Goal: Task Accomplishment & Management: Manage account settings

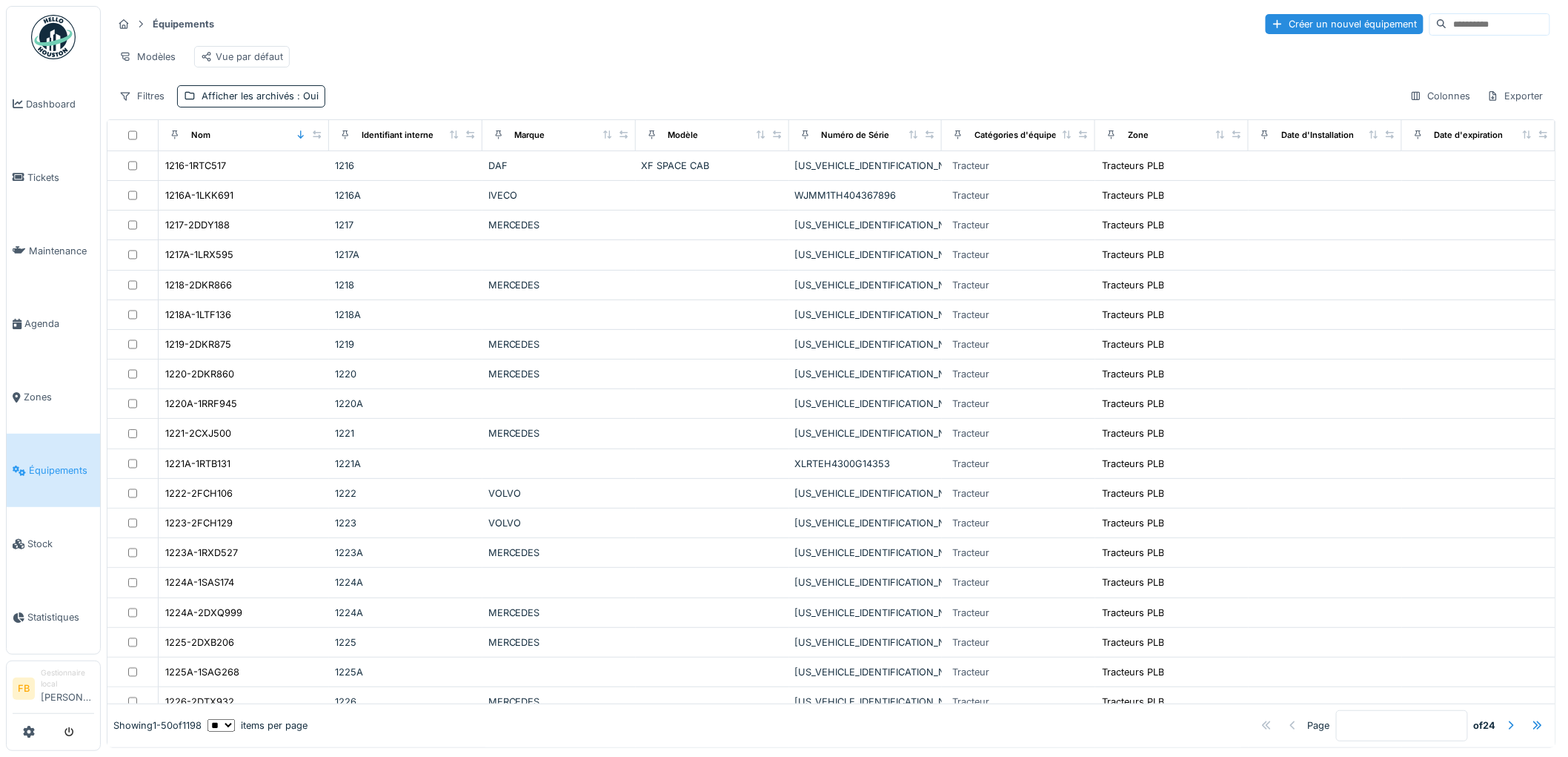
click at [1448, 15] on input at bounding box center [1499, 24] width 102 height 21
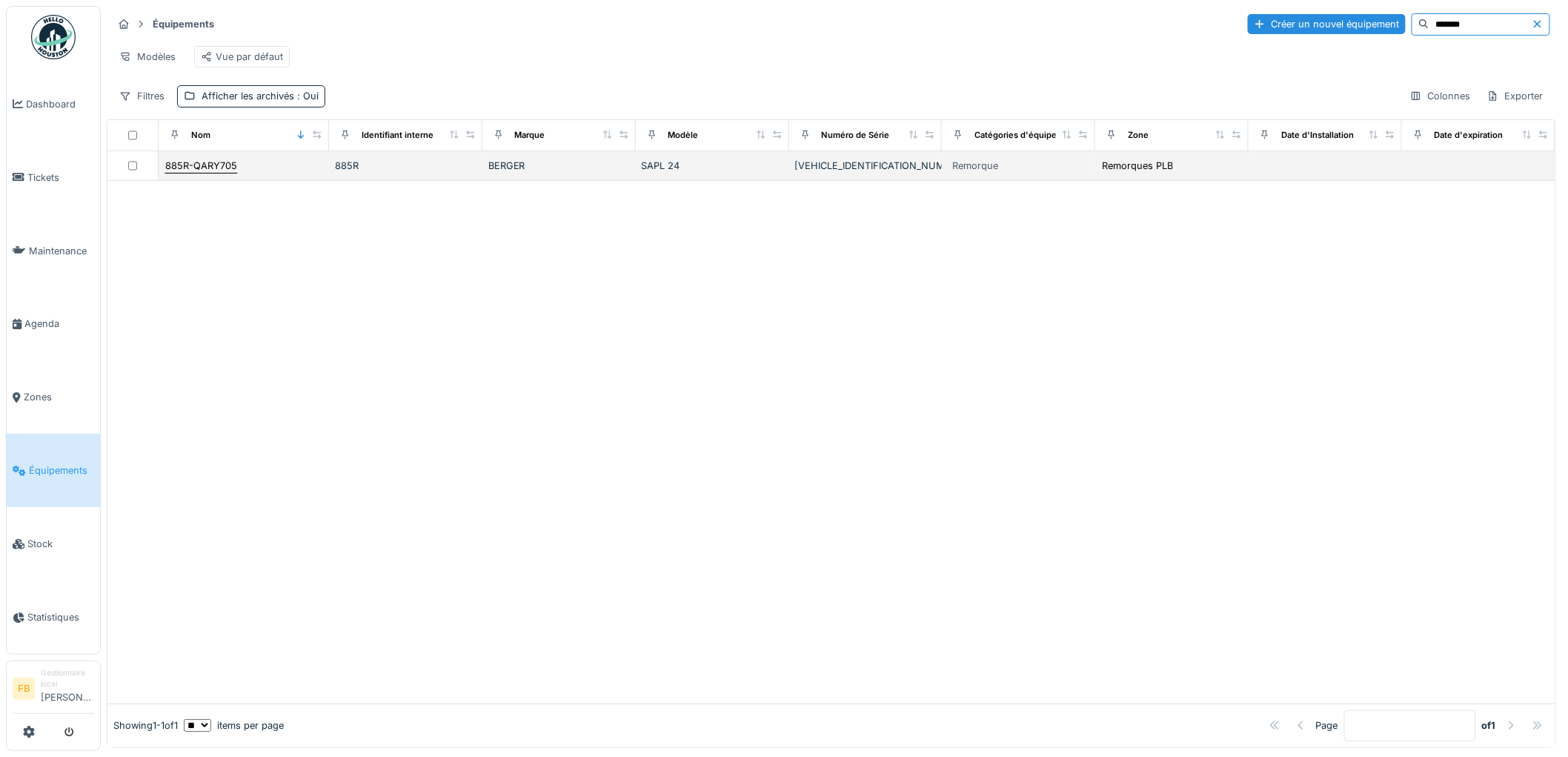
type input "*******"
click at [196, 171] on div "885R-QARY705" at bounding box center [201, 166] width 73 height 16
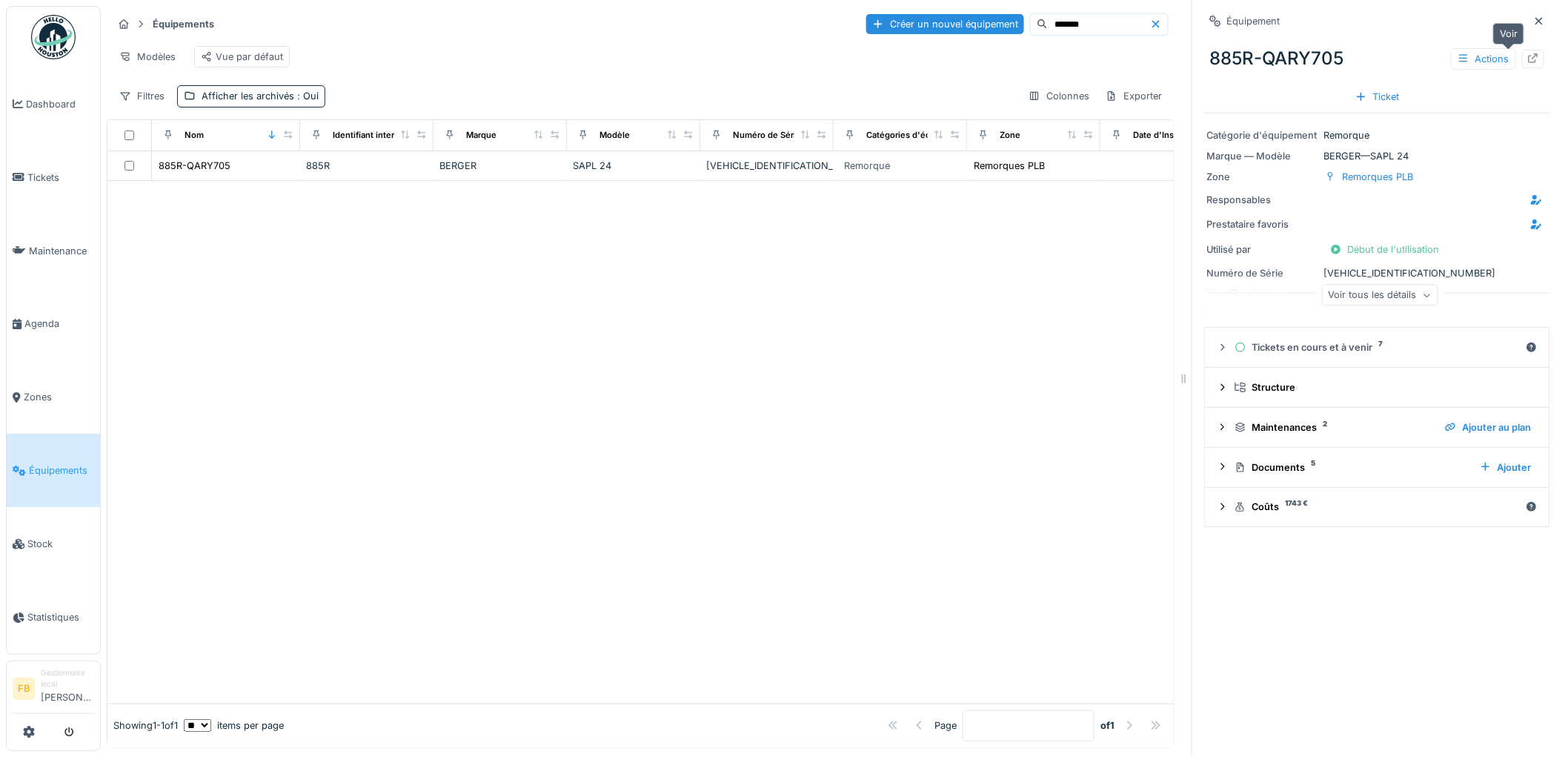
click at [1527, 60] on icon at bounding box center [1533, 59] width 12 height 10
click at [63, 176] on span "Tickets" at bounding box center [60, 178] width 66 height 14
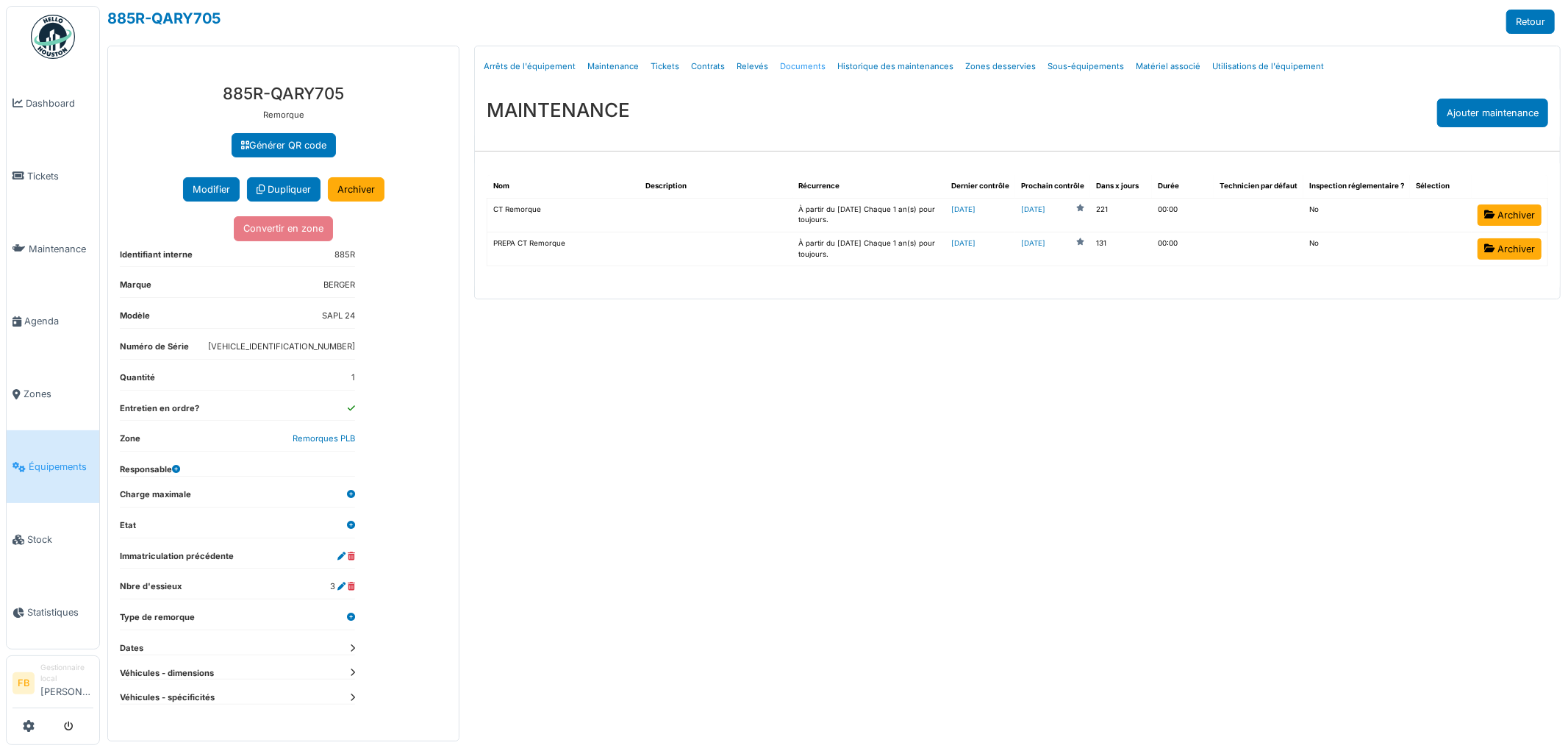
click at [808, 66] on link "Documents" at bounding box center [803, 66] width 57 height 34
select select "***"
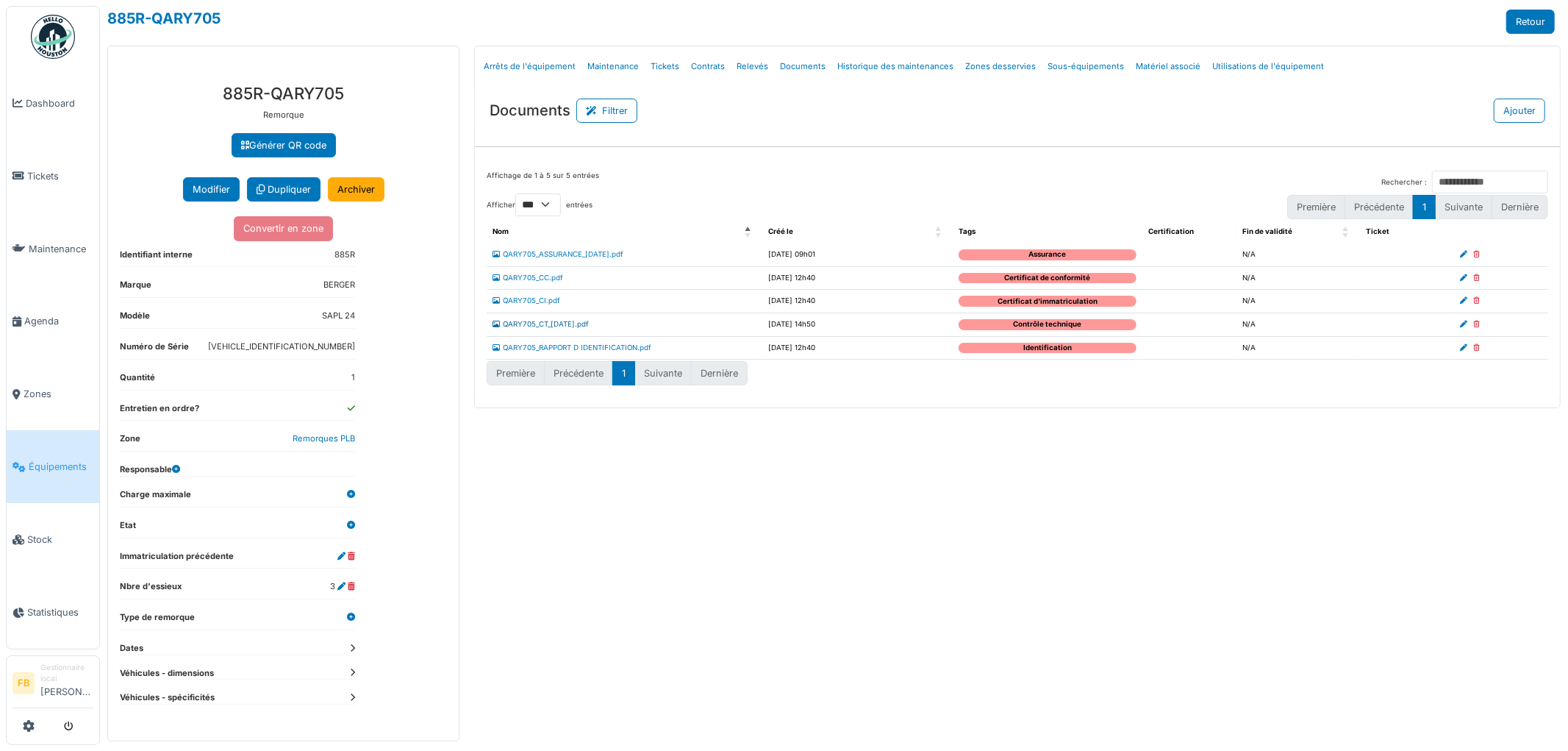
click at [555, 325] on link "QARY705_CT_24.04.2026.pdf" at bounding box center [541, 324] width 96 height 8
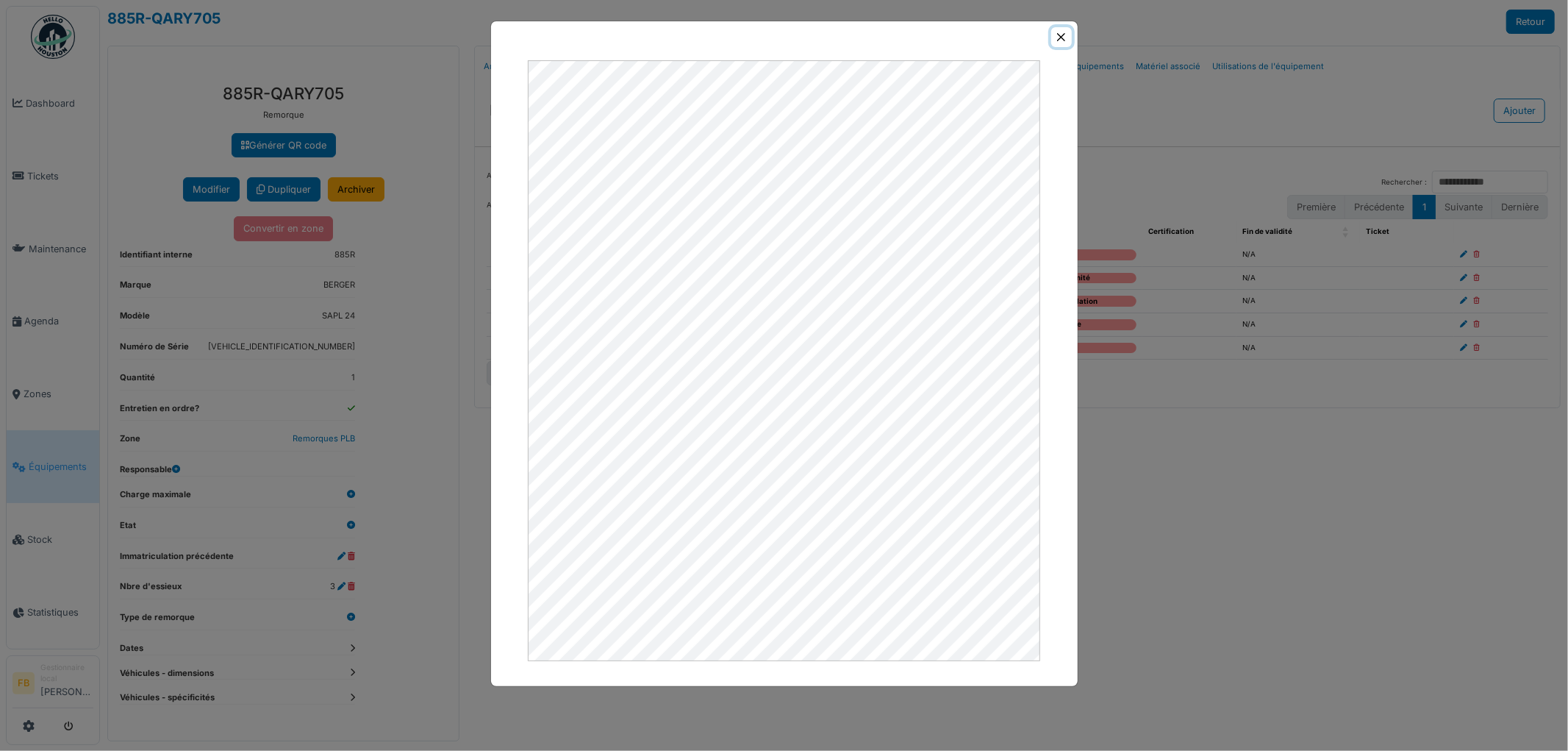
click at [1062, 42] on button "Close" at bounding box center [1061, 37] width 20 height 20
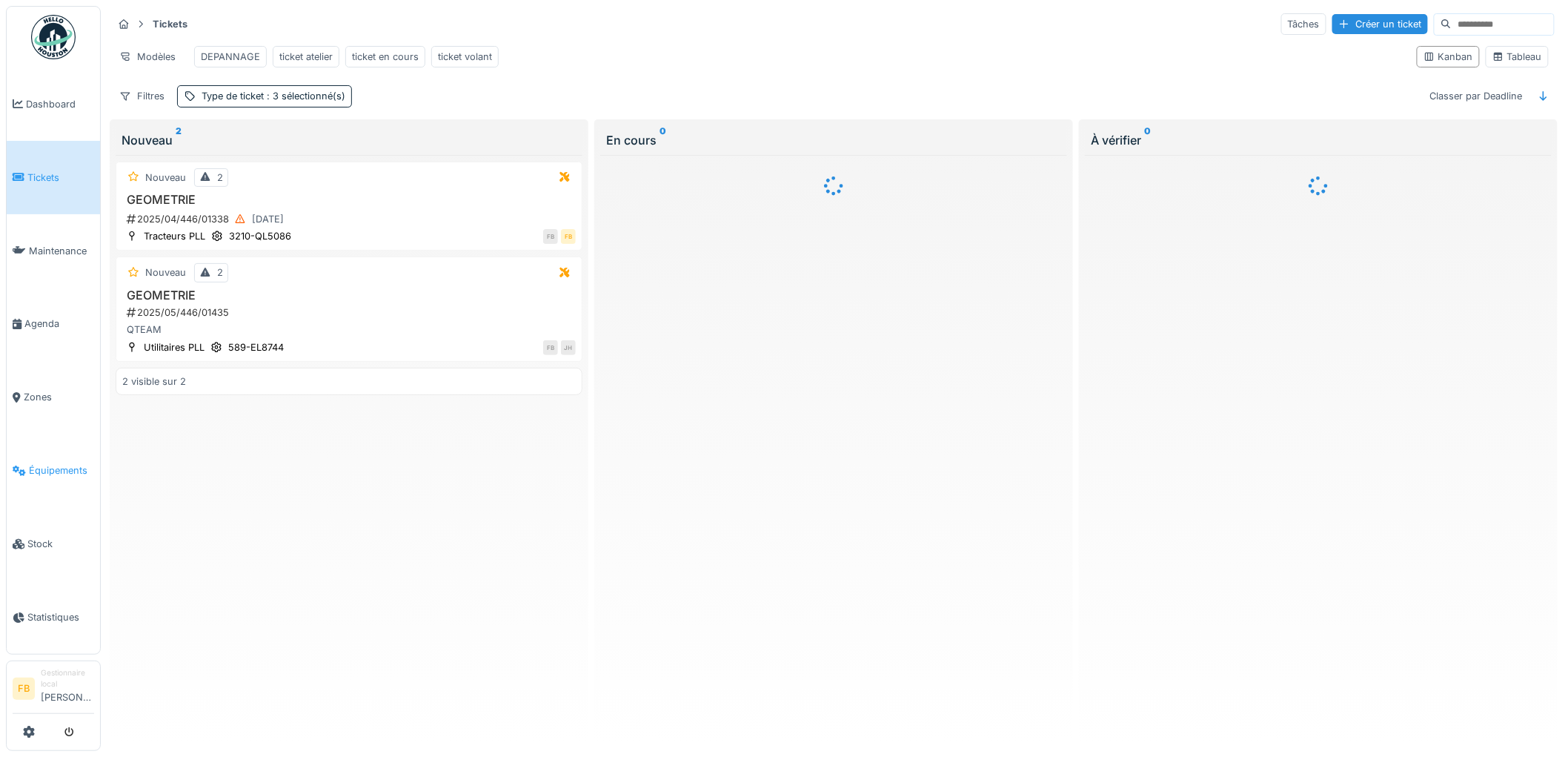
click at [56, 463] on span "Équipements" at bounding box center [61, 470] width 65 height 14
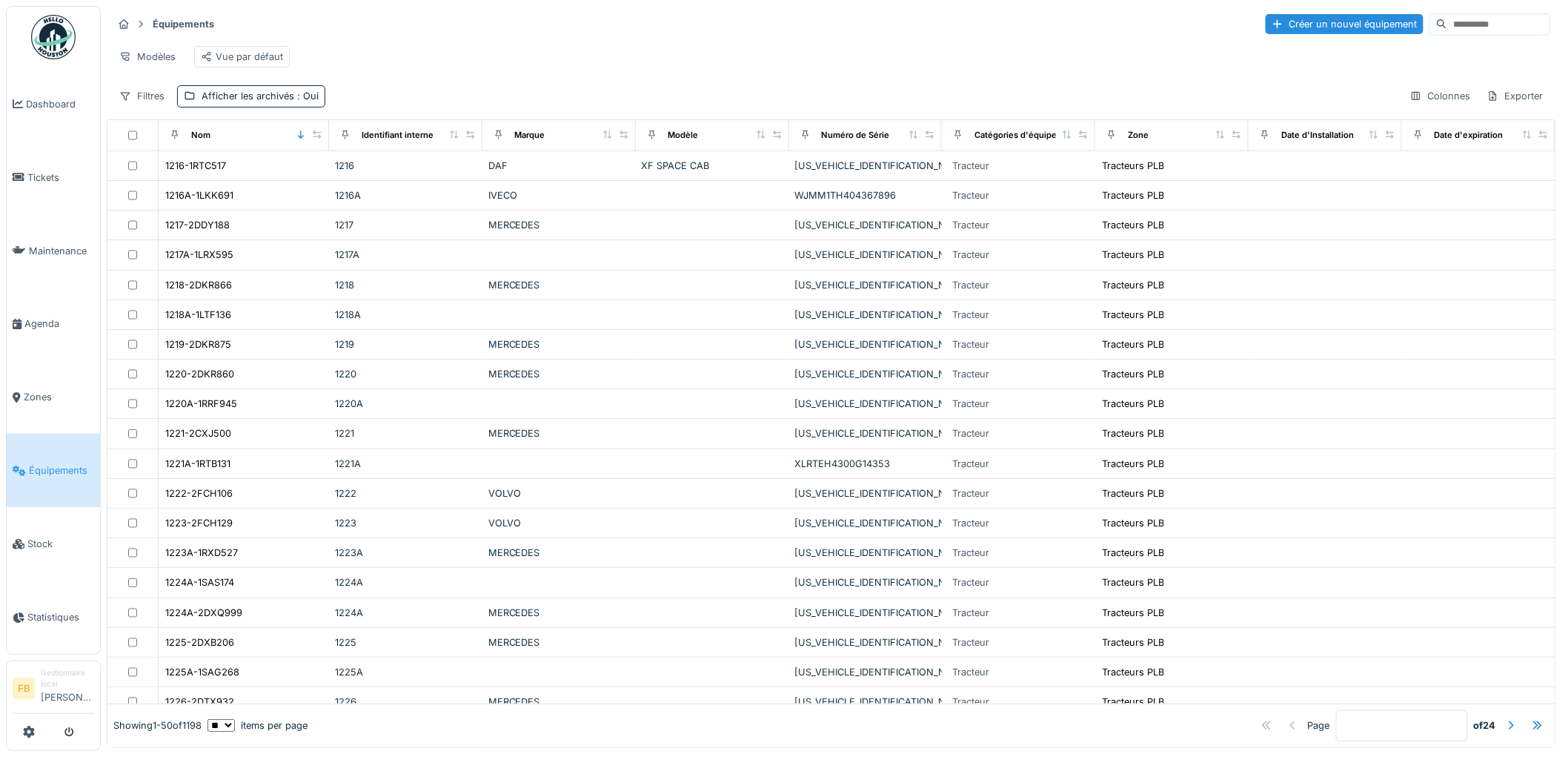
click at [1450, 28] on input at bounding box center [1499, 24] width 102 height 21
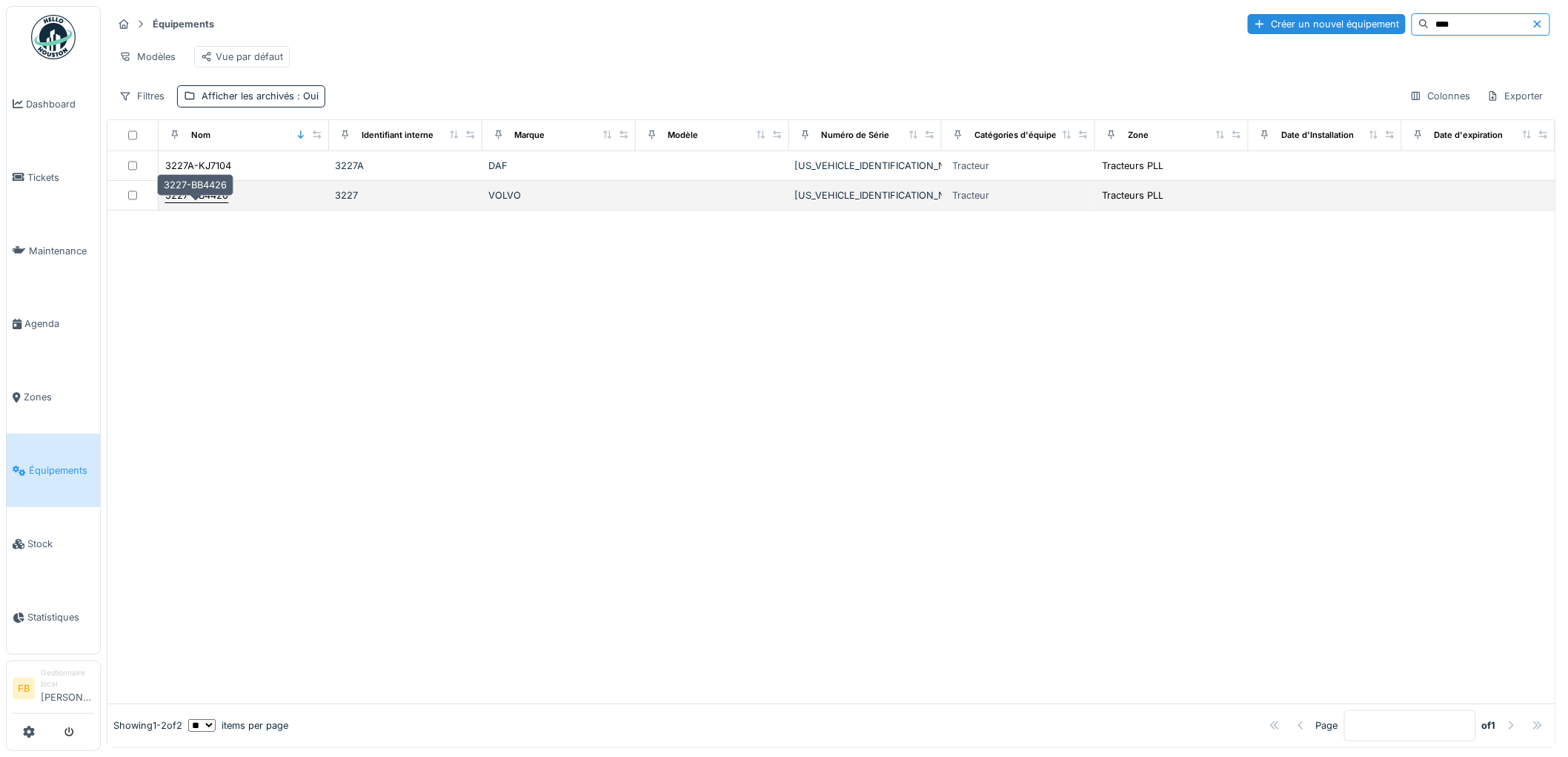
type input "****"
click at [204, 202] on div "3227-BB4426" at bounding box center [197, 195] width 63 height 14
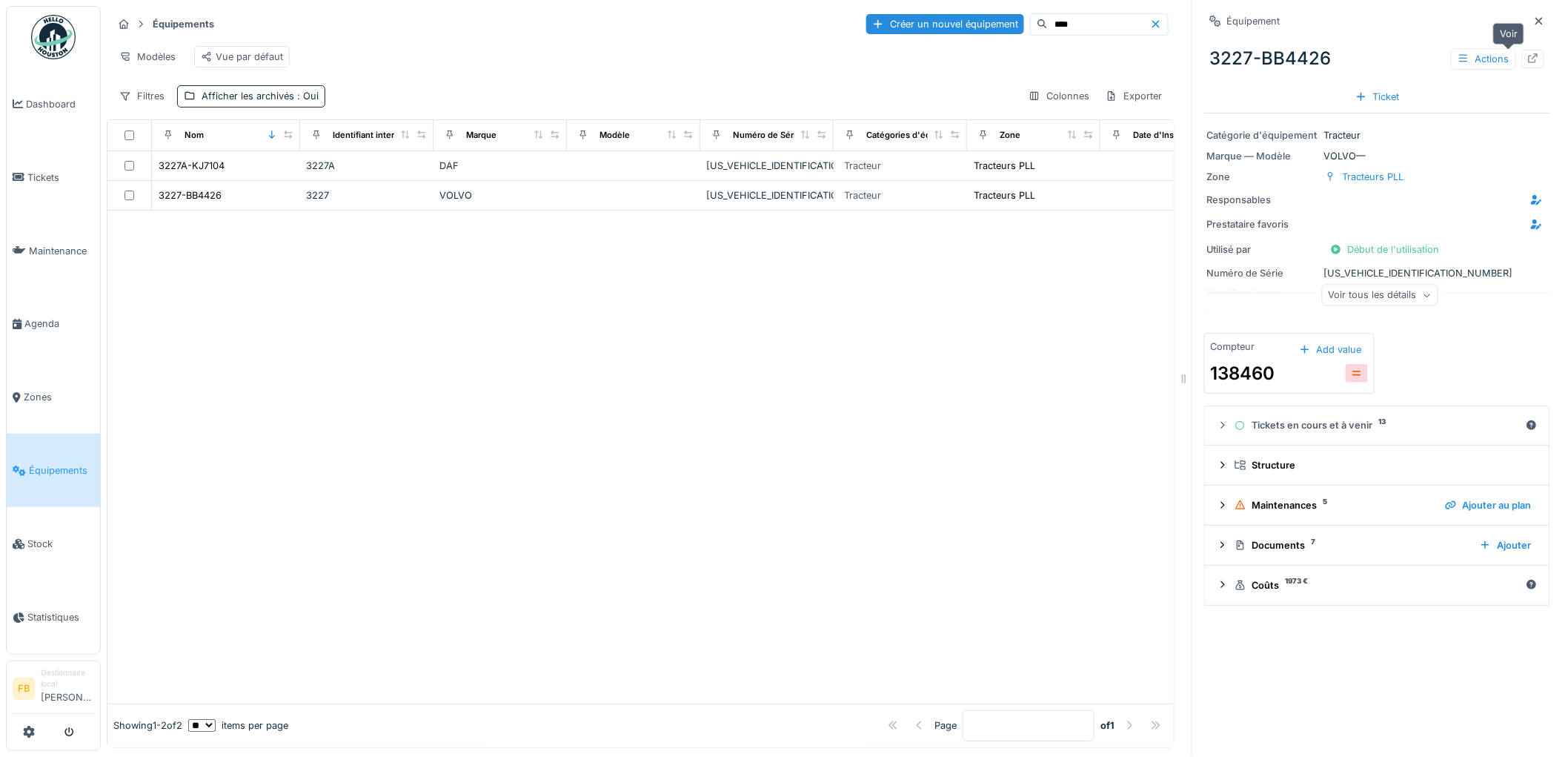
click at [1529, 62] on icon at bounding box center [1534, 59] width 10 height 10
click at [61, 463] on span "Équipements" at bounding box center [61, 470] width 65 height 14
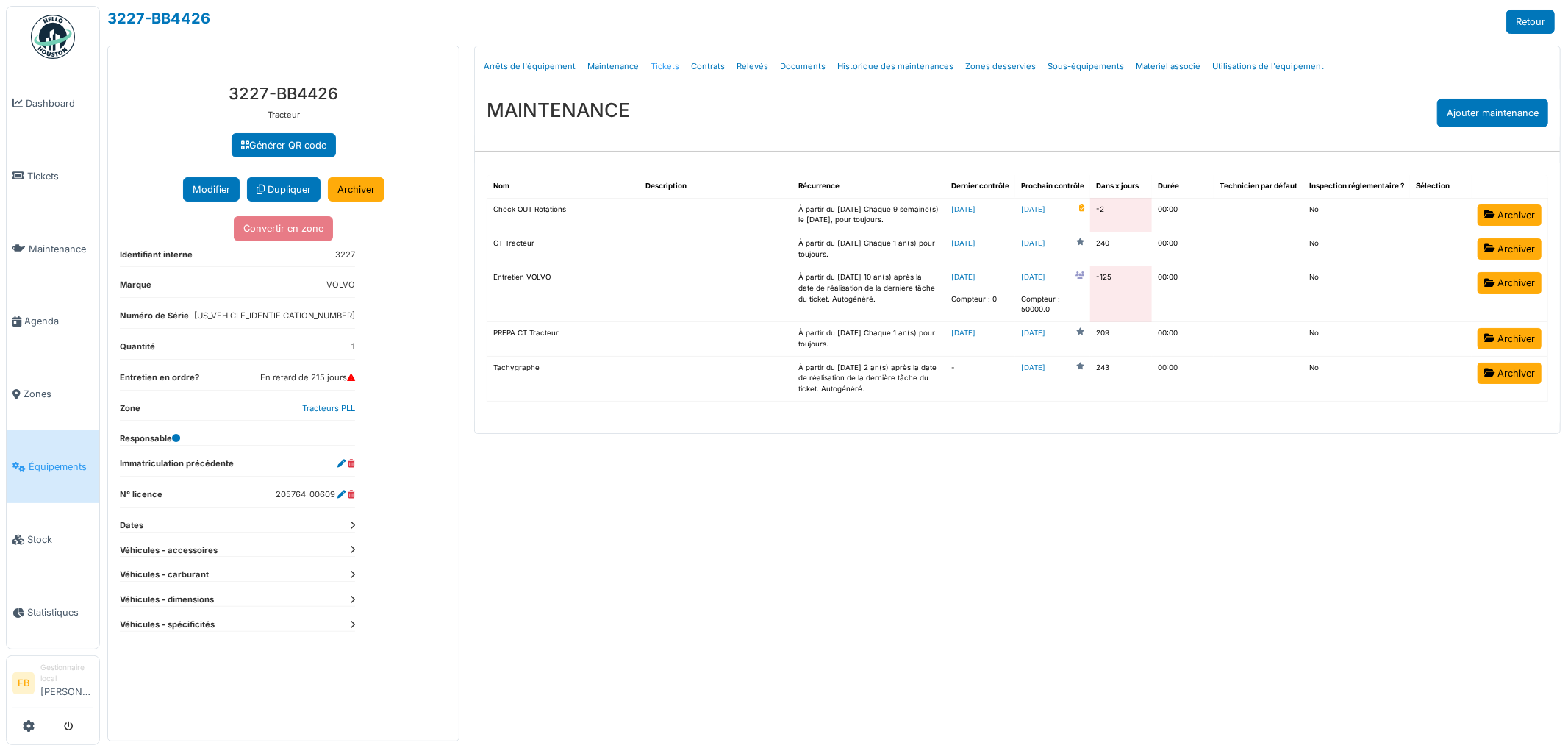
click at [665, 70] on link "Tickets" at bounding box center [664, 66] width 40 height 34
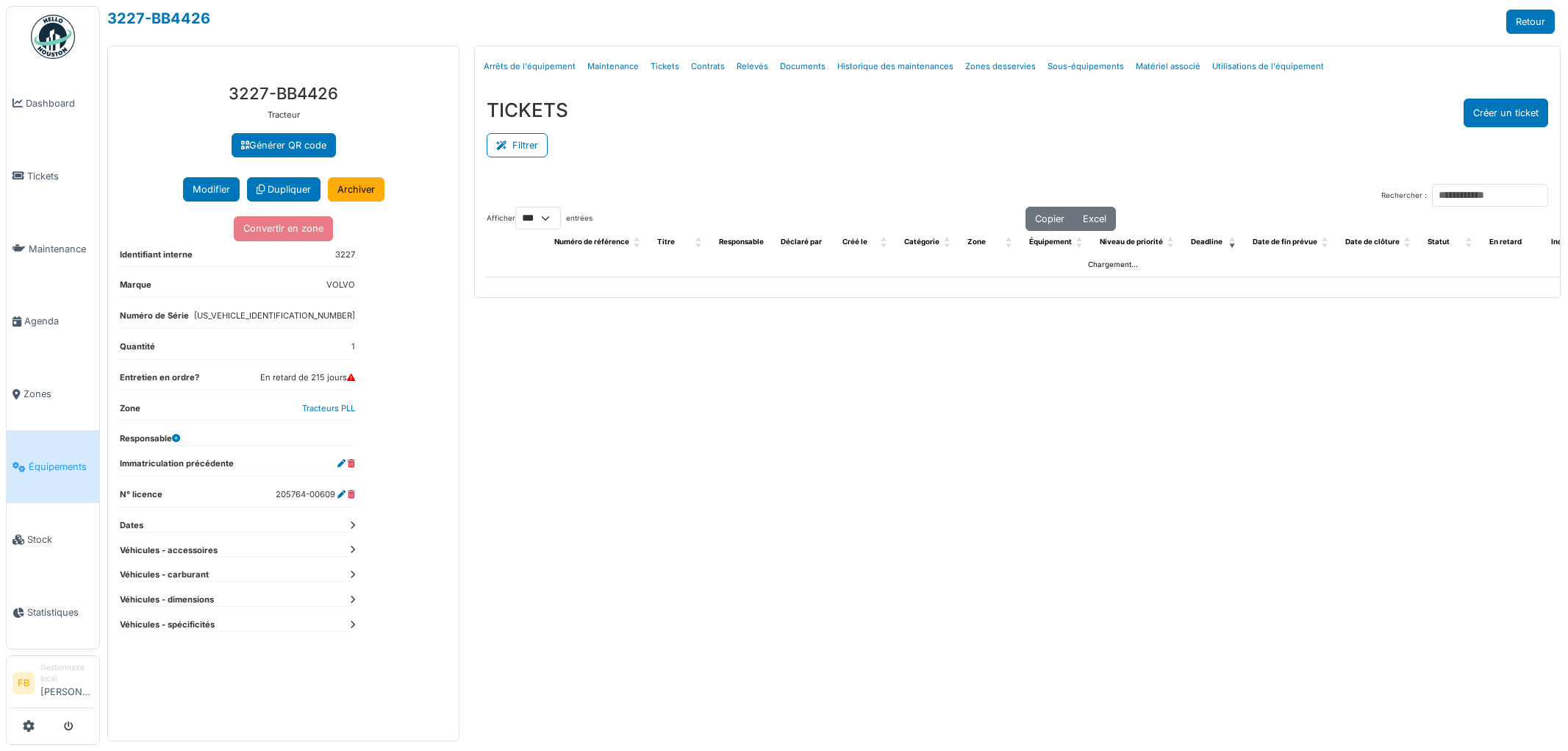
select select "***"
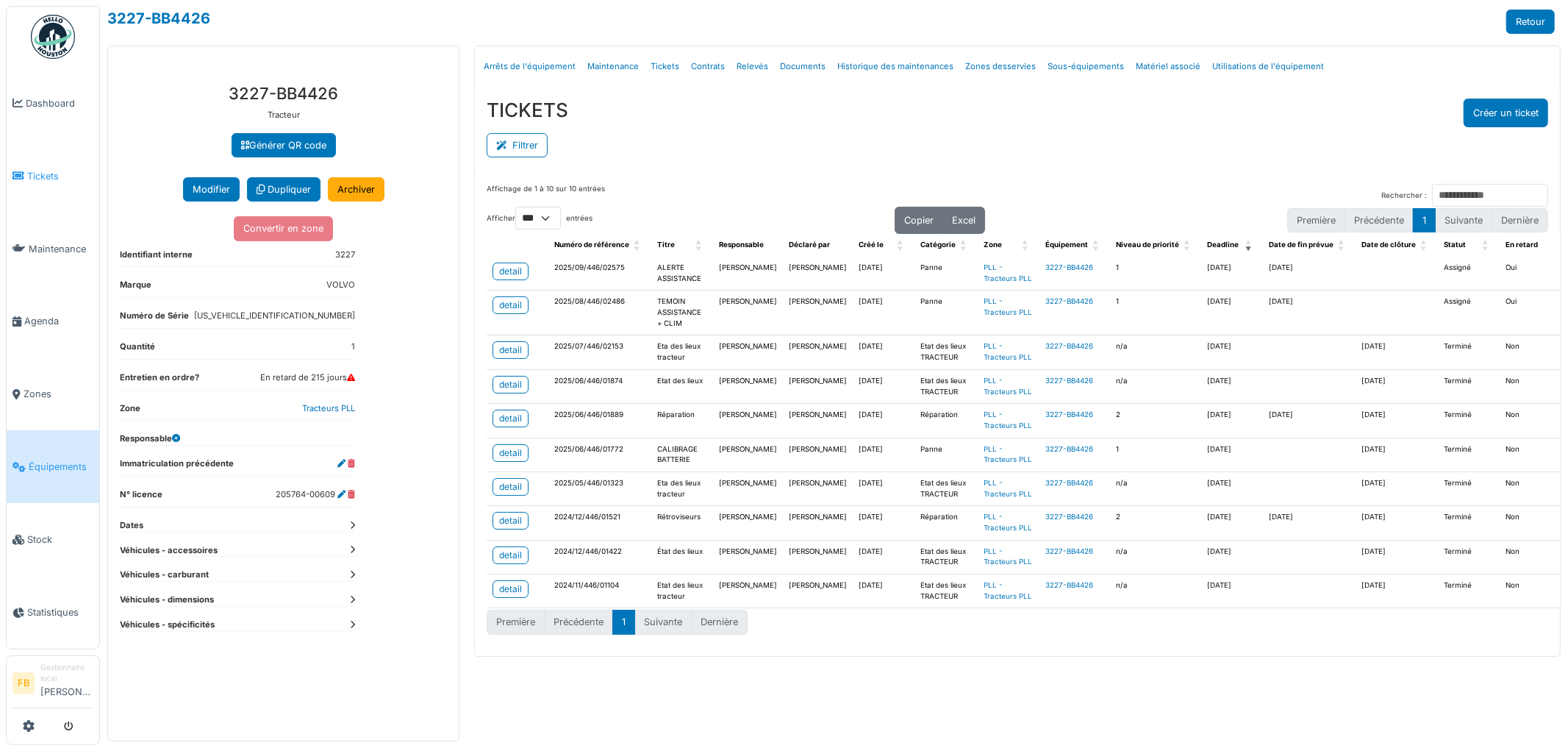
click at [60, 169] on span "Tickets" at bounding box center [60, 176] width 66 height 14
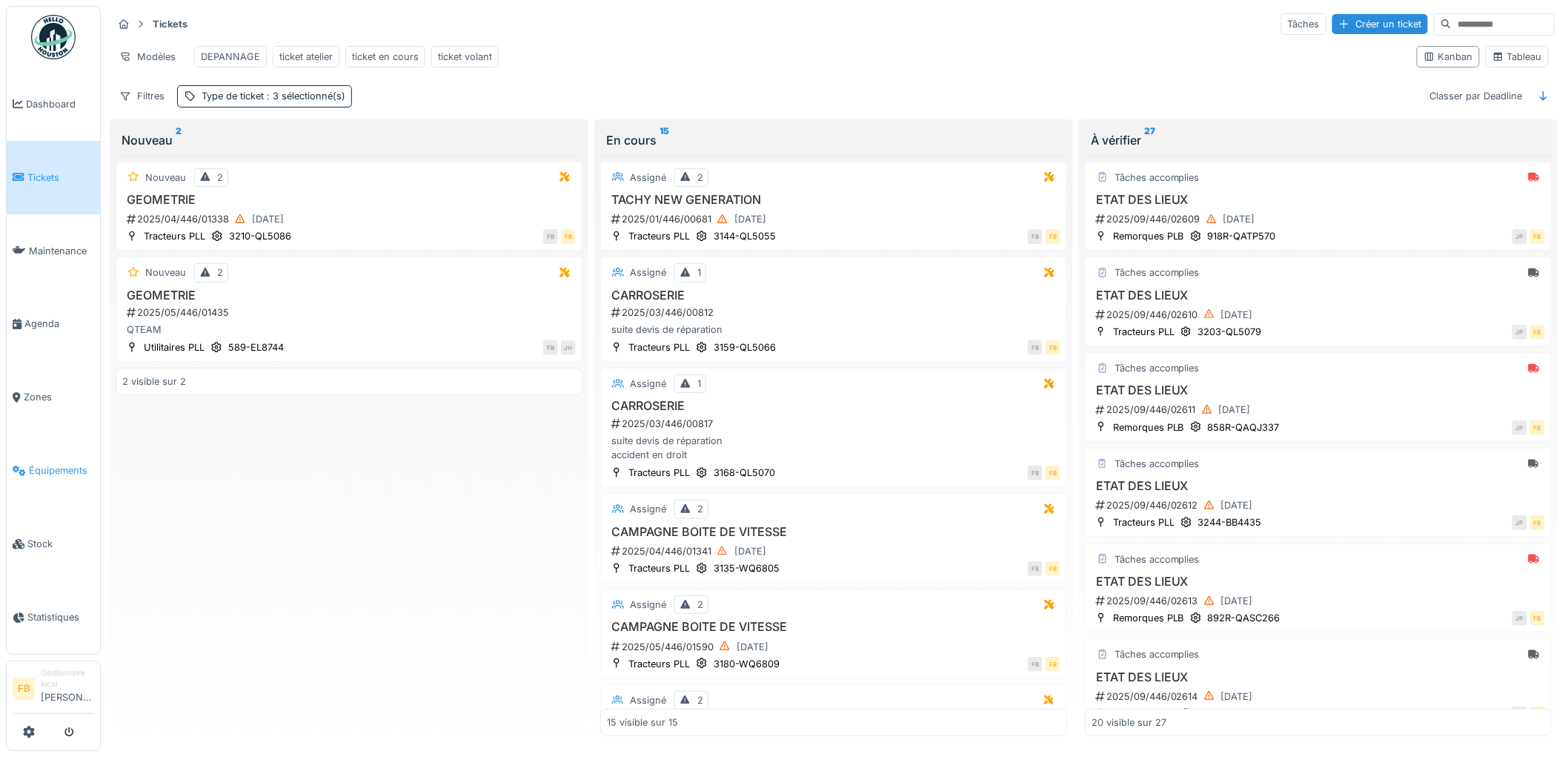
click at [46, 467] on span "Équipements" at bounding box center [61, 470] width 65 height 14
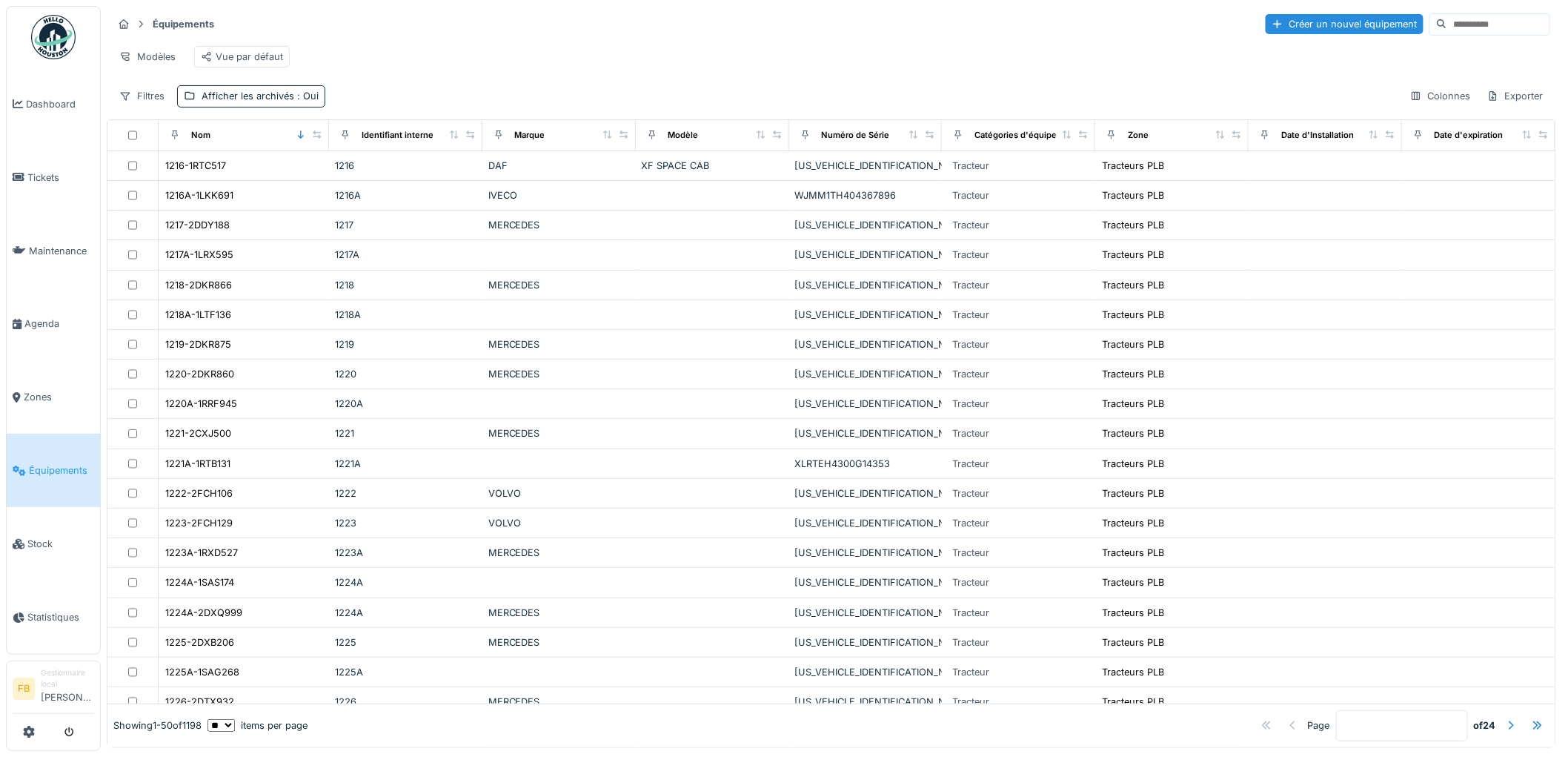
click at [1448, 26] on input at bounding box center [1499, 24] width 102 height 21
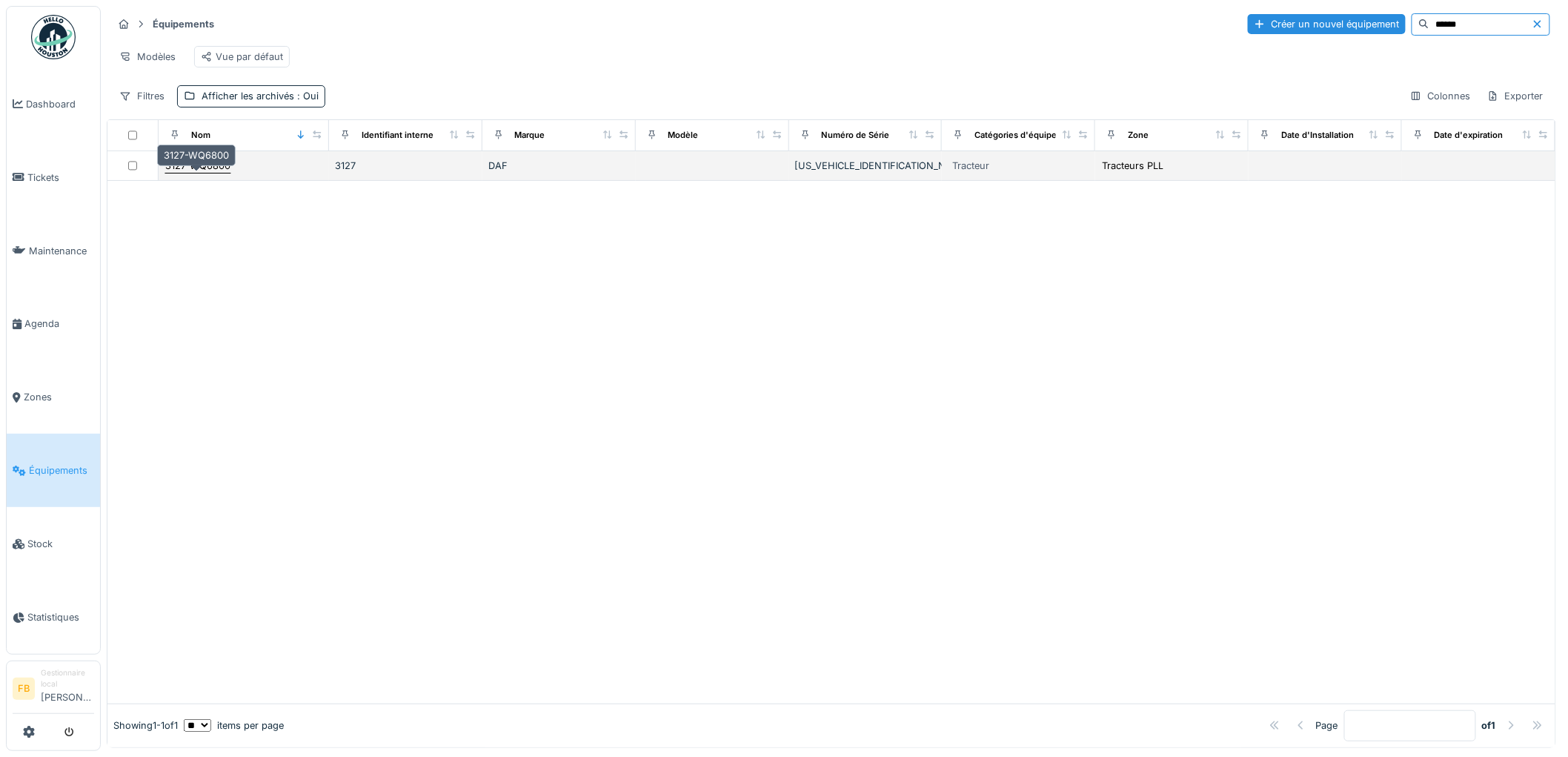
type input "******"
click at [192, 173] on div "3127-WQ6800" at bounding box center [198, 166] width 65 height 14
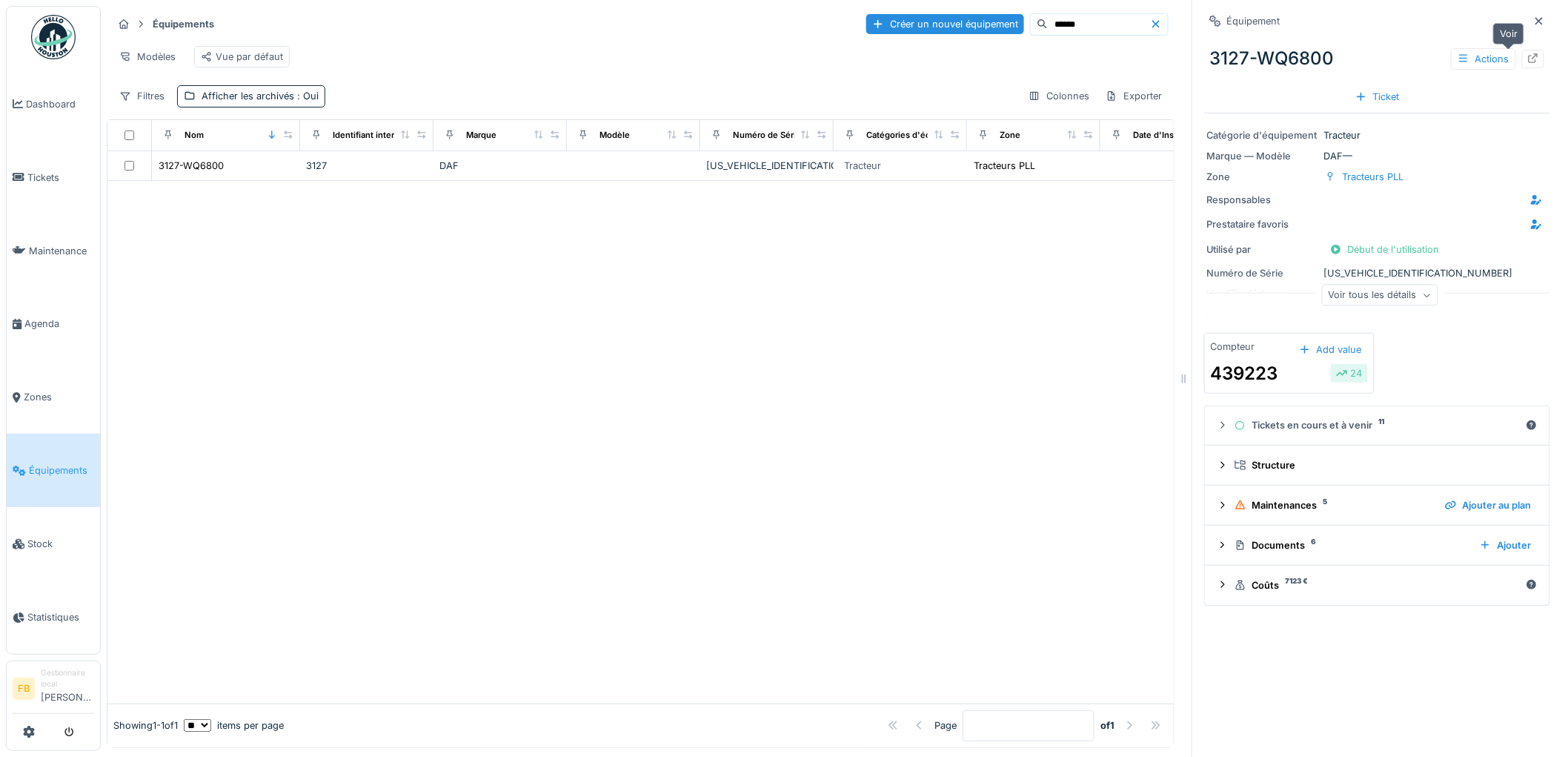
click at [1529, 63] on icon at bounding box center [1534, 59] width 10 height 10
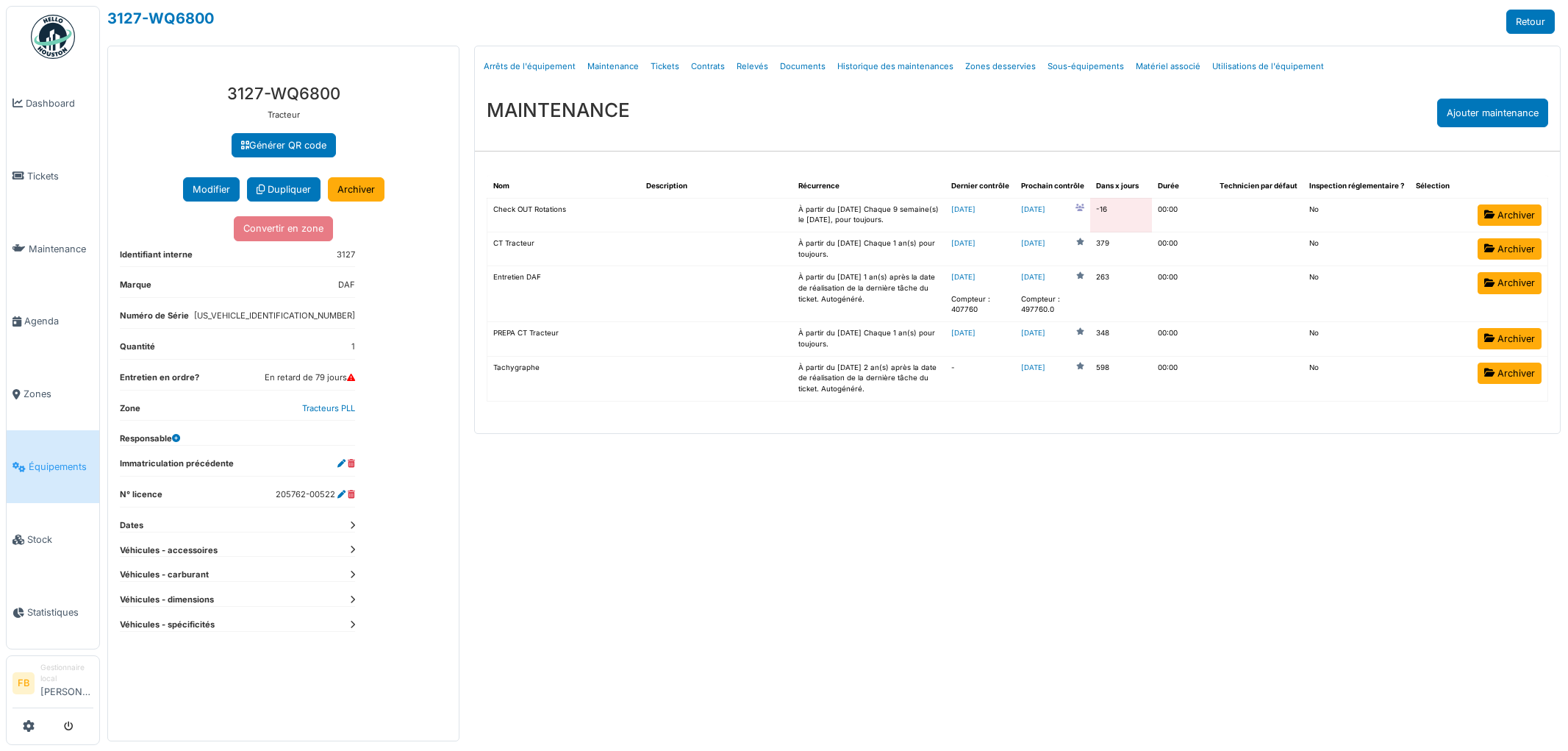
click at [655, 63] on link "Tickets" at bounding box center [664, 66] width 40 height 34
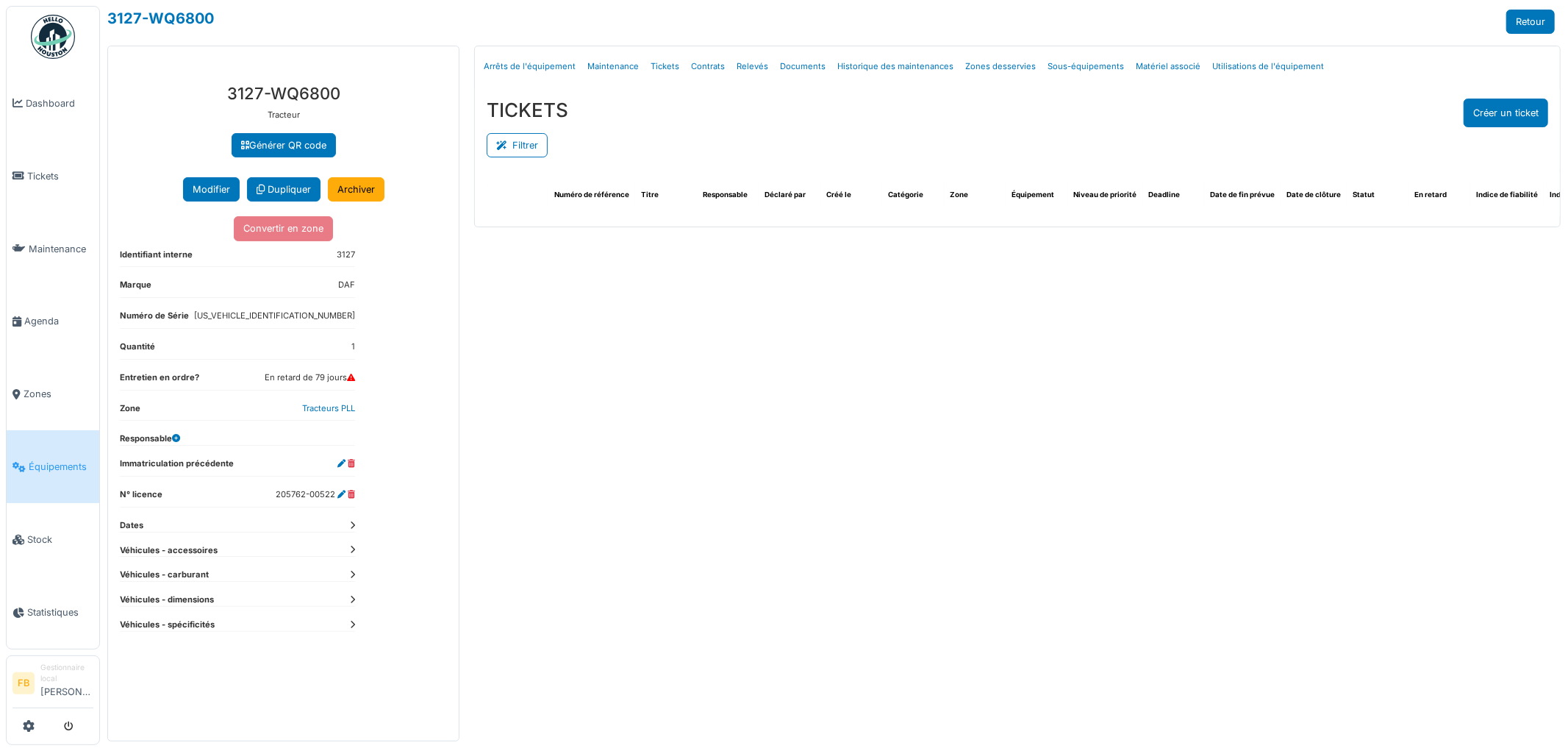
select select "***"
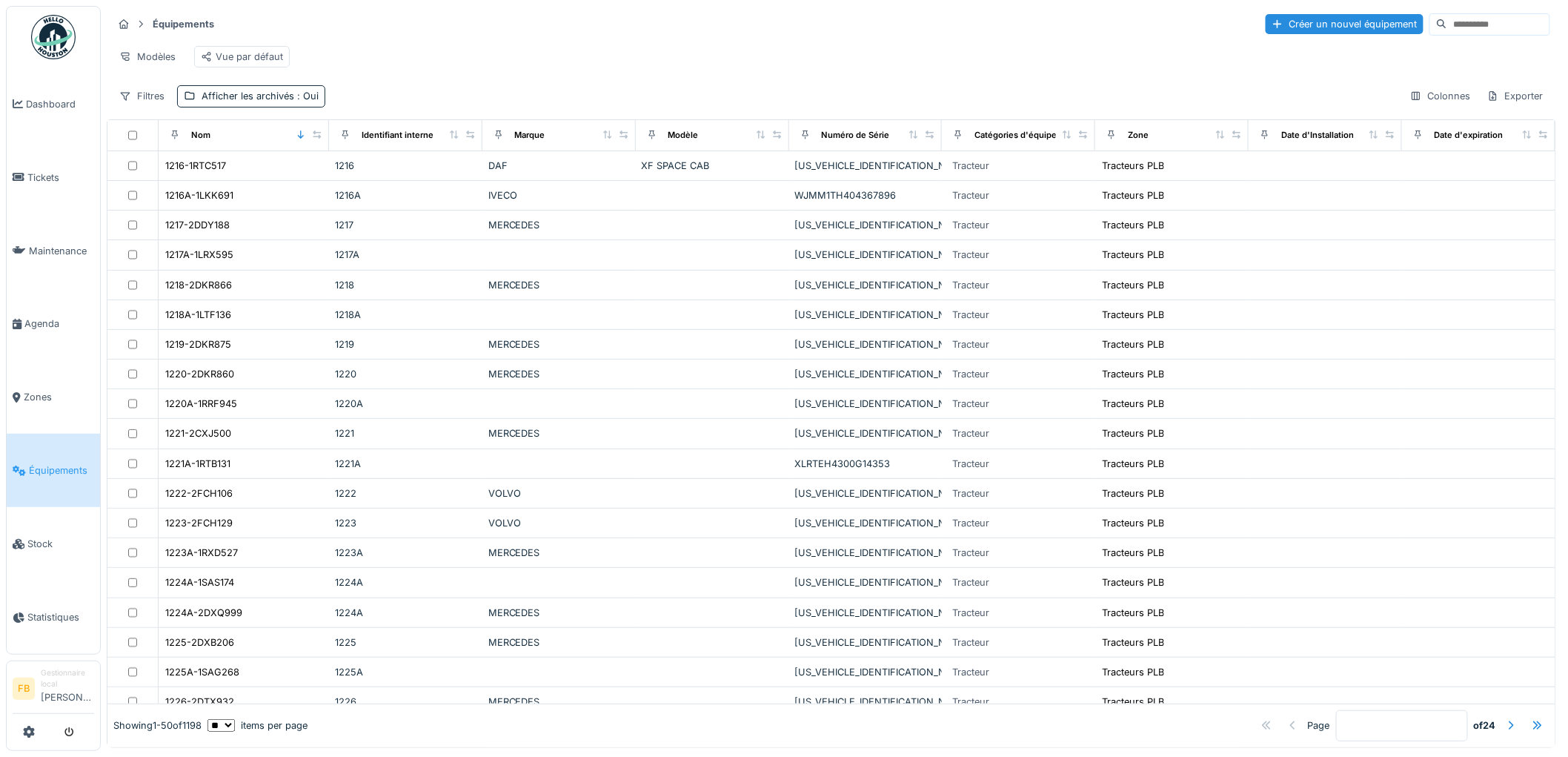
click at [1448, 30] on input at bounding box center [1499, 24] width 102 height 21
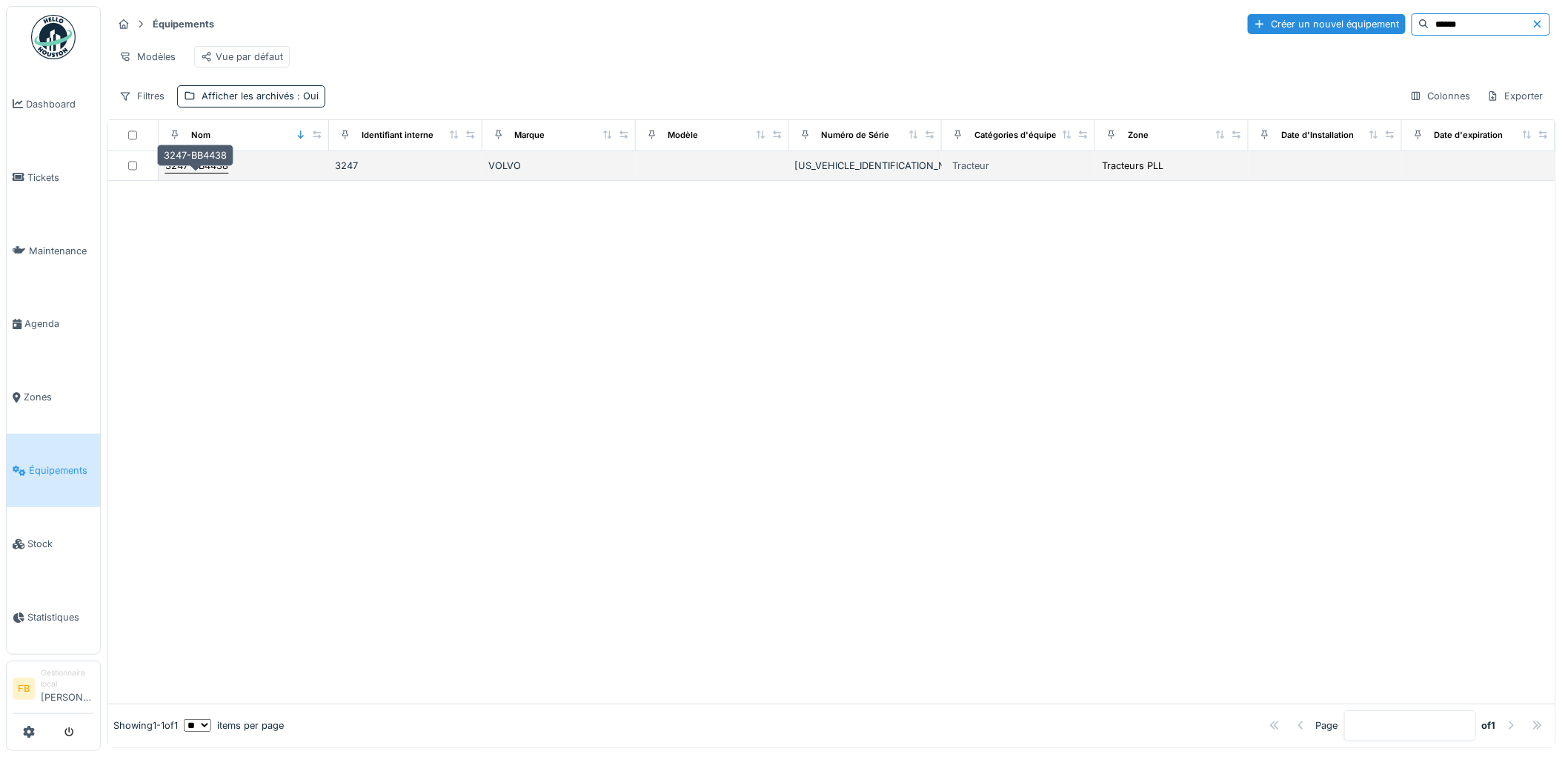
type input "******"
click at [220, 172] on div "3247-BB4438" at bounding box center [197, 166] width 63 height 14
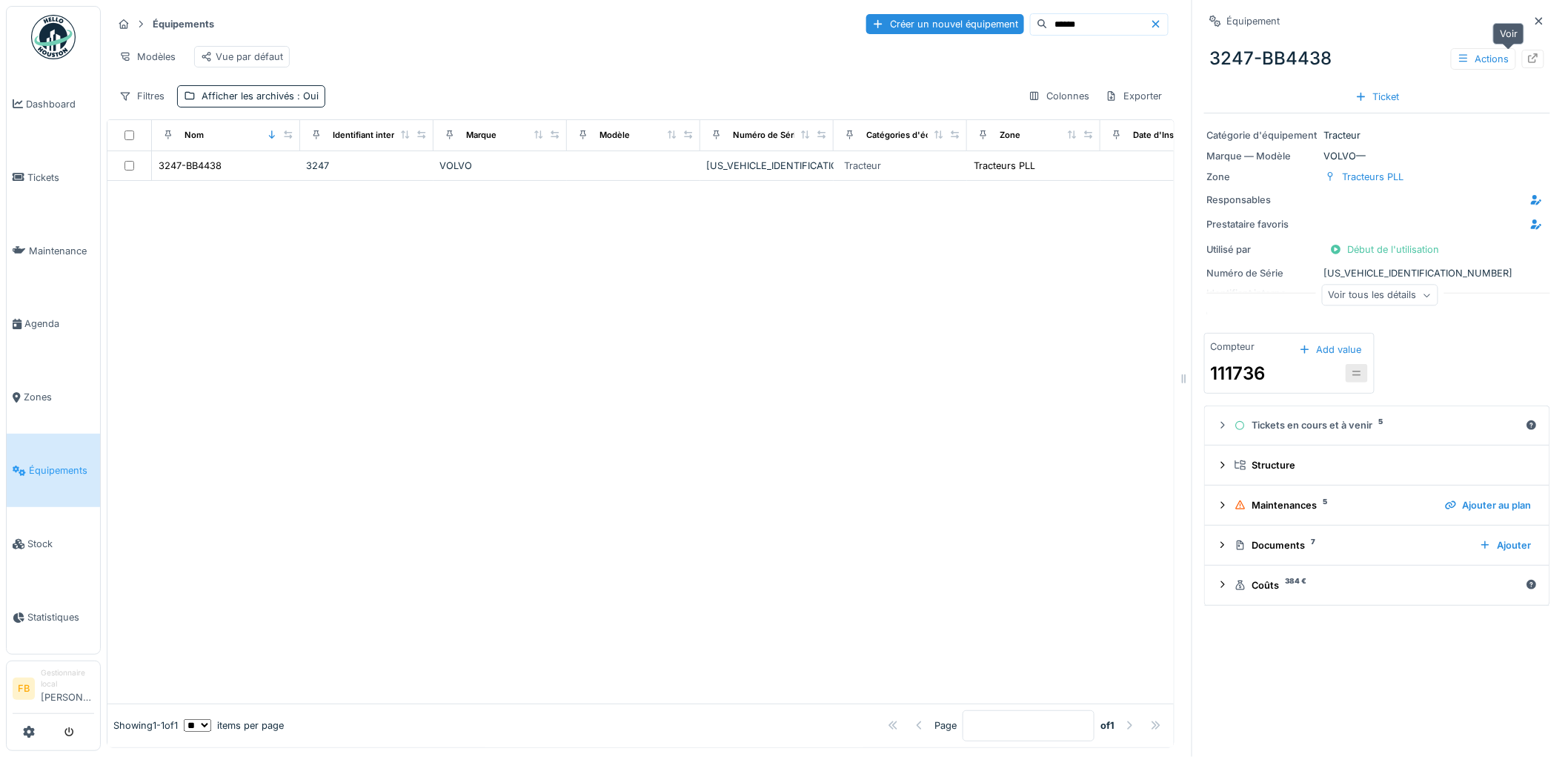
click at [1529, 56] on icon at bounding box center [1534, 59] width 10 height 10
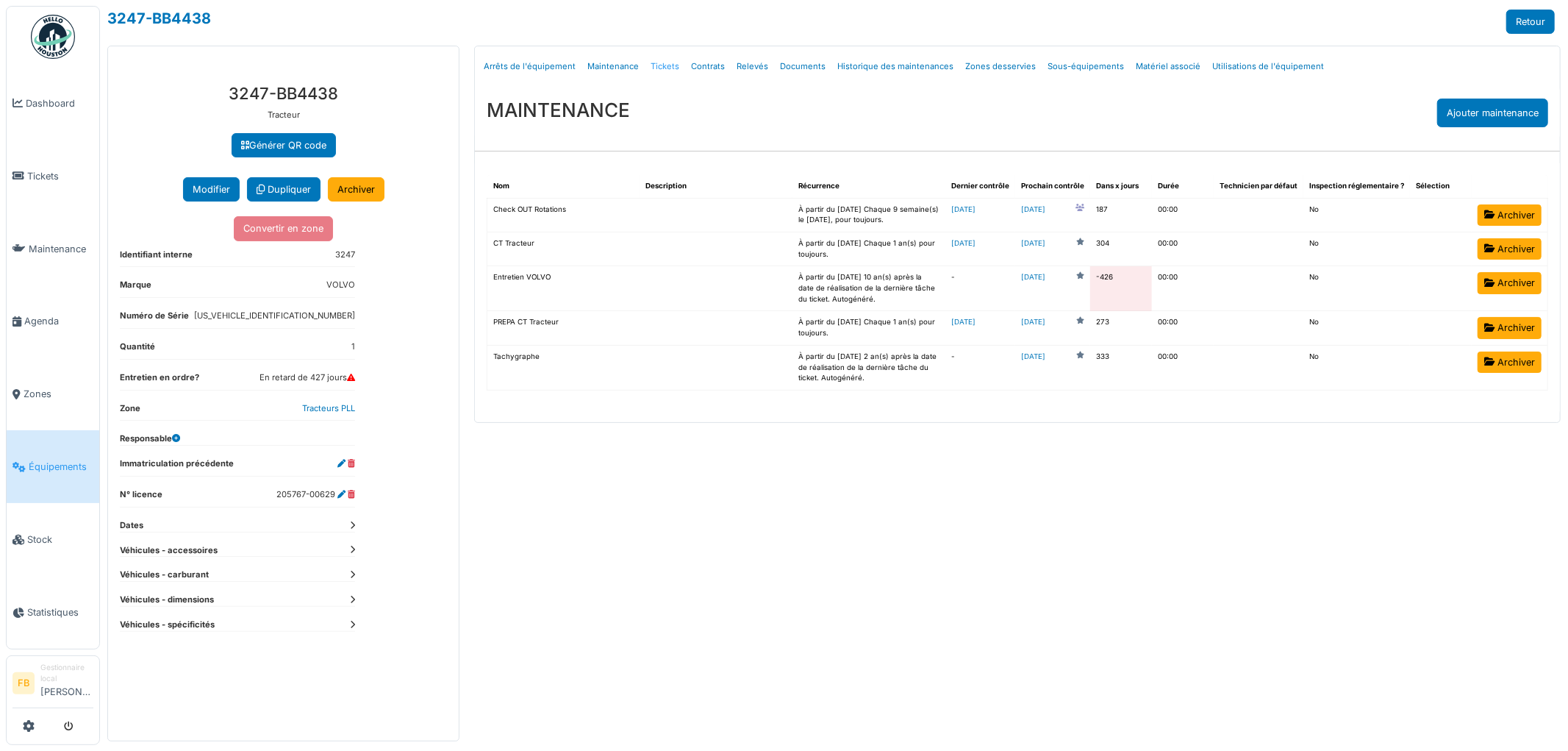
click at [667, 71] on link "Tickets" at bounding box center [664, 66] width 40 height 34
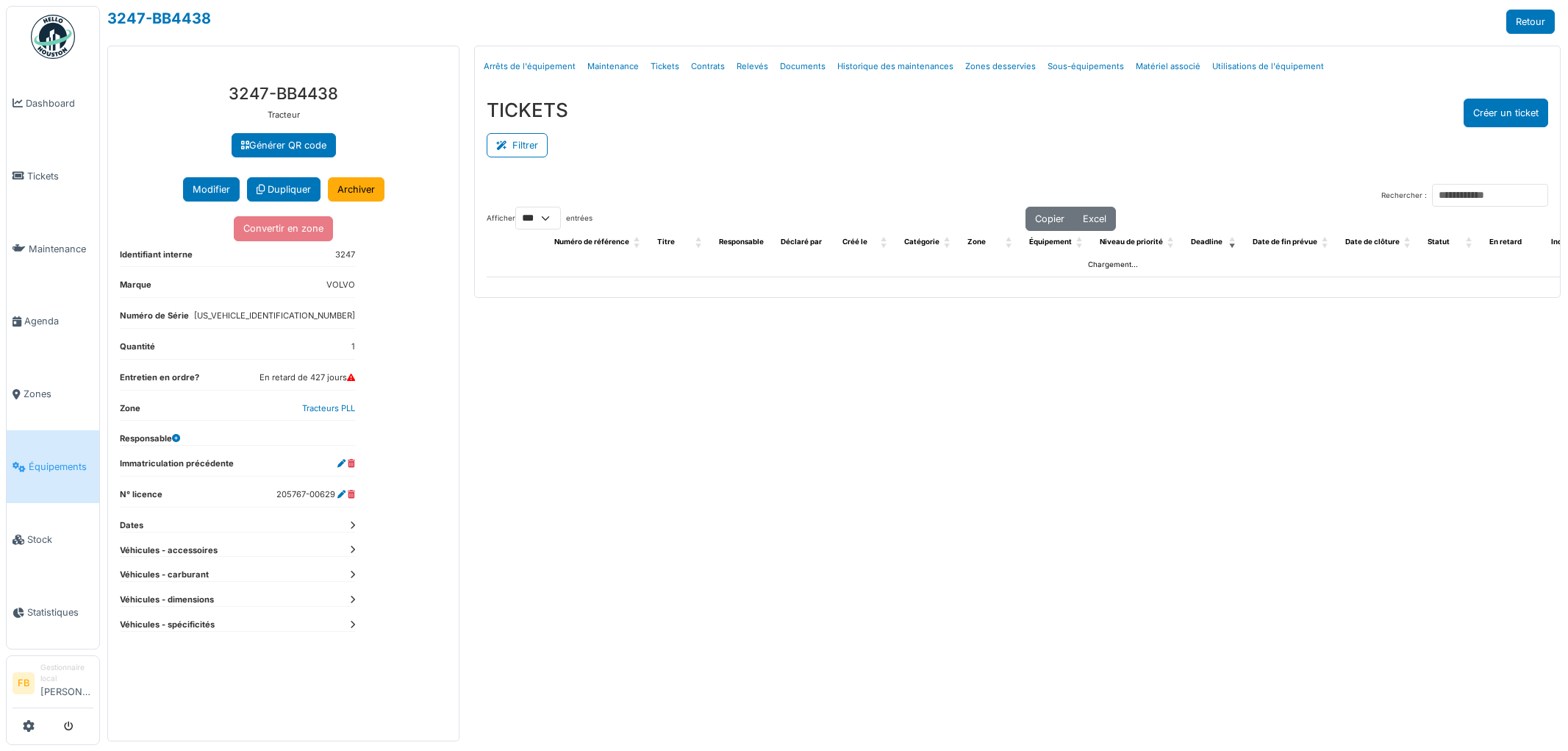
select select "***"
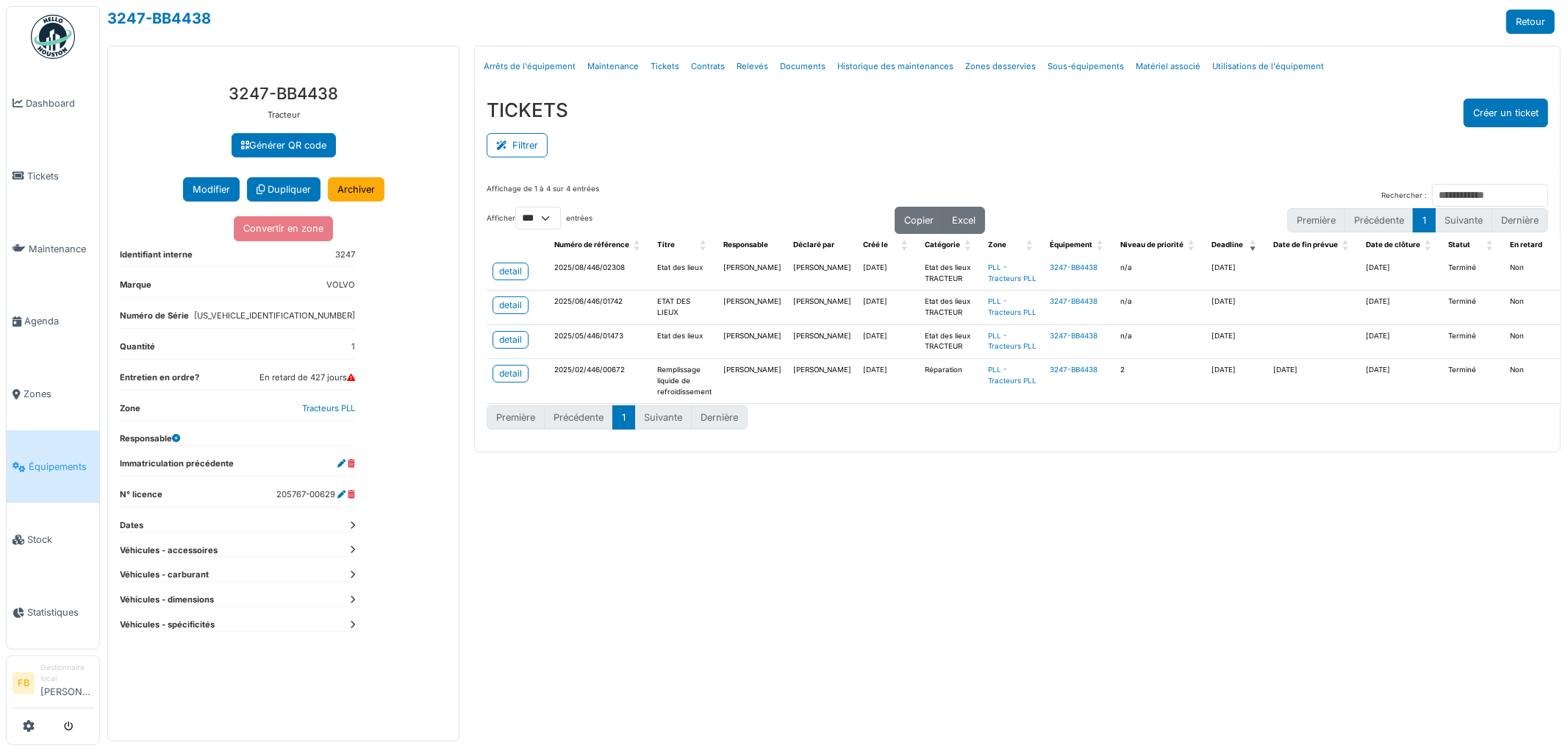
drag, startPoint x: 349, startPoint y: 91, endPoint x: 211, endPoint y: 91, distance: 138.0
click at [211, 91] on h3 "3247-BB4438" at bounding box center [283, 93] width 328 height 19
click at [292, 86] on h3 "3247-BB4438" at bounding box center [283, 93] width 328 height 19
click at [57, 164] on link "Tickets" at bounding box center [53, 176] width 92 height 73
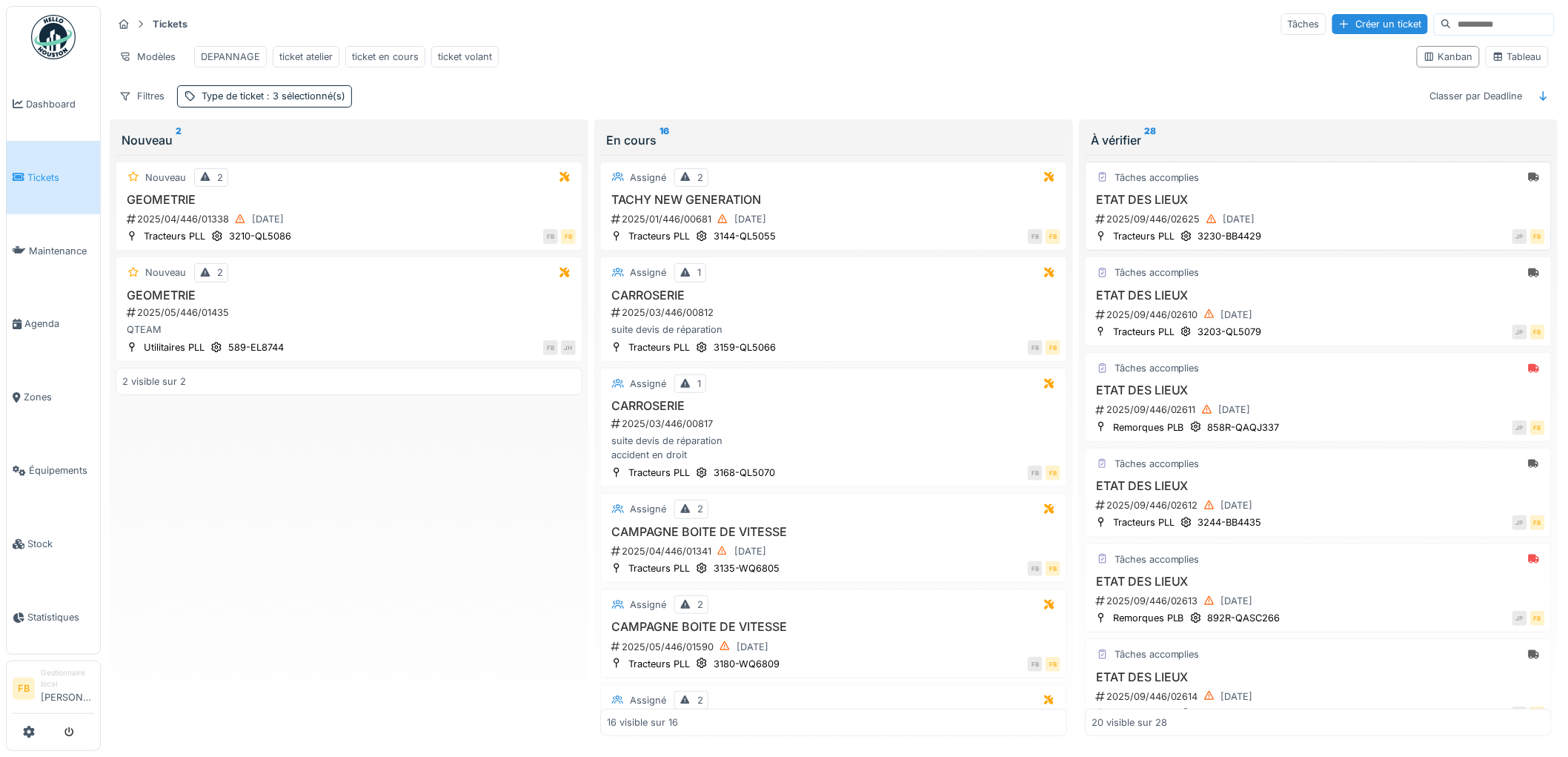
click at [1312, 225] on div "2025/09/446/02625 [DATE]" at bounding box center [1320, 219] width 450 height 19
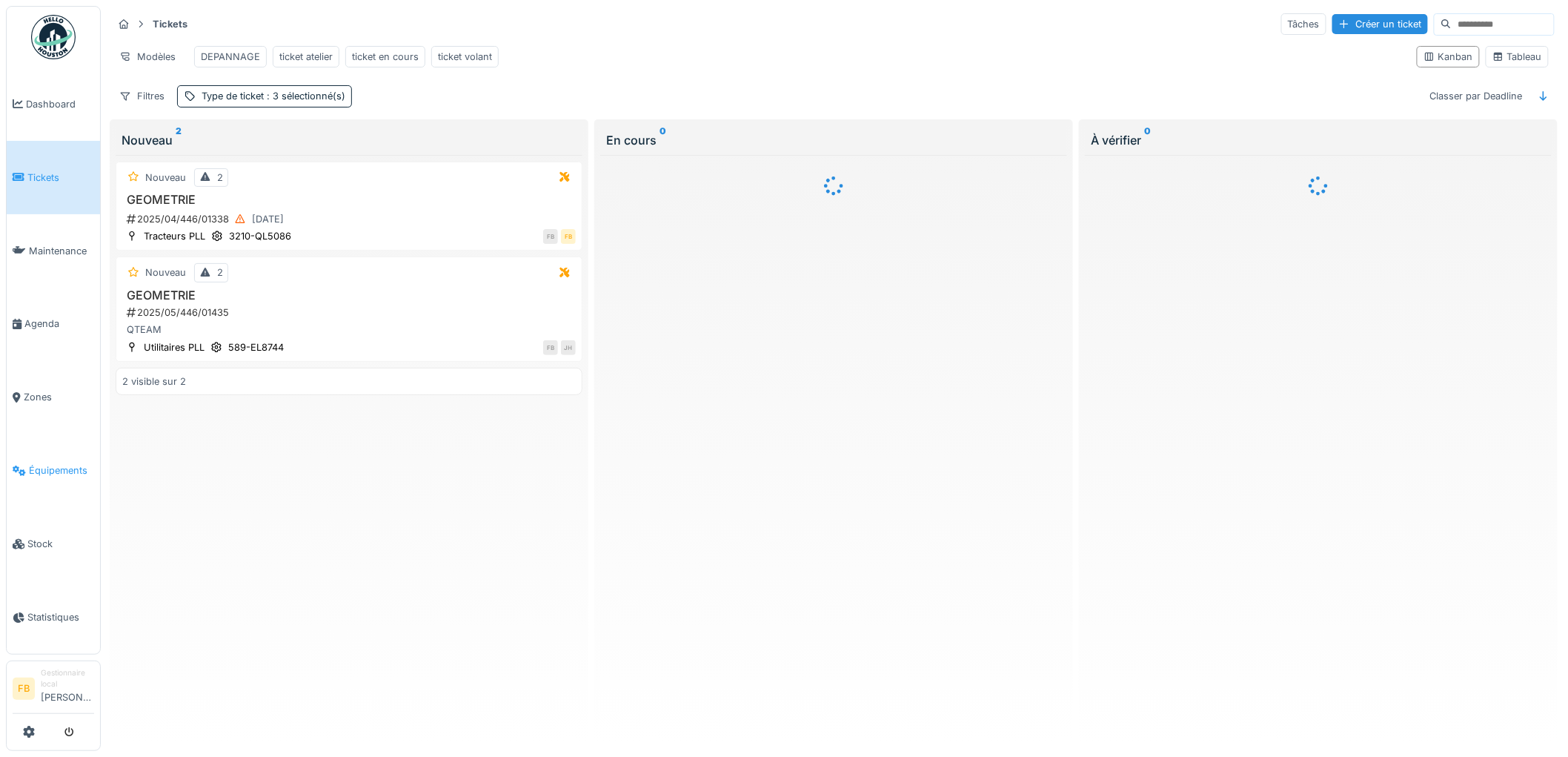
click at [68, 463] on span "Équipements" at bounding box center [61, 470] width 65 height 14
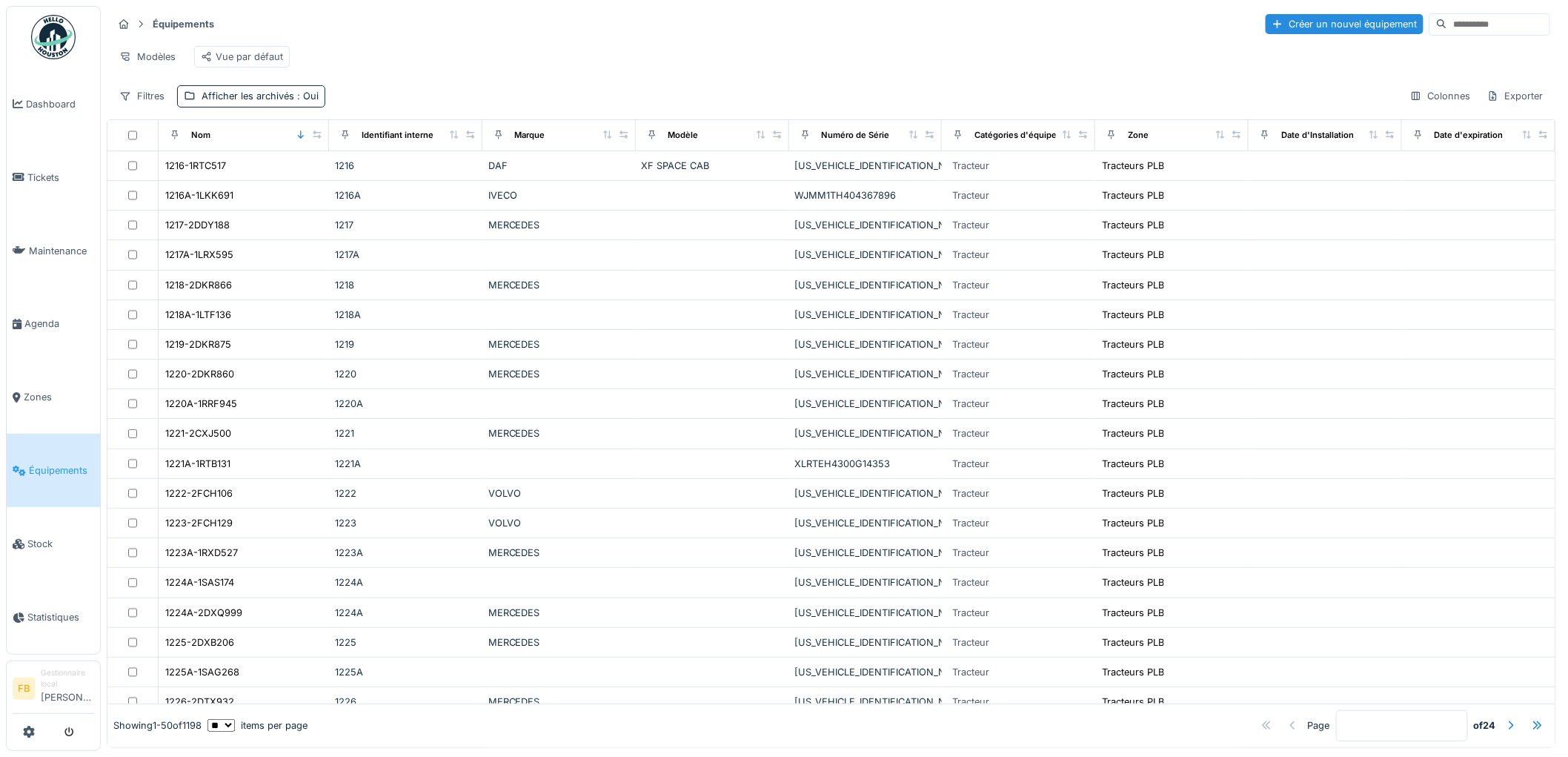
click at [1462, 28] on input at bounding box center [1499, 24] width 102 height 21
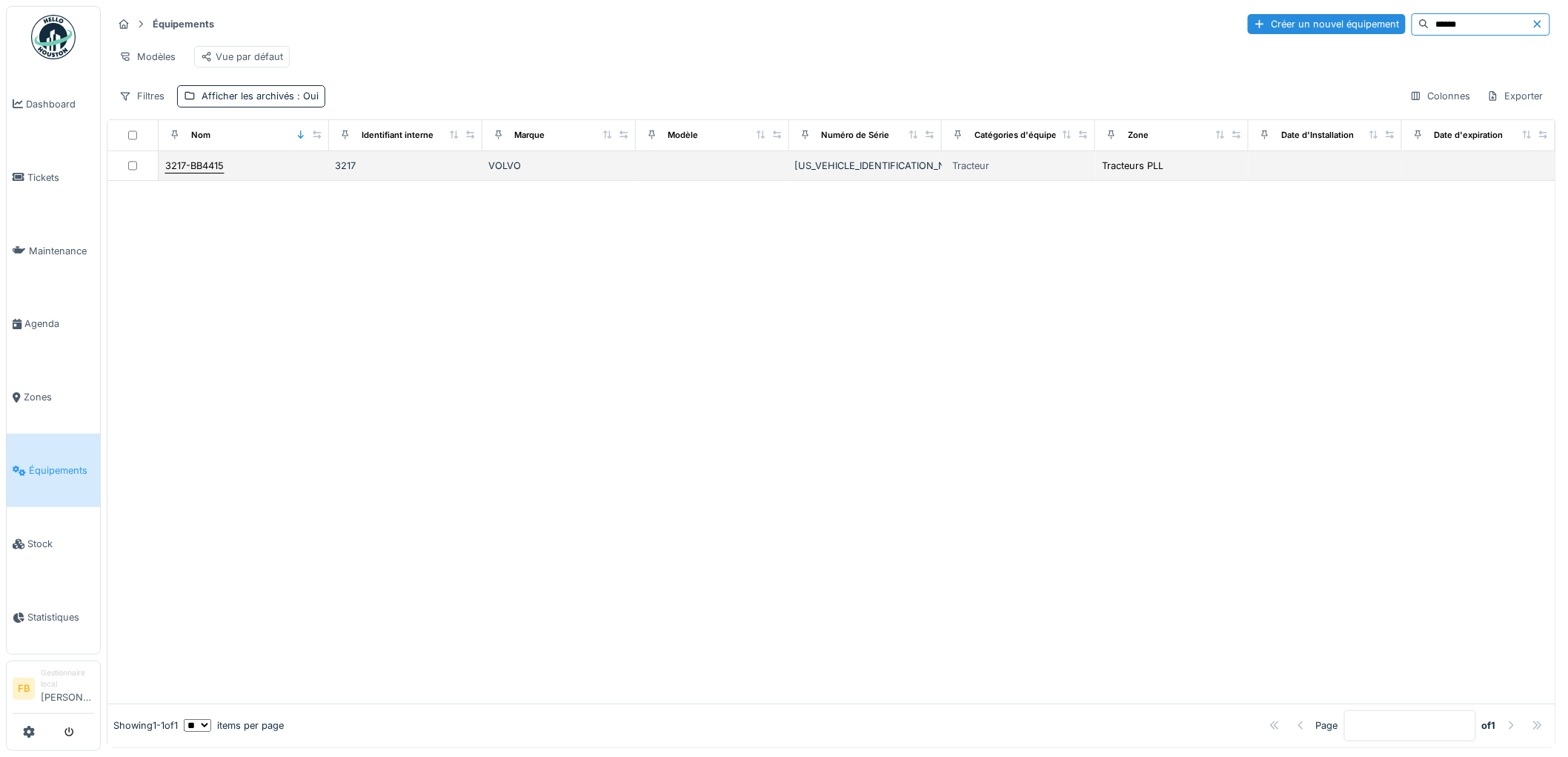
click at [195, 173] on div "3217-BB4415" at bounding box center [194, 166] width 59 height 14
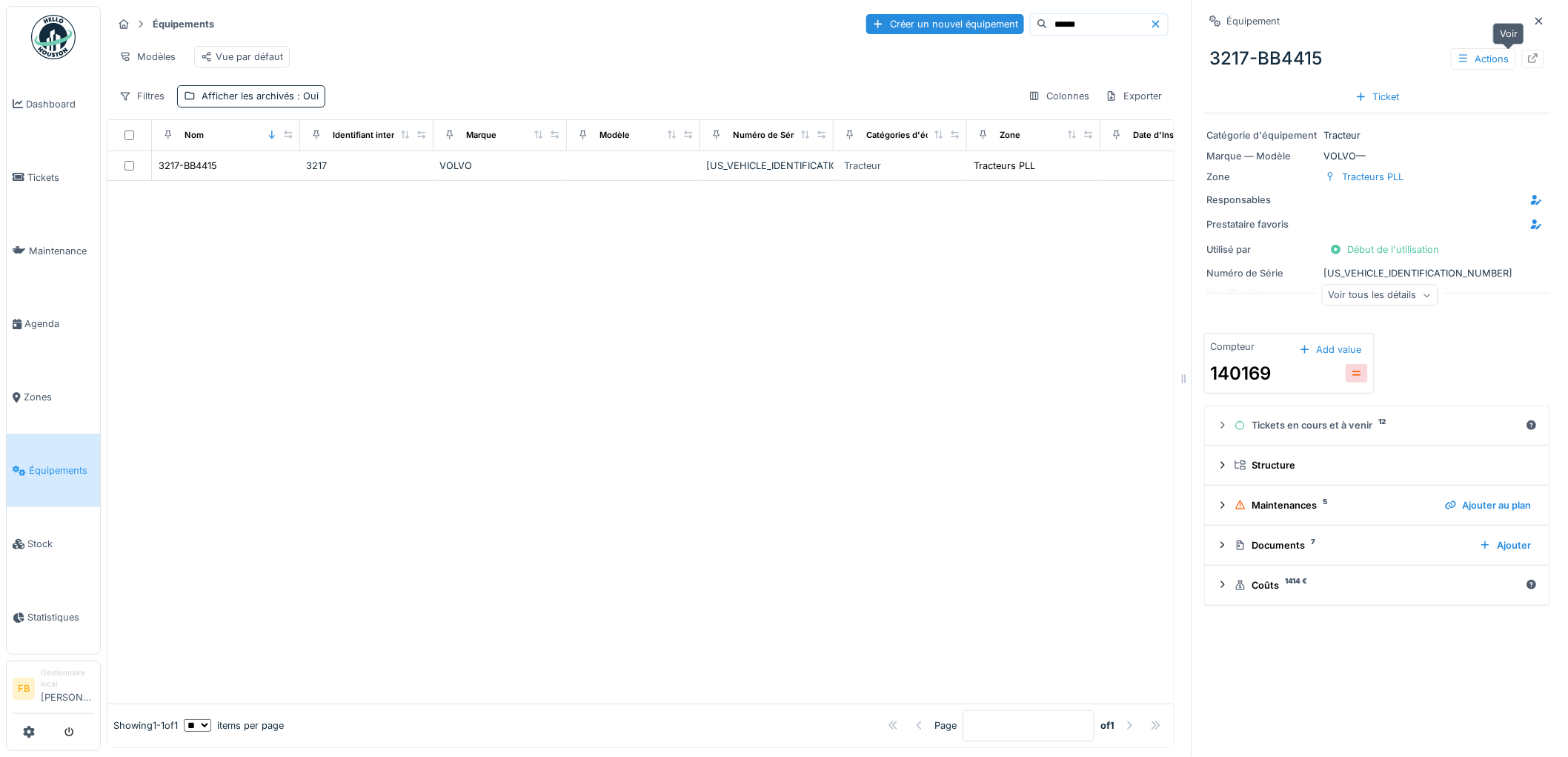
click at [1529, 62] on icon at bounding box center [1534, 59] width 10 height 10
drag, startPoint x: 1038, startPoint y: 22, endPoint x: 976, endPoint y: 28, distance: 62.3
click at [1030, 28] on div "******" at bounding box center [1100, 24] width 139 height 22
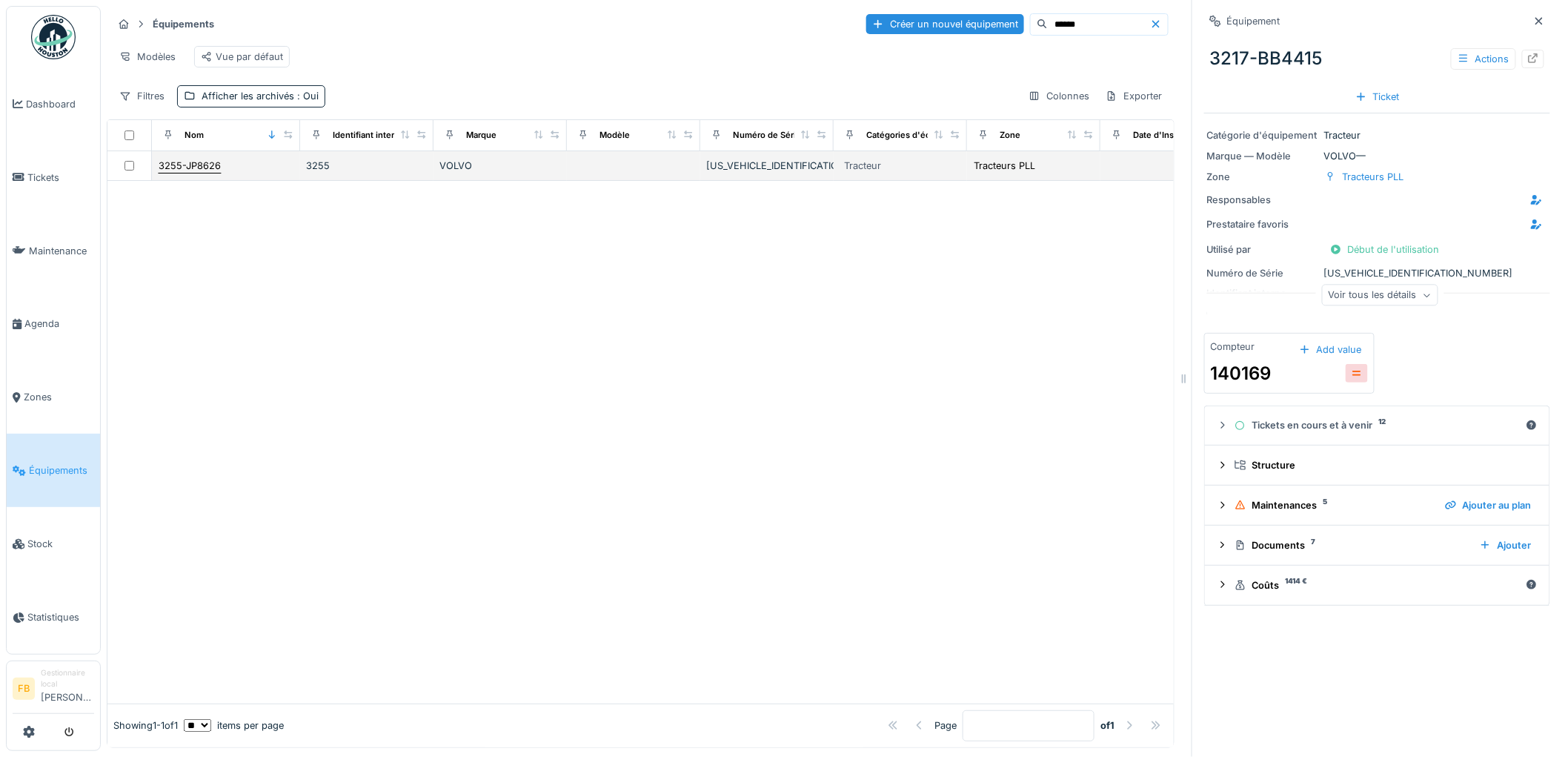
type input "******"
click at [200, 173] on div "3255-JP8626" at bounding box center [189, 166] width 62 height 14
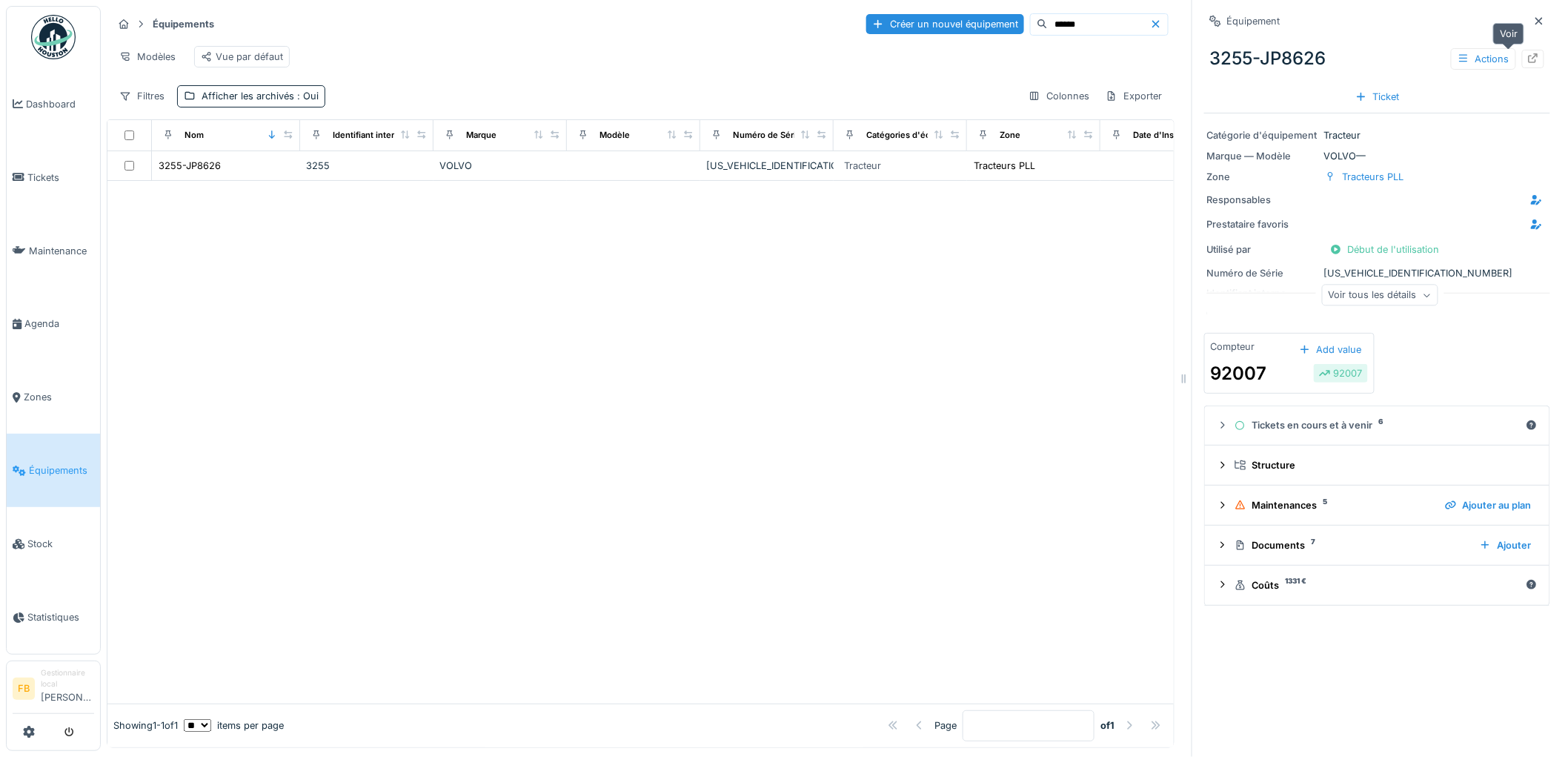
click at [1527, 54] on icon at bounding box center [1533, 59] width 12 height 10
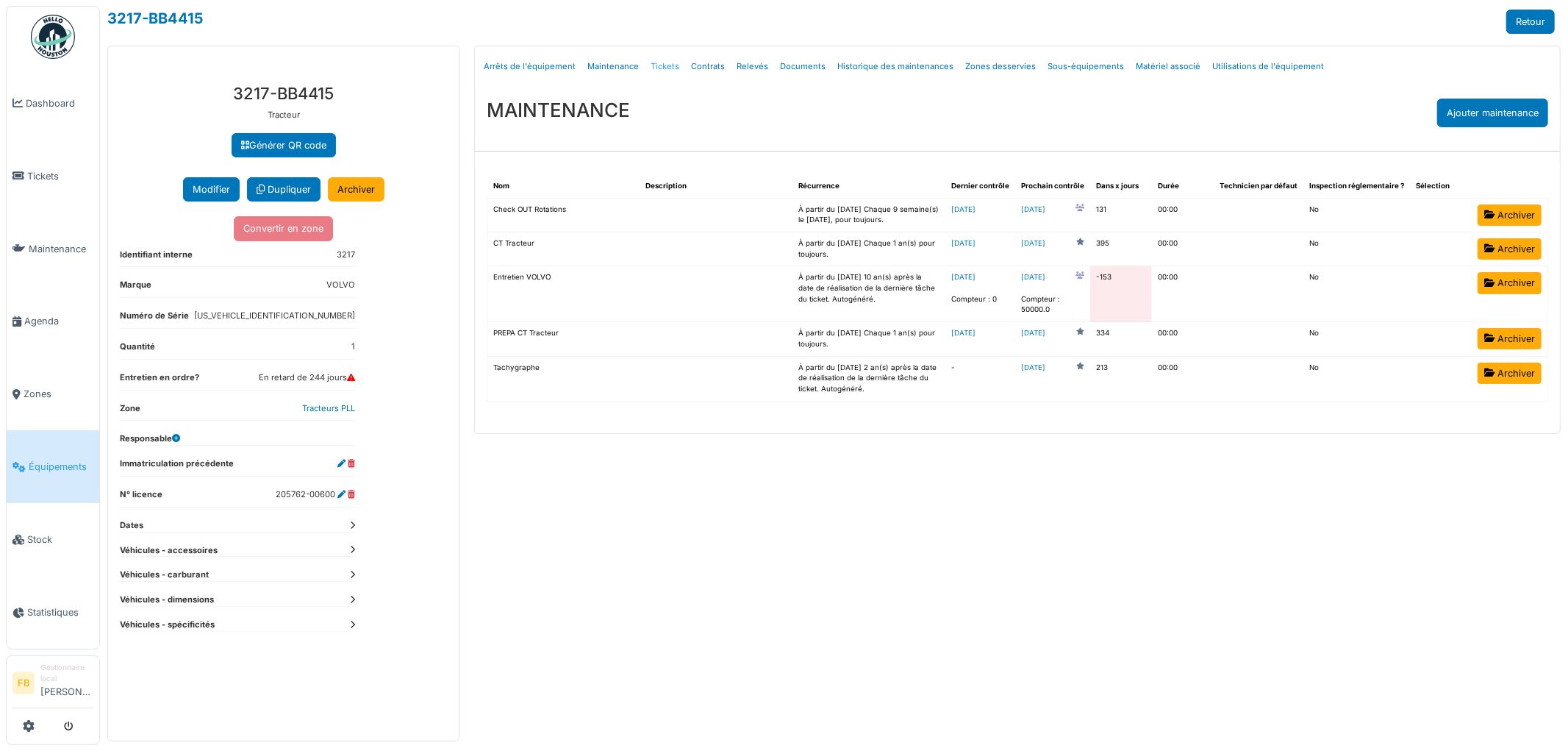
click at [656, 64] on link "Tickets" at bounding box center [664, 66] width 40 height 34
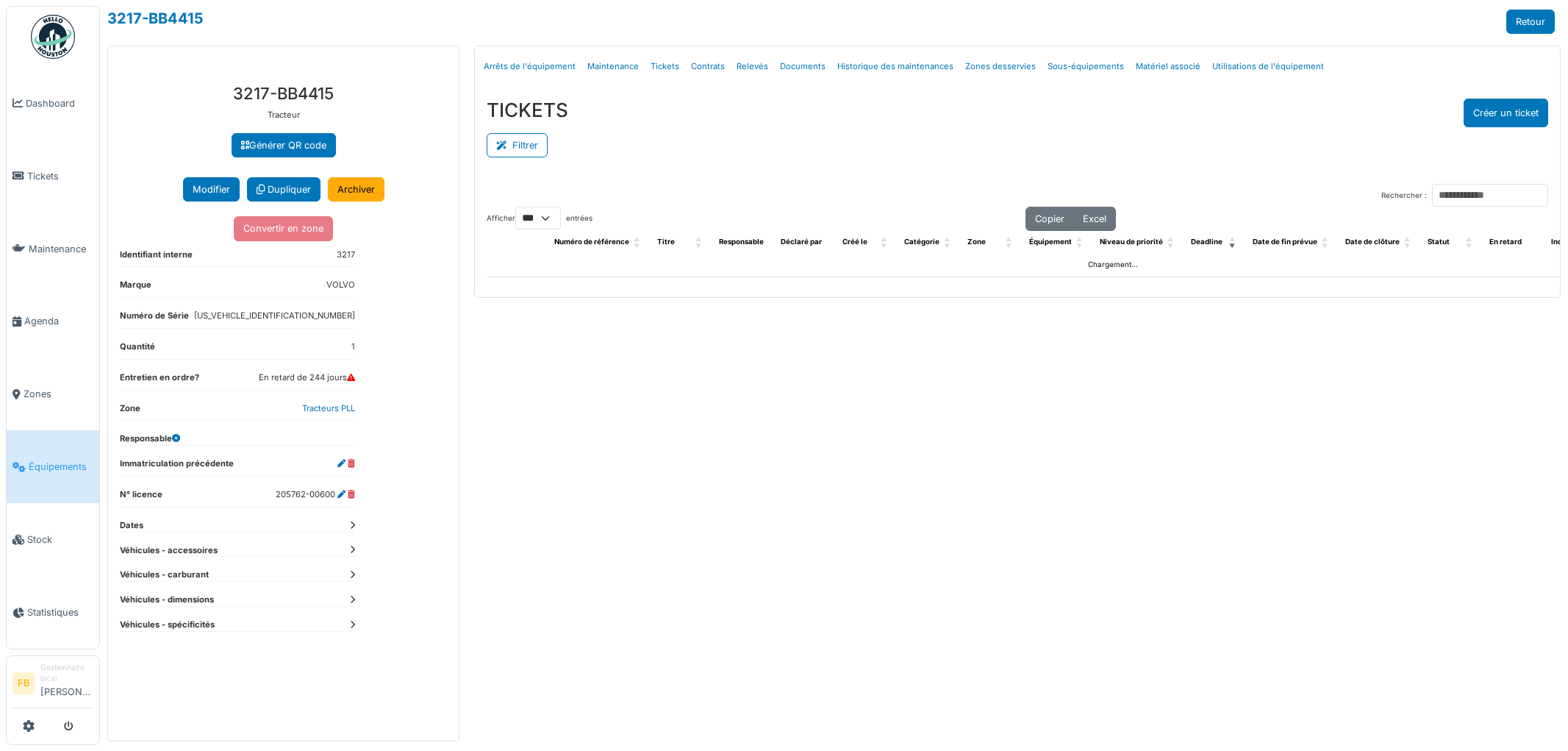
select select "***"
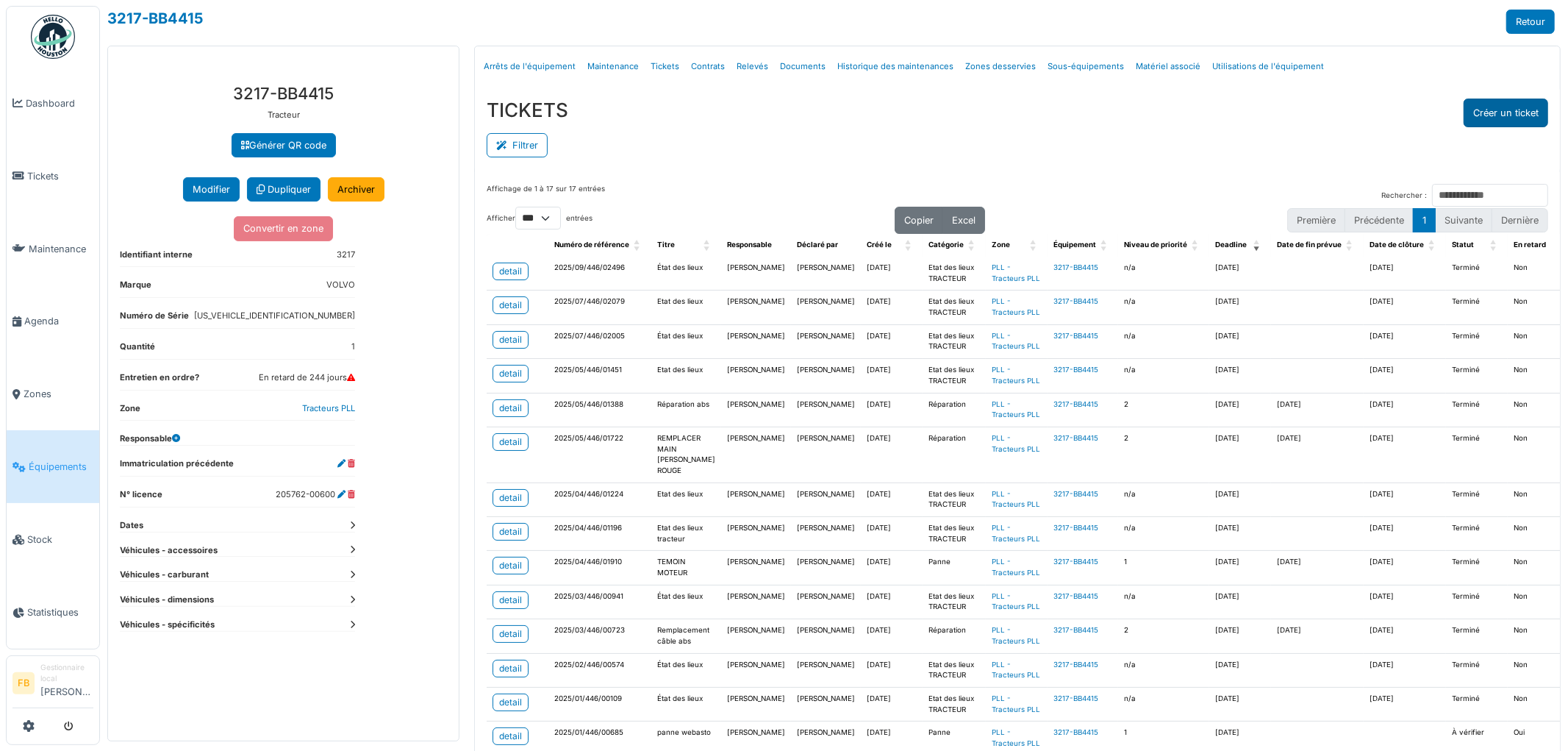
click at [1495, 111] on button "Créer un ticket" at bounding box center [1506, 112] width 85 height 29
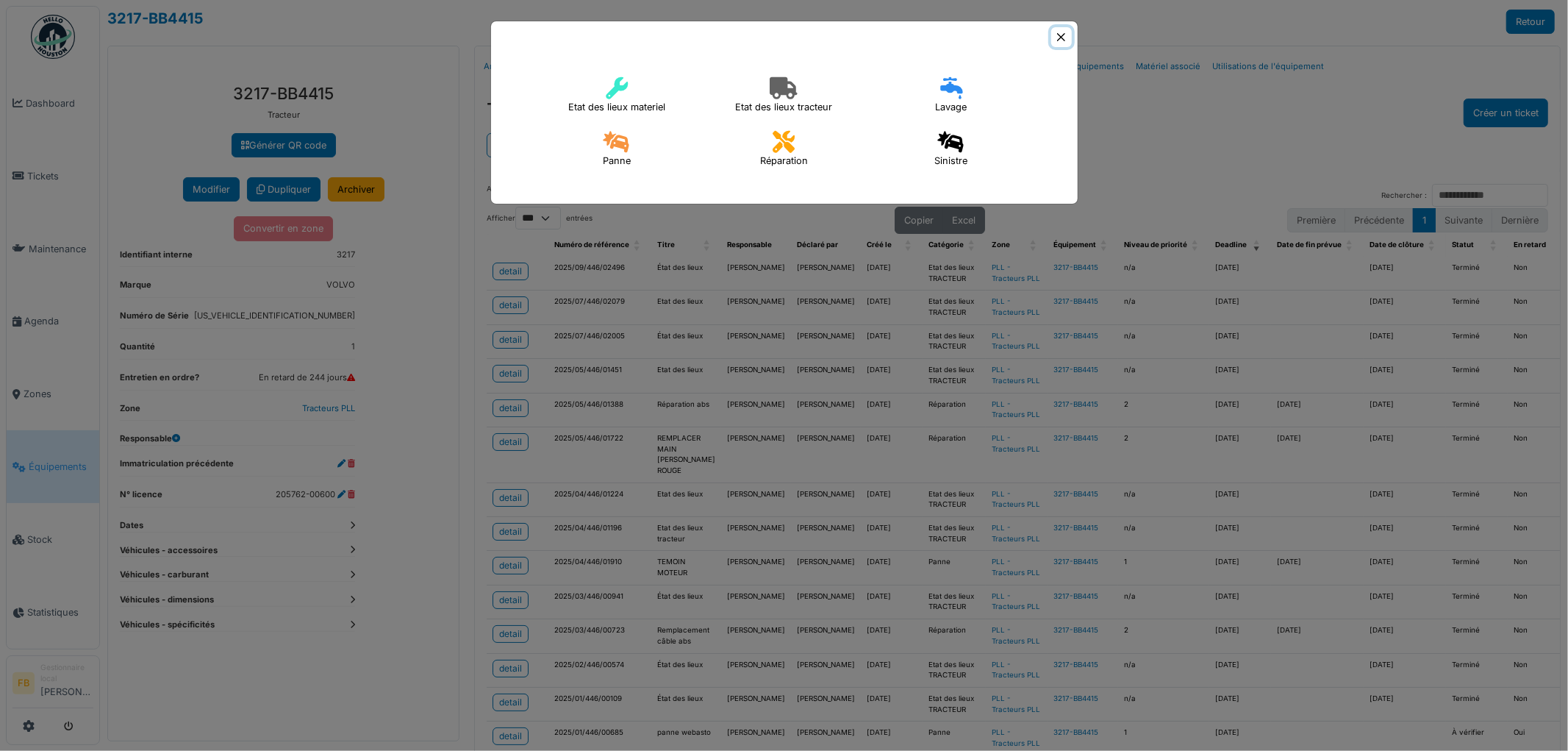
click at [1062, 31] on button "Close" at bounding box center [1061, 37] width 20 height 20
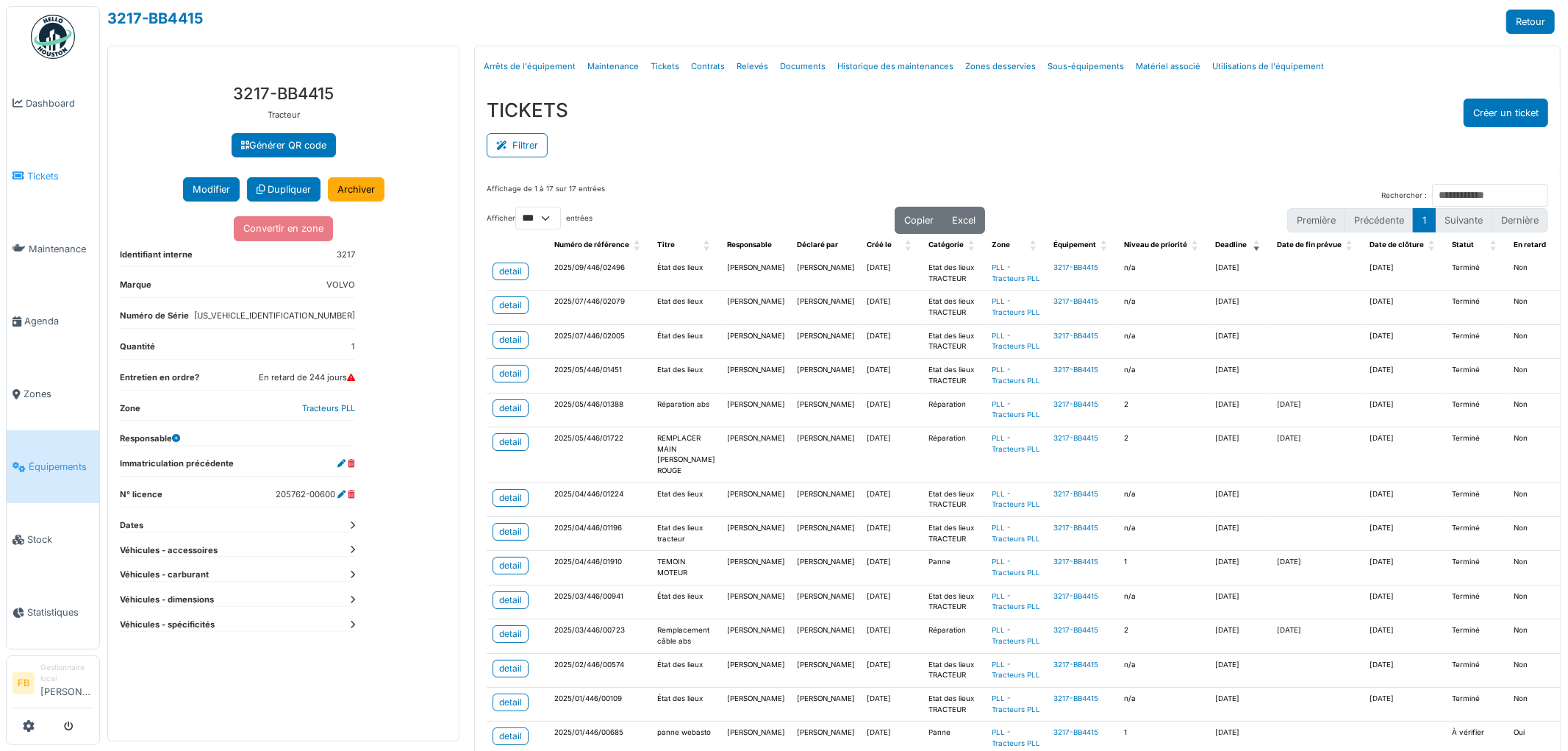
click at [35, 172] on span "Tickets" at bounding box center [60, 176] width 66 height 14
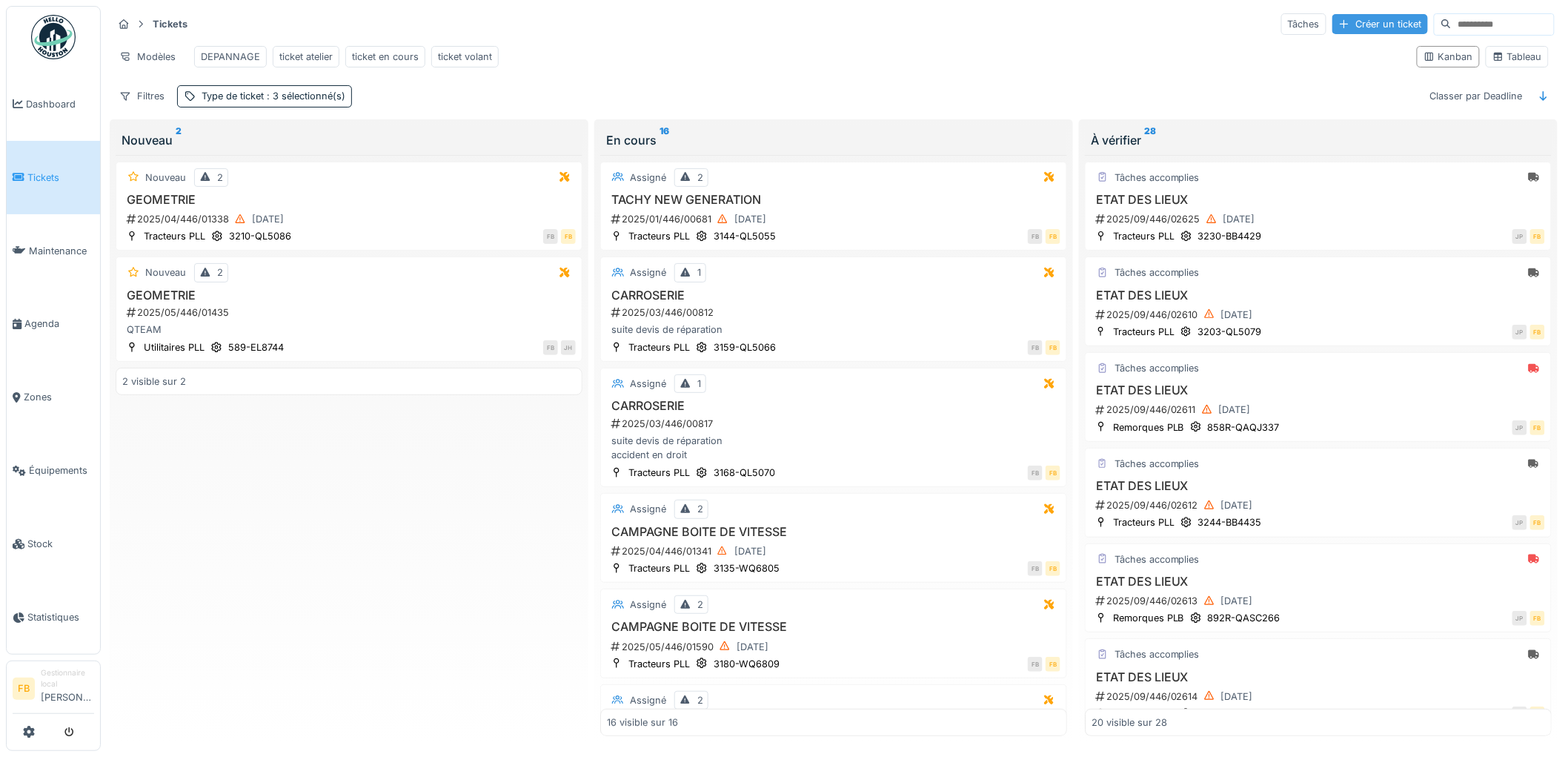
click at [1333, 28] on div "Créer un ticket" at bounding box center [1381, 24] width 95 height 20
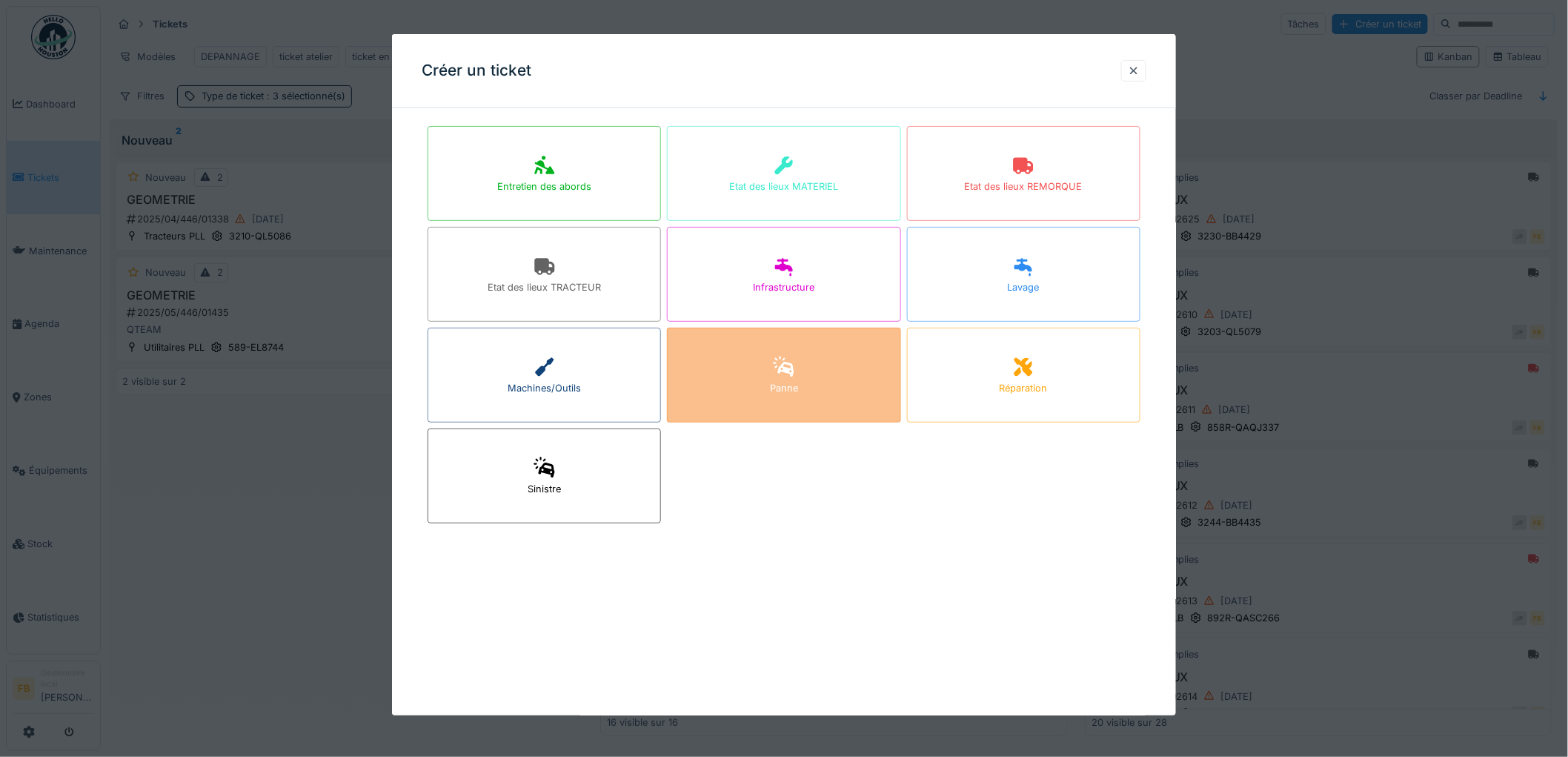
click at [812, 353] on div "Panne" at bounding box center [784, 375] width 233 height 95
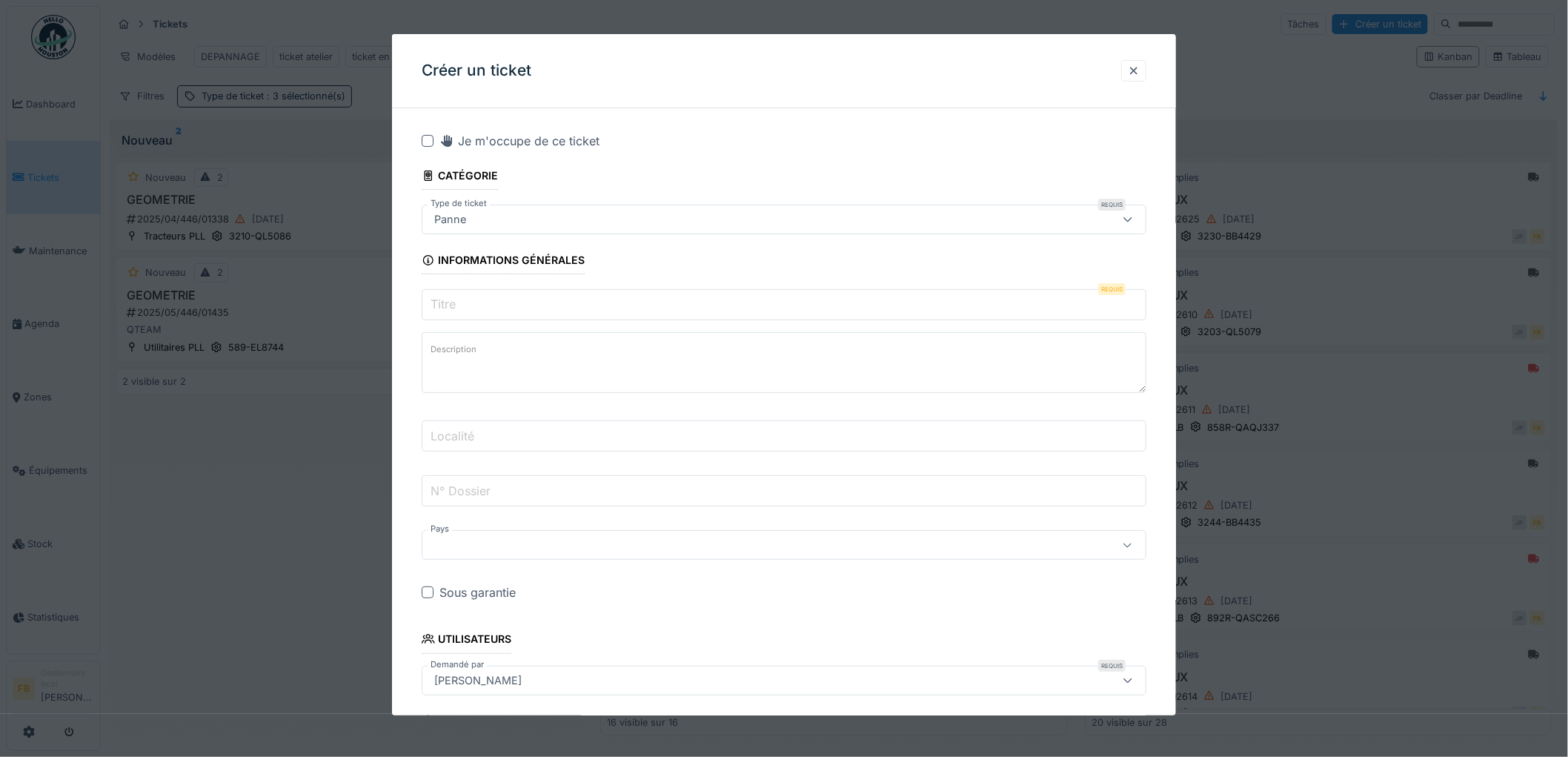
click at [480, 302] on input "Titre" at bounding box center [784, 304] width 725 height 31
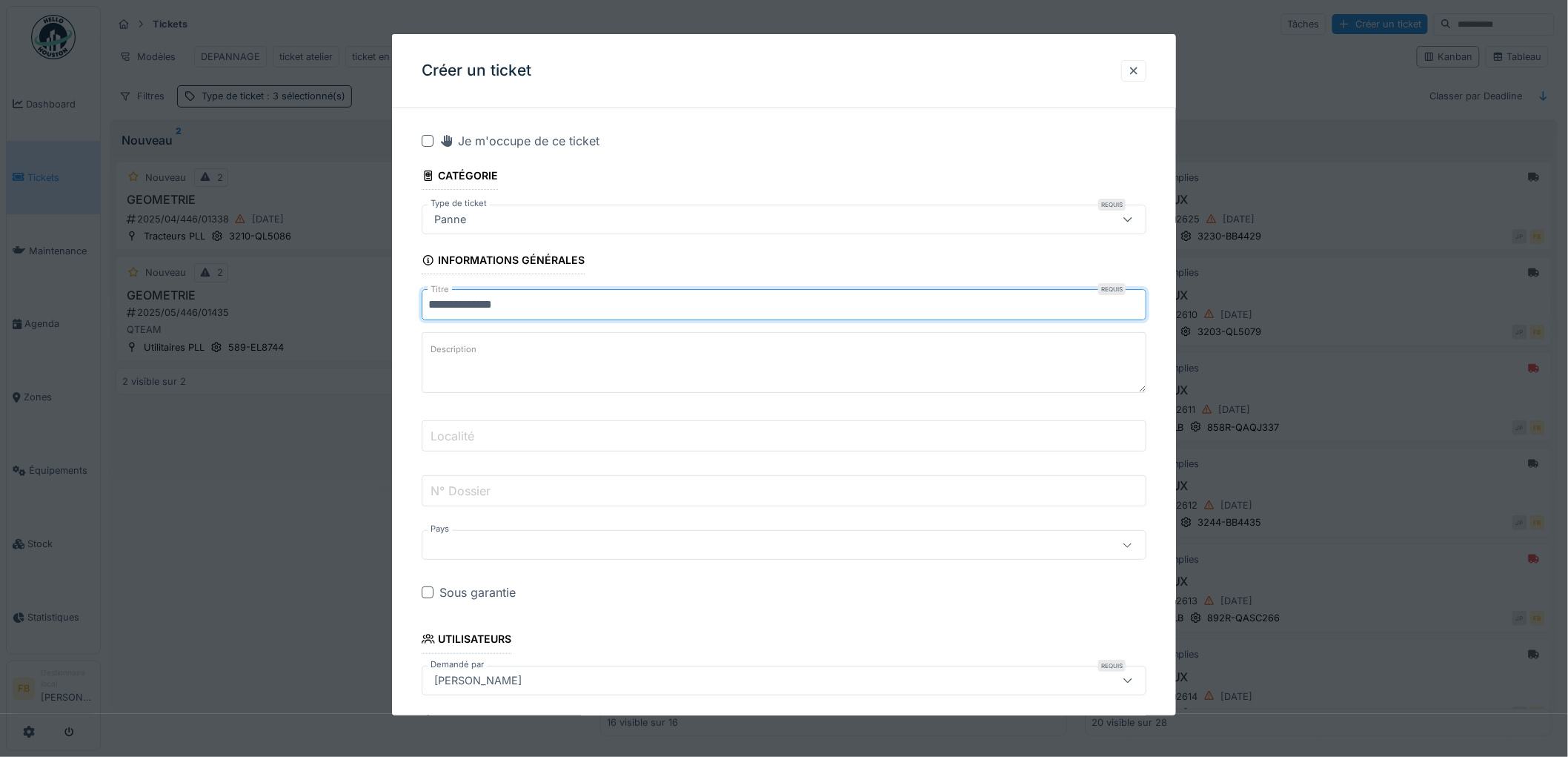
type input "**********"
click at [502, 356] on textarea "Description" at bounding box center [784, 362] width 725 height 61
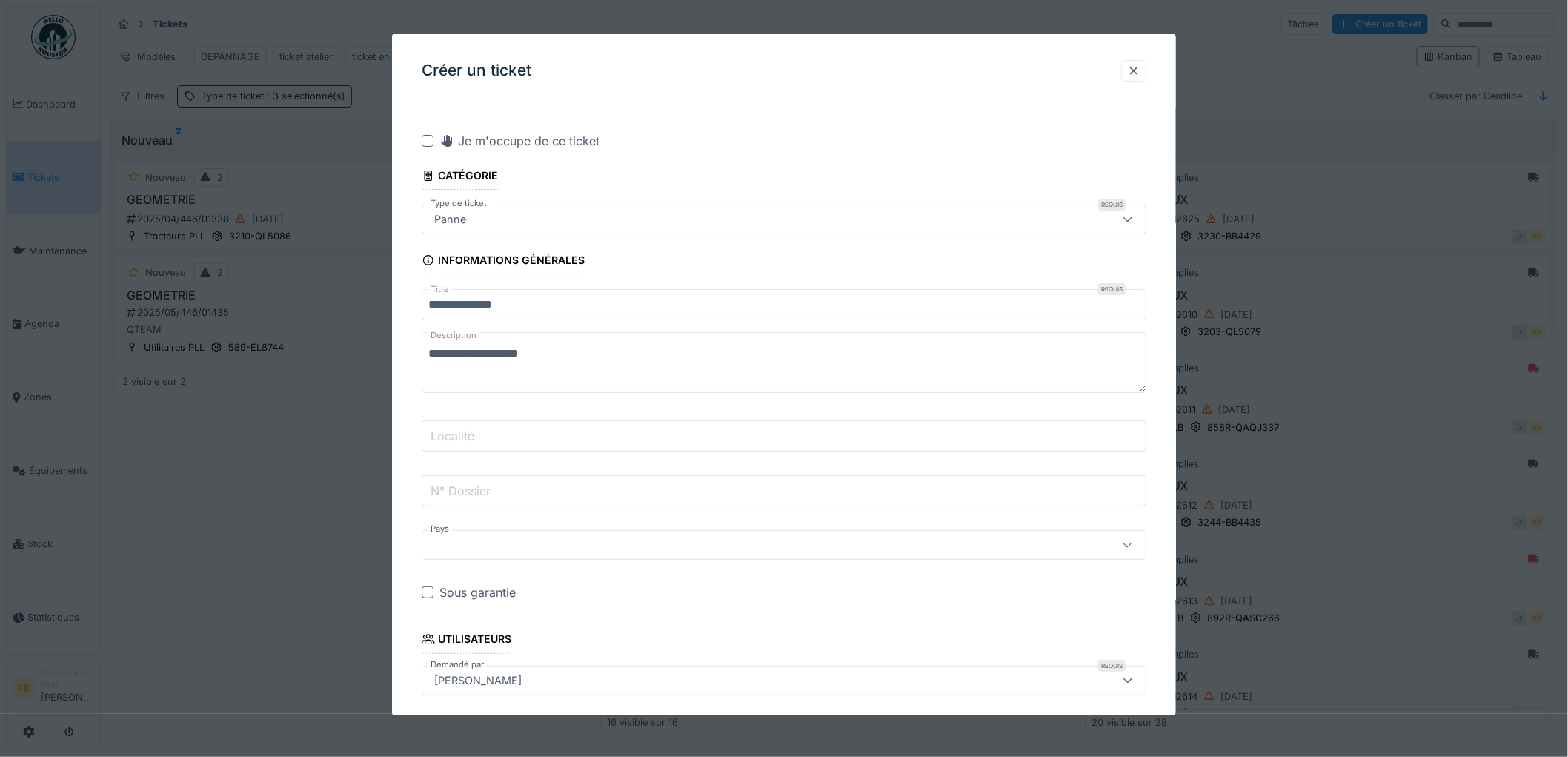
click at [588, 353] on textarea "**********" at bounding box center [784, 362] width 725 height 61
type textarea "**********"
click at [497, 433] on input "Localité" at bounding box center [784, 436] width 725 height 31
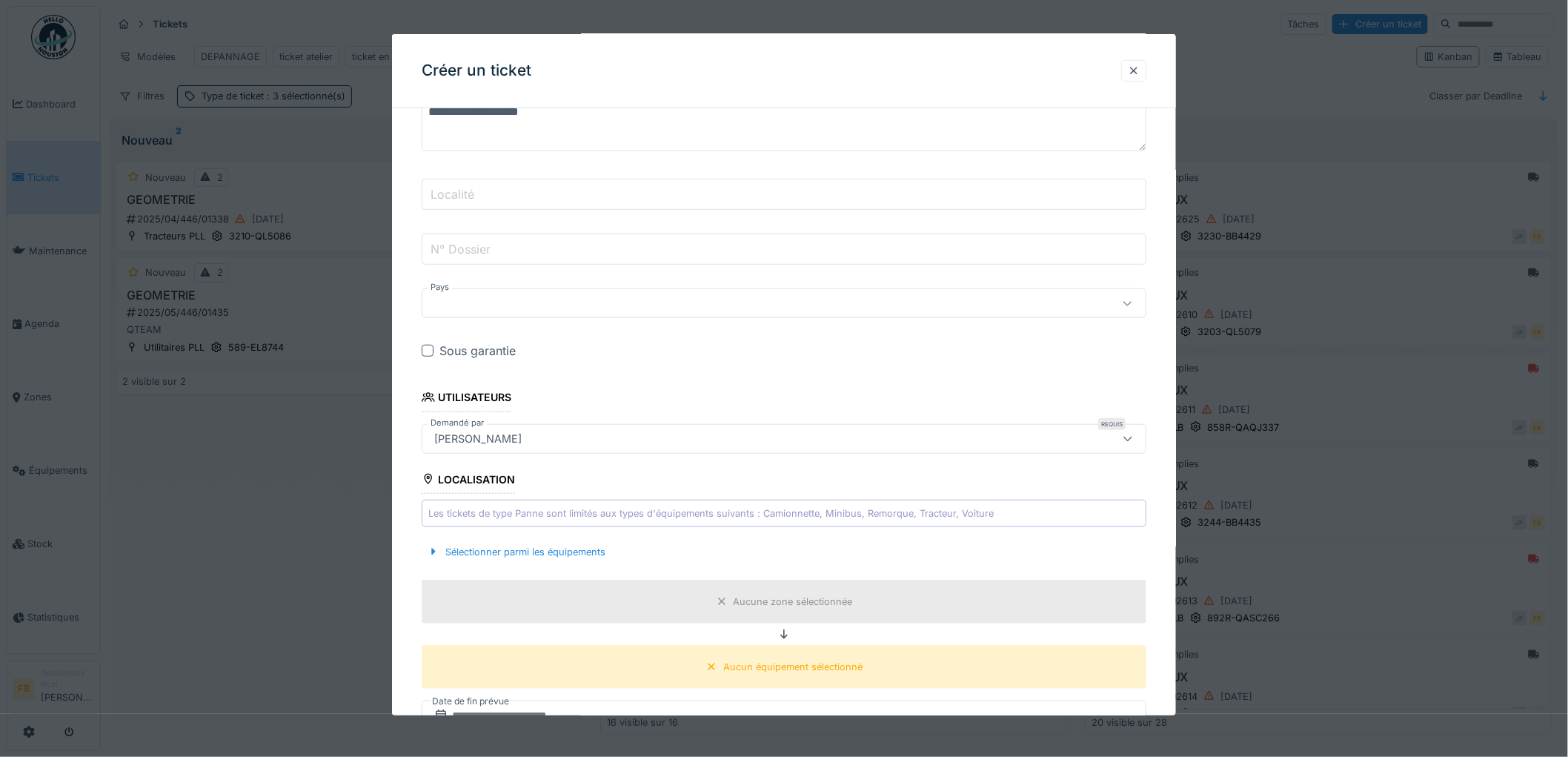
scroll to position [247, 0]
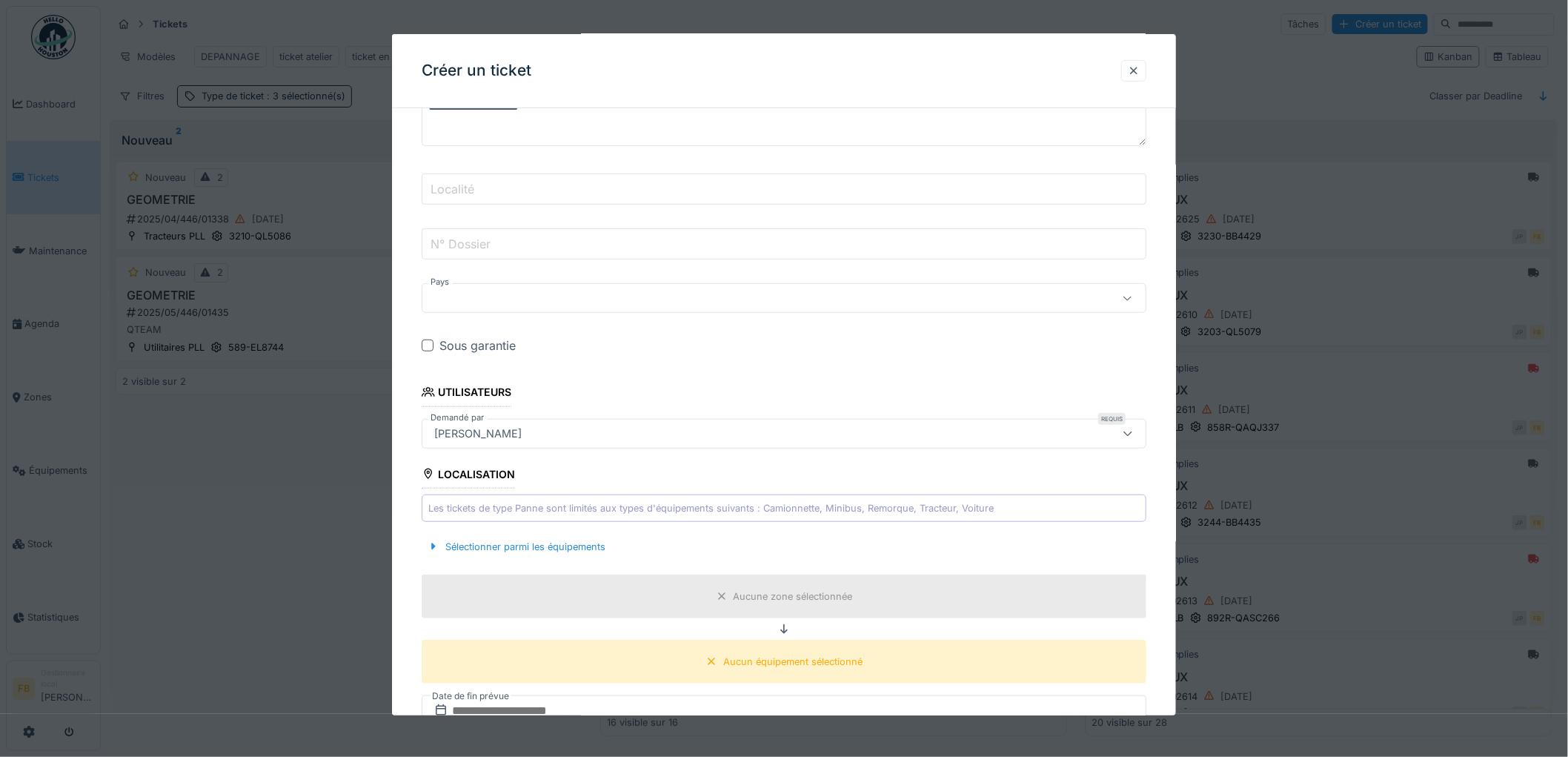
click at [414, 359] on div "**********" at bounding box center [784, 576] width 784 height 1407
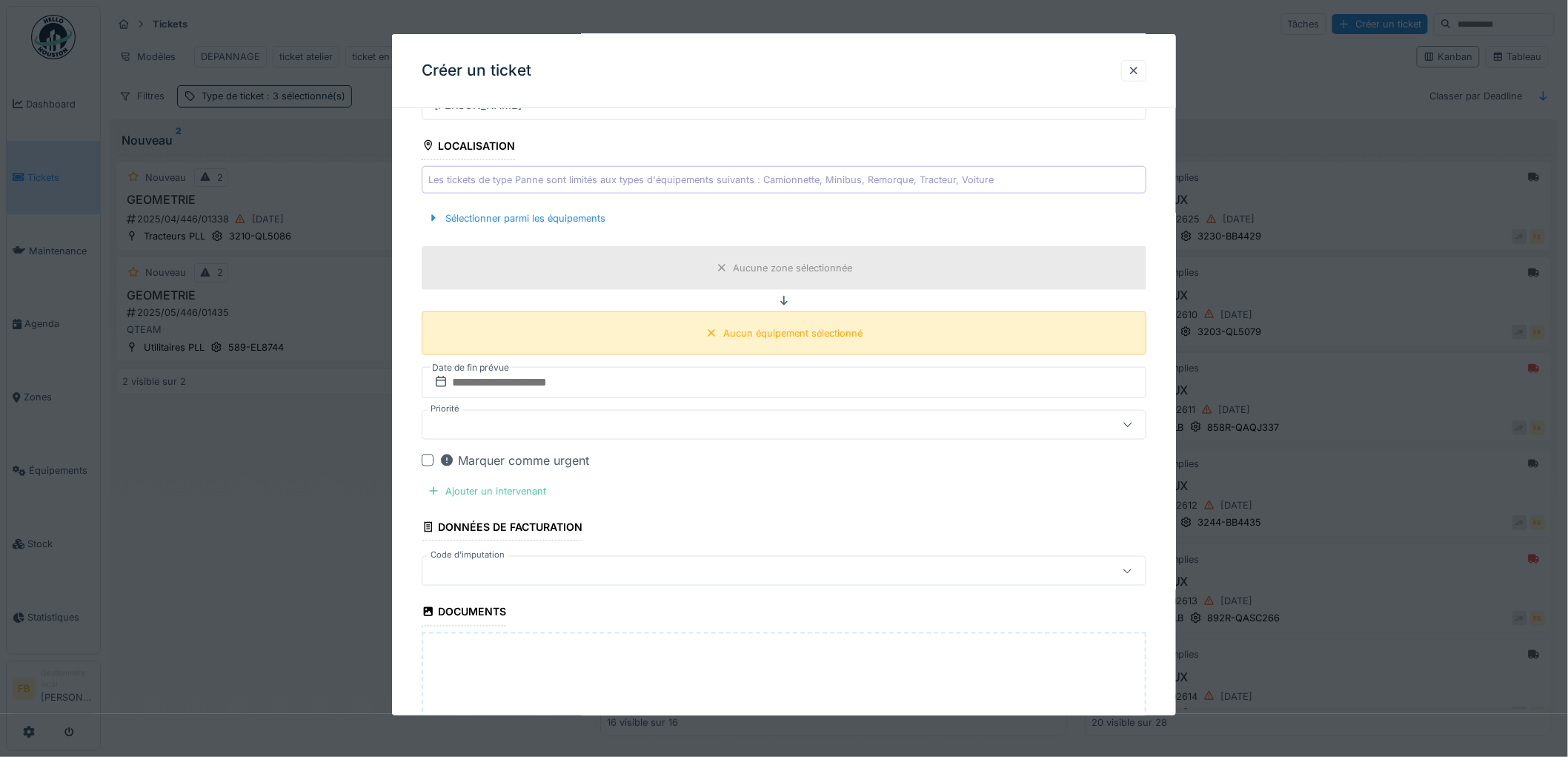
scroll to position [576, 0]
click at [516, 220] on div "Sélectionner parmi les équipements" at bounding box center [516, 217] width 189 height 20
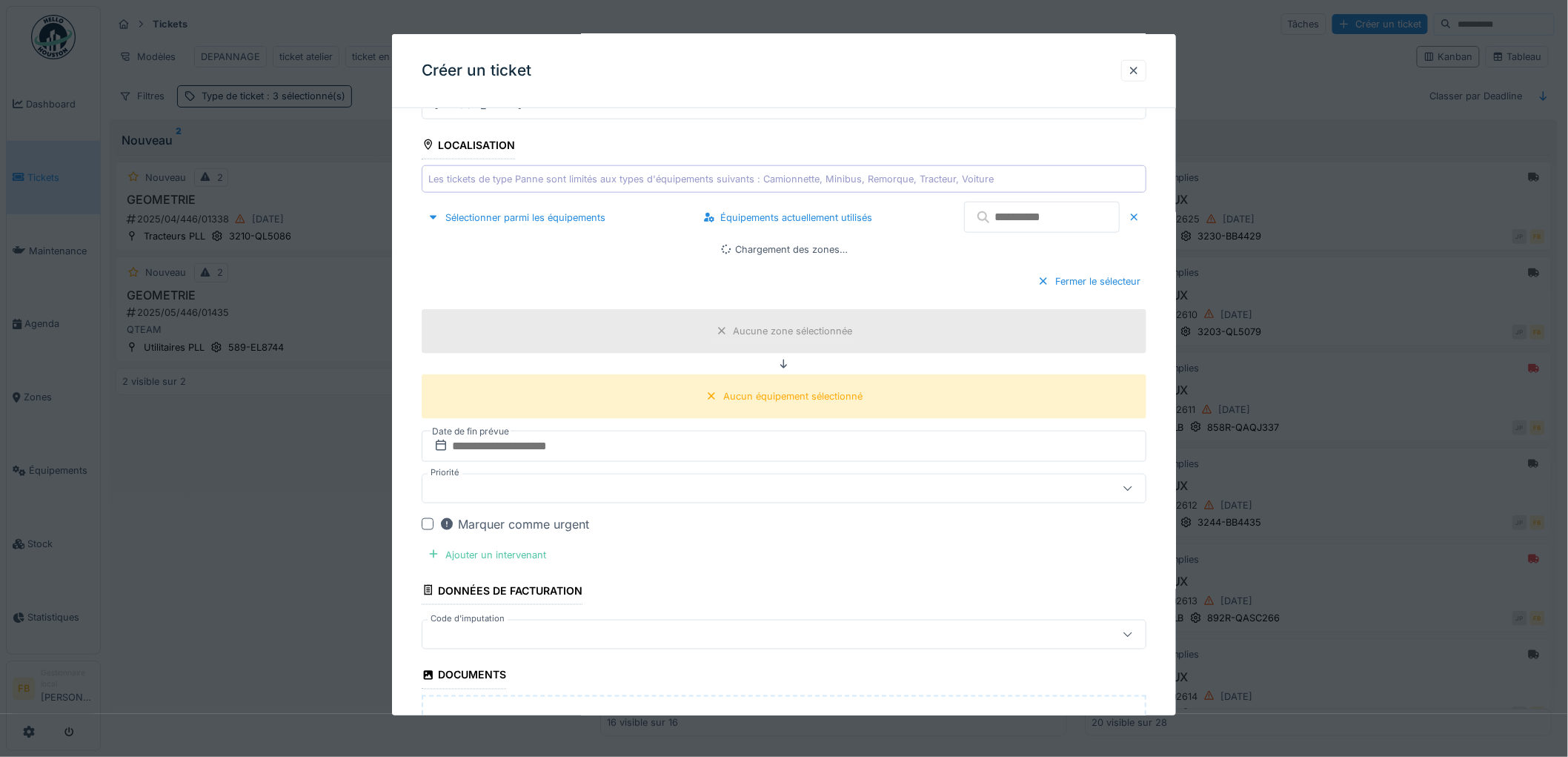
click at [1042, 218] on input "text" at bounding box center [1041, 216] width 156 height 31
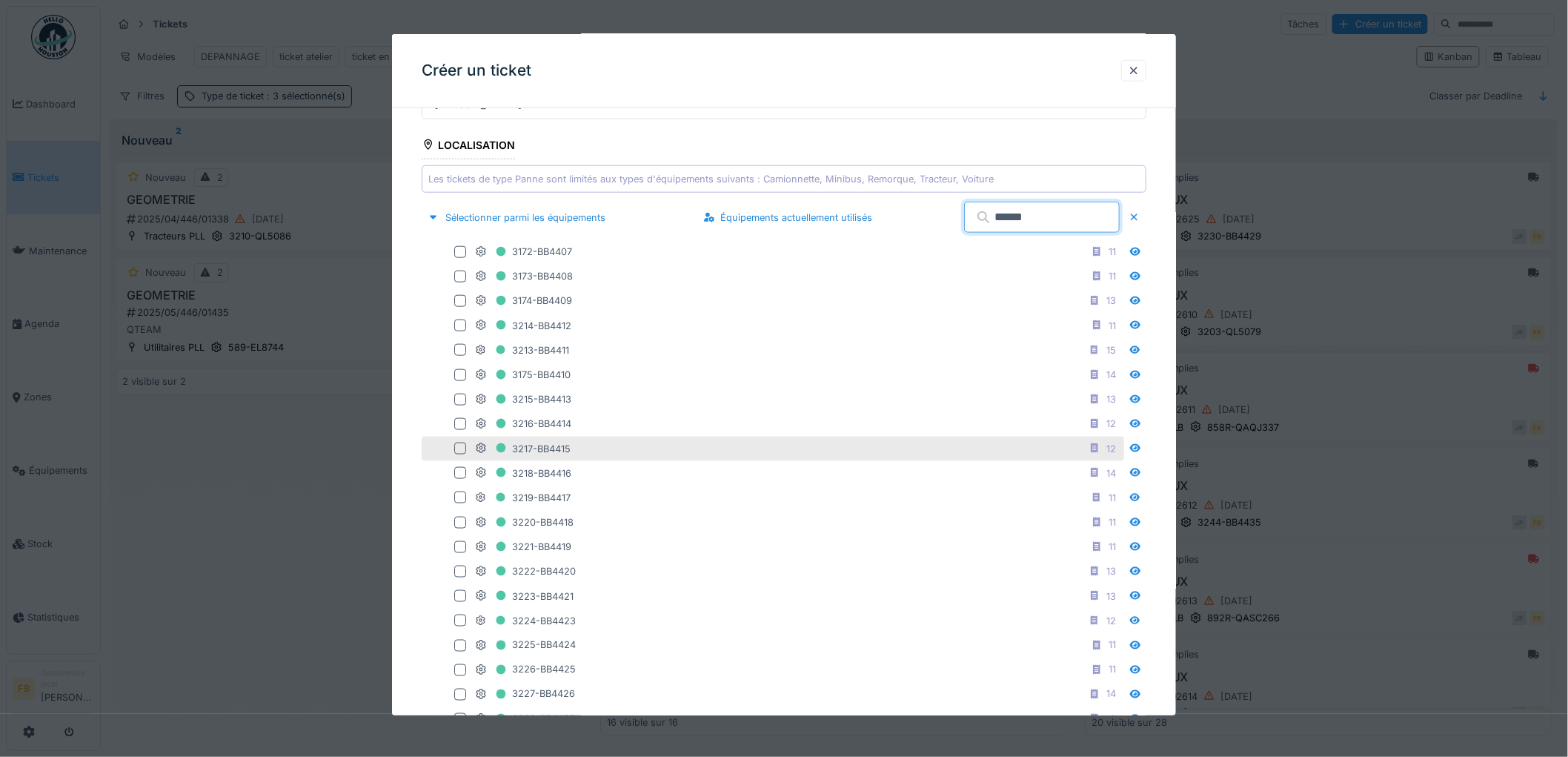
type input "******"
click at [460, 453] on div at bounding box center [460, 448] width 12 height 12
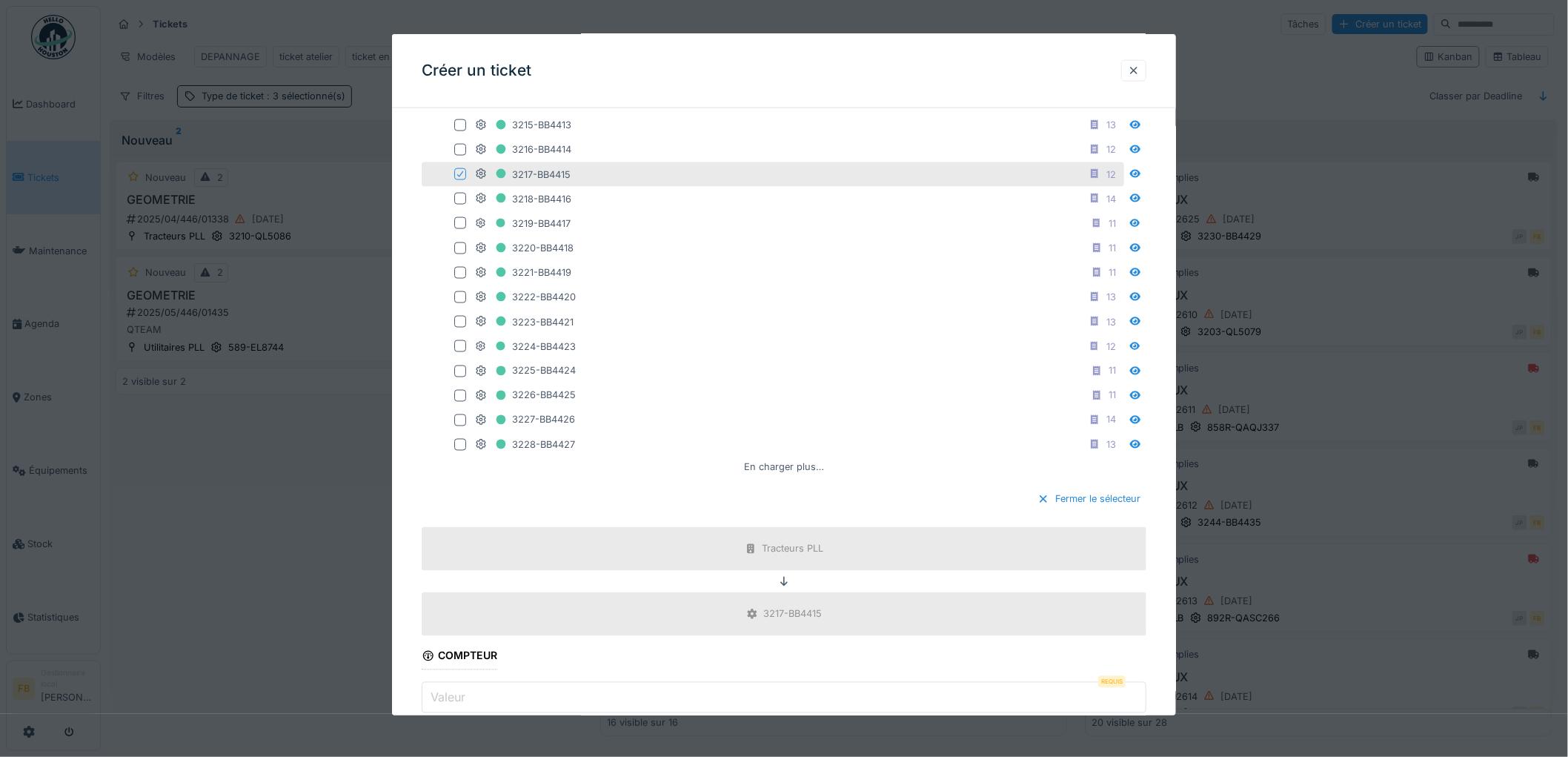
scroll to position [1153, 0]
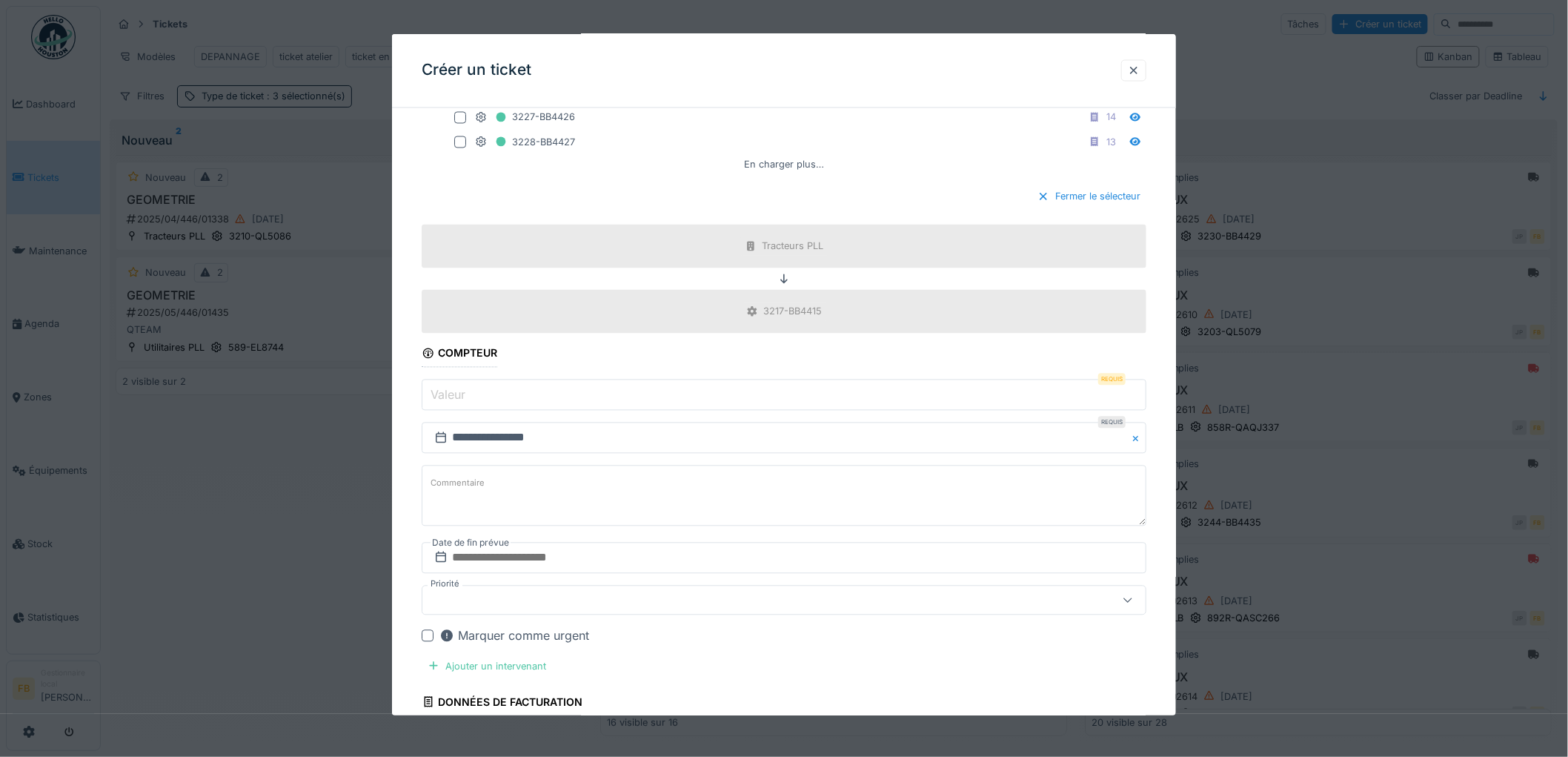
click at [504, 398] on input "Valeur" at bounding box center [784, 395] width 725 height 31
click at [487, 388] on input "Valeur" at bounding box center [784, 395] width 725 height 31
type input "******"
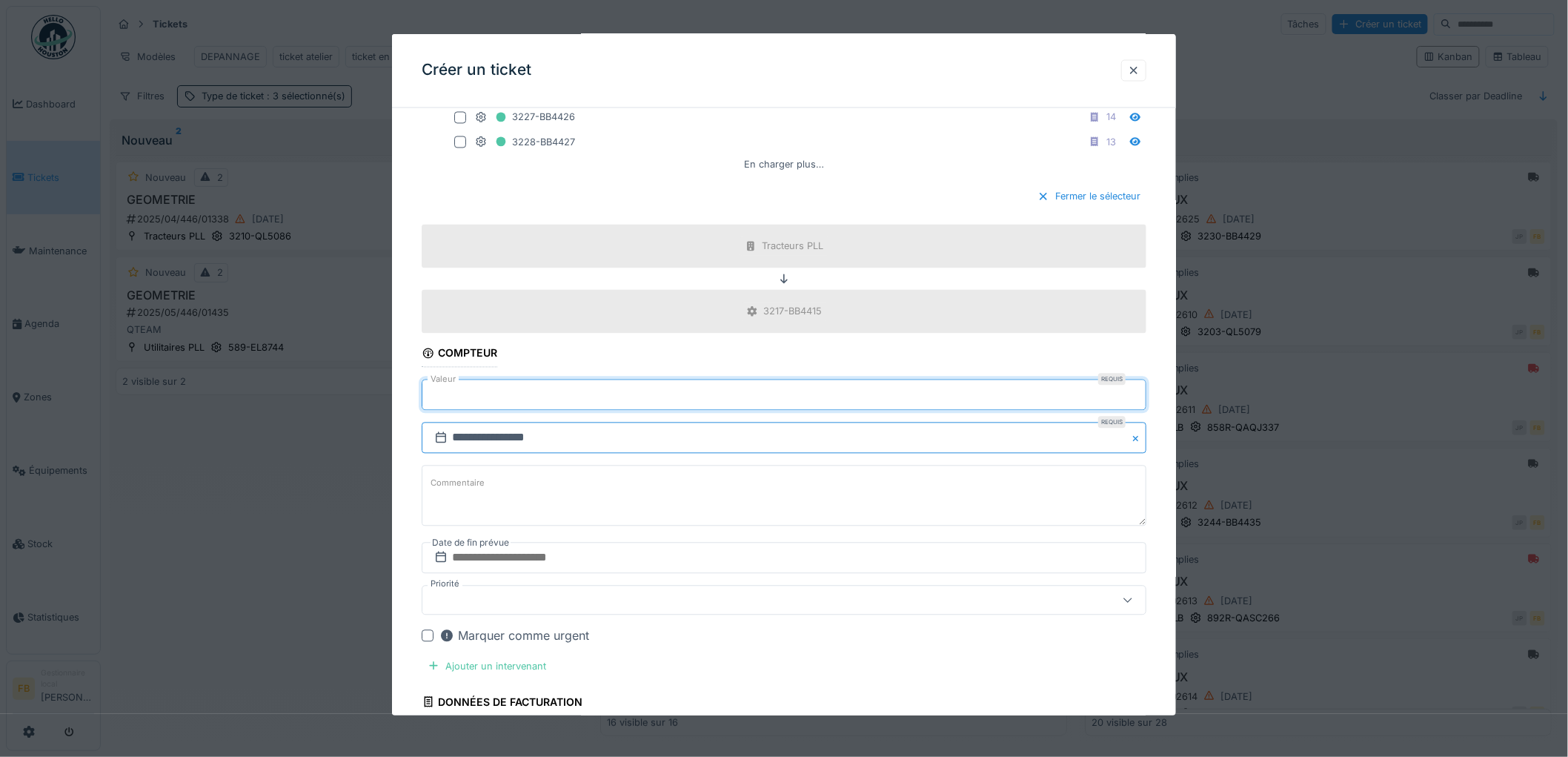
click at [497, 449] on input "**********" at bounding box center [784, 438] width 725 height 31
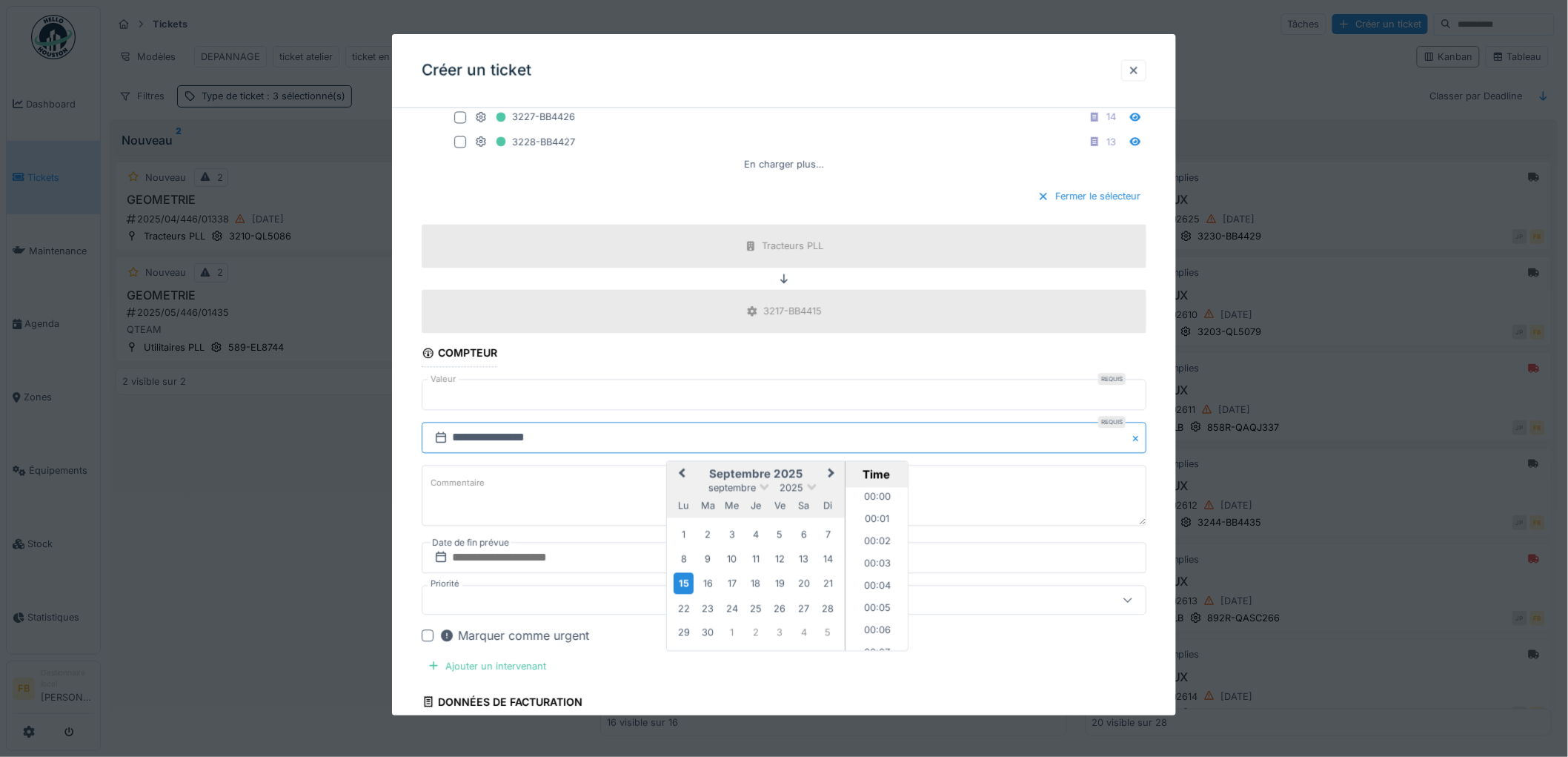
scroll to position [12720, 0]
click at [784, 561] on div "12" at bounding box center [780, 559] width 20 height 20
click at [781, 568] on div "12" at bounding box center [780, 559] width 20 height 20
click at [858, 568] on li "09:35" at bounding box center [878, 569] width 63 height 22
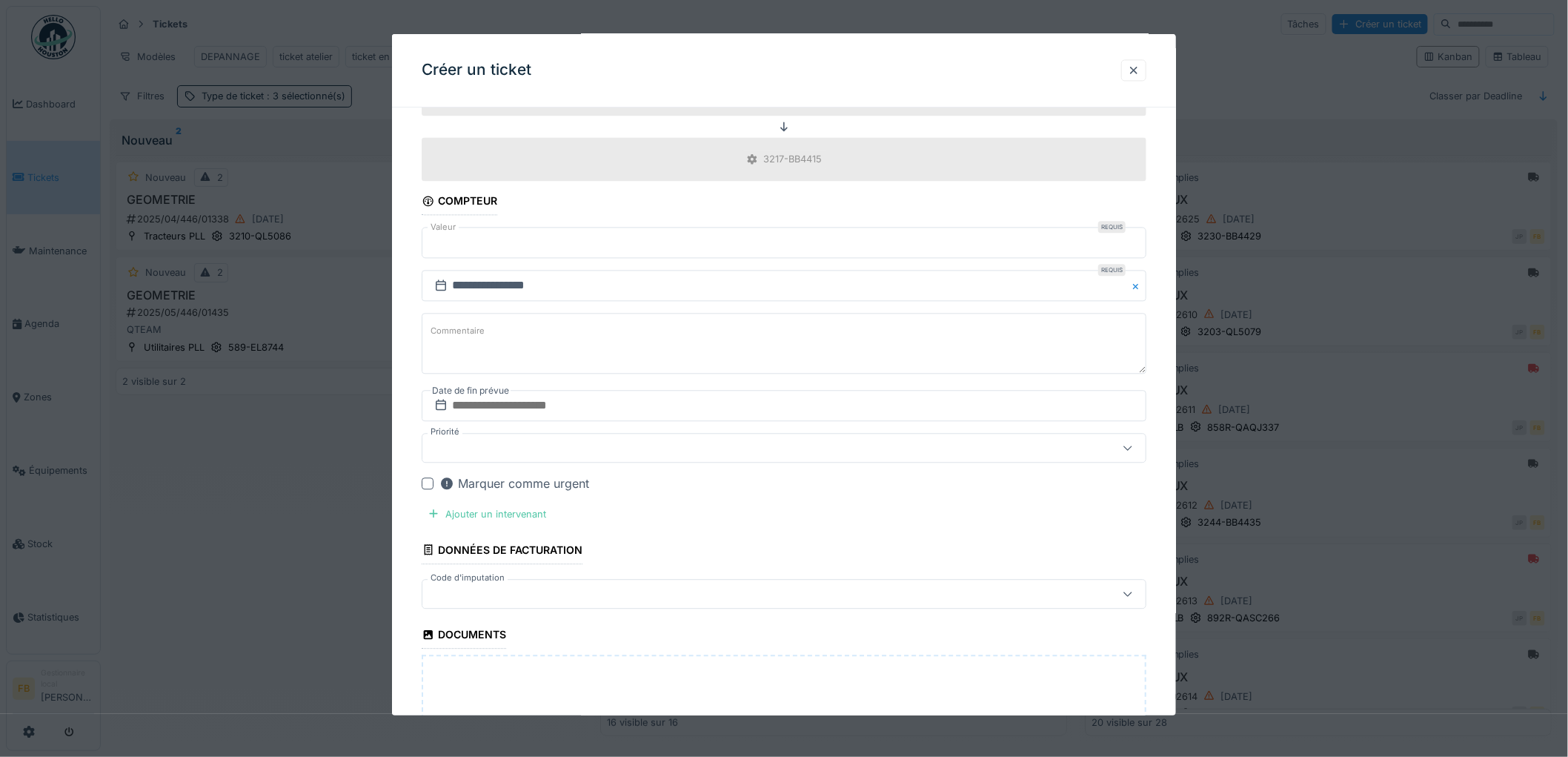
scroll to position [1318, 0]
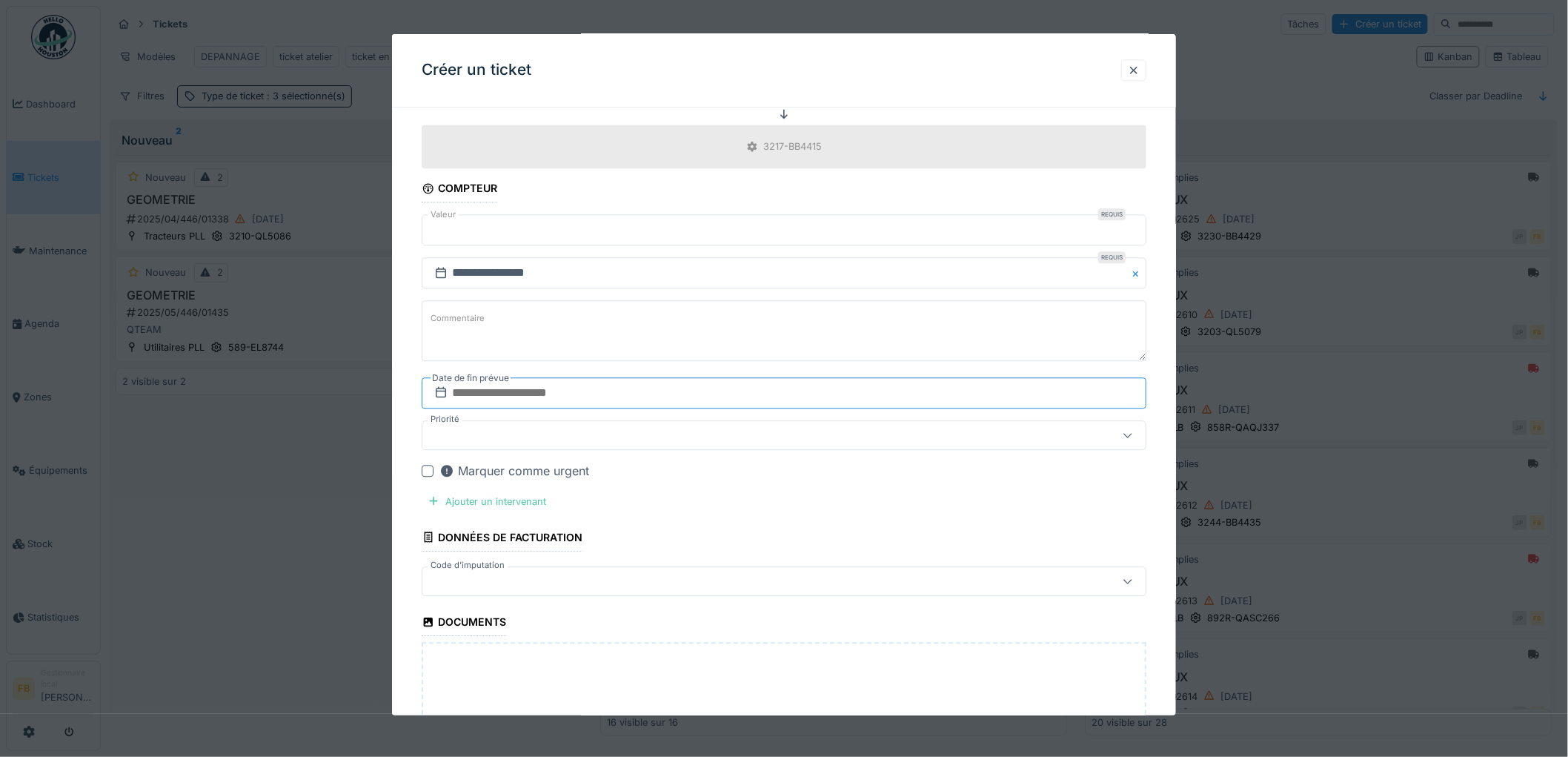
click at [483, 395] on input "text" at bounding box center [784, 393] width 725 height 31
click at [817, 519] on div "12" at bounding box center [811, 514] width 20 height 20
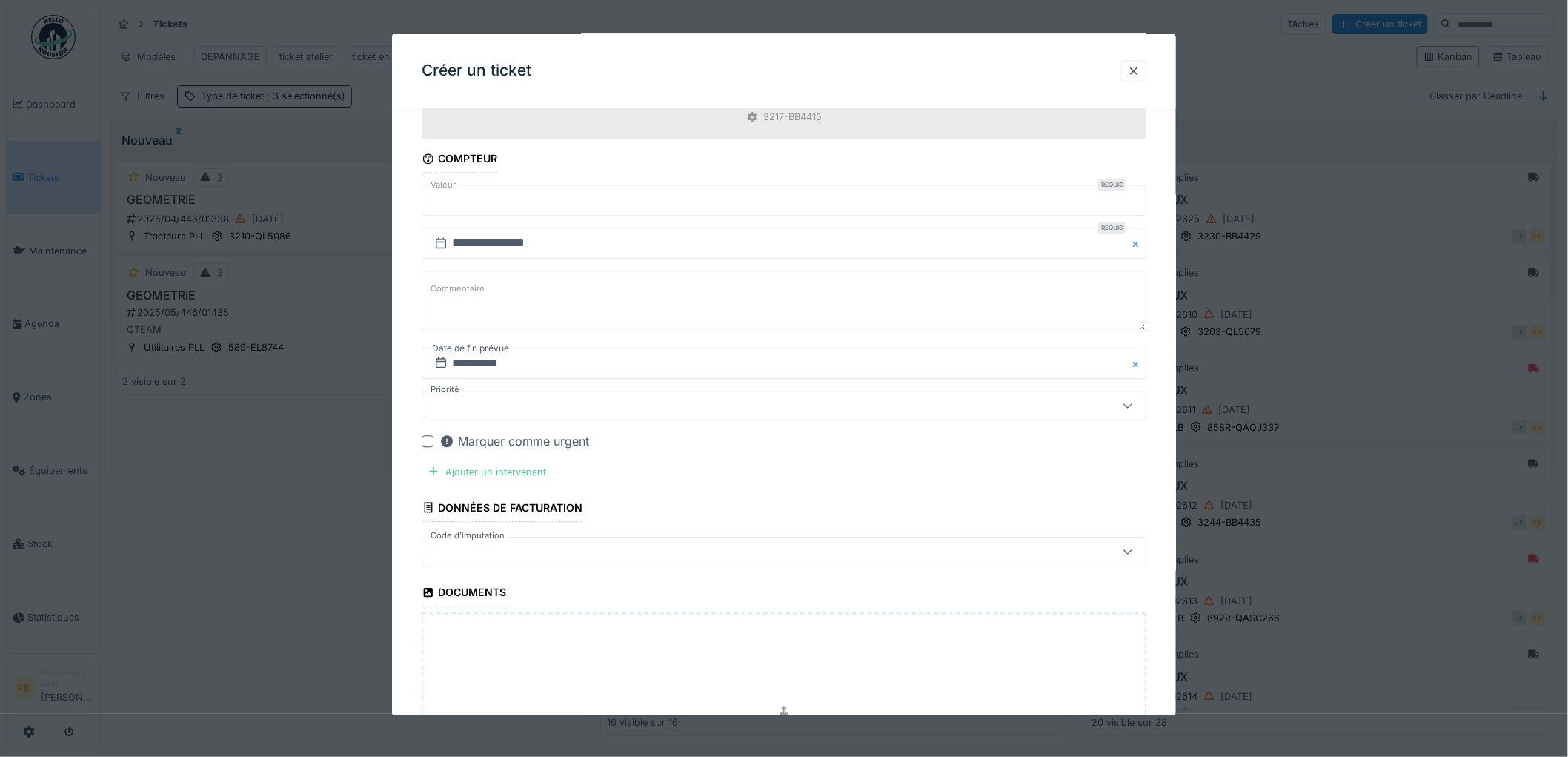
scroll to position [1400, 0]
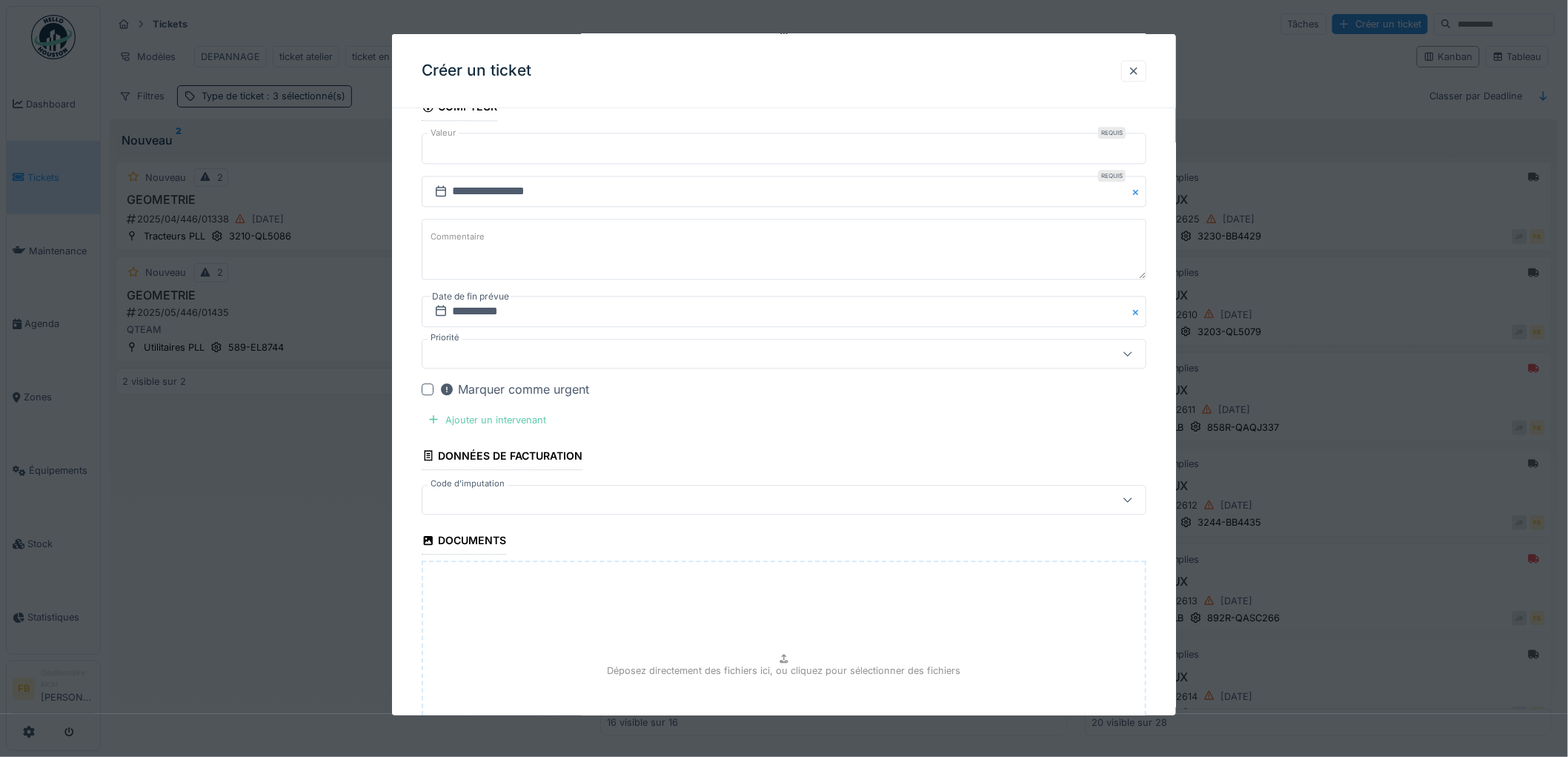
click at [486, 421] on div "Ajouter un intervenant" at bounding box center [487, 420] width 131 height 20
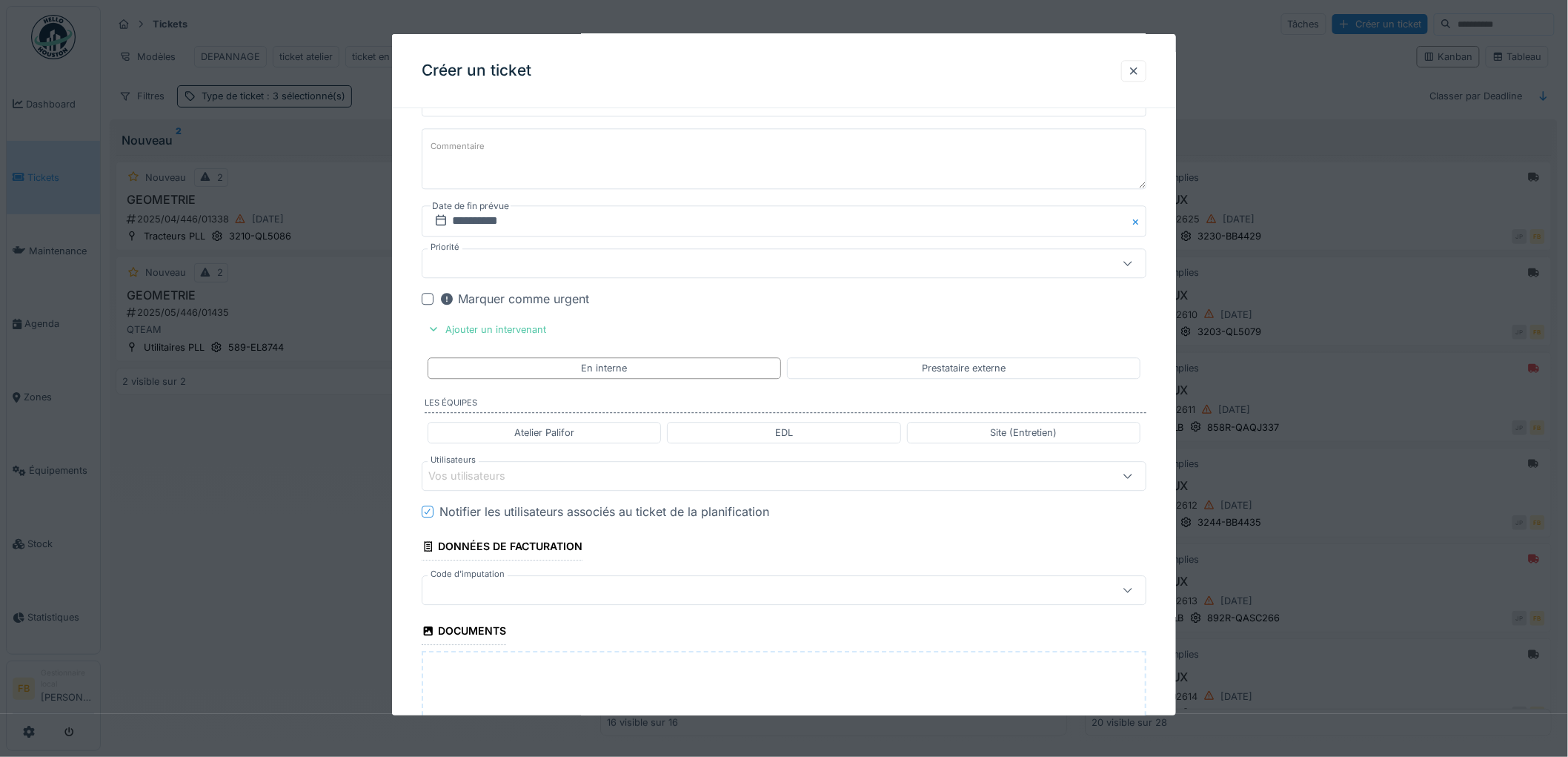
scroll to position [1648, 0]
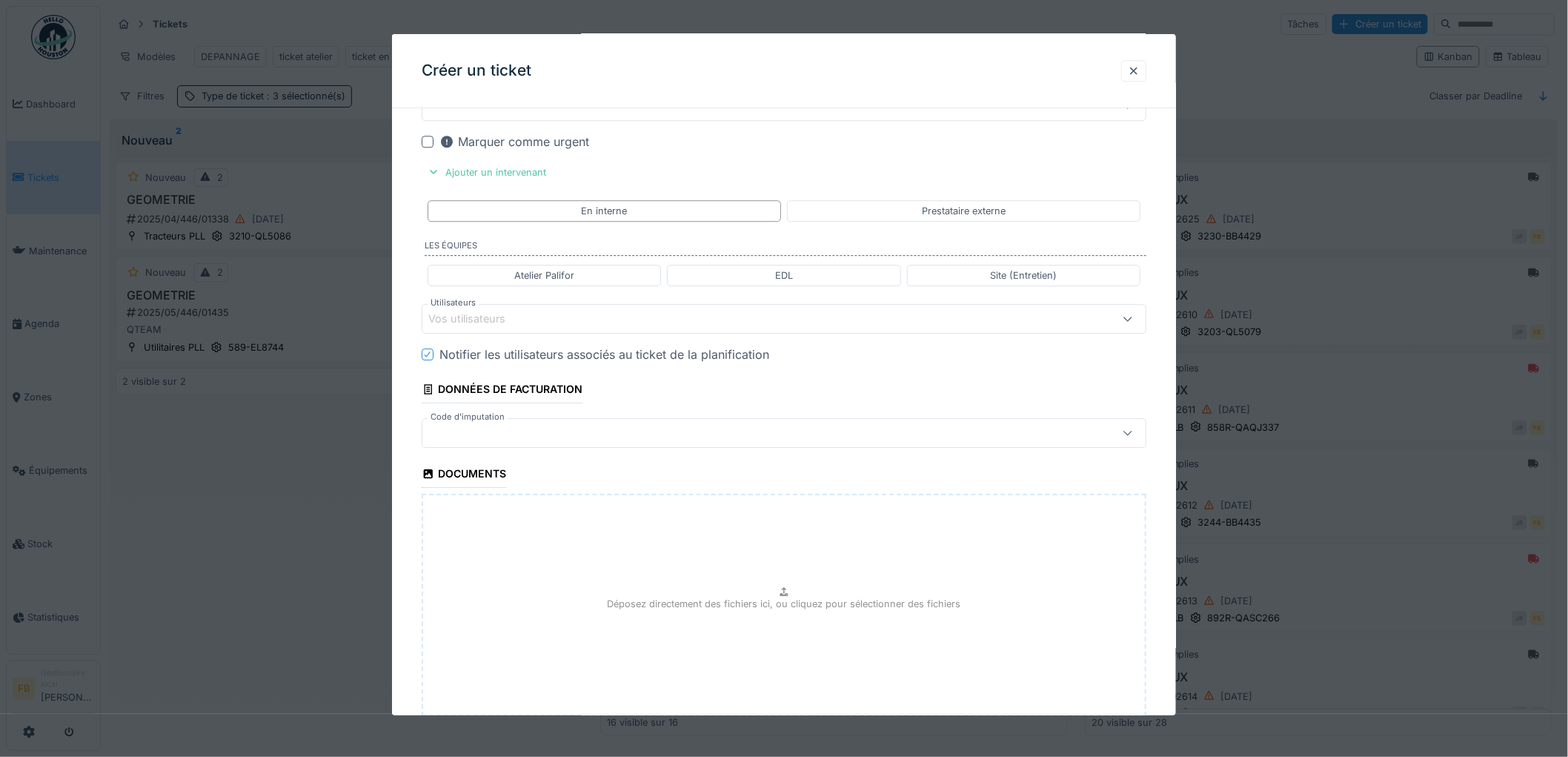
click at [452, 321] on div "Vos utilisateurs" at bounding box center [477, 318] width 98 height 16
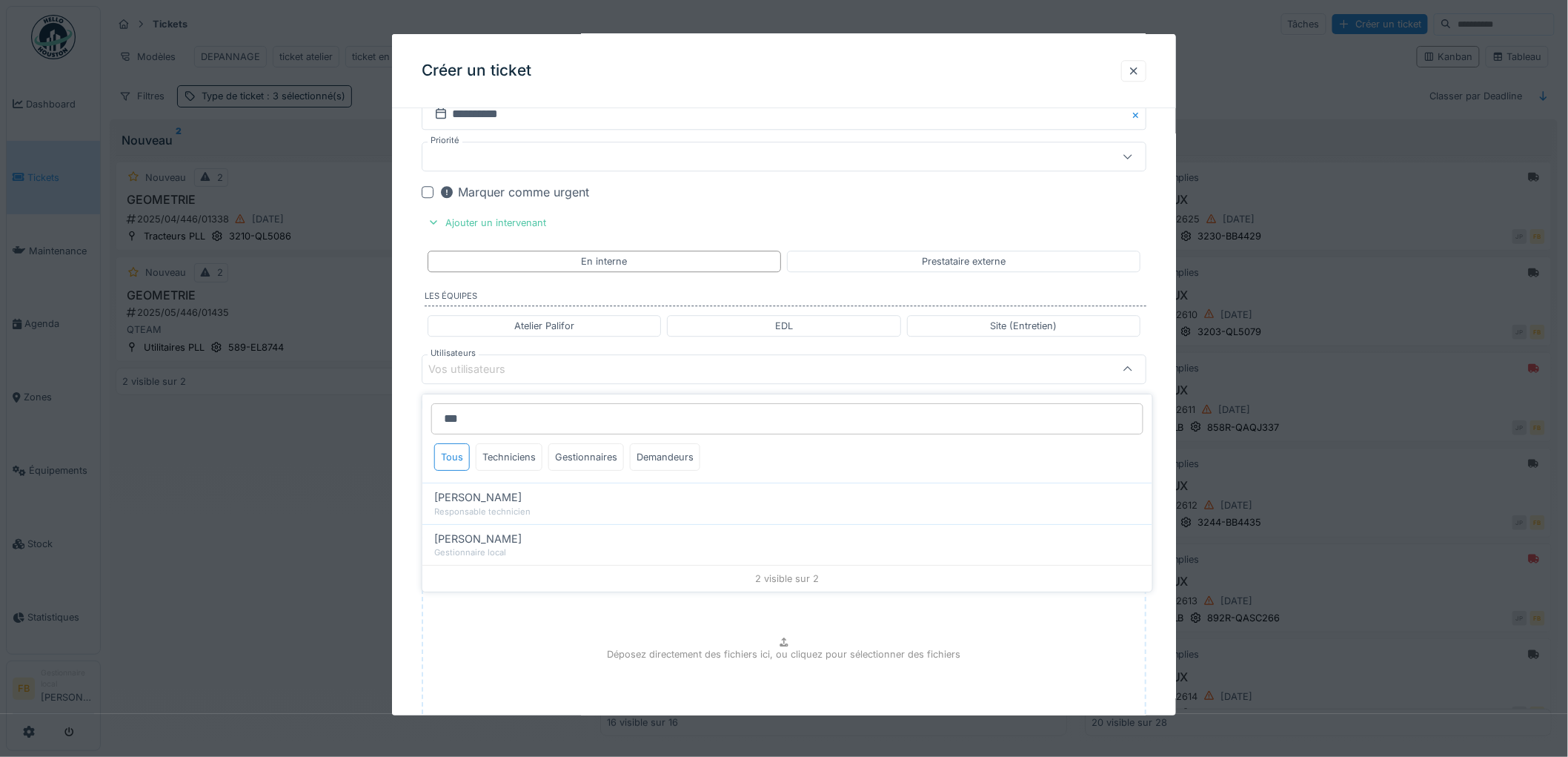
drag, startPoint x: 477, startPoint y: 421, endPoint x: 423, endPoint y: 424, distance: 54.1
click at [423, 424] on div "*** Tous Techniciens Gestionnaires Demandeurs" at bounding box center [787, 439] width 730 height 88
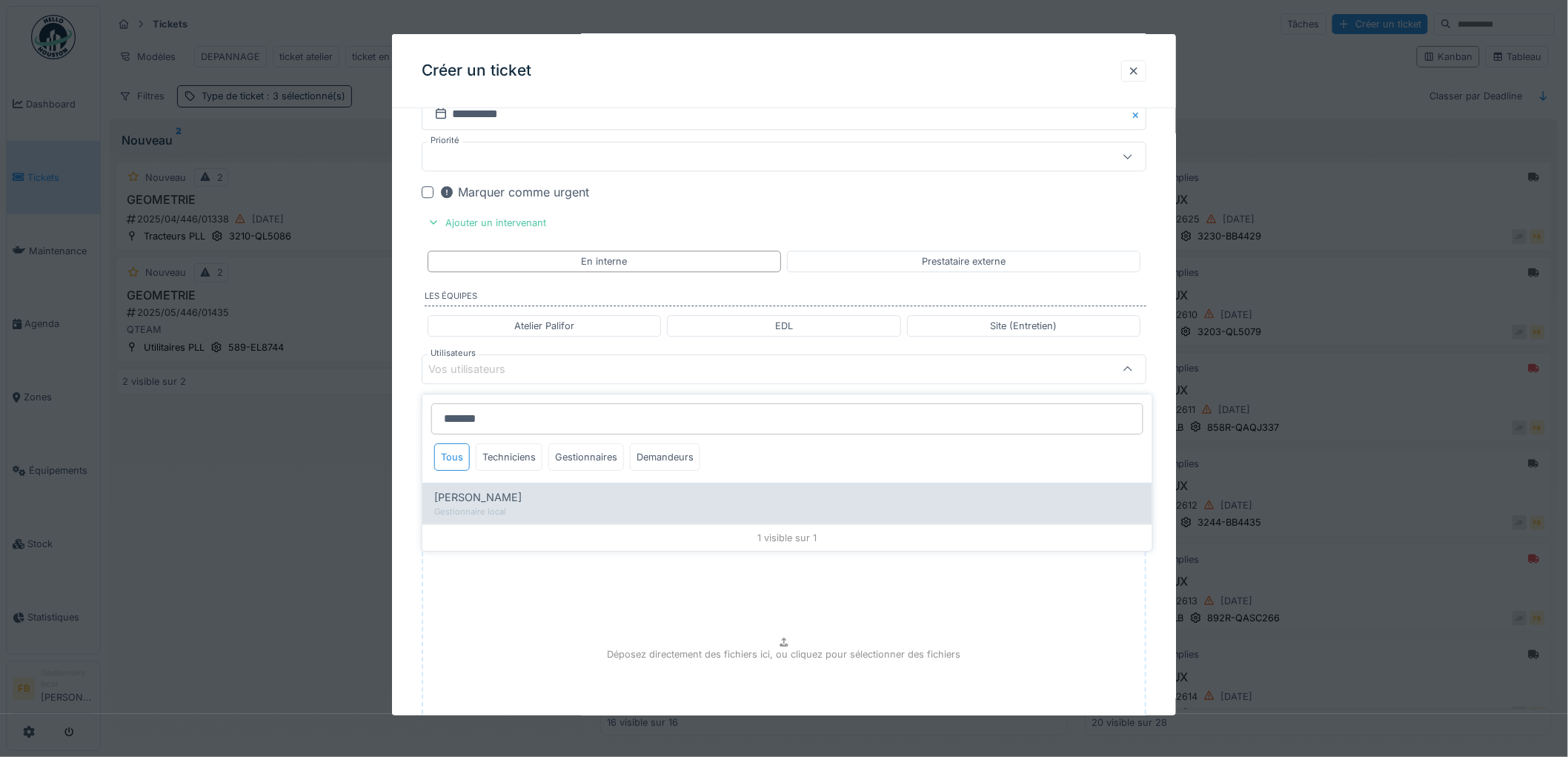
type input "*******"
click at [483, 494] on span "[PERSON_NAME]" at bounding box center [478, 497] width 87 height 16
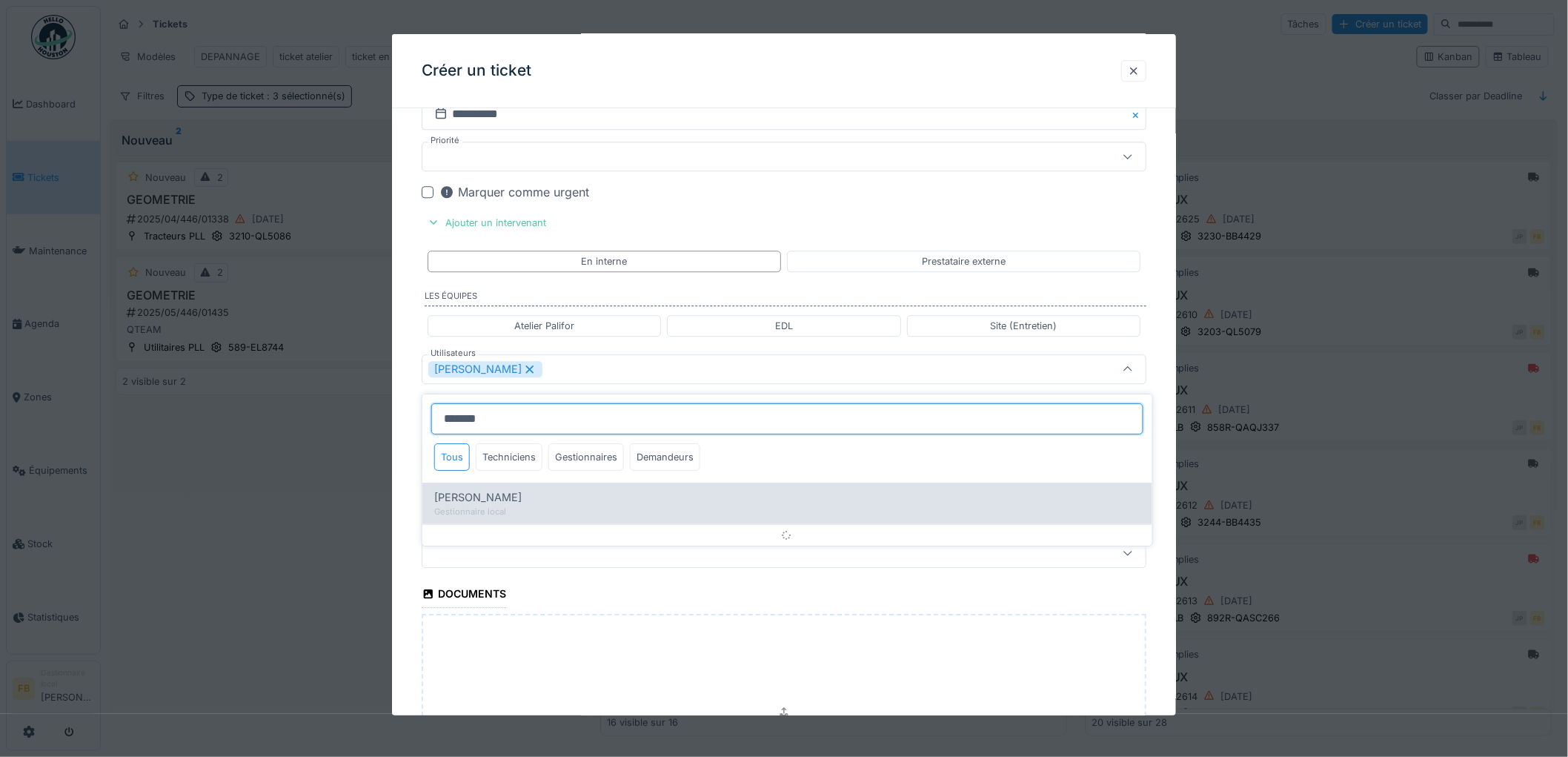
type input "*****"
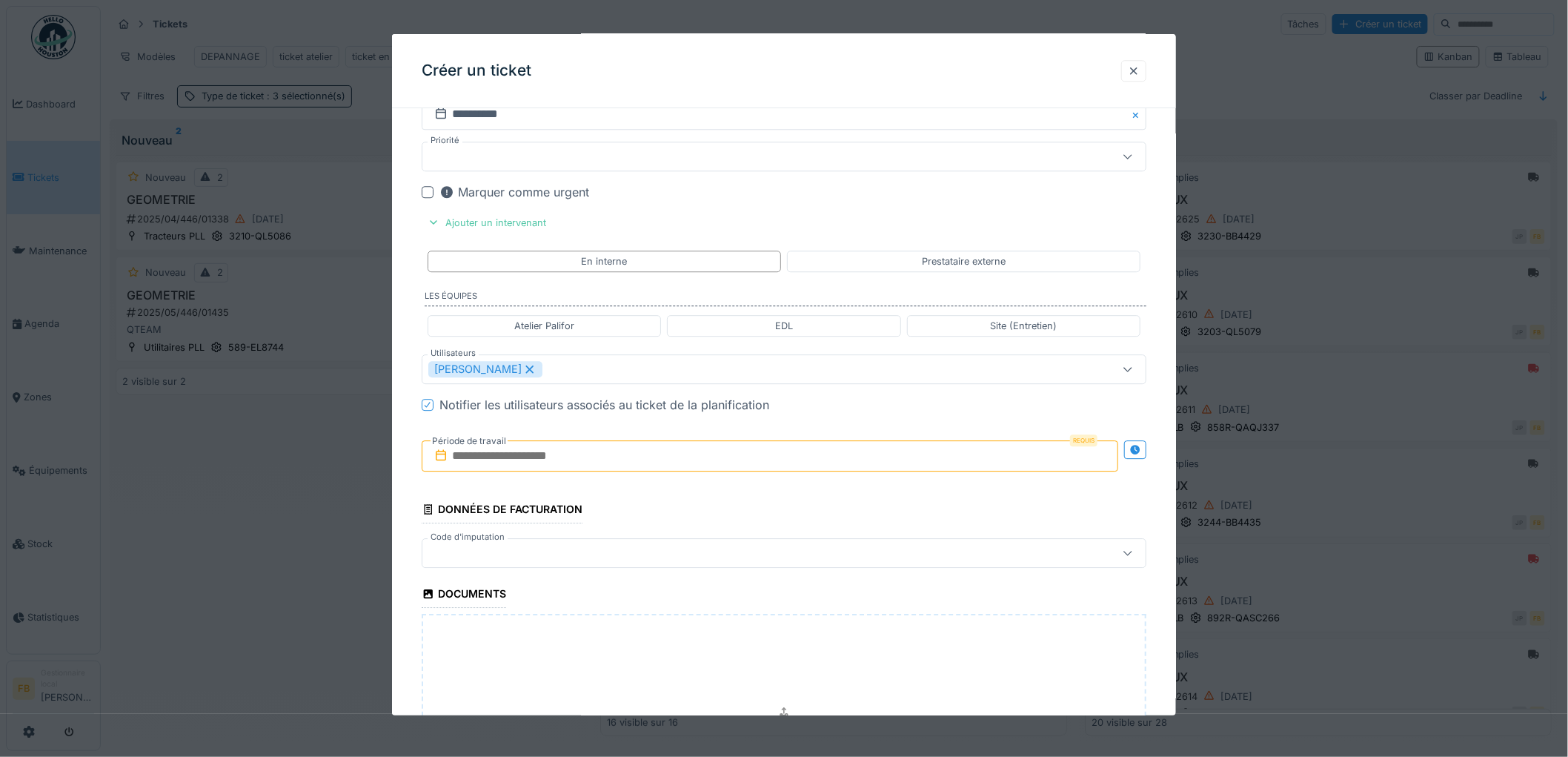
click at [426, 409] on icon at bounding box center [427, 404] width 9 height 7
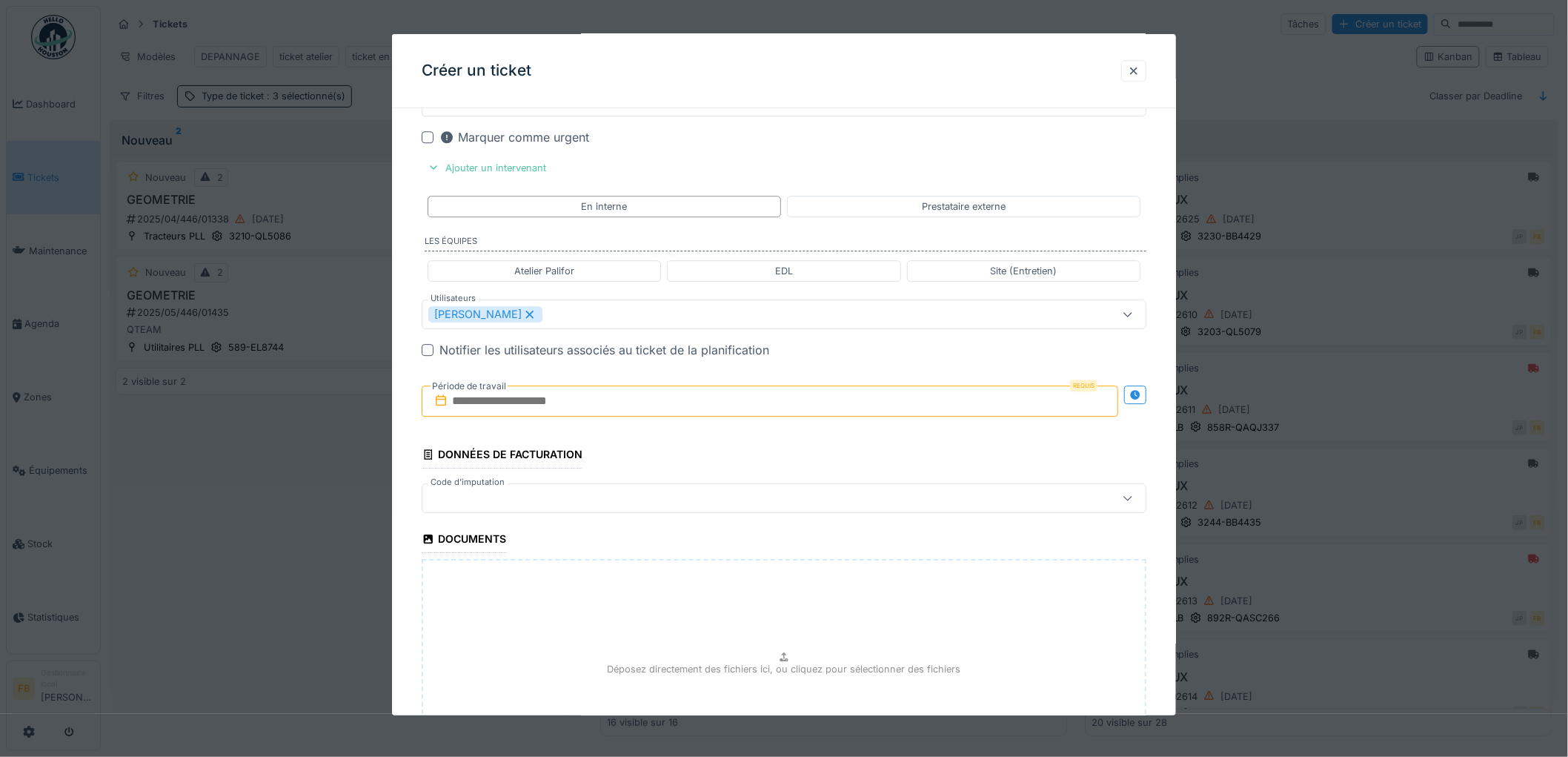
scroll to position [1680, 0]
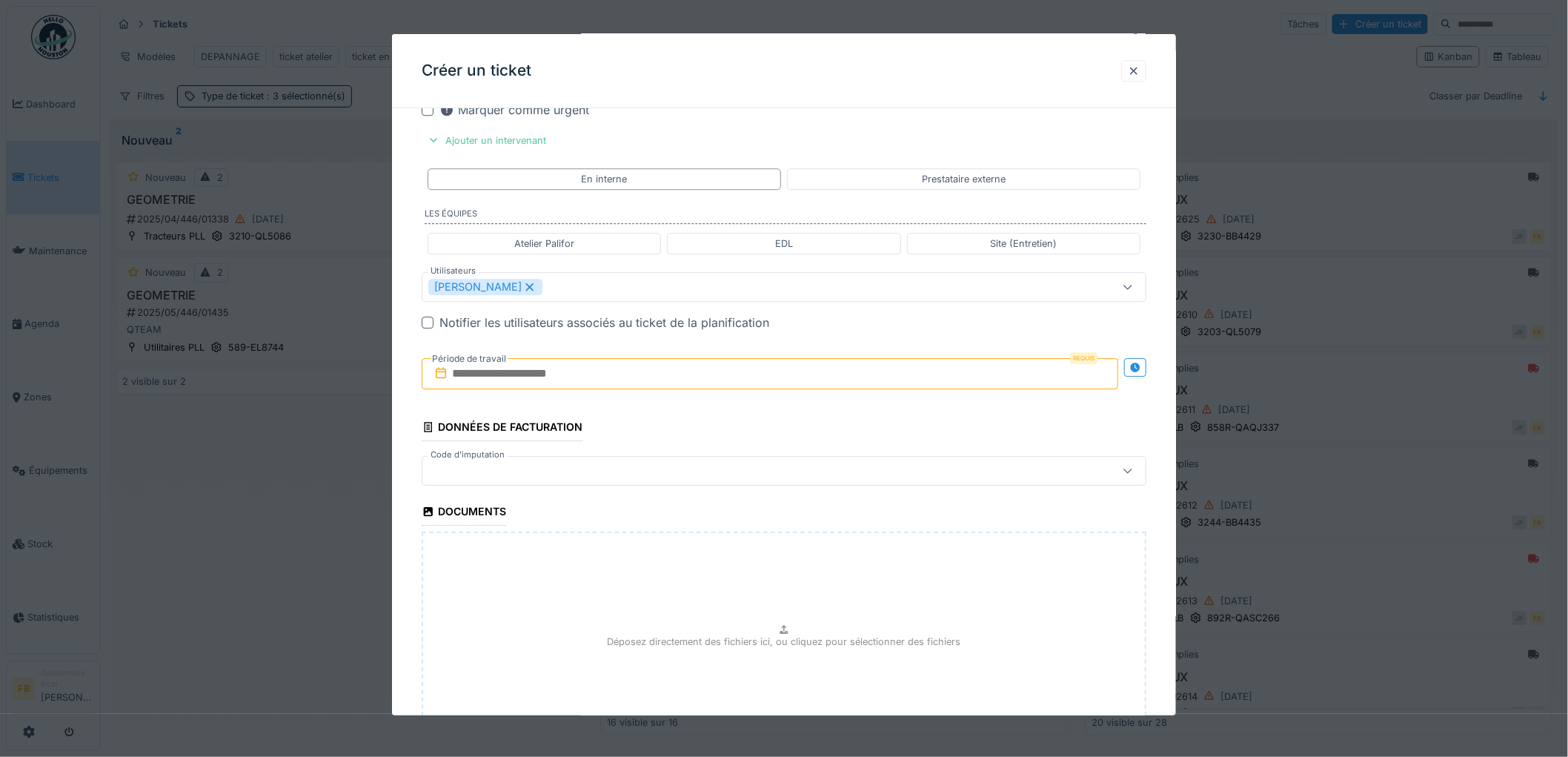
click at [497, 389] on input "text" at bounding box center [770, 373] width 697 height 31
click at [794, 498] on div "12" at bounding box center [797, 494] width 20 height 20
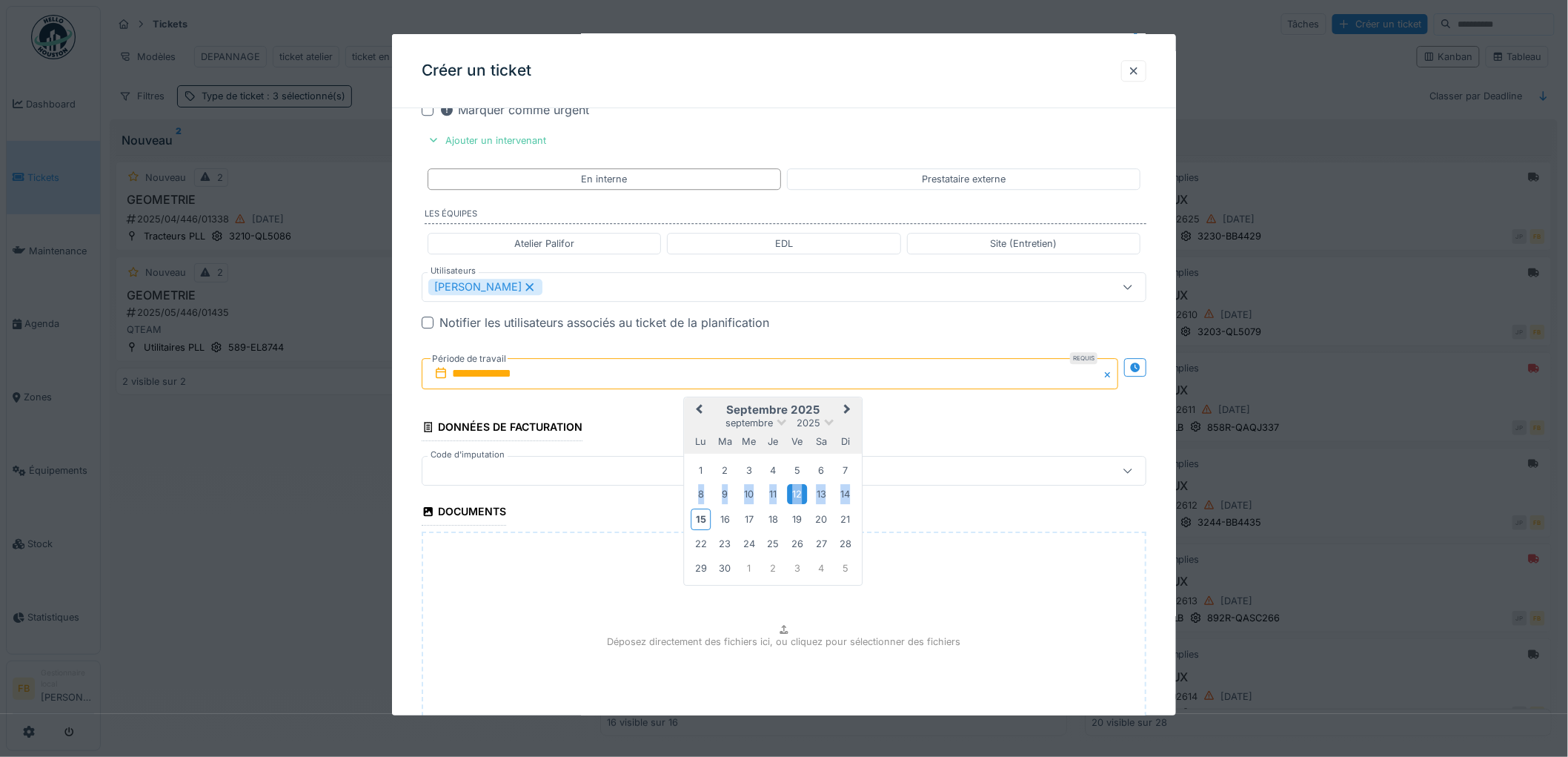
click at [794, 498] on div "12" at bounding box center [797, 494] width 20 height 20
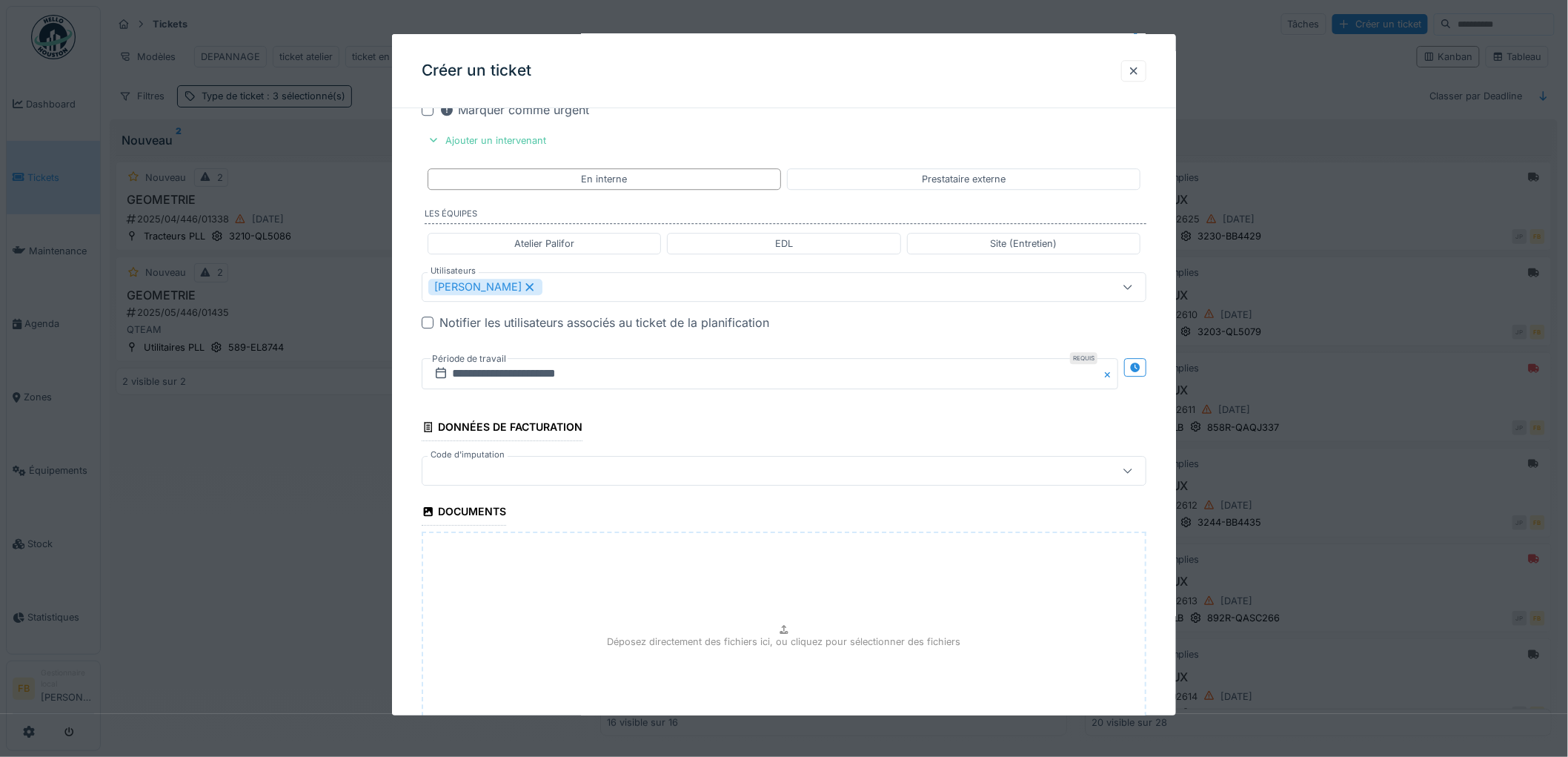
click at [483, 479] on div at bounding box center [743, 470] width 629 height 16
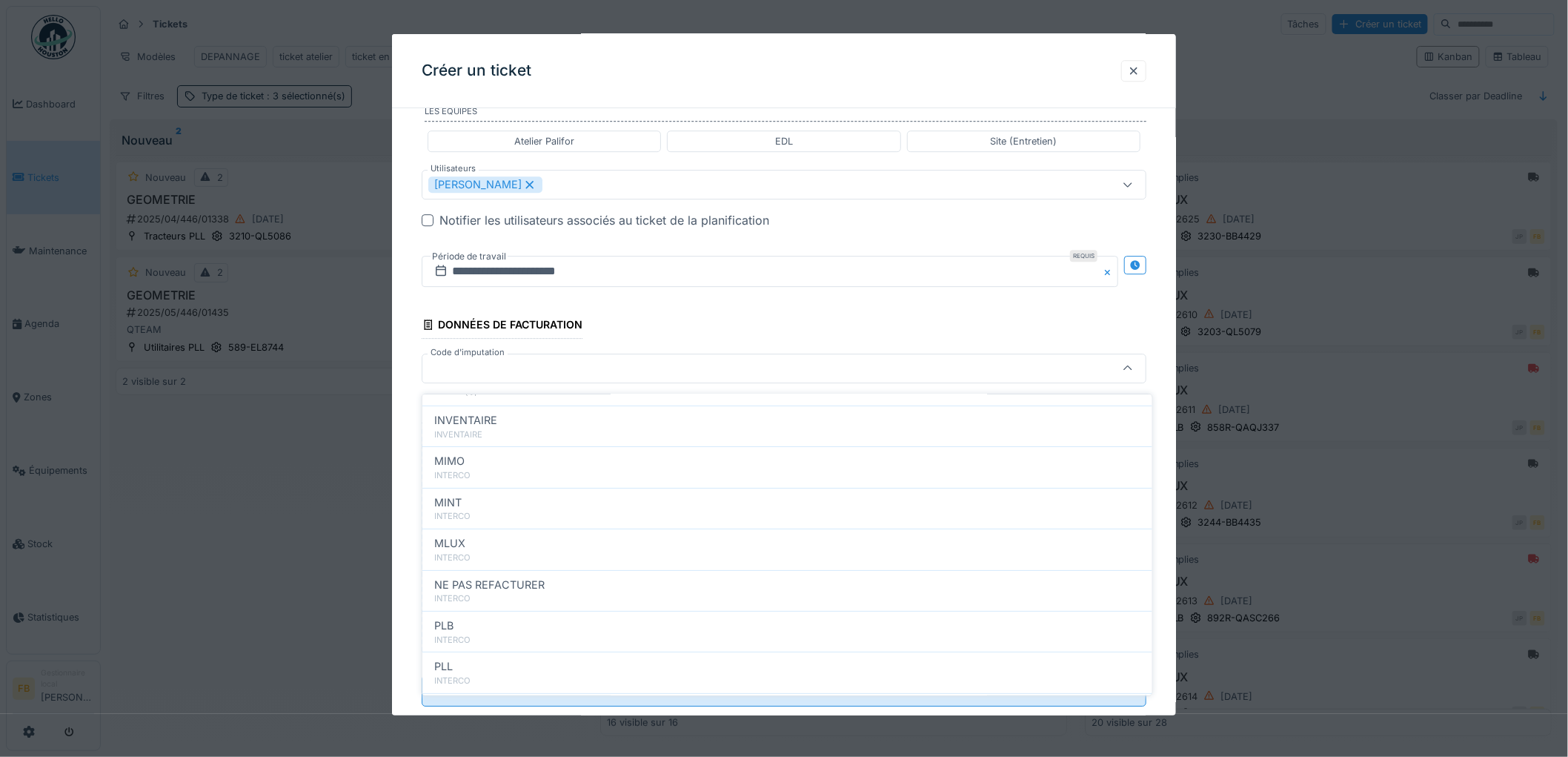
scroll to position [132, 0]
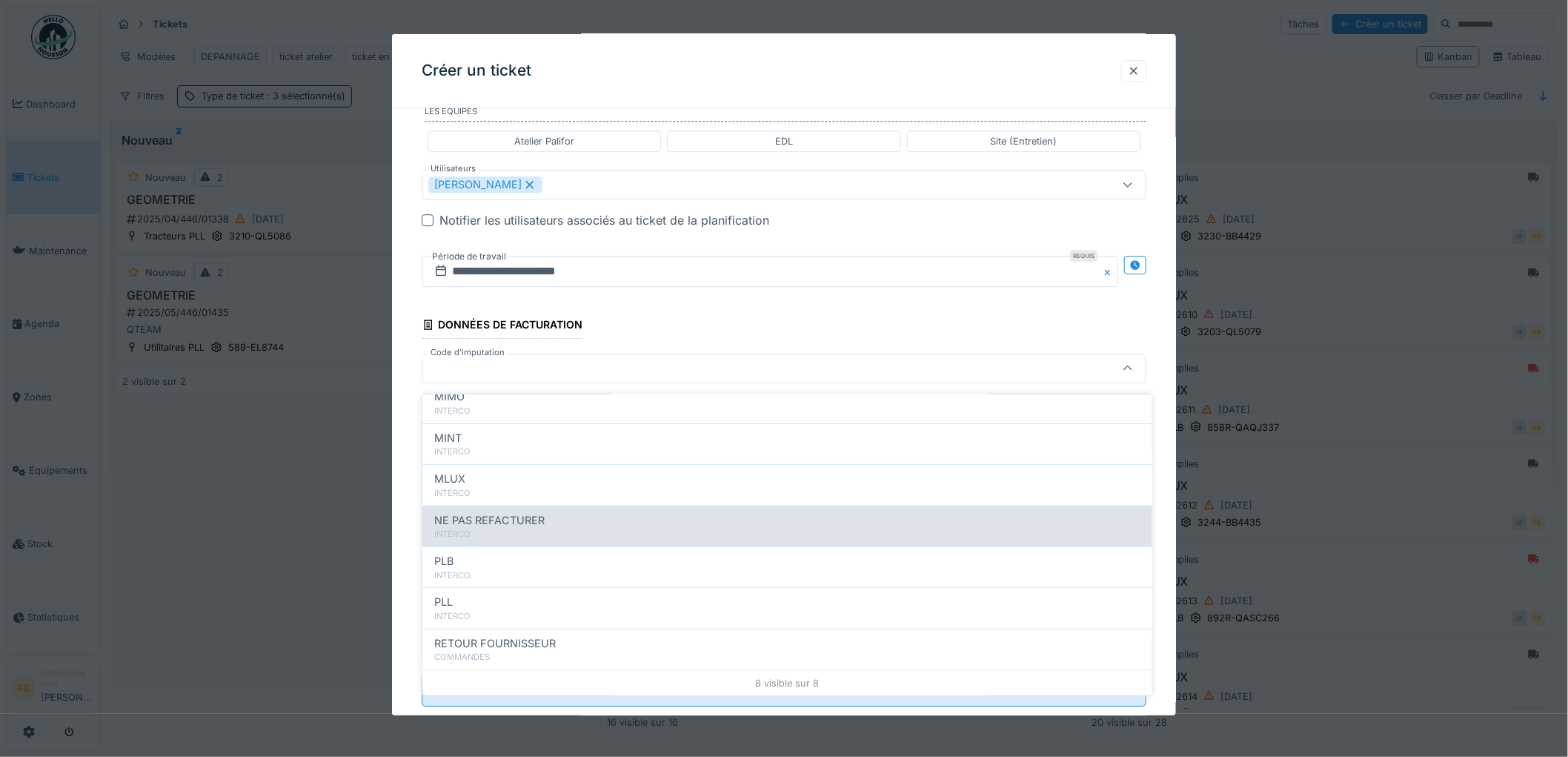
click at [502, 524] on span "NE PAS REFACTURER" at bounding box center [489, 520] width 110 height 16
type input "****"
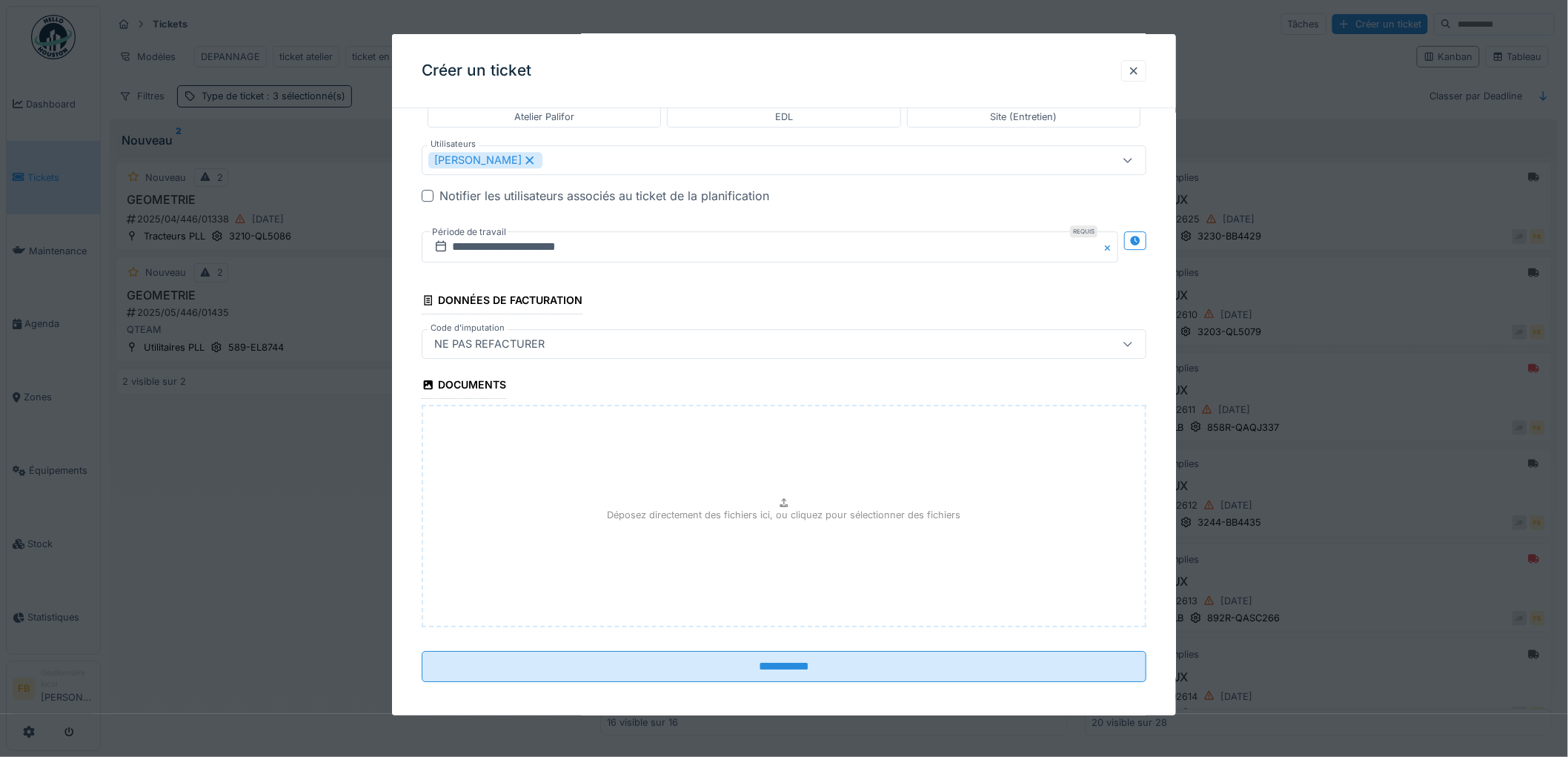
scroll to position [1821, 0]
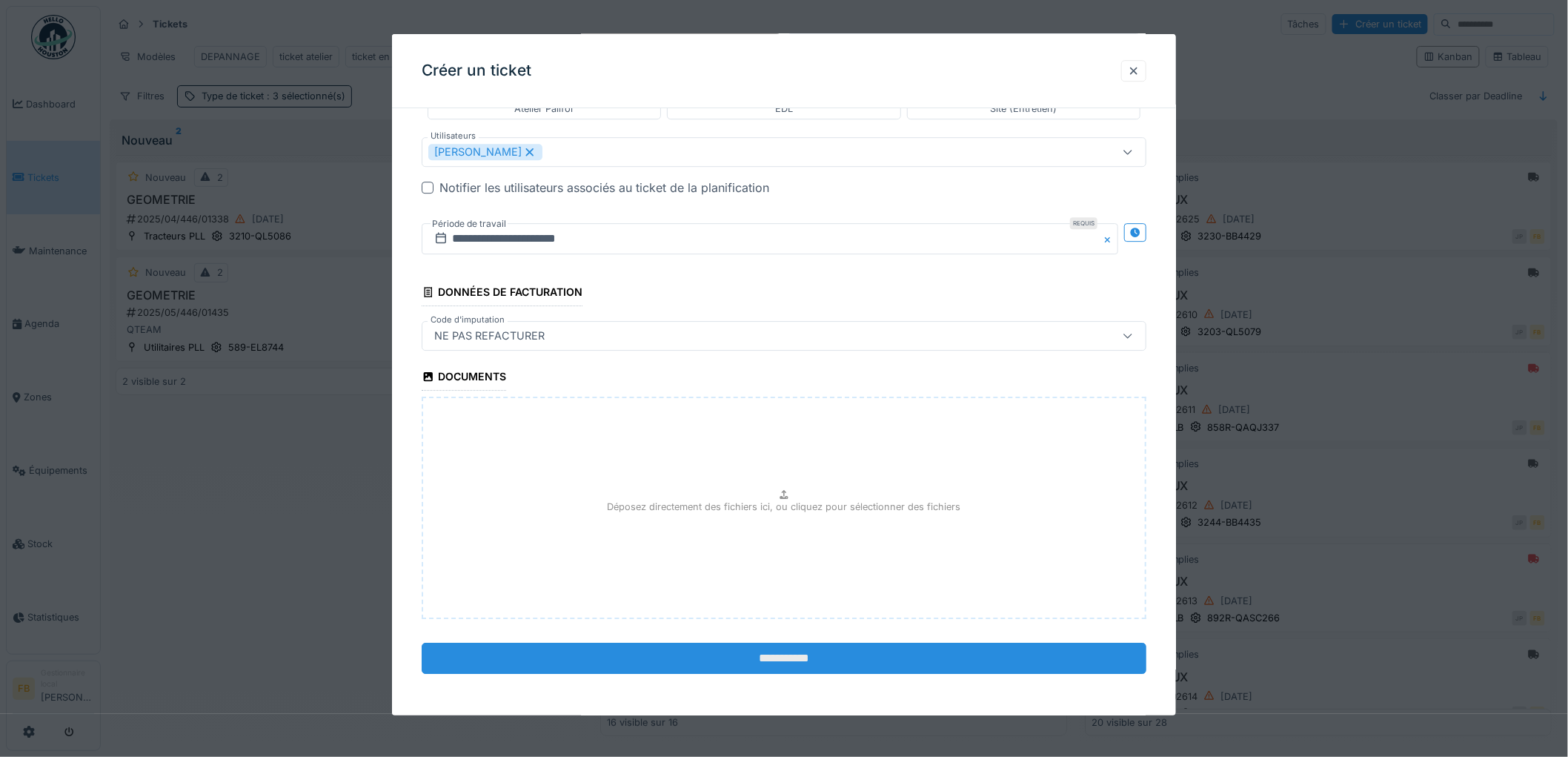
click at [779, 661] on input "**********" at bounding box center [784, 658] width 725 height 31
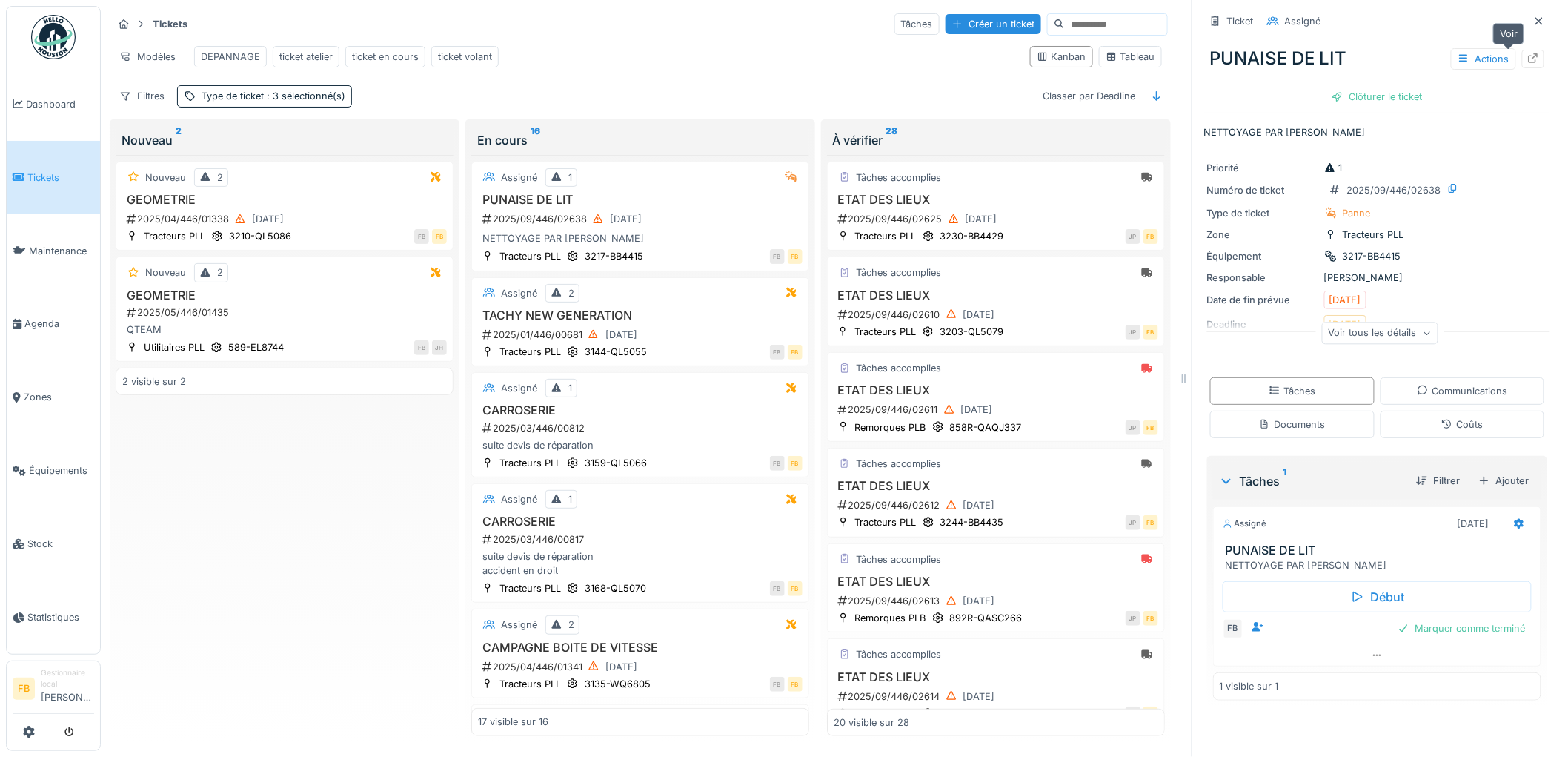
click at [1527, 52] on div at bounding box center [1533, 59] width 12 height 14
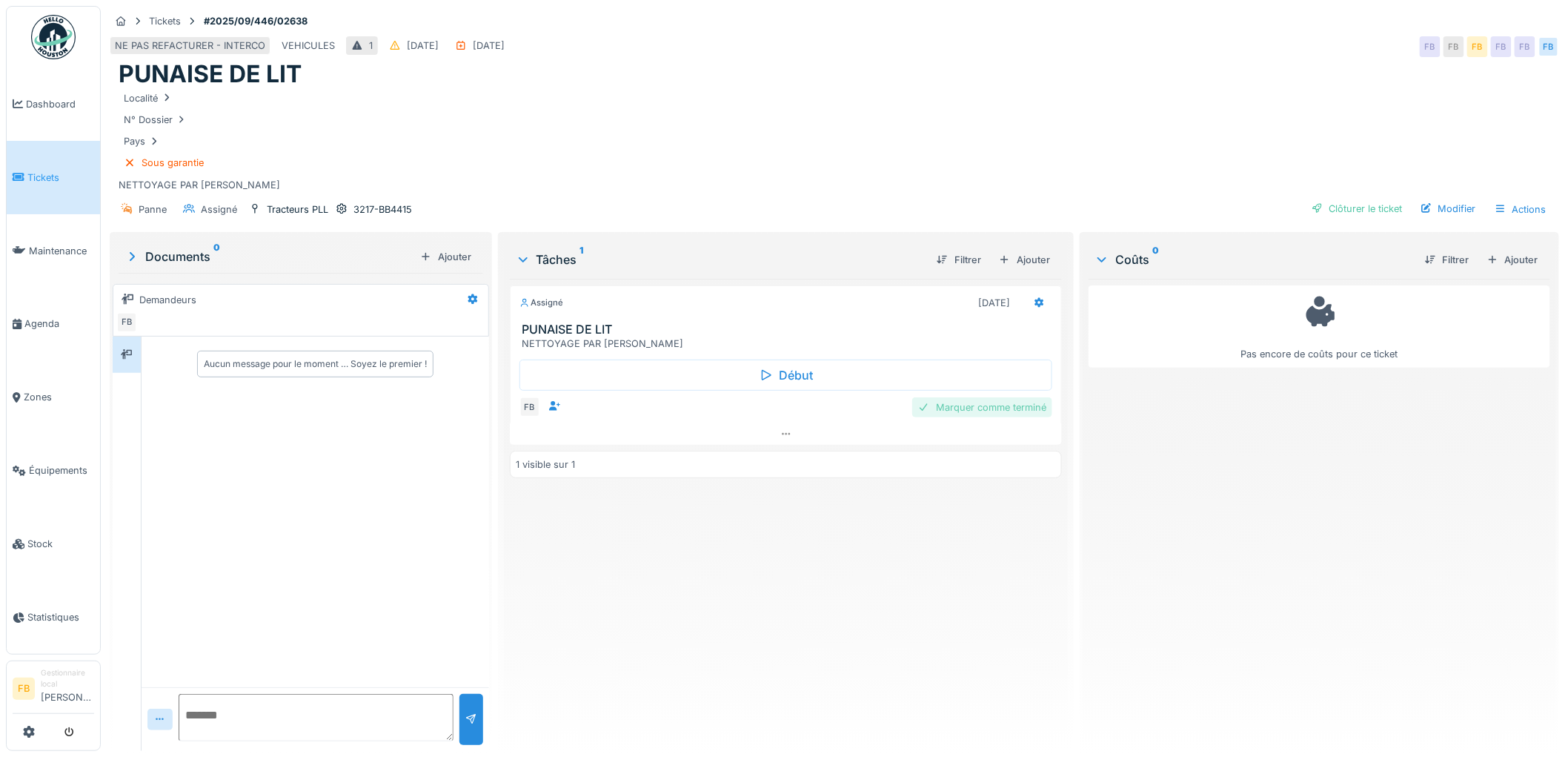
click at [952, 399] on div "Marquer comme terminé" at bounding box center [982, 408] width 140 height 20
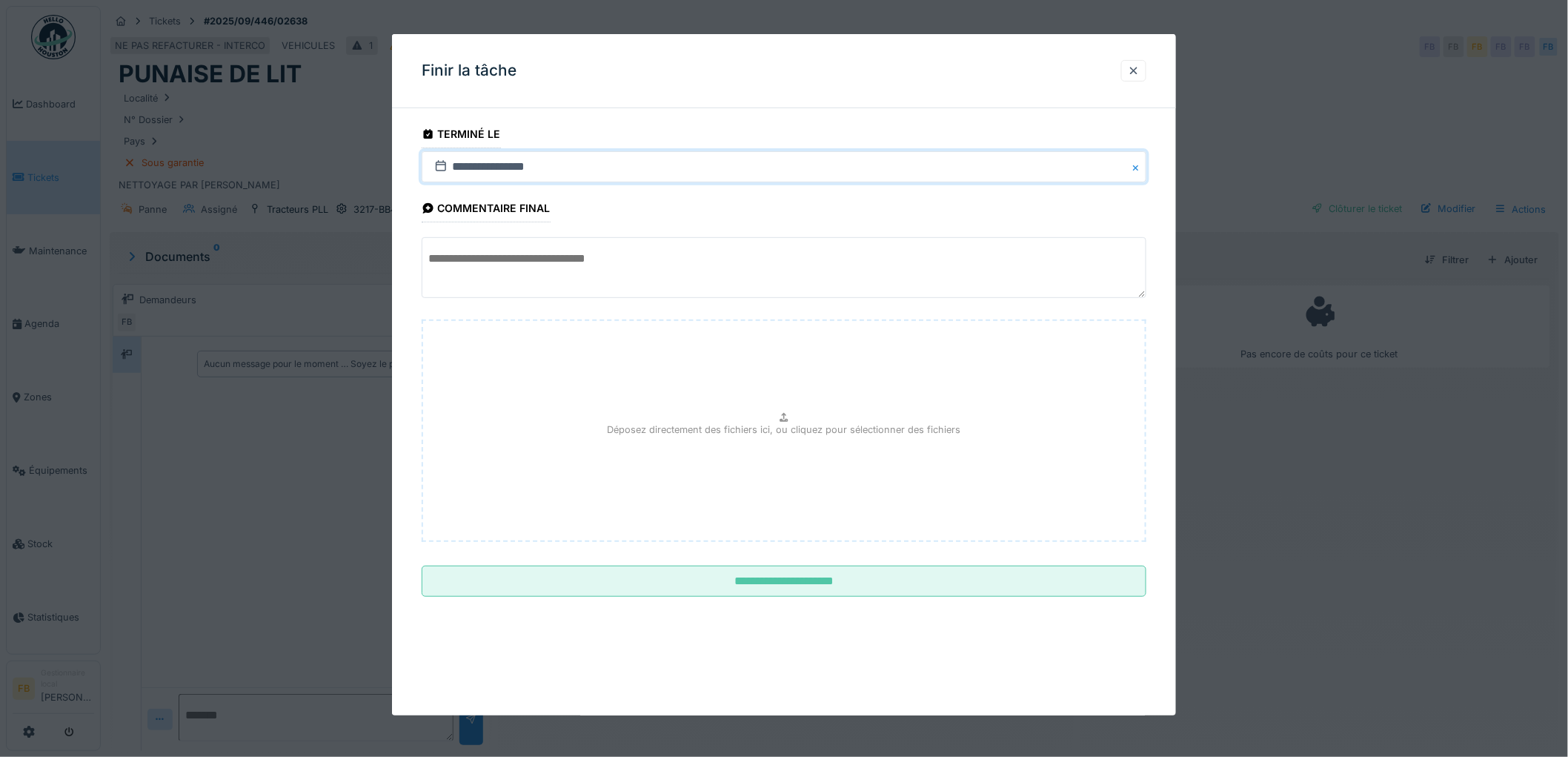
click at [498, 173] on input "**********" at bounding box center [784, 166] width 725 height 31
click at [784, 283] on div "12" at bounding box center [780, 288] width 20 height 20
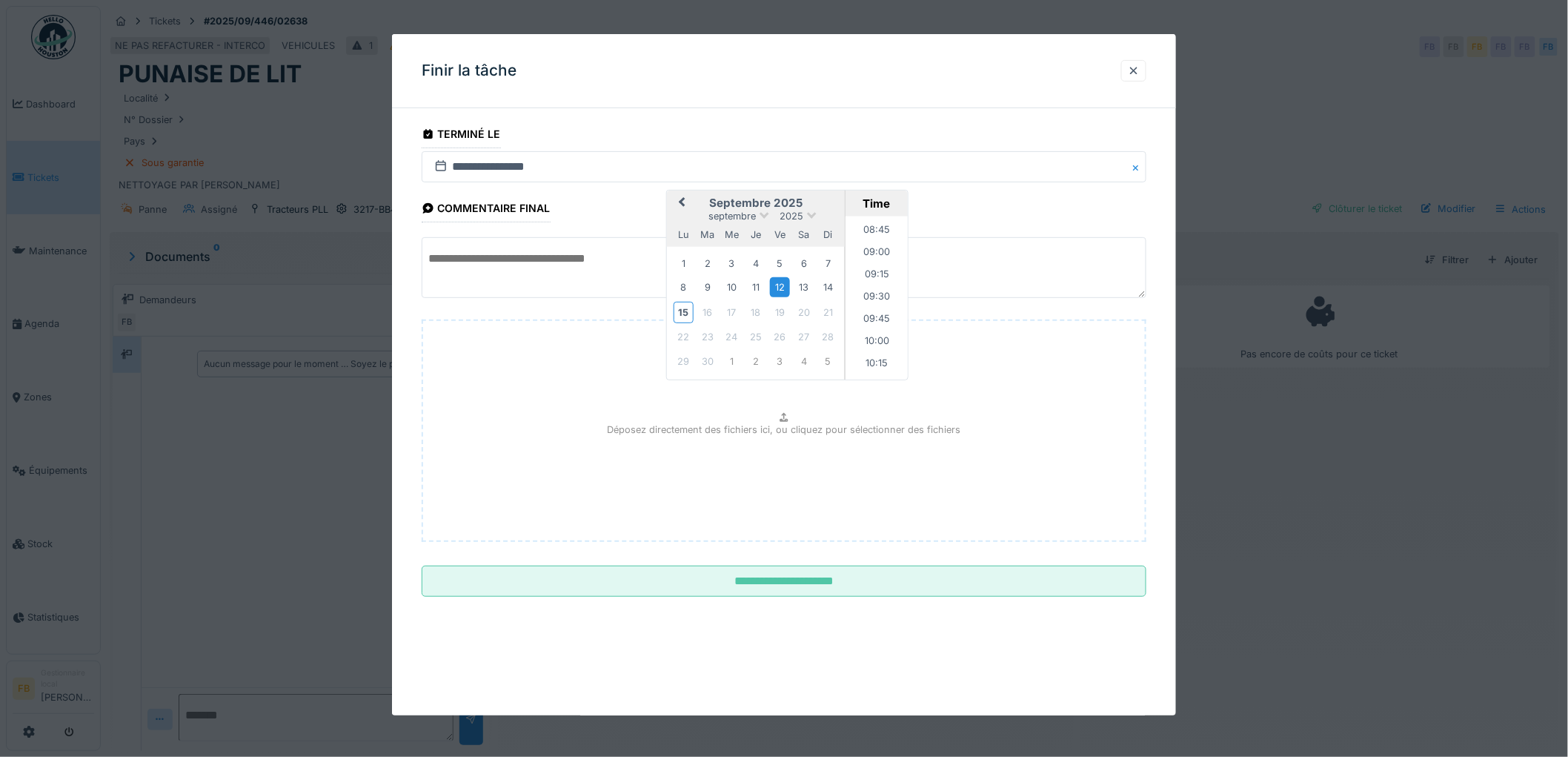
click at [784, 283] on div "12" at bounding box center [780, 288] width 20 height 20
click at [858, 273] on li "09:15" at bounding box center [878, 276] width 63 height 22
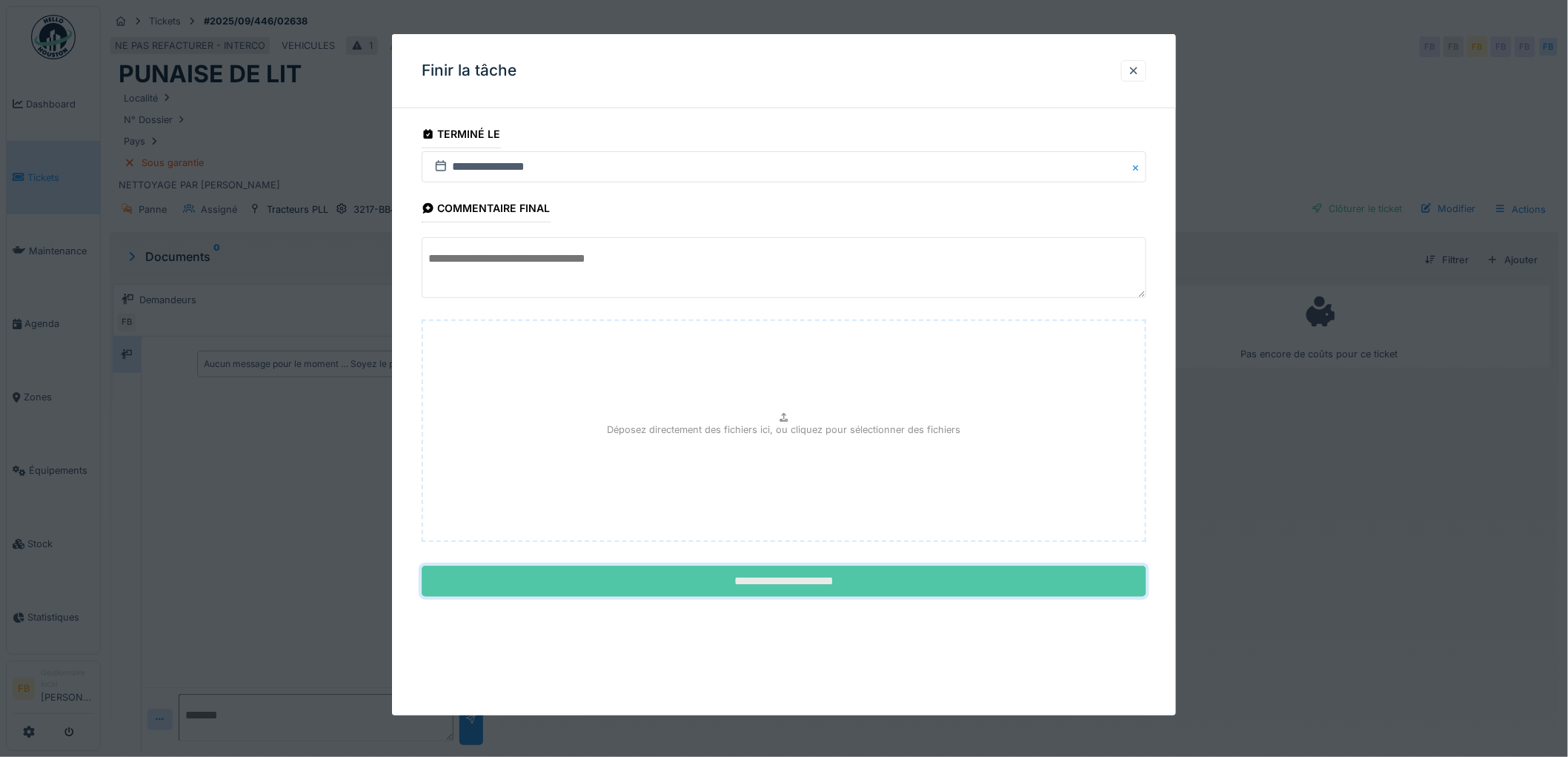
click at [773, 567] on input "**********" at bounding box center [784, 580] width 725 height 31
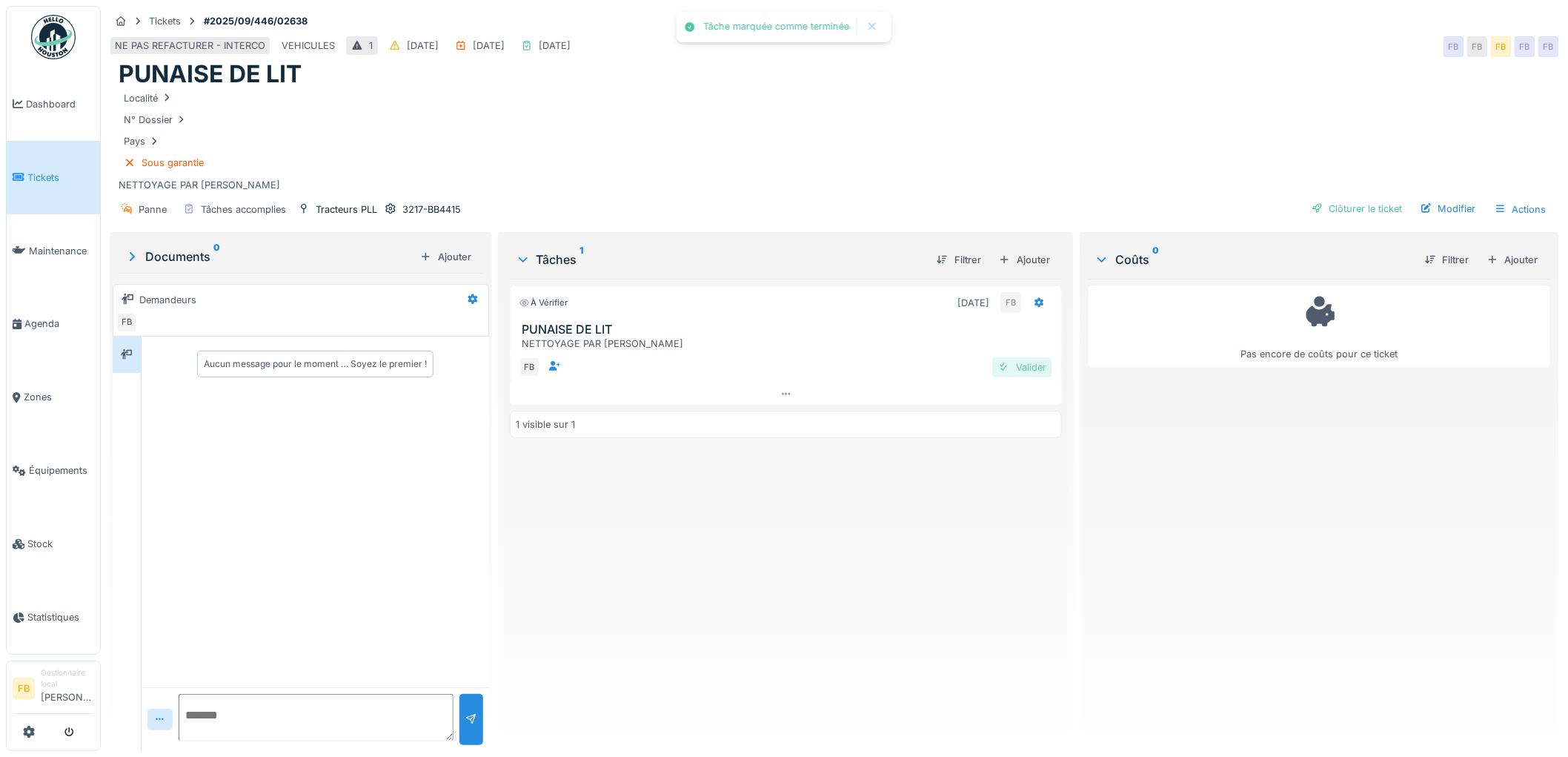
click at [1026, 365] on div "Valider" at bounding box center [1023, 367] width 60 height 20
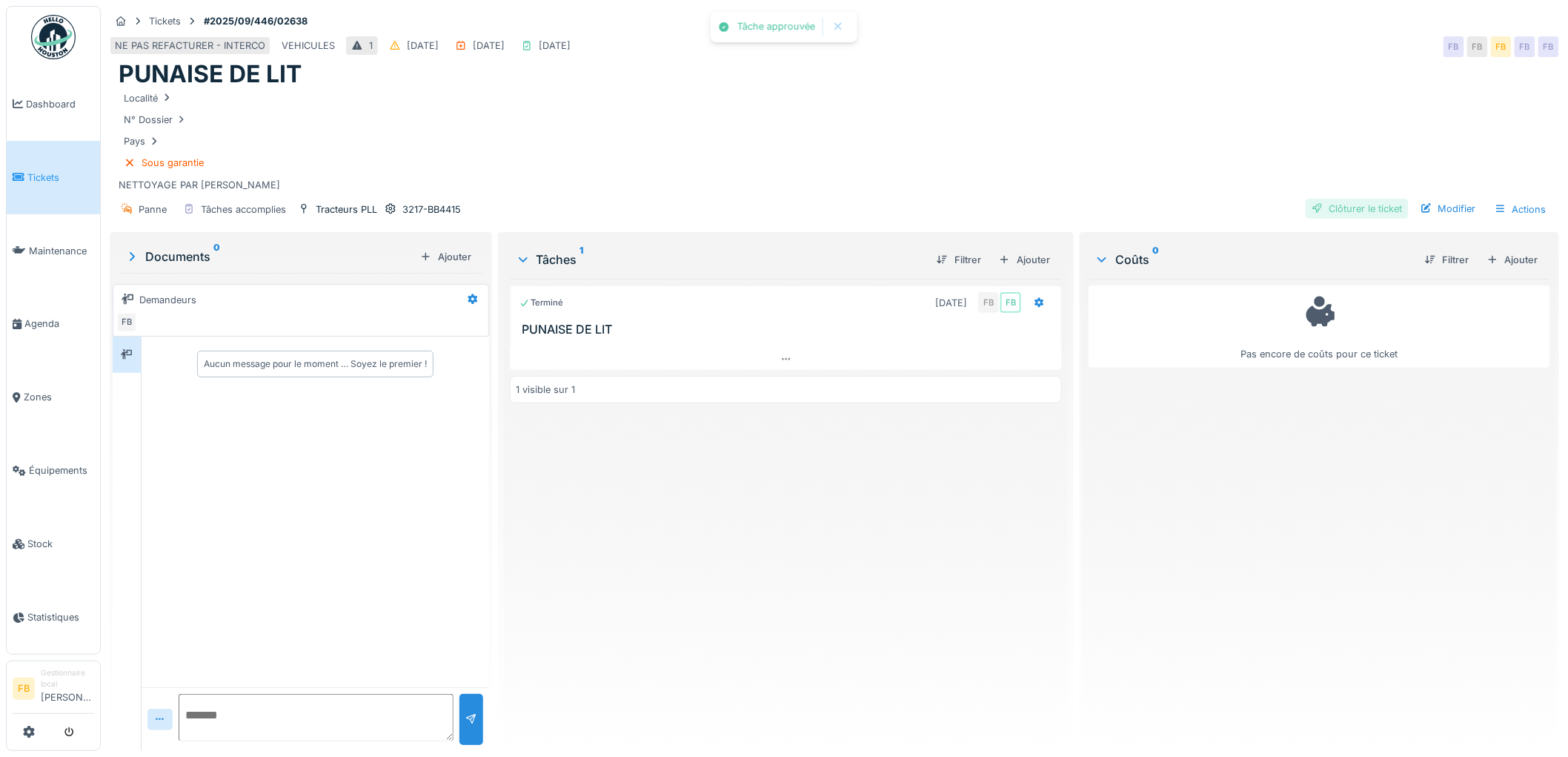
click at [1352, 205] on div "Clôturer le ticket" at bounding box center [1358, 208] width 103 height 20
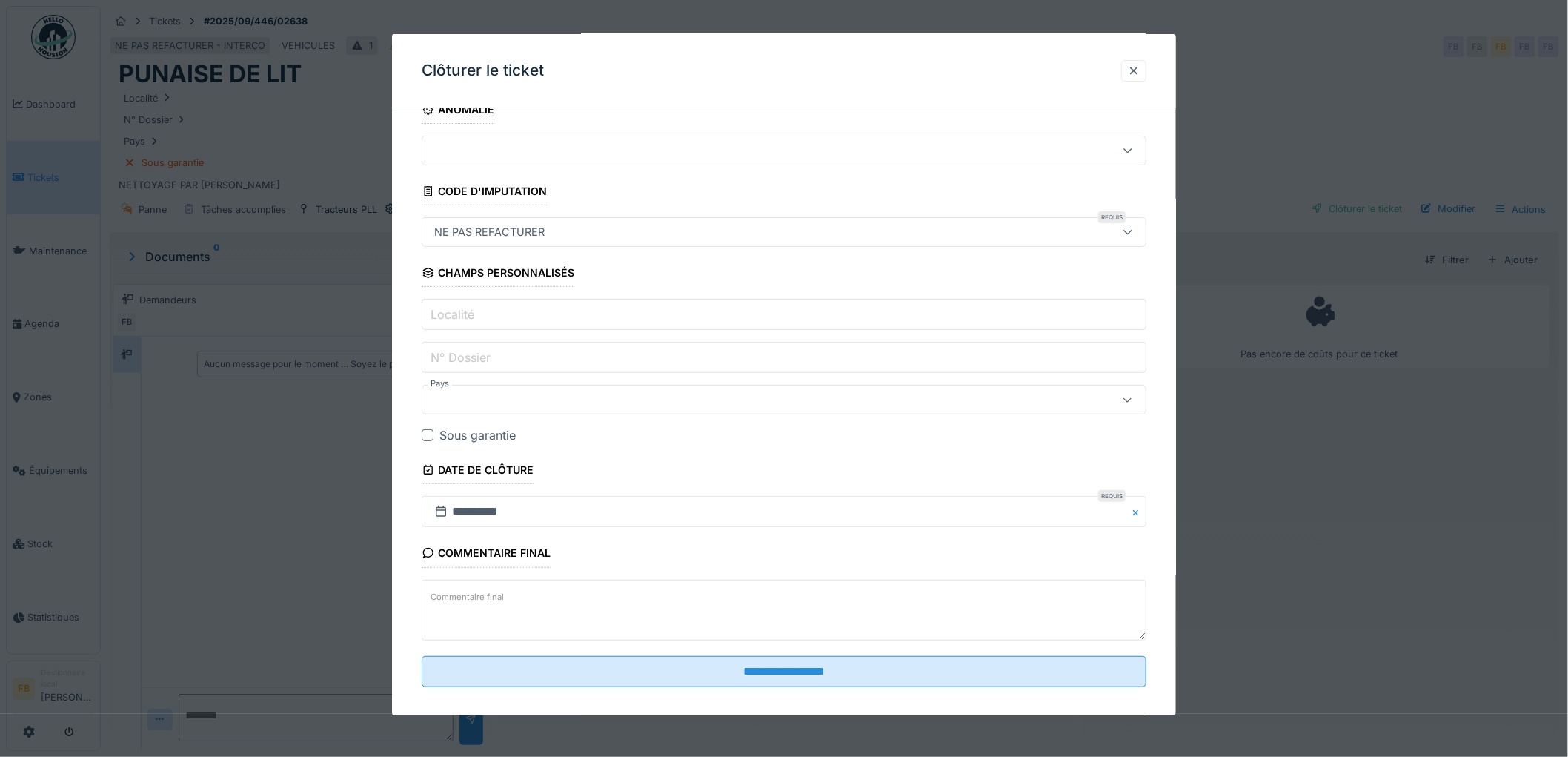
scroll to position [39, 0]
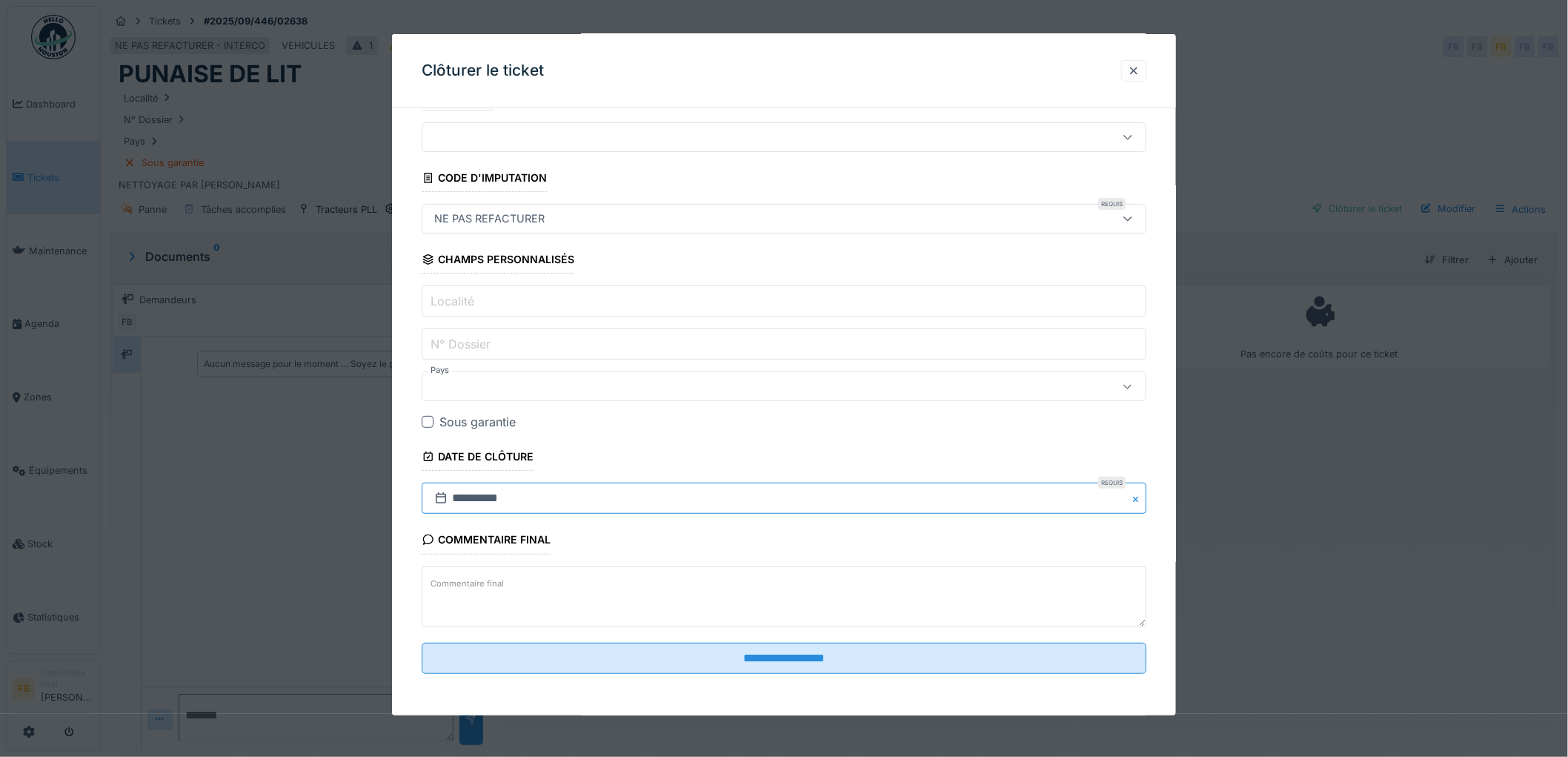
click at [501, 500] on input "**********" at bounding box center [784, 498] width 725 height 31
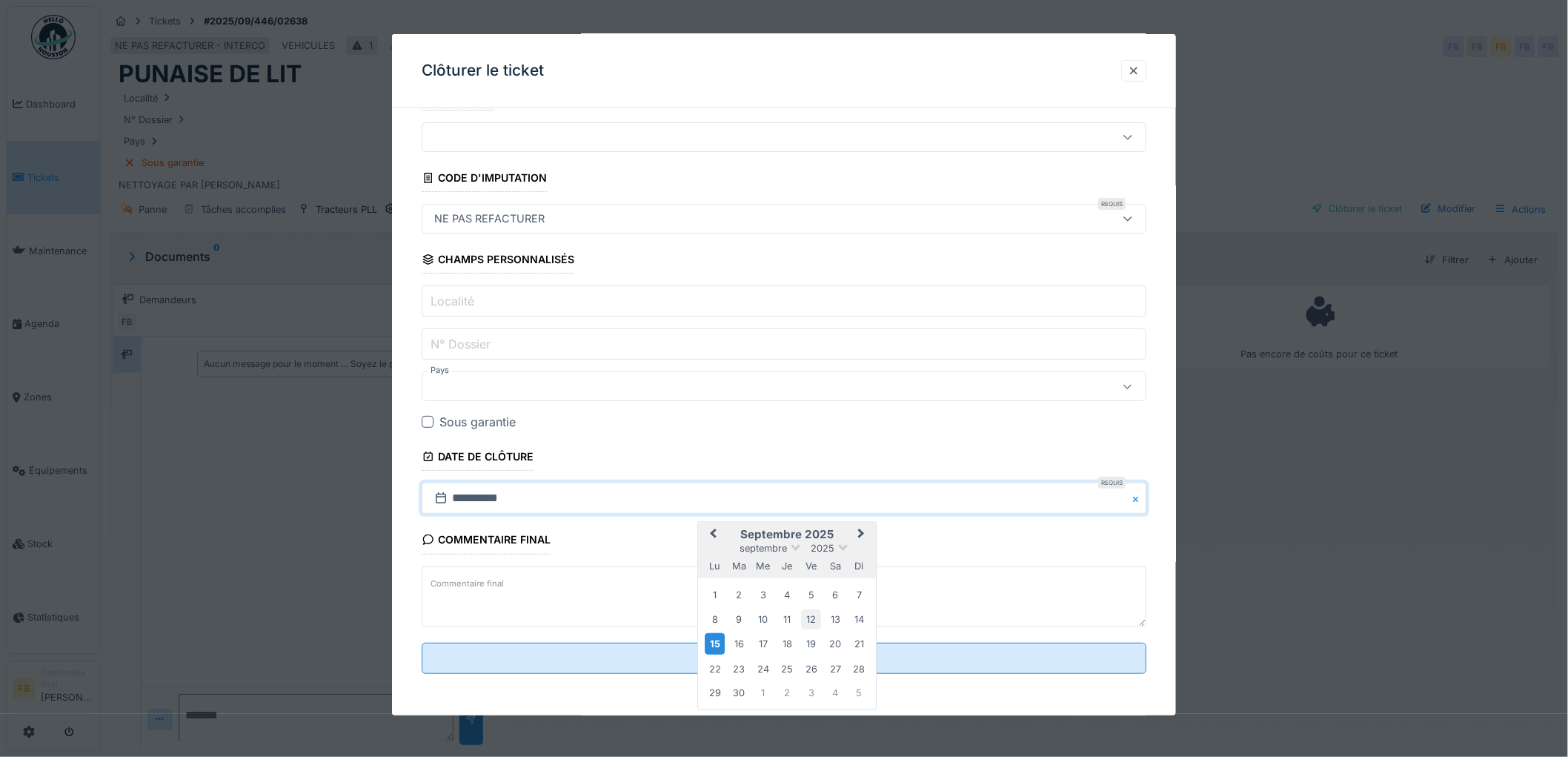
click at [814, 615] on div "12" at bounding box center [811, 619] width 20 height 20
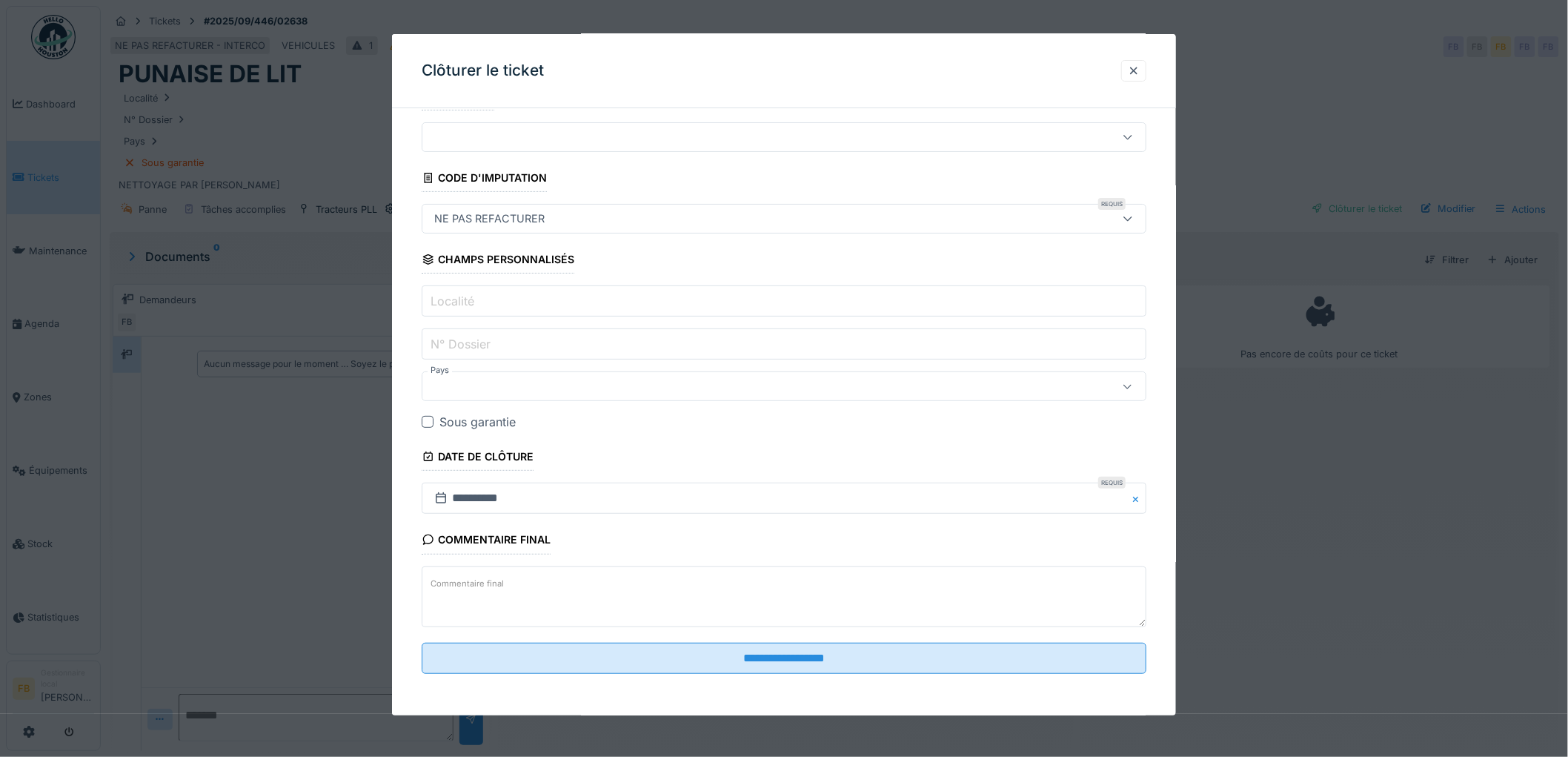
scroll to position [12, 0]
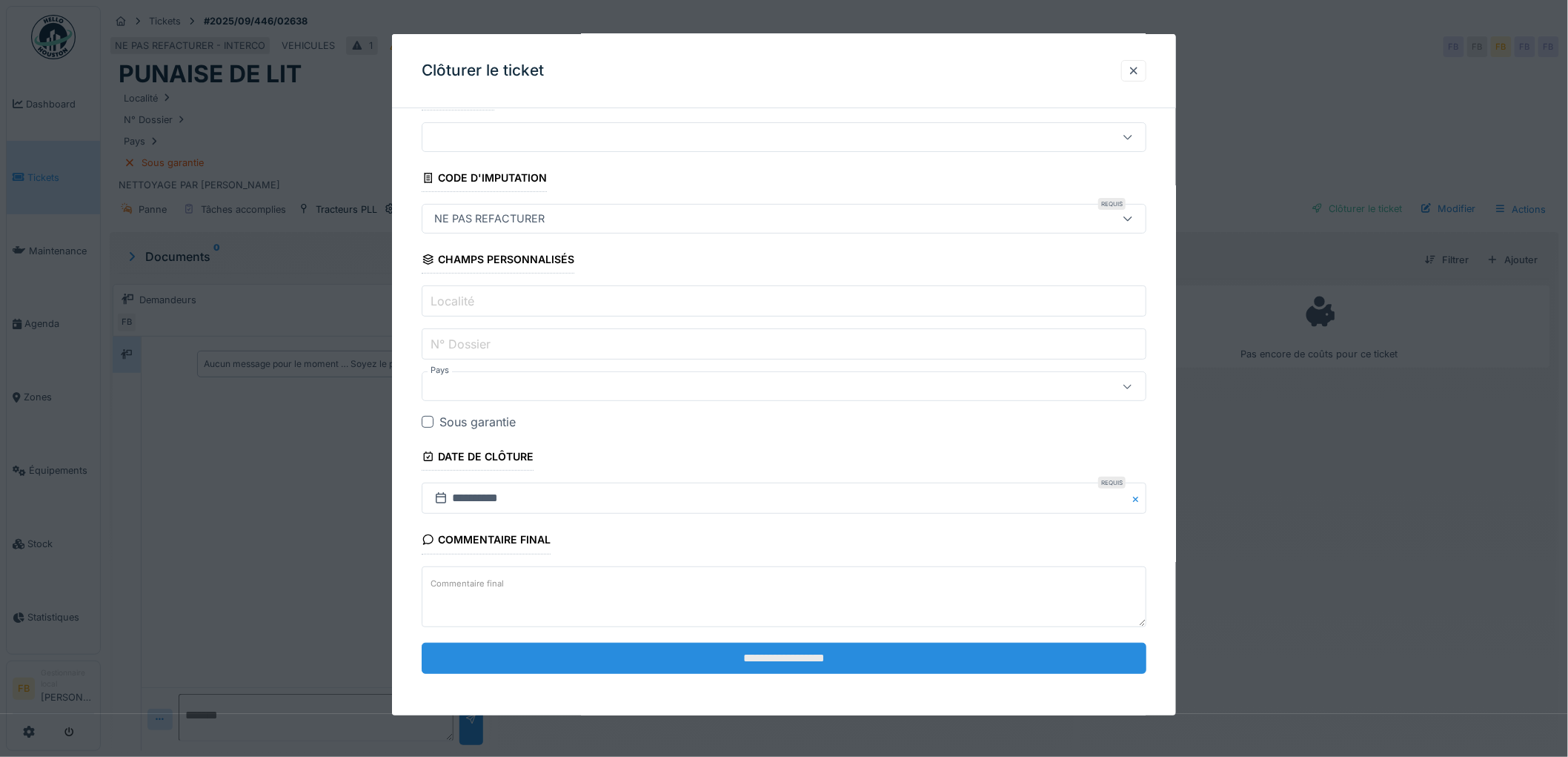
click at [796, 662] on input "**********" at bounding box center [784, 658] width 725 height 31
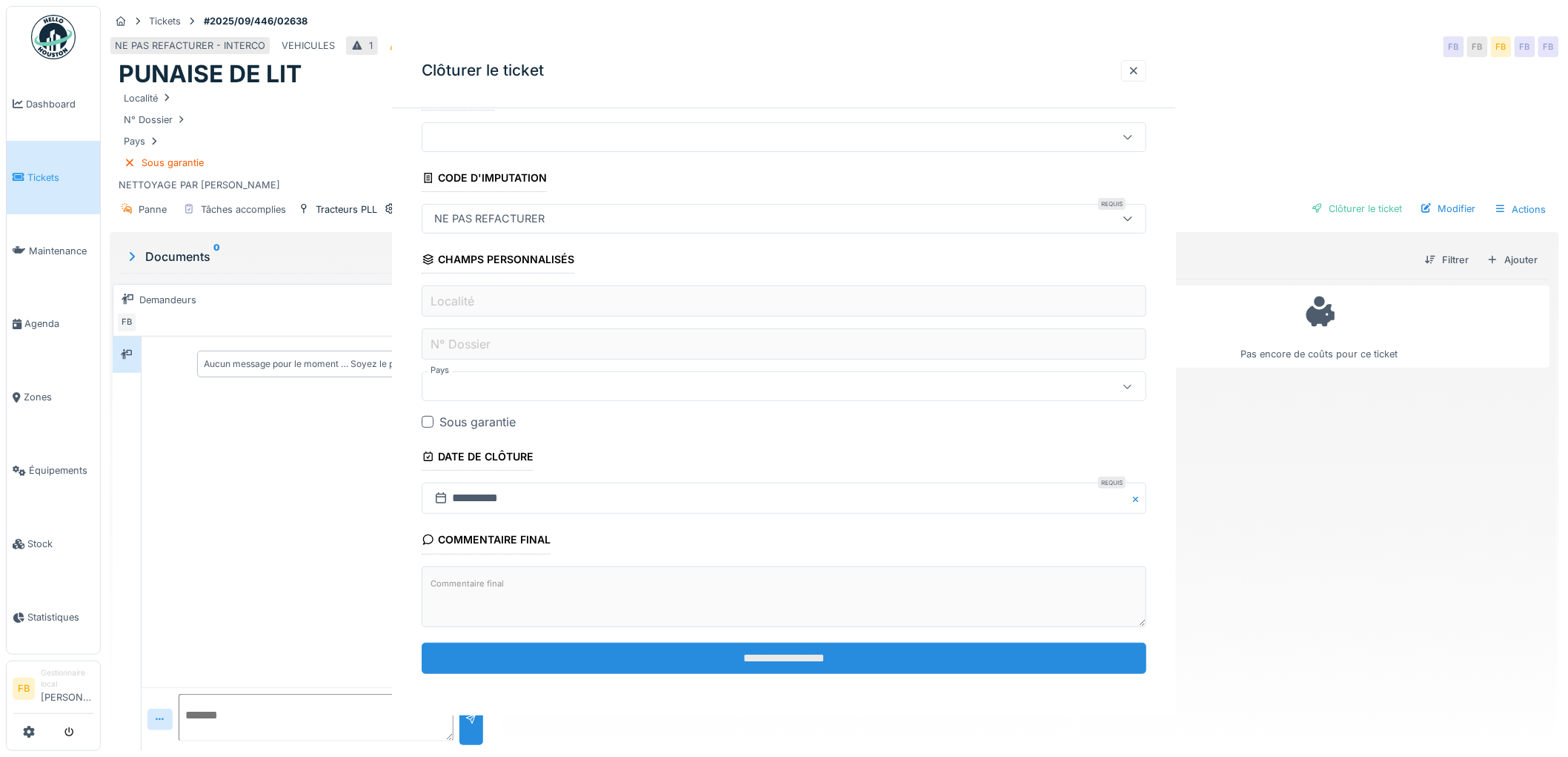
scroll to position [0, 0]
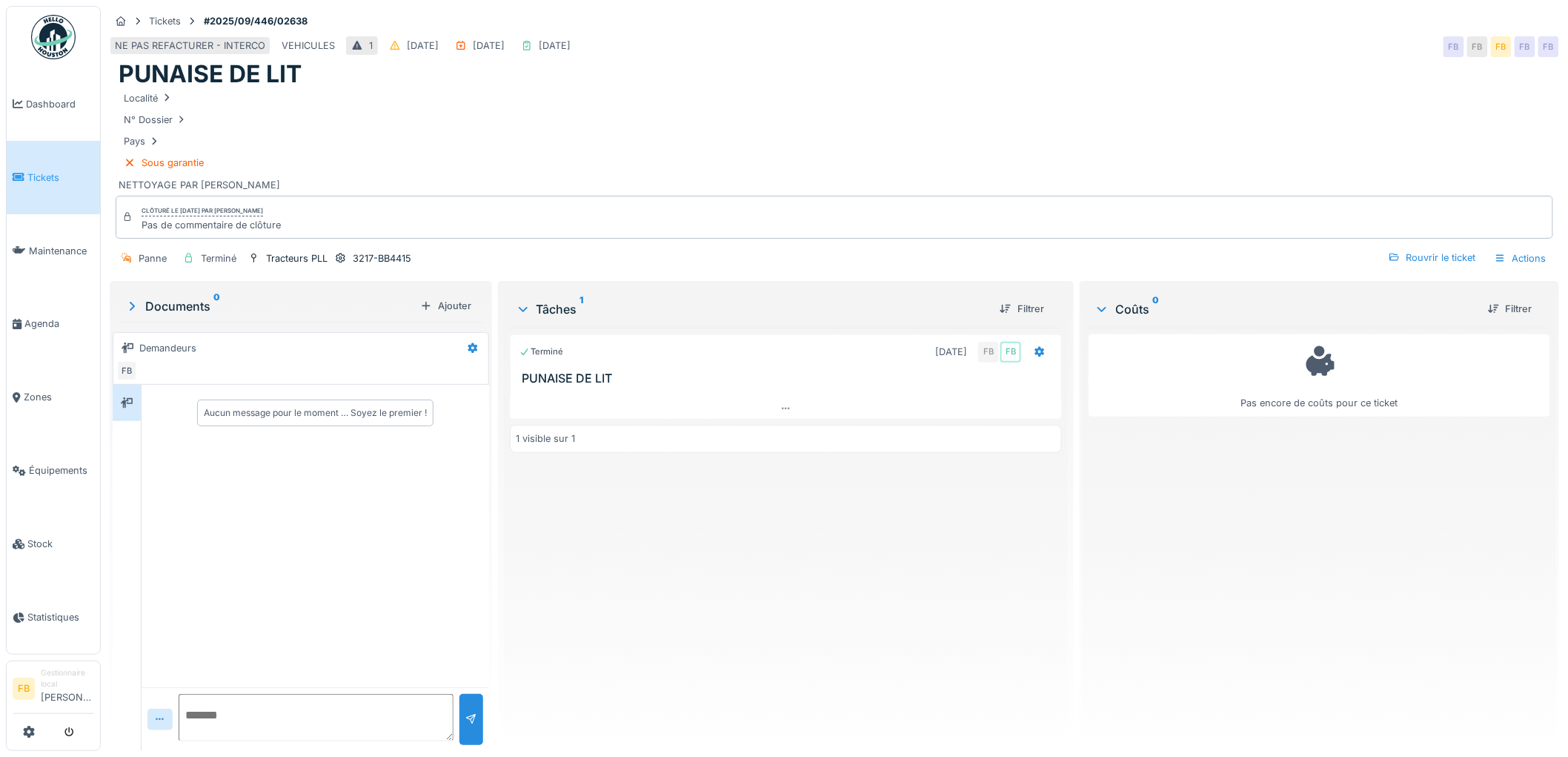
click at [56, 171] on span "Tickets" at bounding box center [60, 178] width 66 height 14
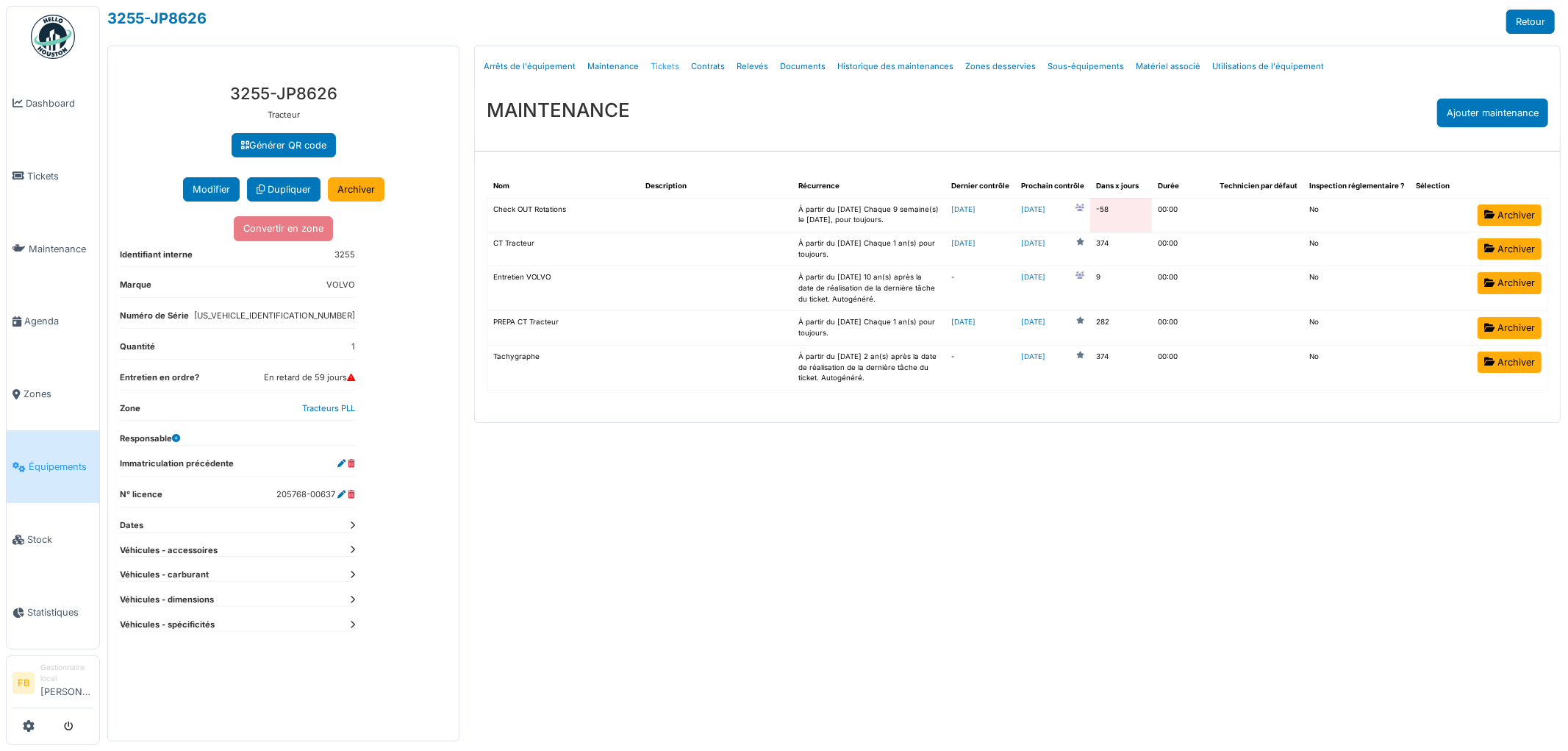
click at [666, 70] on link "Tickets" at bounding box center [664, 66] width 40 height 34
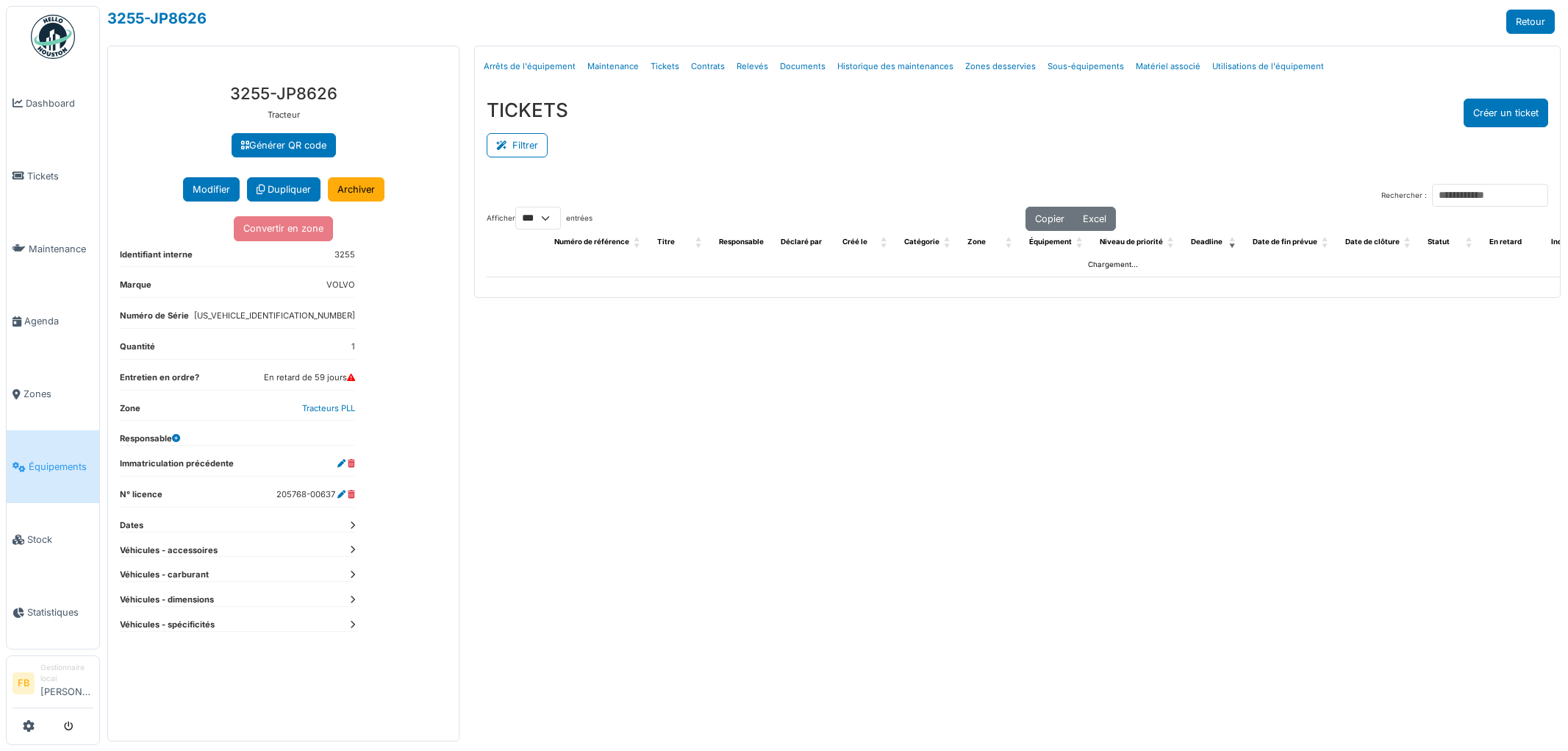
select select "***"
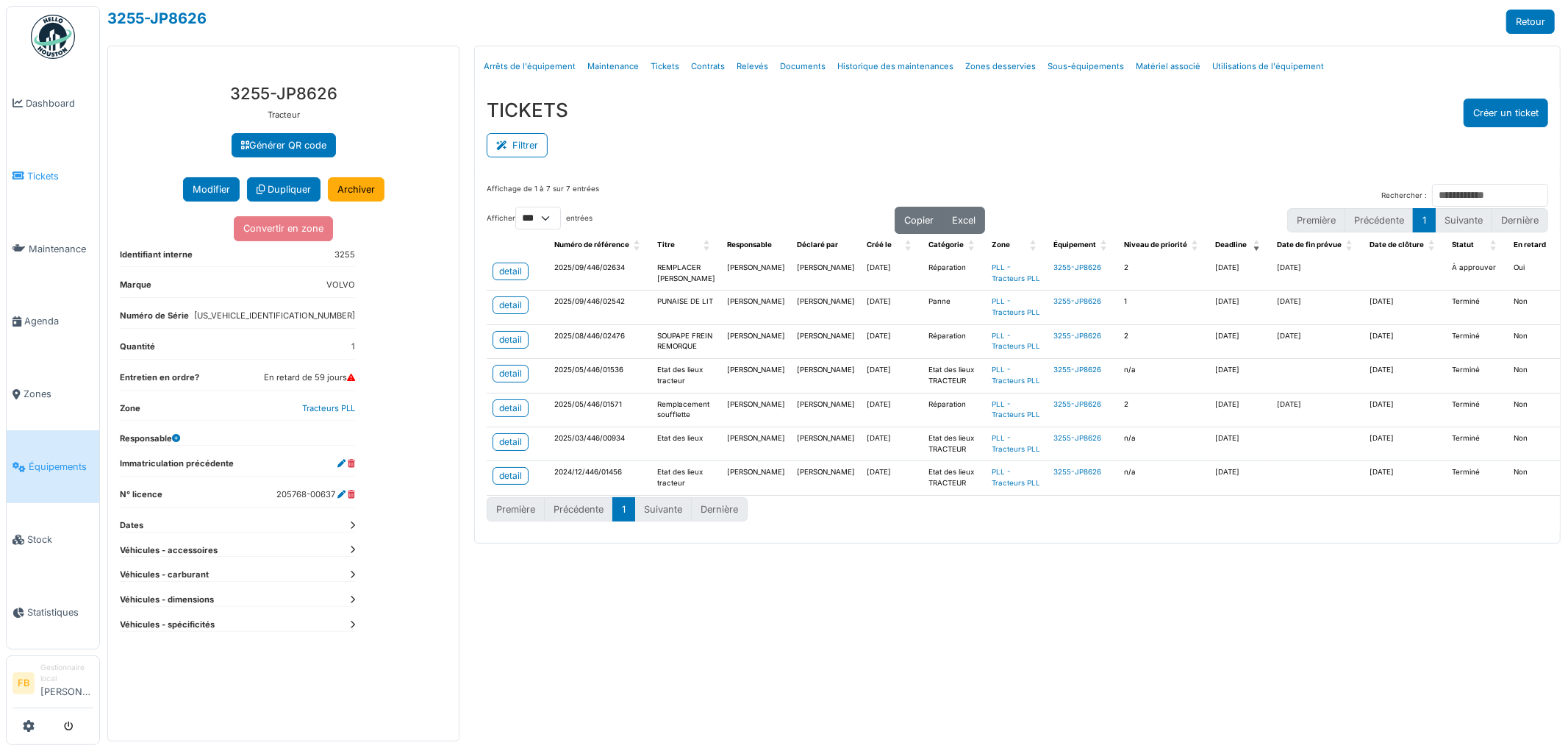
click at [40, 170] on span "Tickets" at bounding box center [60, 176] width 66 height 14
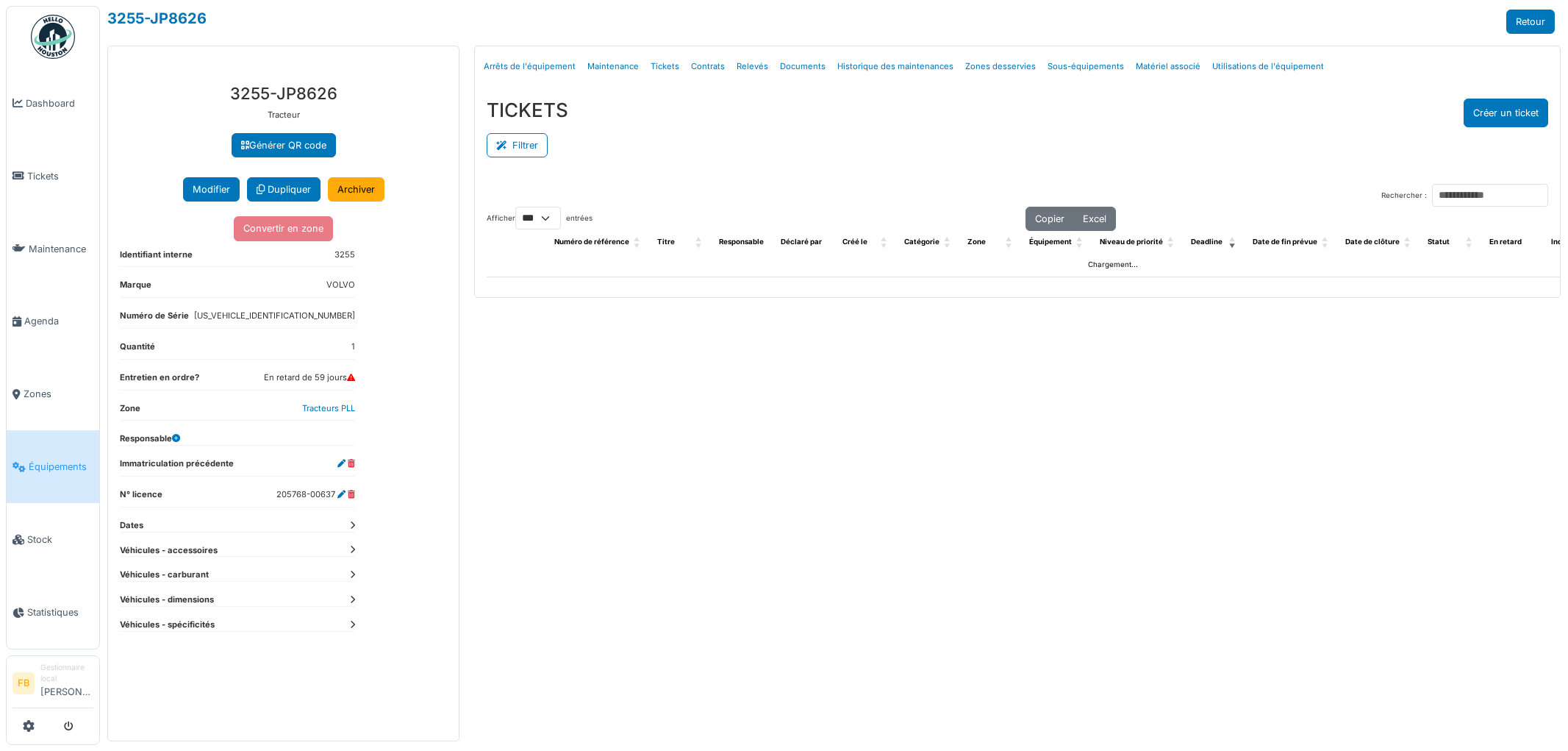
select select "***"
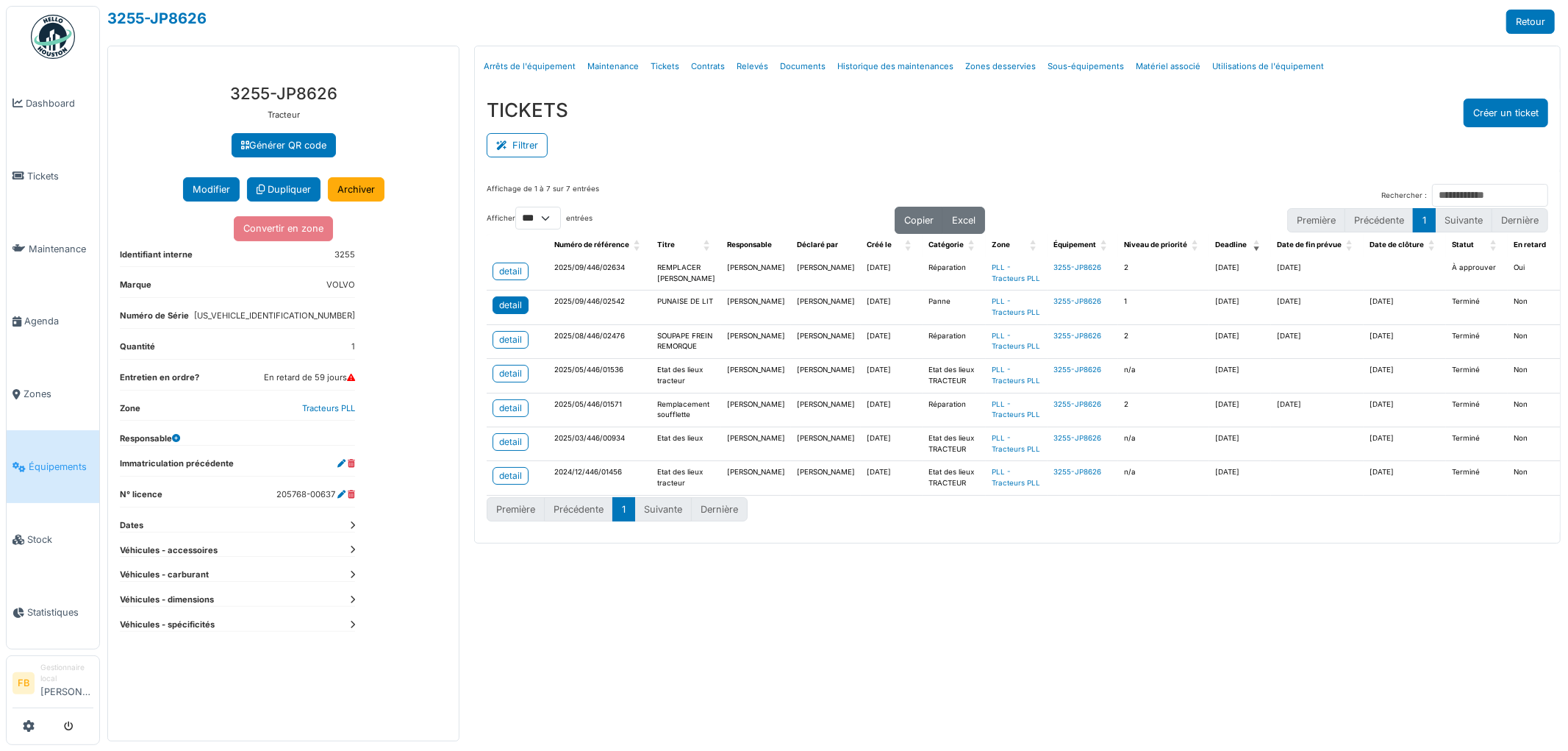
click at [514, 312] on div "detail" at bounding box center [510, 304] width 23 height 13
click at [10, 171] on link "Tickets" at bounding box center [53, 176] width 92 height 73
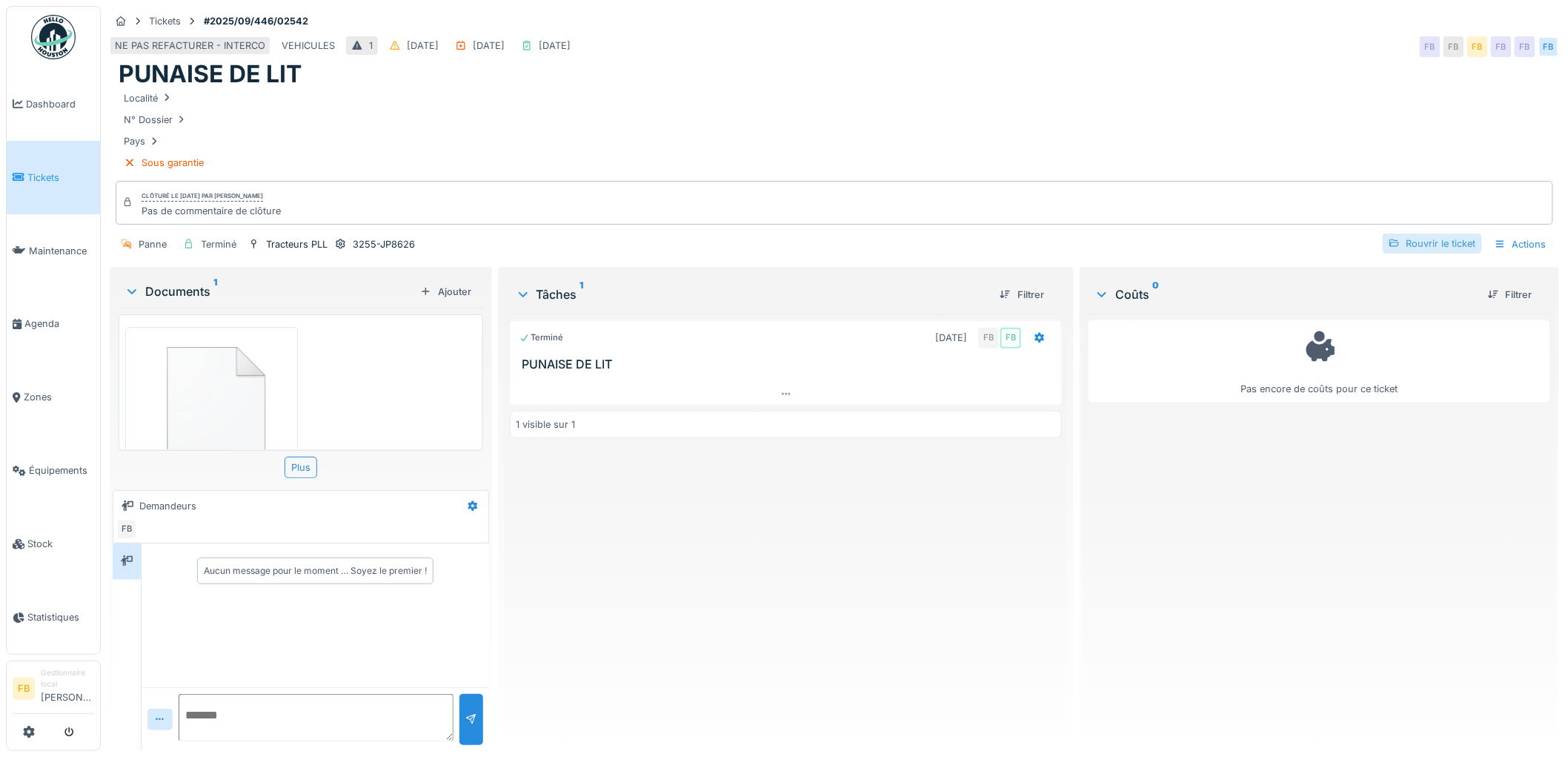
click at [1420, 247] on div "Rouvrir le ticket" at bounding box center [1433, 243] width 99 height 20
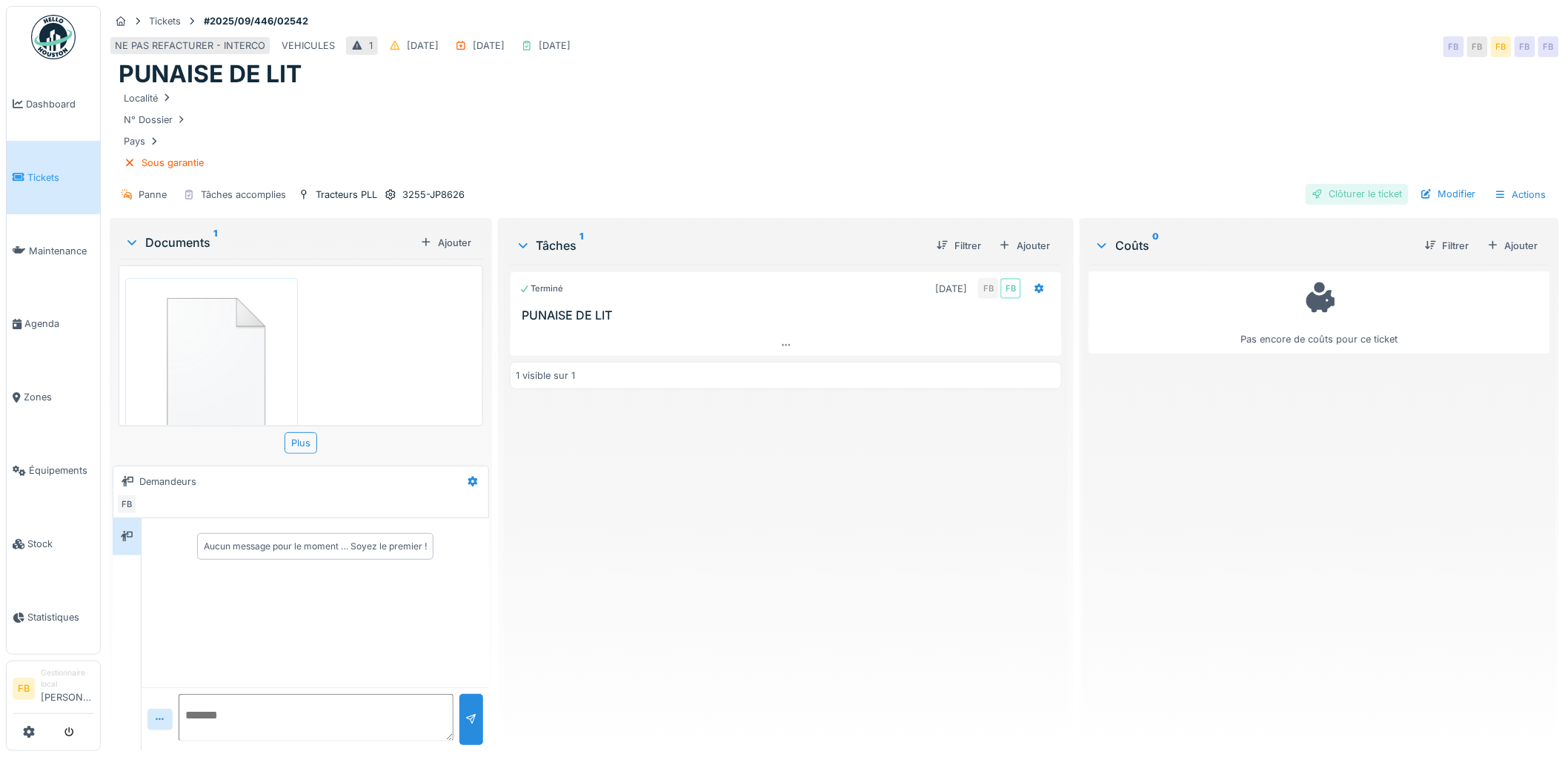
click at [1361, 202] on div "Clôturer le ticket" at bounding box center [1358, 193] width 103 height 20
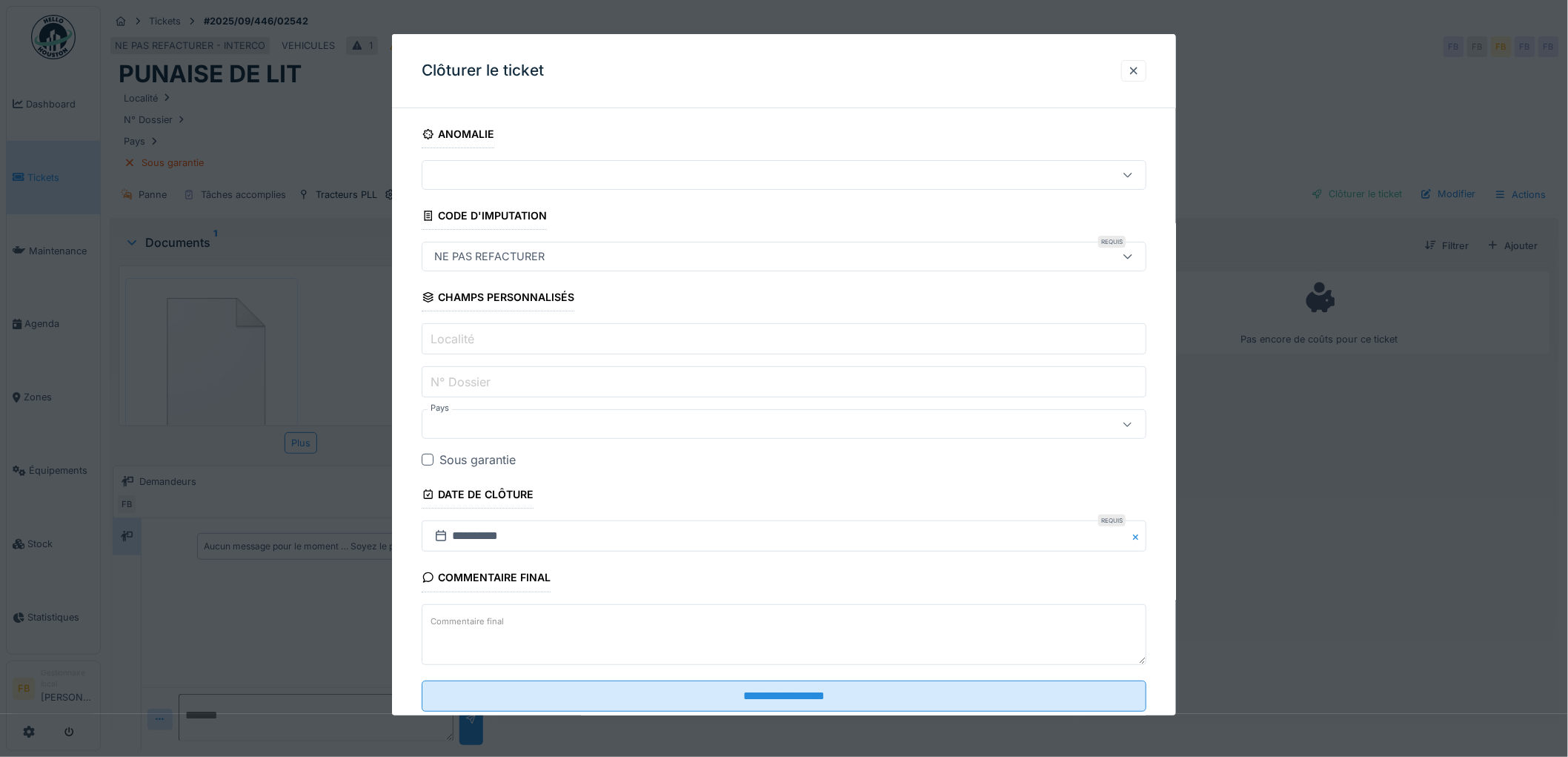
scroll to position [39, 0]
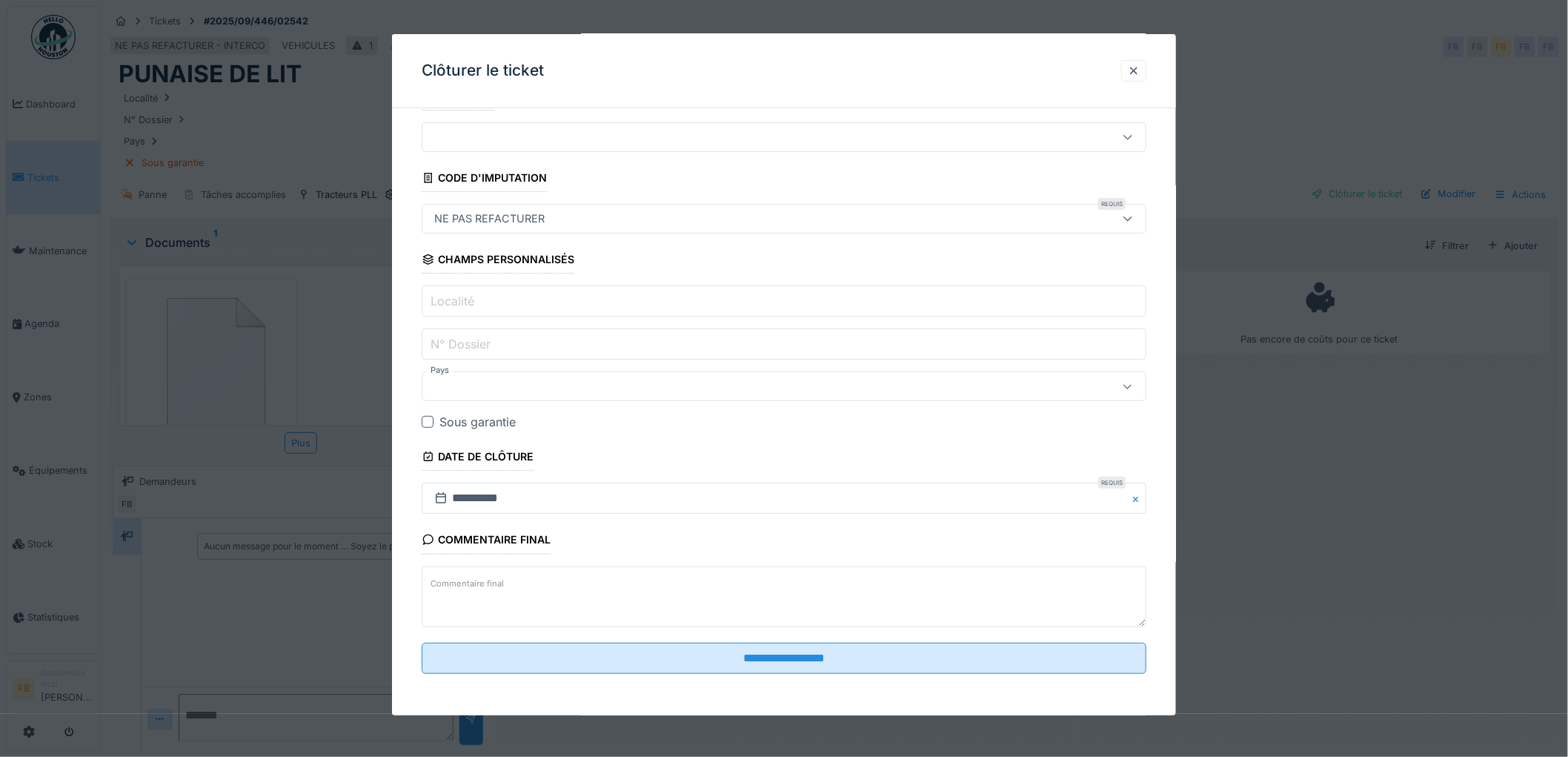
click at [484, 590] on label "Commentaire final" at bounding box center [467, 583] width 79 height 19
click at [484, 590] on textarea "Commentaire final" at bounding box center [784, 595] width 725 height 61
type textarea "**********"
click at [489, 494] on input "**********" at bounding box center [784, 498] width 725 height 31
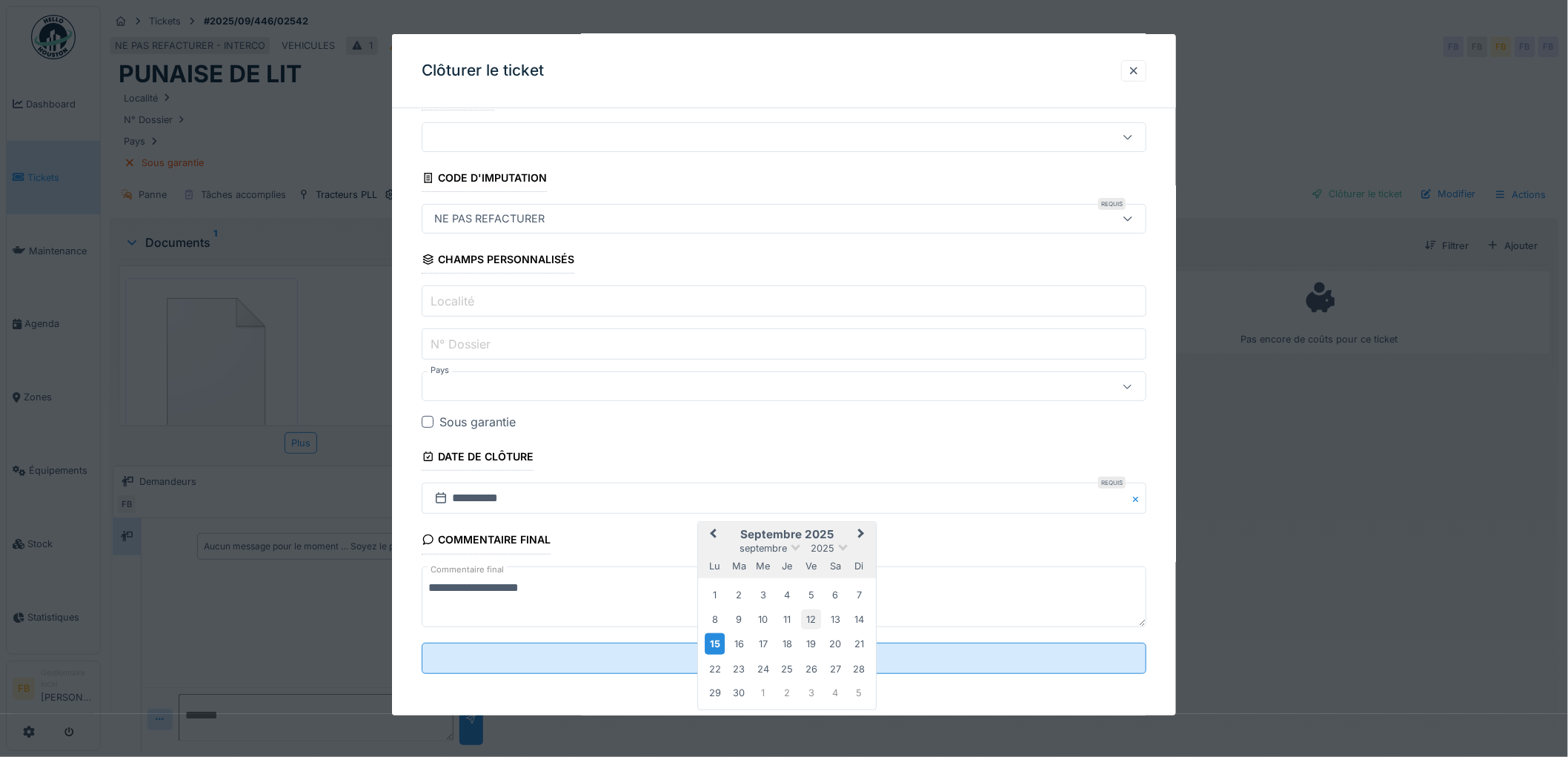
click at [813, 619] on div "12" at bounding box center [811, 619] width 20 height 20
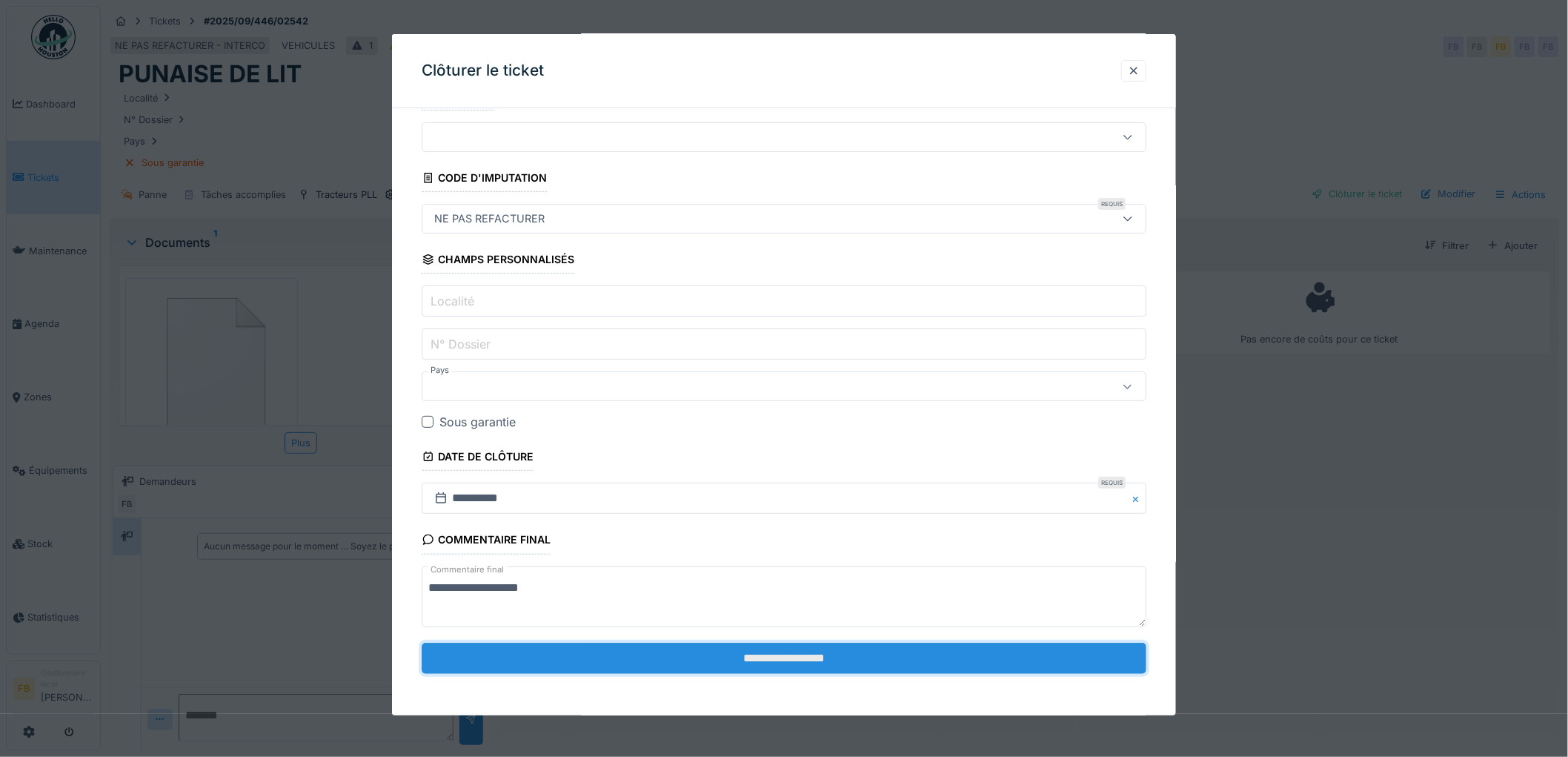
click at [811, 654] on input "**********" at bounding box center [784, 658] width 725 height 31
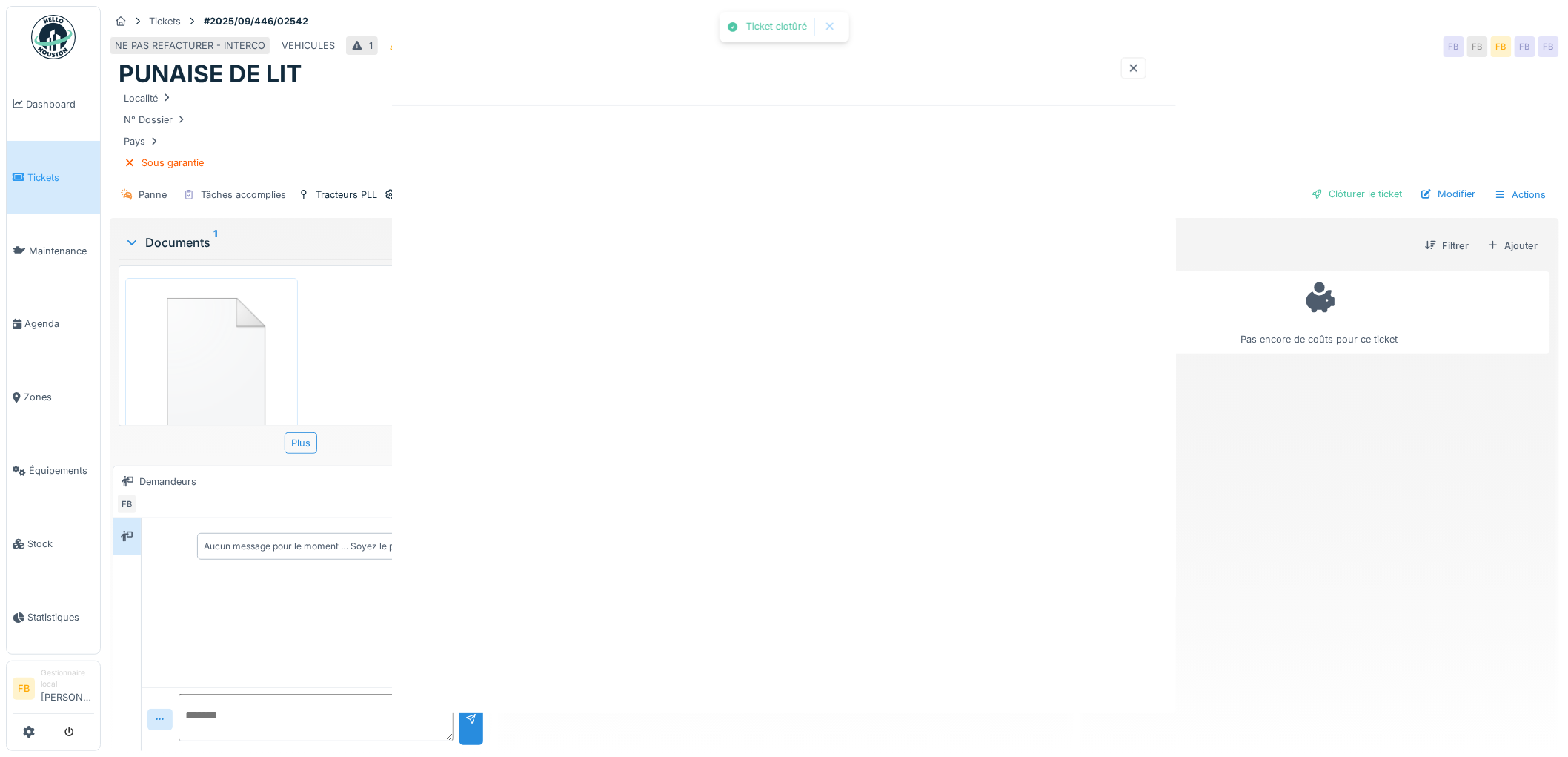
scroll to position [0, 0]
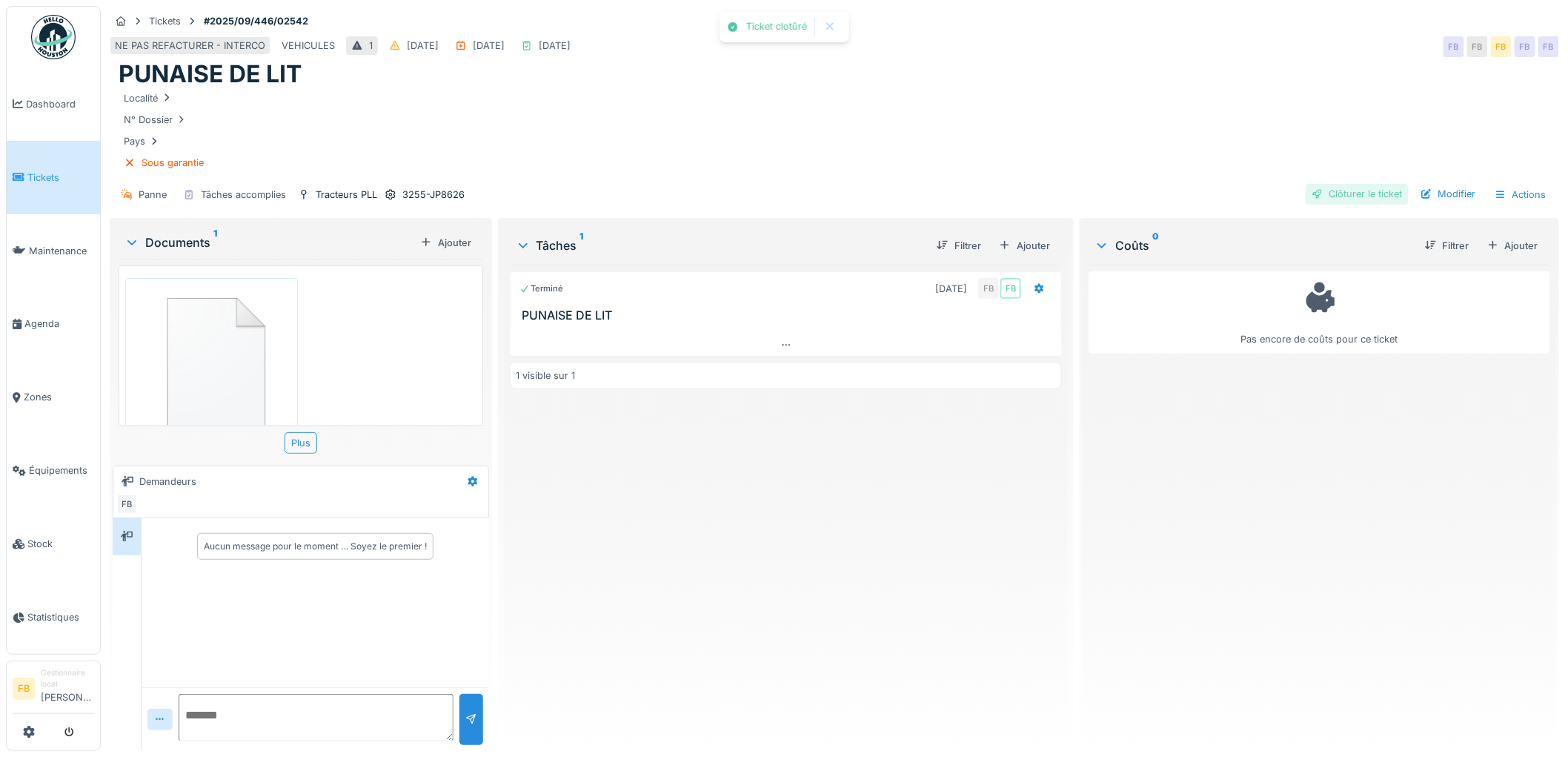
click at [1350, 195] on div "Clôturer le ticket" at bounding box center [1358, 193] width 103 height 20
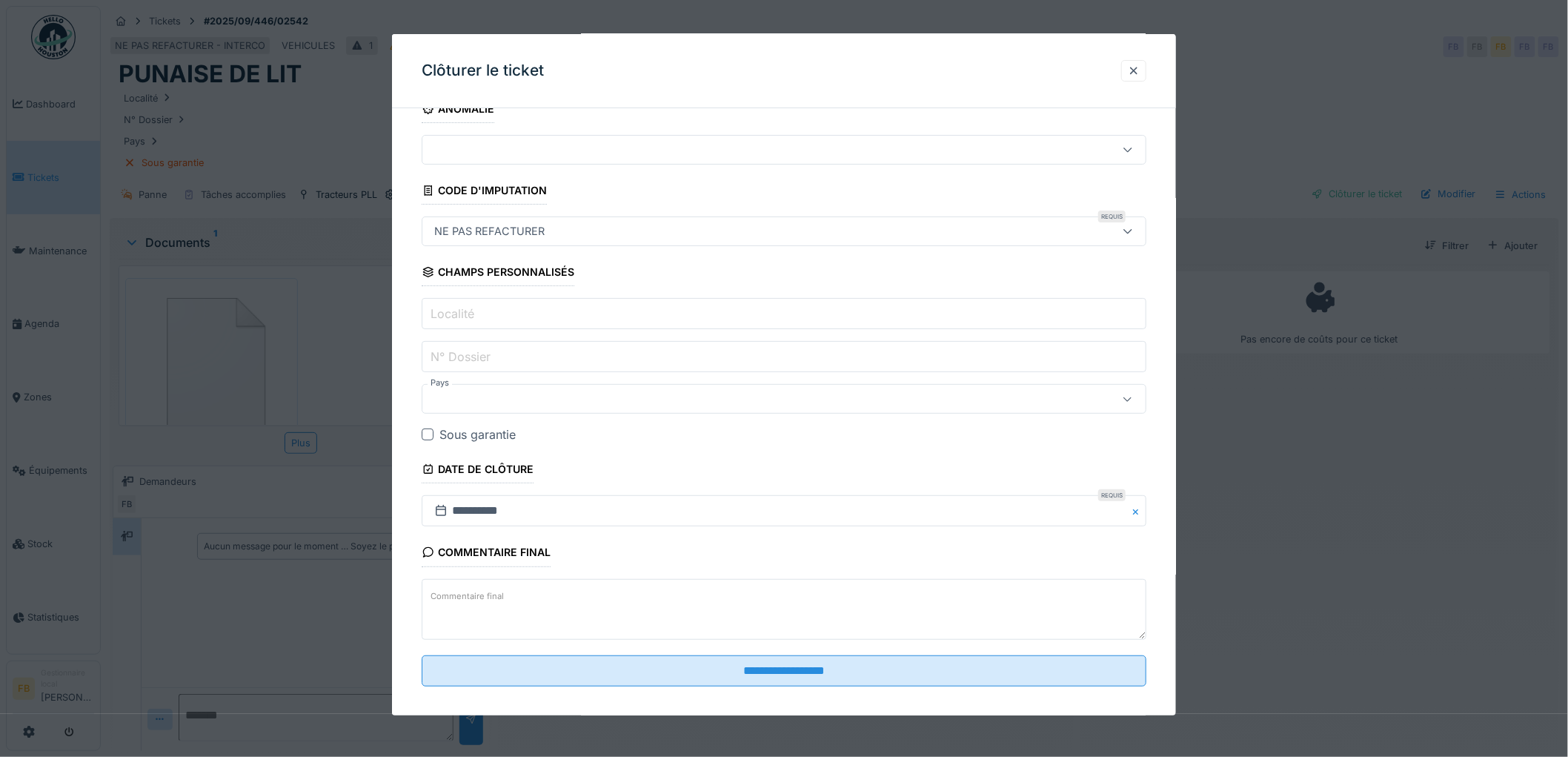
scroll to position [39, 0]
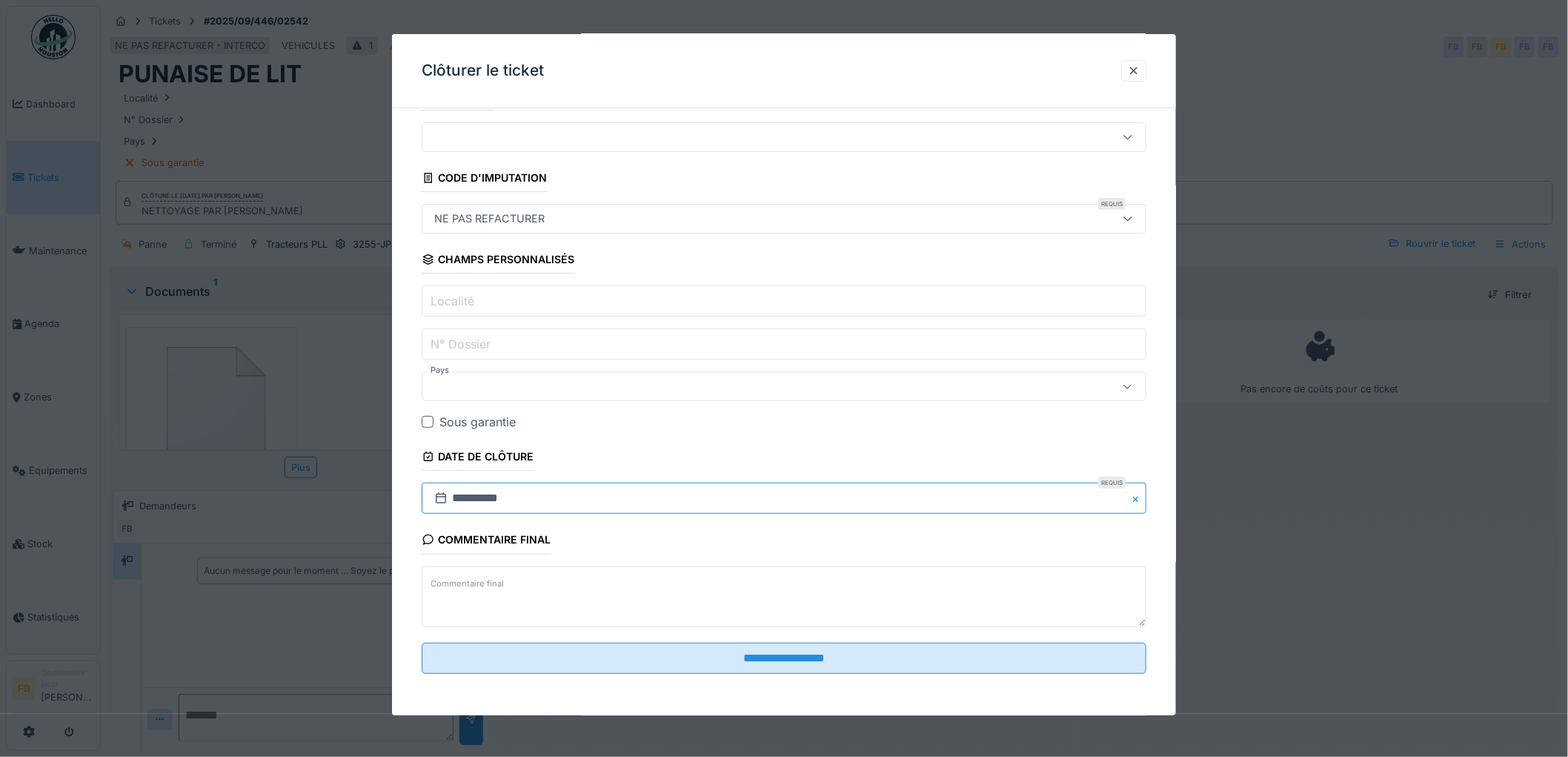
click at [480, 497] on input "**********" at bounding box center [784, 498] width 725 height 31
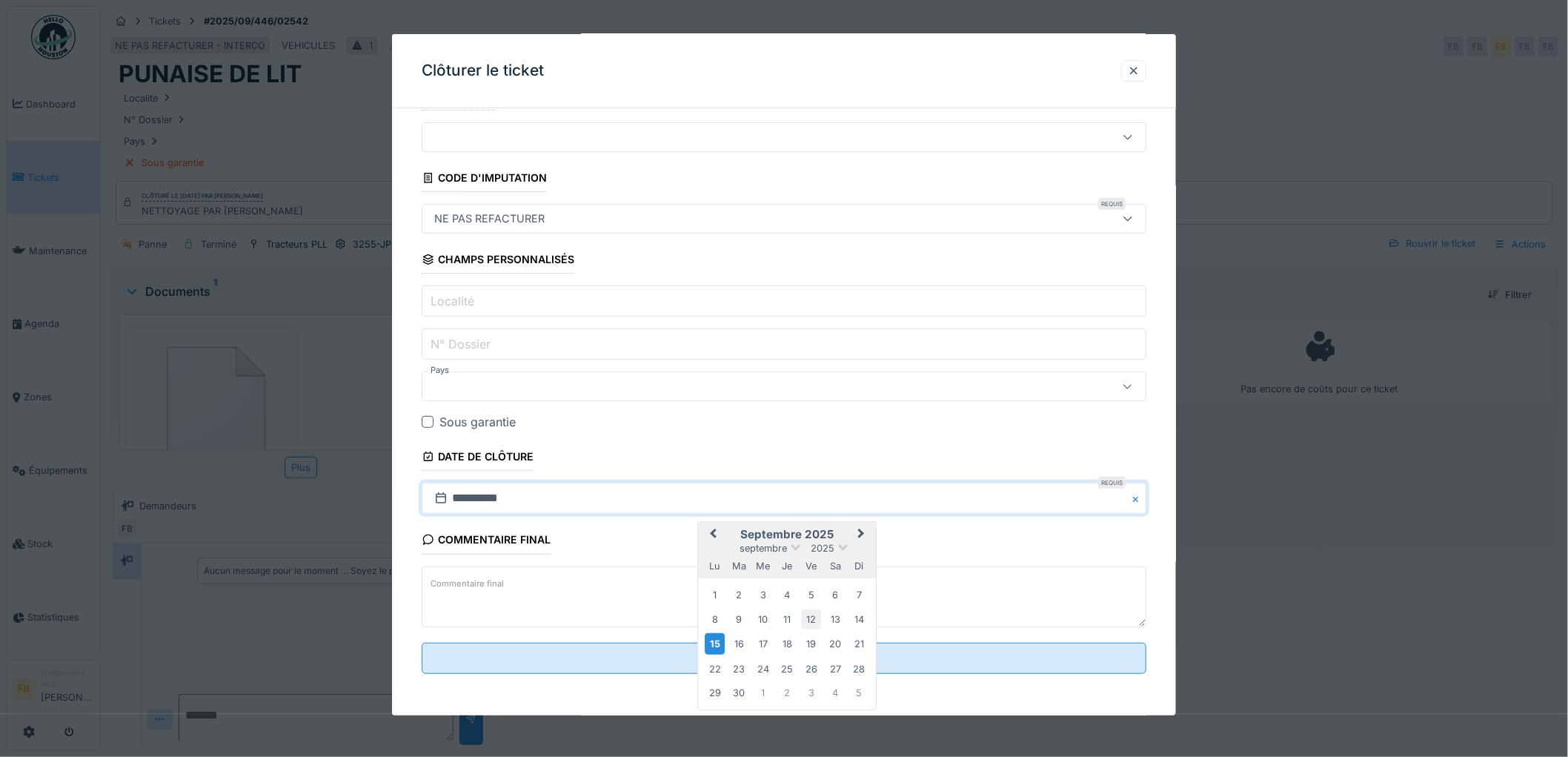
click at [810, 619] on div "12" at bounding box center [811, 619] width 20 height 20
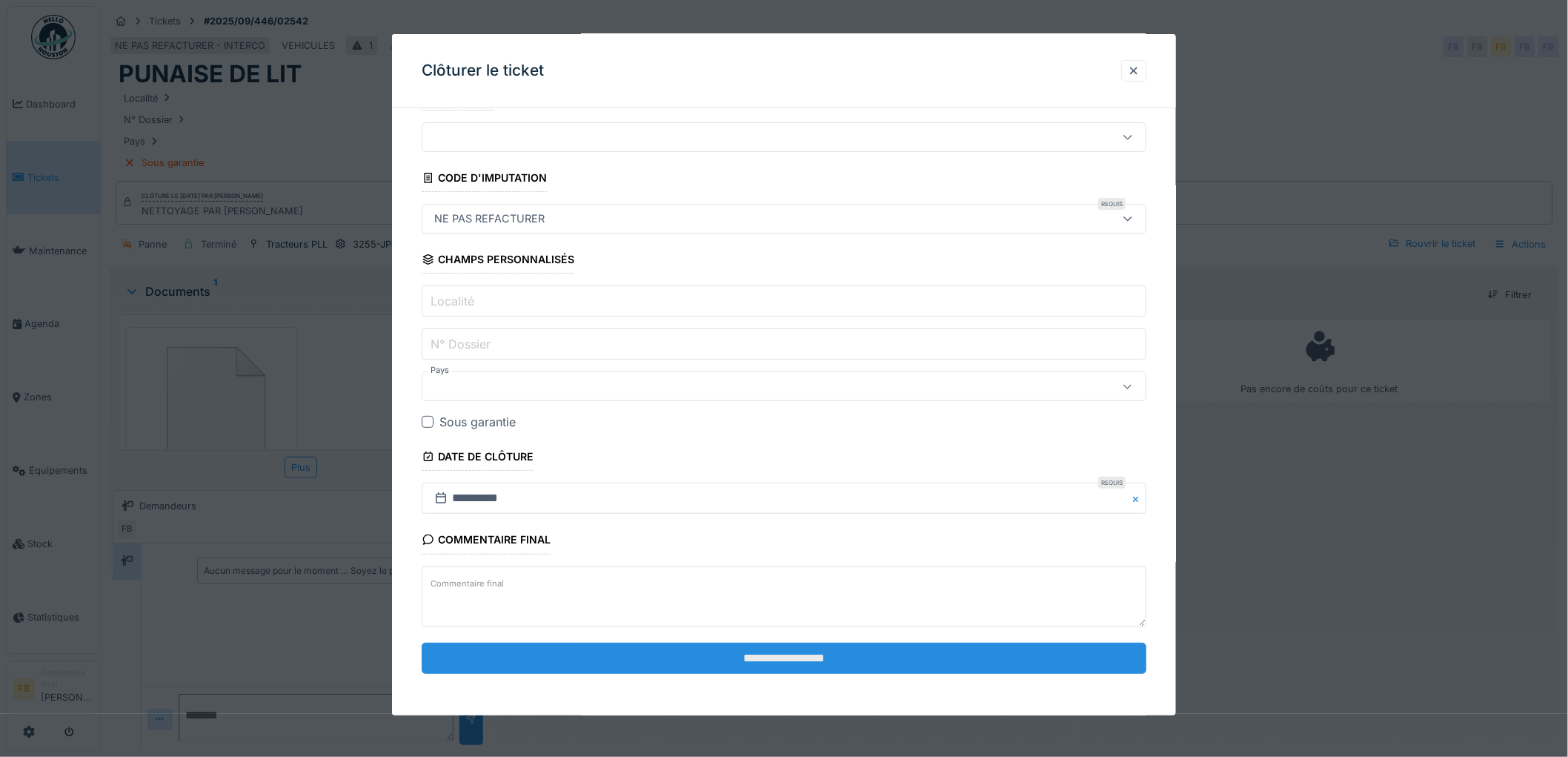
click at [797, 651] on input "**********" at bounding box center [784, 658] width 725 height 31
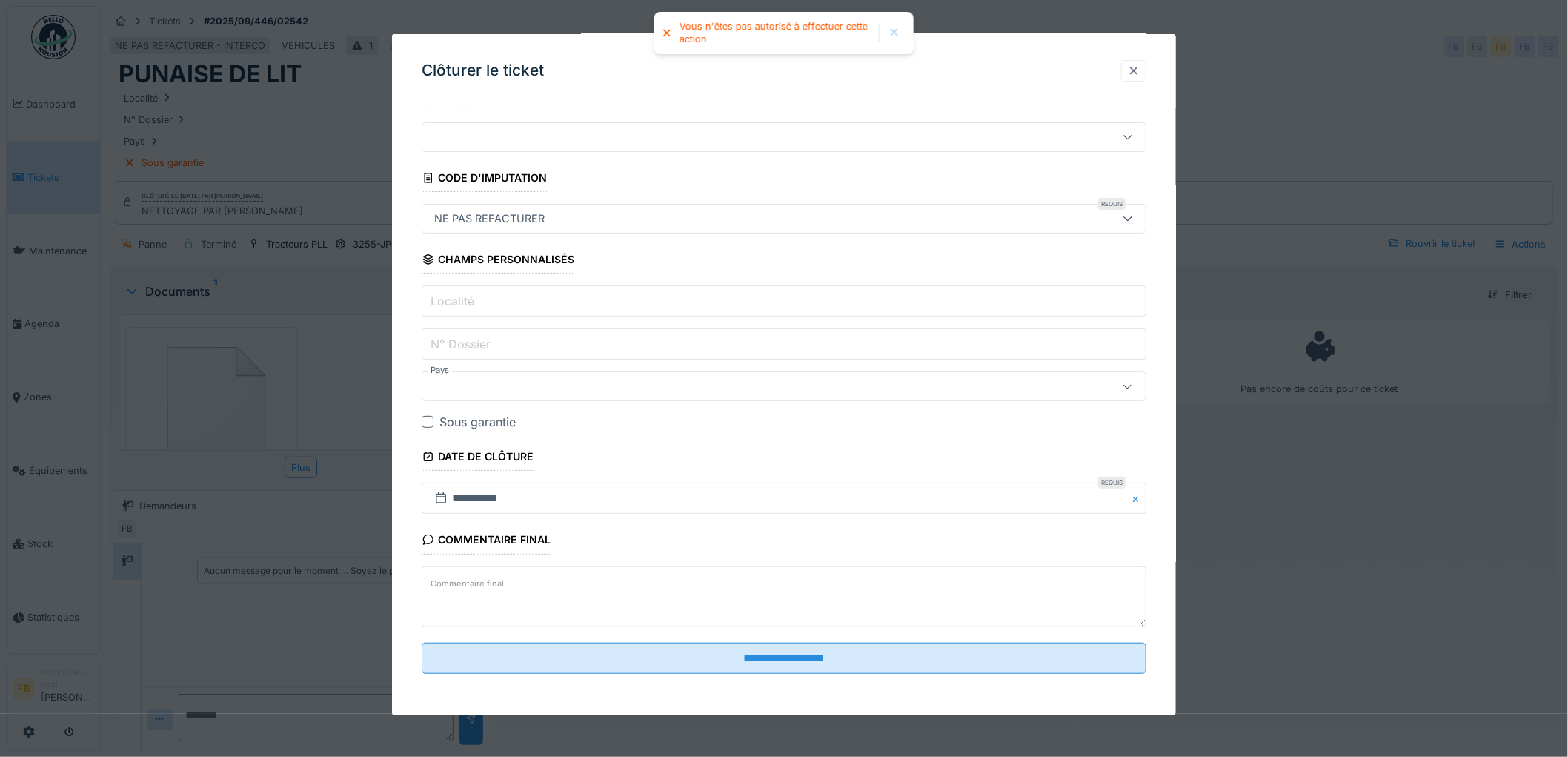
click at [1136, 68] on div at bounding box center [1134, 70] width 12 height 14
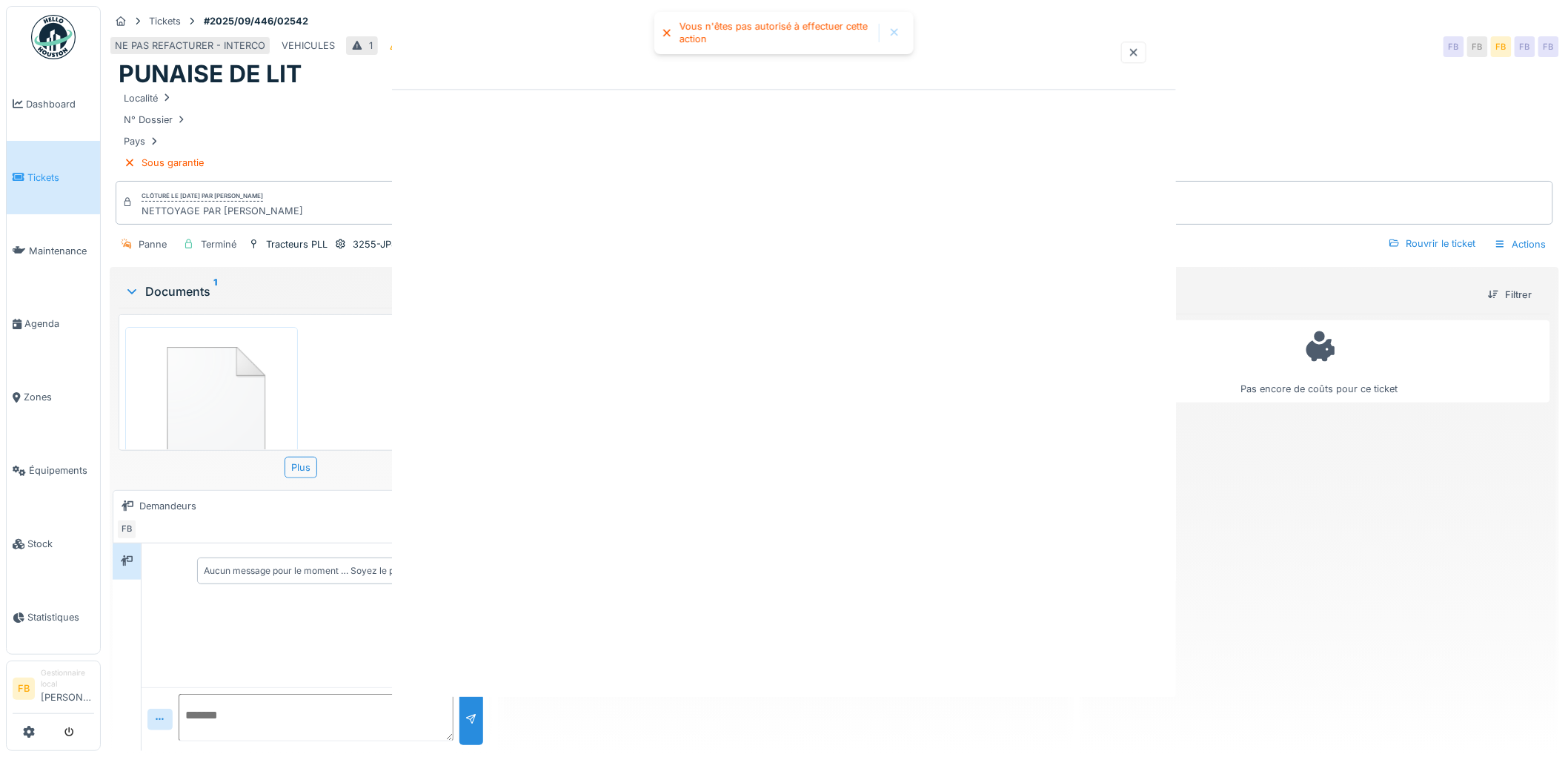
scroll to position [0, 0]
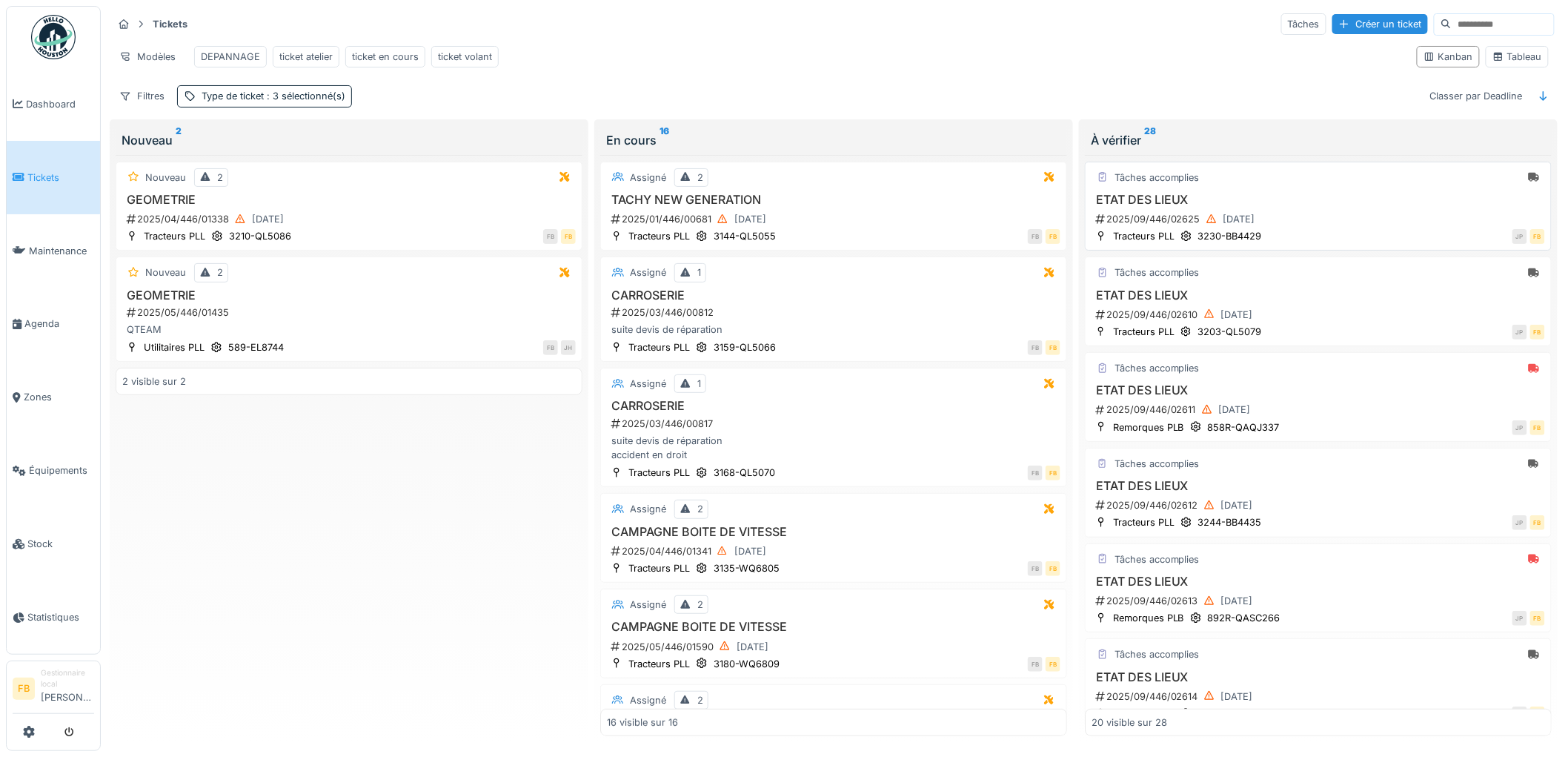
click at [1342, 207] on h3 "ETAT DES LIEUX" at bounding box center [1318, 199] width 453 height 14
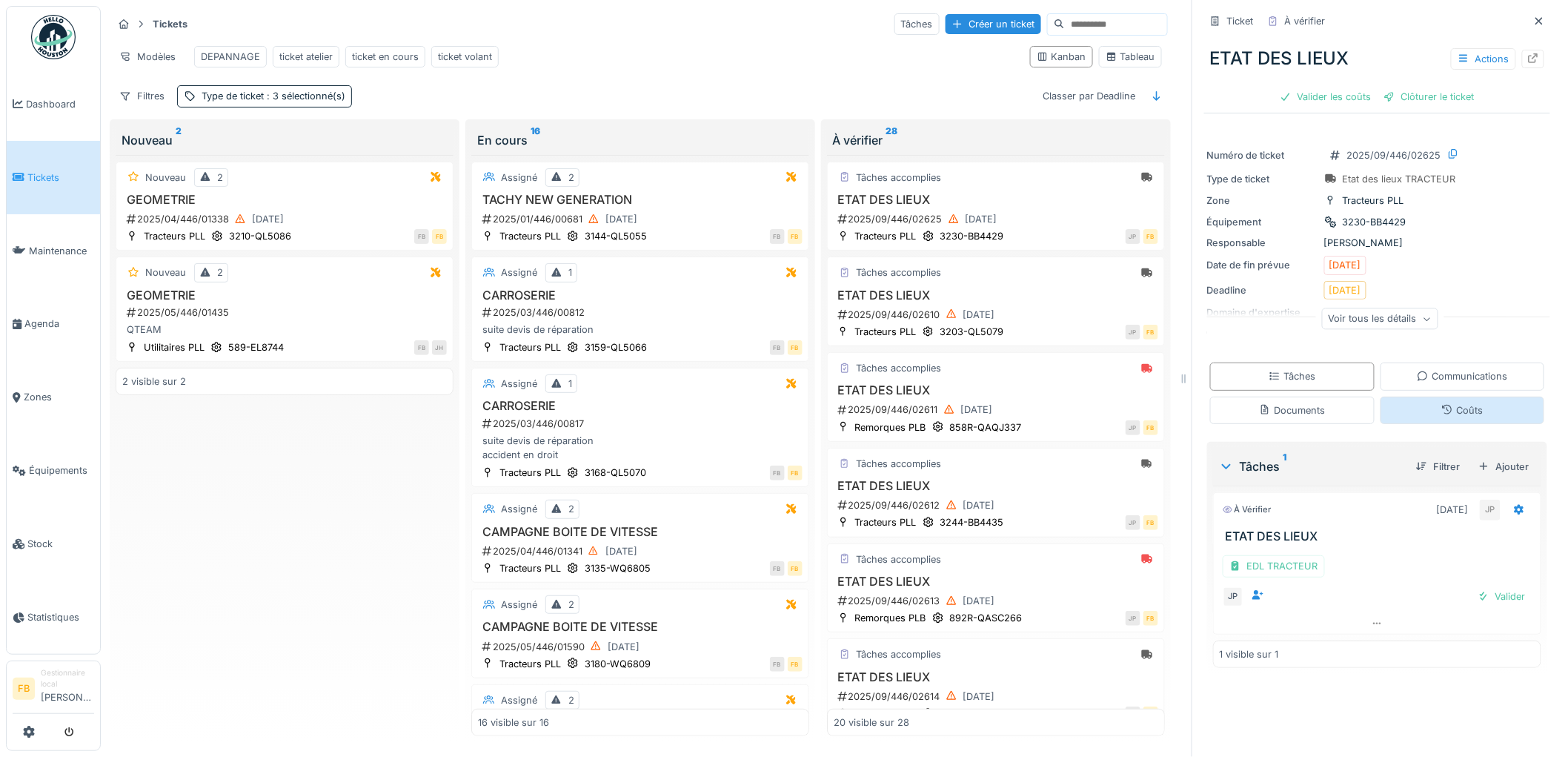
click at [1442, 410] on icon at bounding box center [1448, 410] width 12 height 10
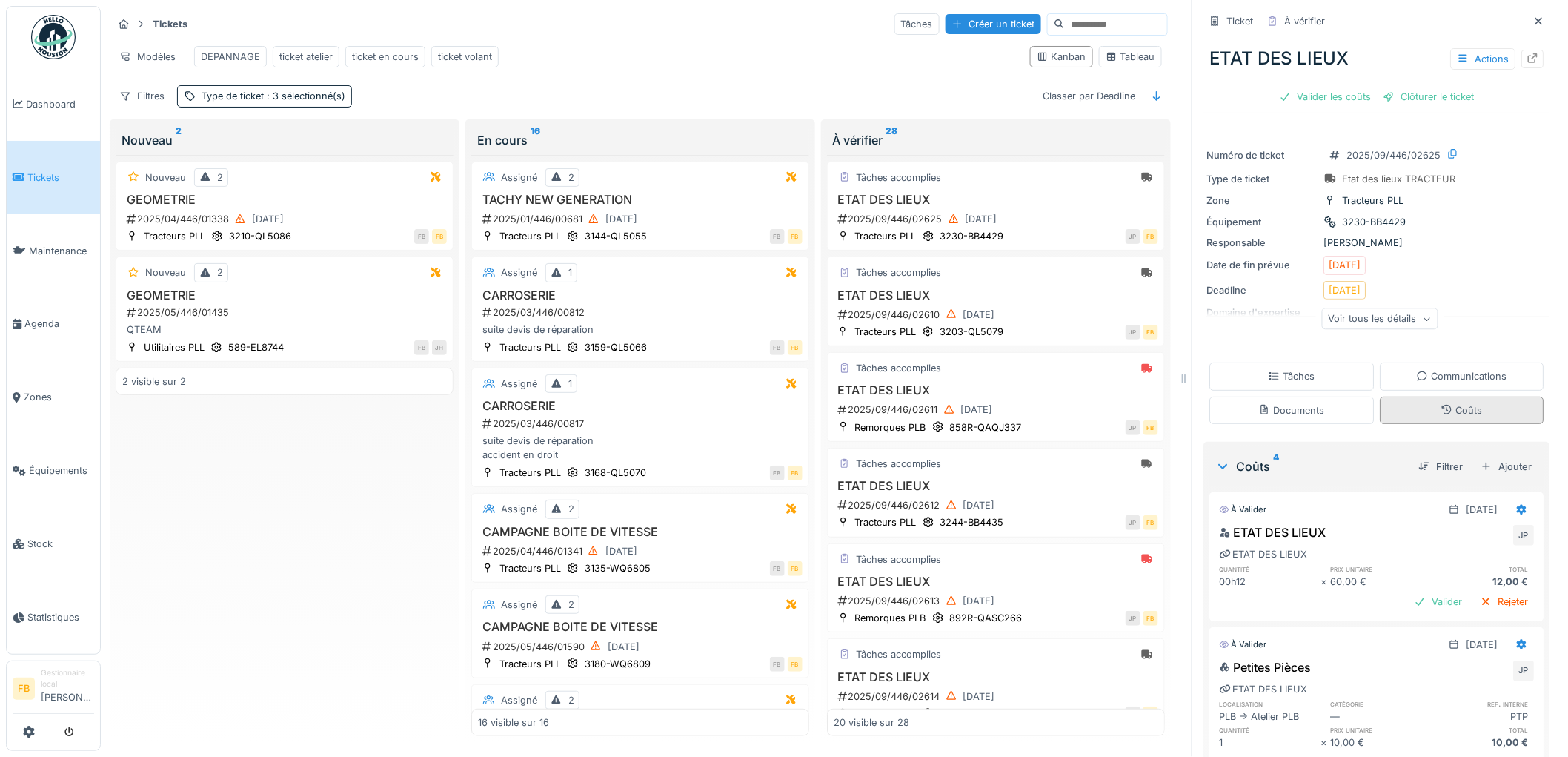
scroll to position [12, 0]
click at [1299, 371] on div "Tâches" at bounding box center [1291, 376] width 47 height 14
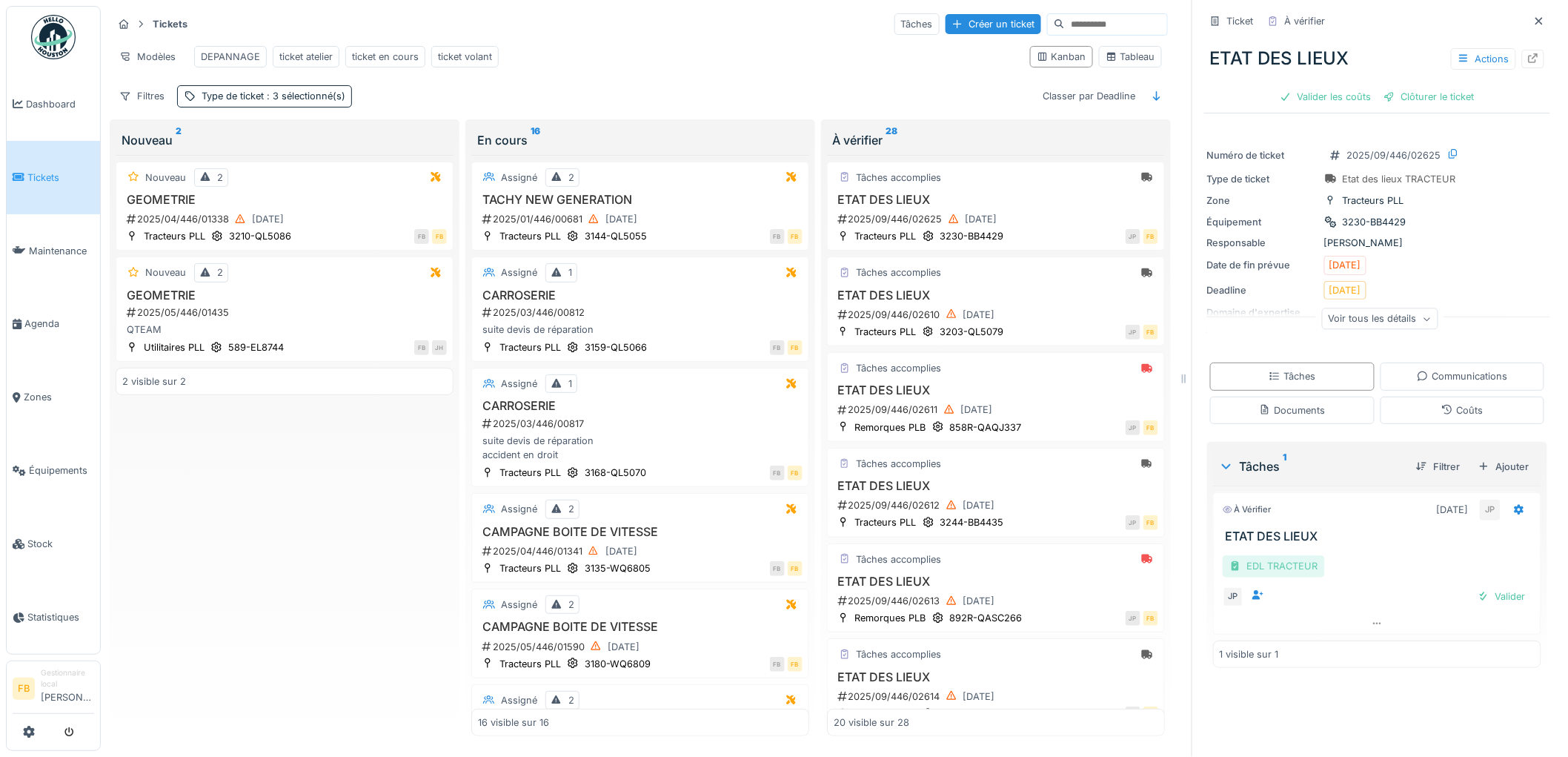
click at [1295, 557] on div "EDL TRACTEUR" at bounding box center [1273, 567] width 102 height 22
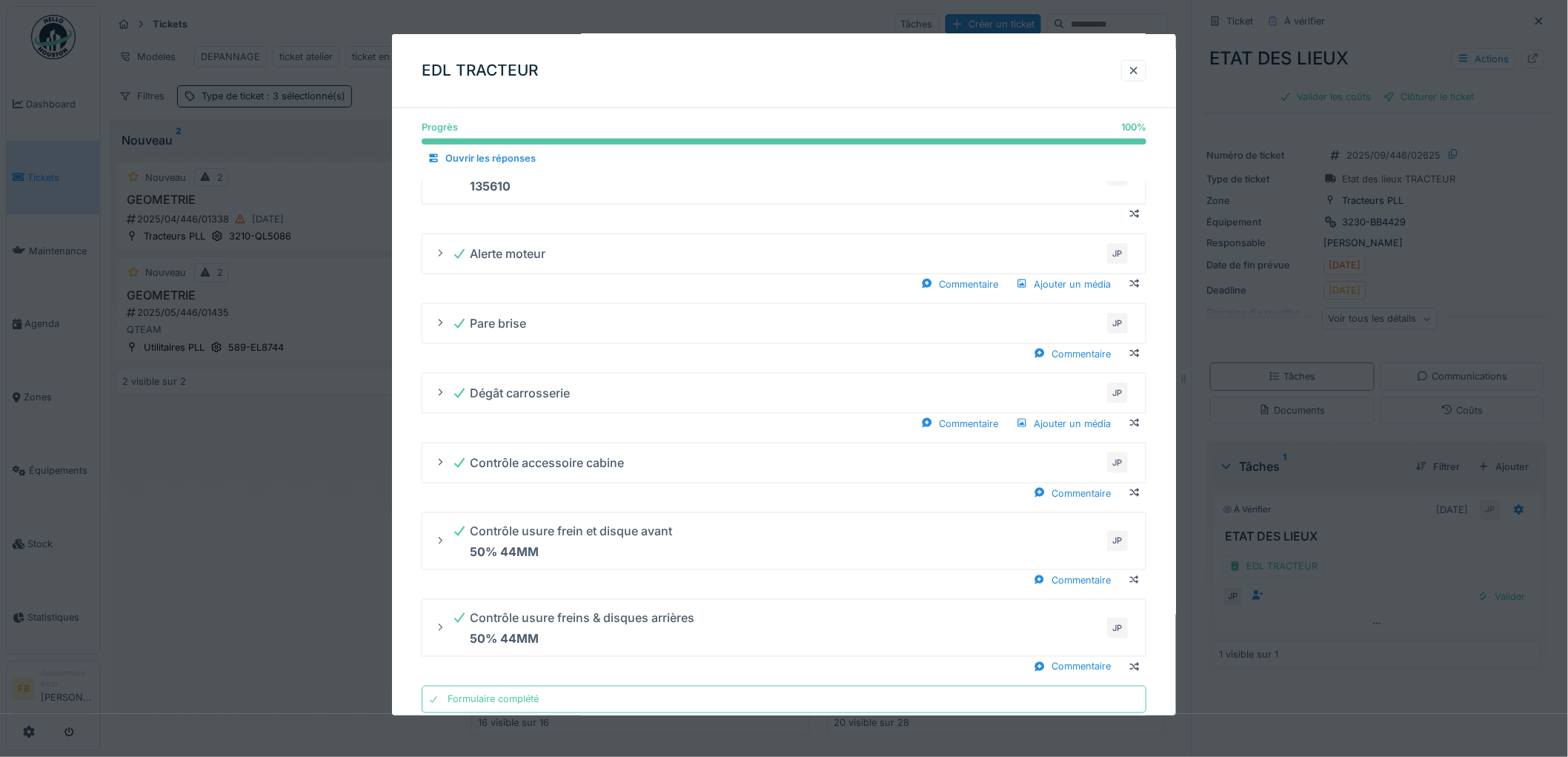
scroll to position [580, 0]
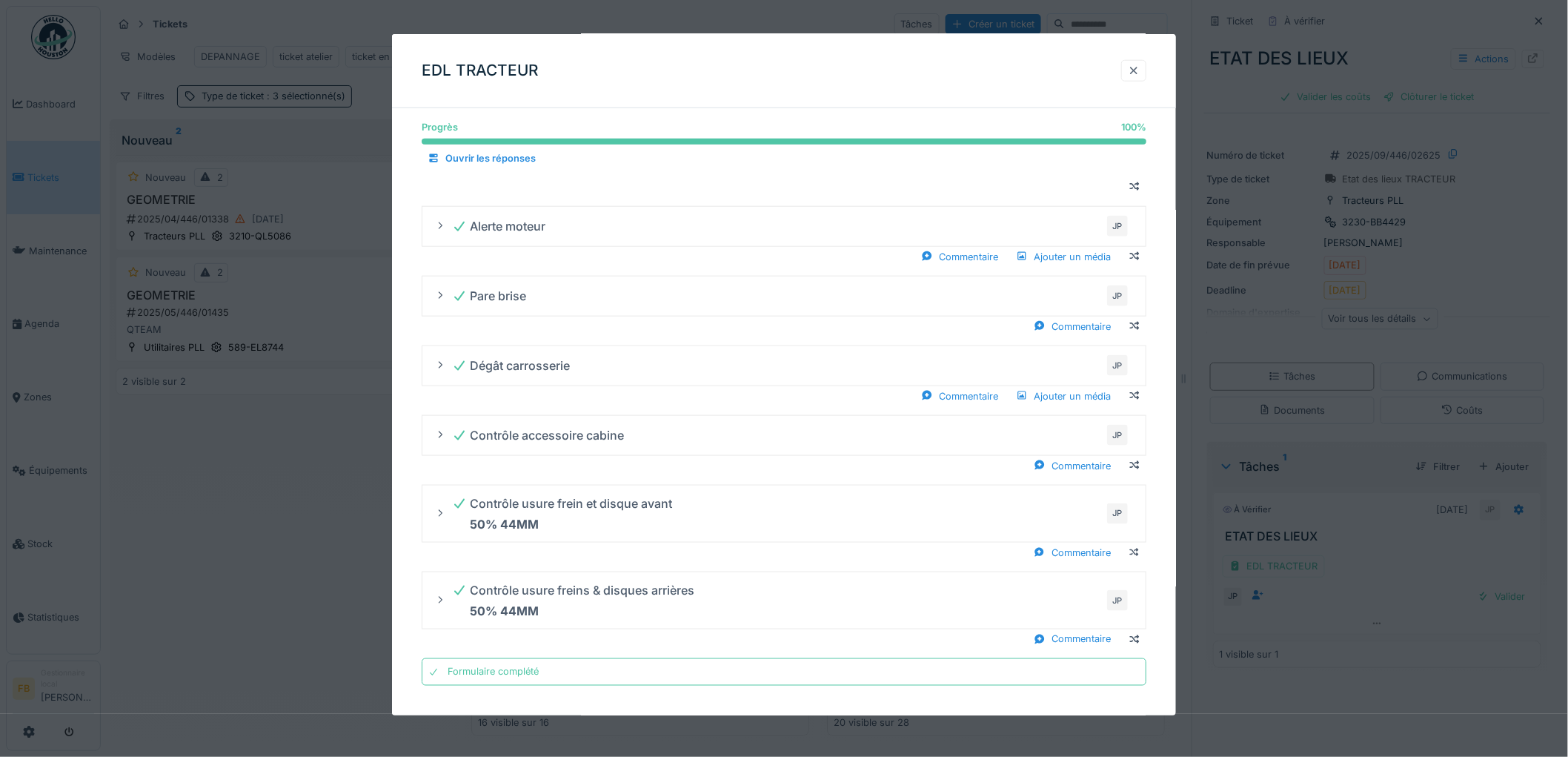
click at [1146, 71] on div at bounding box center [1134, 71] width 25 height 22
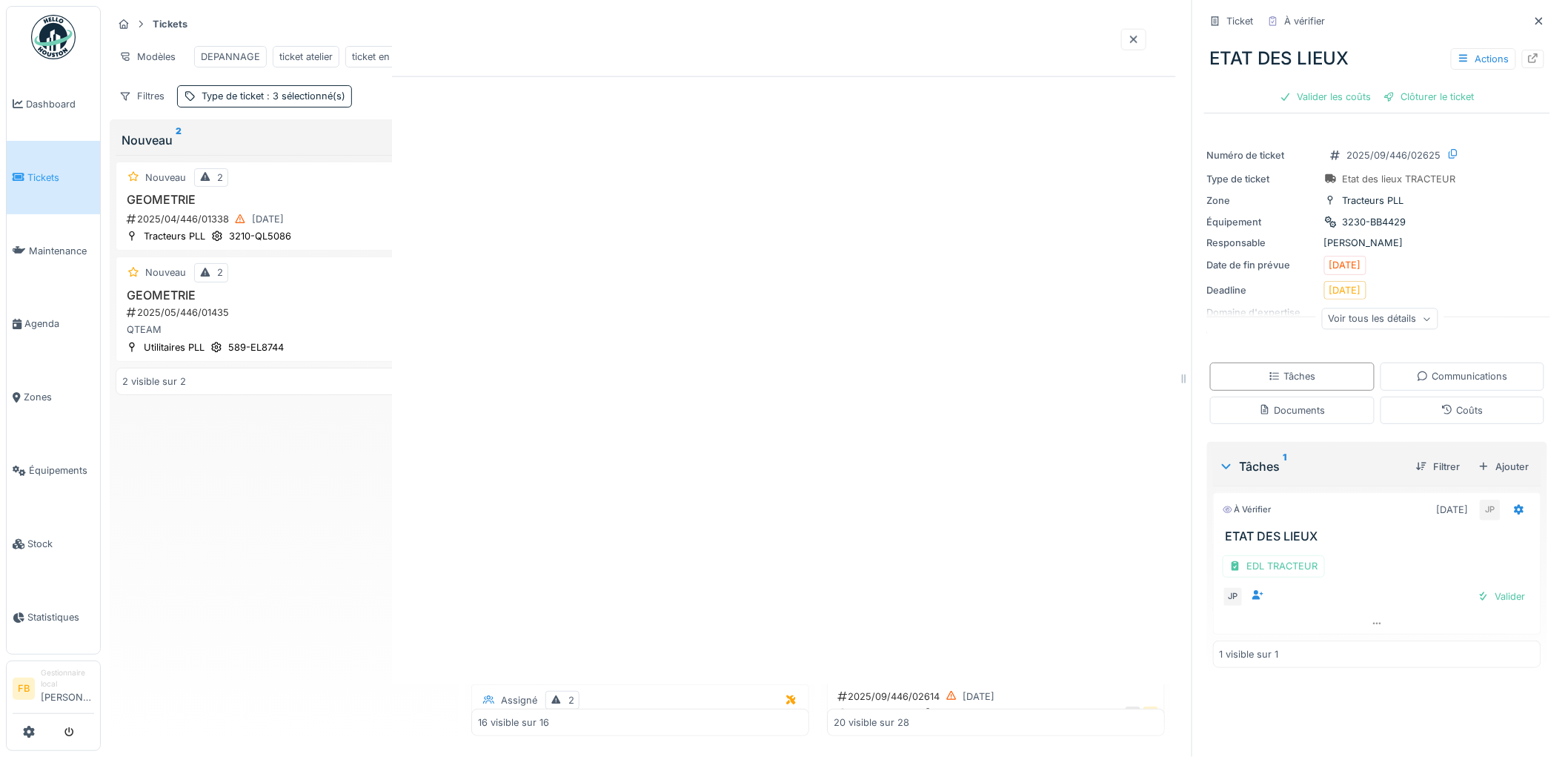
scroll to position [0, 0]
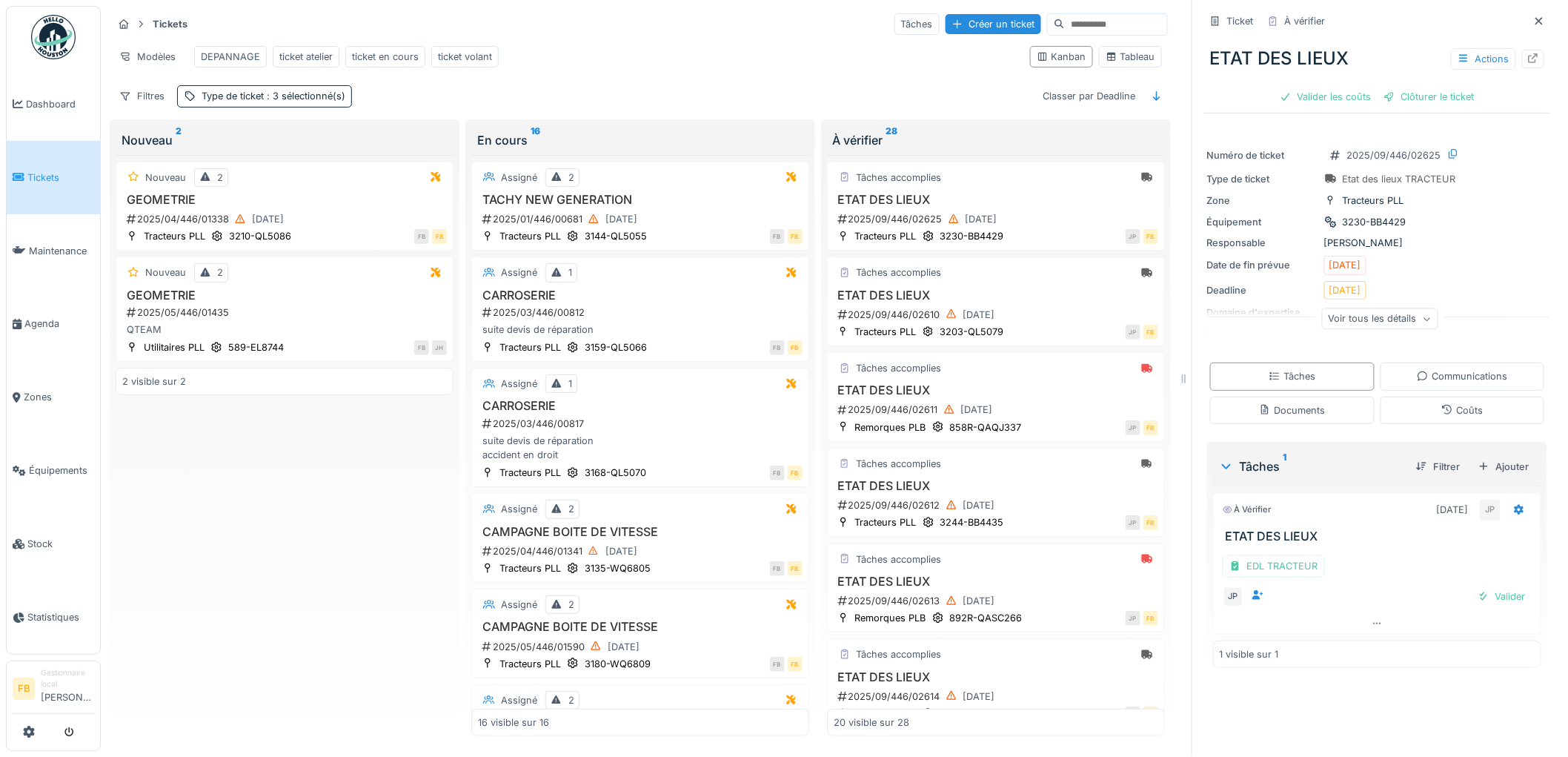
click at [1457, 602] on div "EDL TRACTEUR JP Valider" at bounding box center [1377, 578] width 328 height 69
click at [1478, 593] on div at bounding box center [1484, 596] width 12 height 14
click at [1317, 86] on div "Valider les coûts" at bounding box center [1326, 96] width 104 height 20
click at [1336, 87] on div "Clôturer le ticket" at bounding box center [1378, 96] width 103 height 20
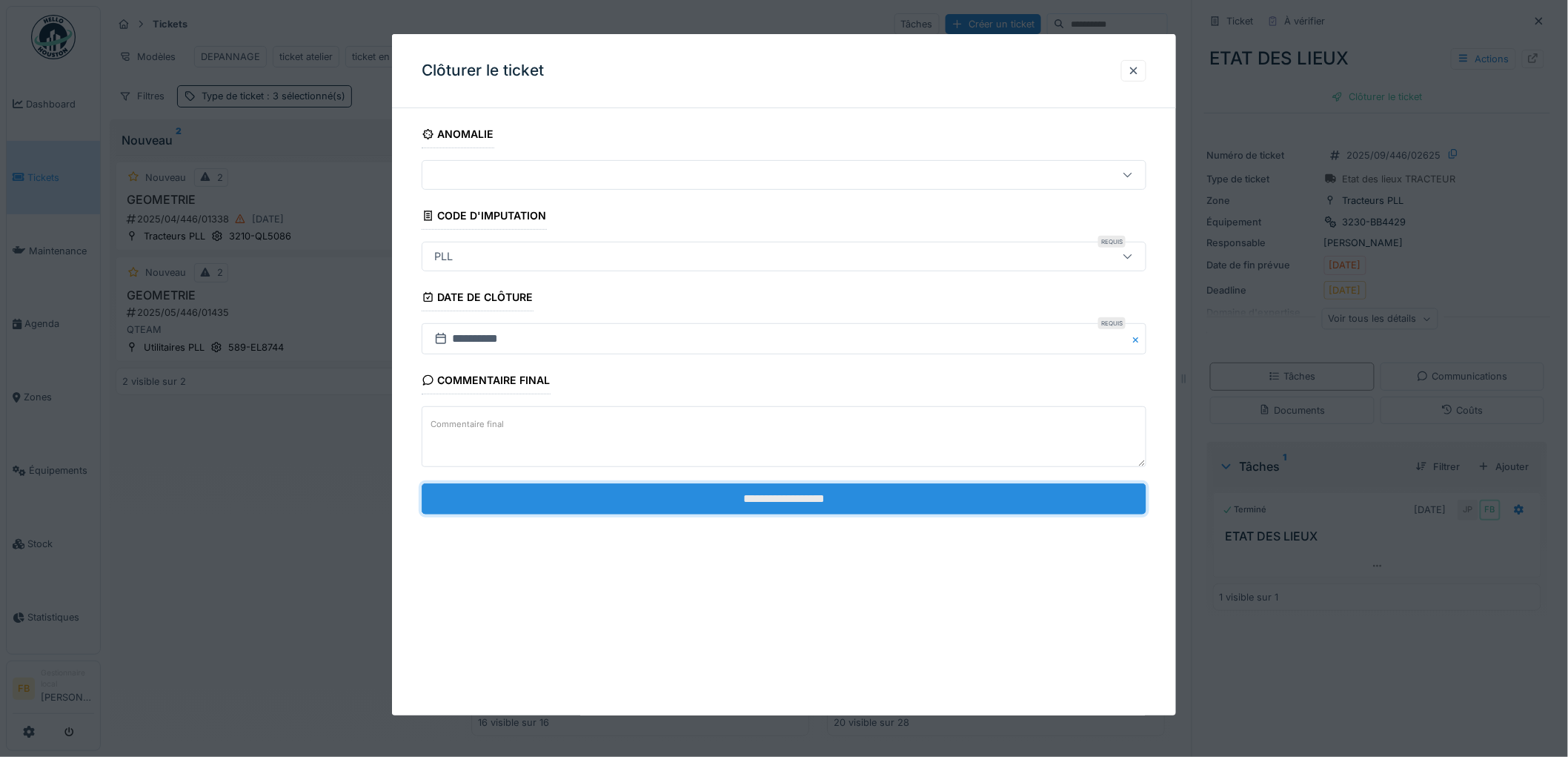
click at [662, 484] on input "**********" at bounding box center [784, 498] width 725 height 31
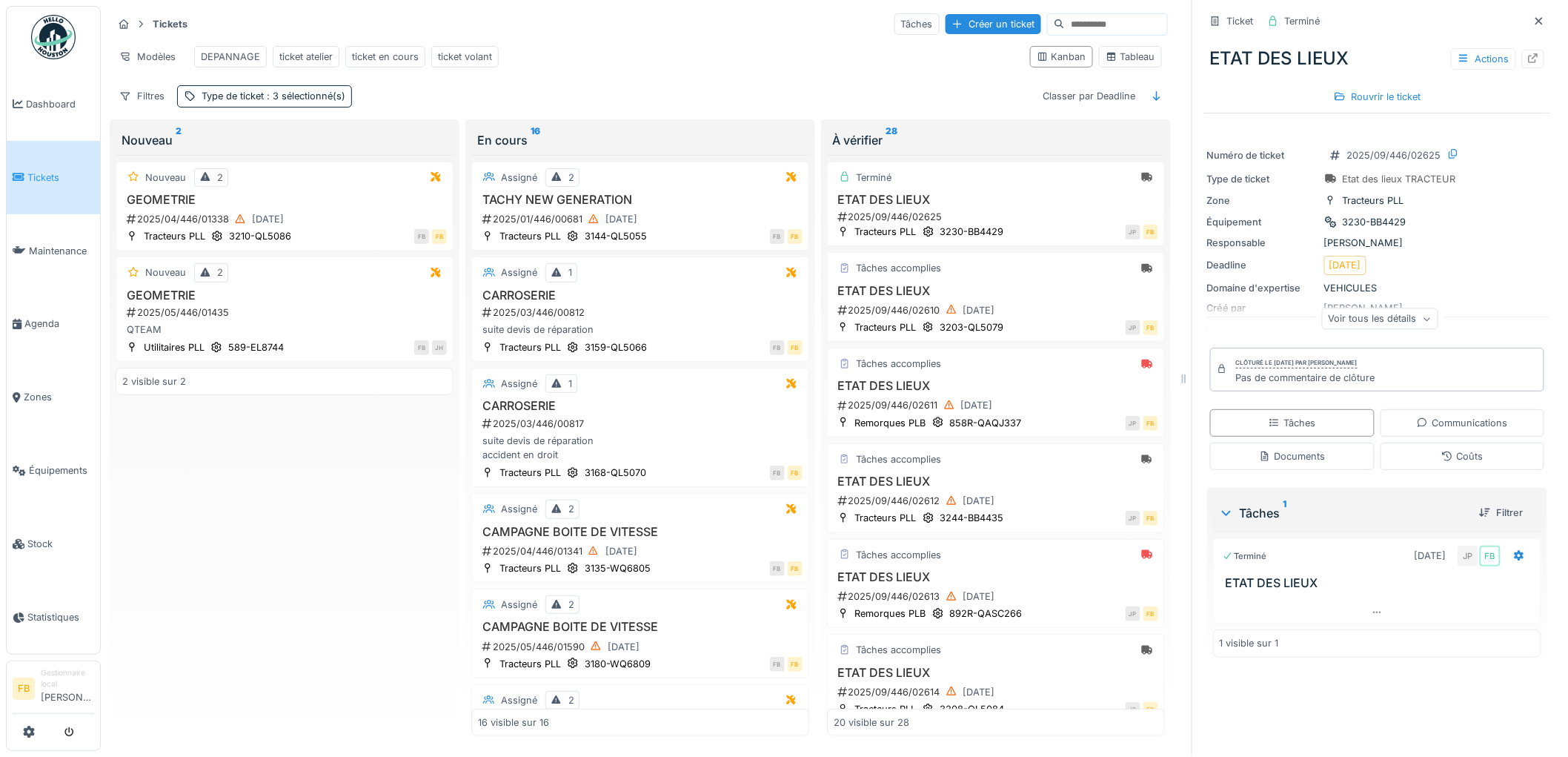
drag, startPoint x: 1375, startPoint y: 371, endPoint x: 1367, endPoint y: 373, distance: 8.2
click at [1366, 373] on div "Pas de commentaire de clôture" at bounding box center [1306, 378] width 140 height 14
click at [1404, 442] on div "Coûts" at bounding box center [1463, 456] width 165 height 28
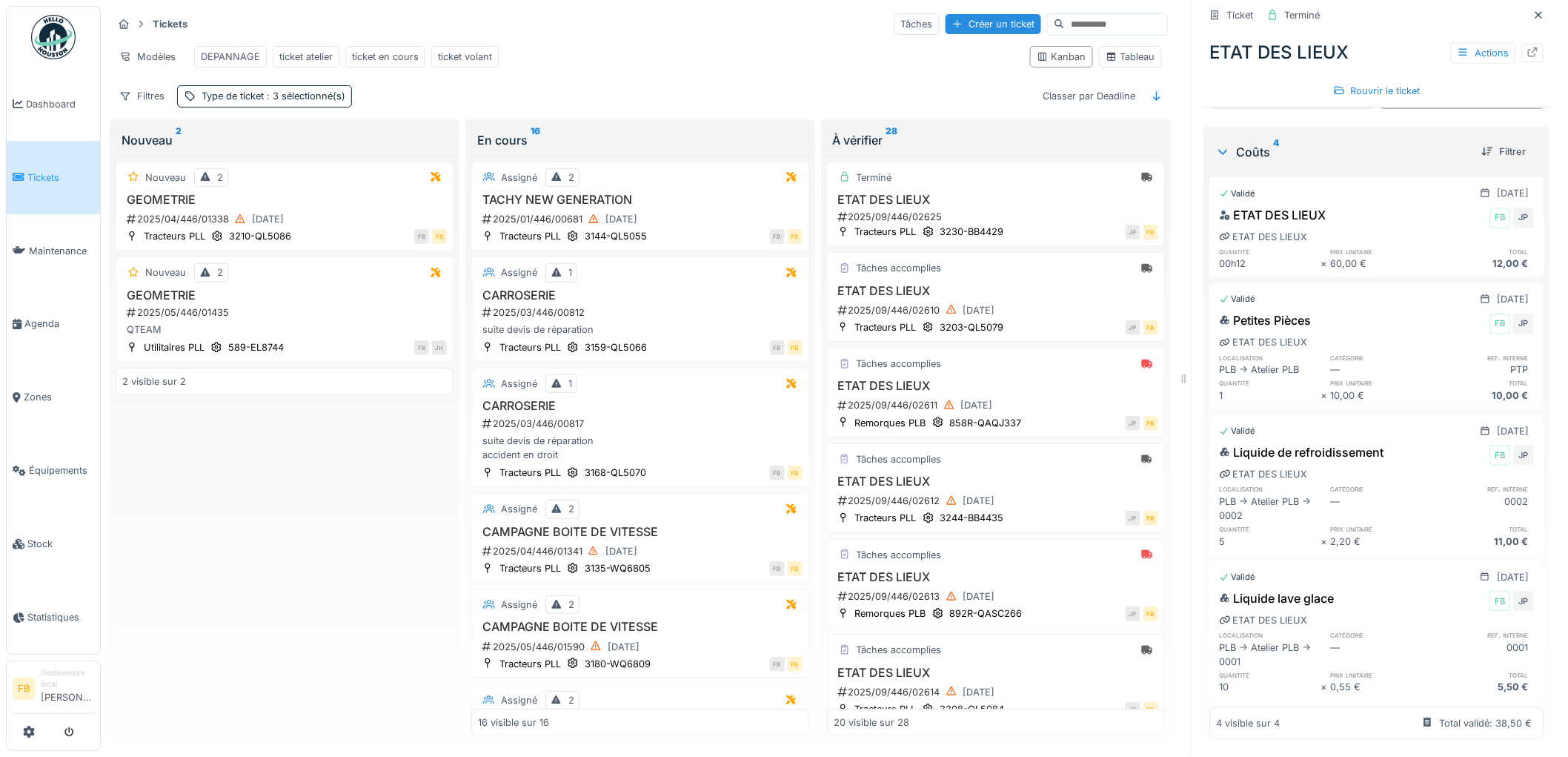
scroll to position [366, 0]
drag, startPoint x: 1506, startPoint y: 531, endPoint x: 1515, endPoint y: 525, distance: 10.8
click at [1515, 525] on div "Liquide de refroidissement FB JP ETAT DES LIEUX localisation catégorie ref. int…" at bounding box center [1377, 496] width 334 height 111
click at [1515, 528] on div "Liquide de refroidissement FB JP ETAT DES LIEUX localisation catégorie ref. int…" at bounding box center [1377, 496] width 334 height 111
drag, startPoint x: 1516, startPoint y: 669, endPoint x: 1530, endPoint y: 676, distance: 15.7
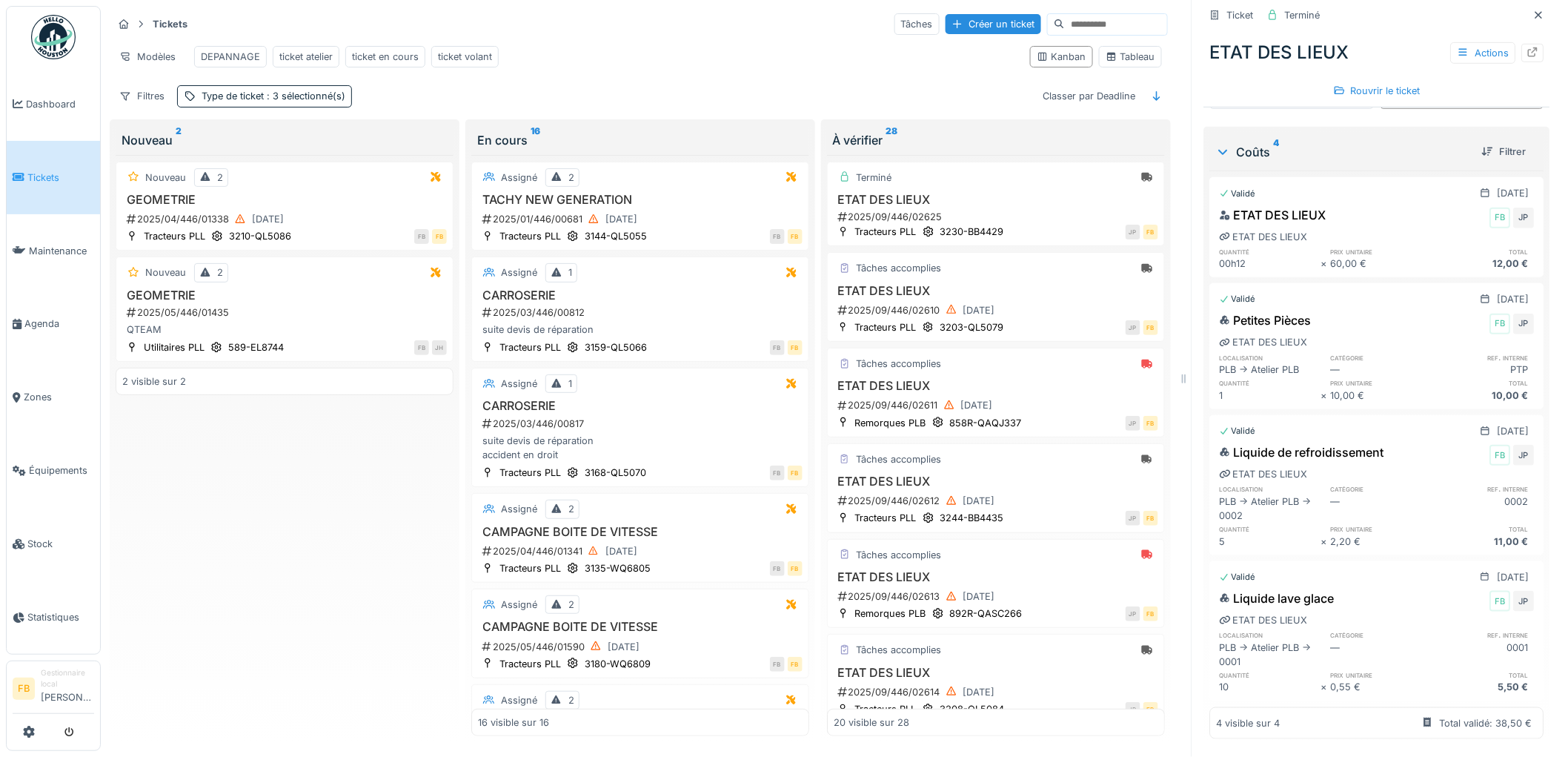
click at [1530, 676] on div "Ticket Terminé ETAT DES LIEUX Actions Rouvrir le ticket Numéro de ticket 2025/0…" at bounding box center [1378, 378] width 371 height 757
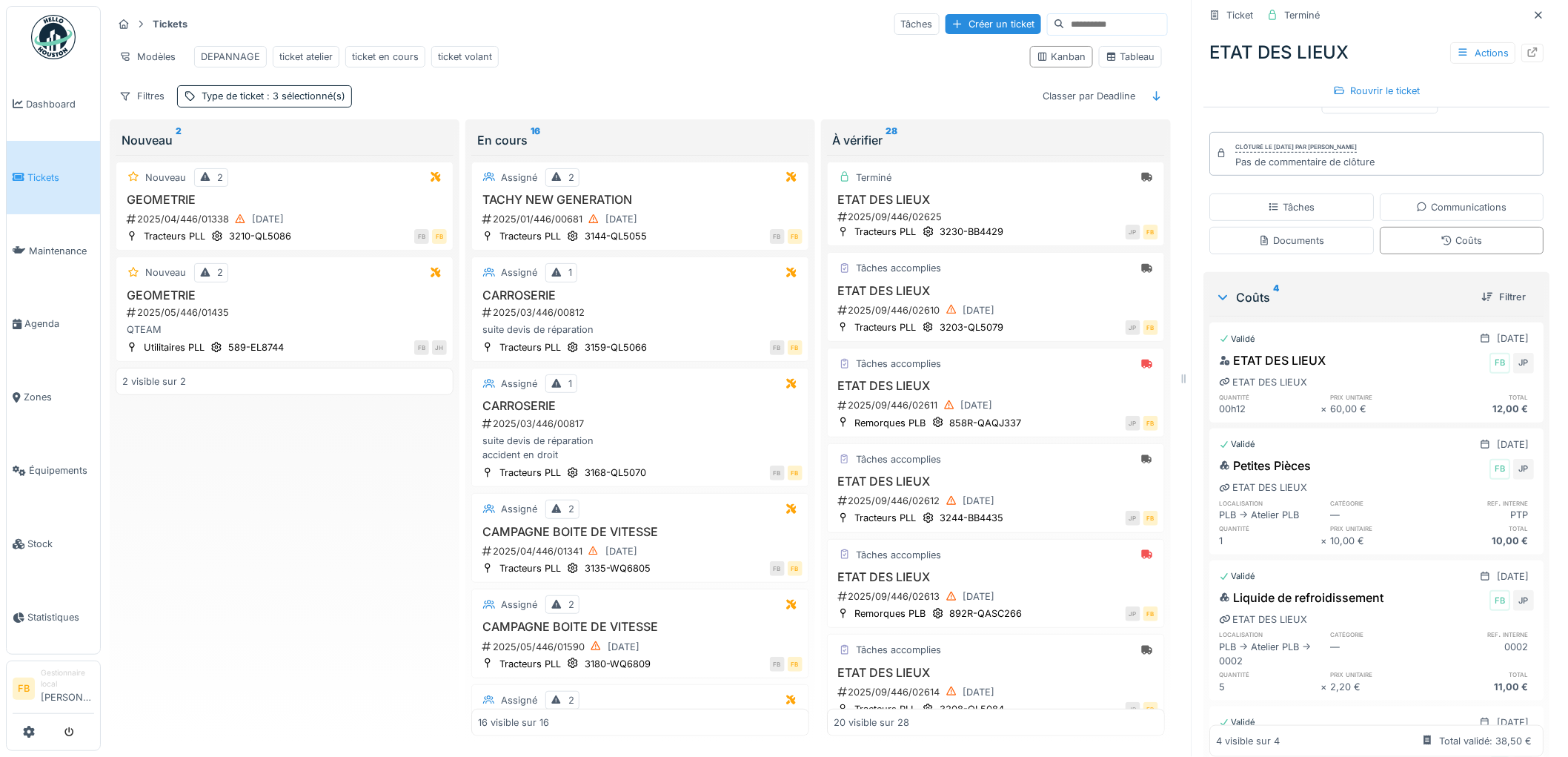
scroll to position [0, 0]
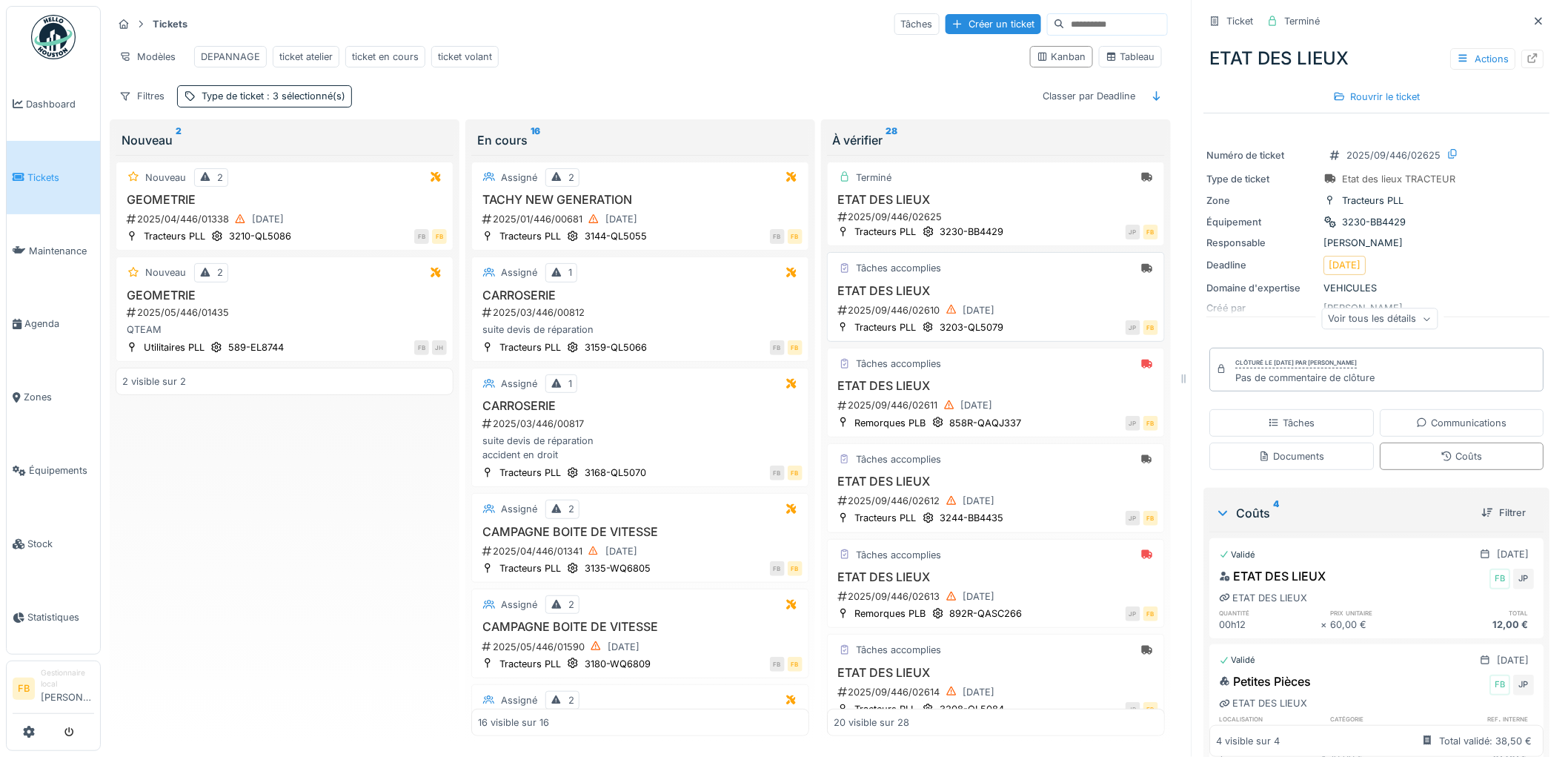
click at [1013, 284] on h3 "ETAT DES LIEUX" at bounding box center [996, 291] width 324 height 14
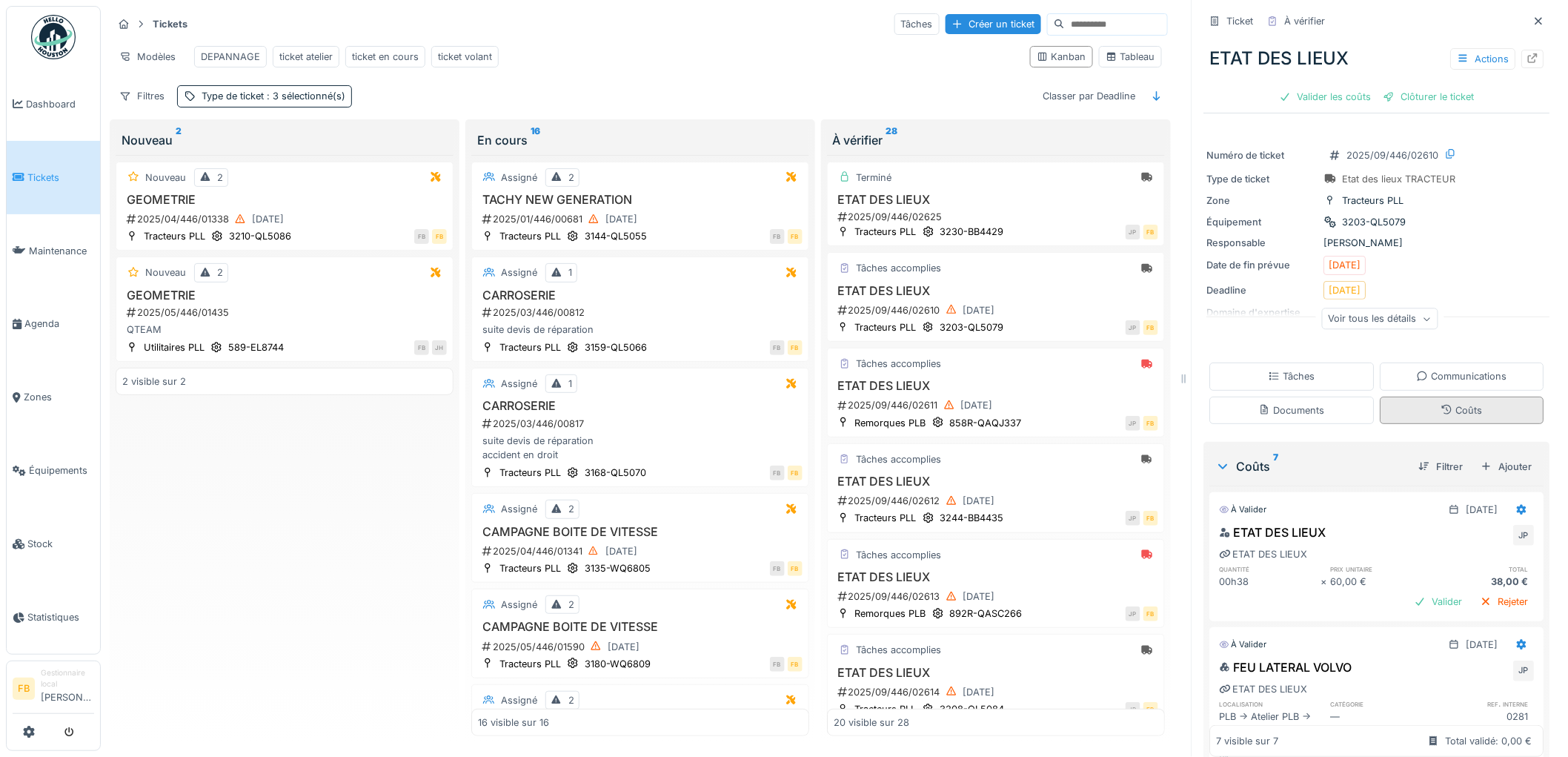
click at [1442, 405] on icon at bounding box center [1448, 410] width 12 height 10
click at [1319, 90] on div "Valider les coûts" at bounding box center [1326, 96] width 104 height 20
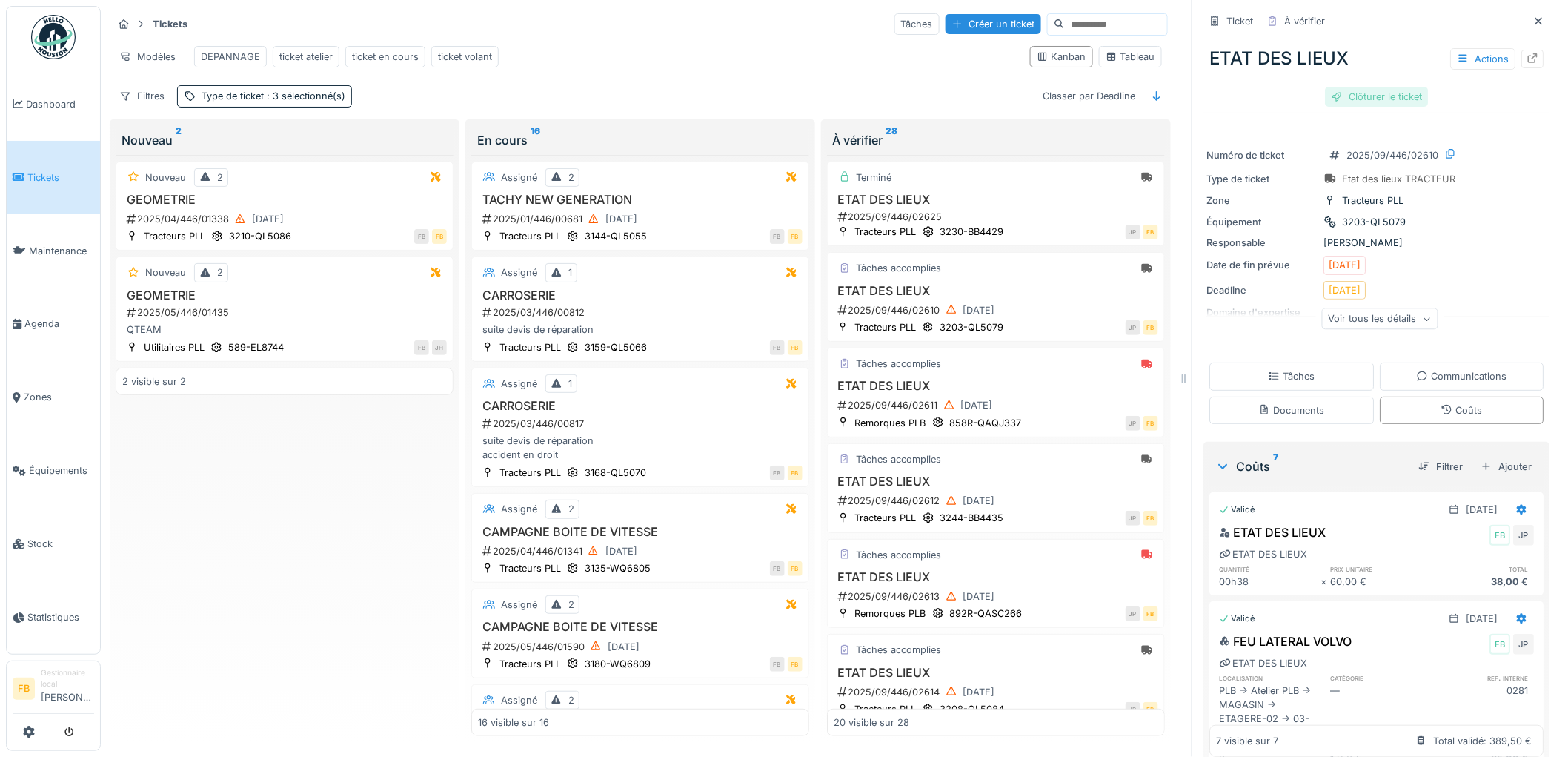
click at [1366, 89] on div "Clôturer le ticket" at bounding box center [1378, 96] width 103 height 20
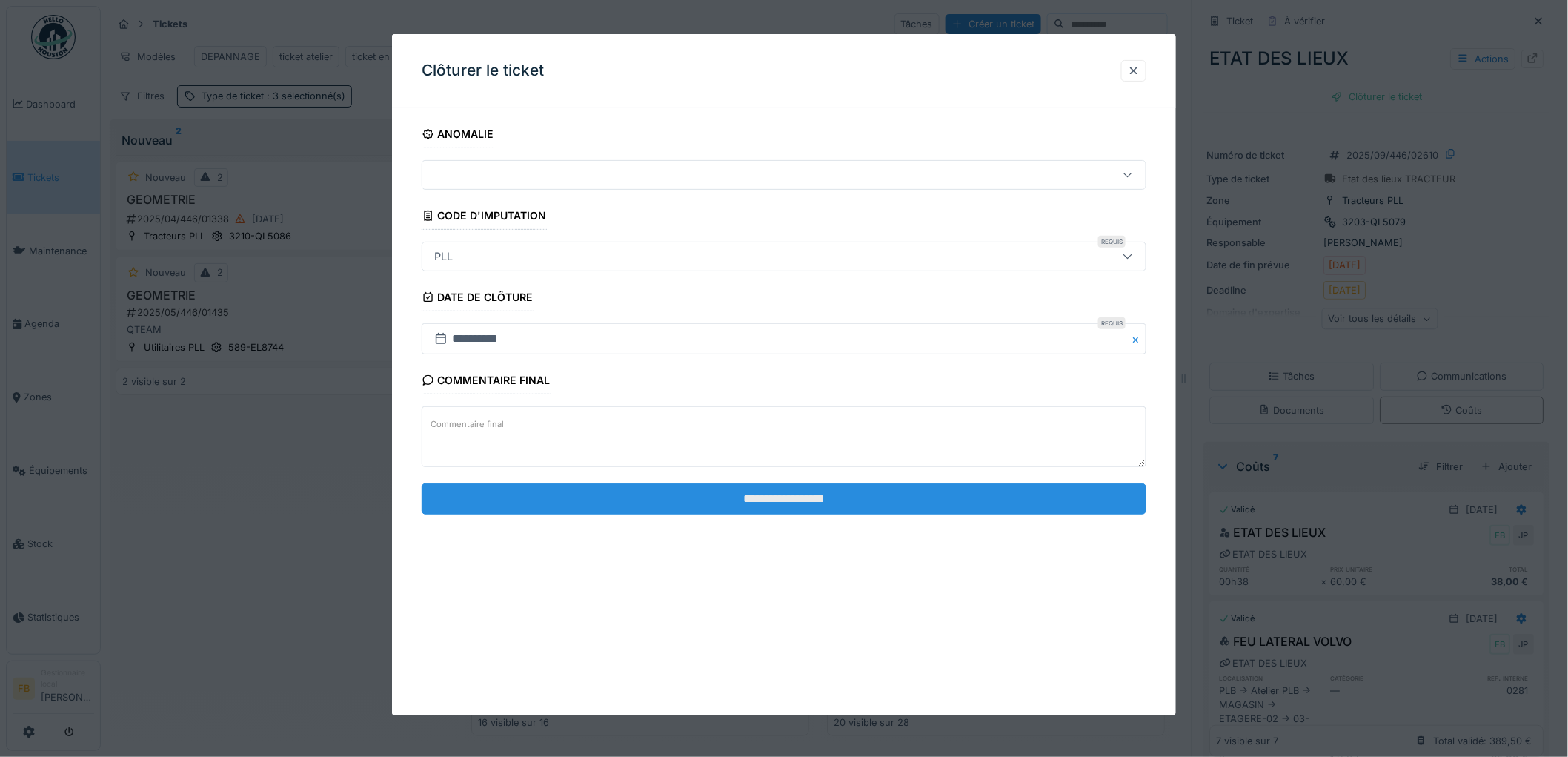
scroll to position [12, 0]
click at [645, 486] on input "**********" at bounding box center [784, 498] width 725 height 31
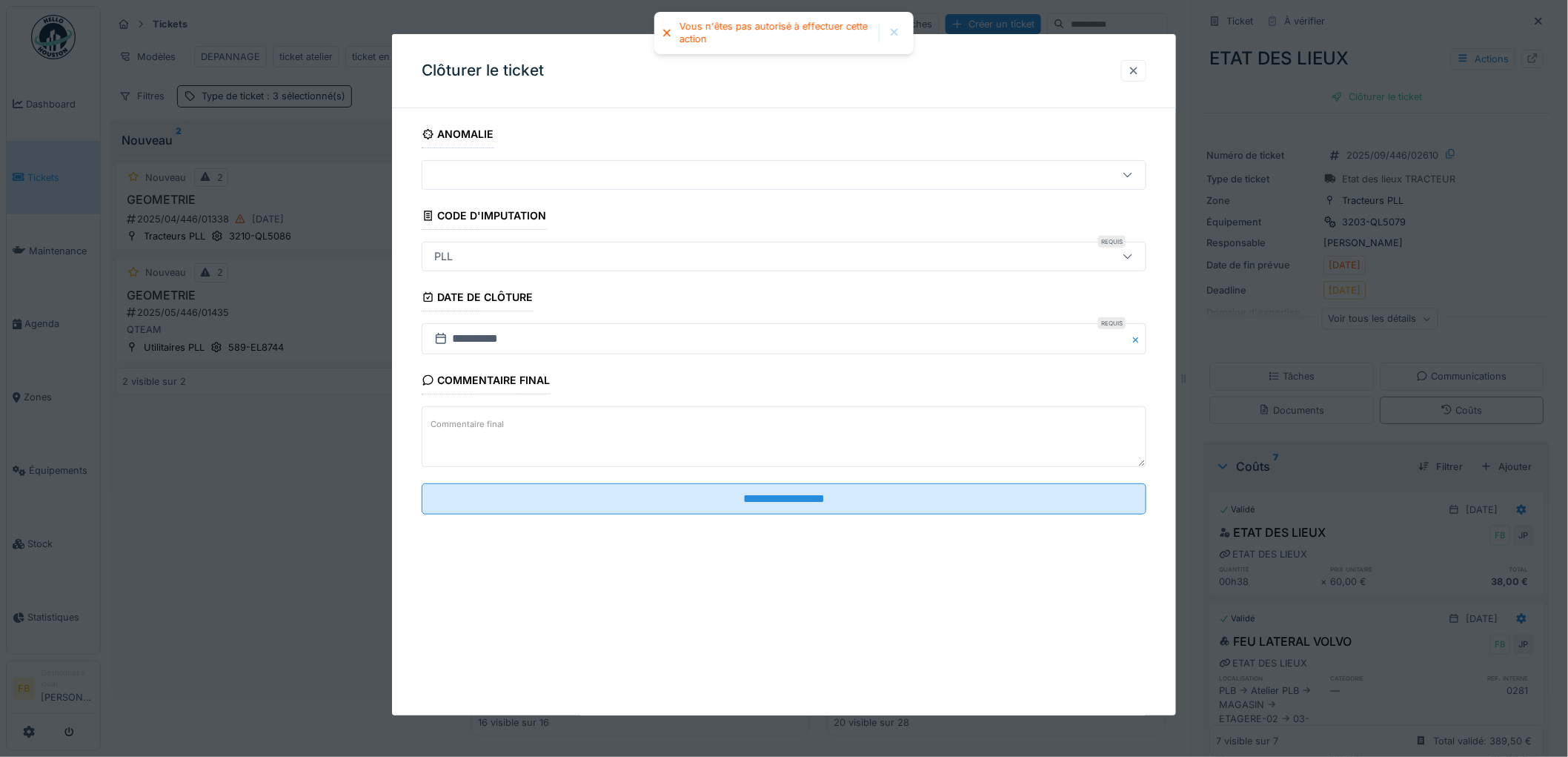
click at [1135, 65] on div at bounding box center [1134, 70] width 12 height 14
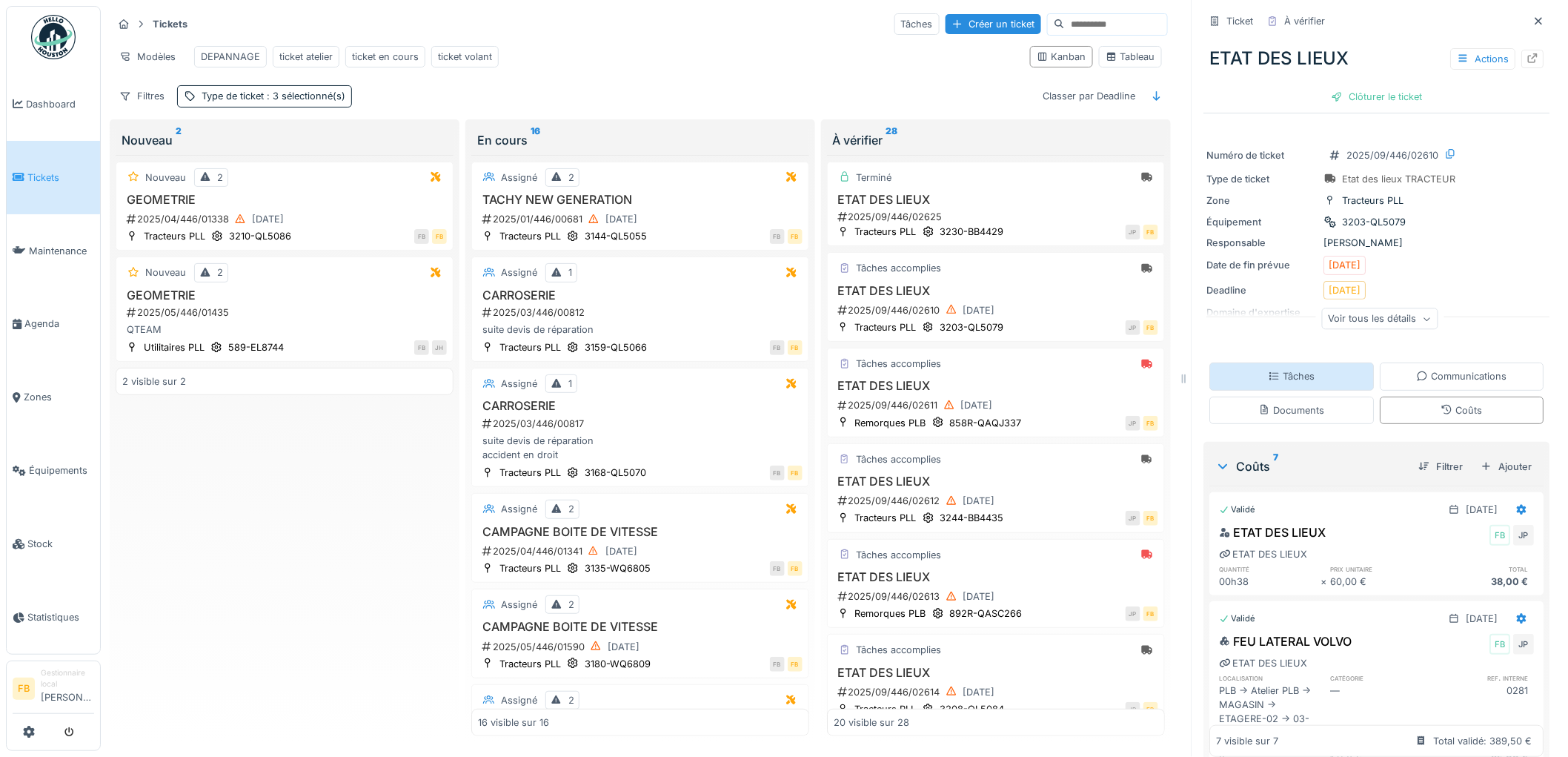
click at [1307, 374] on div "Tâches" at bounding box center [1292, 376] width 165 height 28
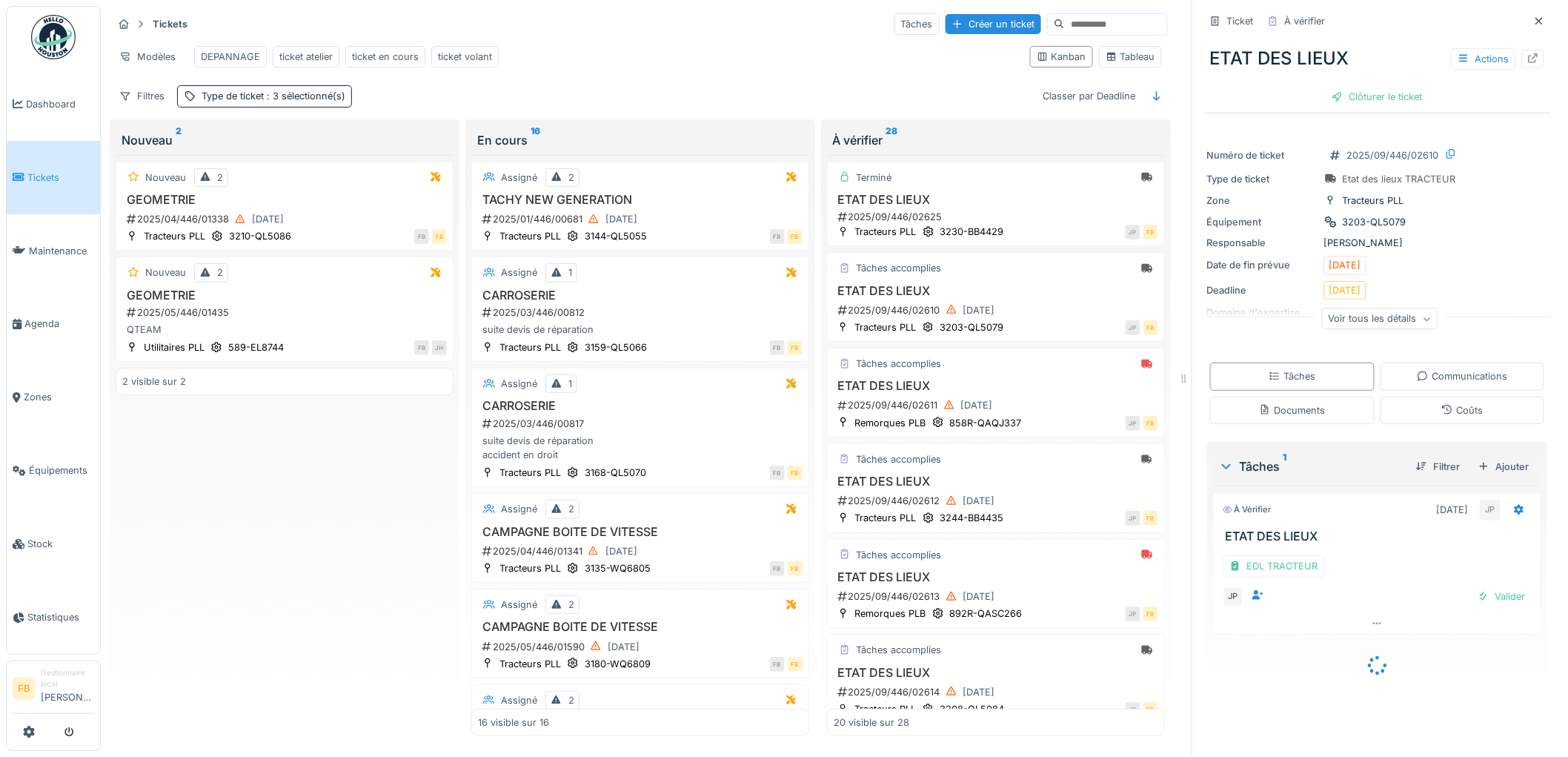
scroll to position [0, 0]
click at [1476, 601] on div "Valider" at bounding box center [1502, 596] width 60 height 20
click at [1358, 91] on div "Clôturer le ticket" at bounding box center [1378, 96] width 103 height 20
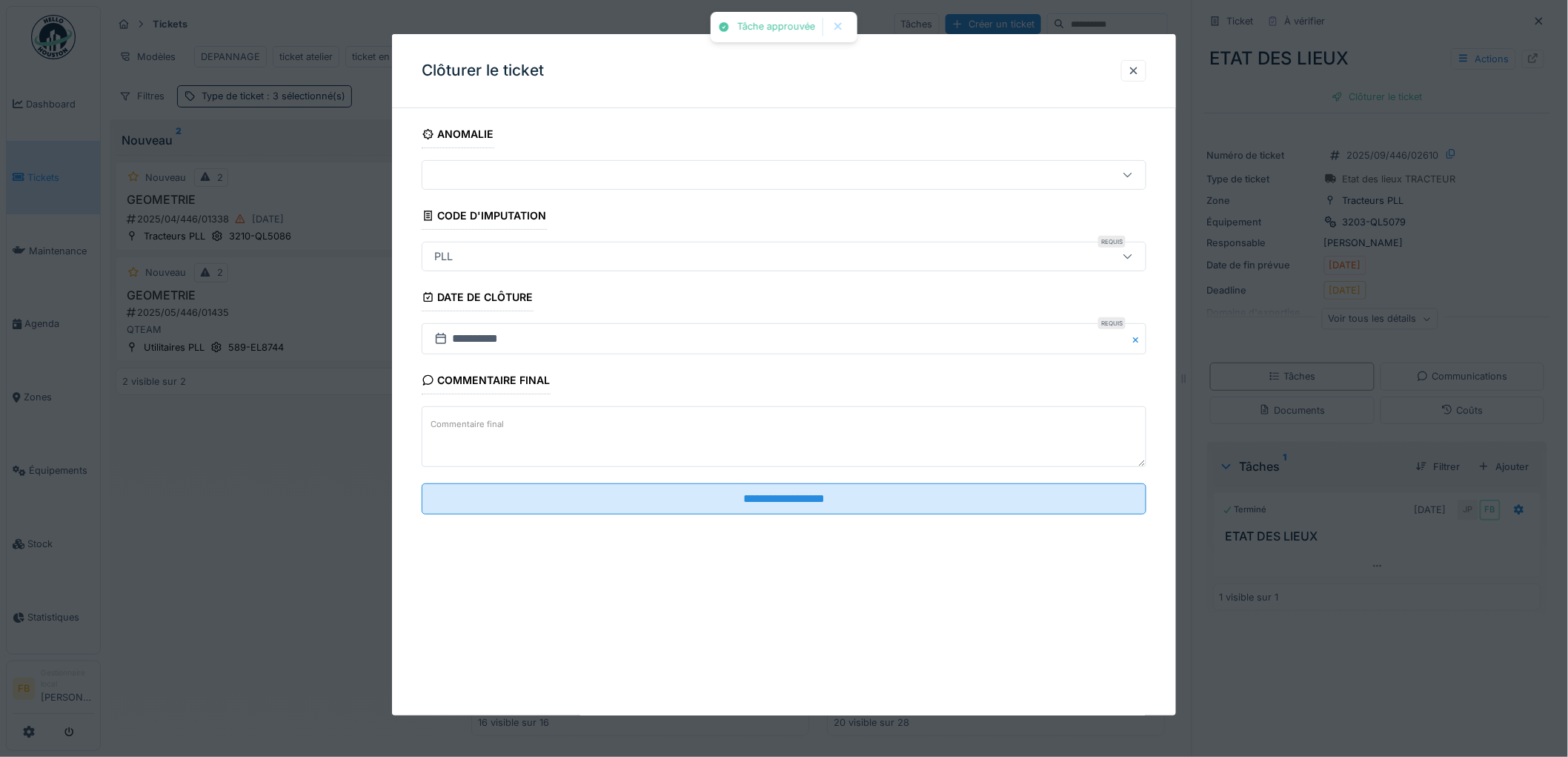
scroll to position [12, 0]
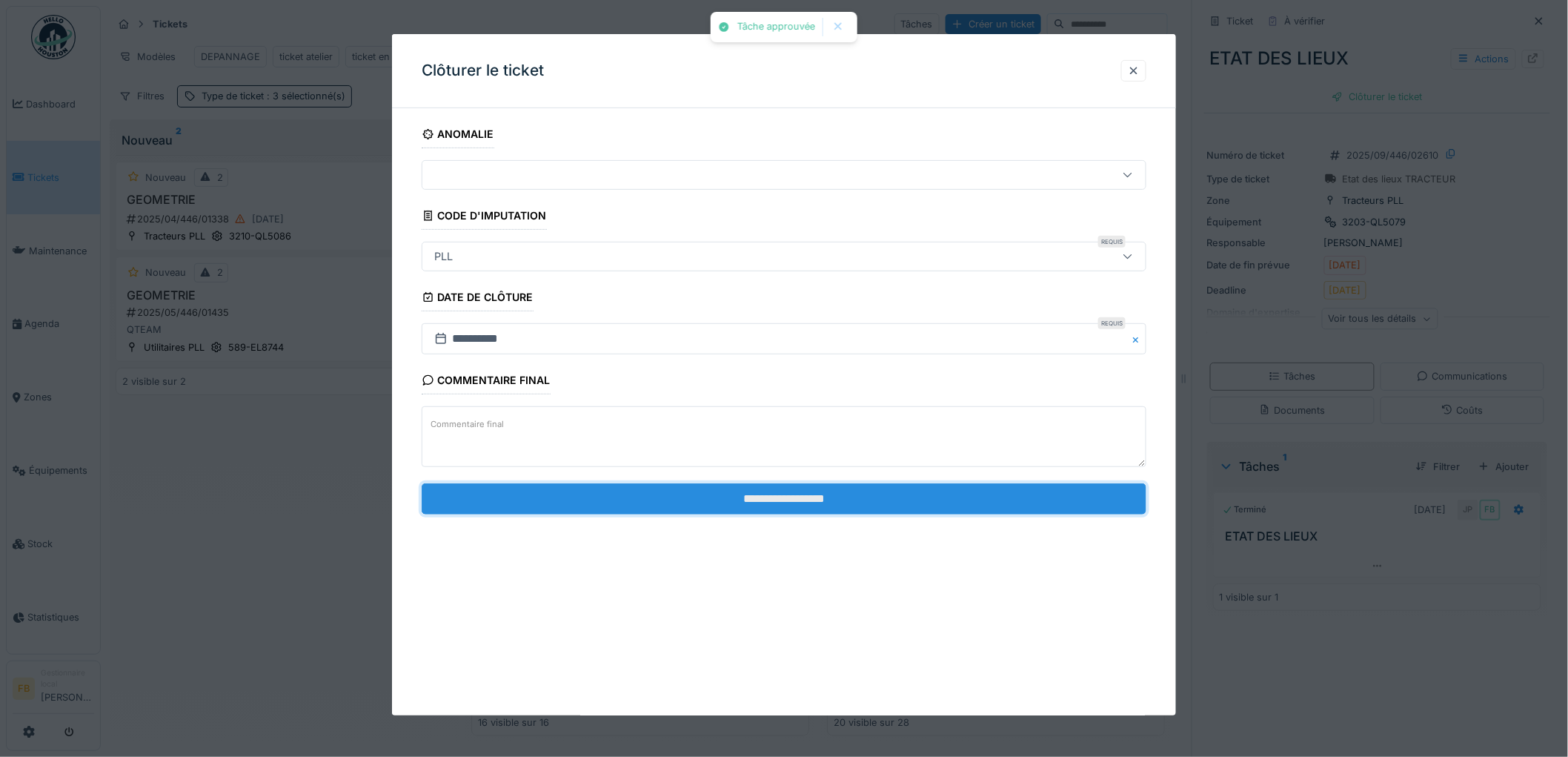
click at [679, 515] on input "**********" at bounding box center [784, 498] width 725 height 31
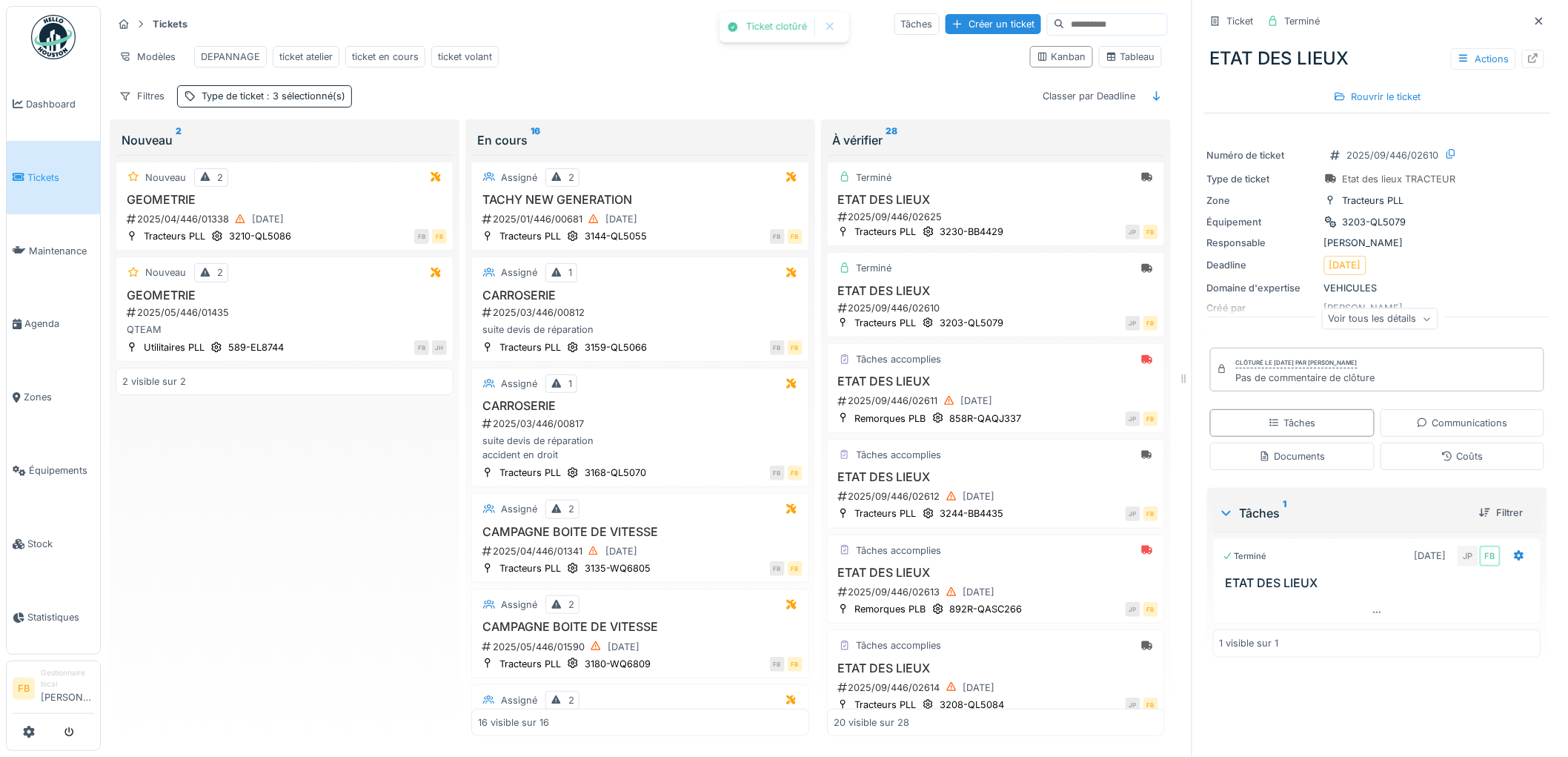
click at [1355, 86] on div "Rouvrir le ticket" at bounding box center [1378, 96] width 99 height 20
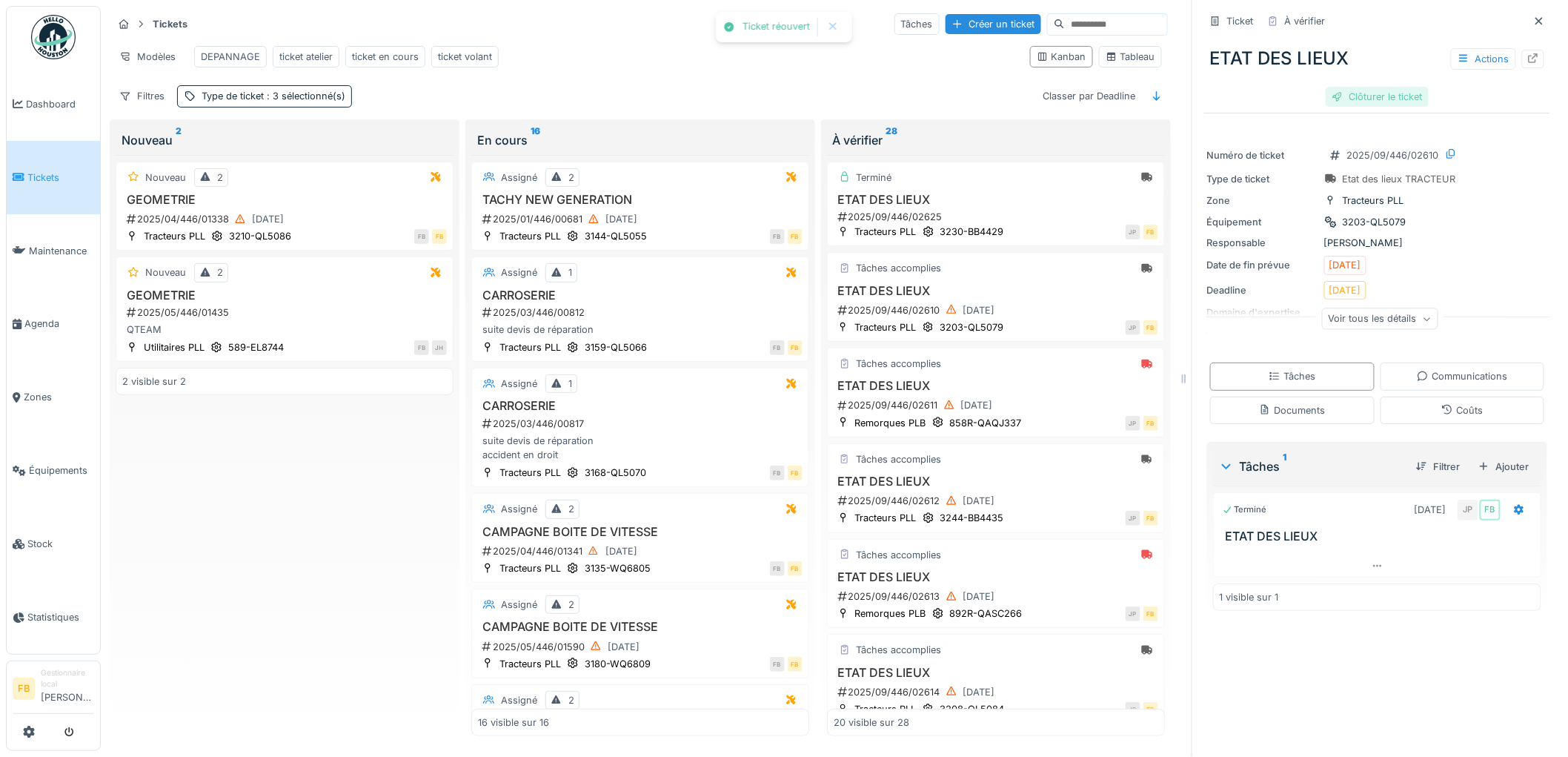
click at [1372, 86] on div "Clôturer le ticket" at bounding box center [1378, 96] width 103 height 20
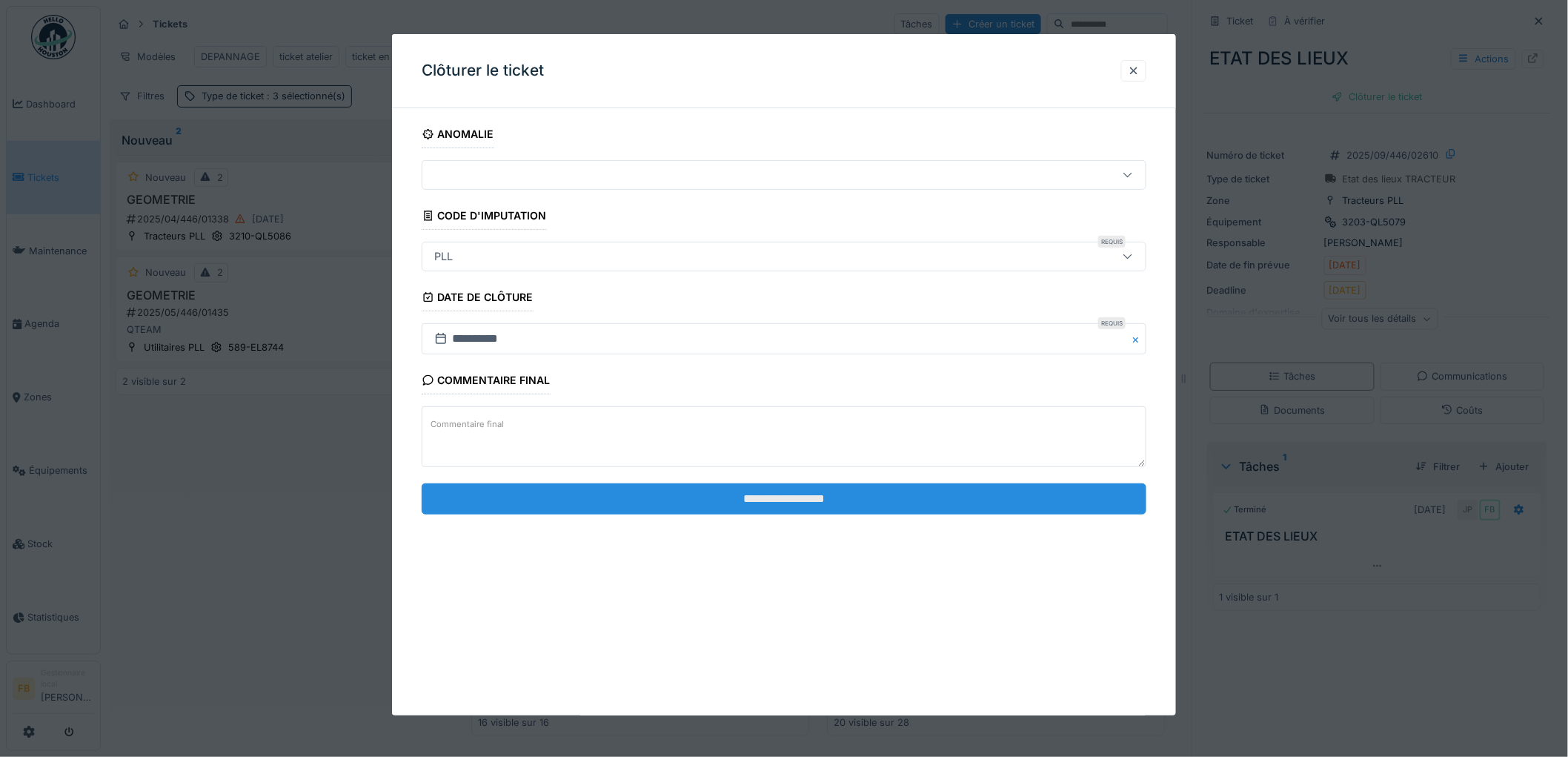
click at [712, 491] on input "**********" at bounding box center [784, 498] width 725 height 31
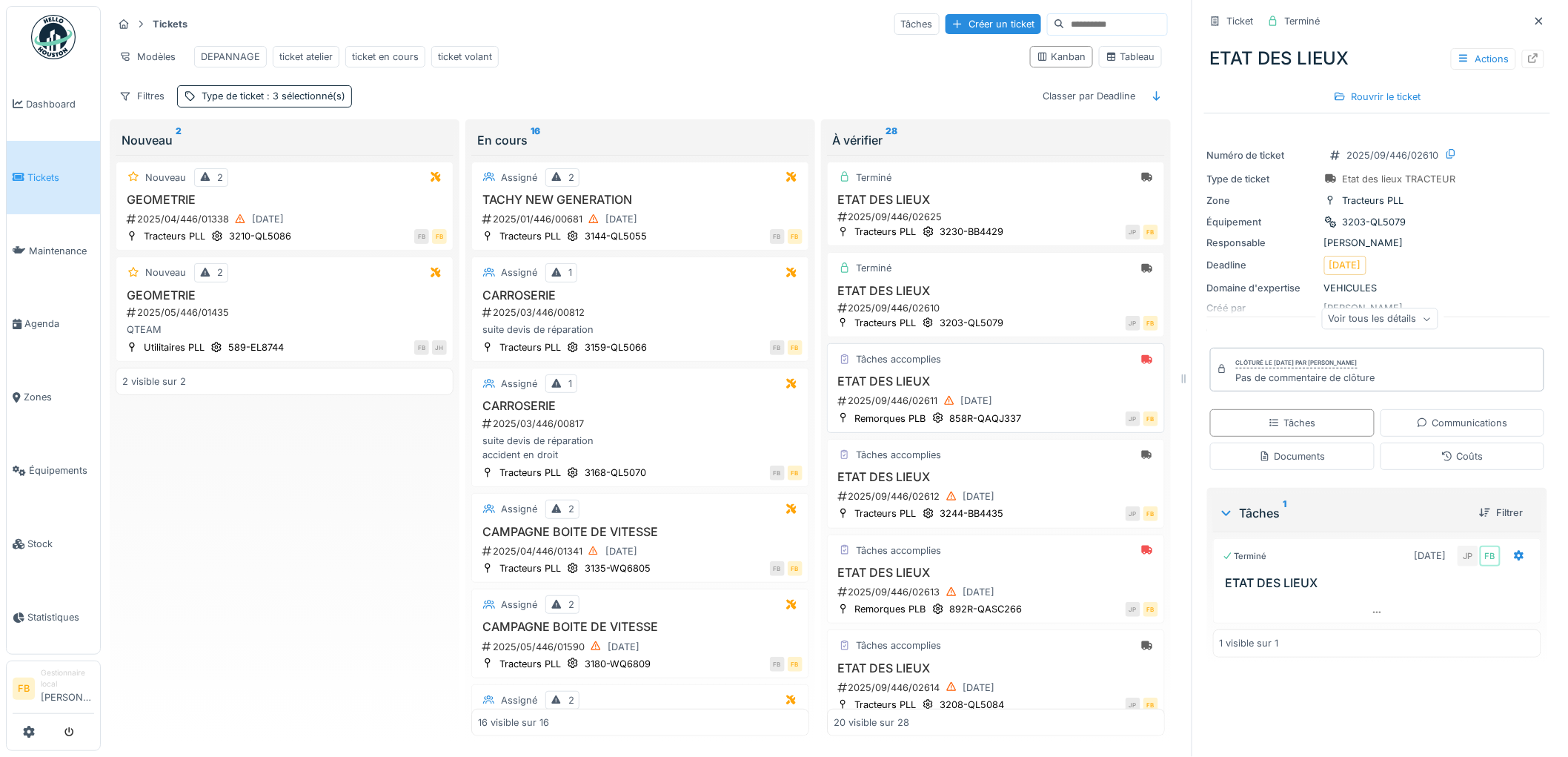
click at [1002, 380] on h3 "ETAT DES LIEUX" at bounding box center [996, 381] width 324 height 14
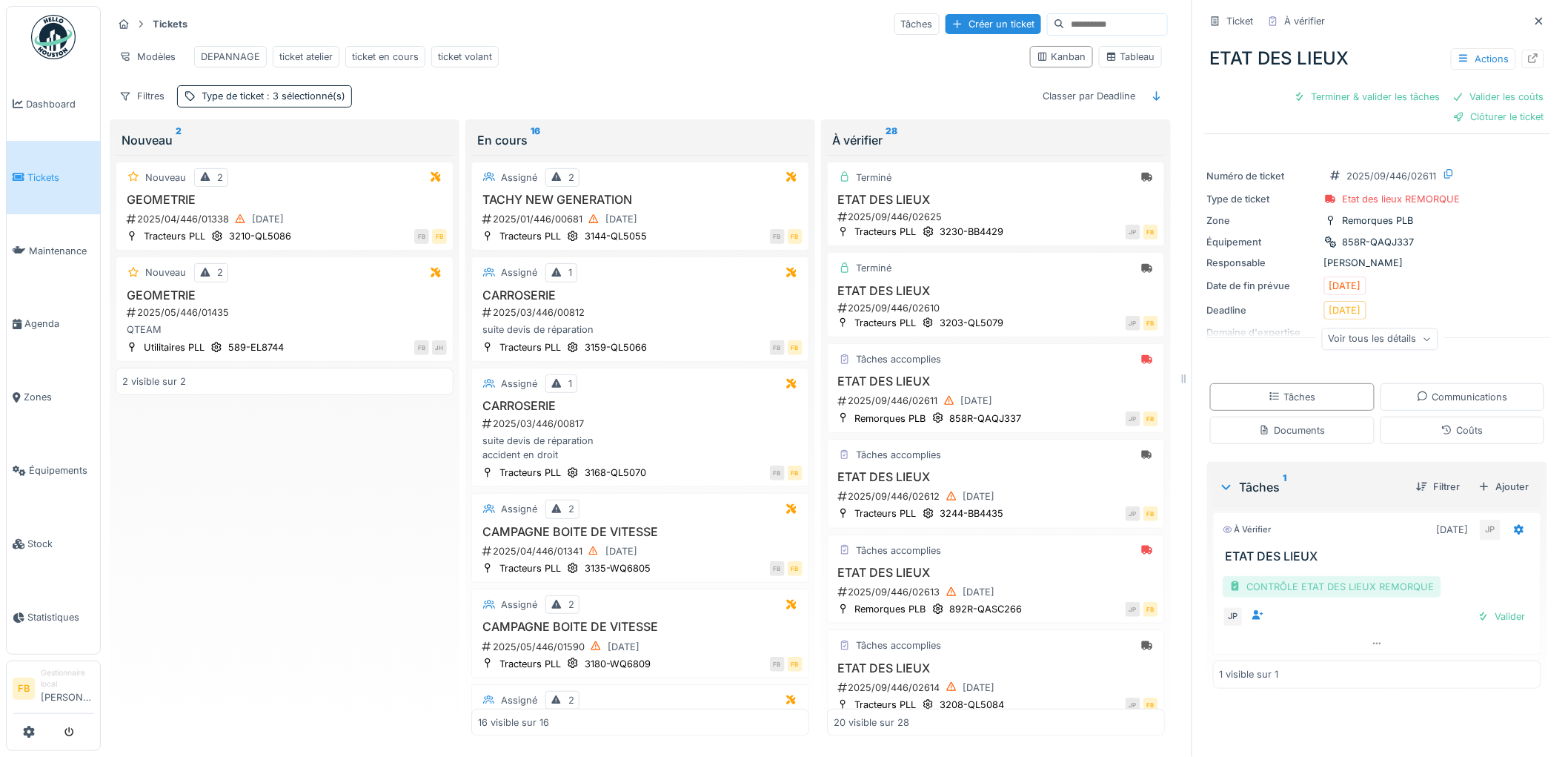
click at [1353, 576] on div "CONTRÔLE ETAT DES LIEUX REMORQUE" at bounding box center [1332, 587] width 218 height 22
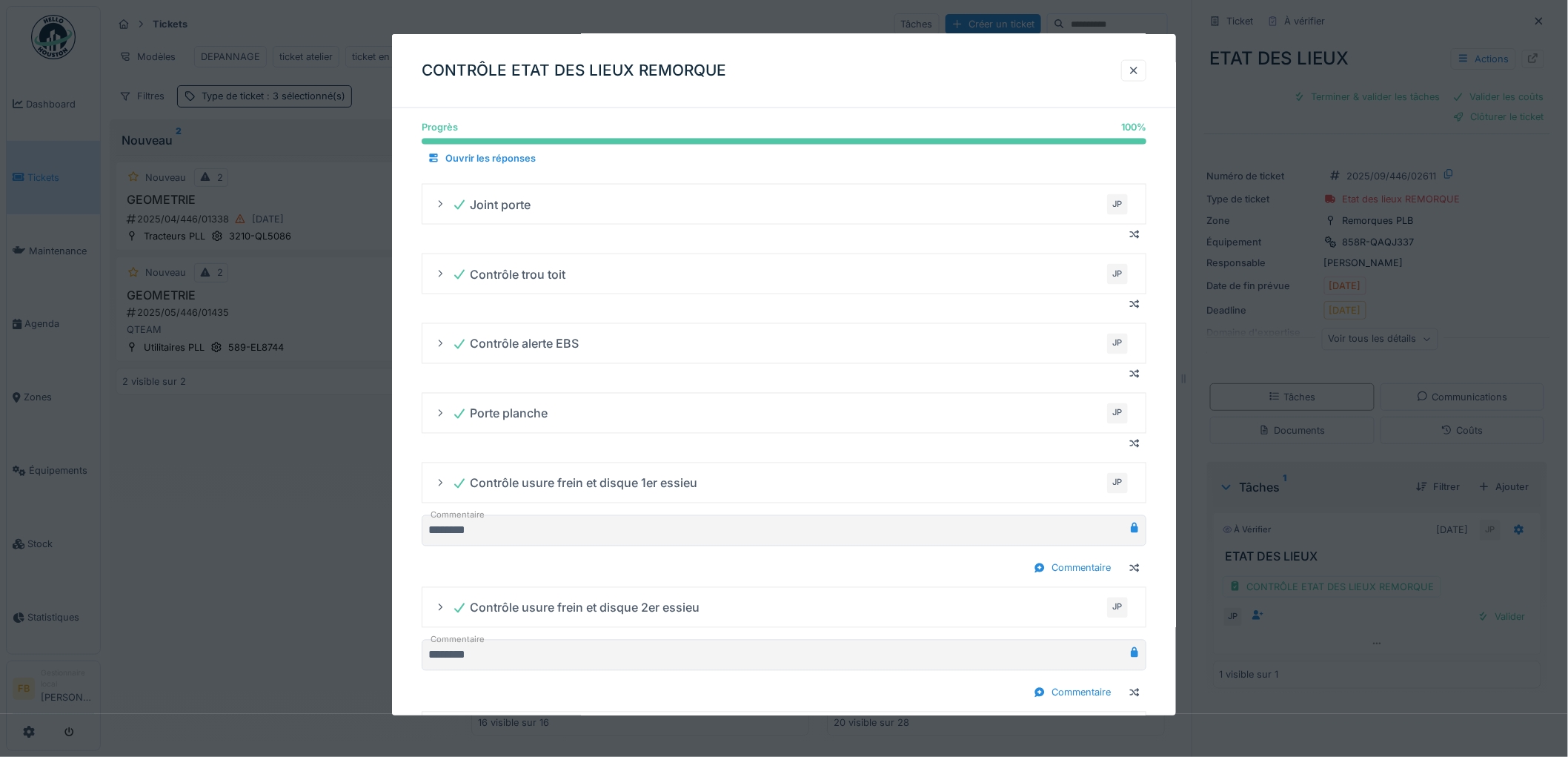
scroll to position [1095, 0]
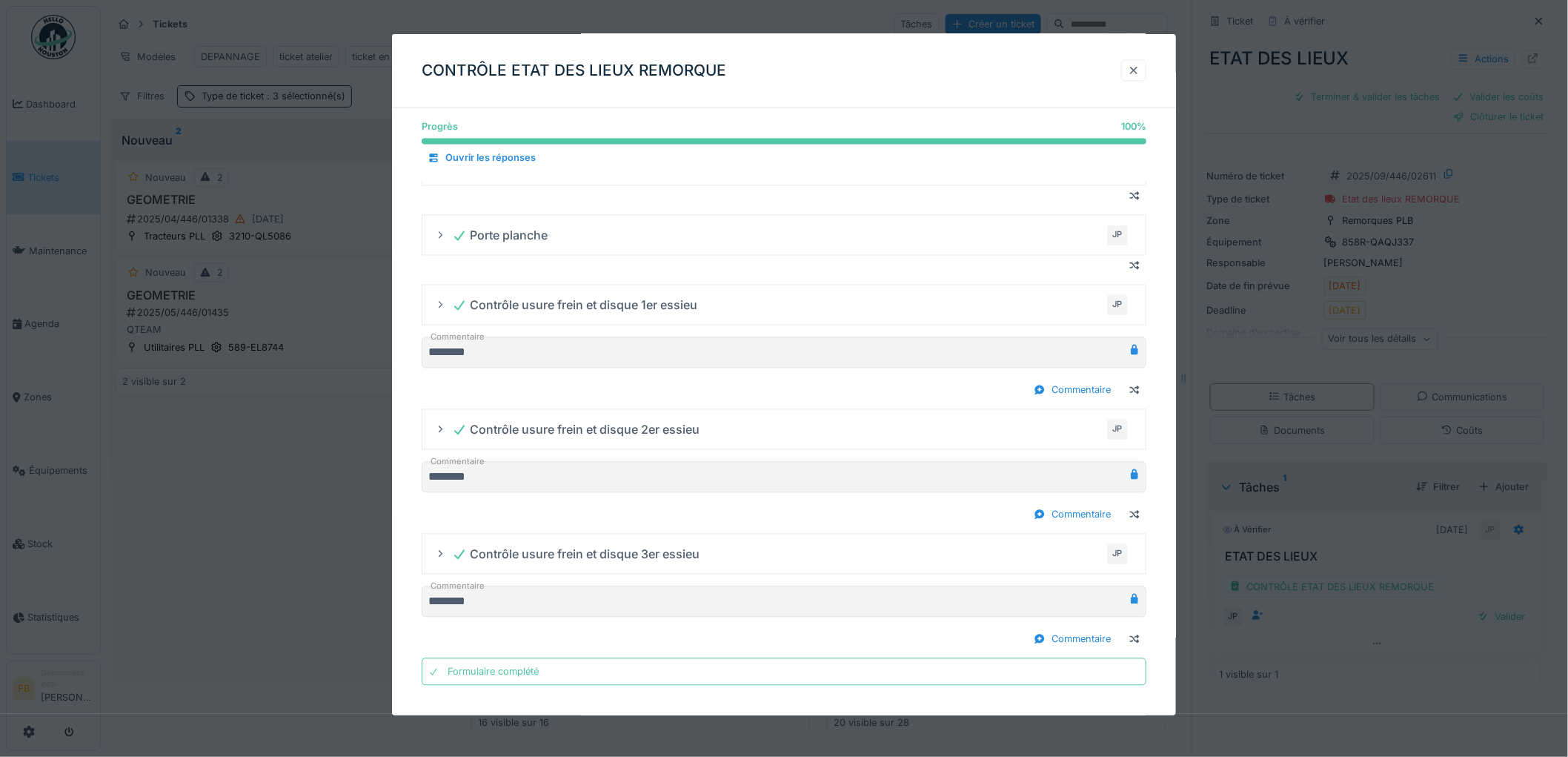
click at [1140, 72] on div at bounding box center [1134, 70] width 12 height 14
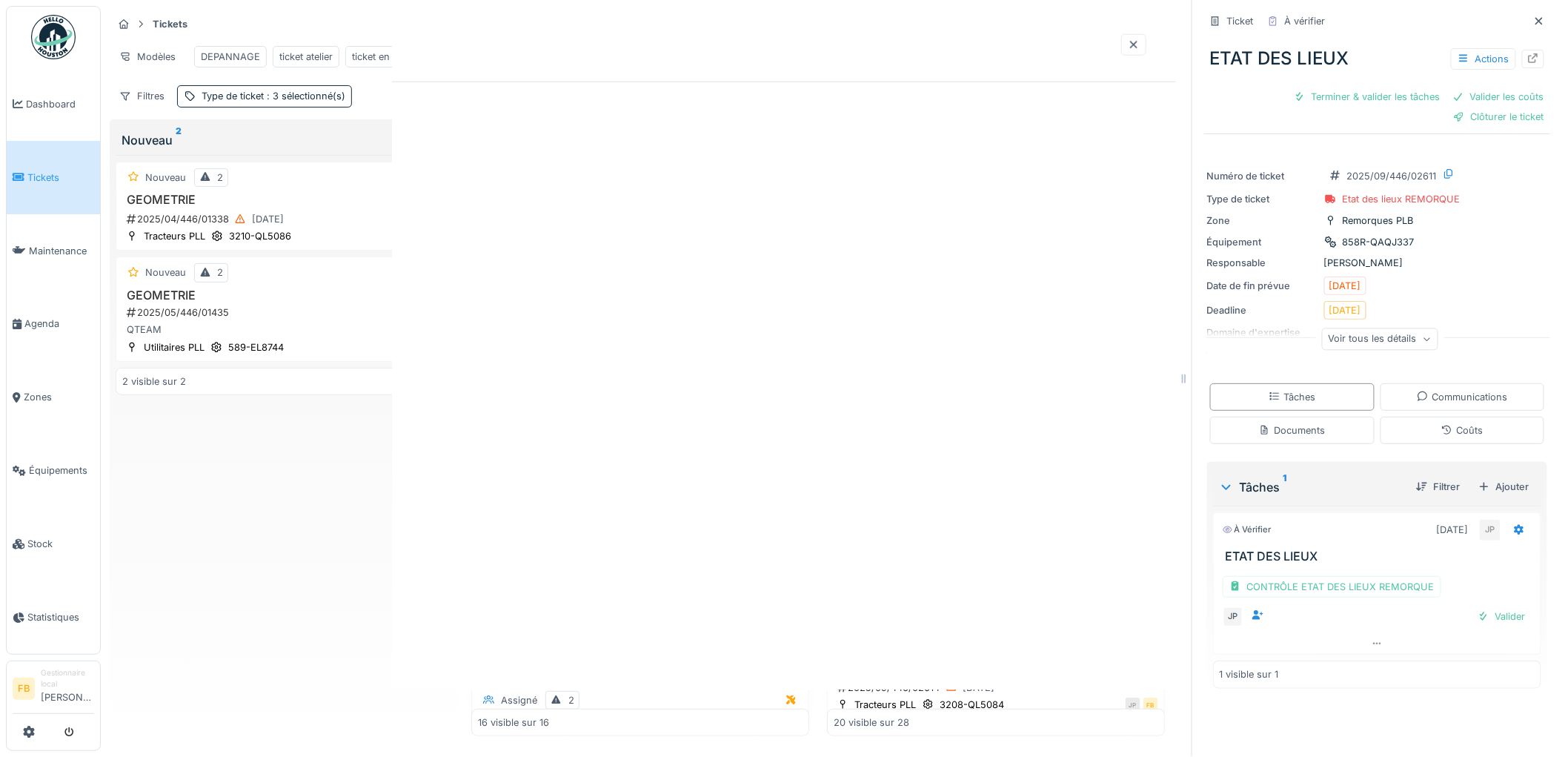
scroll to position [0, 0]
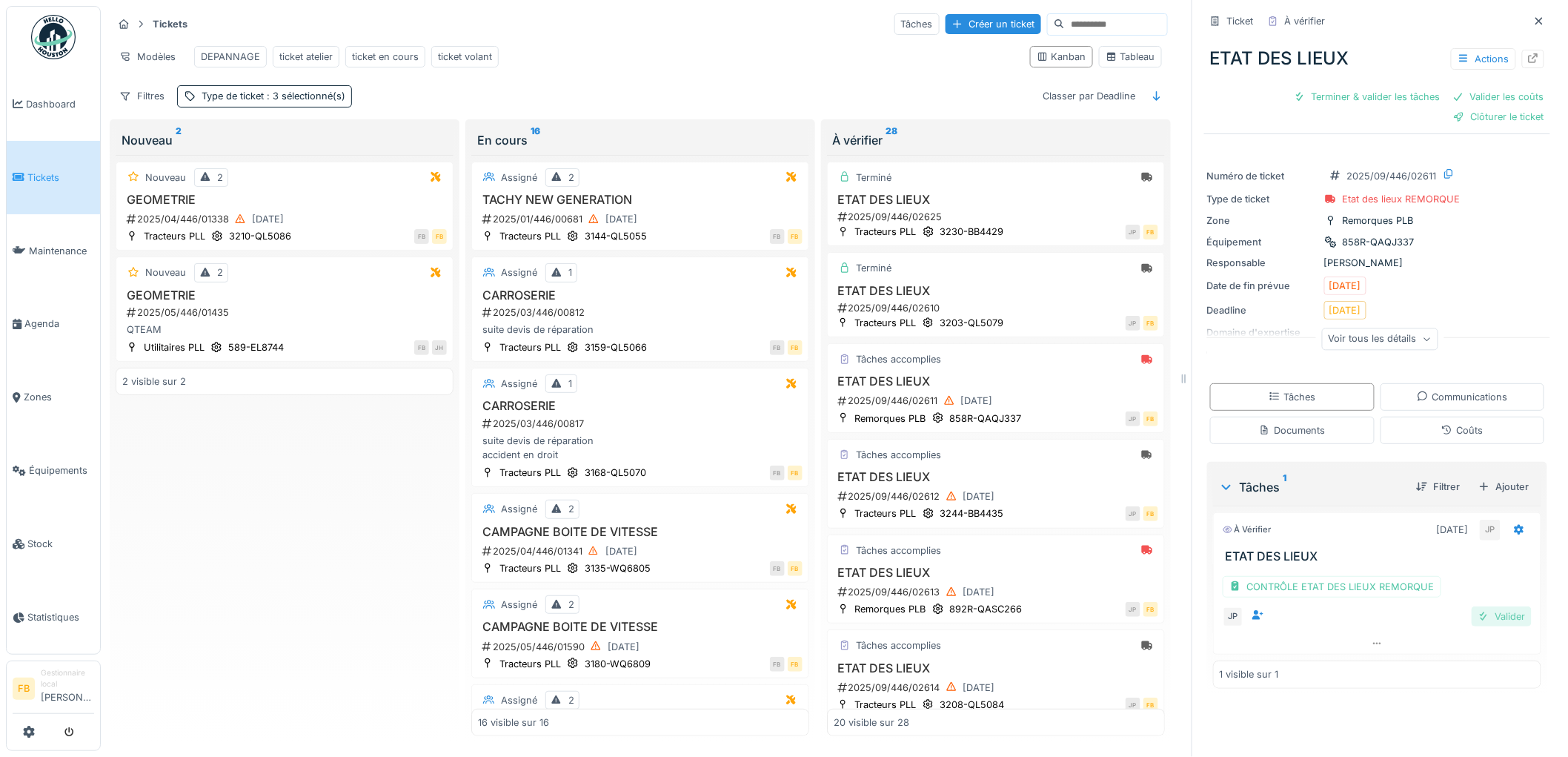
click at [1480, 609] on div "Valider" at bounding box center [1502, 616] width 60 height 20
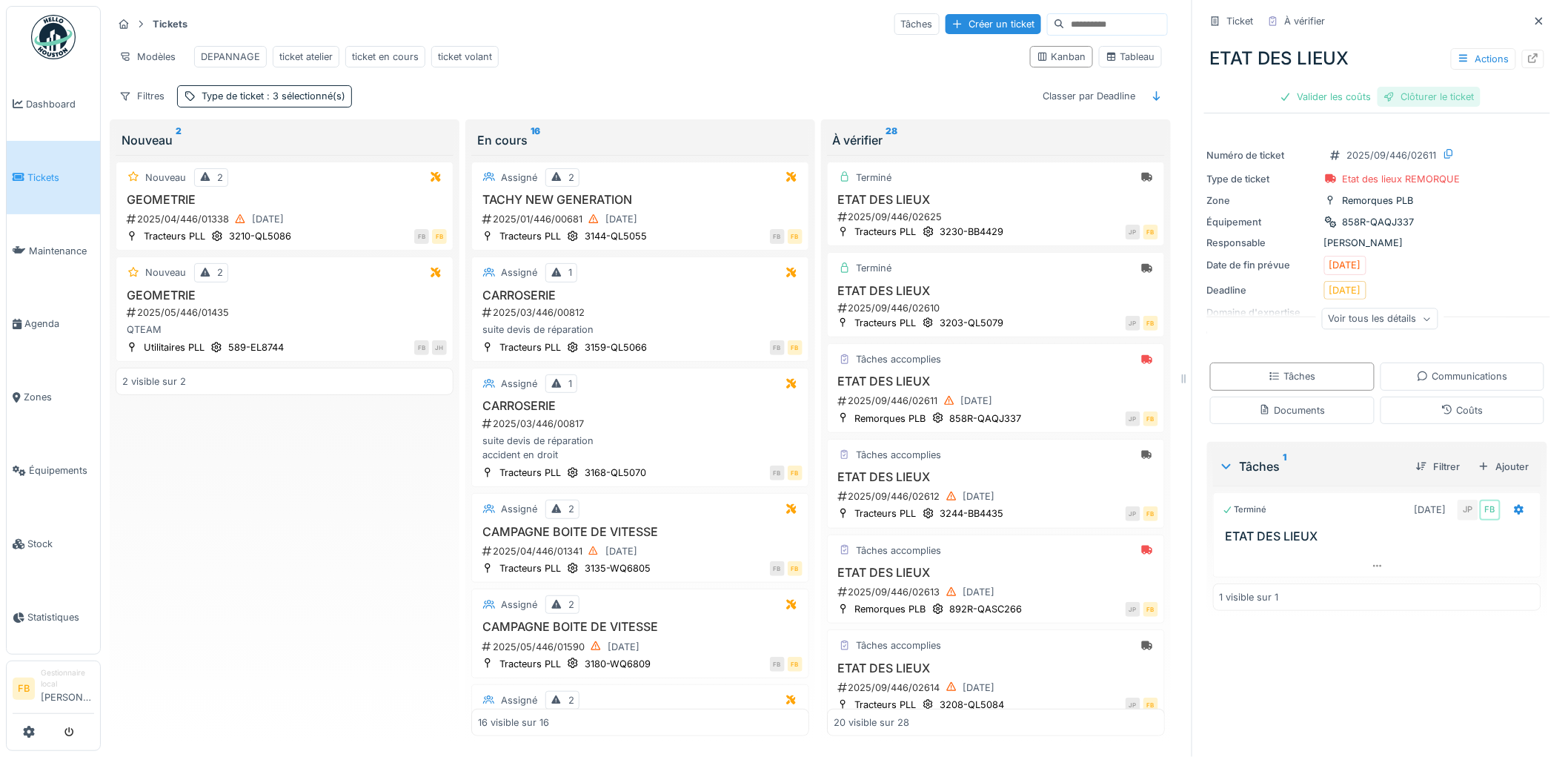
click at [1409, 91] on div "Clôturer le ticket" at bounding box center [1429, 96] width 103 height 20
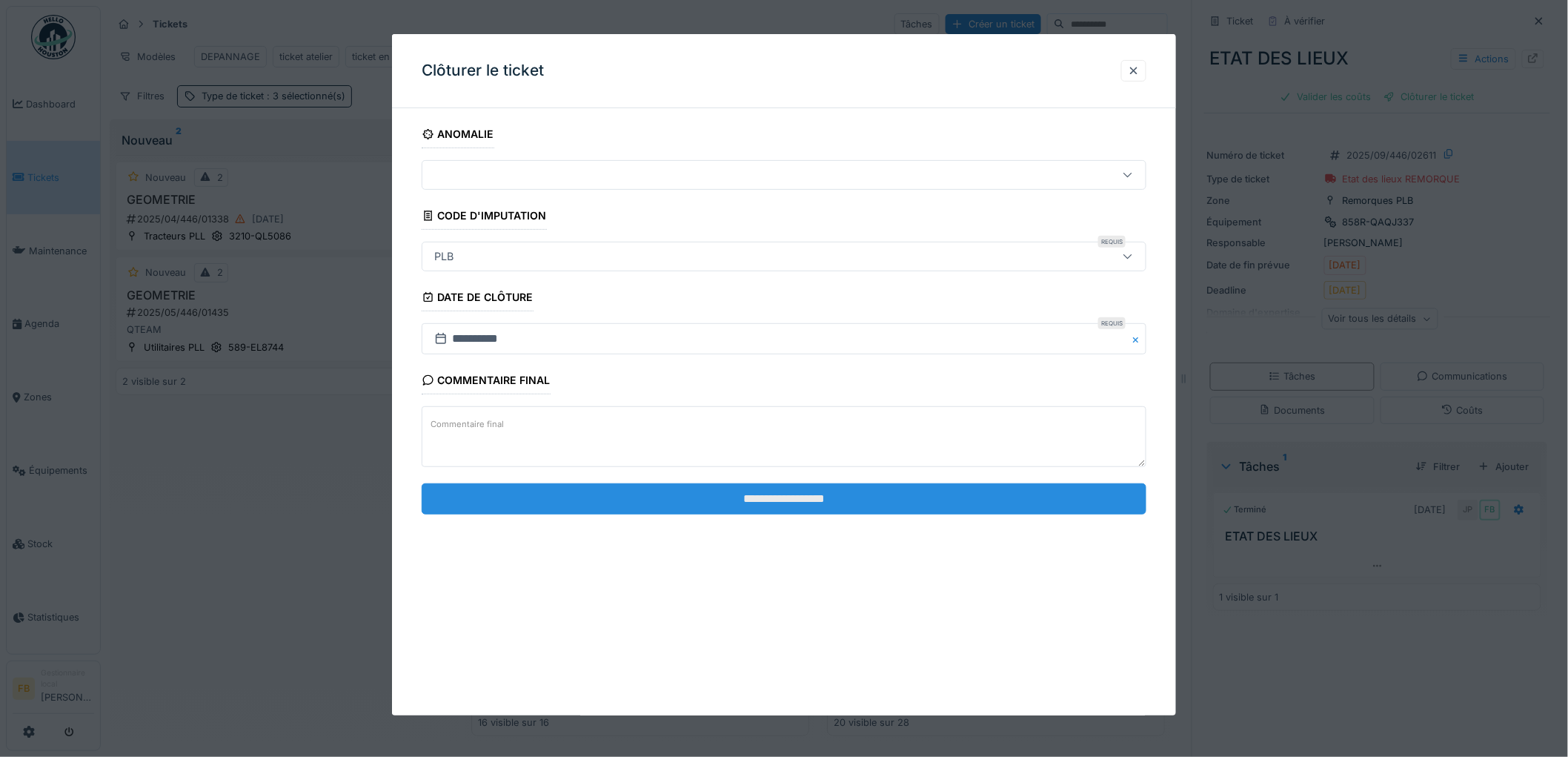
click at [713, 494] on input "**********" at bounding box center [784, 498] width 725 height 31
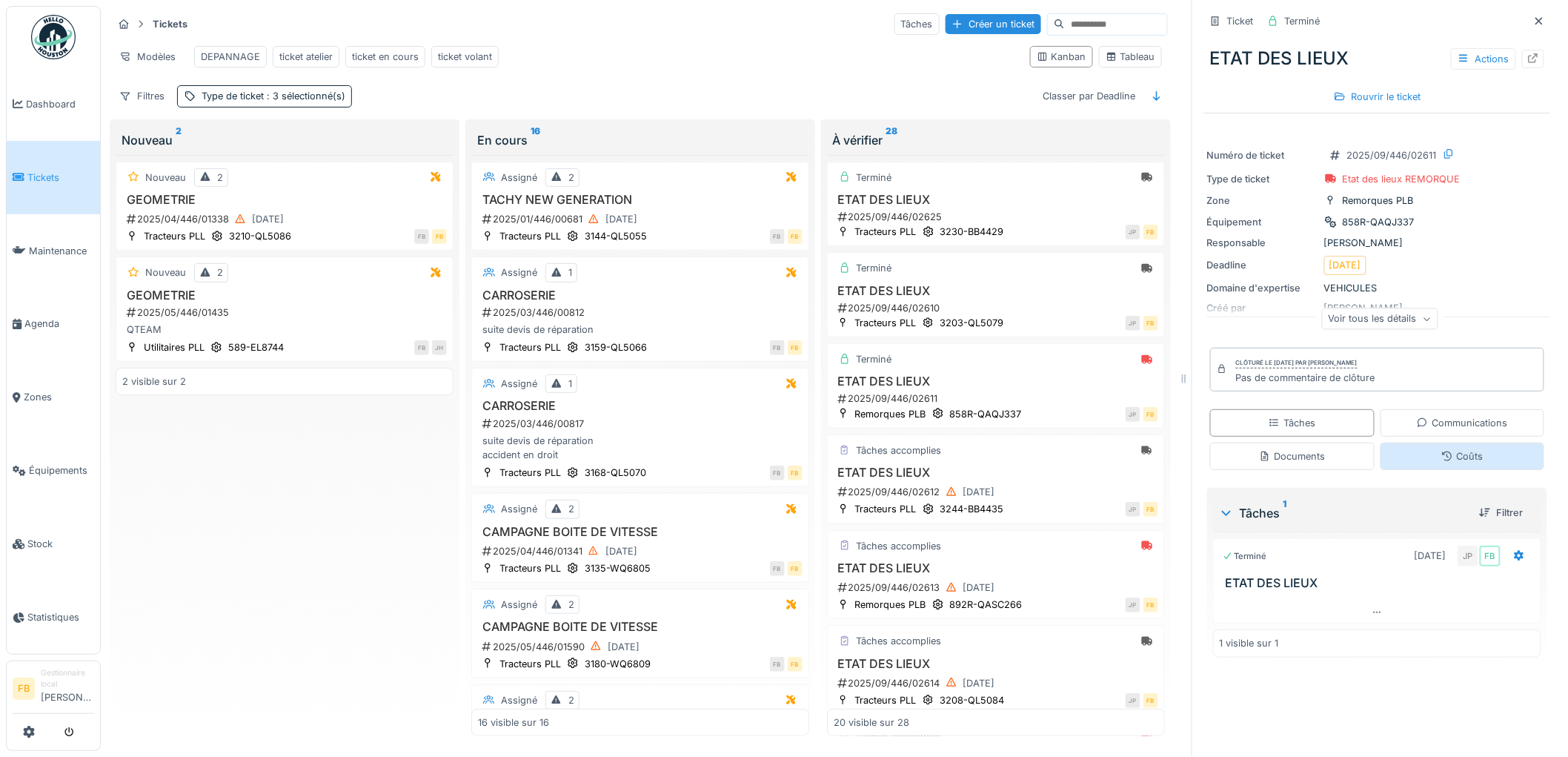
click at [1390, 442] on div "Coûts" at bounding box center [1463, 456] width 165 height 28
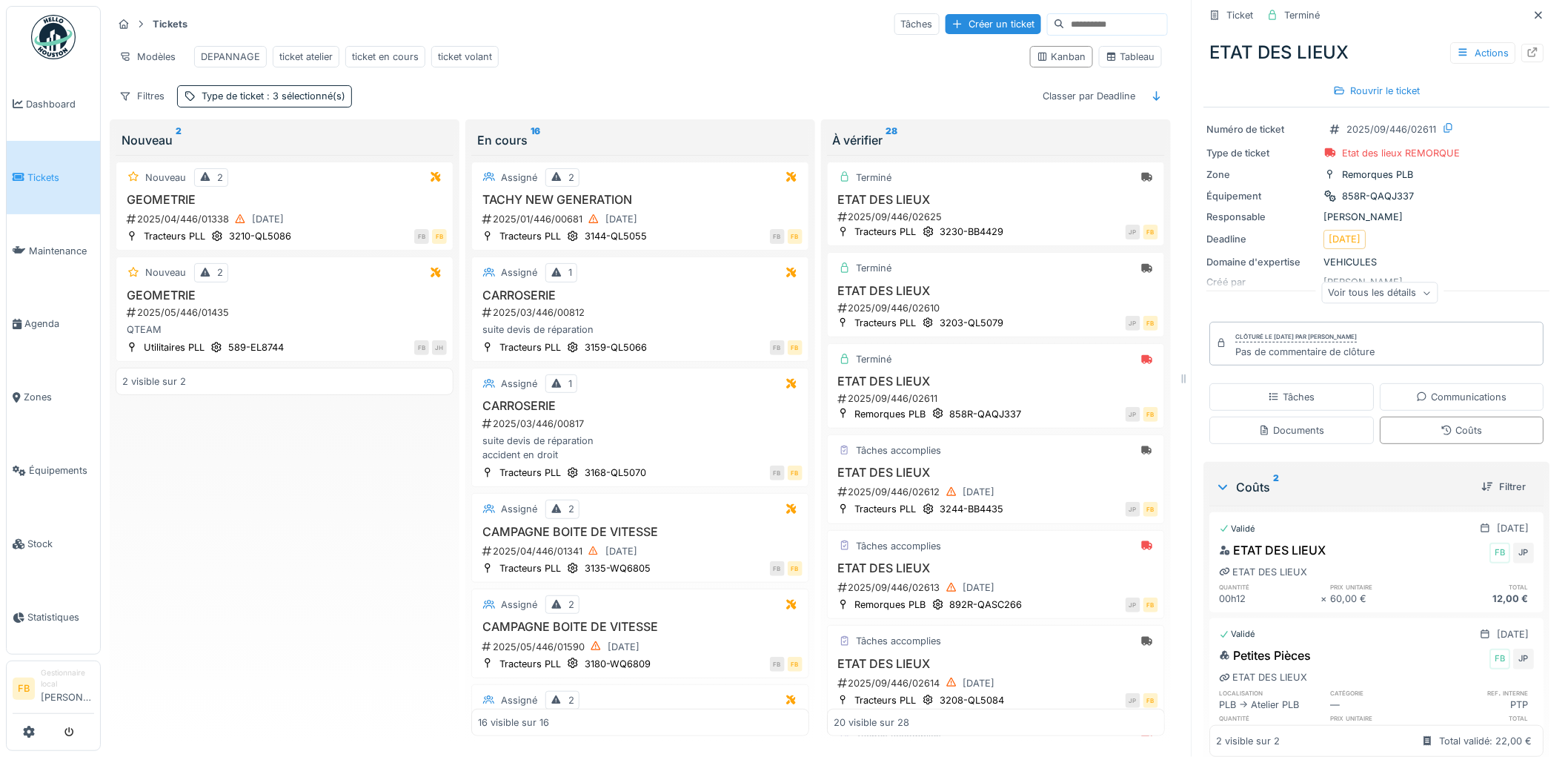
scroll to position [72, 0]
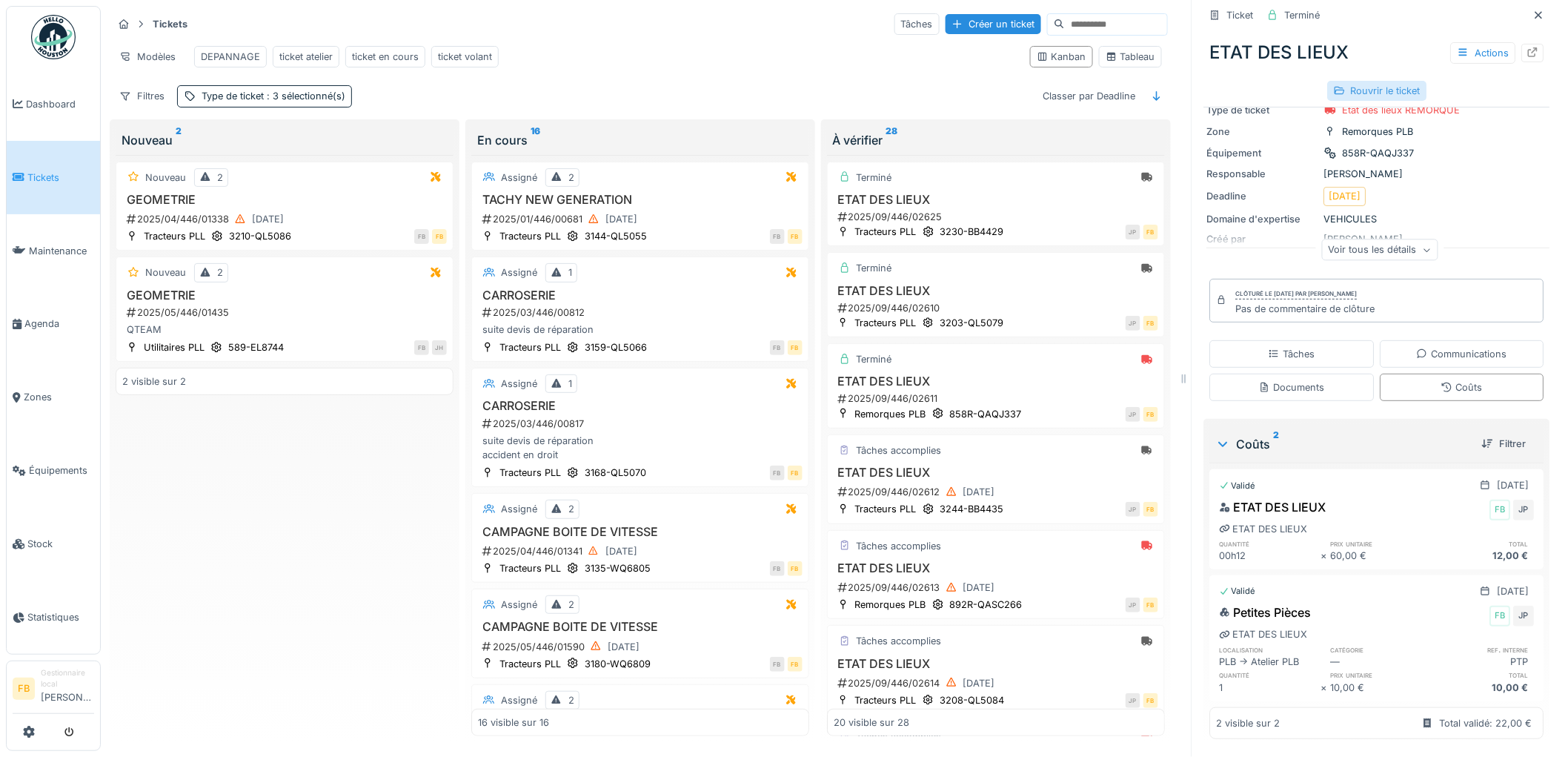
click at [1369, 81] on div "Rouvrir le ticket" at bounding box center [1378, 90] width 99 height 20
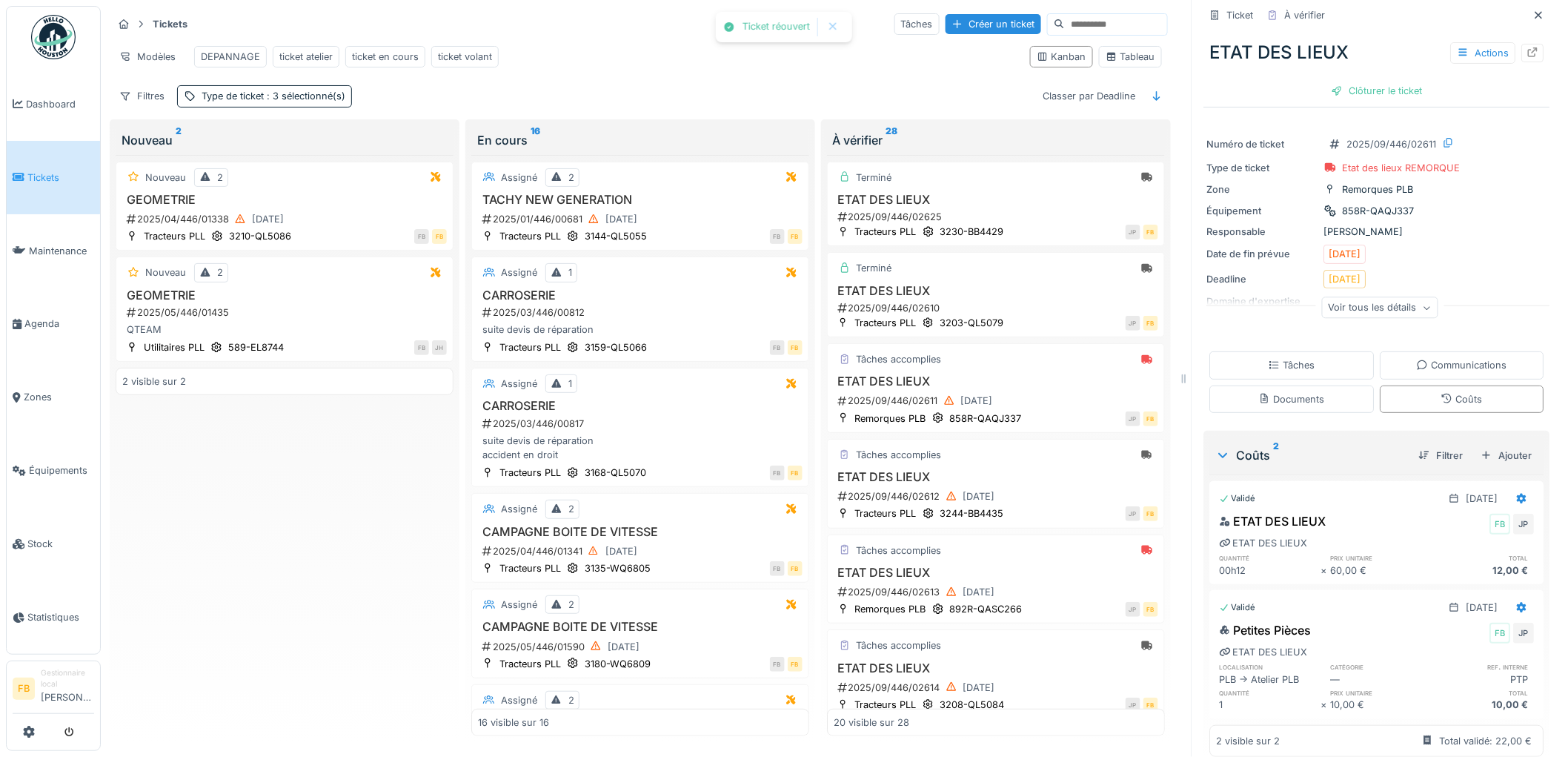
scroll to position [0, 0]
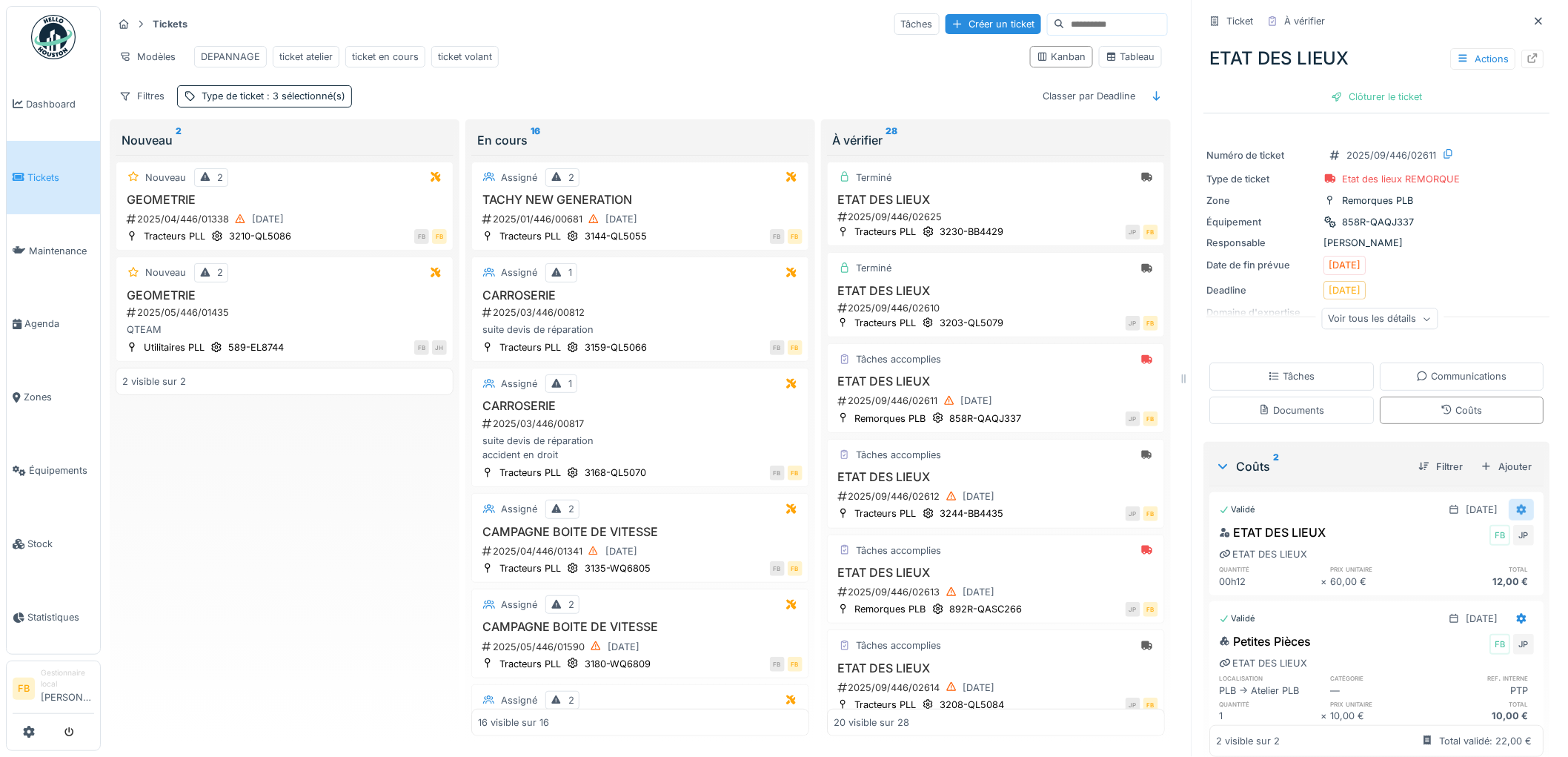
click at [1516, 505] on icon at bounding box center [1522, 510] width 12 height 10
click at [1477, 557] on div "Modifier" at bounding box center [1457, 568] width 71 height 22
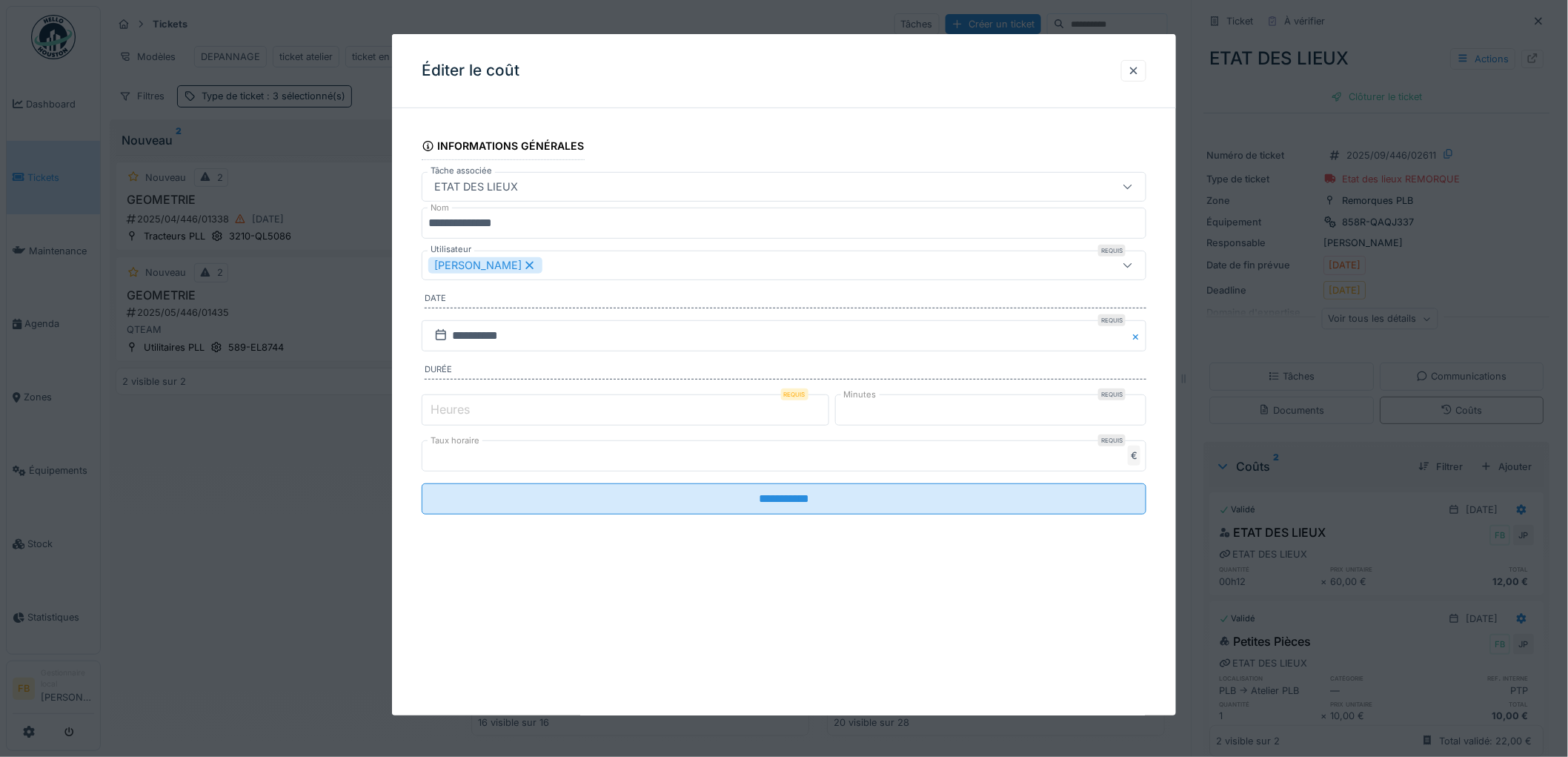
click at [473, 419] on input "*" at bounding box center [625, 410] width 408 height 31
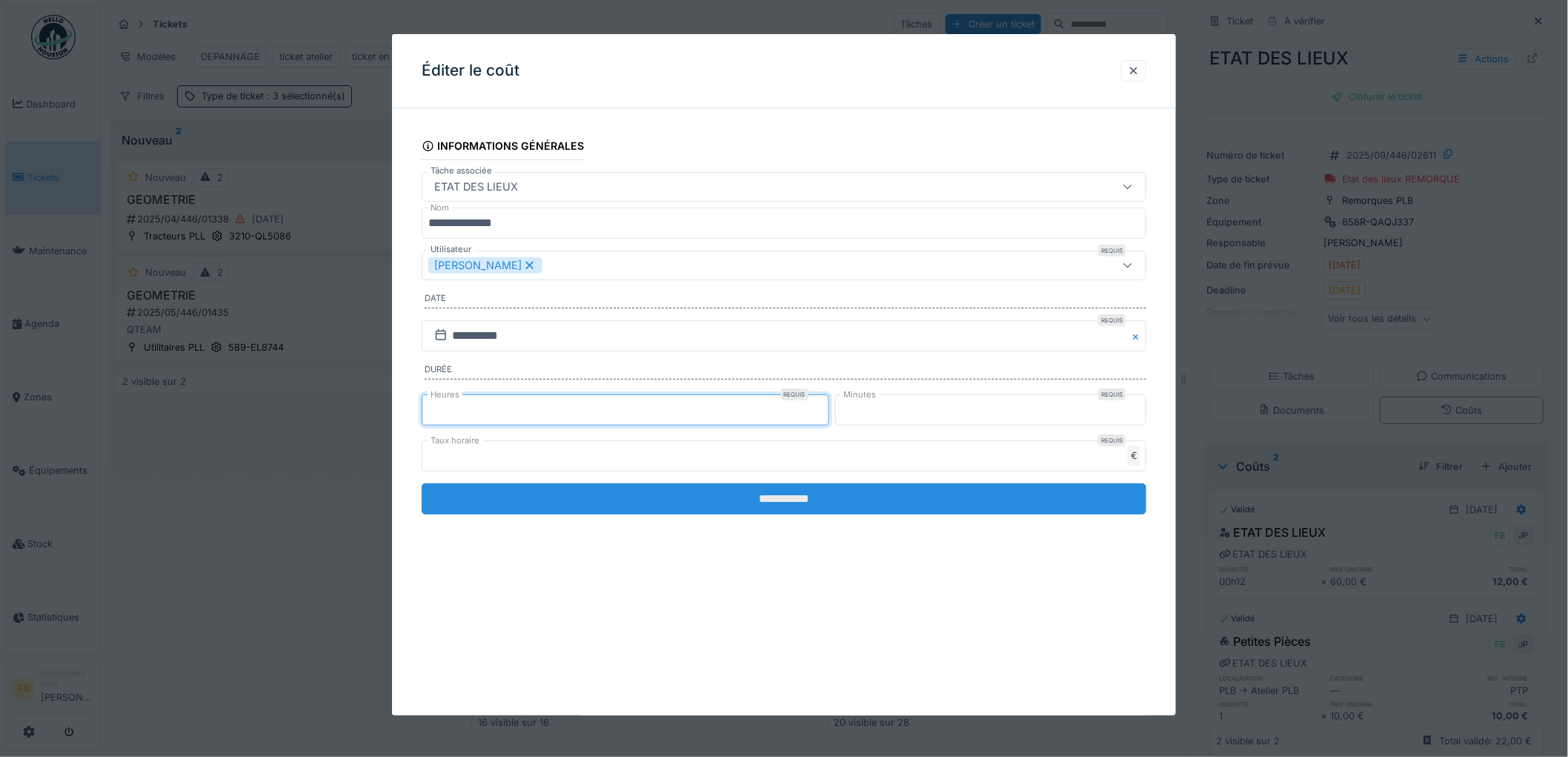
type input "*"
click at [843, 484] on input "**********" at bounding box center [784, 498] width 725 height 31
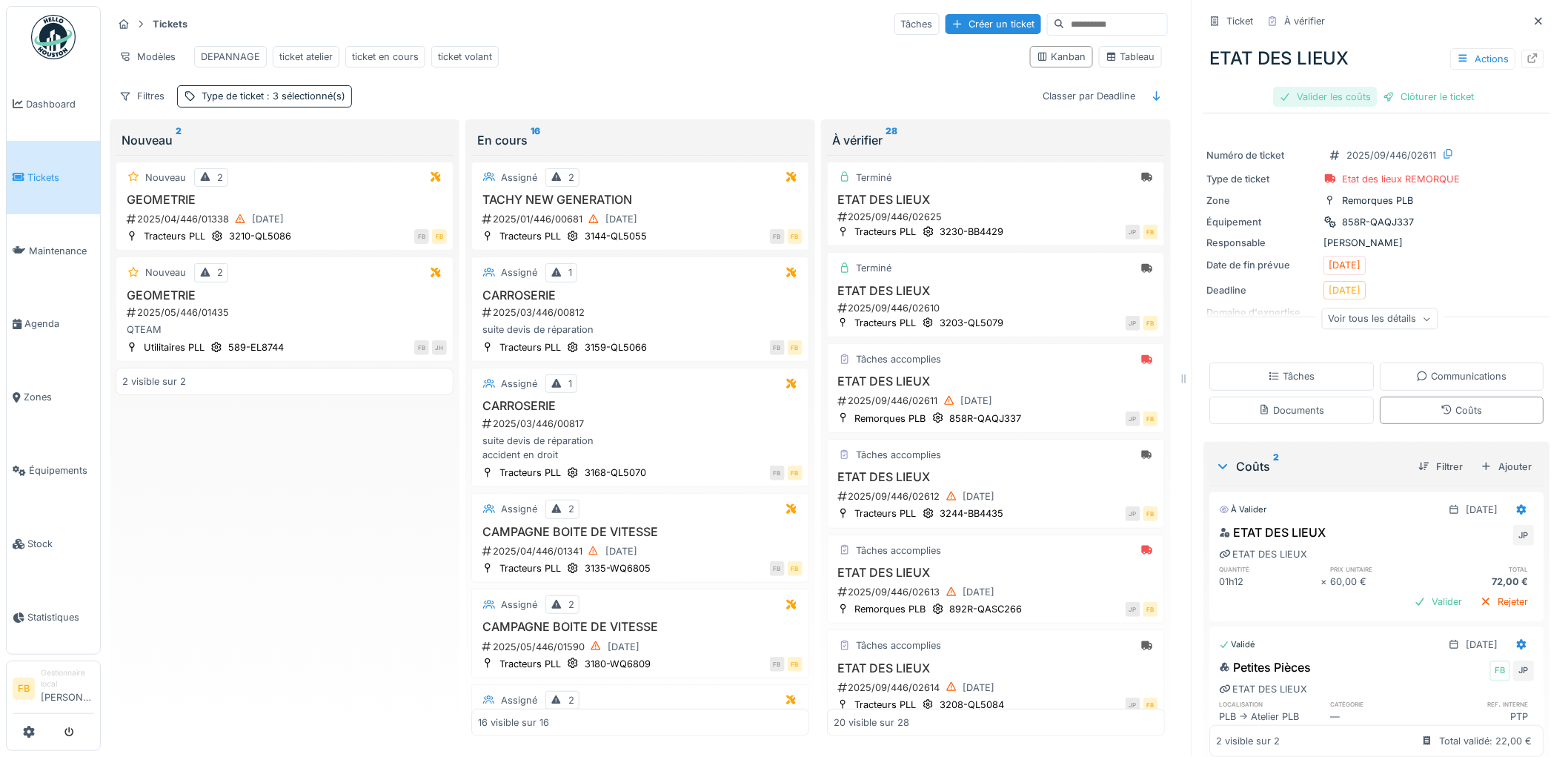
click at [1318, 86] on div "Valider les coûts" at bounding box center [1326, 96] width 104 height 20
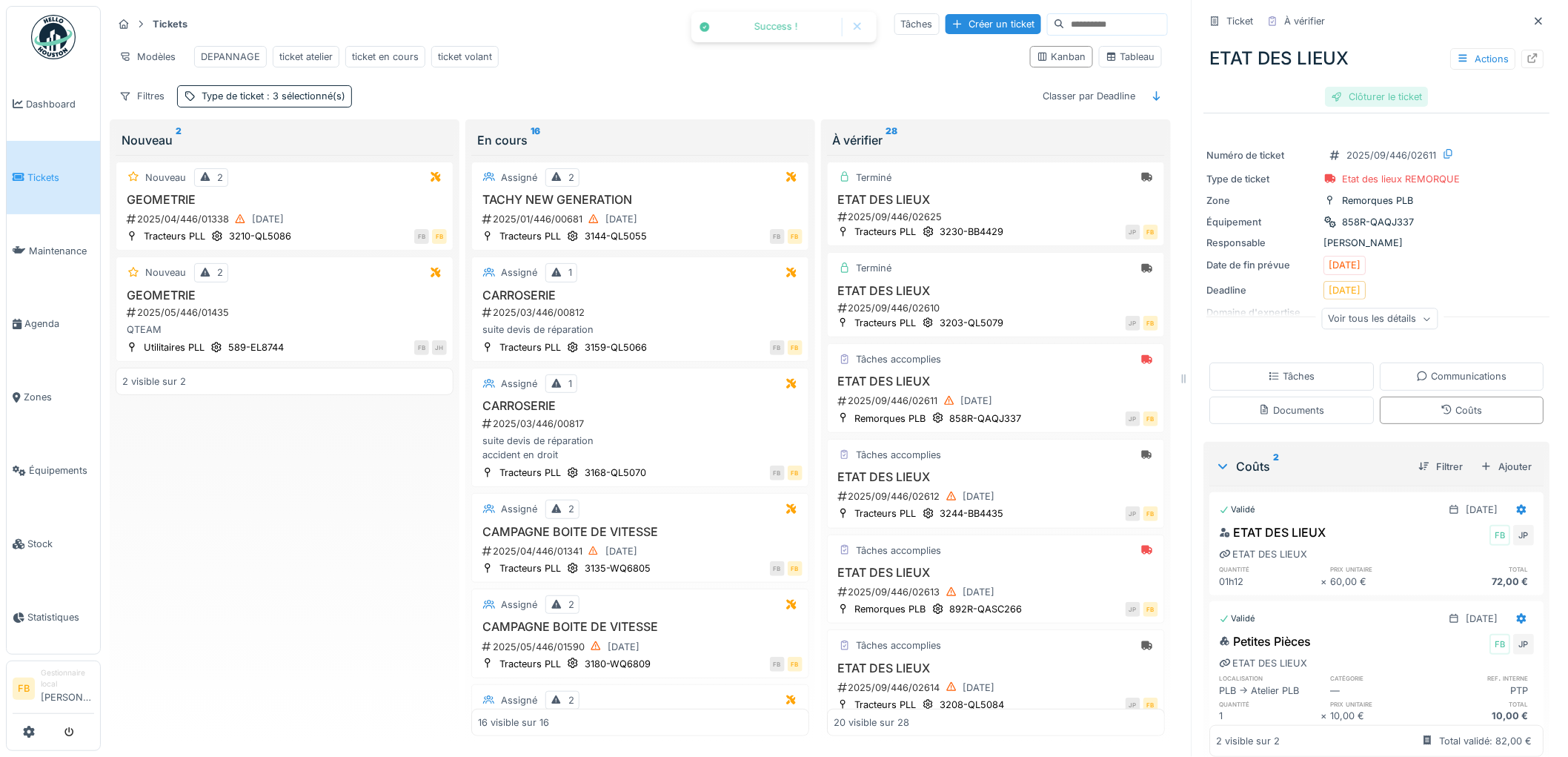
click at [1349, 87] on div "Clôturer le ticket" at bounding box center [1378, 96] width 103 height 20
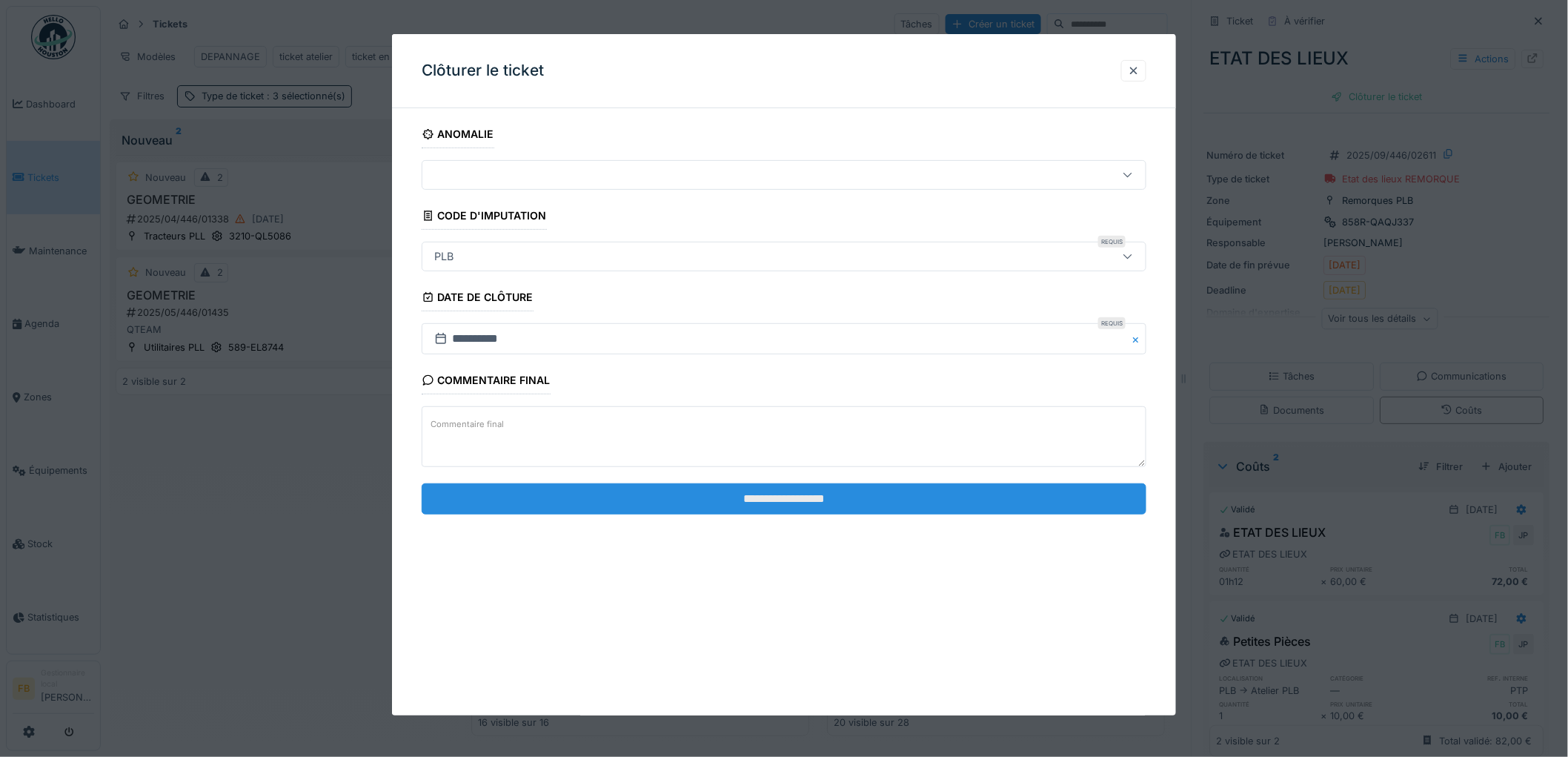
click at [777, 502] on input "**********" at bounding box center [784, 498] width 725 height 31
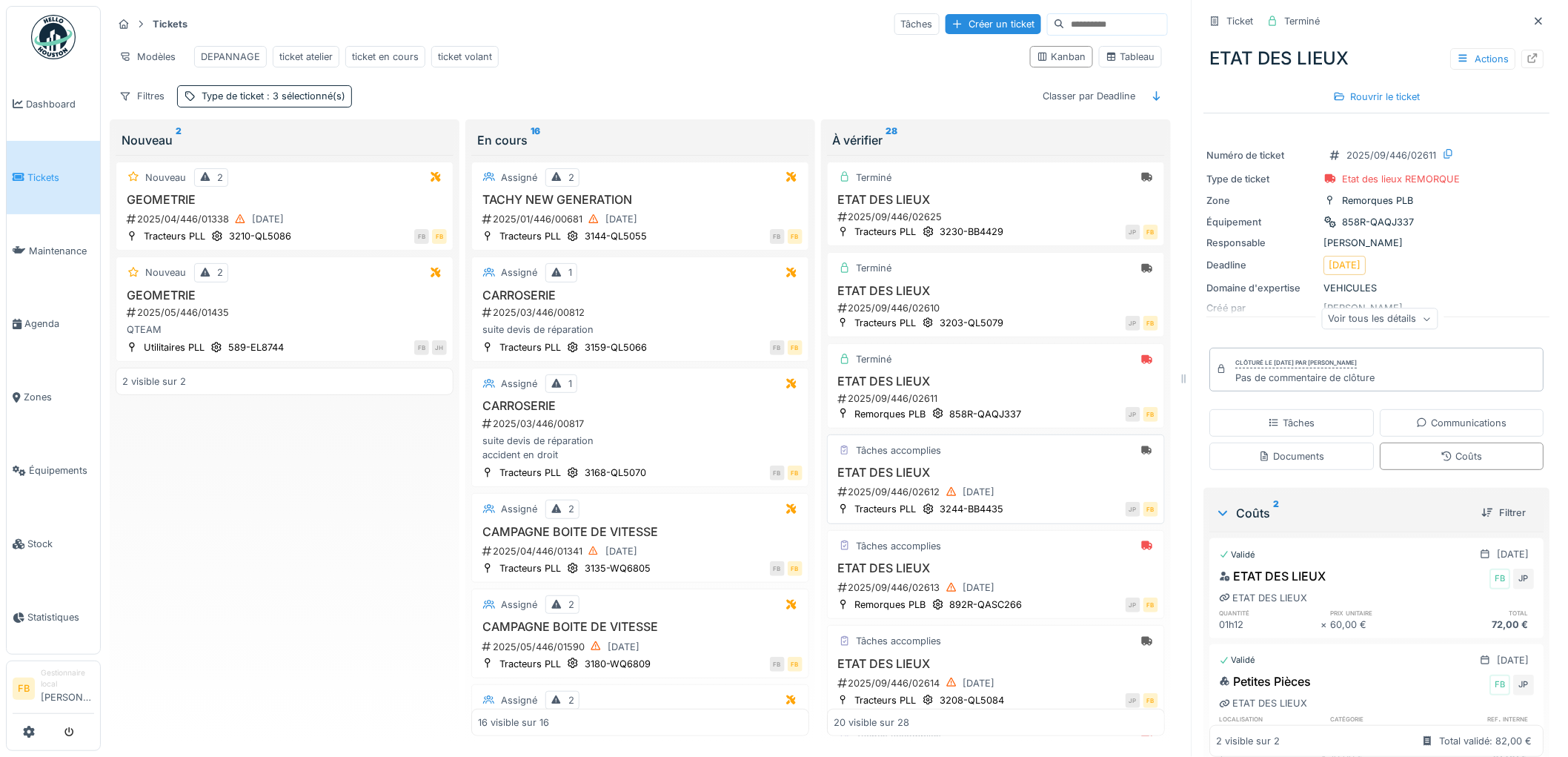
click at [981, 468] on div "Tâches accomplies ETAT DES LIEUX 2025/09/446/02612 13/09/2025 Tracteurs PLL 324…" at bounding box center [996, 479] width 338 height 89
click at [1018, 492] on div "2025/09/446/02612 13/09/2025" at bounding box center [998, 492] width 321 height 19
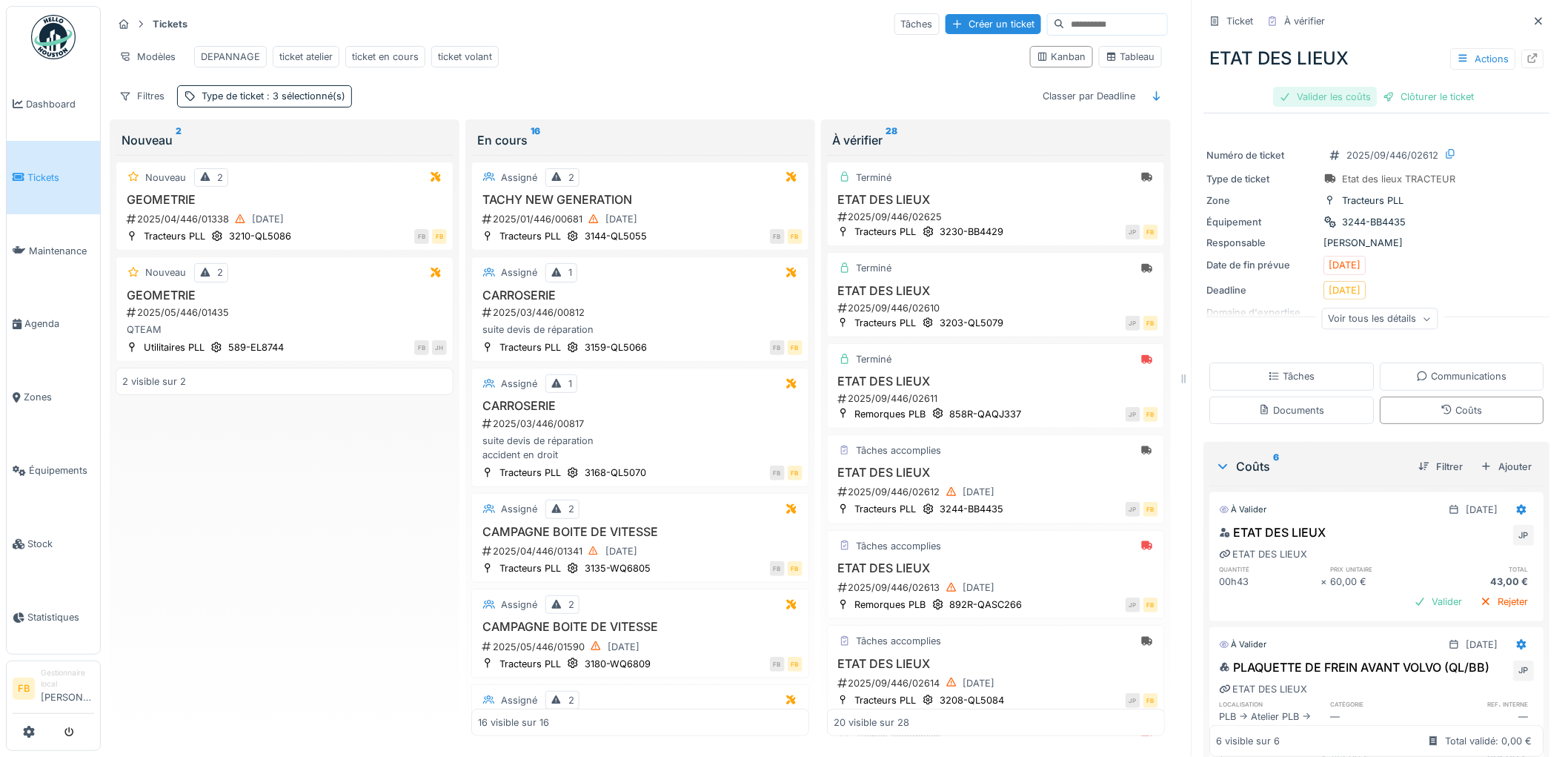
click at [1302, 95] on div "Valider les coûts" at bounding box center [1326, 96] width 104 height 20
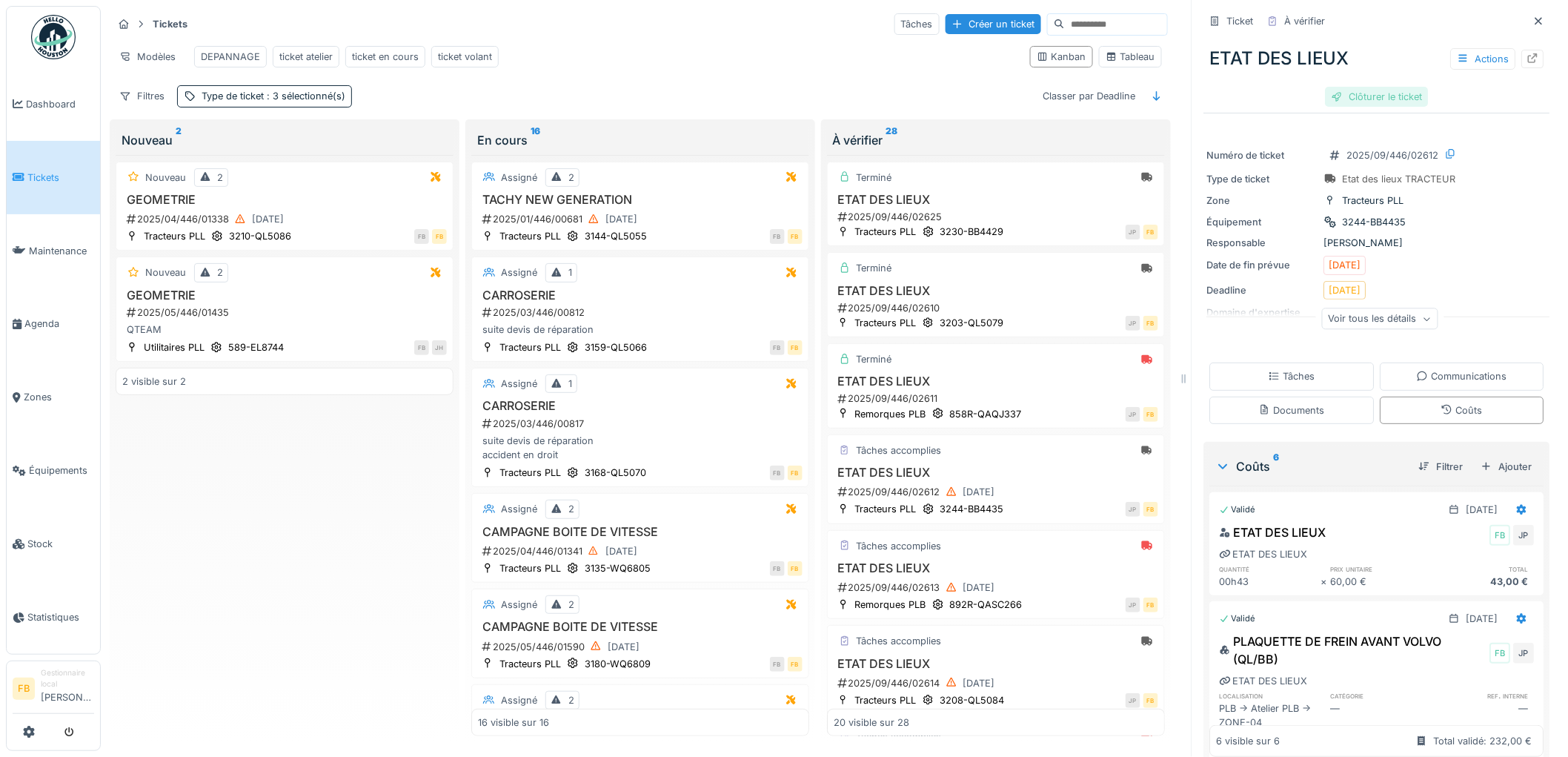
click at [1353, 89] on div "Clôturer le ticket" at bounding box center [1378, 96] width 103 height 20
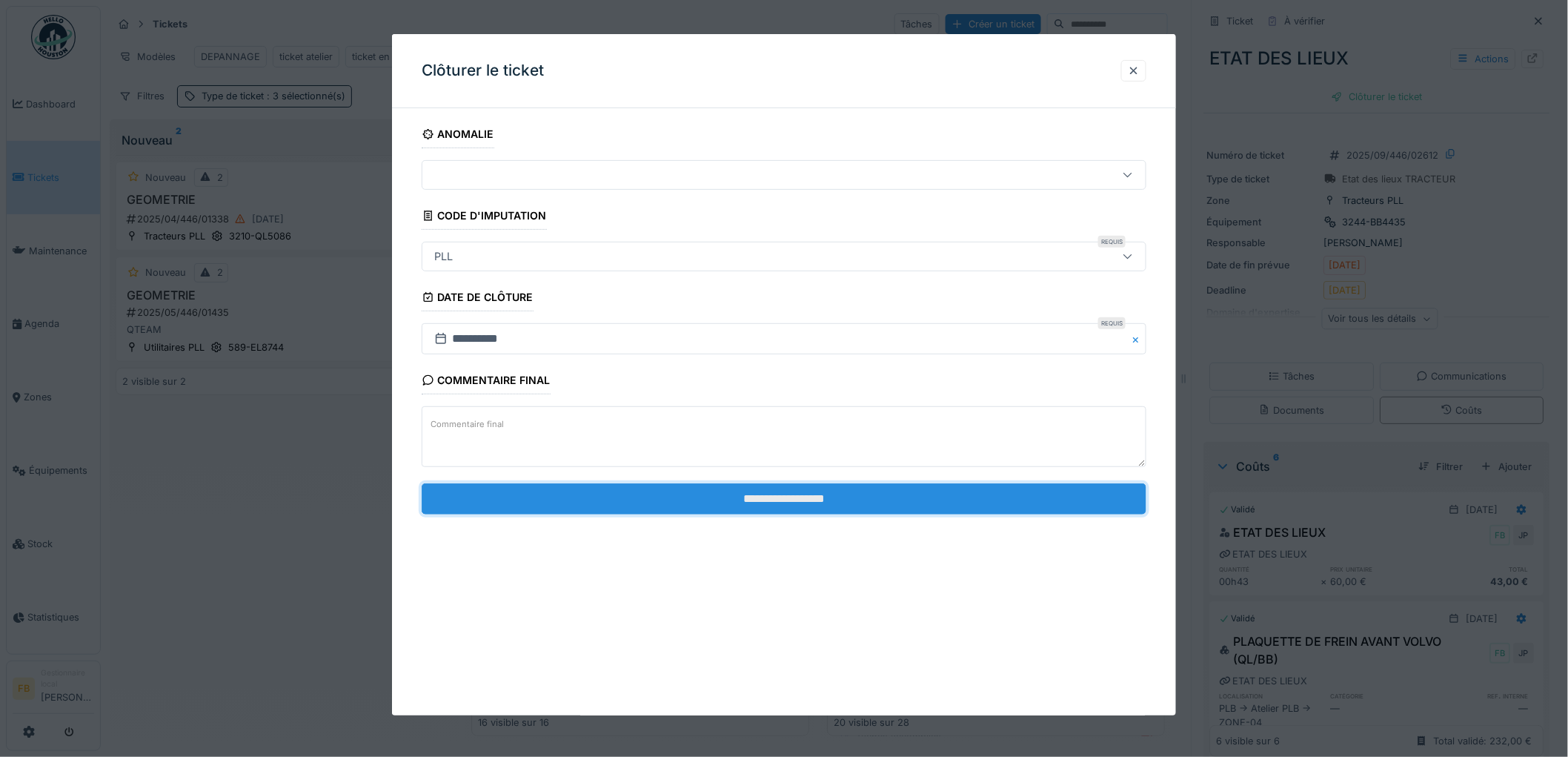
click at [739, 492] on input "**********" at bounding box center [784, 498] width 725 height 31
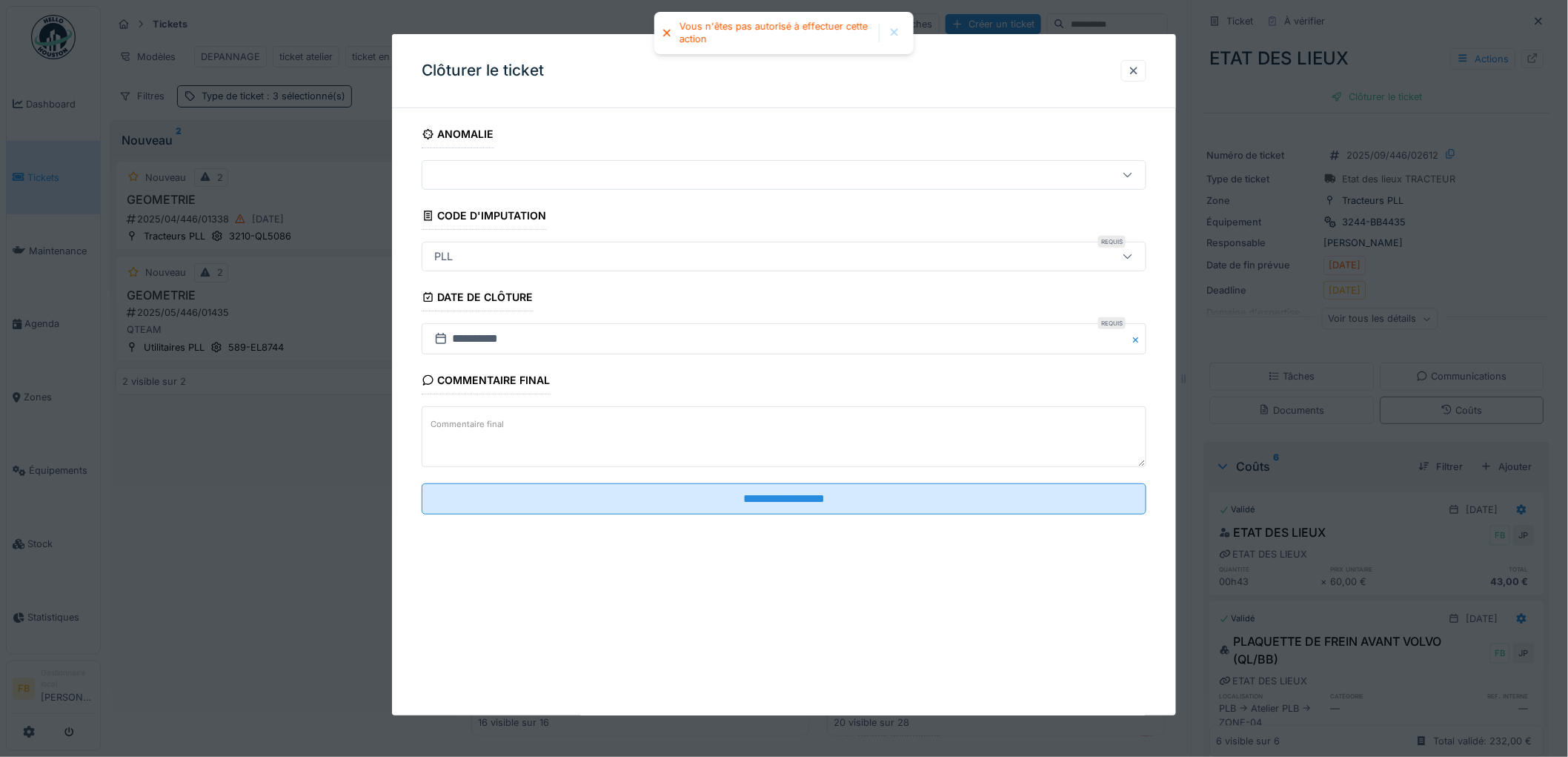
drag, startPoint x: 1143, startPoint y: 72, endPoint x: 1162, endPoint y: 98, distance: 32.2
click at [1140, 71] on div at bounding box center [1134, 70] width 12 height 14
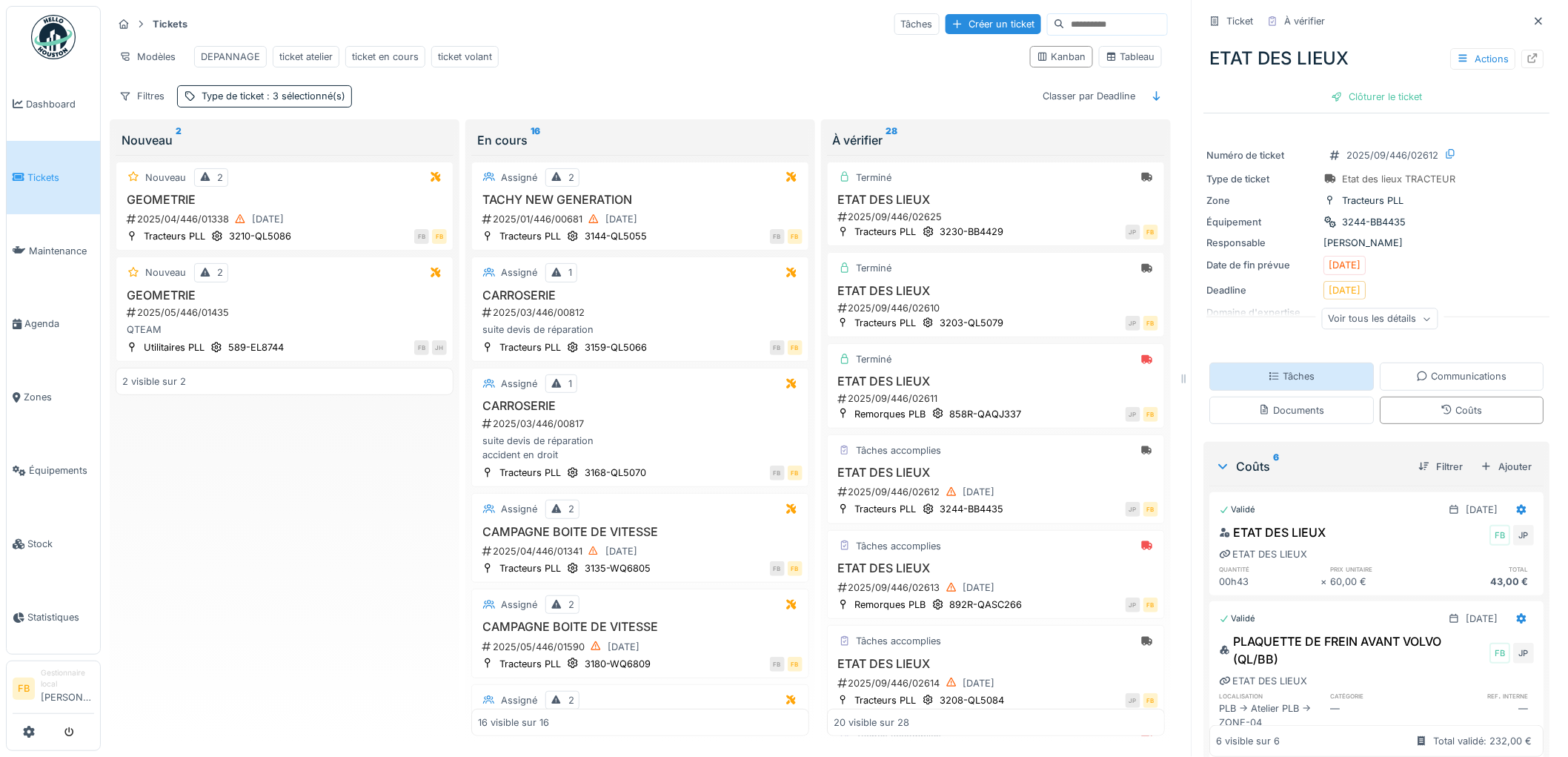
click at [1273, 383] on div "Tâches" at bounding box center [1291, 376] width 47 height 14
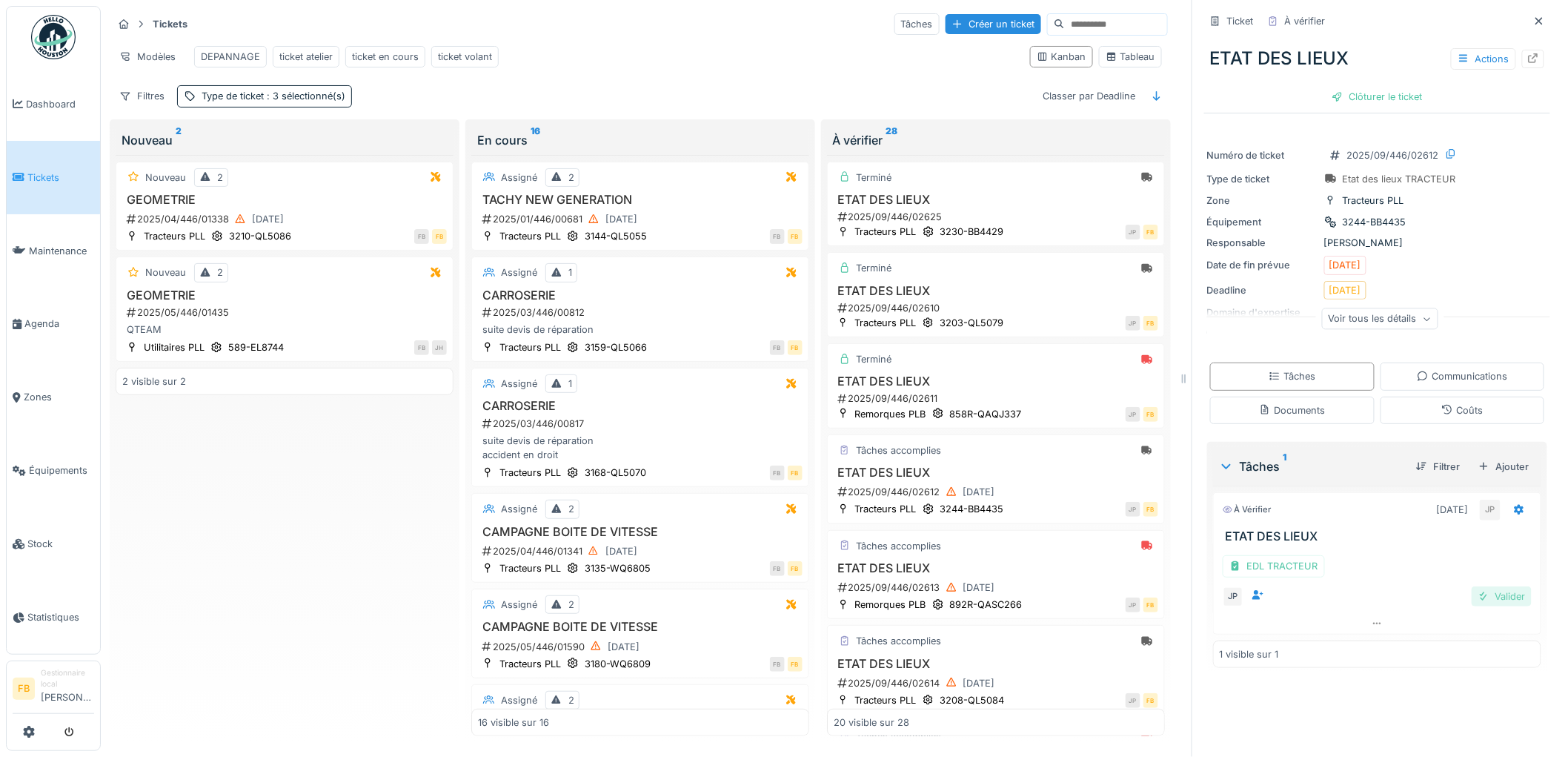
click at [1476, 603] on div "Valider" at bounding box center [1502, 596] width 60 height 20
click at [1381, 411] on div "Coûts" at bounding box center [1463, 411] width 165 height 28
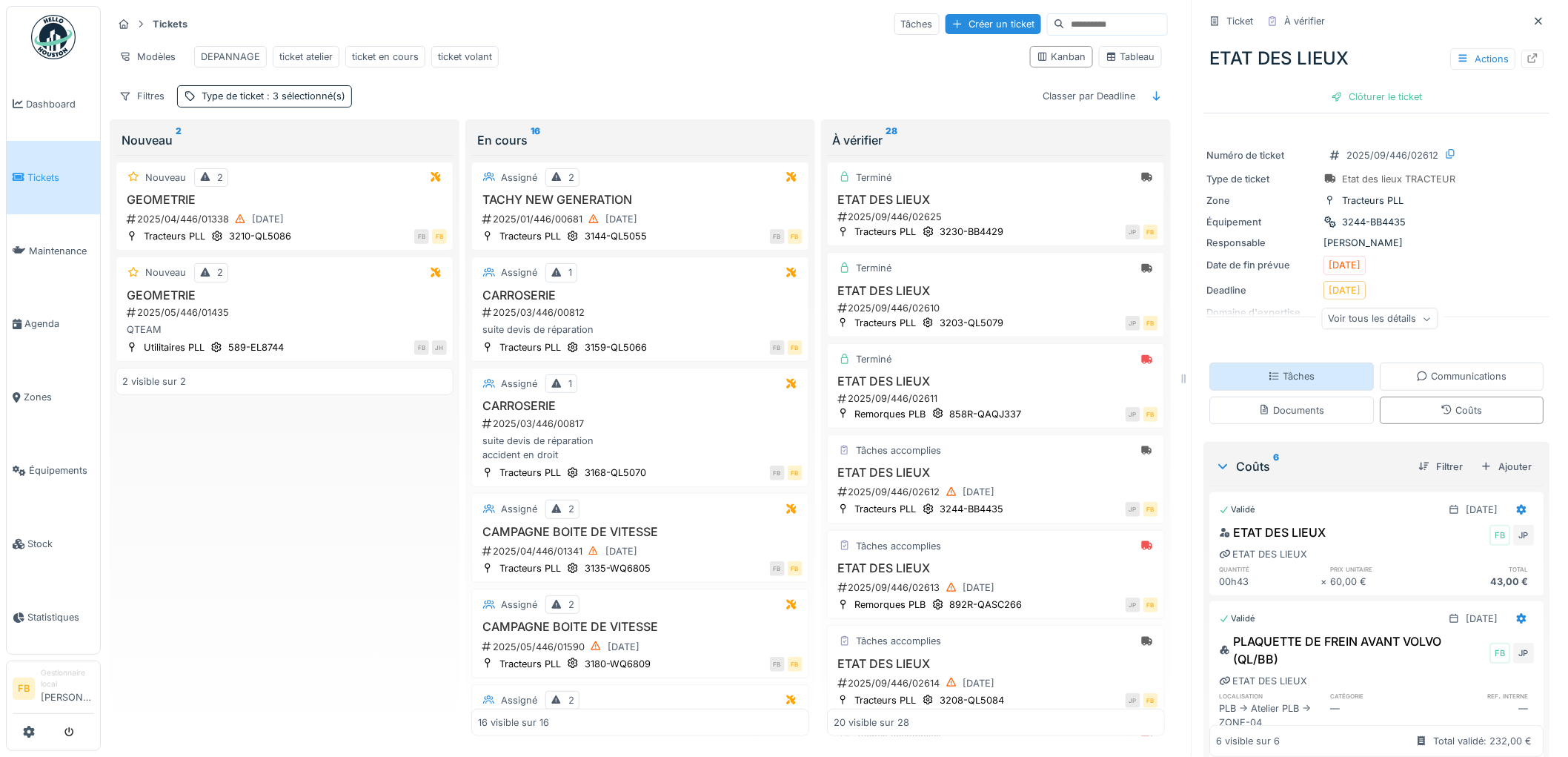
click at [1286, 369] on div "Tâches" at bounding box center [1291, 376] width 47 height 14
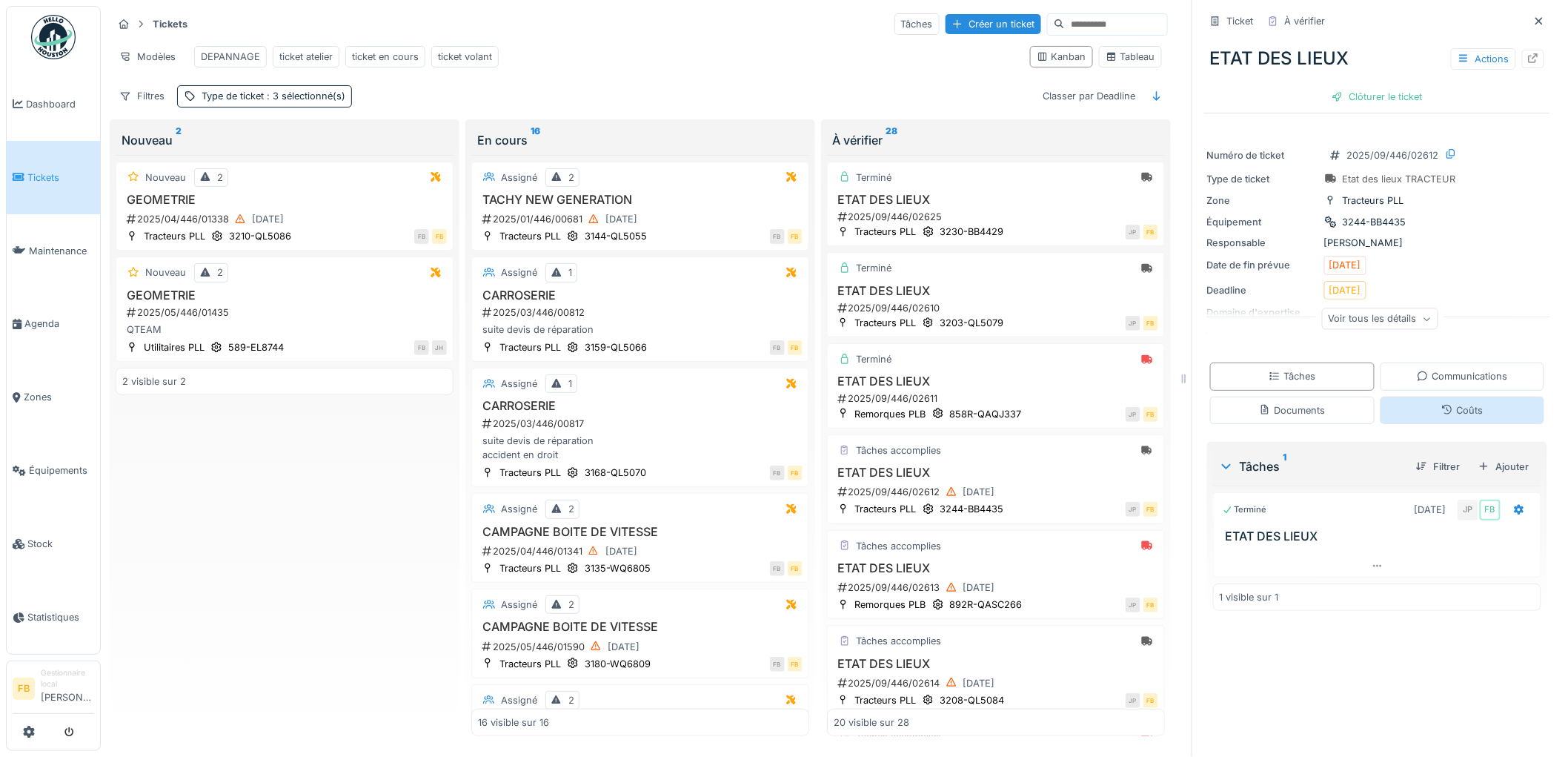
click at [1416, 419] on div "Coûts" at bounding box center [1463, 411] width 165 height 28
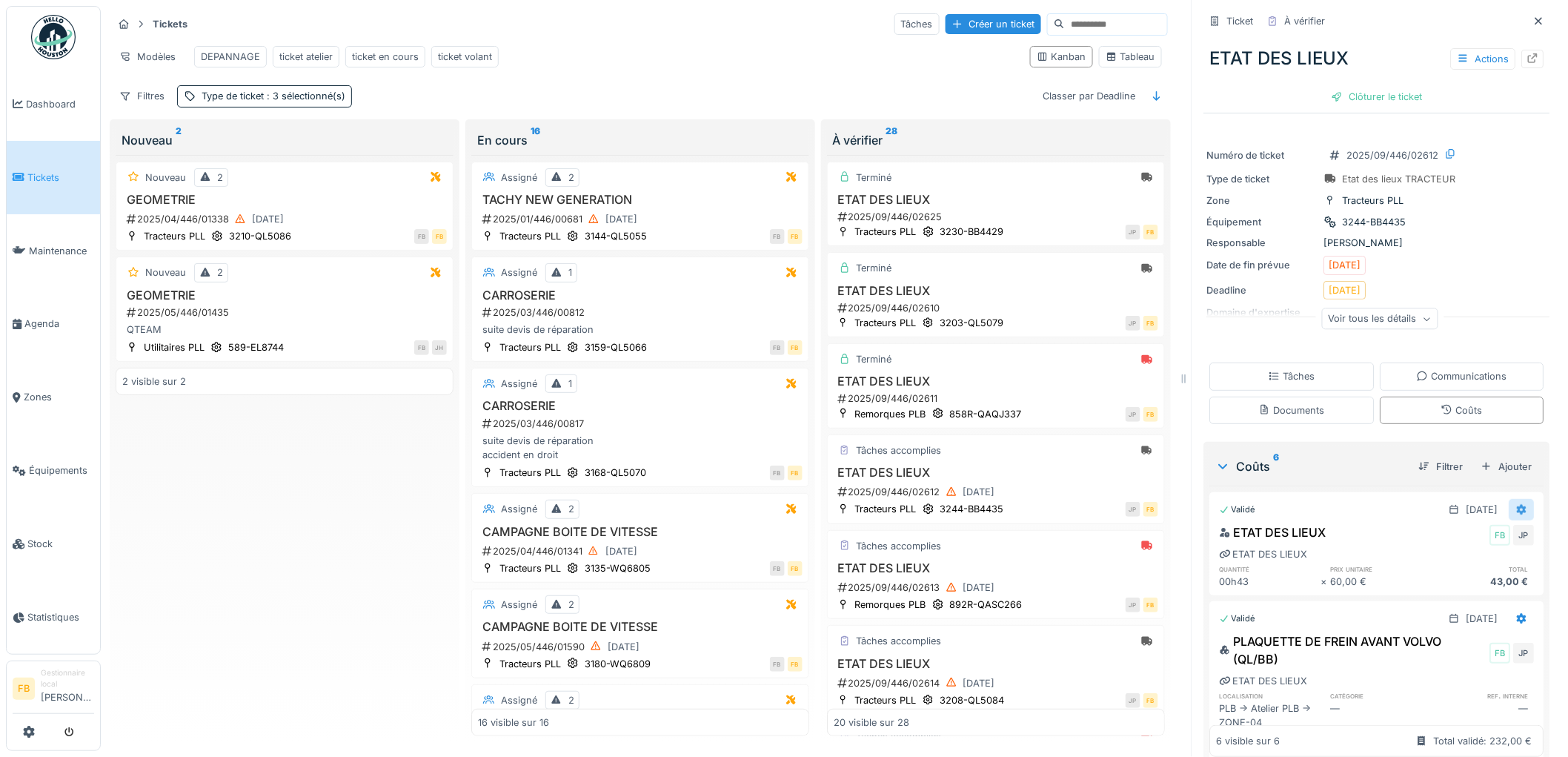
click at [1518, 504] on icon at bounding box center [1523, 509] width 10 height 10
click at [1477, 557] on div "Modifier" at bounding box center [1457, 568] width 71 height 22
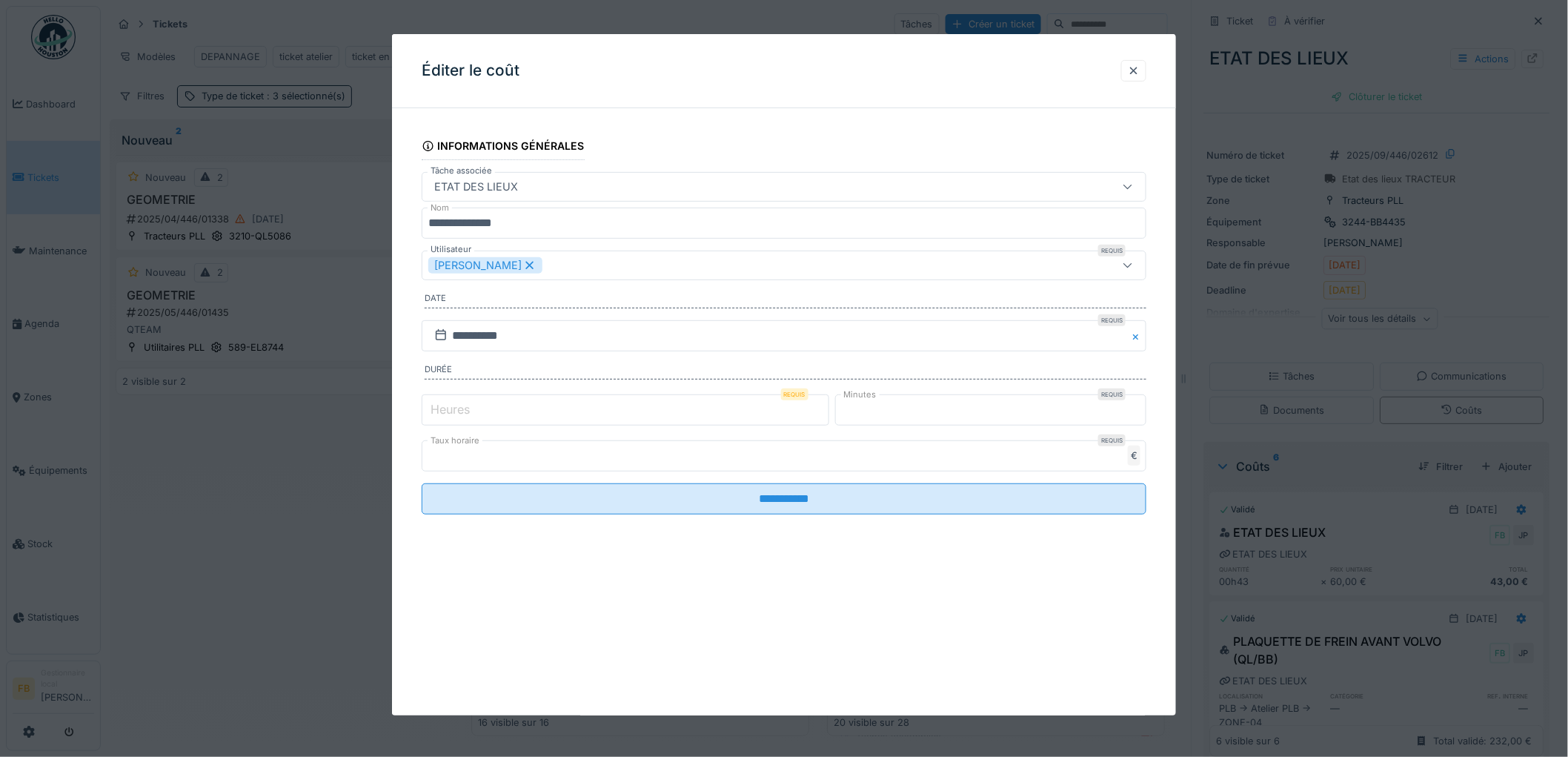
click at [465, 409] on label "Heures" at bounding box center [450, 410] width 46 height 18
click at [465, 409] on input "*" at bounding box center [625, 410] width 408 height 31
type input "*"
drag, startPoint x: 871, startPoint y: 416, endPoint x: 820, endPoint y: 416, distance: 51.0
click at [823, 416] on div "Heures Requis * Minutes Requis **" at bounding box center [784, 410] width 725 height 37
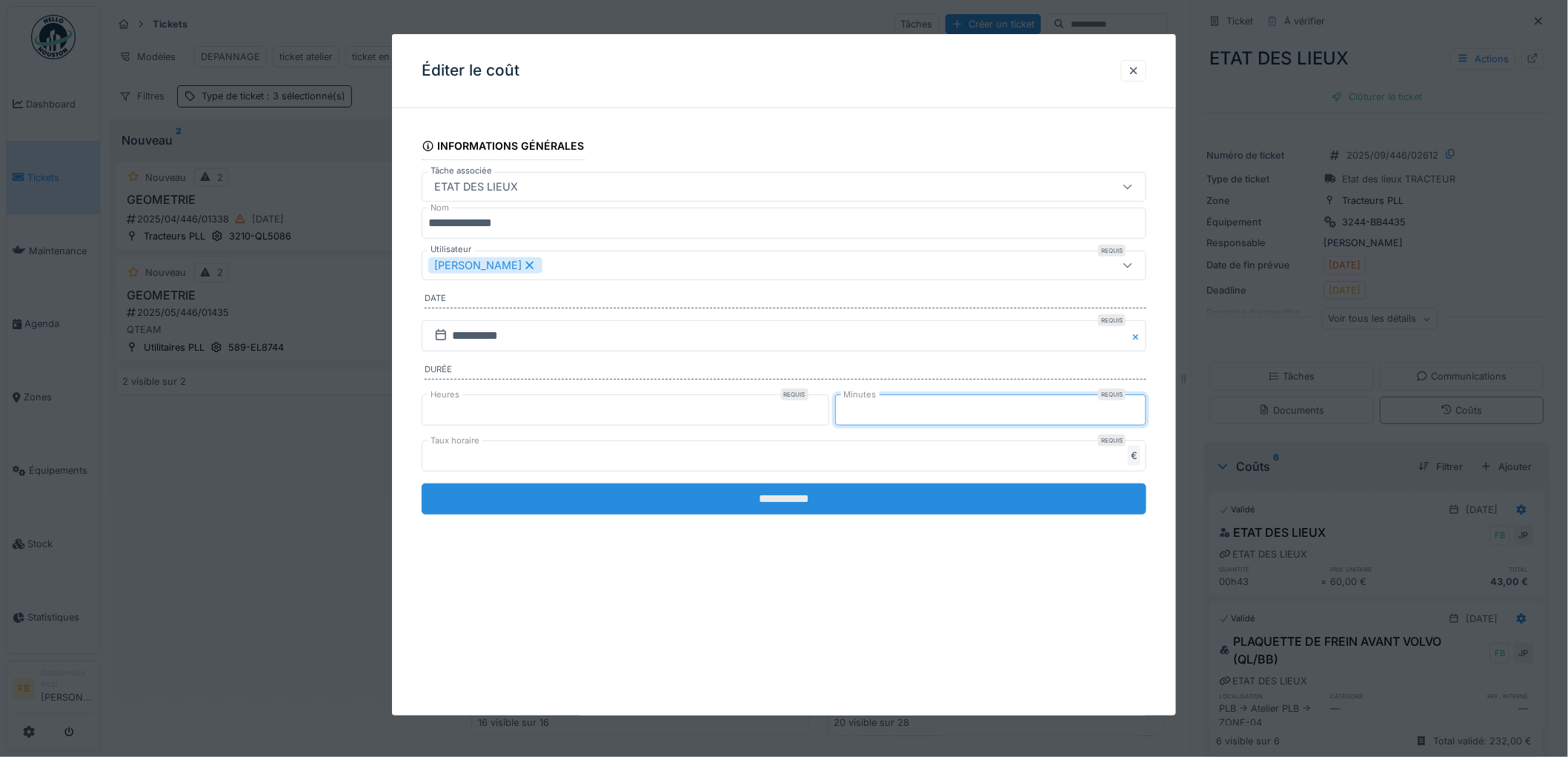
type input "*"
click at [782, 494] on input "**********" at bounding box center [784, 498] width 725 height 31
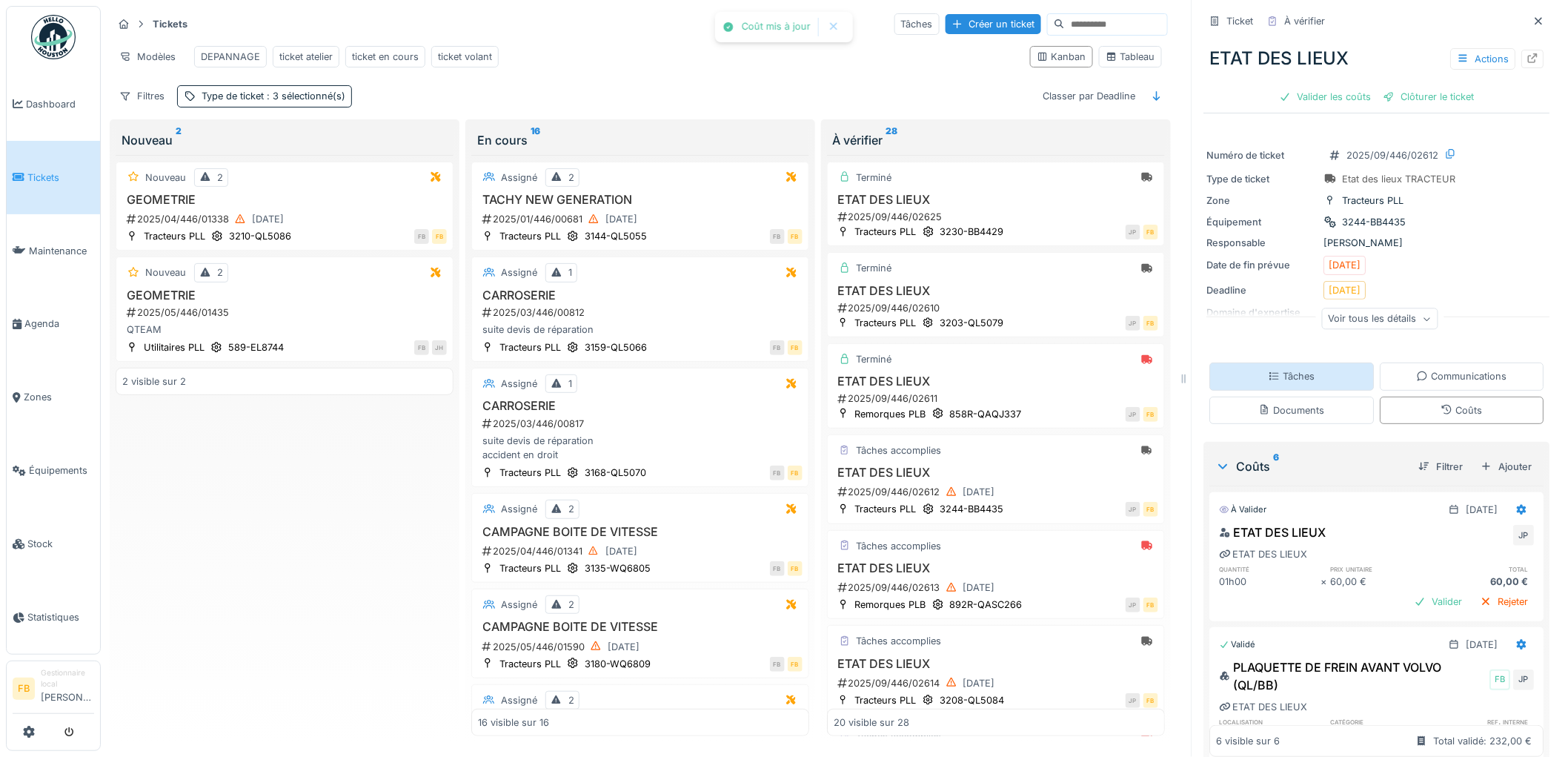
click at [1313, 362] on div "Tâches" at bounding box center [1292, 376] width 165 height 28
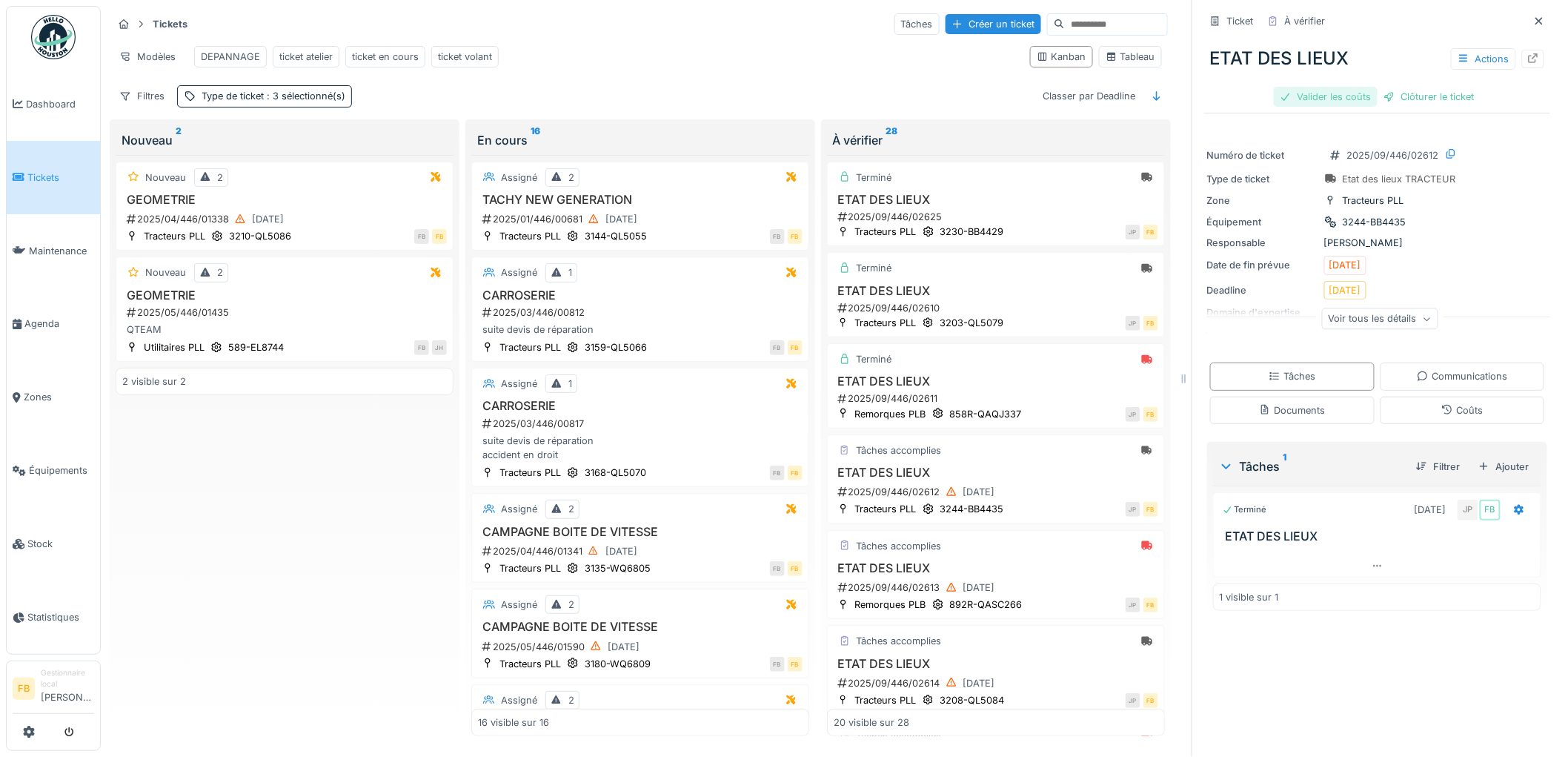
click at [1325, 97] on div "Valider les coûts" at bounding box center [1326, 96] width 104 height 20
click at [1365, 101] on div "Clôturer le ticket" at bounding box center [1378, 96] width 103 height 20
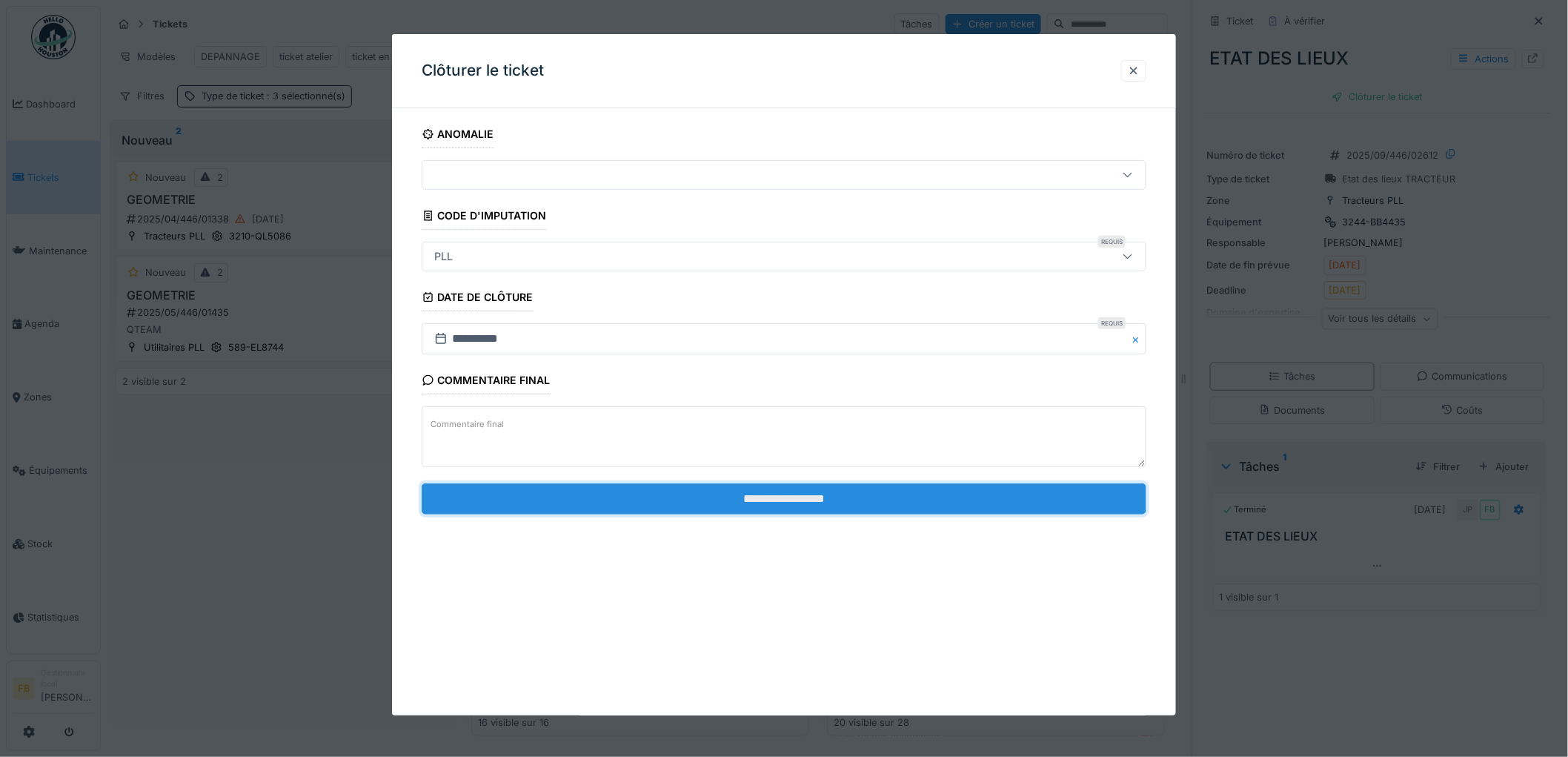
click at [797, 504] on input "**********" at bounding box center [784, 498] width 725 height 31
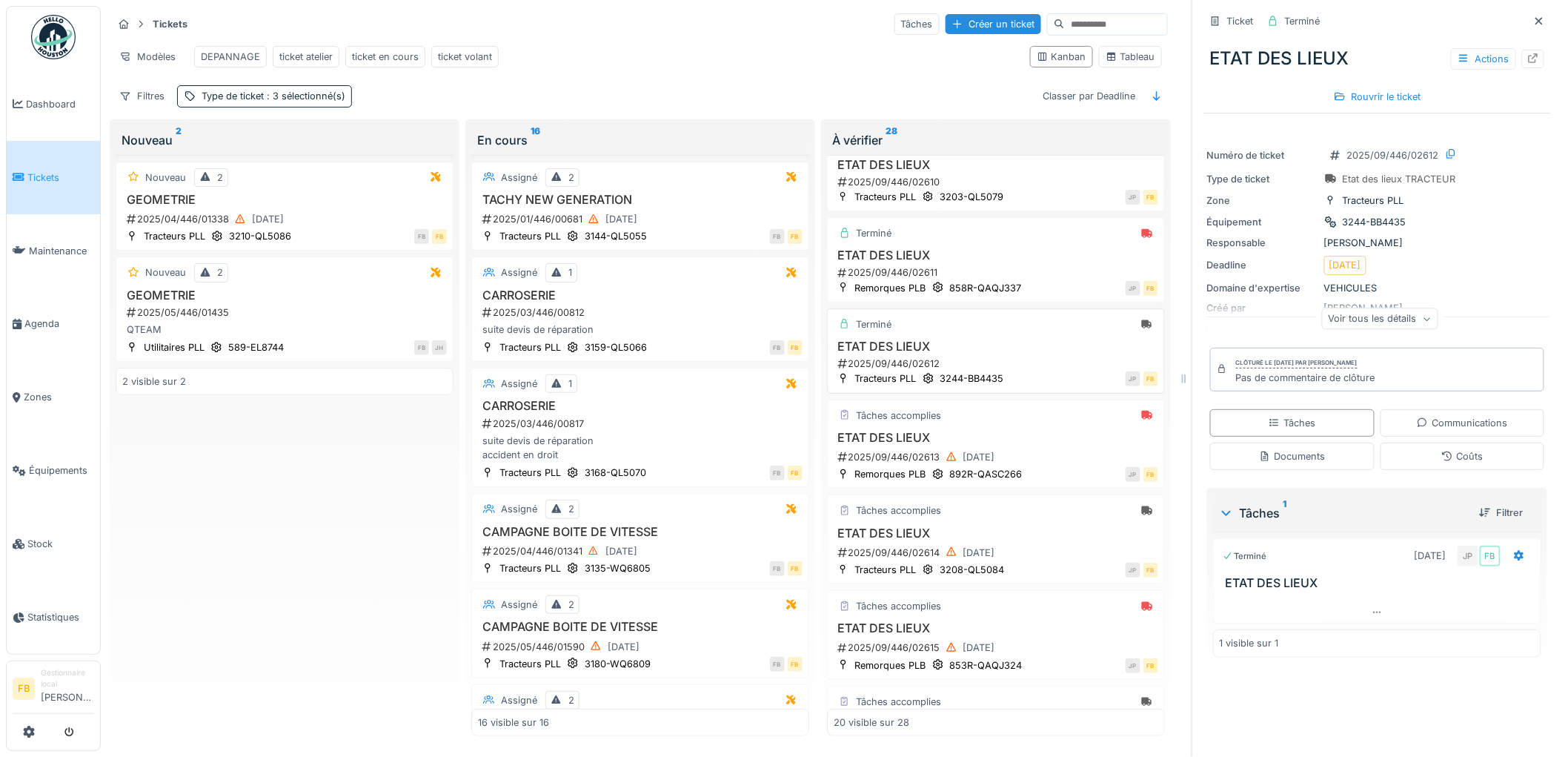
scroll to position [165, 0]
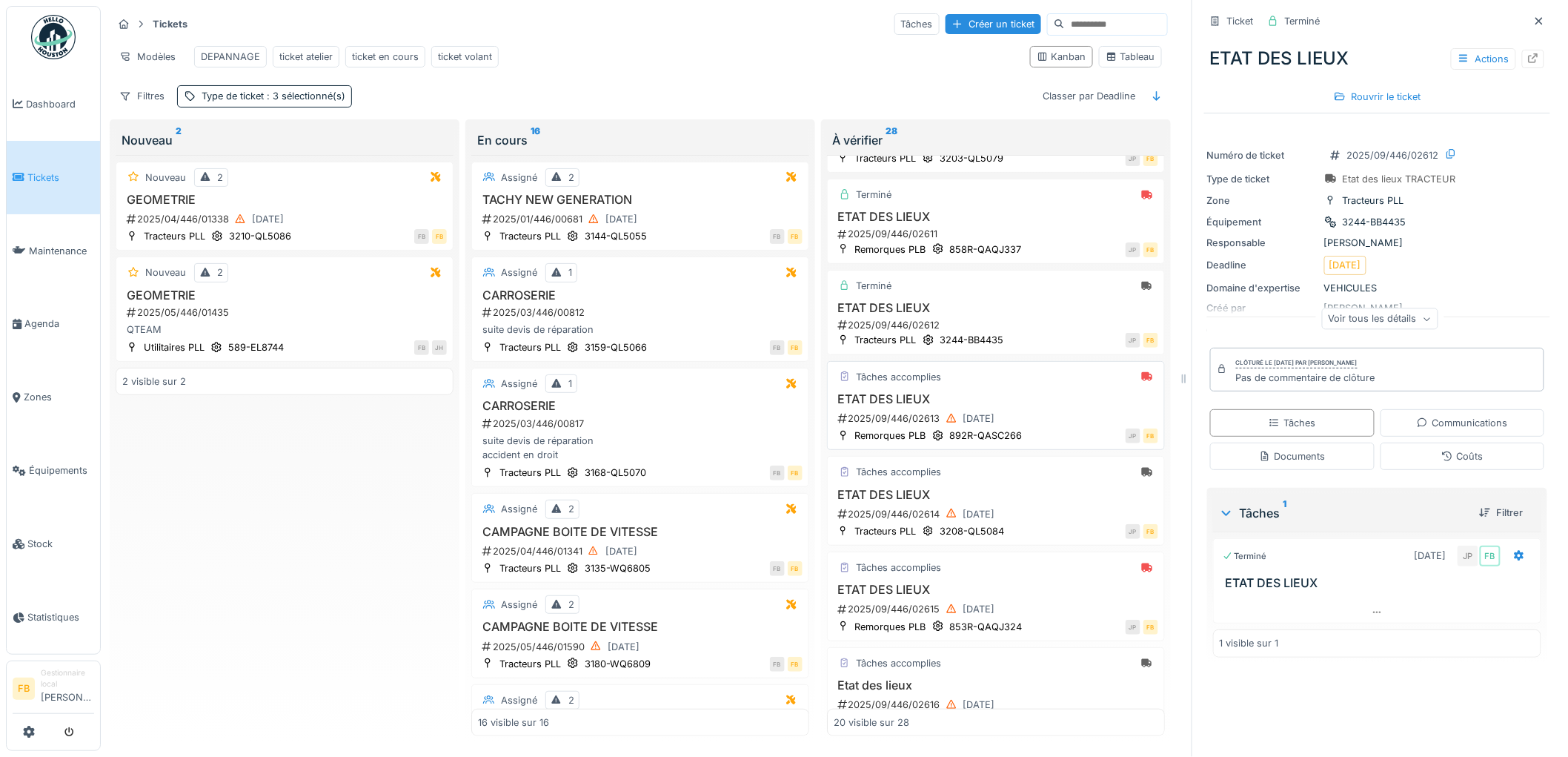
click at [1028, 407] on h3 "ETAT DES LIEUX" at bounding box center [996, 399] width 324 height 14
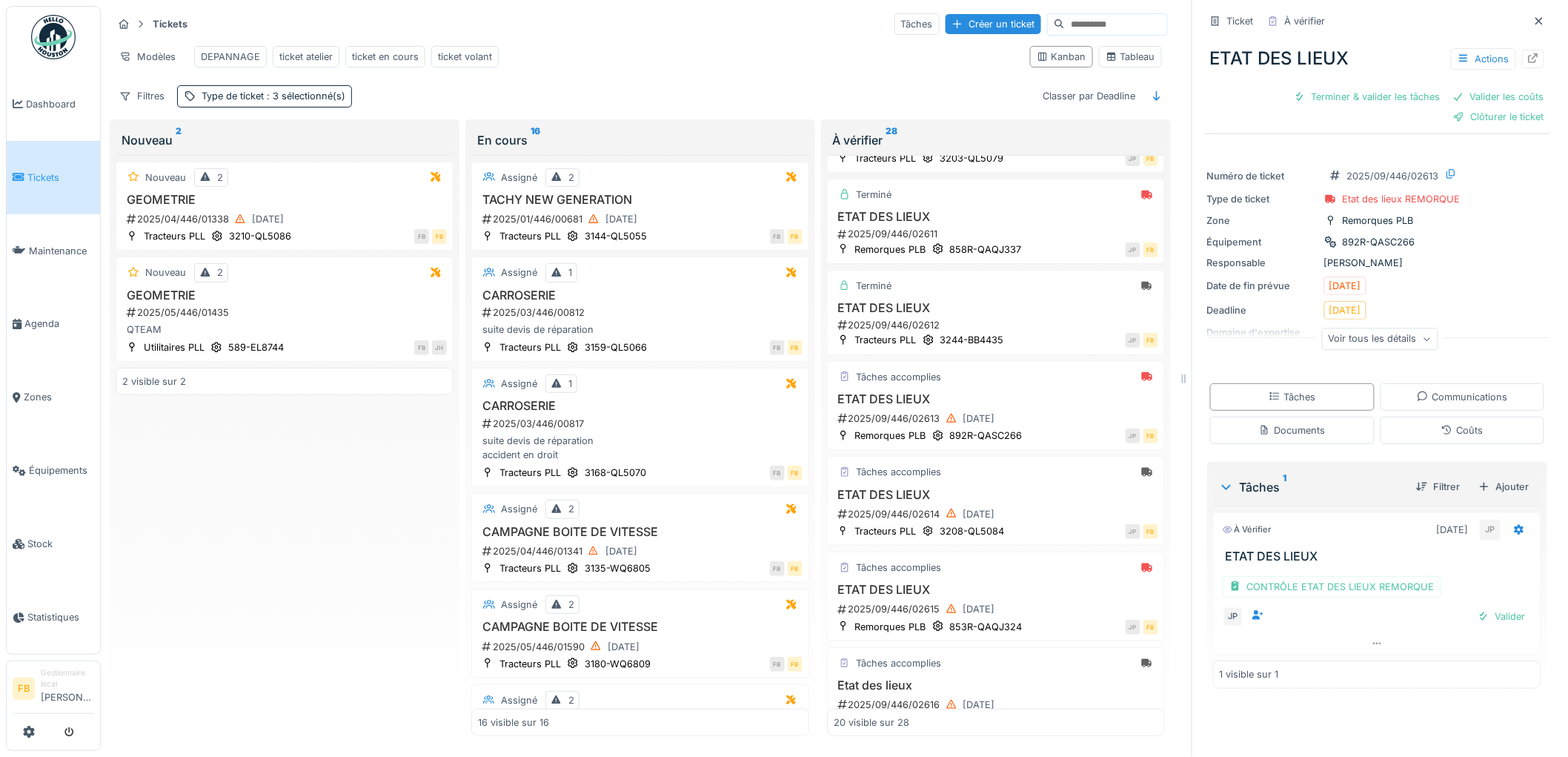
scroll to position [12, 0]
click at [1321, 576] on div "CONTRÔLE ETAT DES LIEUX REMORQUE" at bounding box center [1332, 587] width 218 height 22
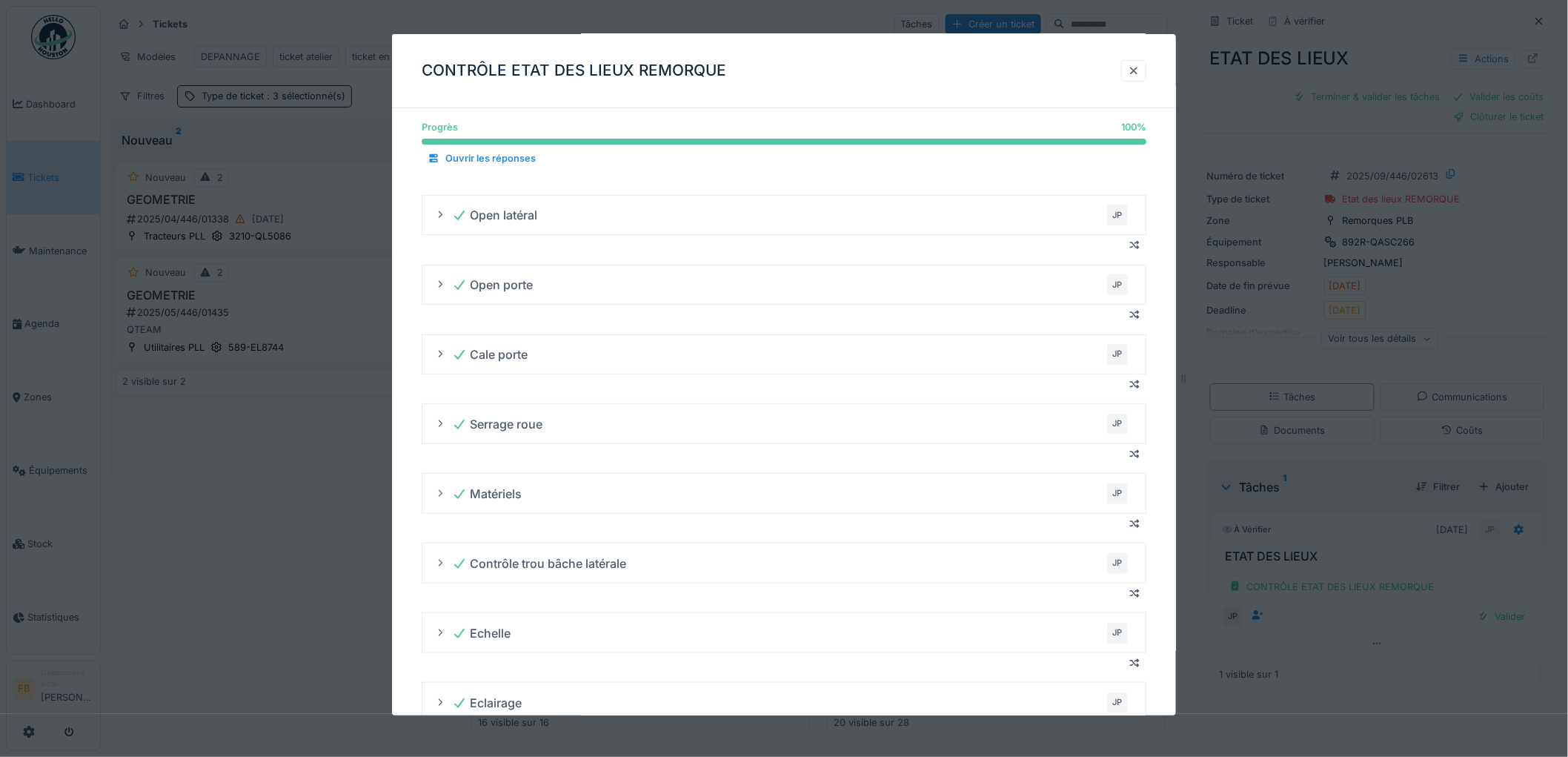
scroll to position [0, 0]
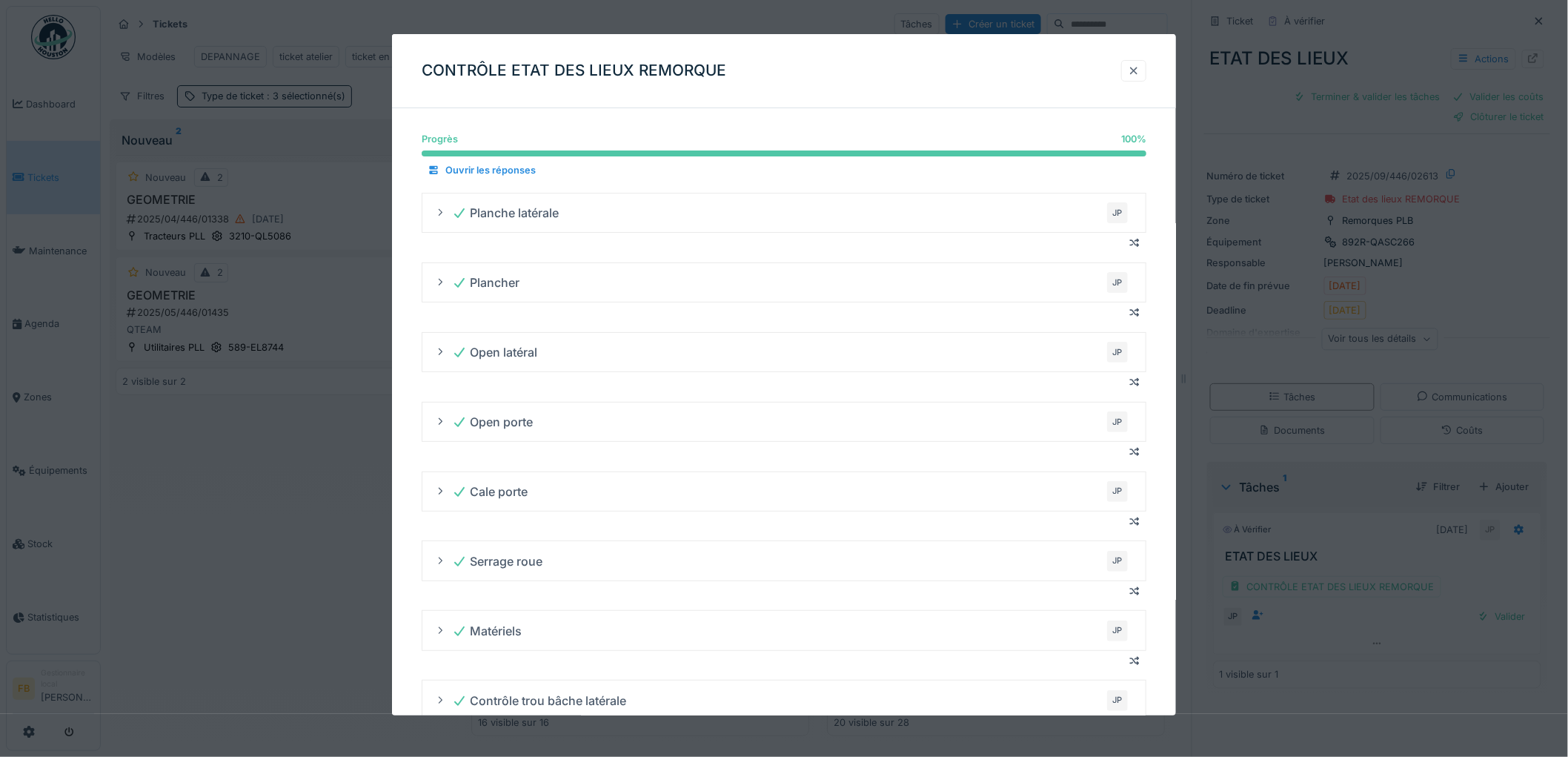
click at [1133, 66] on div at bounding box center [1134, 71] width 25 height 22
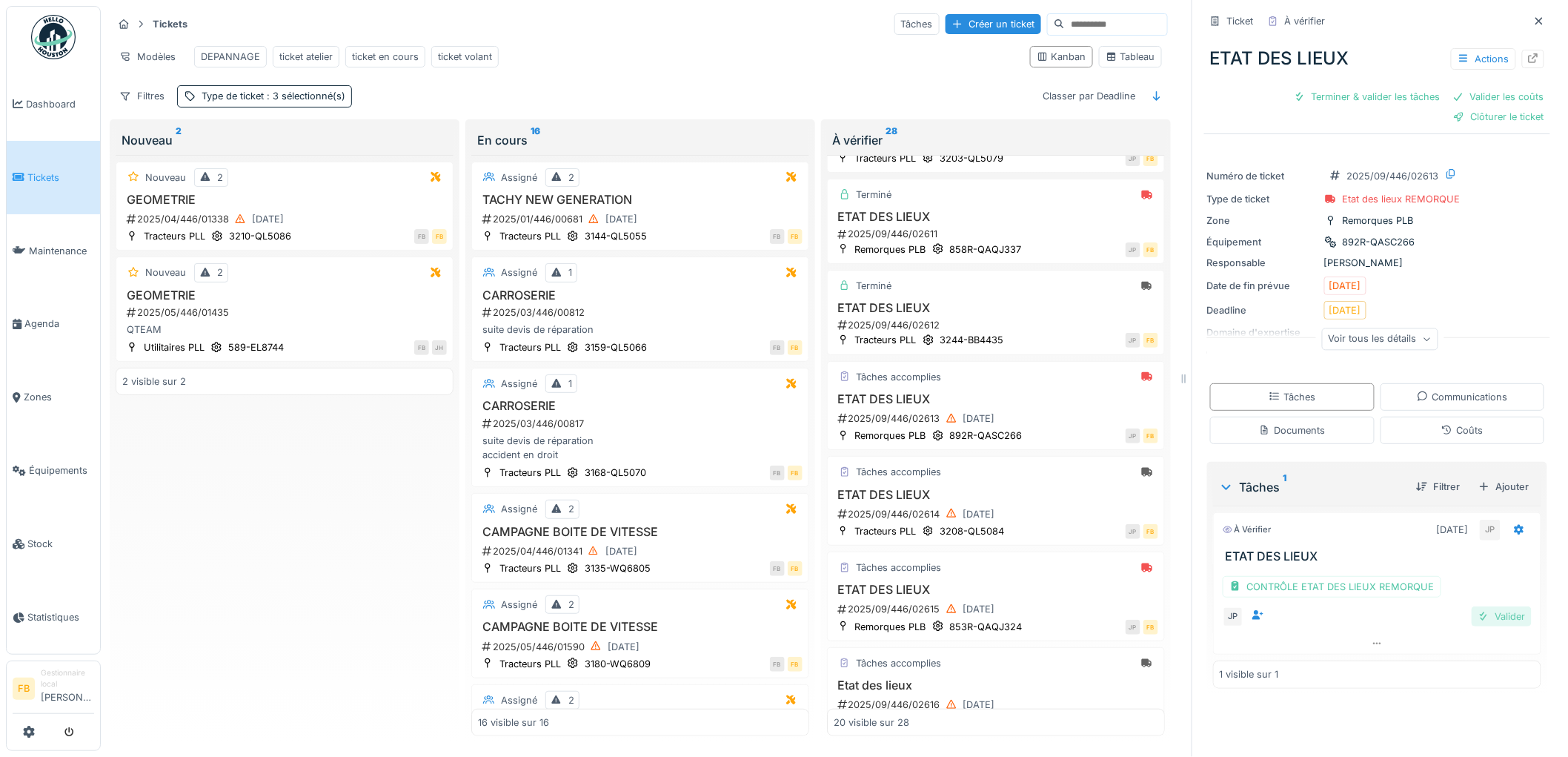
click at [1477, 606] on div "Valider" at bounding box center [1502, 616] width 60 height 20
click at [1444, 424] on div "Coûts" at bounding box center [1463, 431] width 42 height 14
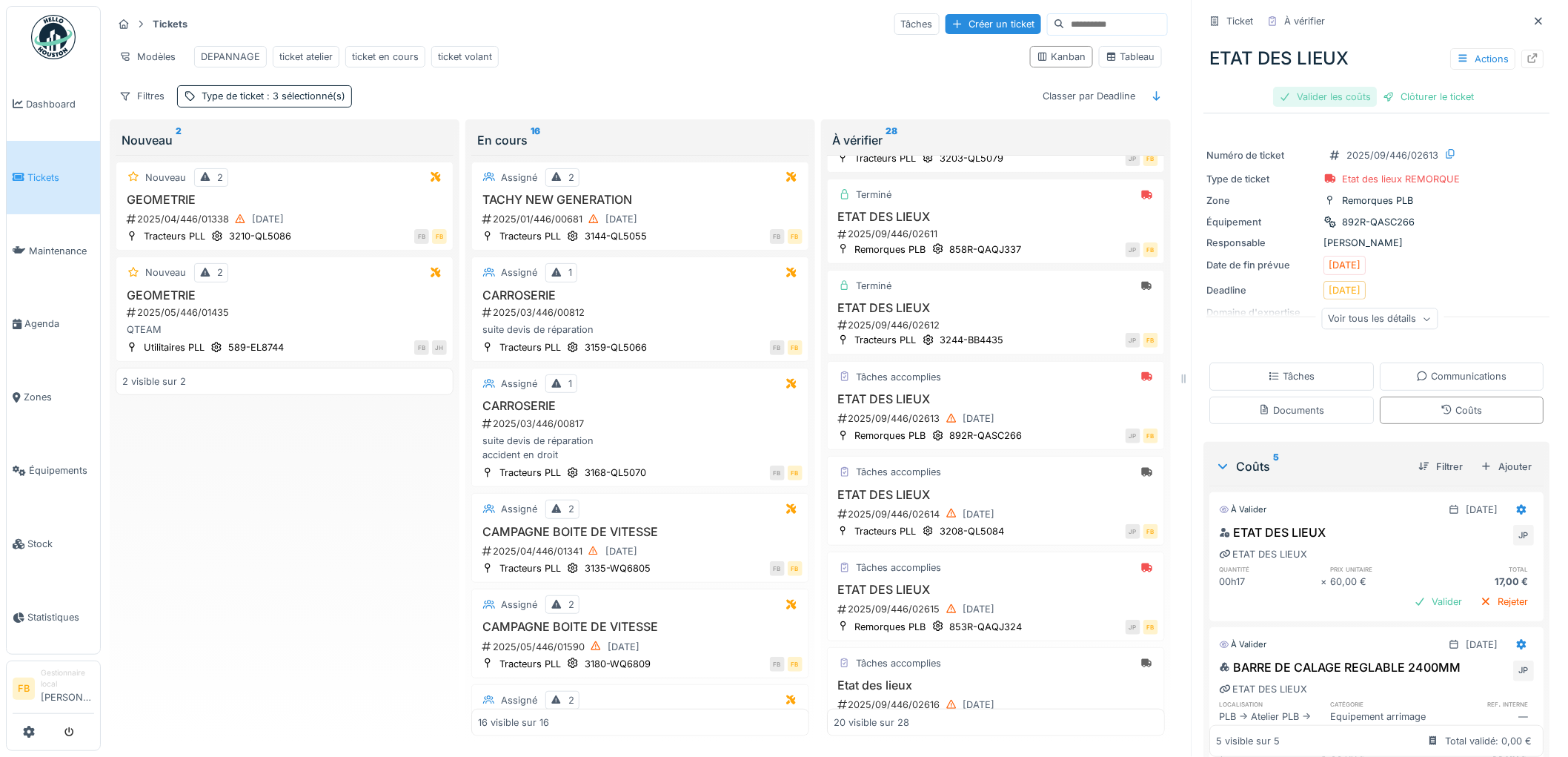
click at [1330, 96] on div "Valider les coûts" at bounding box center [1326, 96] width 104 height 20
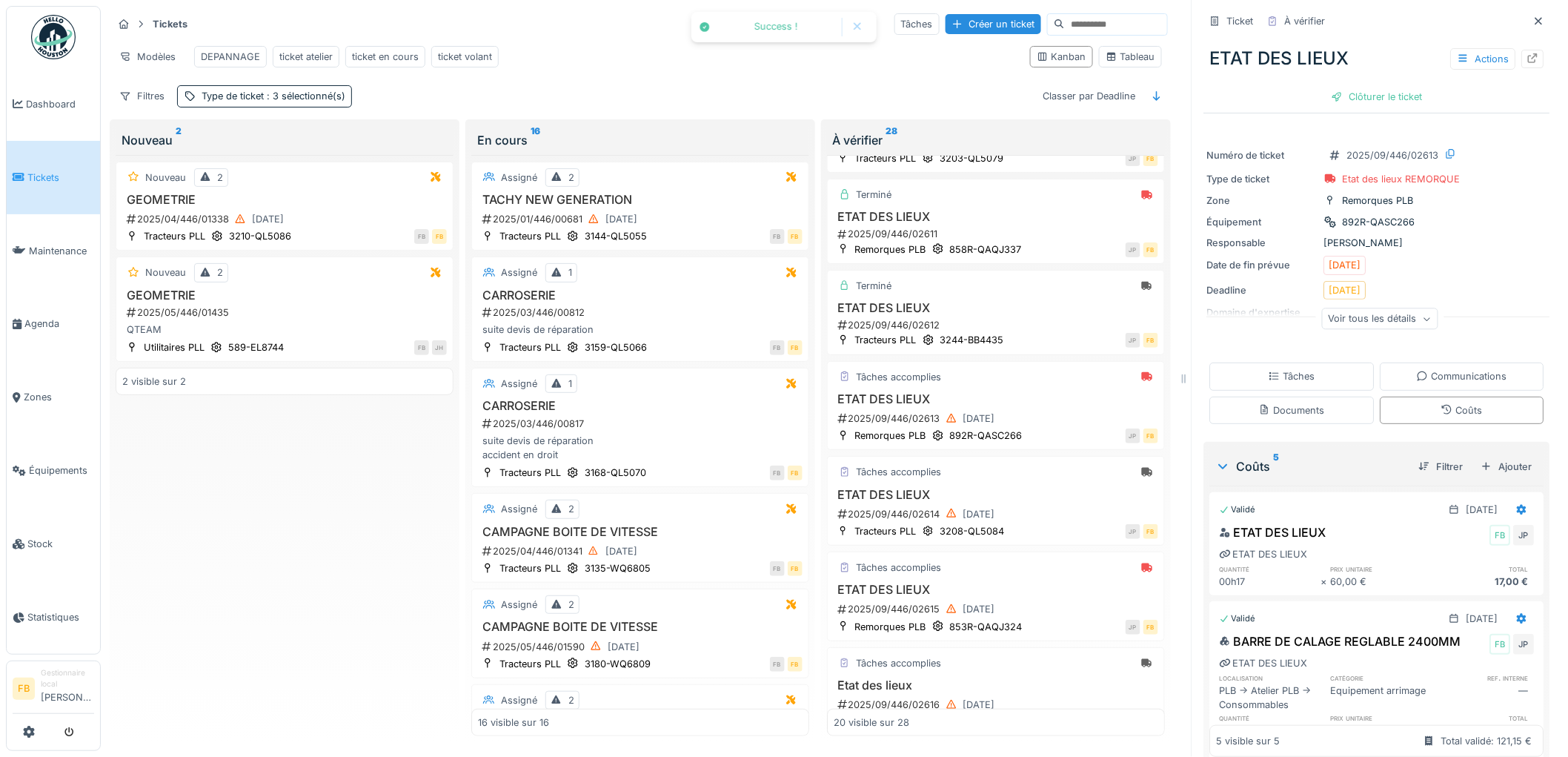
click at [1351, 82] on div "ETAT DES LIEUX Actions Clôturer le ticket" at bounding box center [1377, 71] width 346 height 76
click at [1351, 92] on div "Clôturer le ticket" at bounding box center [1378, 96] width 103 height 20
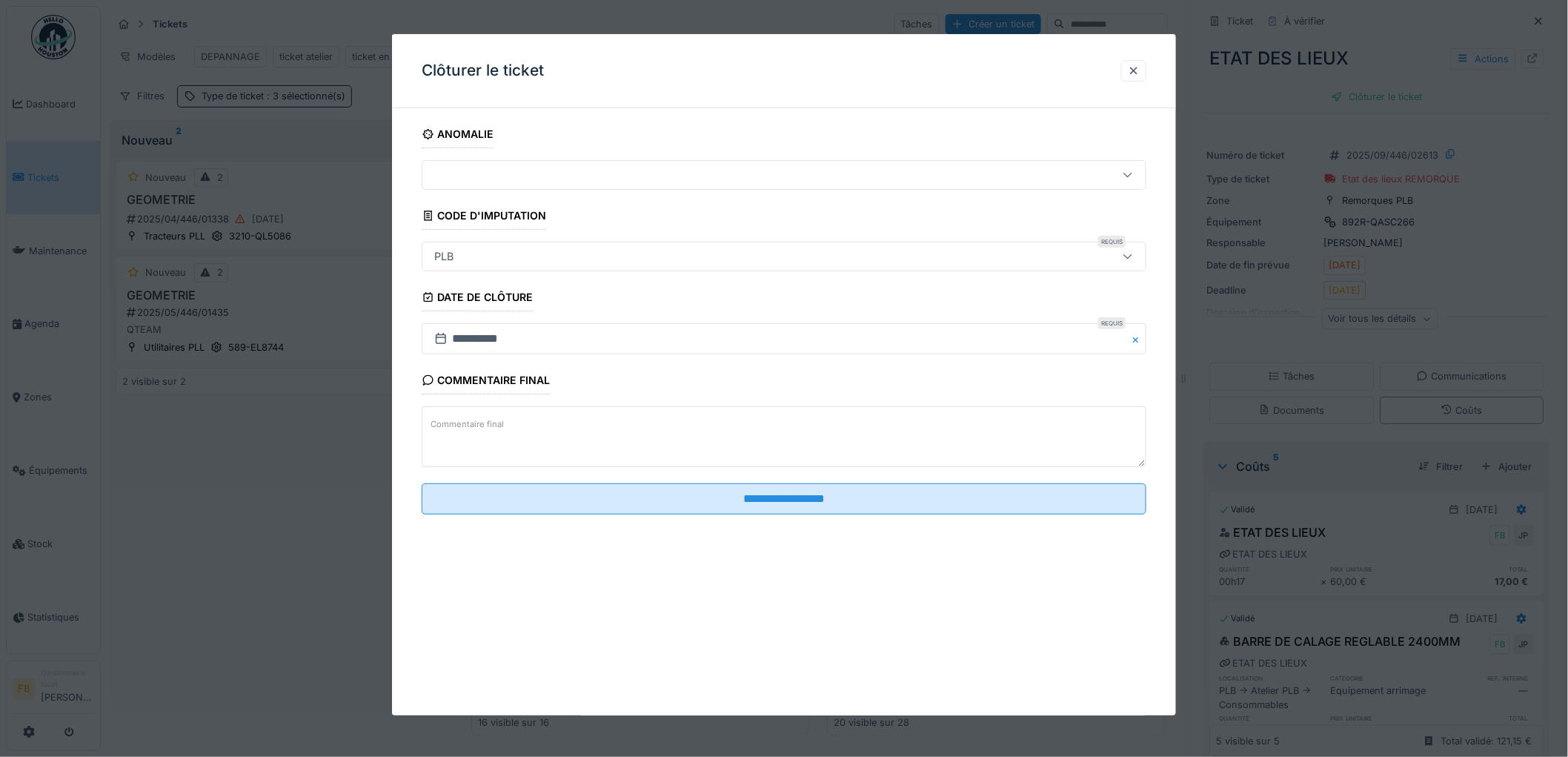
scroll to position [12, 0]
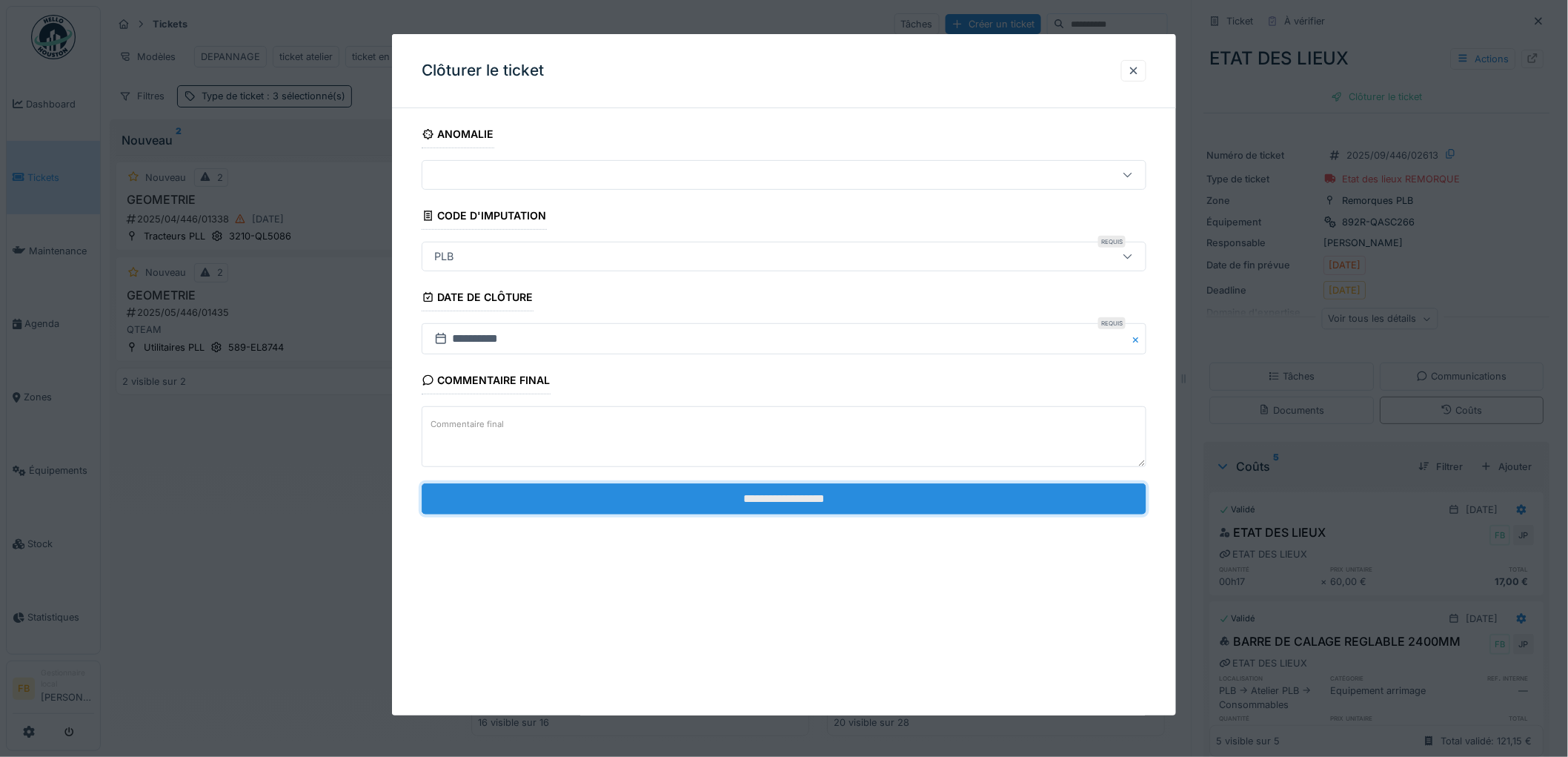
click at [705, 497] on input "**********" at bounding box center [784, 498] width 725 height 31
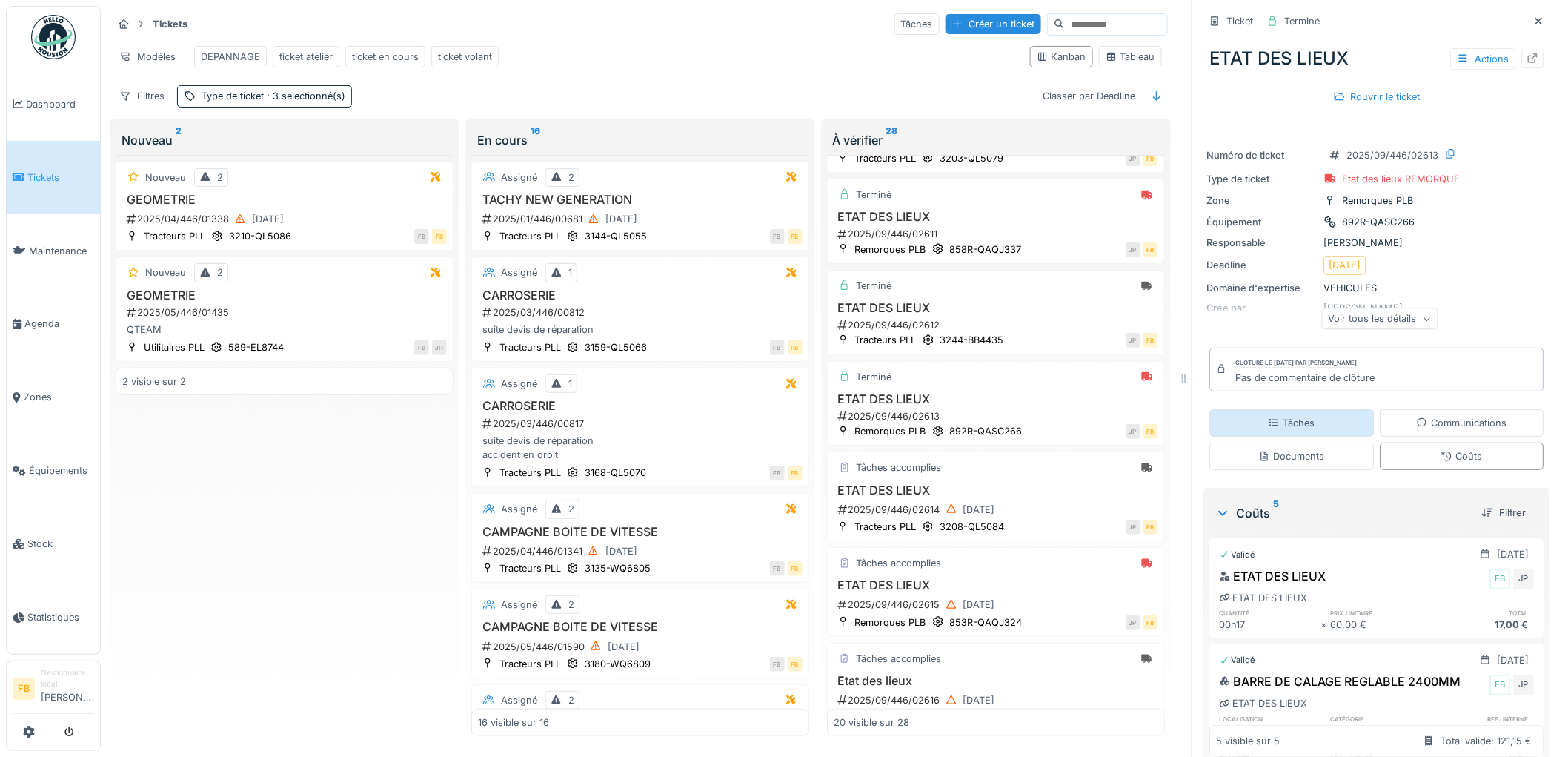
click at [1269, 416] on div "Tâches" at bounding box center [1291, 423] width 47 height 14
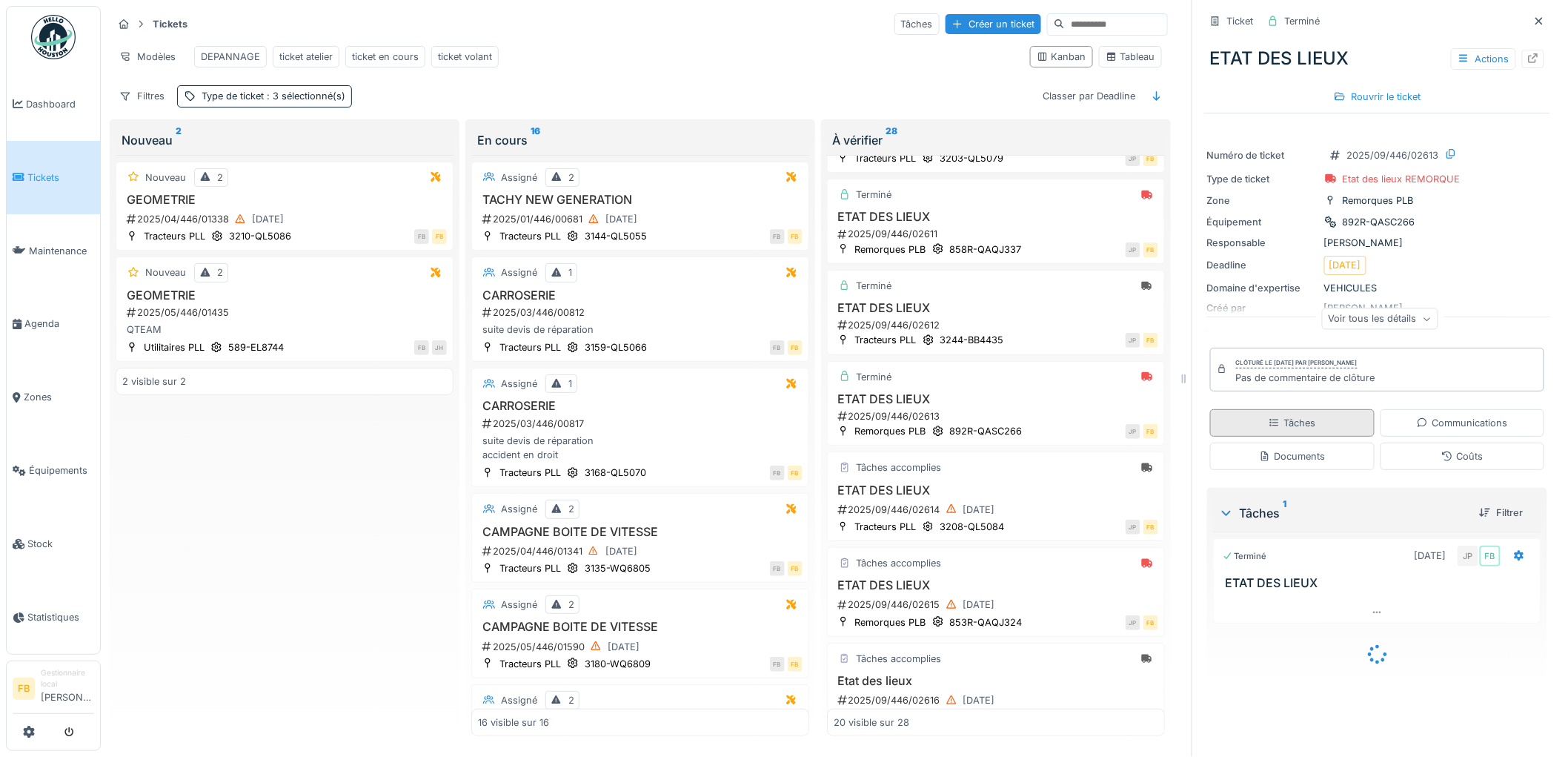
scroll to position [0, 0]
click at [1442, 461] on icon at bounding box center [1448, 456] width 12 height 10
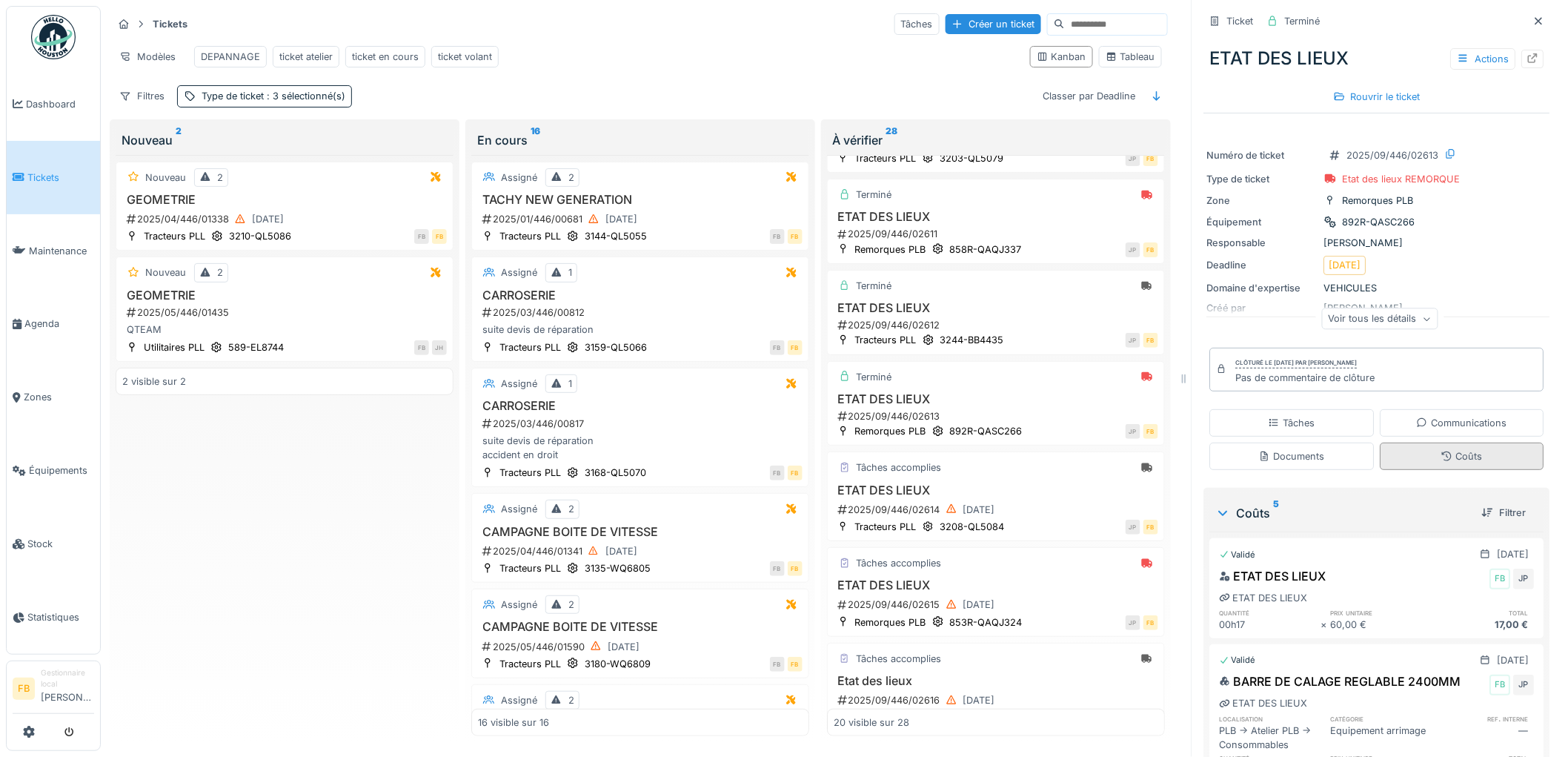
scroll to position [12, 0]
click at [1325, 418] on div "Tâches" at bounding box center [1292, 424] width 165 height 28
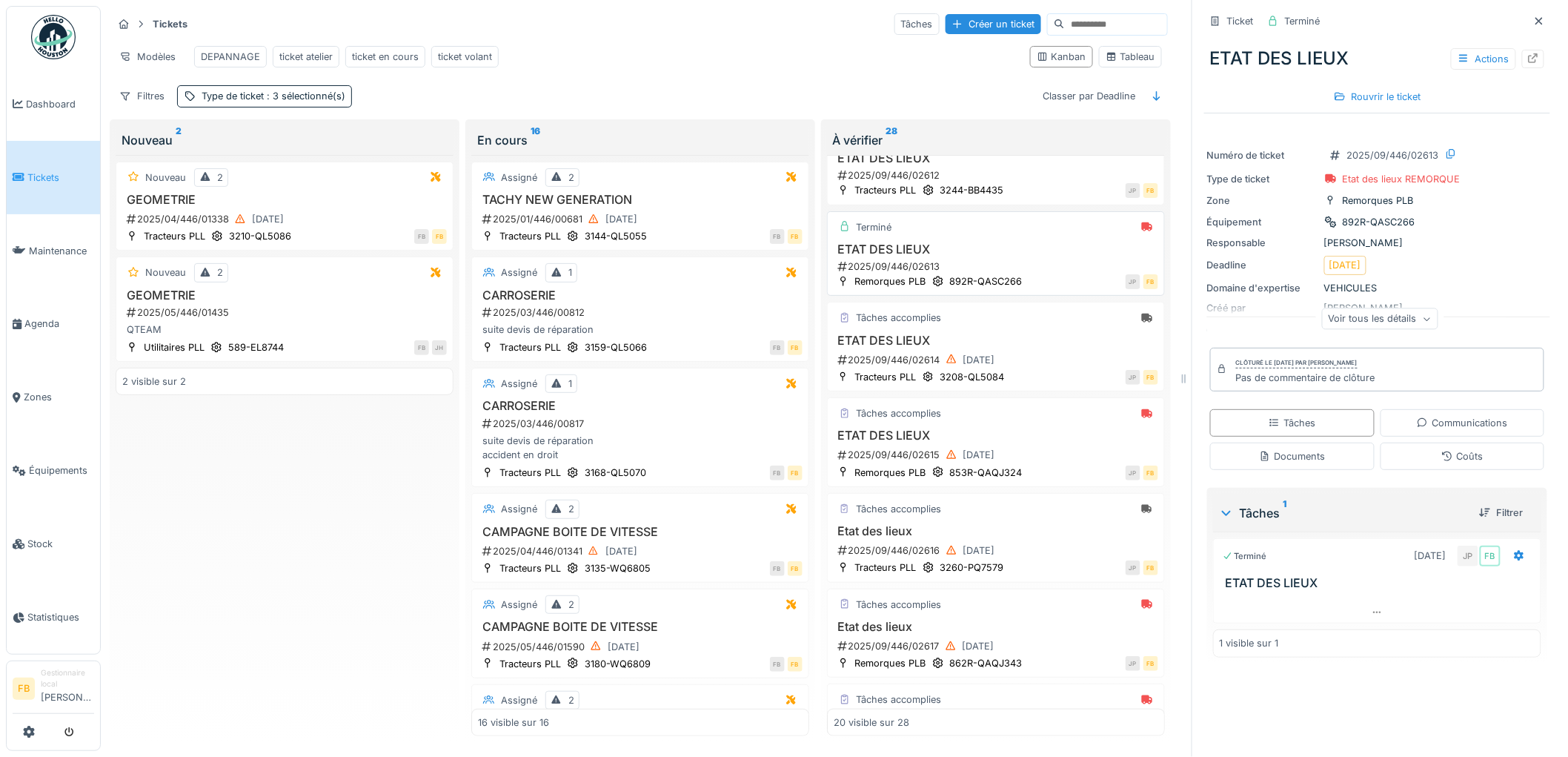
scroll to position [329, 0]
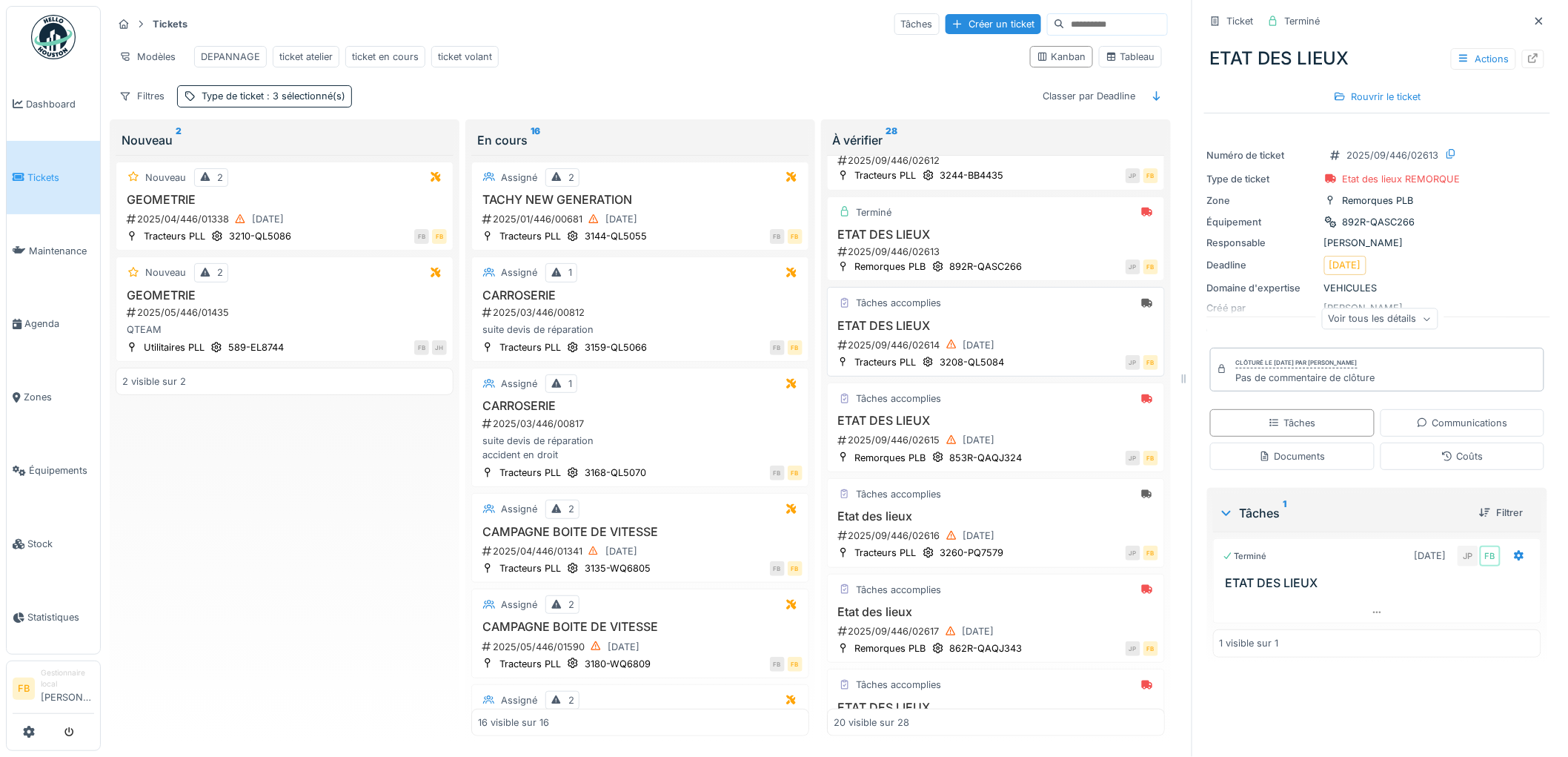
click at [1025, 350] on div "2025/09/446/02614 13/09/2025" at bounding box center [998, 345] width 321 height 19
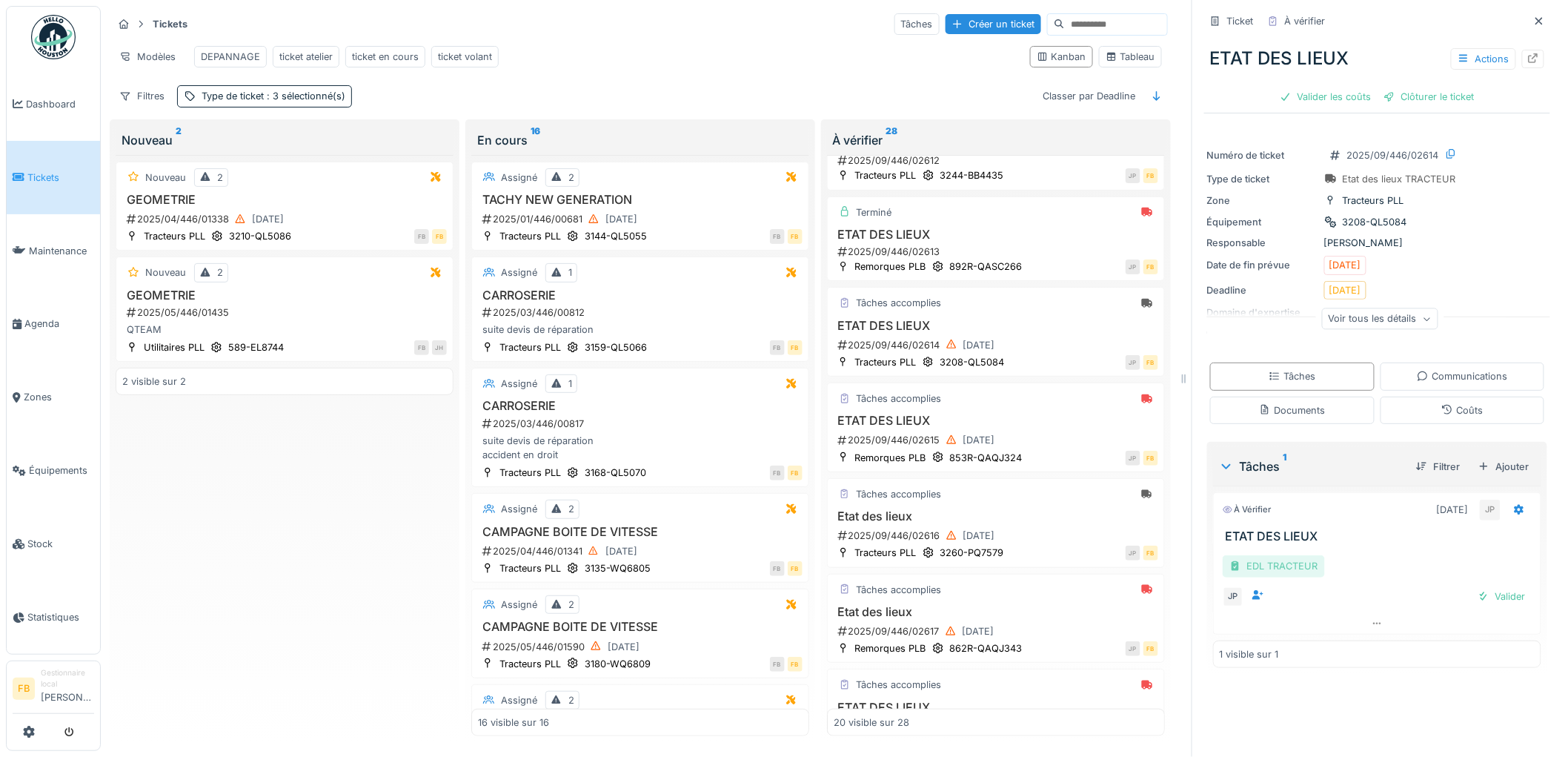
click at [1242, 564] on div "EDL TRACTEUR" at bounding box center [1273, 567] width 102 height 22
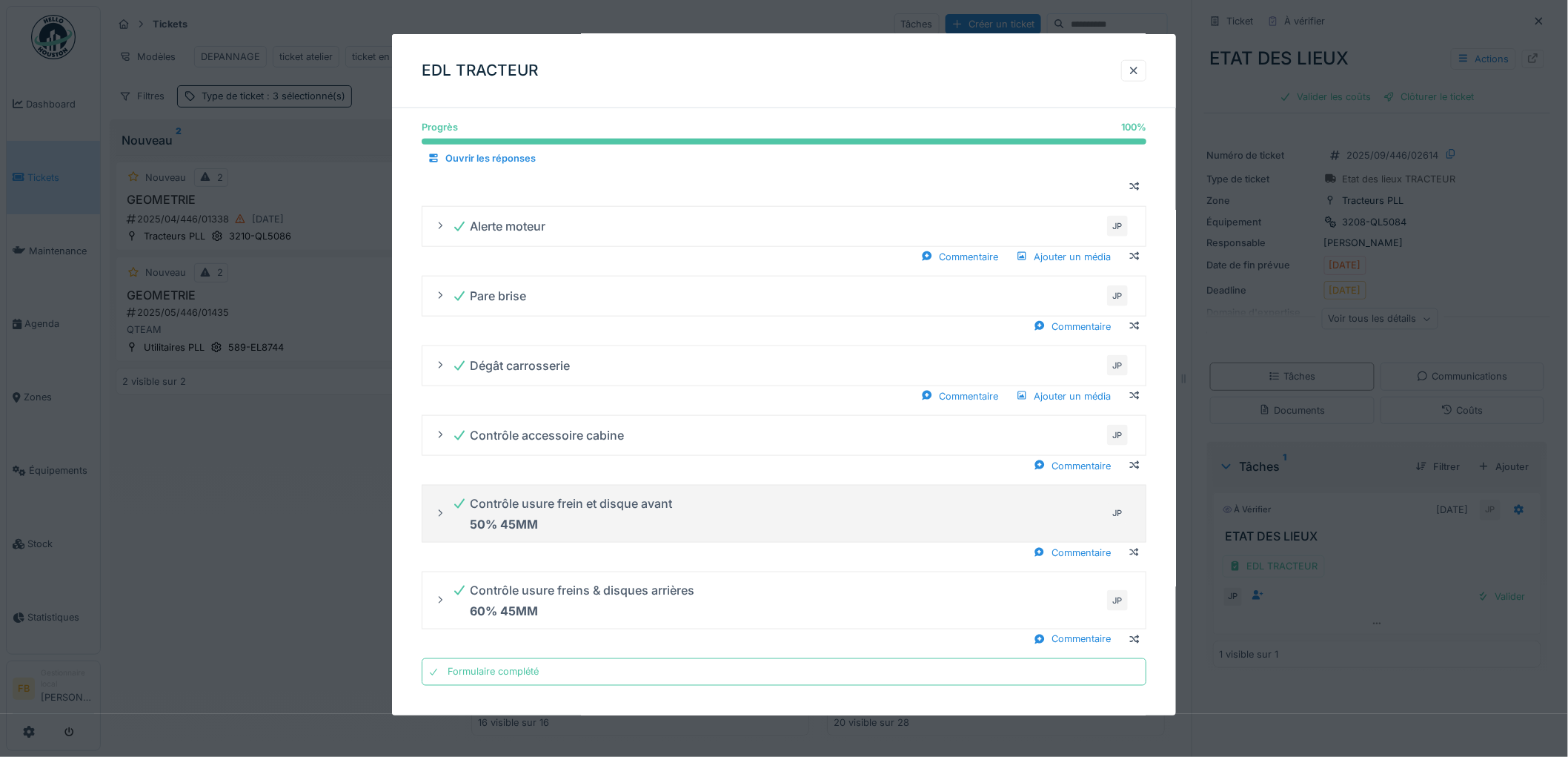
scroll to position [12, 0]
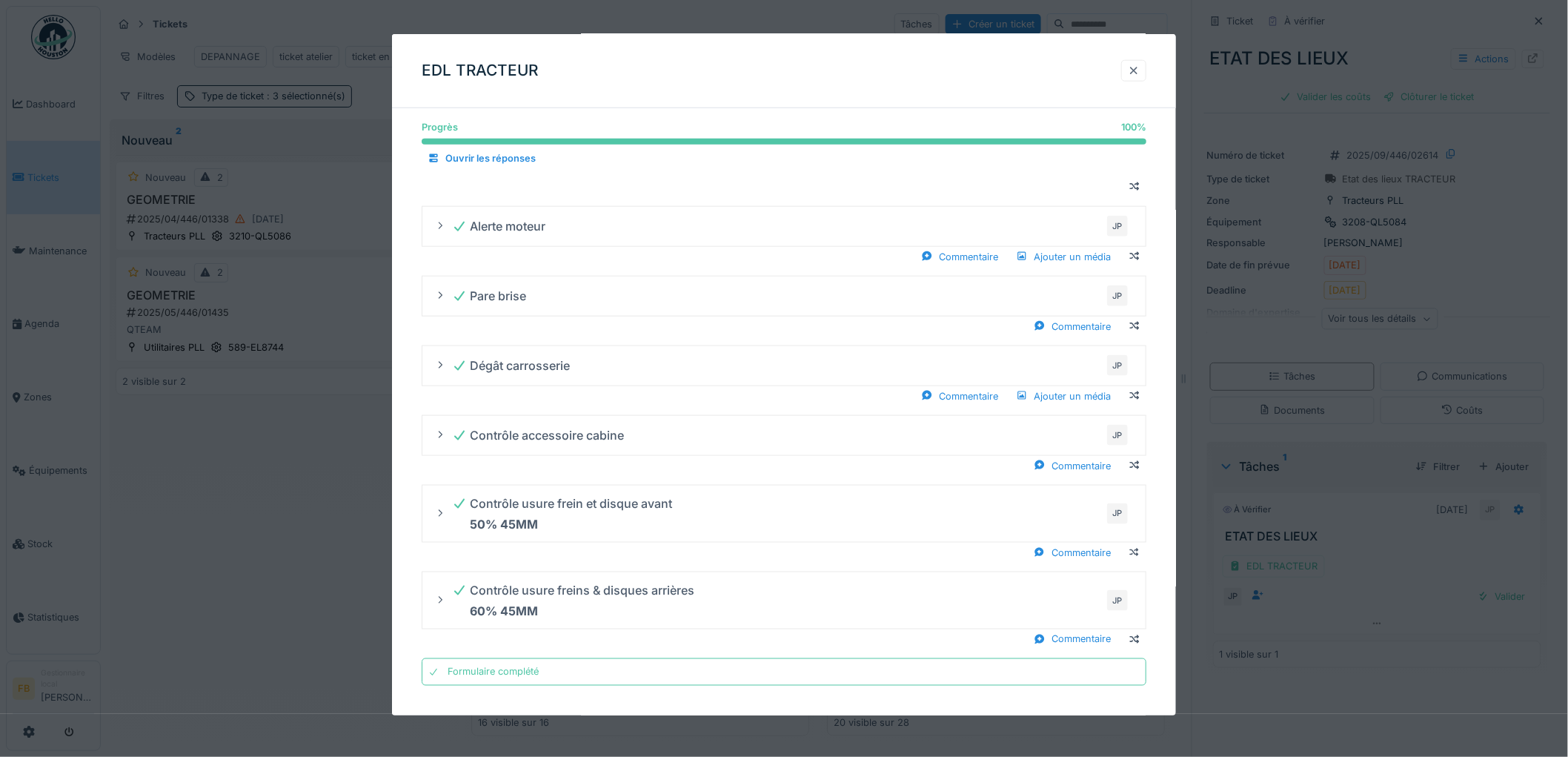
click at [1133, 69] on div at bounding box center [1134, 71] width 25 height 22
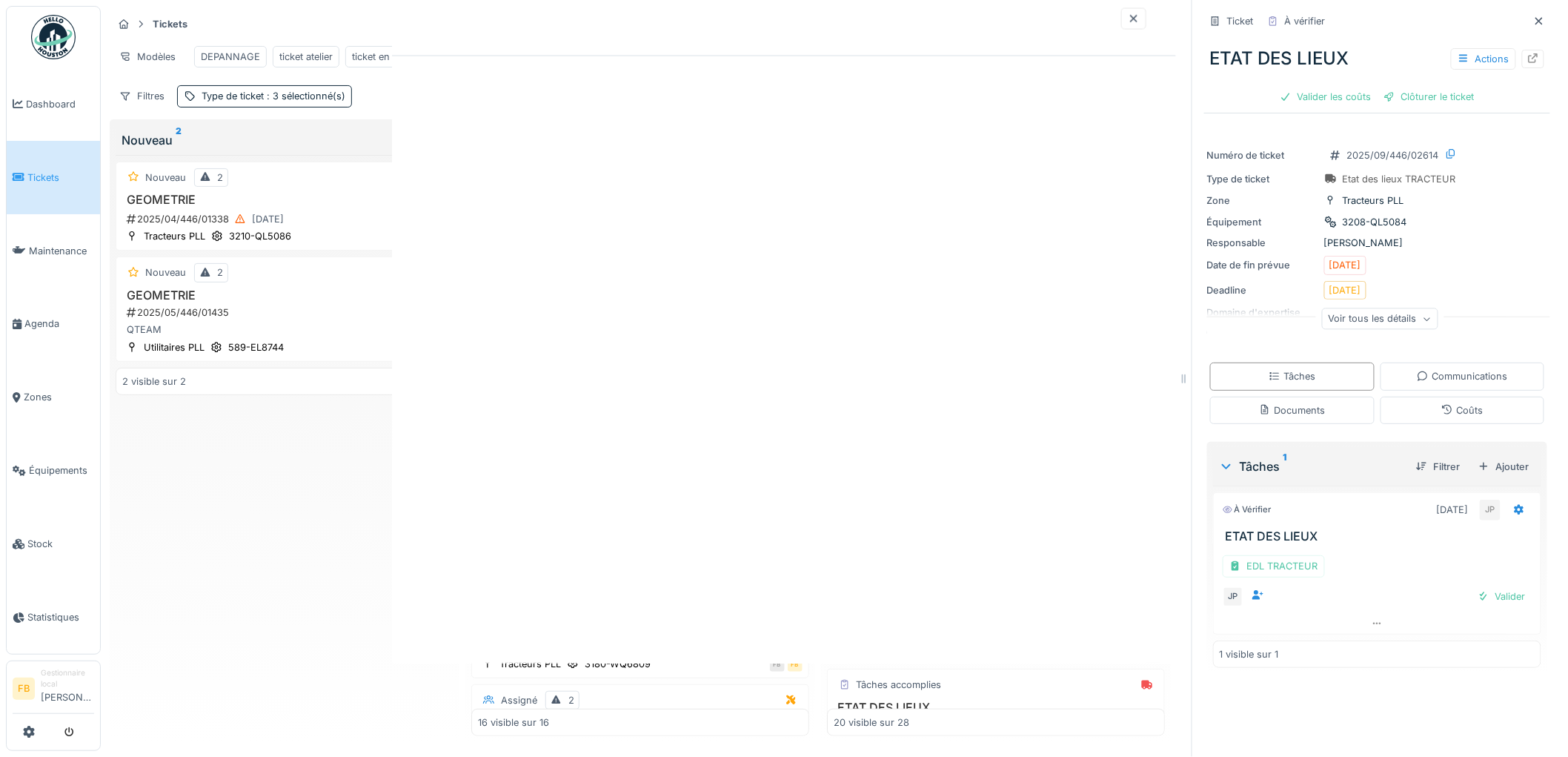
scroll to position [0, 0]
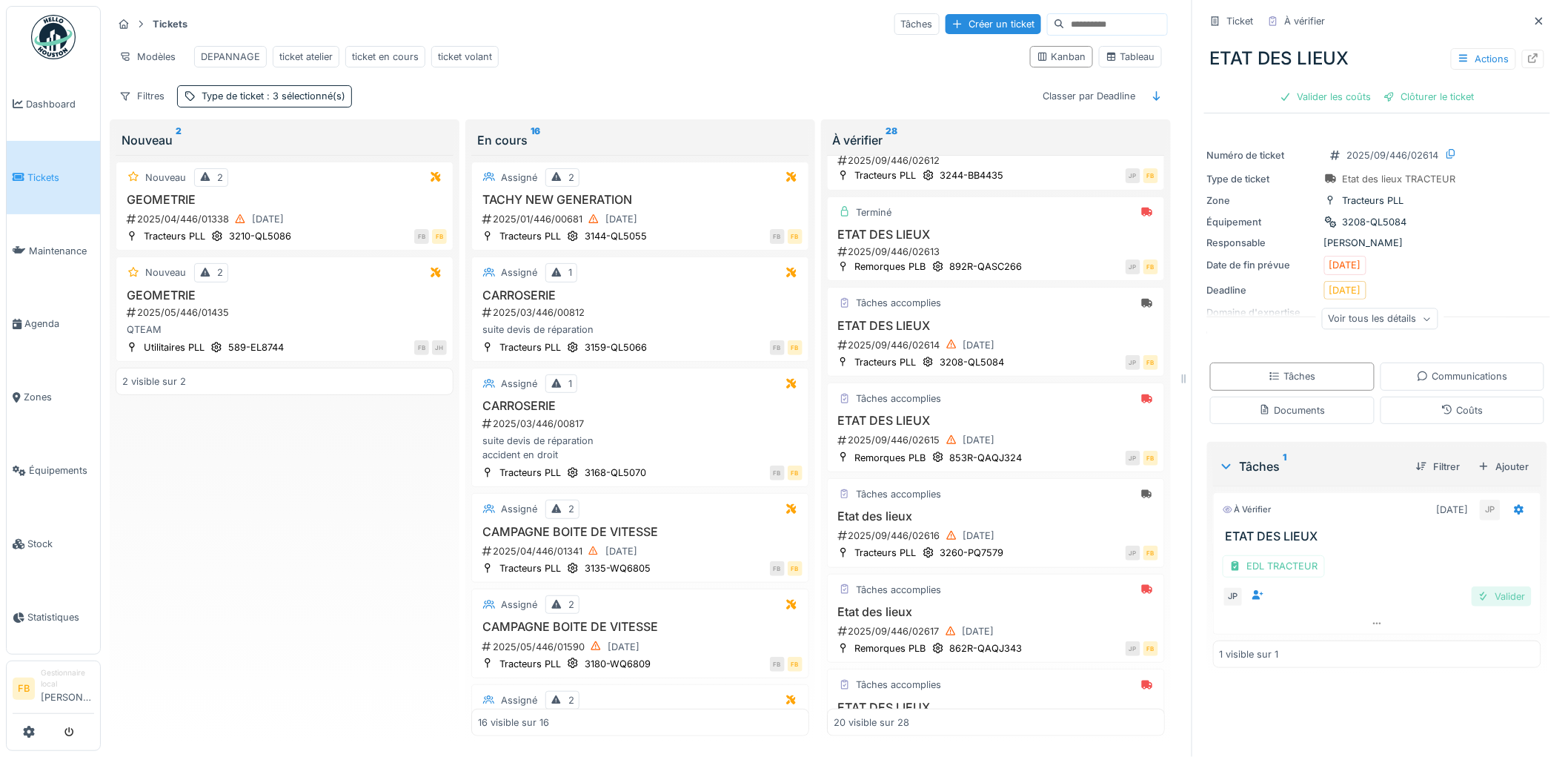
click at [1490, 589] on div "Valider" at bounding box center [1502, 596] width 60 height 20
click at [1313, 86] on div "Valider les coûts" at bounding box center [1326, 96] width 104 height 20
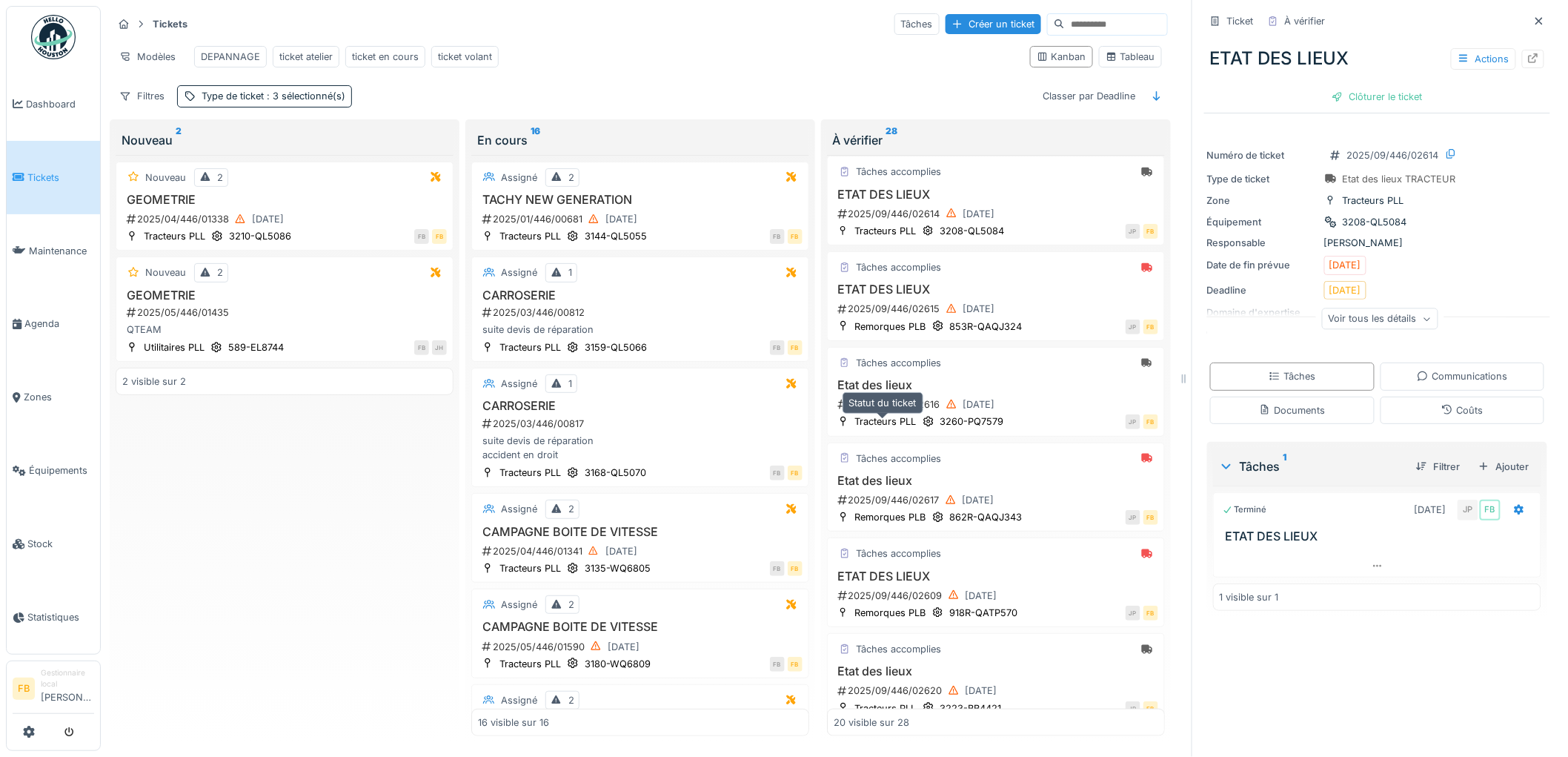
scroll to position [247, 0]
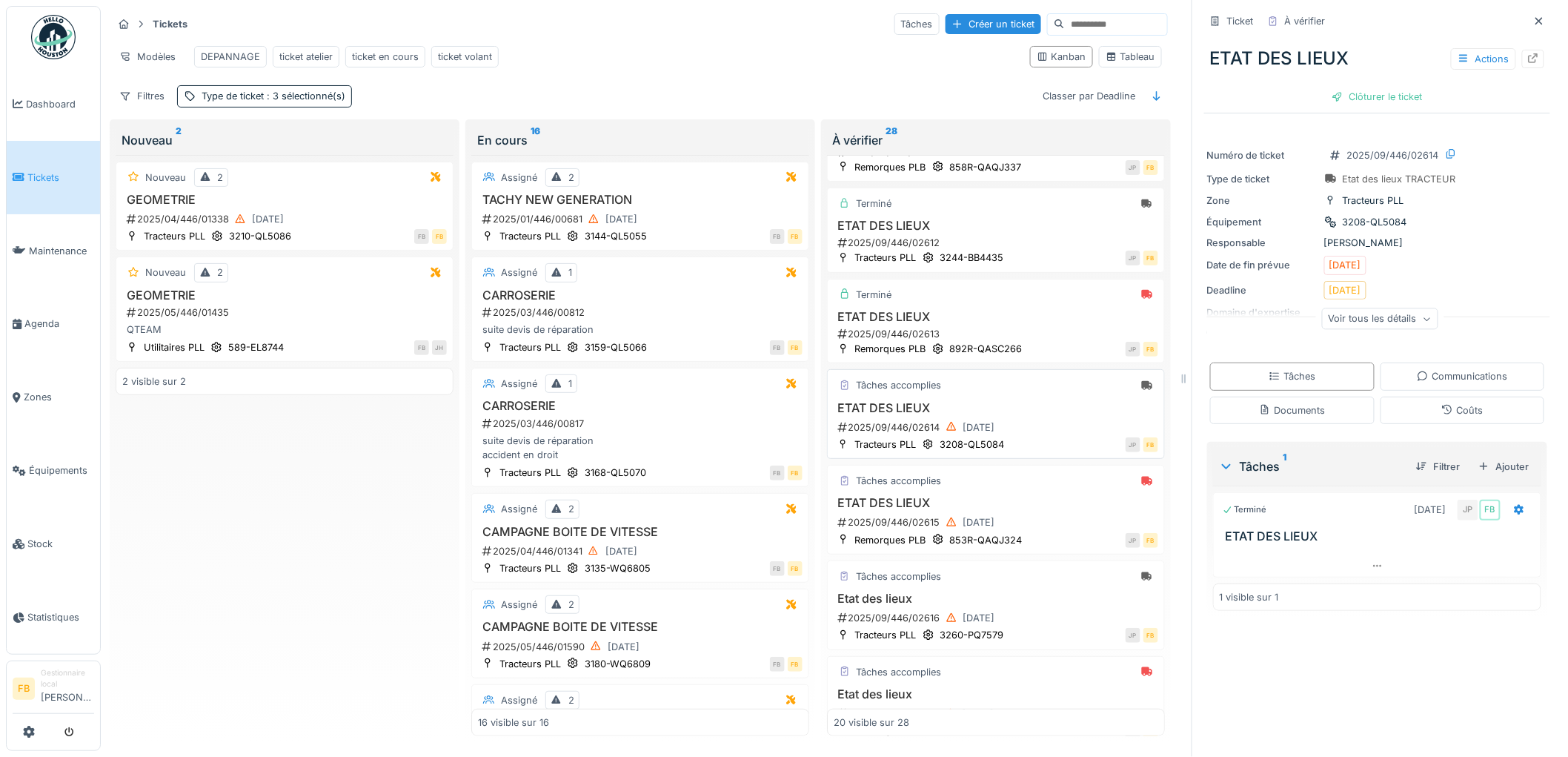
click at [1014, 407] on h3 "ETAT DES LIEUX" at bounding box center [996, 408] width 324 height 14
click at [1033, 413] on h3 "ETAT DES LIEUX" at bounding box center [996, 408] width 324 height 14
click at [956, 407] on h3 "ETAT DES LIEUX" at bounding box center [996, 408] width 324 height 14
click at [1431, 410] on div "Coûts" at bounding box center [1463, 411] width 165 height 28
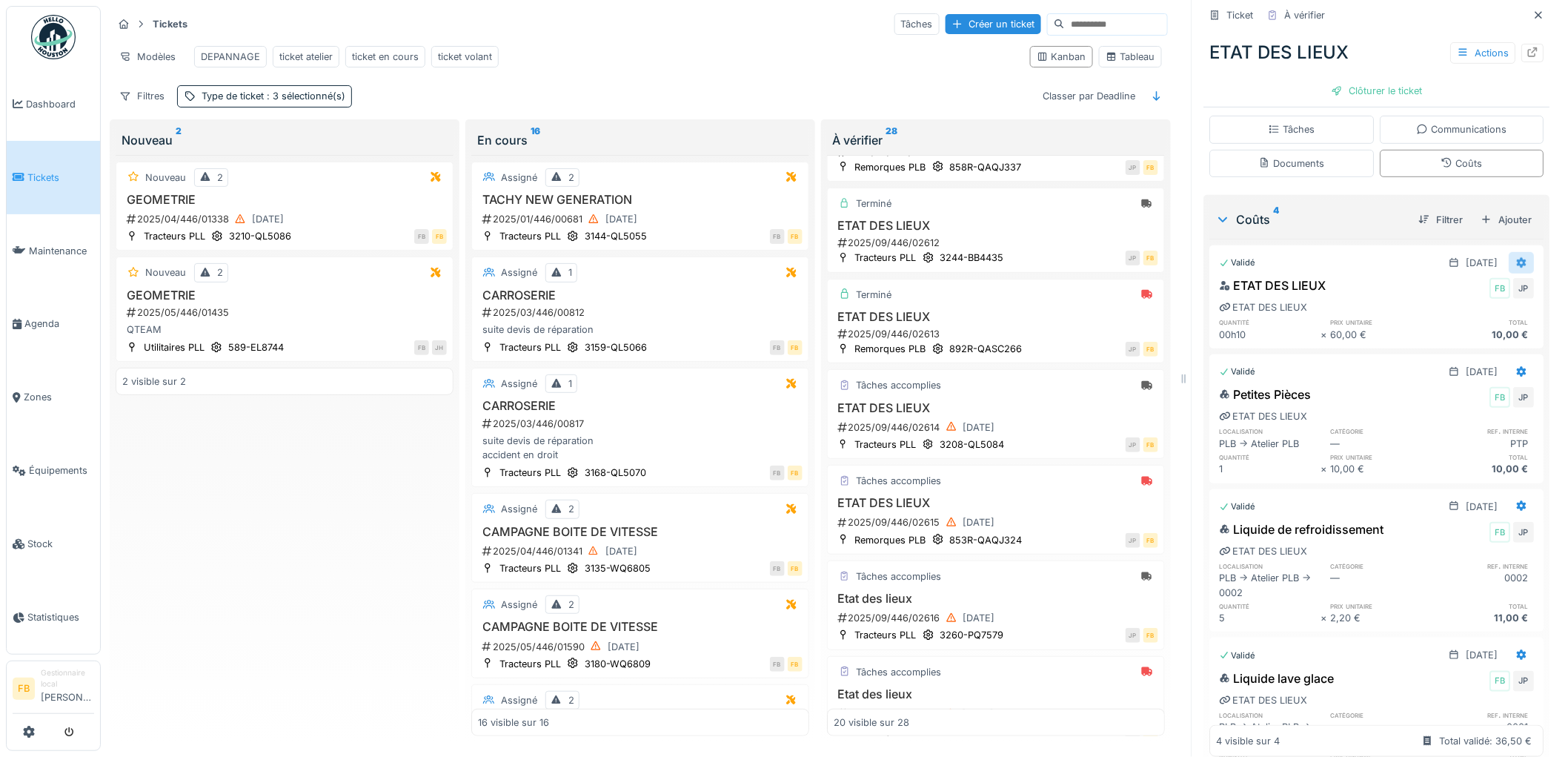
click at [1509, 252] on div at bounding box center [1521, 263] width 25 height 22
click at [1466, 310] on div "Modifier" at bounding box center [1457, 320] width 71 height 22
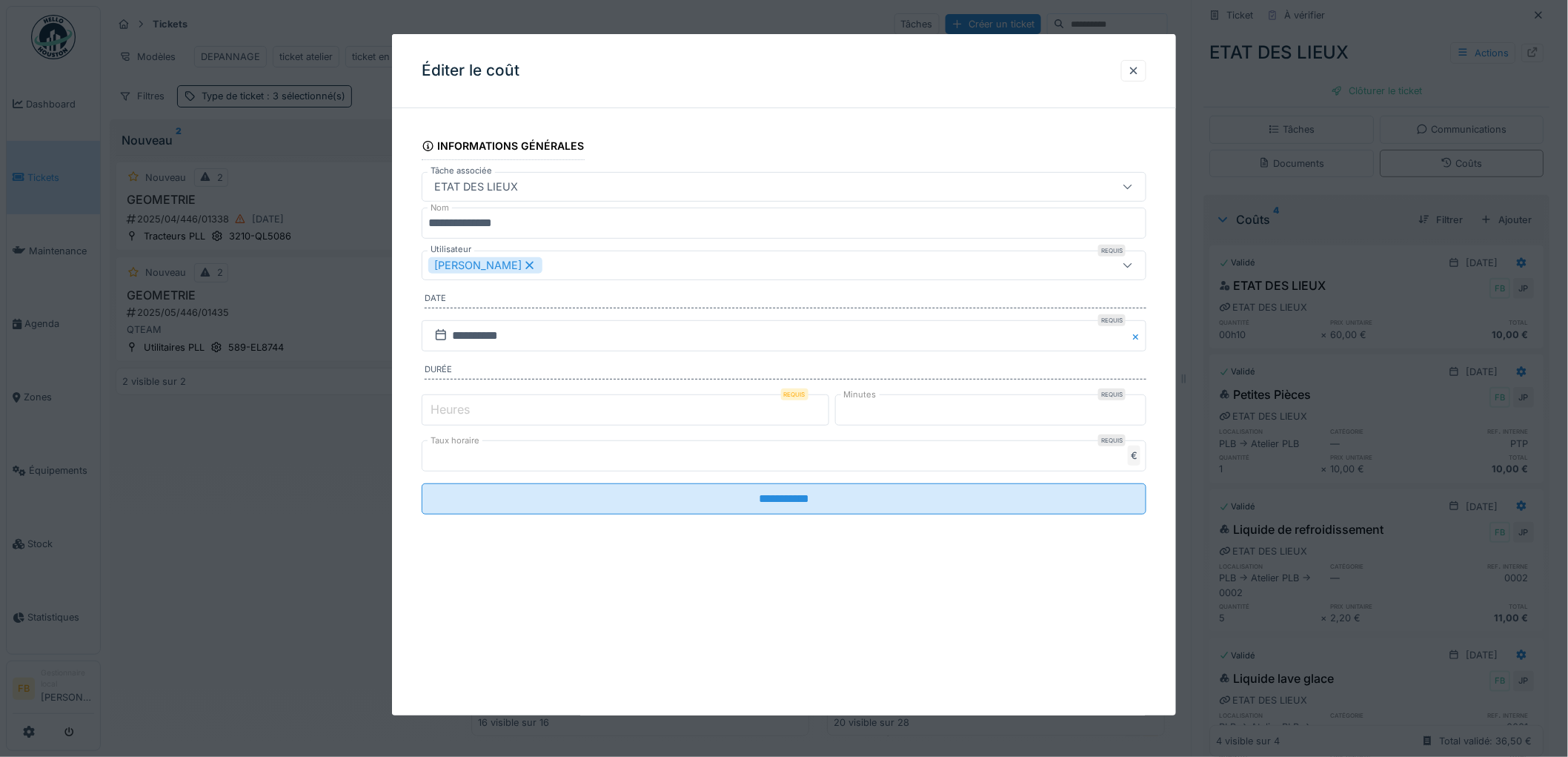
drag, startPoint x: 475, startPoint y: 417, endPoint x: 409, endPoint y: 409, distance: 66.5
click at [401, 410] on div "**********" at bounding box center [784, 337] width 784 height 436
type input "*"
drag, startPoint x: 878, startPoint y: 411, endPoint x: 820, endPoint y: 412, distance: 58.0
click at [820, 412] on div "Heures Requis * Minutes Requis **" at bounding box center [784, 410] width 725 height 37
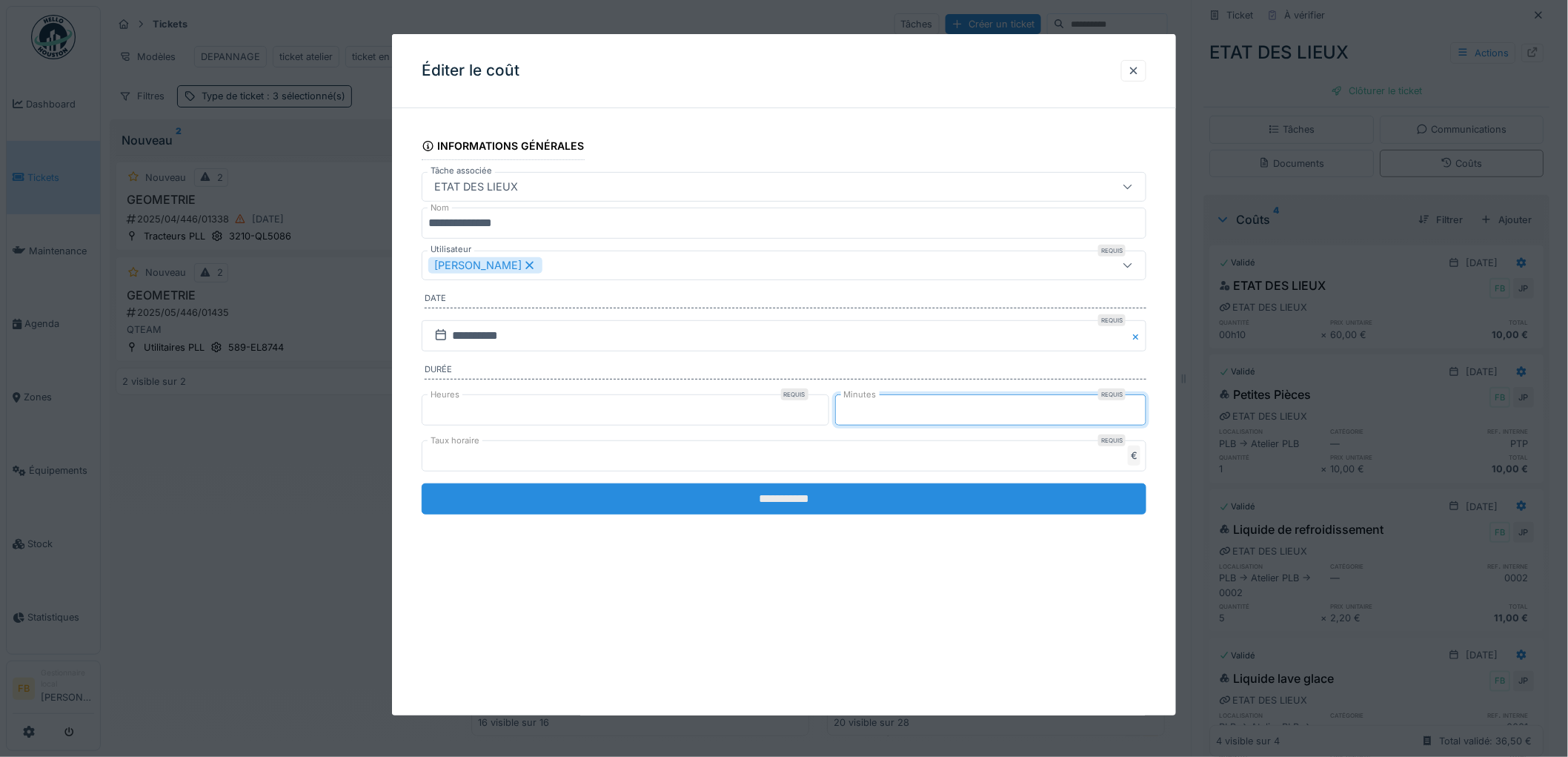
click at [764, 500] on input "**********" at bounding box center [784, 498] width 725 height 31
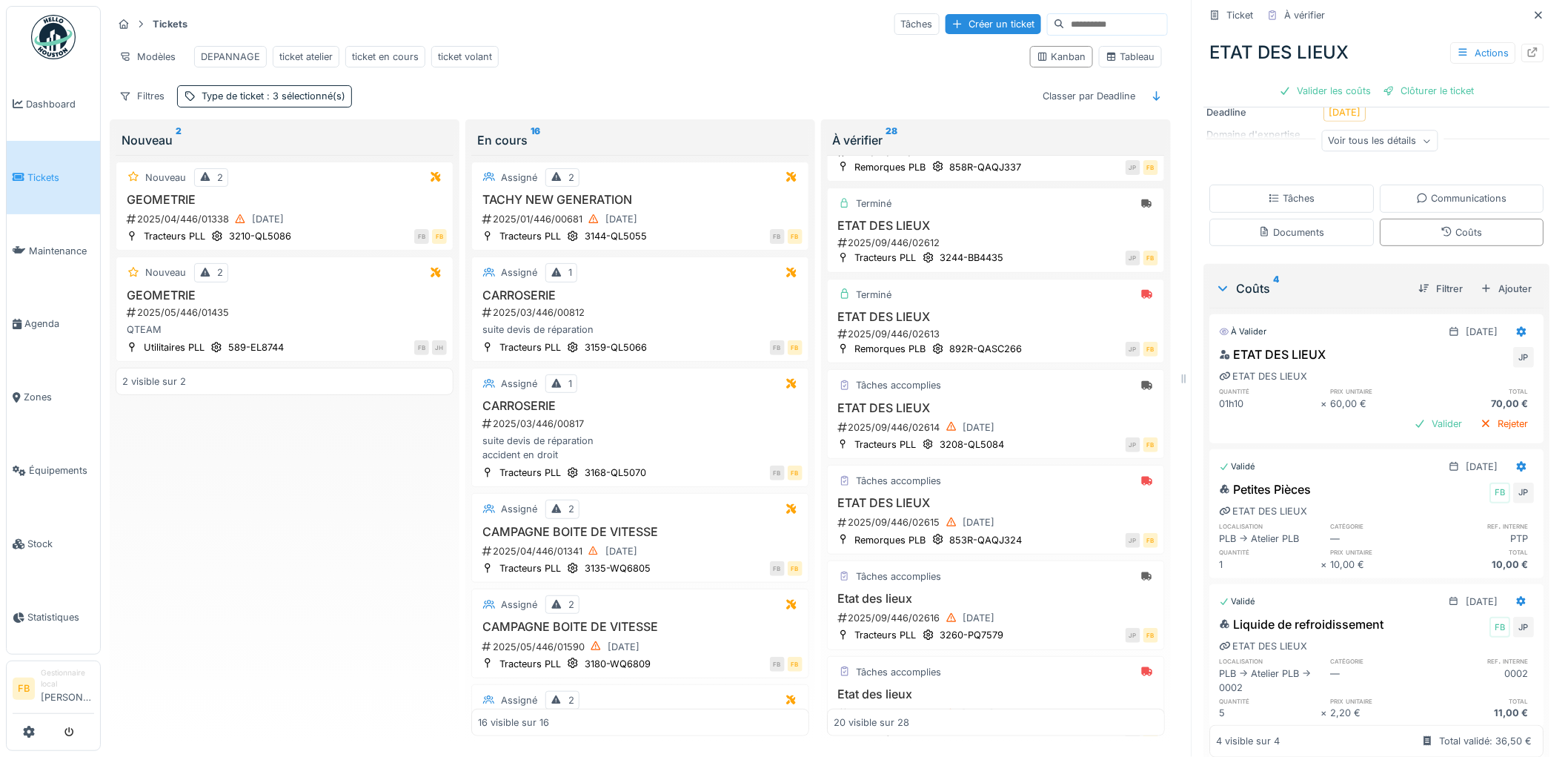
scroll to position [0, 0]
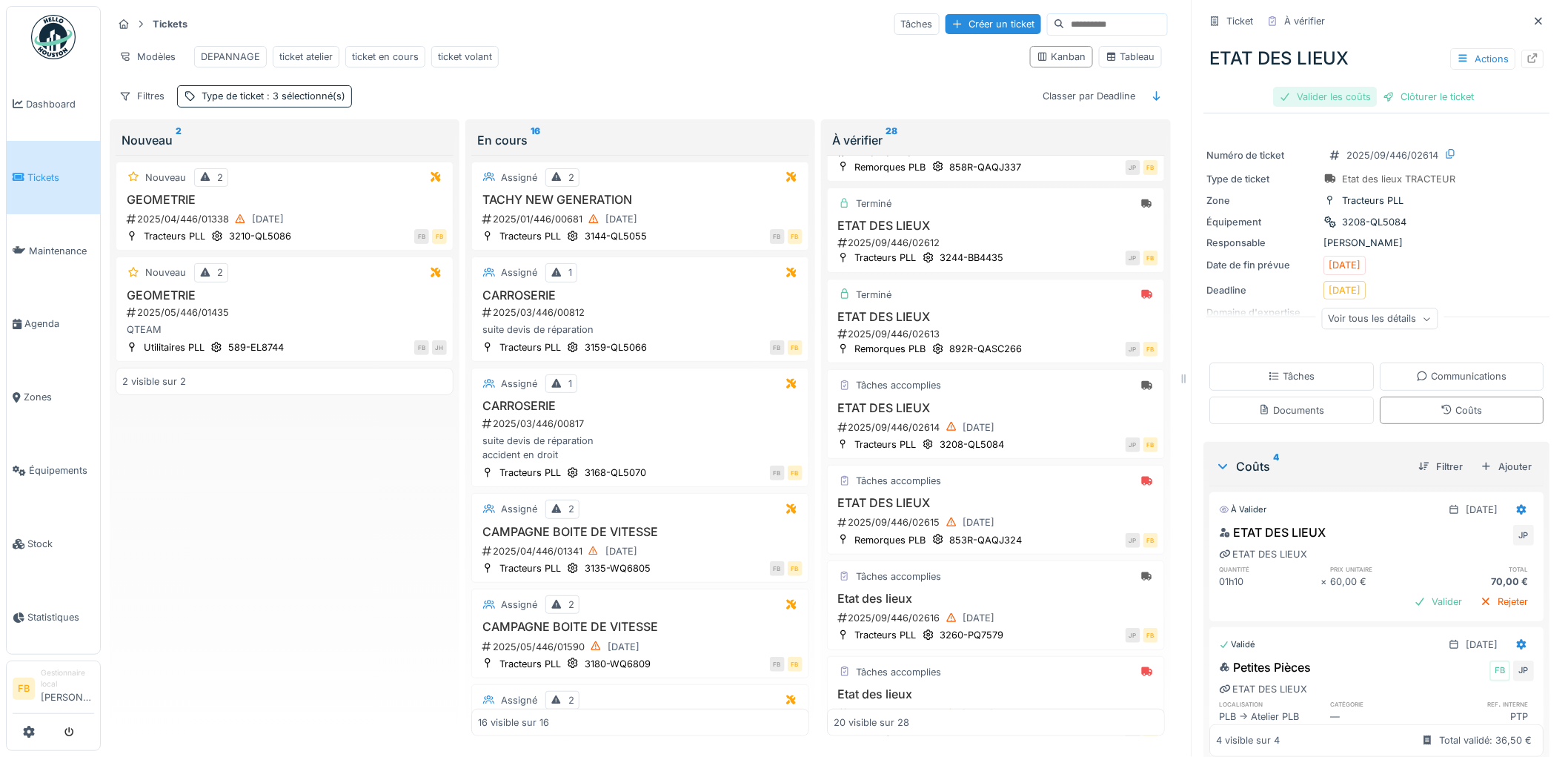
click at [1313, 86] on div "Valider les coûts" at bounding box center [1326, 96] width 104 height 20
drag, startPoint x: 1336, startPoint y: 85, endPoint x: 1283, endPoint y: 162, distance: 93.5
click at [1336, 86] on div "Clôturer le ticket" at bounding box center [1378, 96] width 103 height 20
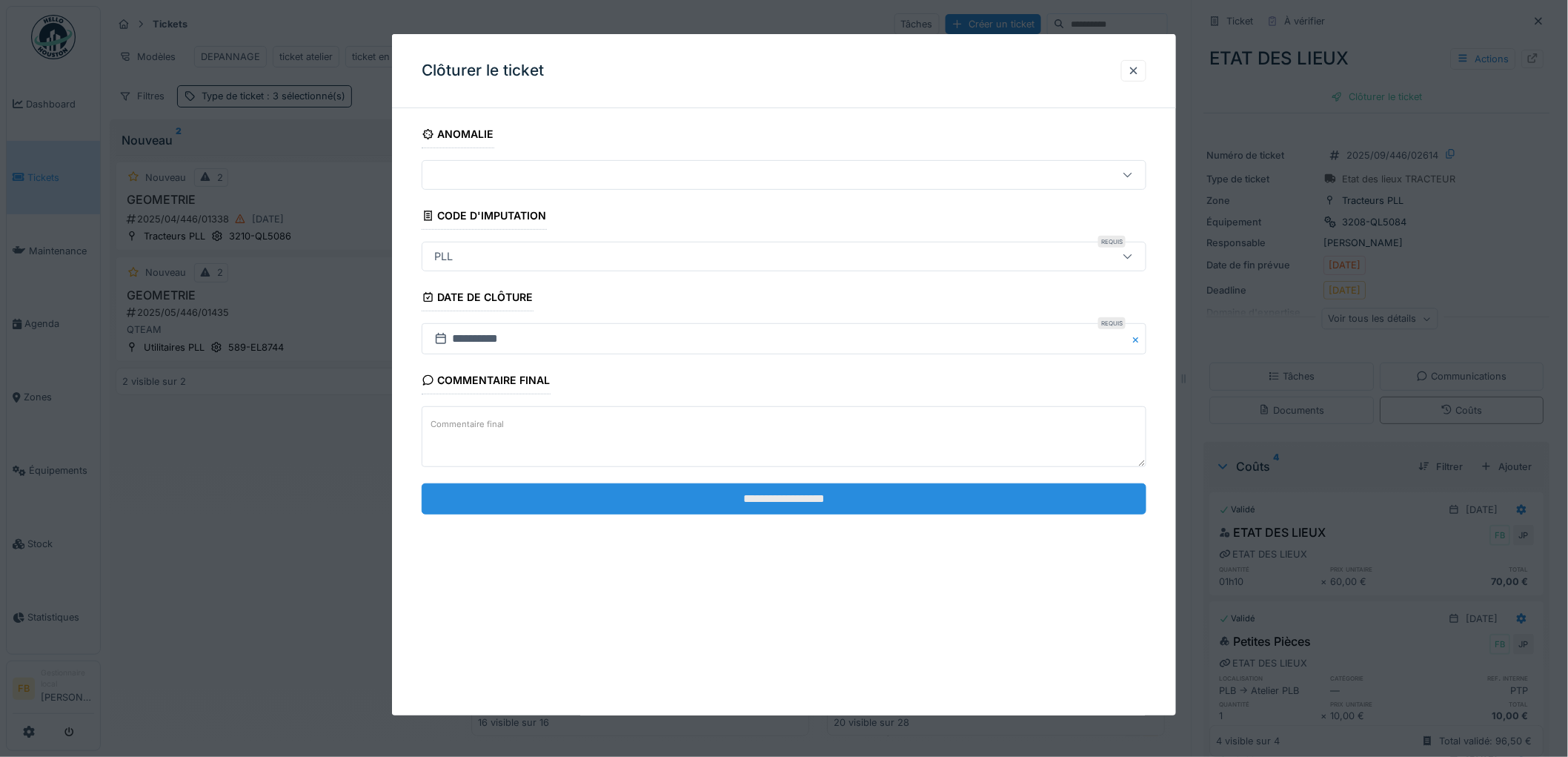
click at [729, 505] on input "**********" at bounding box center [784, 498] width 725 height 31
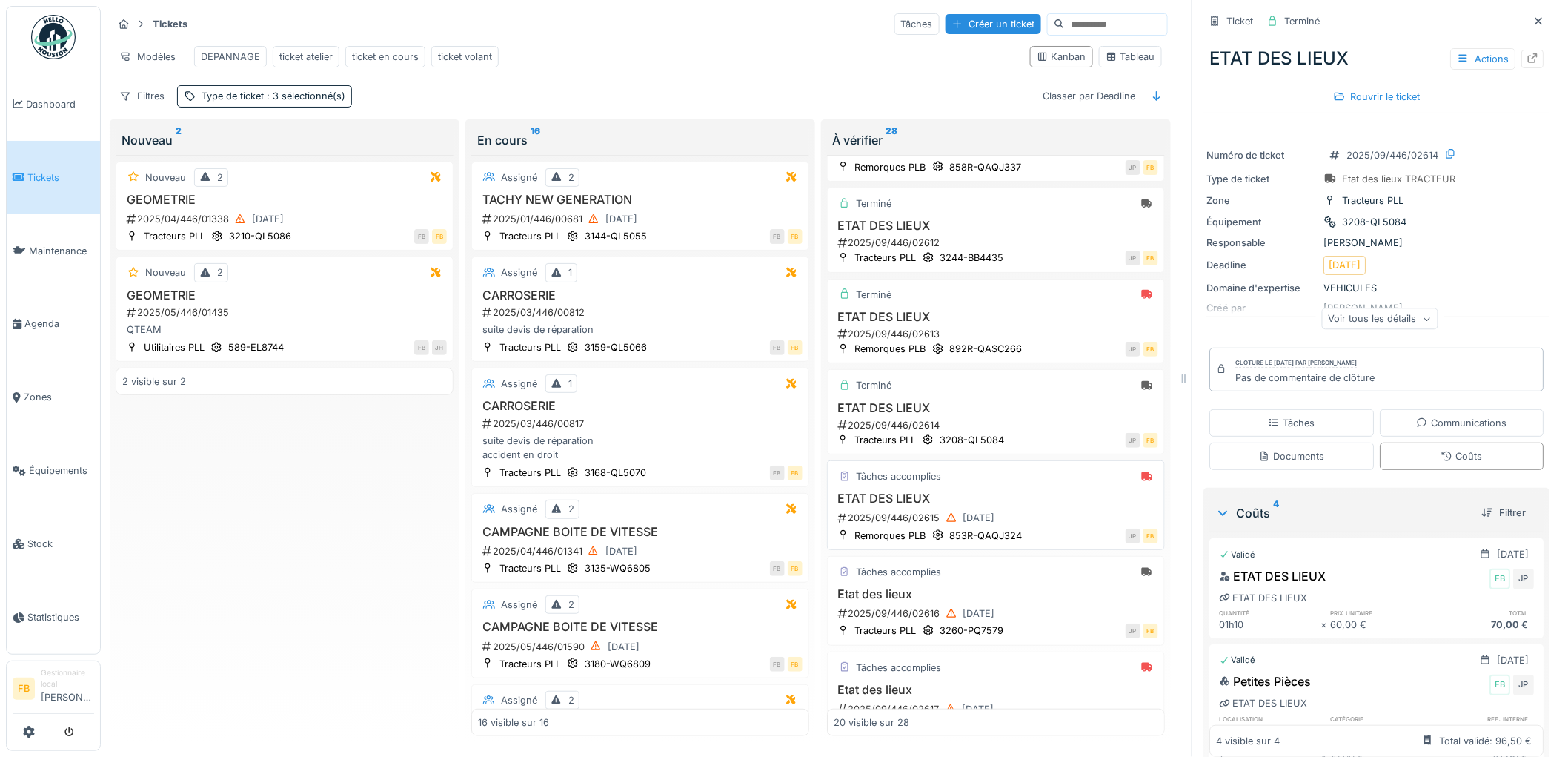
click at [1024, 486] on div "Tâches accomplies" at bounding box center [996, 476] width 324 height 19
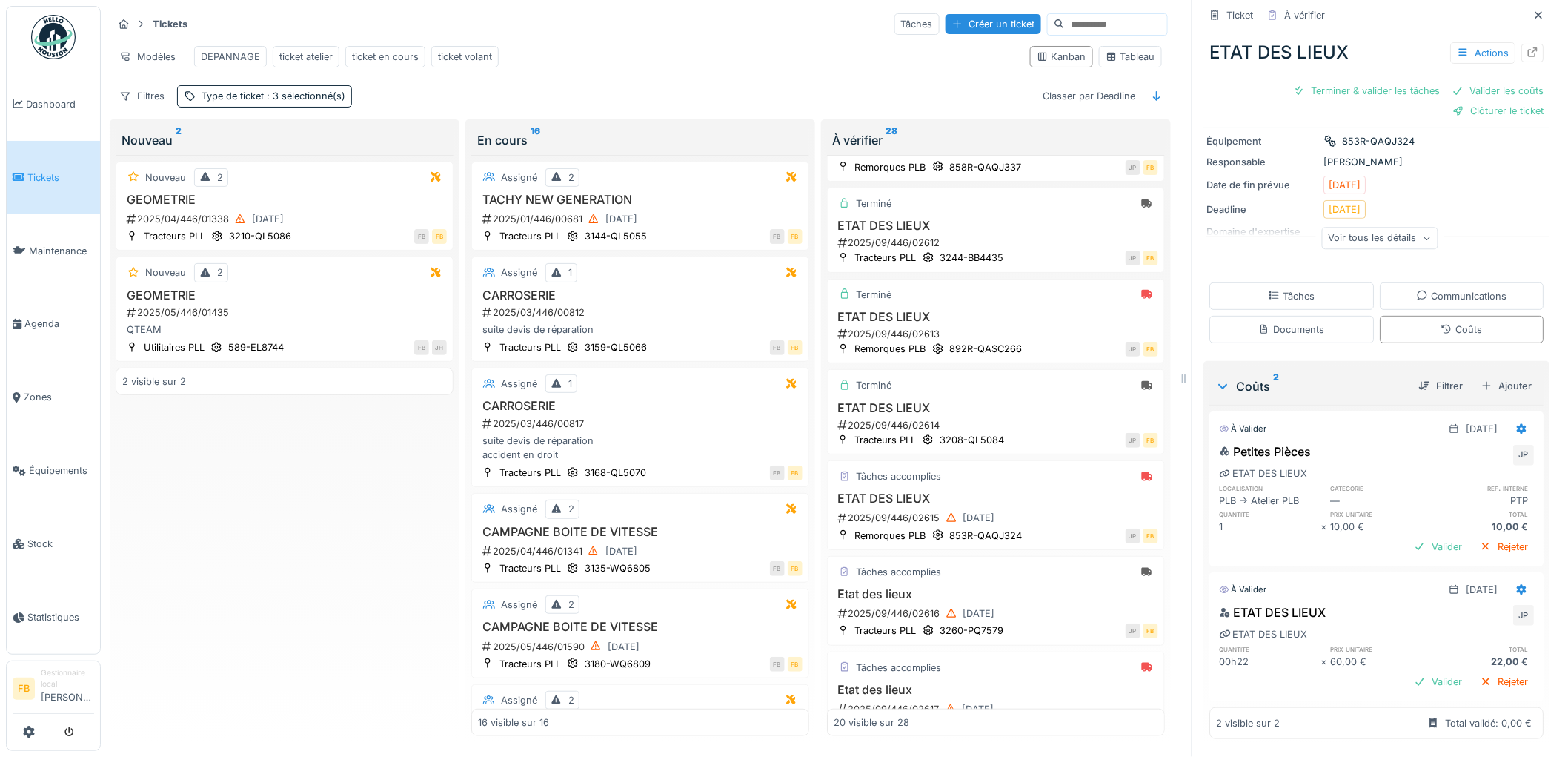
scroll to position [104, 0]
click at [1518, 584] on icon at bounding box center [1523, 589] width 10 height 10
click at [1436, 616] on div at bounding box center [1431, 622] width 14 height 13
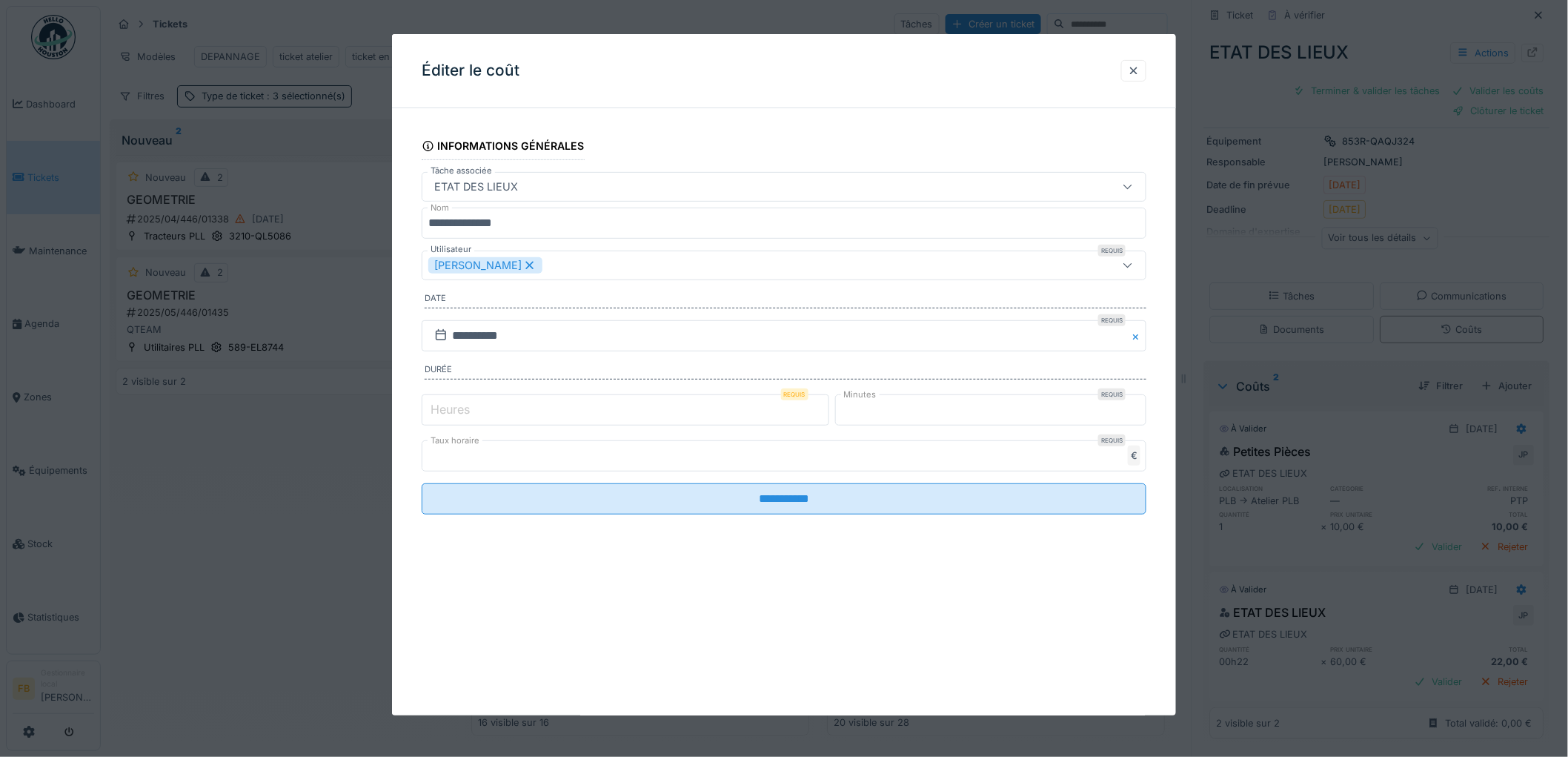
drag, startPoint x: 463, startPoint y: 417, endPoint x: 408, endPoint y: 416, distance: 55.0
click at [410, 417] on div "**********" at bounding box center [784, 337] width 784 height 436
type input "*"
drag, startPoint x: 902, startPoint y: 416, endPoint x: 798, endPoint y: 416, distance: 104.0
click at [798, 416] on div "Heures Requis * Minutes Requis **" at bounding box center [784, 410] width 725 height 37
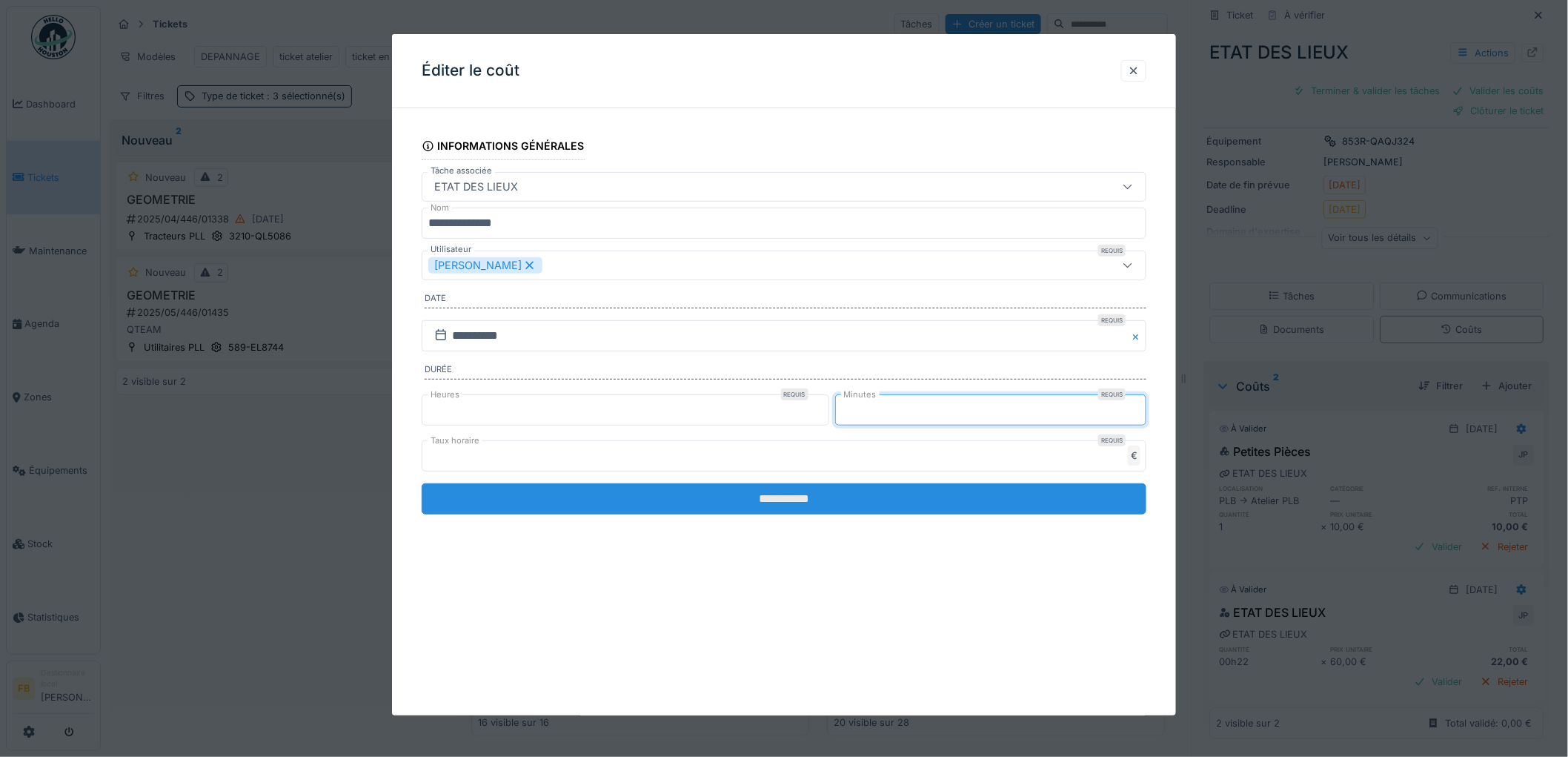
type input "*"
click at [808, 499] on input "**********" at bounding box center [784, 498] width 725 height 31
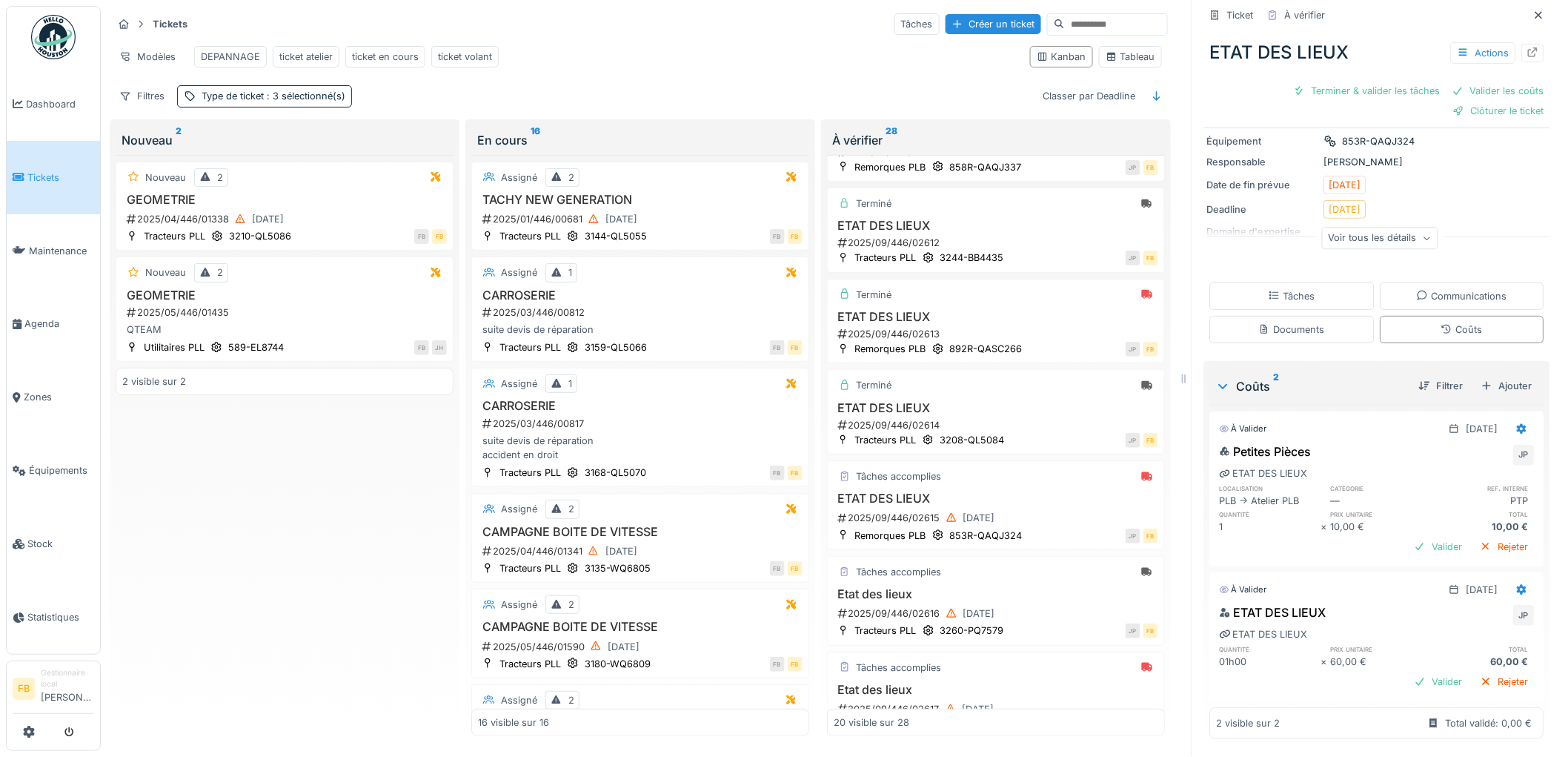
scroll to position [0, 0]
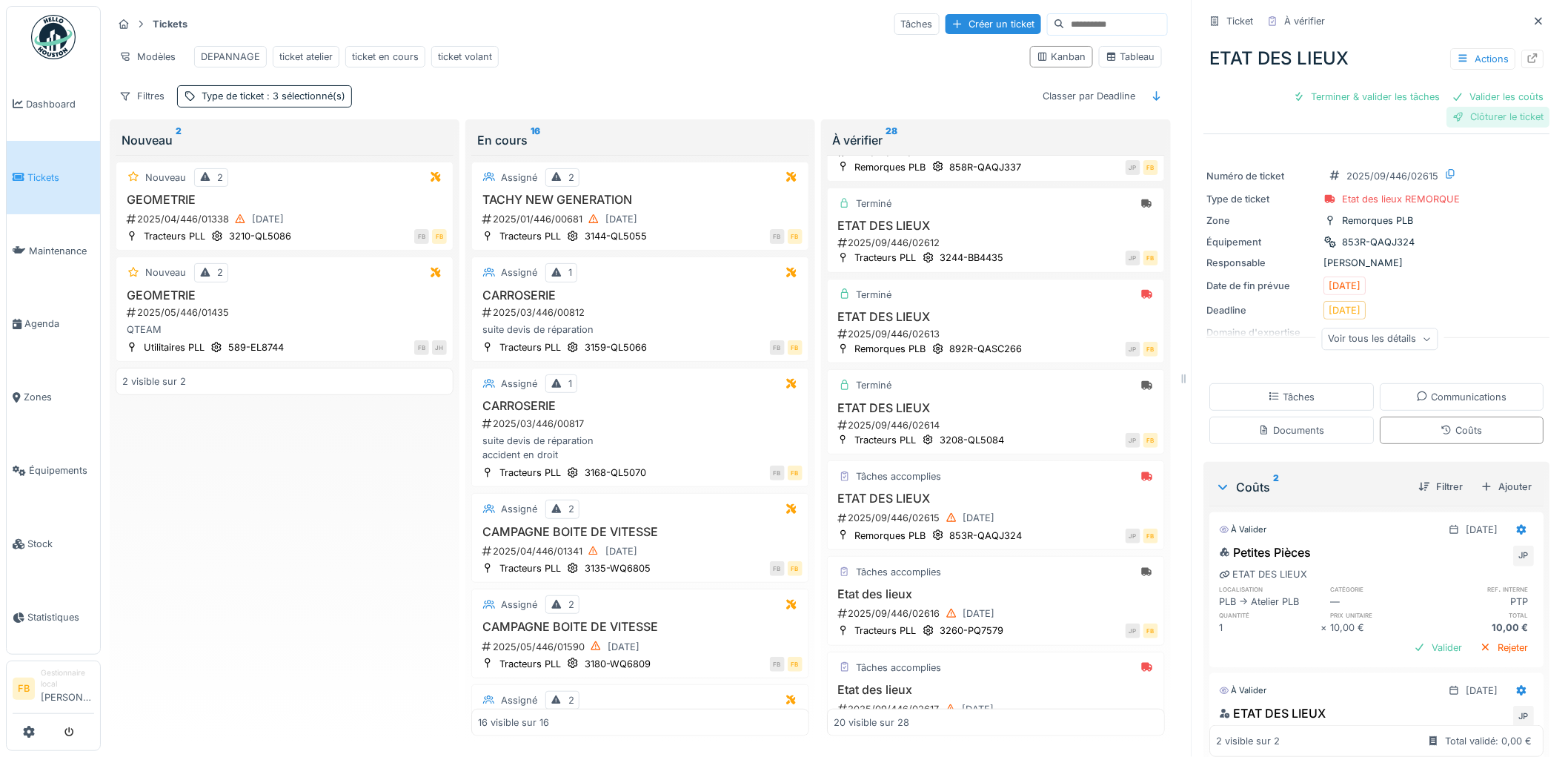
click at [1463, 107] on div "Clôturer le ticket" at bounding box center [1500, 117] width 103 height 20
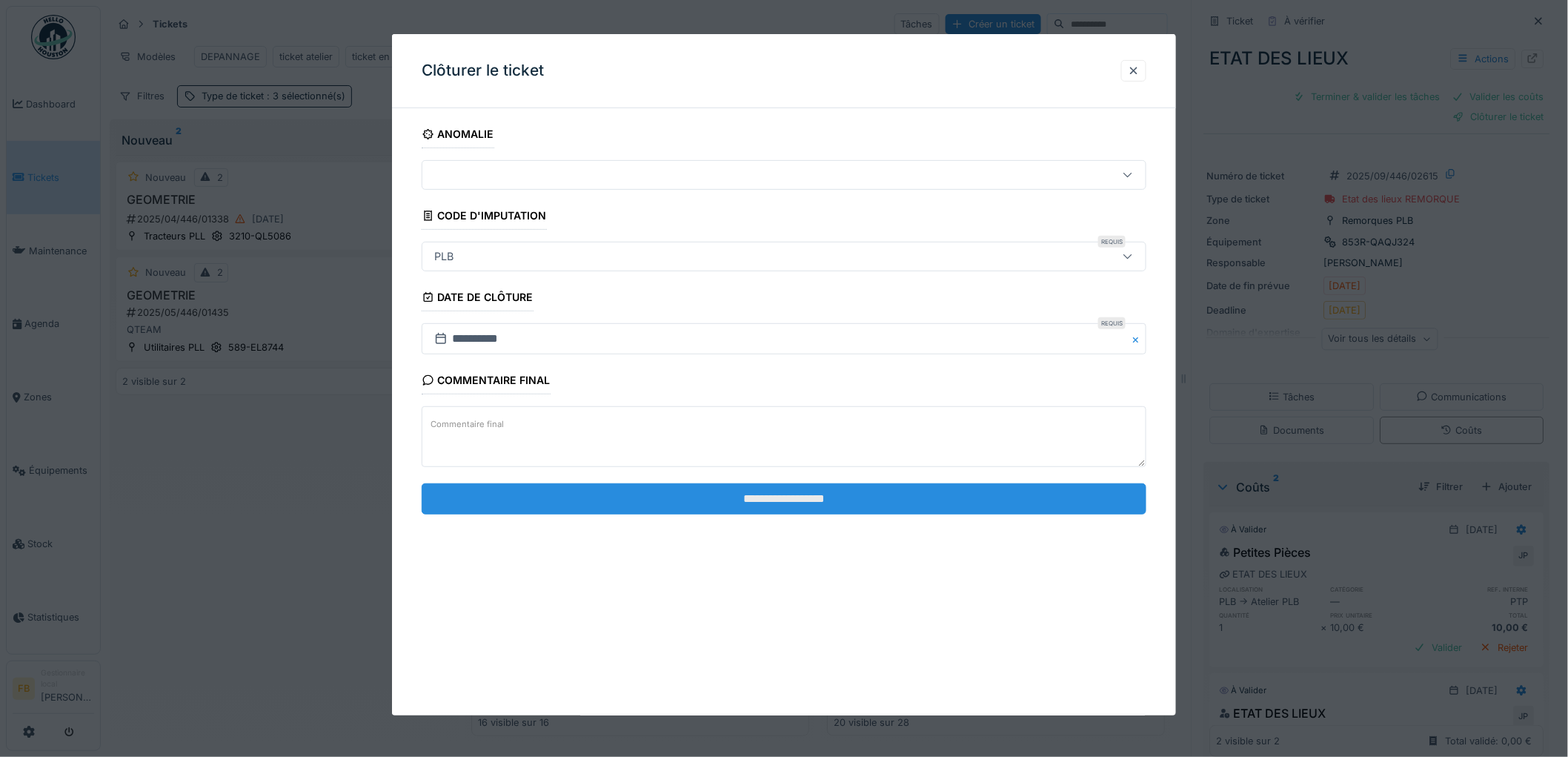
click at [738, 498] on input "**********" at bounding box center [784, 498] width 725 height 31
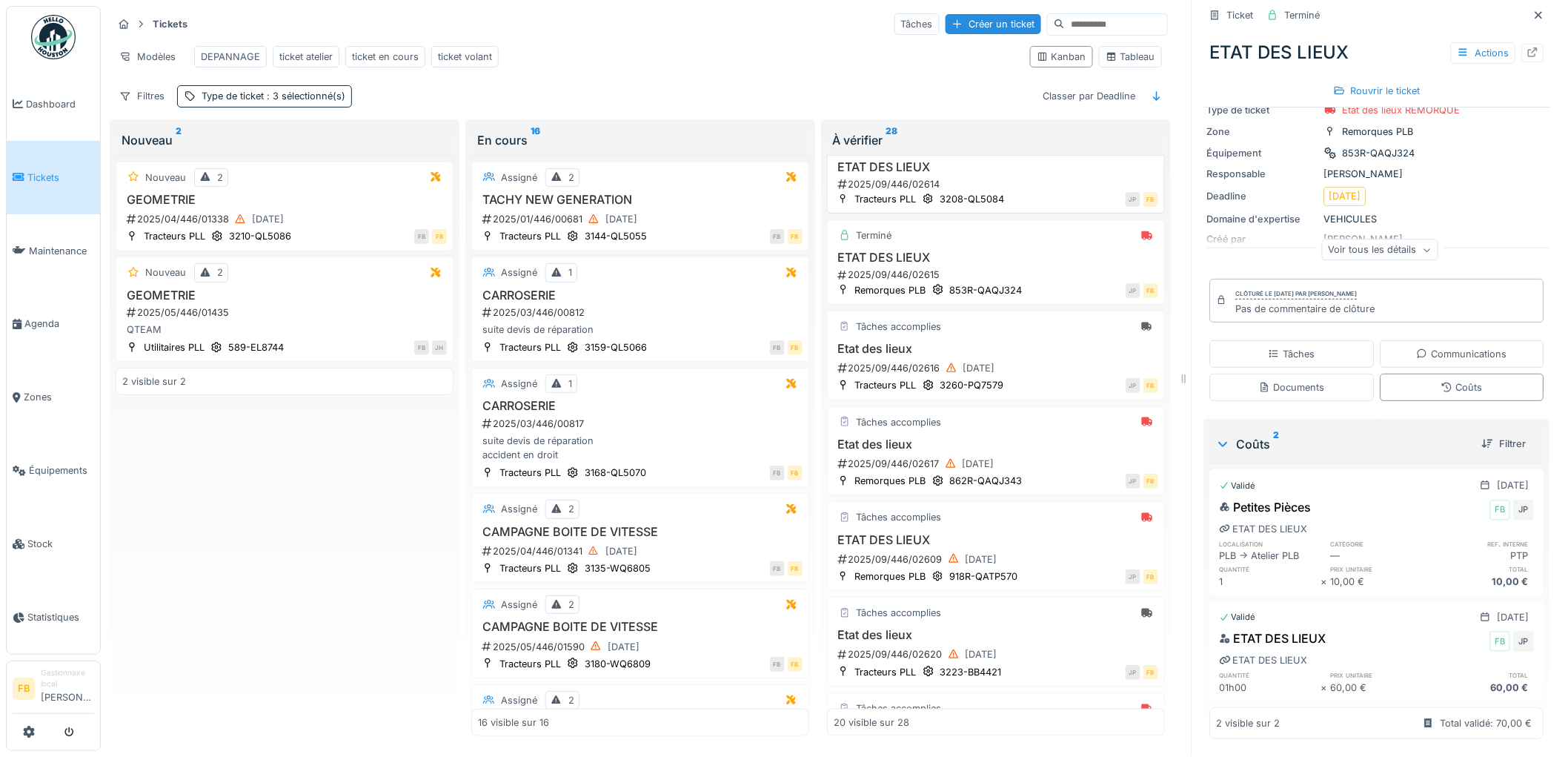
scroll to position [494, 0]
click at [1045, 361] on div "2025/09/446/02616 13/09/2025" at bounding box center [998, 362] width 321 height 19
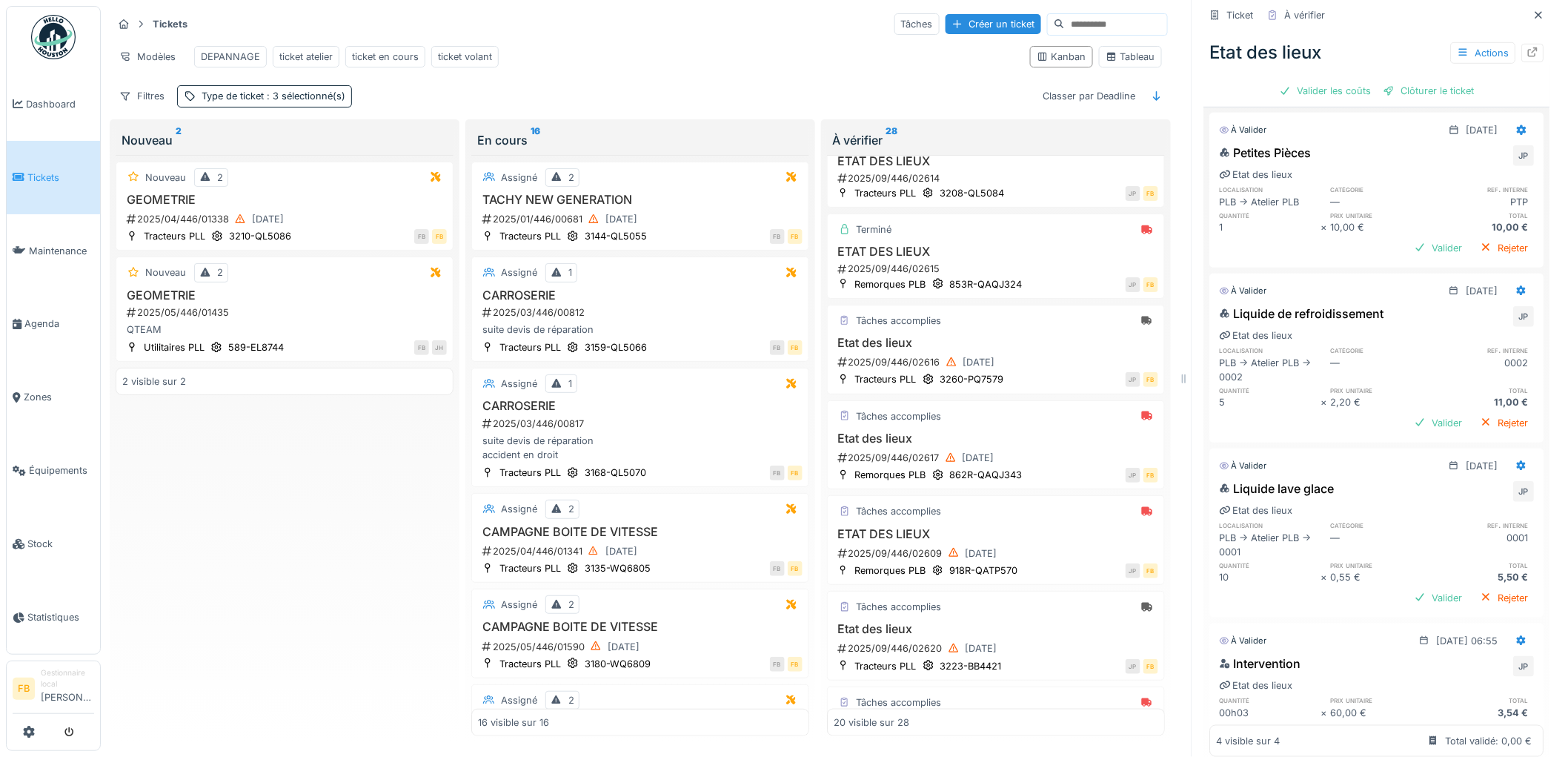
scroll to position [436, 0]
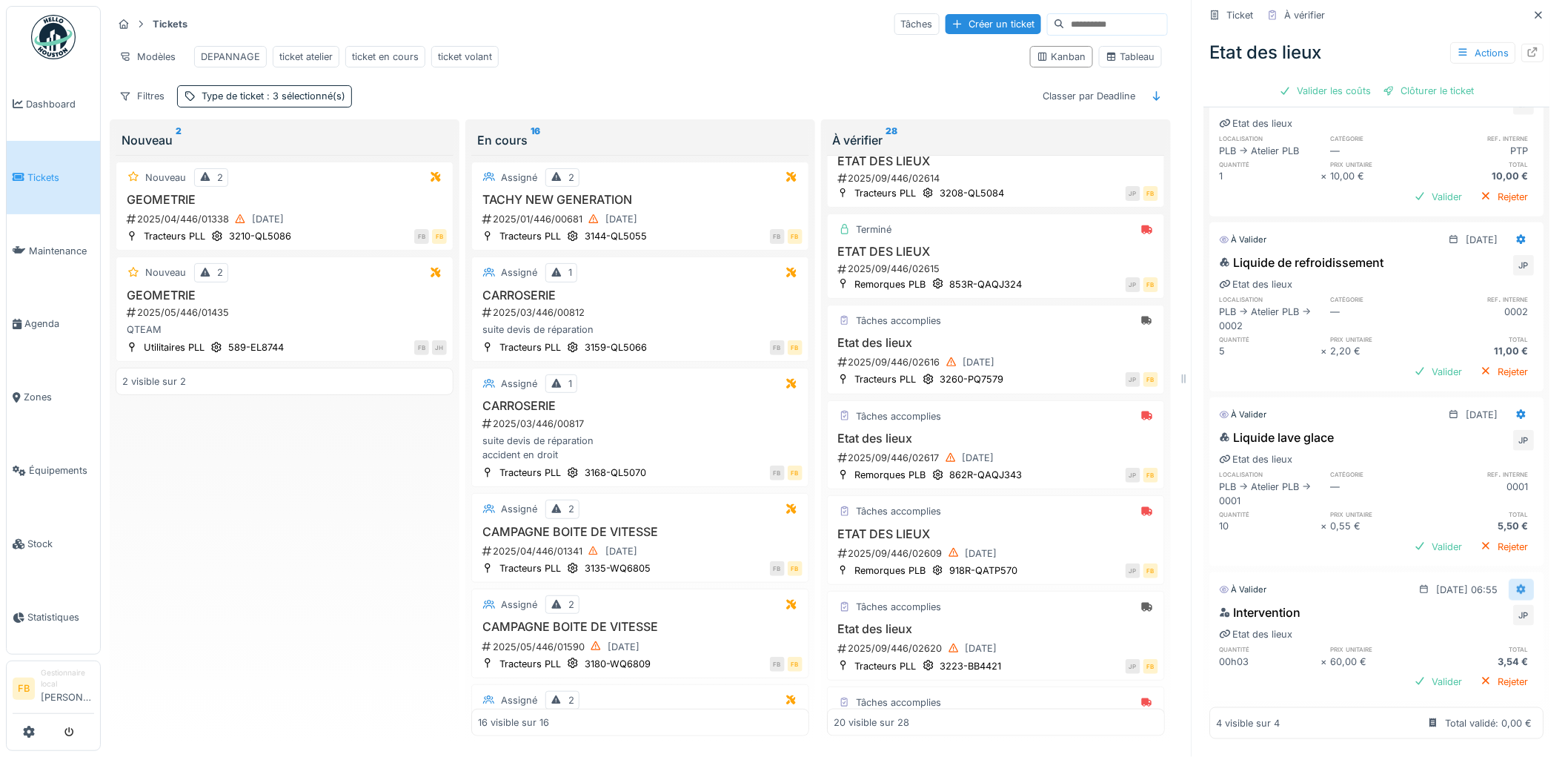
click at [1518, 584] on icon at bounding box center [1523, 589] width 10 height 10
click at [1434, 618] on icon at bounding box center [1429, 622] width 10 height 8
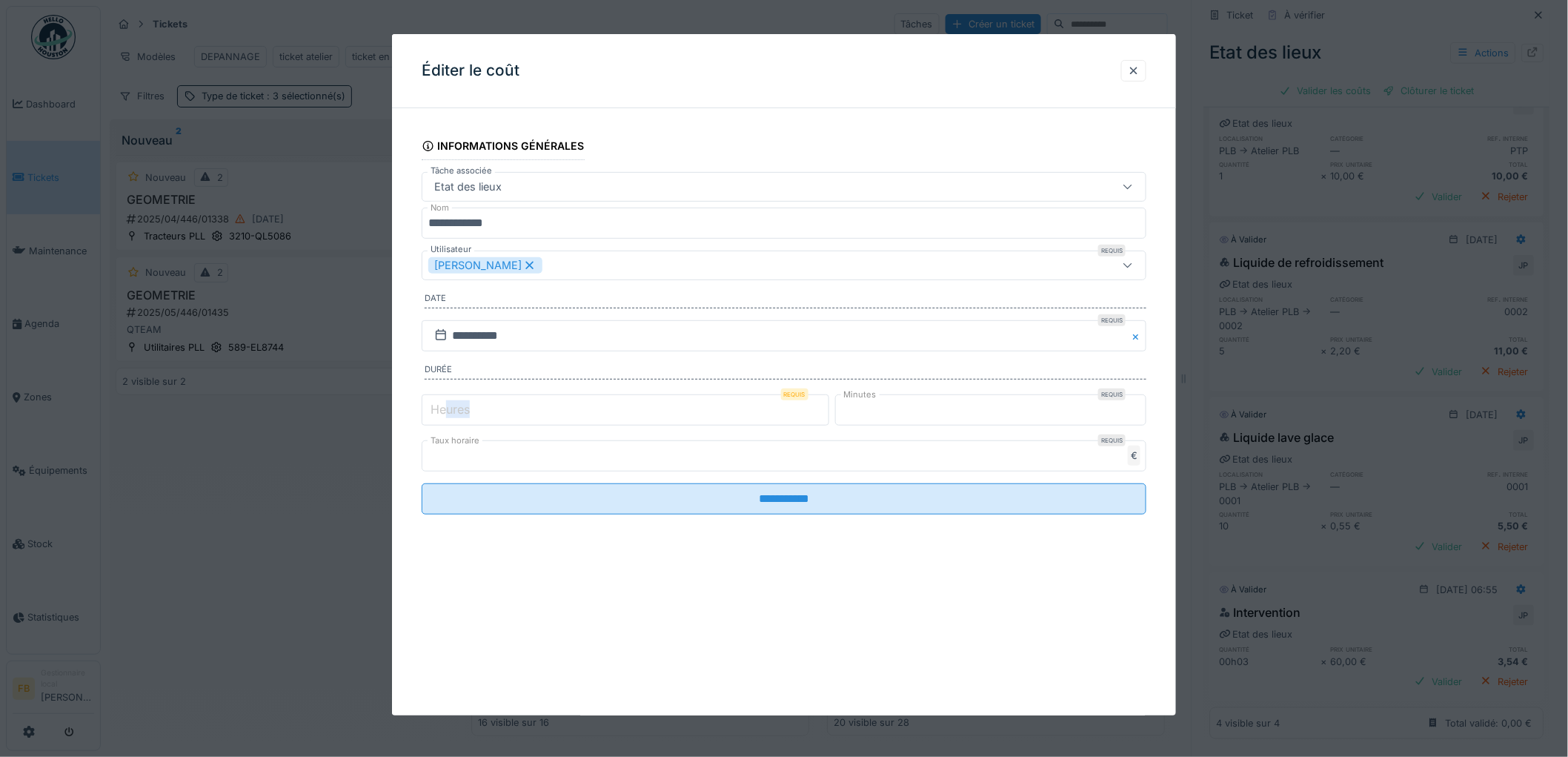
drag, startPoint x: 445, startPoint y: 413, endPoint x: 380, endPoint y: 409, distance: 65.1
click at [380, 409] on div "**********" at bounding box center [835, 378] width 1468 height 757
click at [461, 408] on div "Heures Requis * Minutes Requis *" at bounding box center [784, 410] width 725 height 37
click at [450, 409] on label "Heures" at bounding box center [450, 410] width 46 height 18
click at [450, 409] on input "*" at bounding box center [625, 410] width 408 height 31
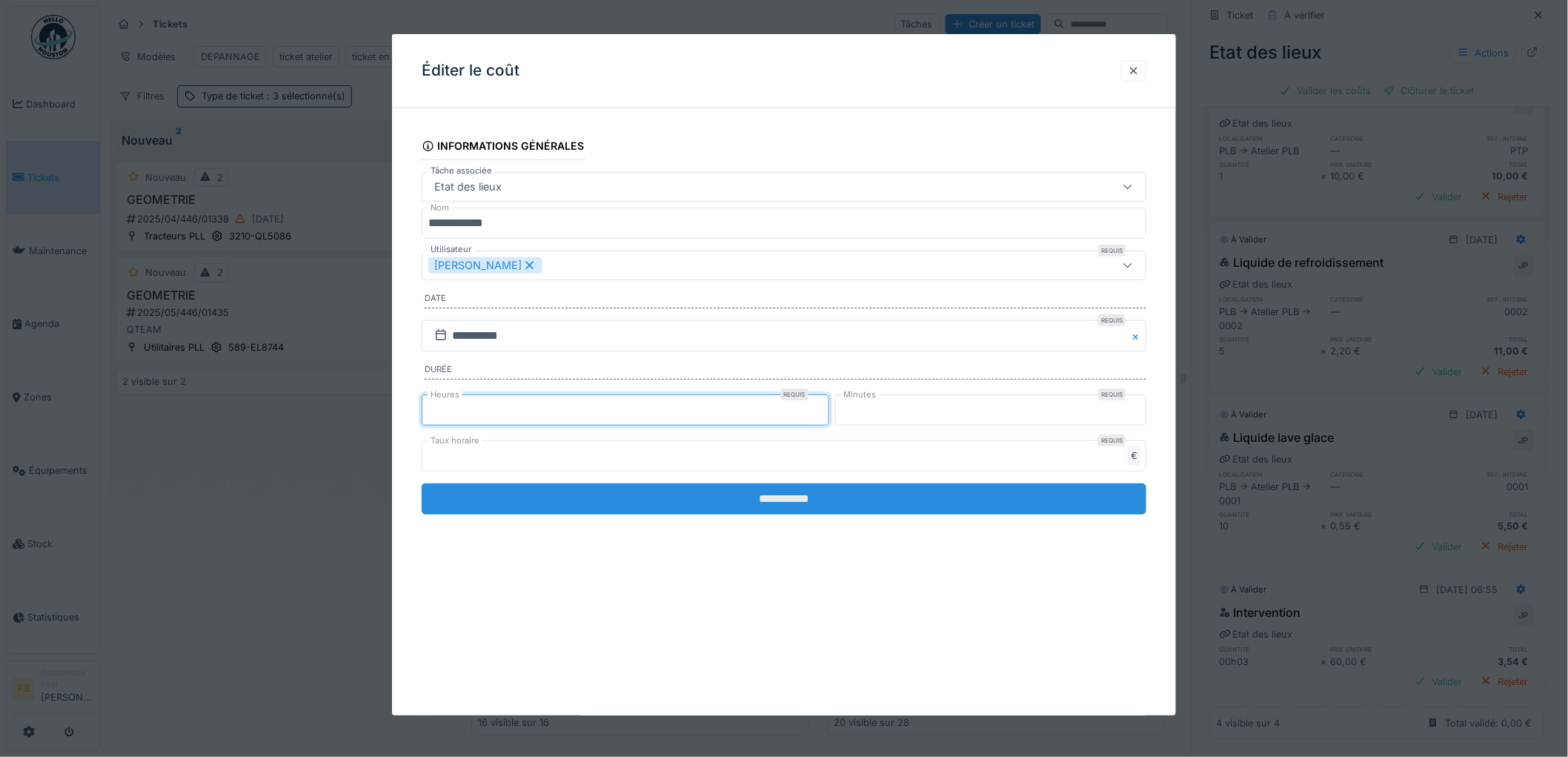
type input "*"
click at [730, 515] on input "**********" at bounding box center [784, 498] width 725 height 31
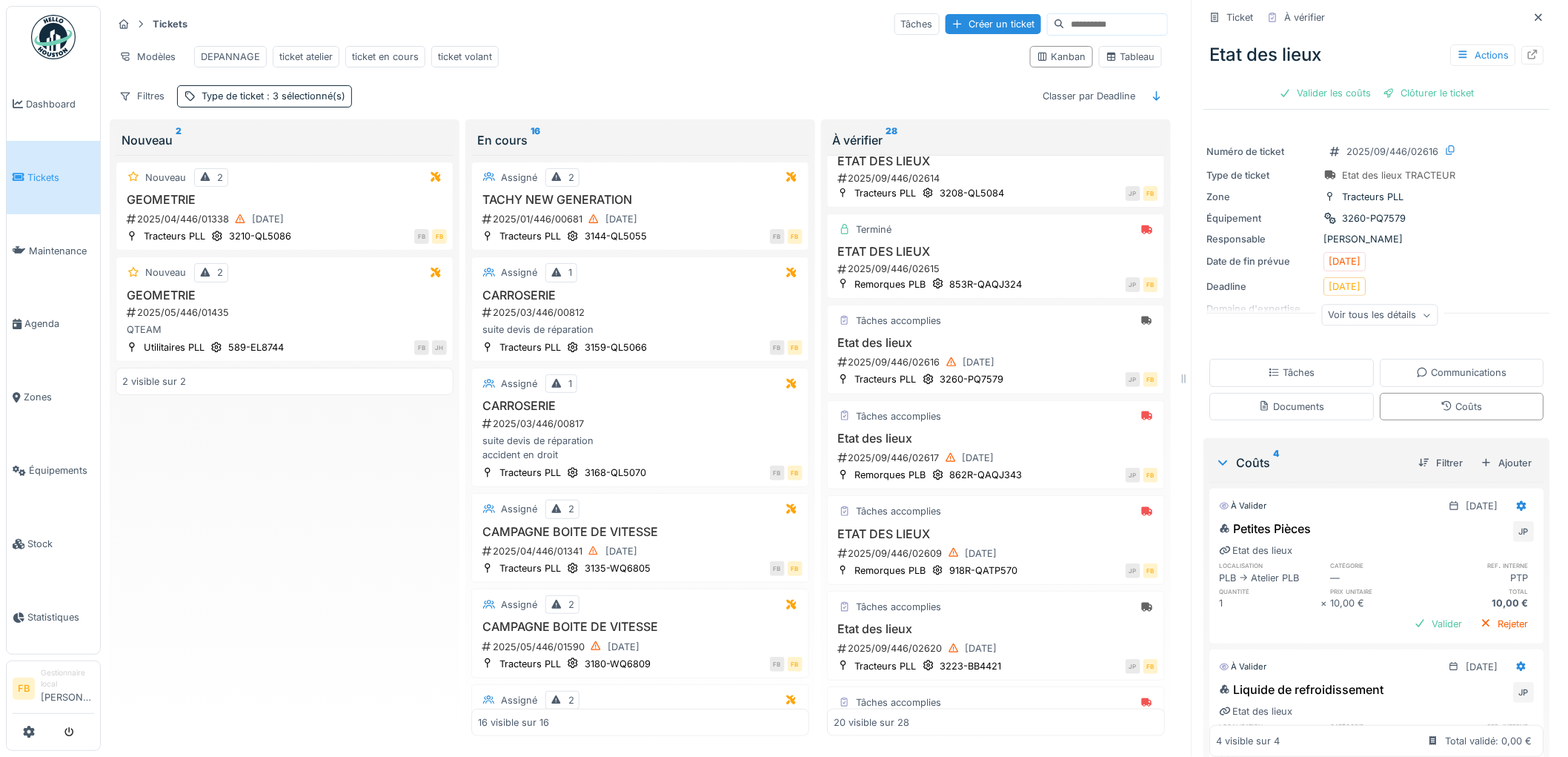
scroll to position [0, 0]
click at [1337, 92] on div "Valider les coûts" at bounding box center [1326, 96] width 104 height 20
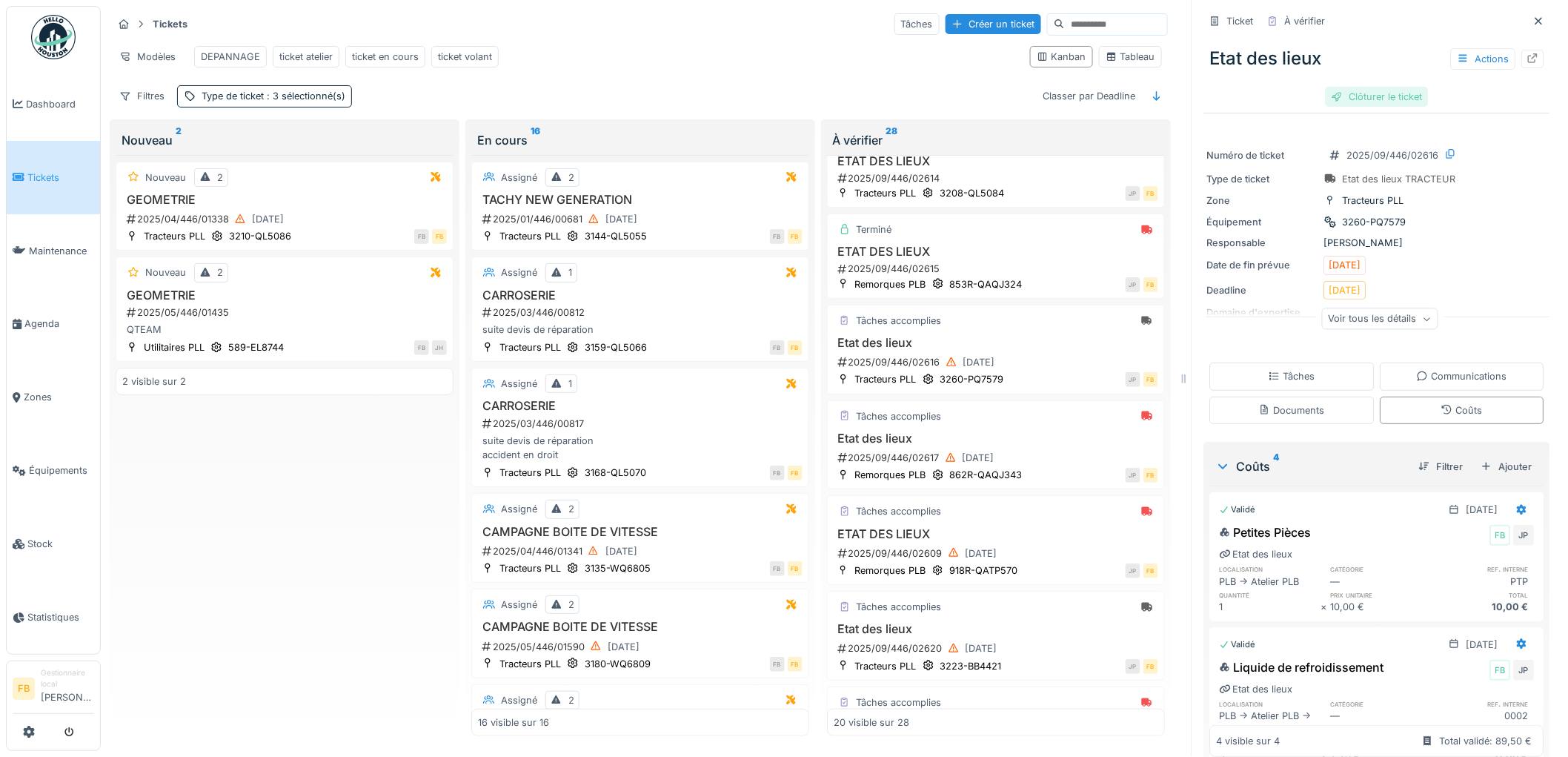
click at [1339, 86] on div "Clôturer le ticket" at bounding box center [1378, 96] width 103 height 20
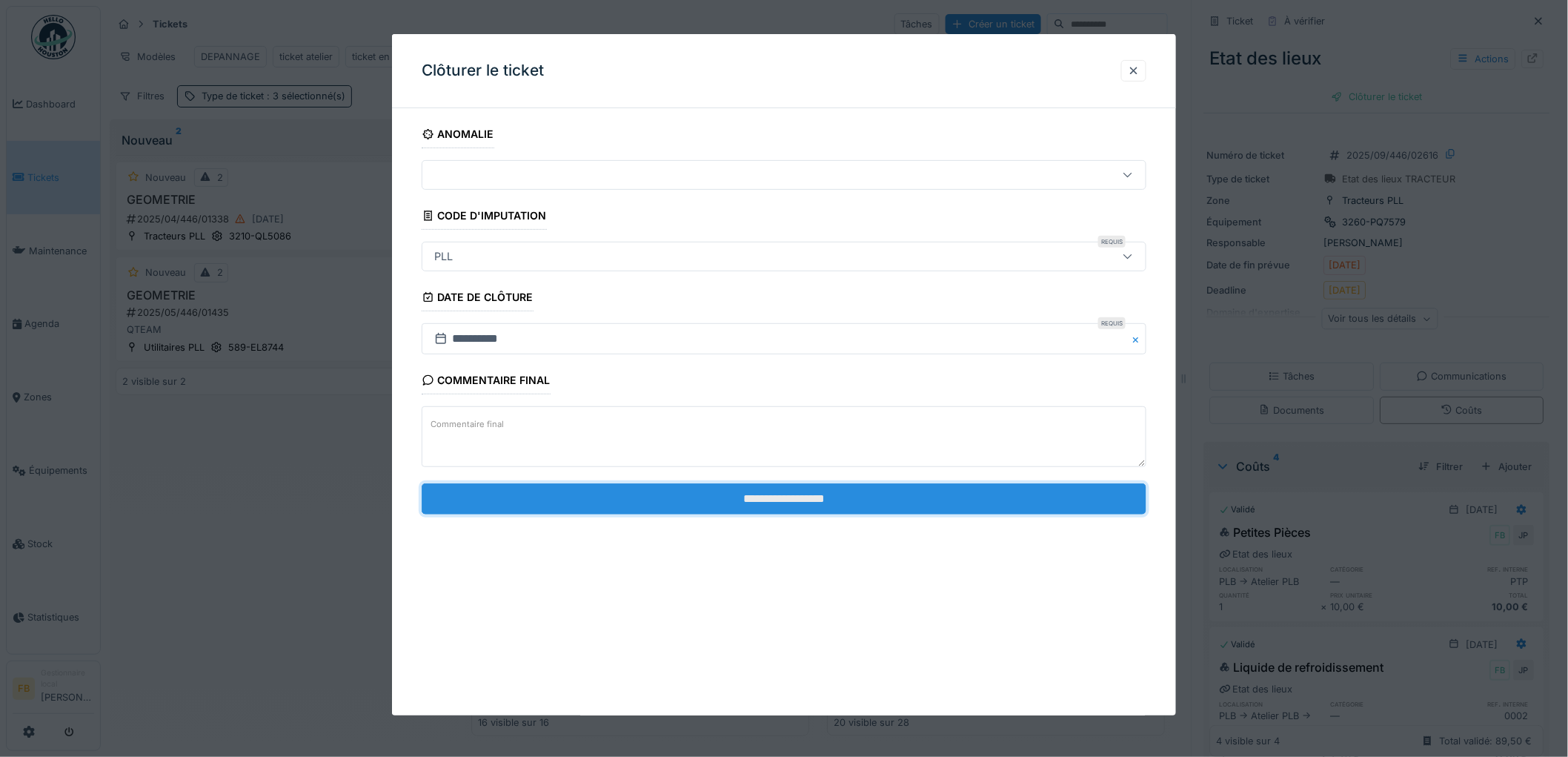
click at [815, 500] on input "**********" at bounding box center [784, 498] width 725 height 31
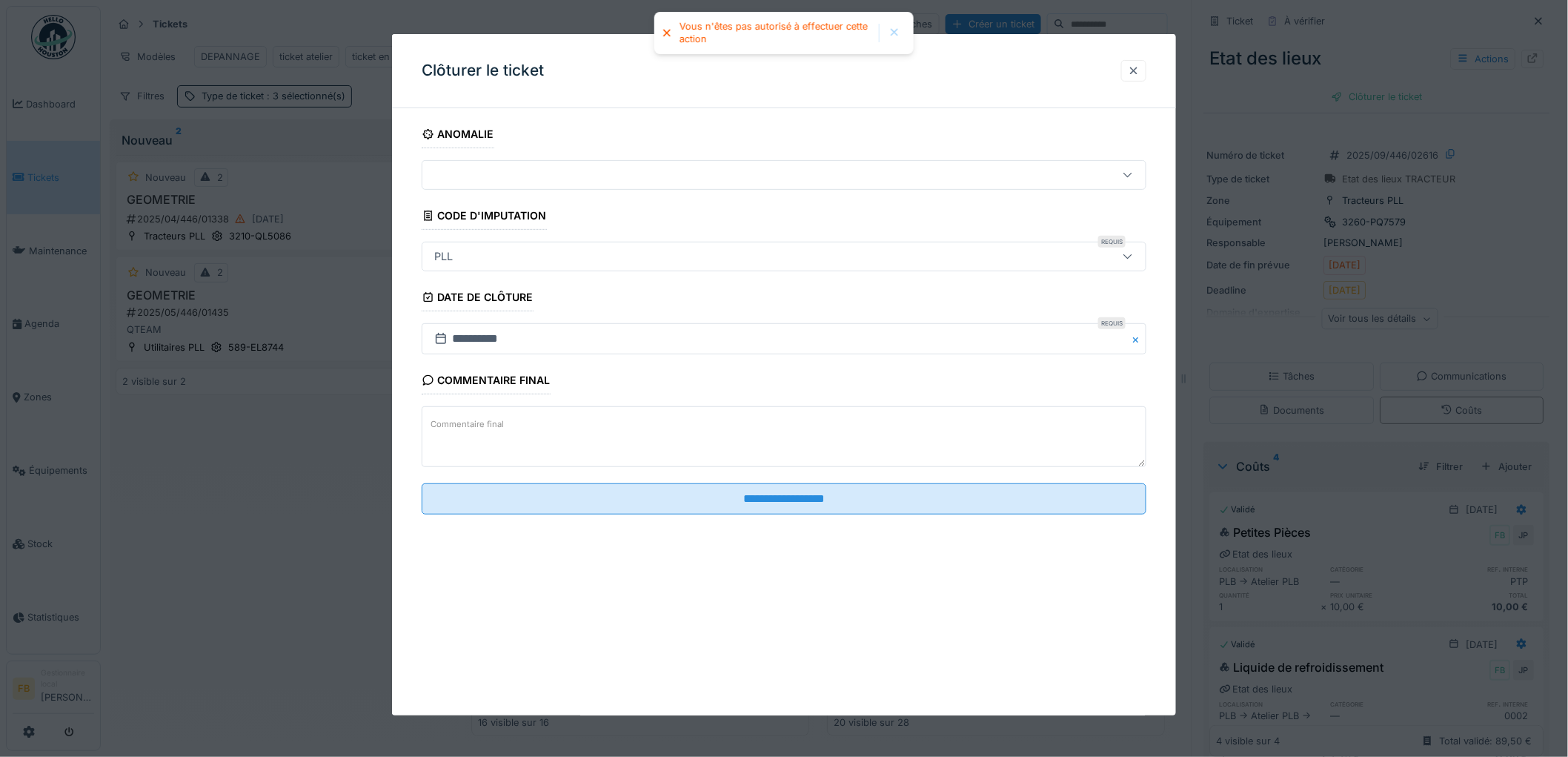
click at [1140, 70] on div at bounding box center [1134, 70] width 12 height 14
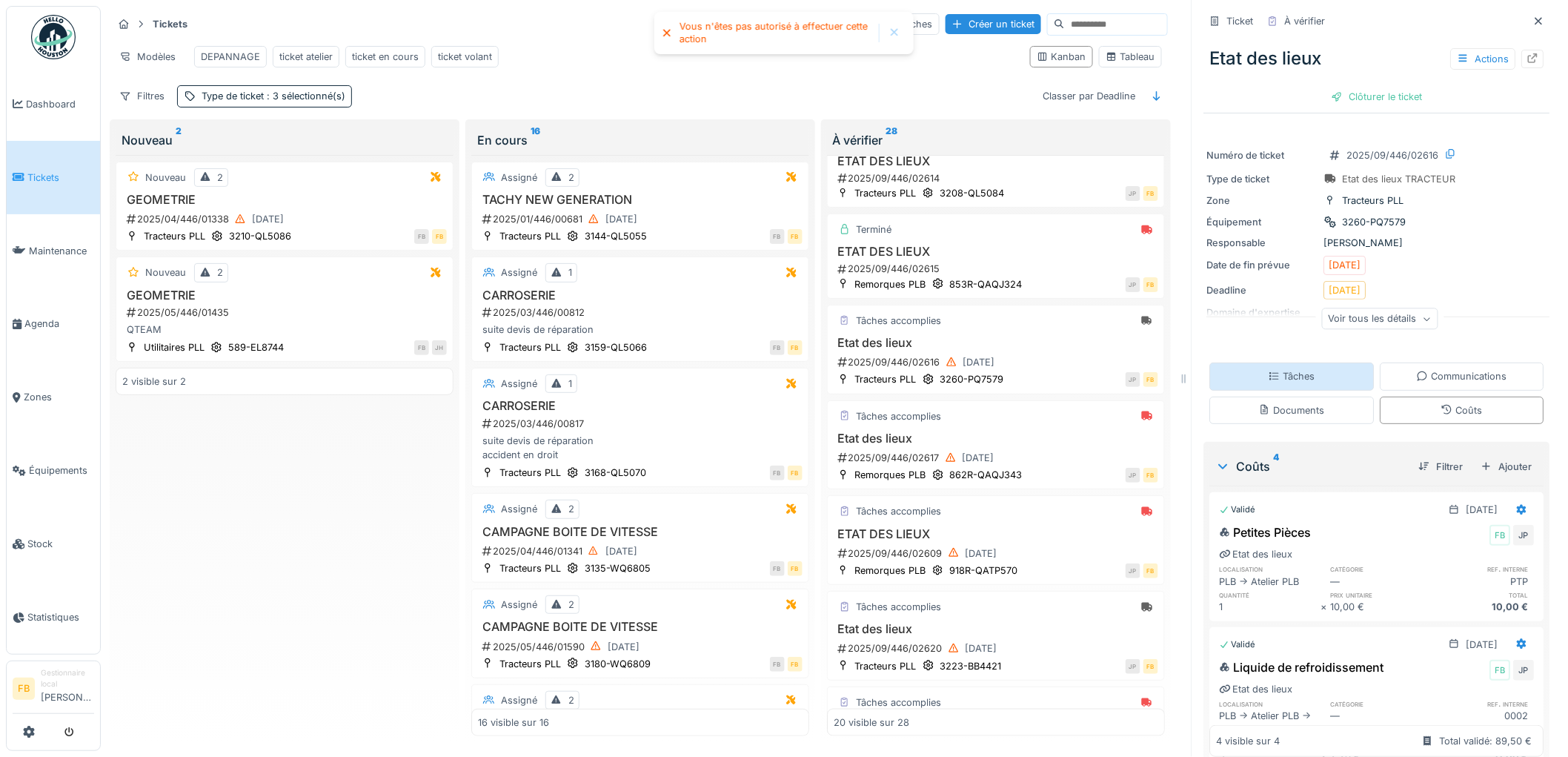
click at [1271, 372] on div "Tâches" at bounding box center [1291, 376] width 47 height 14
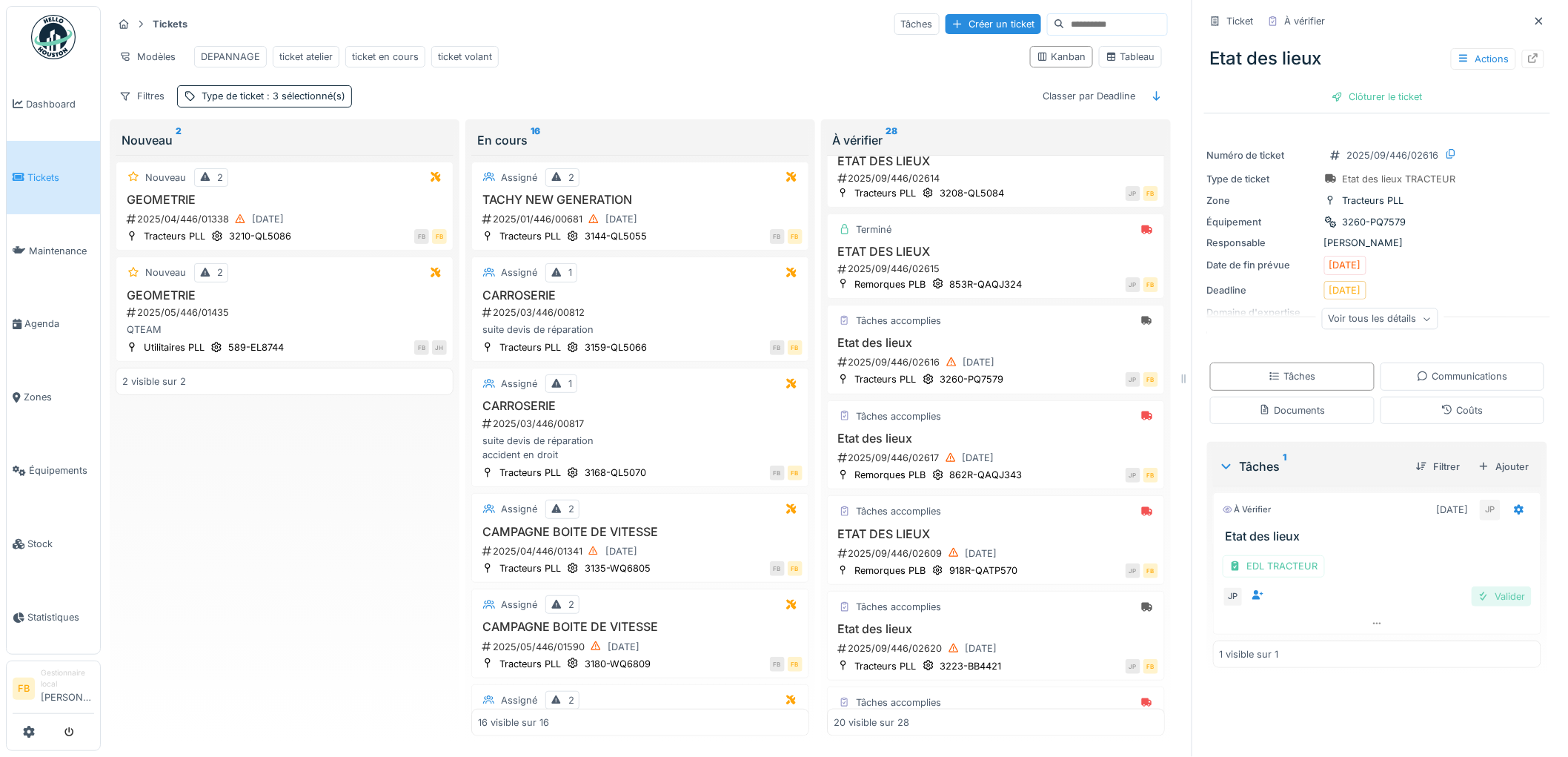
click at [1501, 586] on div "Valider" at bounding box center [1502, 596] width 60 height 20
click at [1369, 86] on div "Clôturer le ticket" at bounding box center [1378, 96] width 103 height 20
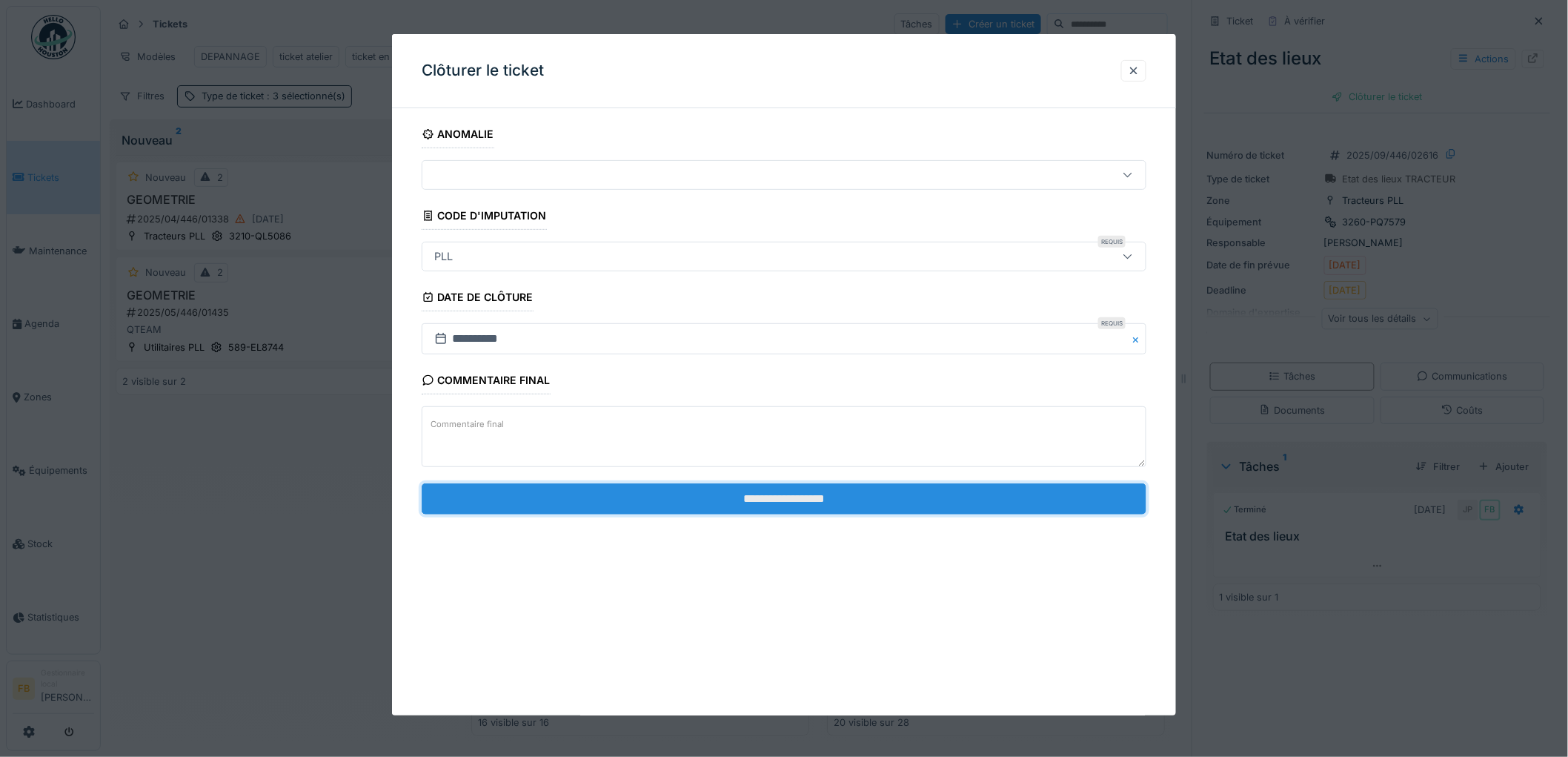
click at [705, 486] on input "**********" at bounding box center [784, 498] width 725 height 31
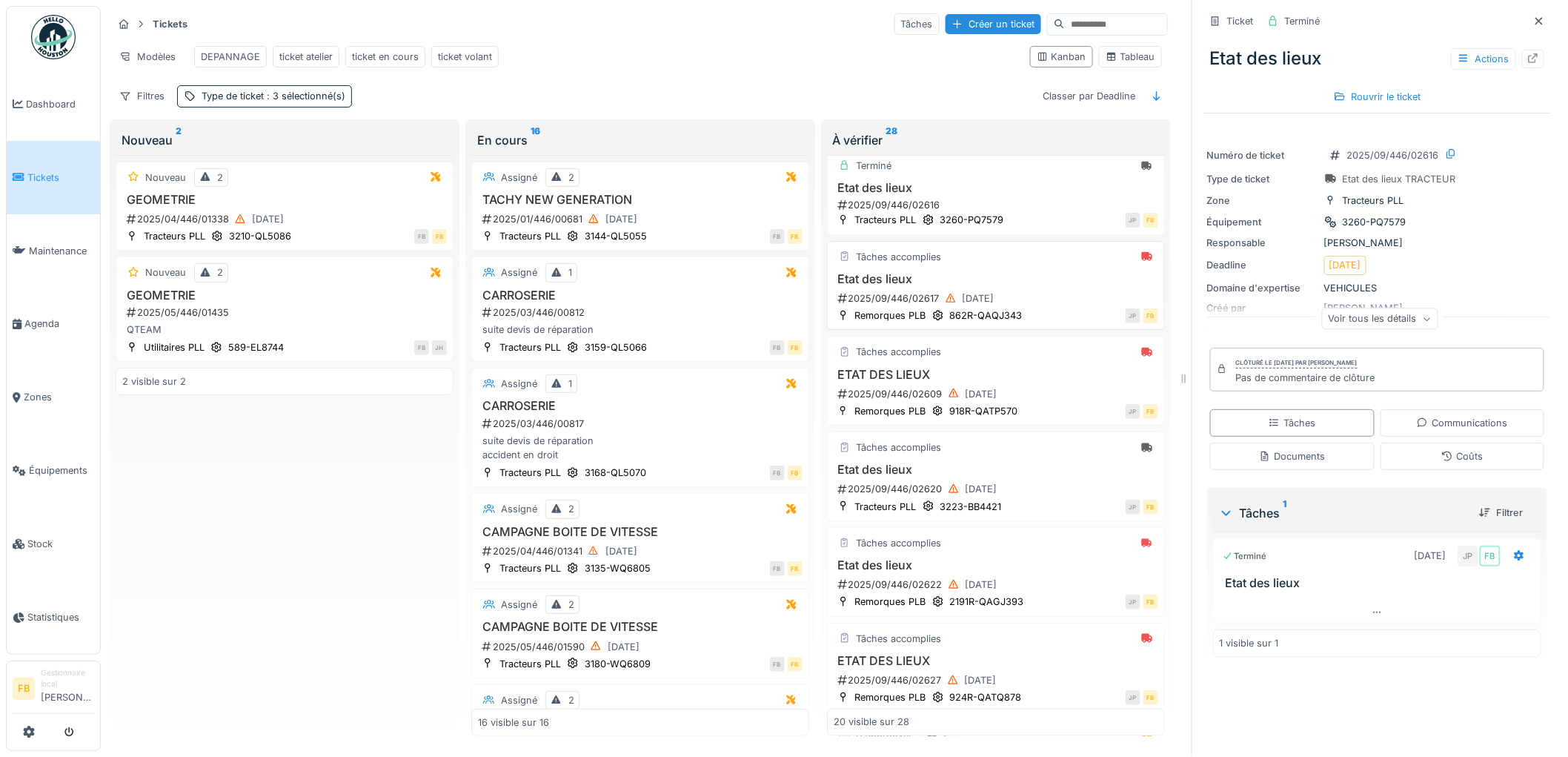
scroll to position [659, 0]
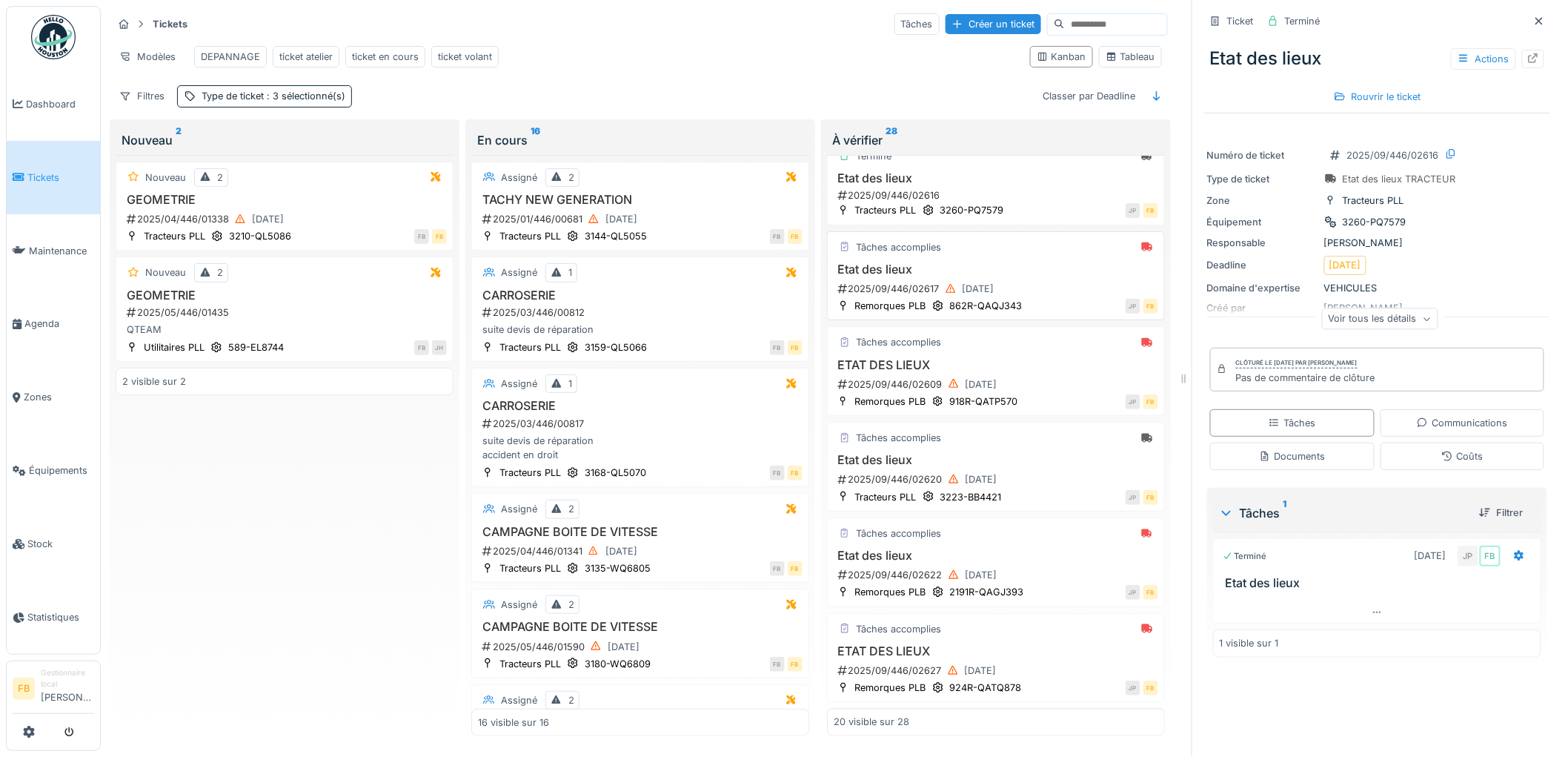
click at [1012, 276] on h3 "Etat des lieux" at bounding box center [996, 270] width 324 height 14
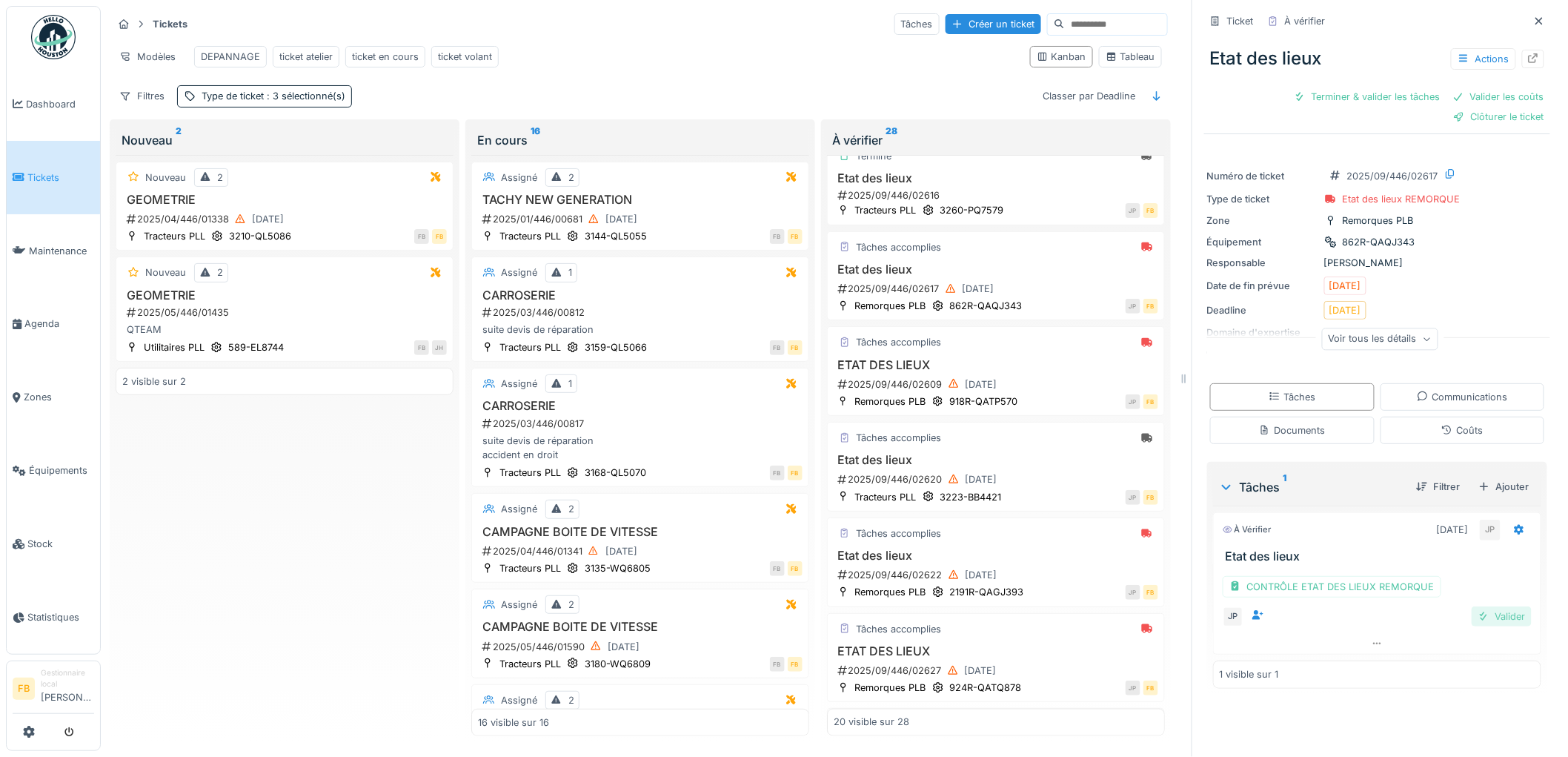
click at [1495, 613] on div "Valider" at bounding box center [1502, 616] width 60 height 20
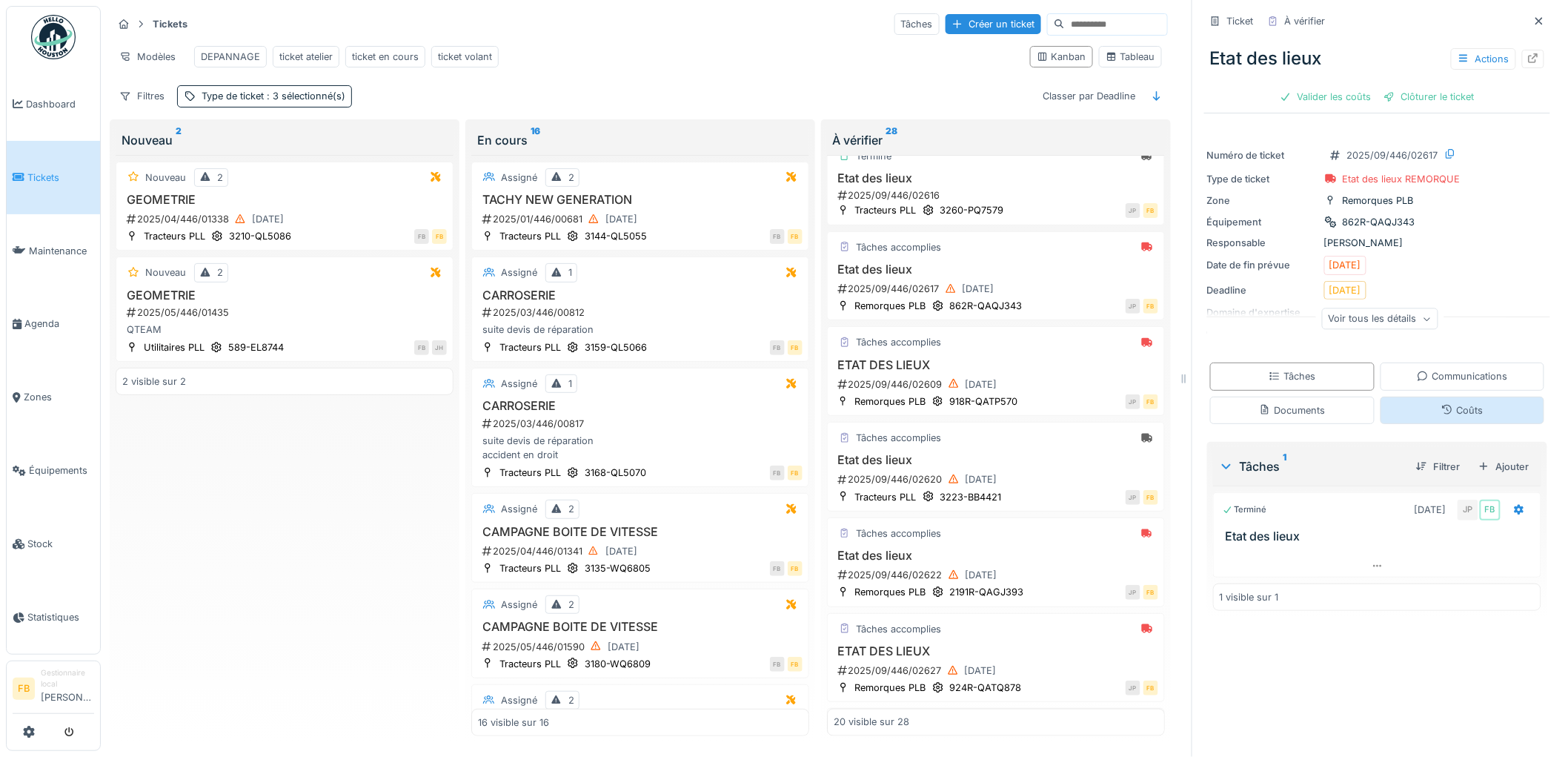
click at [1395, 397] on div "Coûts" at bounding box center [1463, 411] width 165 height 28
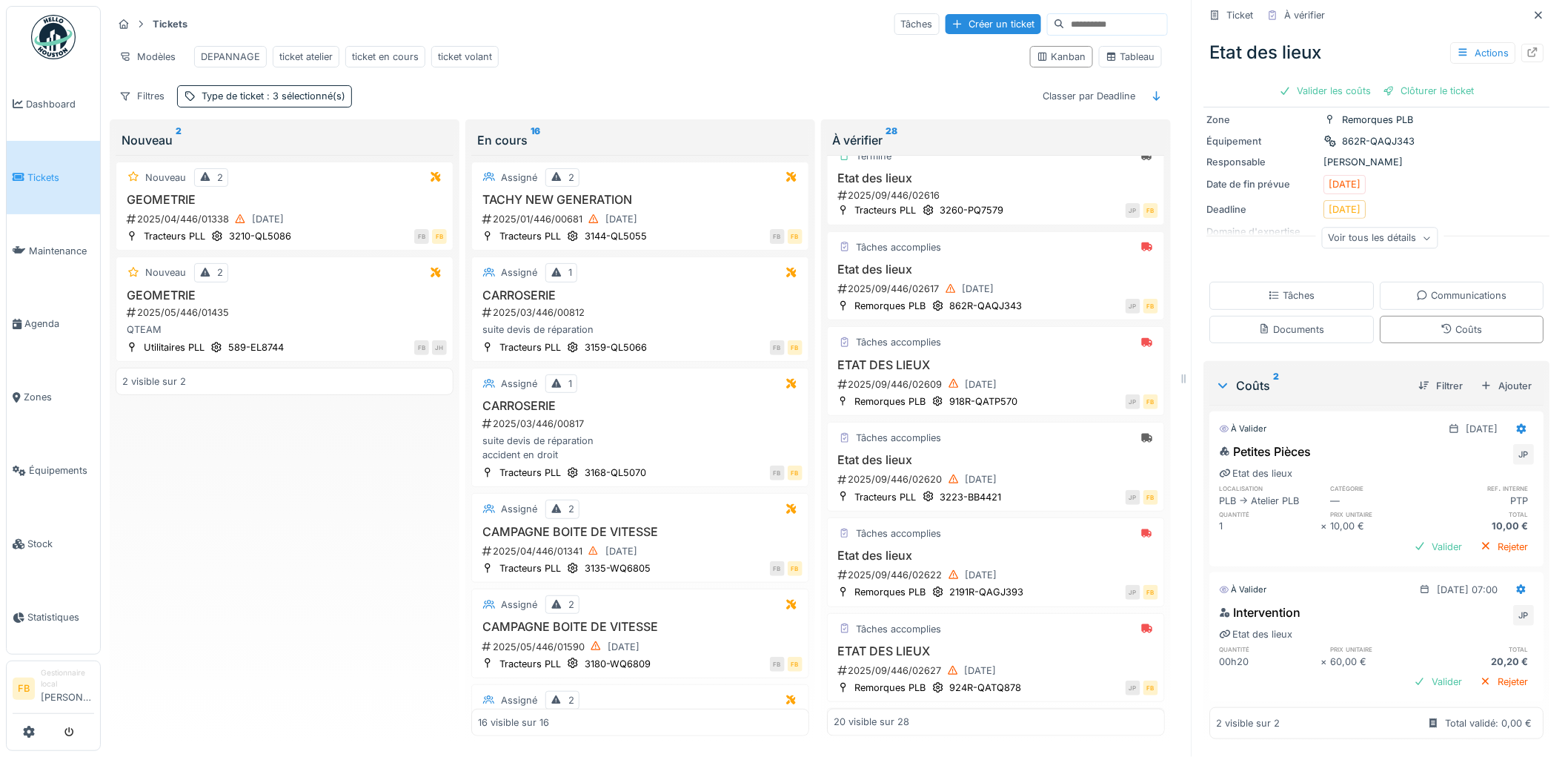
scroll to position [84, 0]
click at [1516, 585] on icon at bounding box center [1522, 590] width 12 height 10
click at [1477, 611] on div "Modifier" at bounding box center [1457, 622] width 71 height 22
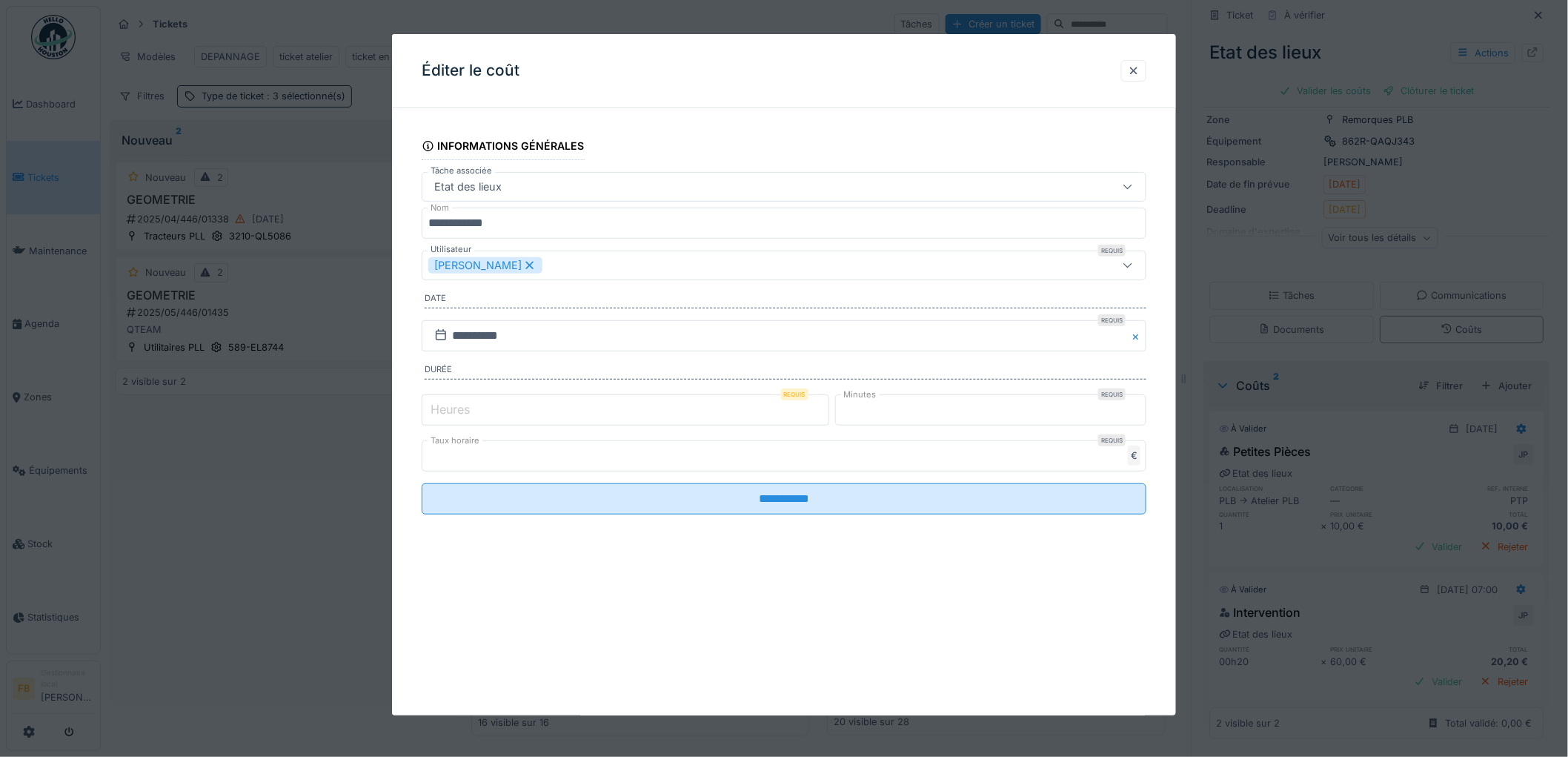
click at [465, 414] on label "Heures" at bounding box center [450, 410] width 46 height 18
click at [465, 414] on input "*" at bounding box center [625, 410] width 408 height 31
type input "*"
drag, startPoint x: 890, startPoint y: 408, endPoint x: 808, endPoint y: 411, distance: 82.1
click at [808, 411] on div "Heures Requis * Minutes Requis **" at bounding box center [784, 410] width 725 height 37
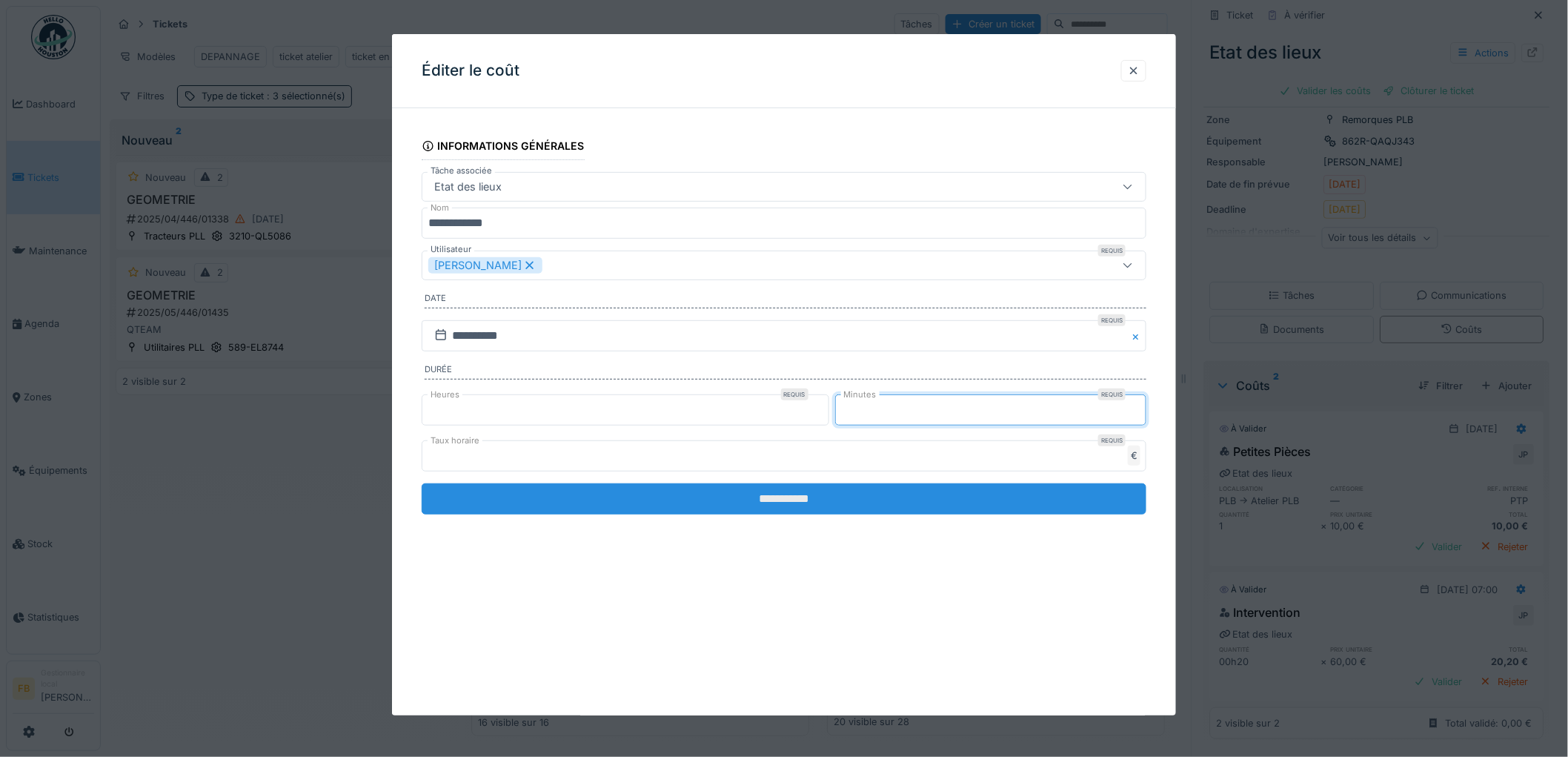
type input "*"
click at [794, 499] on input "**********" at bounding box center [784, 498] width 725 height 31
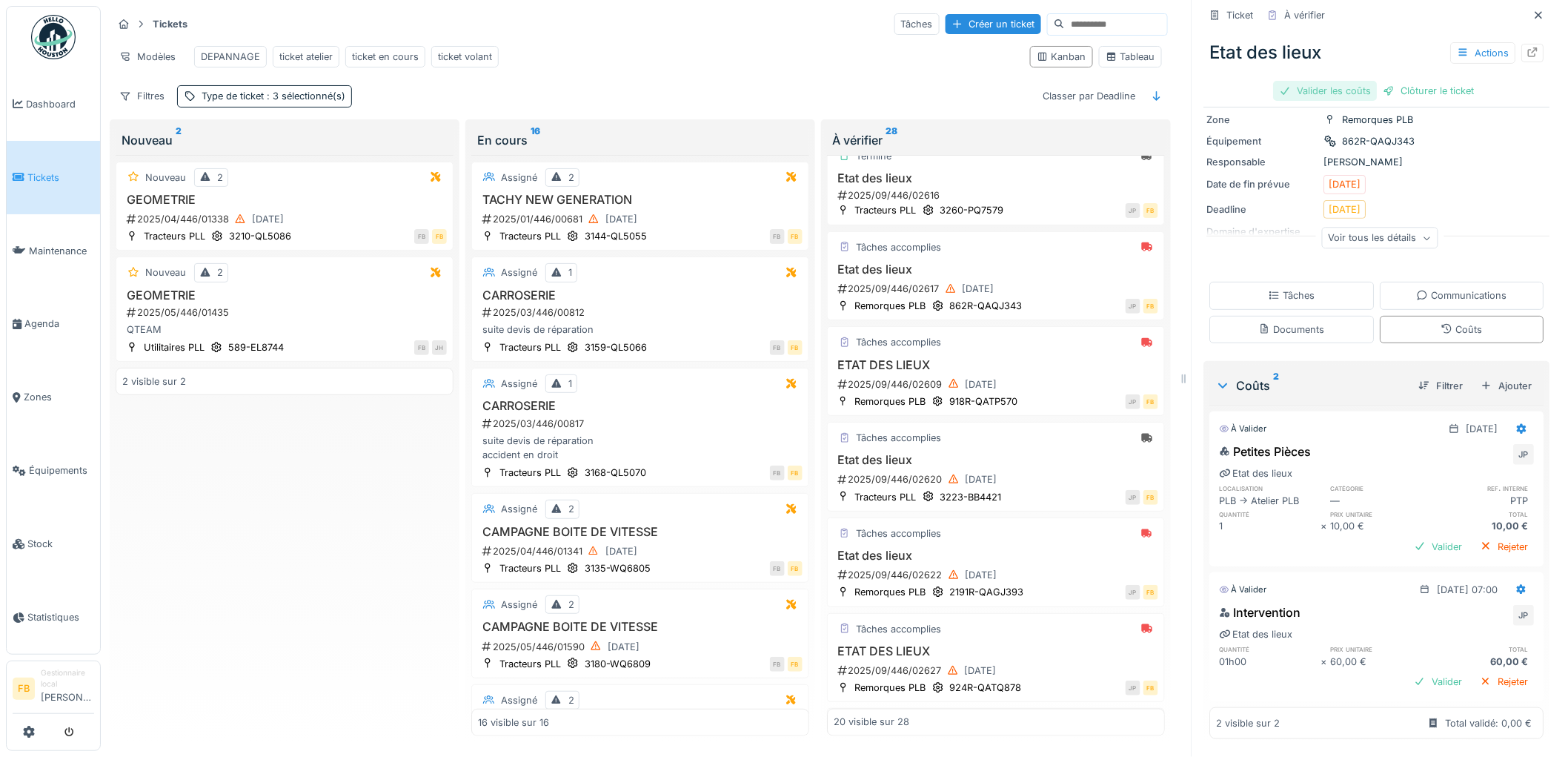
click at [1322, 80] on div "Valider les coûts" at bounding box center [1326, 90] width 104 height 20
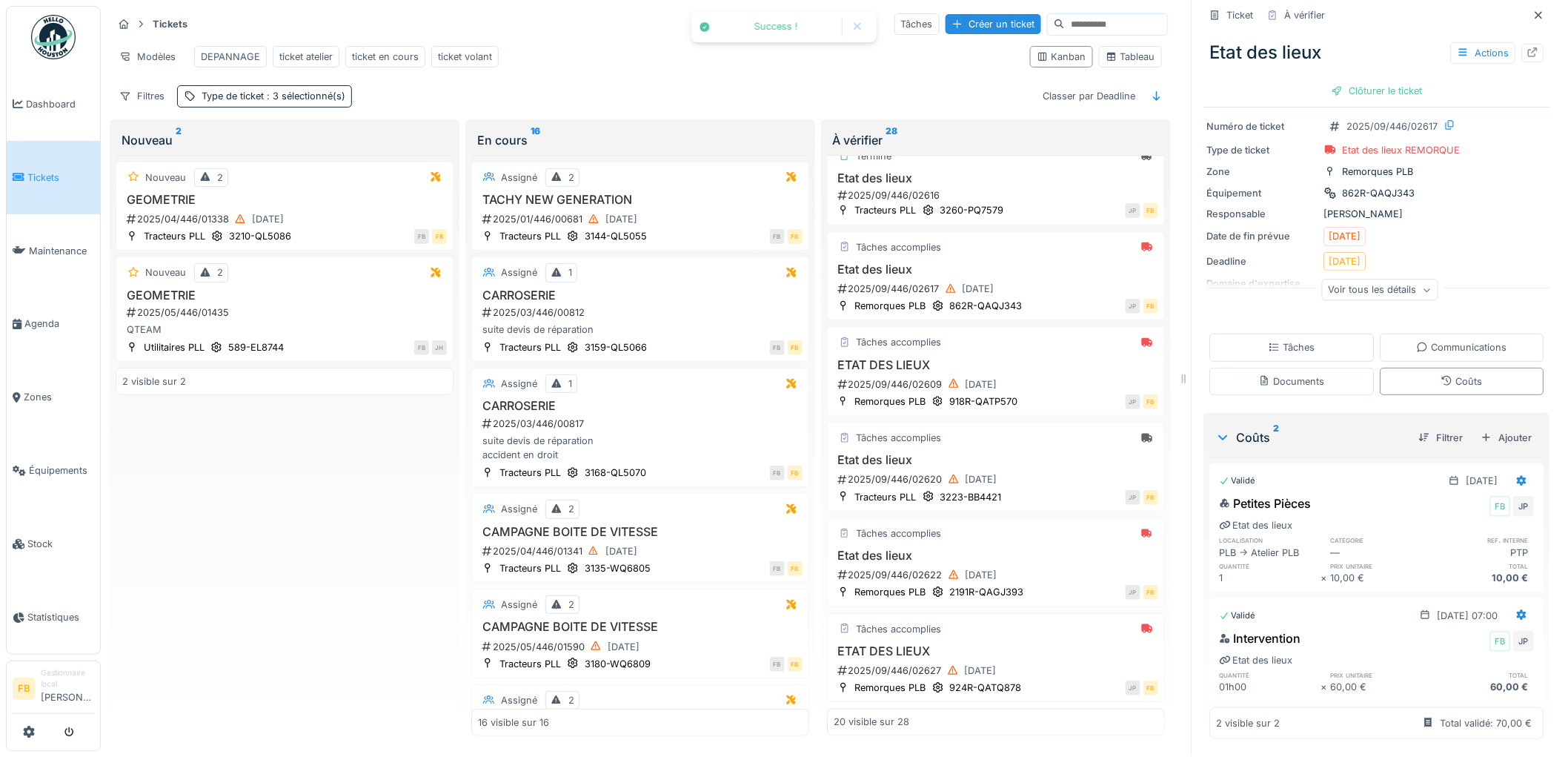
scroll to position [33, 0]
click at [1332, 81] on div "Clôturer le ticket" at bounding box center [1378, 90] width 103 height 20
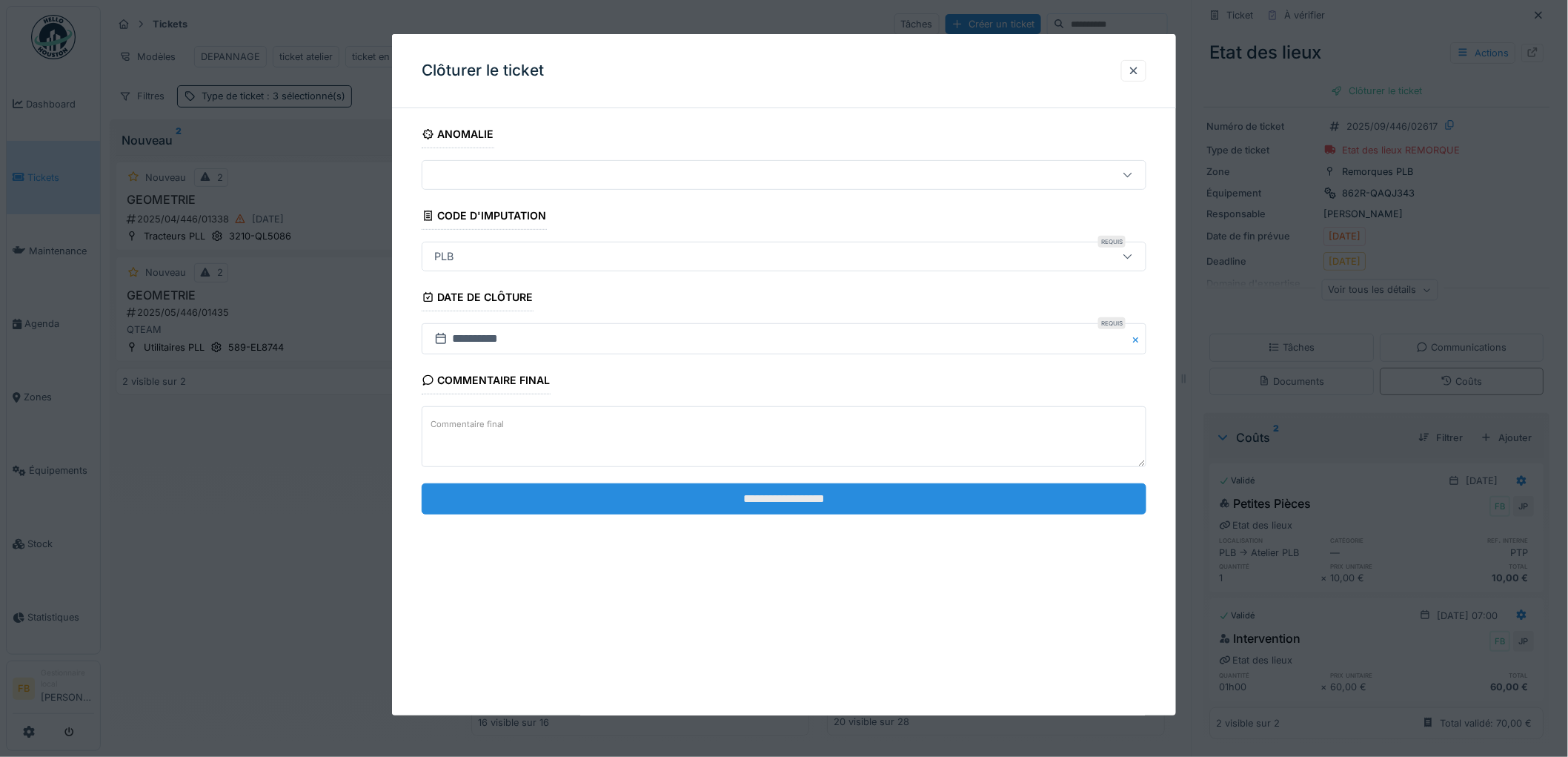
click at [710, 494] on input "**********" at bounding box center [784, 498] width 725 height 31
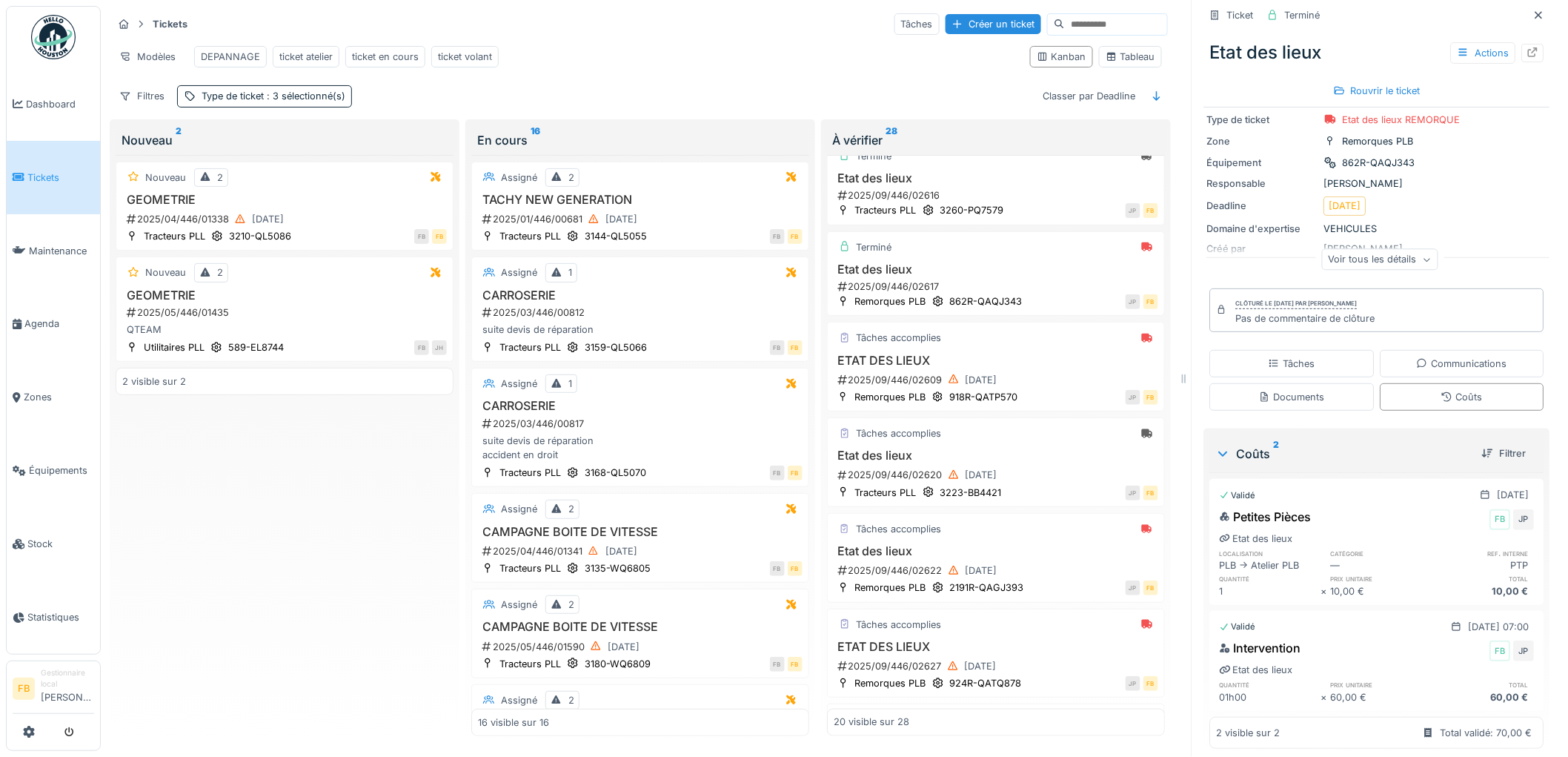
scroll to position [72, 0]
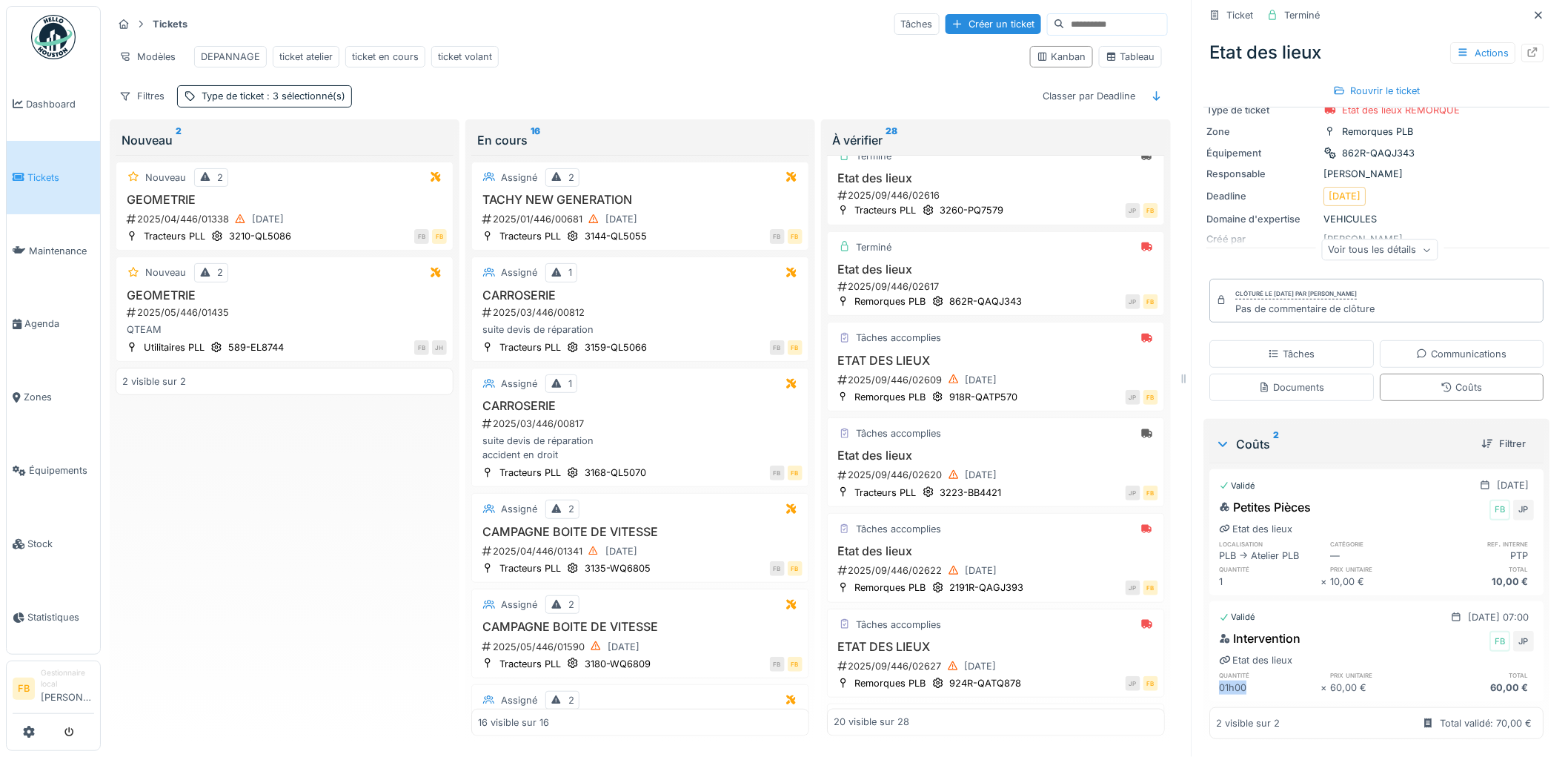
drag, startPoint x: 1246, startPoint y: 674, endPoint x: 1204, endPoint y: 680, distance: 42.4
click at [1210, 680] on div "Intervention FB JP Etat des lieux quantité prix unitaire total 01h00 × 60,00 € …" at bounding box center [1377, 663] width 334 height 71
click at [1235, 681] on div "01h00" at bounding box center [1270, 688] width 101 height 14
click at [1020, 374] on div "2025/09/446/02609 [DATE]" at bounding box center [998, 380] width 321 height 19
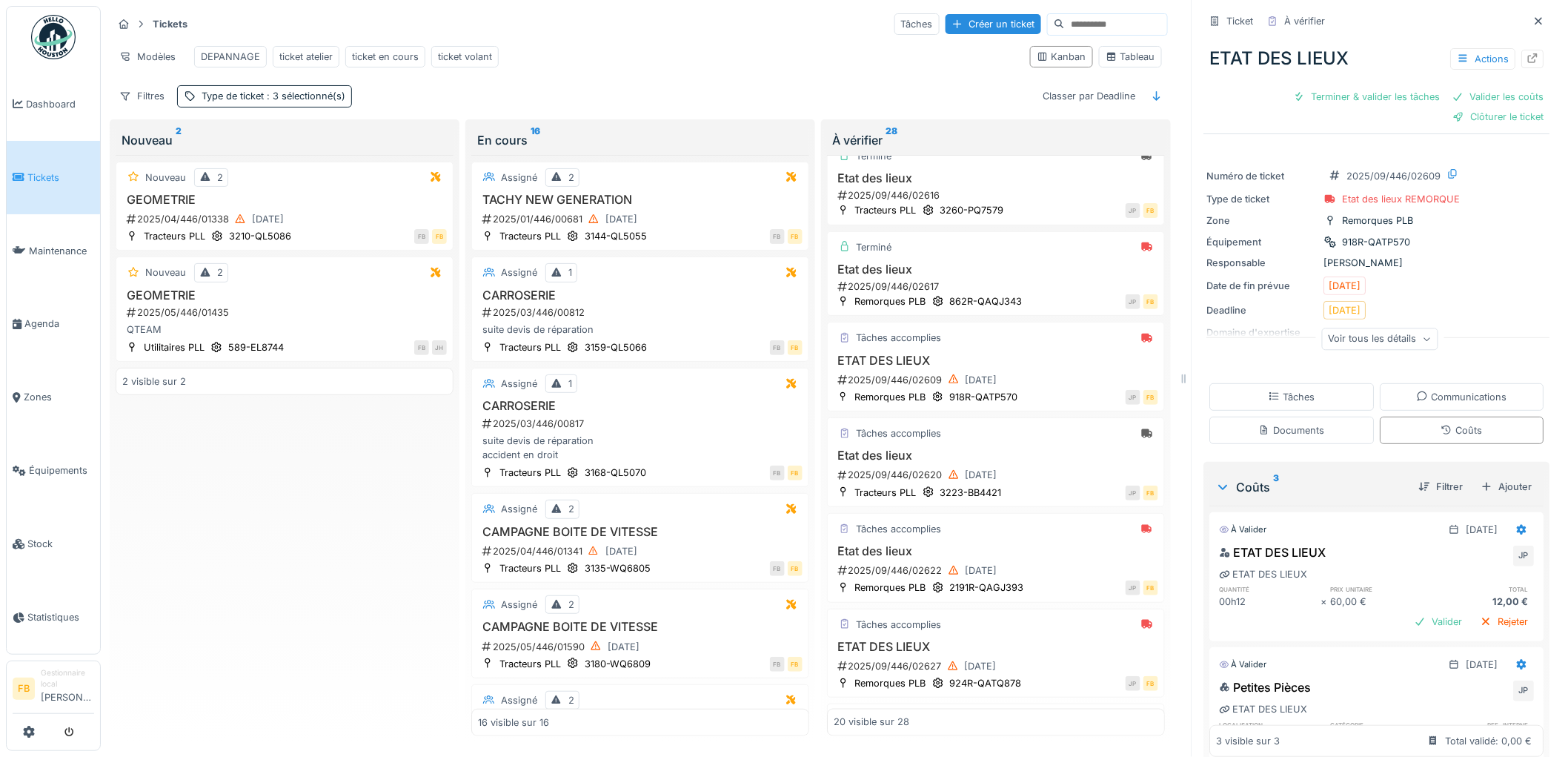
click at [38, 175] on span "Tickets" at bounding box center [60, 178] width 66 height 14
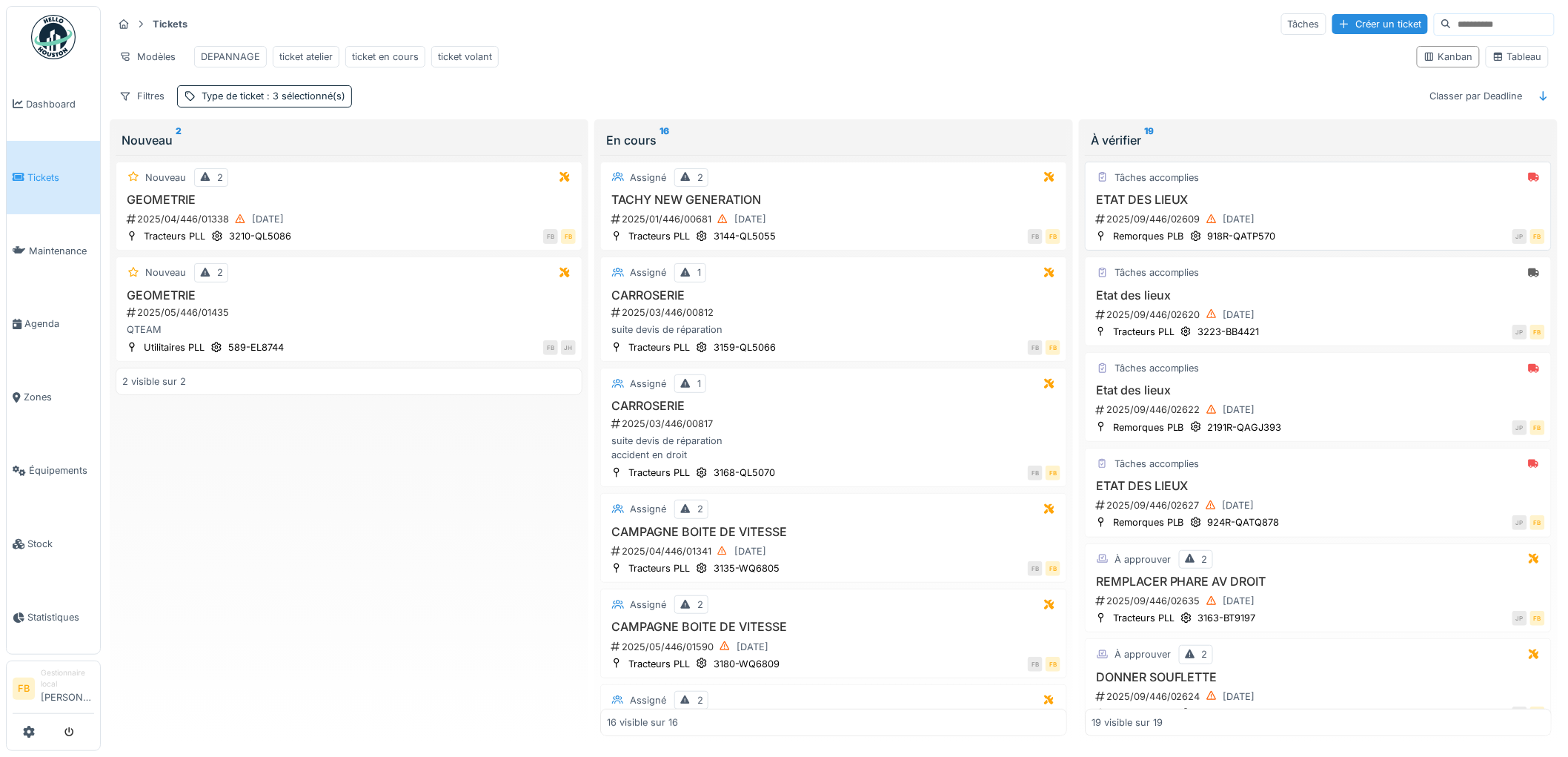
click at [1334, 228] on div "2025/09/446/02609 [DATE]" at bounding box center [1320, 219] width 450 height 19
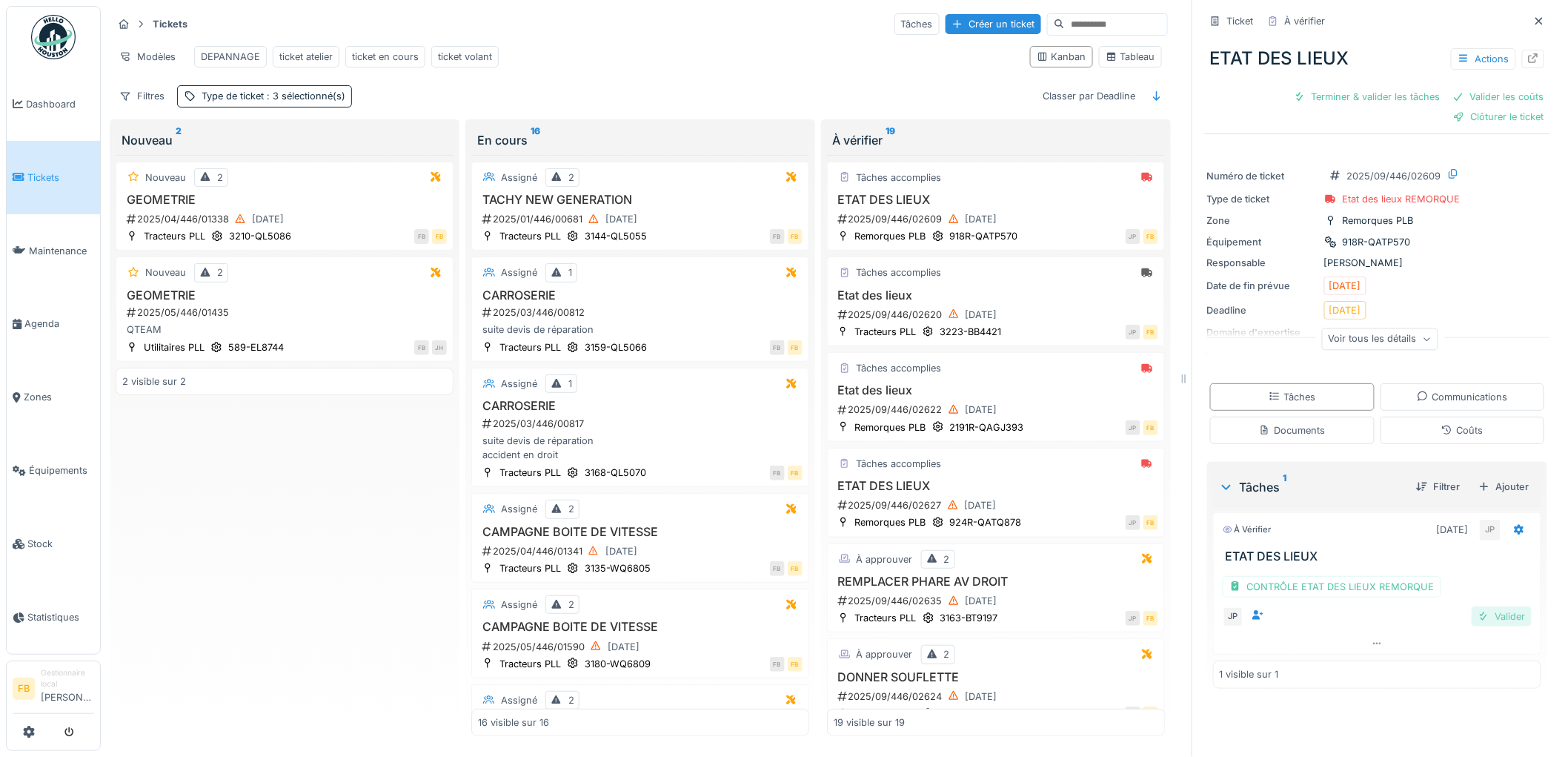
click at [1478, 623] on div at bounding box center [1484, 616] width 12 height 14
click at [1442, 433] on div "Coûts" at bounding box center [1463, 431] width 42 height 14
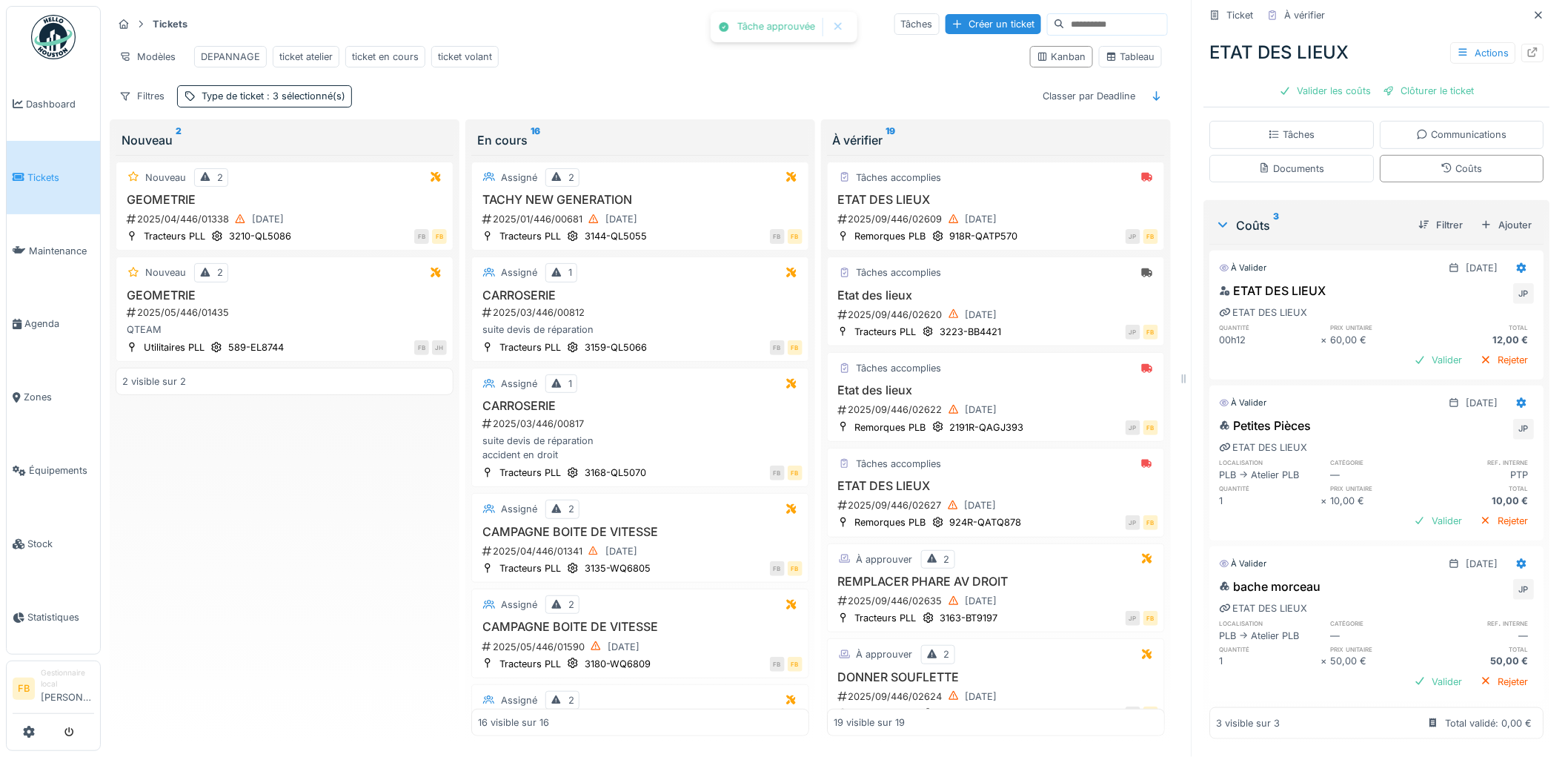
scroll to position [246, 0]
click at [1516, 263] on icon at bounding box center [1522, 268] width 12 height 10
click at [1477, 288] on div "Modifier" at bounding box center [1457, 299] width 71 height 22
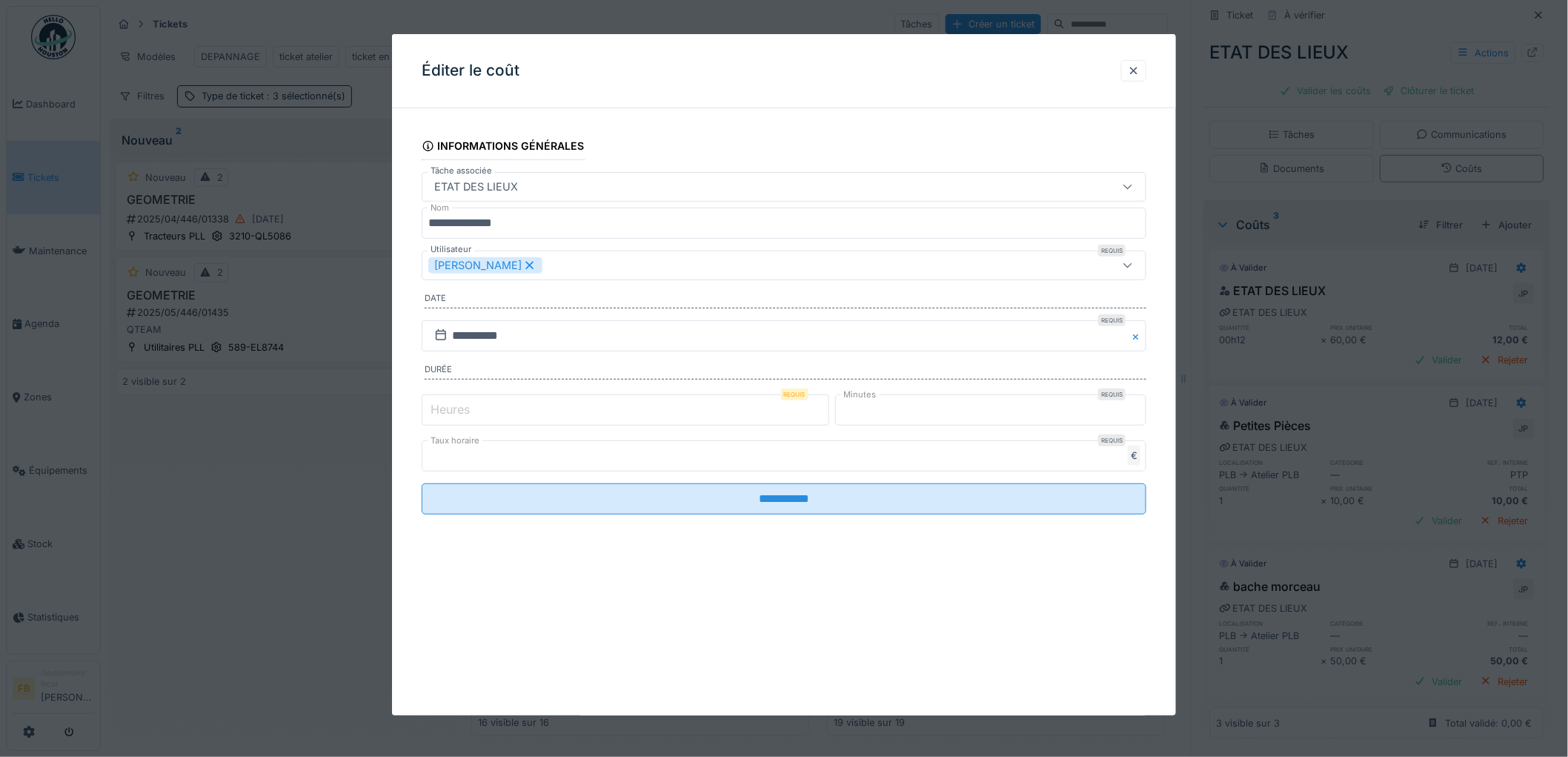
click at [450, 410] on label "Heures" at bounding box center [450, 410] width 46 height 18
click at [450, 410] on input "*" at bounding box center [625, 410] width 408 height 31
type input "*"
drag, startPoint x: 902, startPoint y: 410, endPoint x: 834, endPoint y: 409, distance: 68.0
click at [834, 409] on div "Heures Requis * Minutes Requis **" at bounding box center [784, 410] width 725 height 37
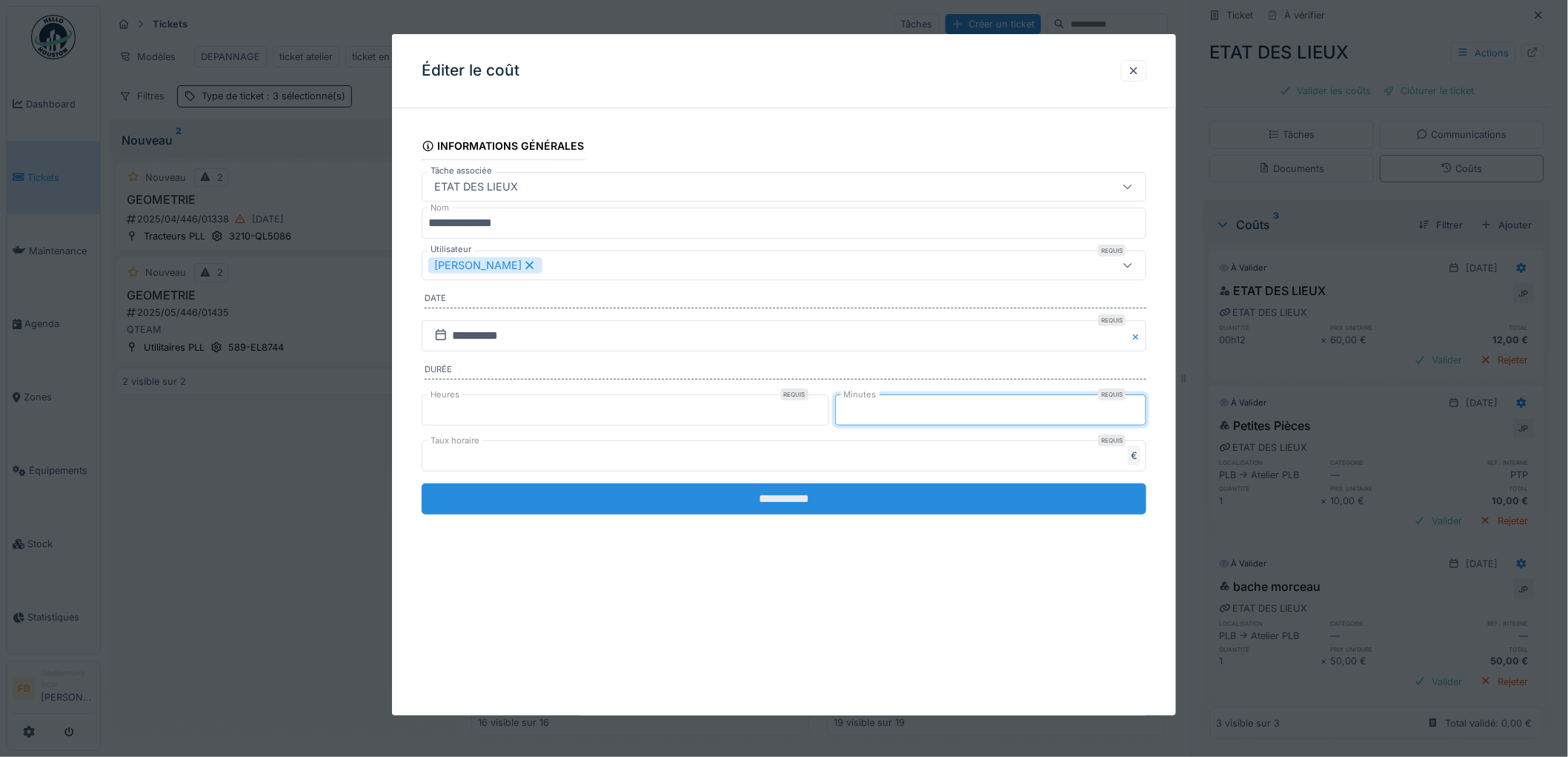
type input "**"
click at [820, 497] on input "**********" at bounding box center [784, 498] width 725 height 31
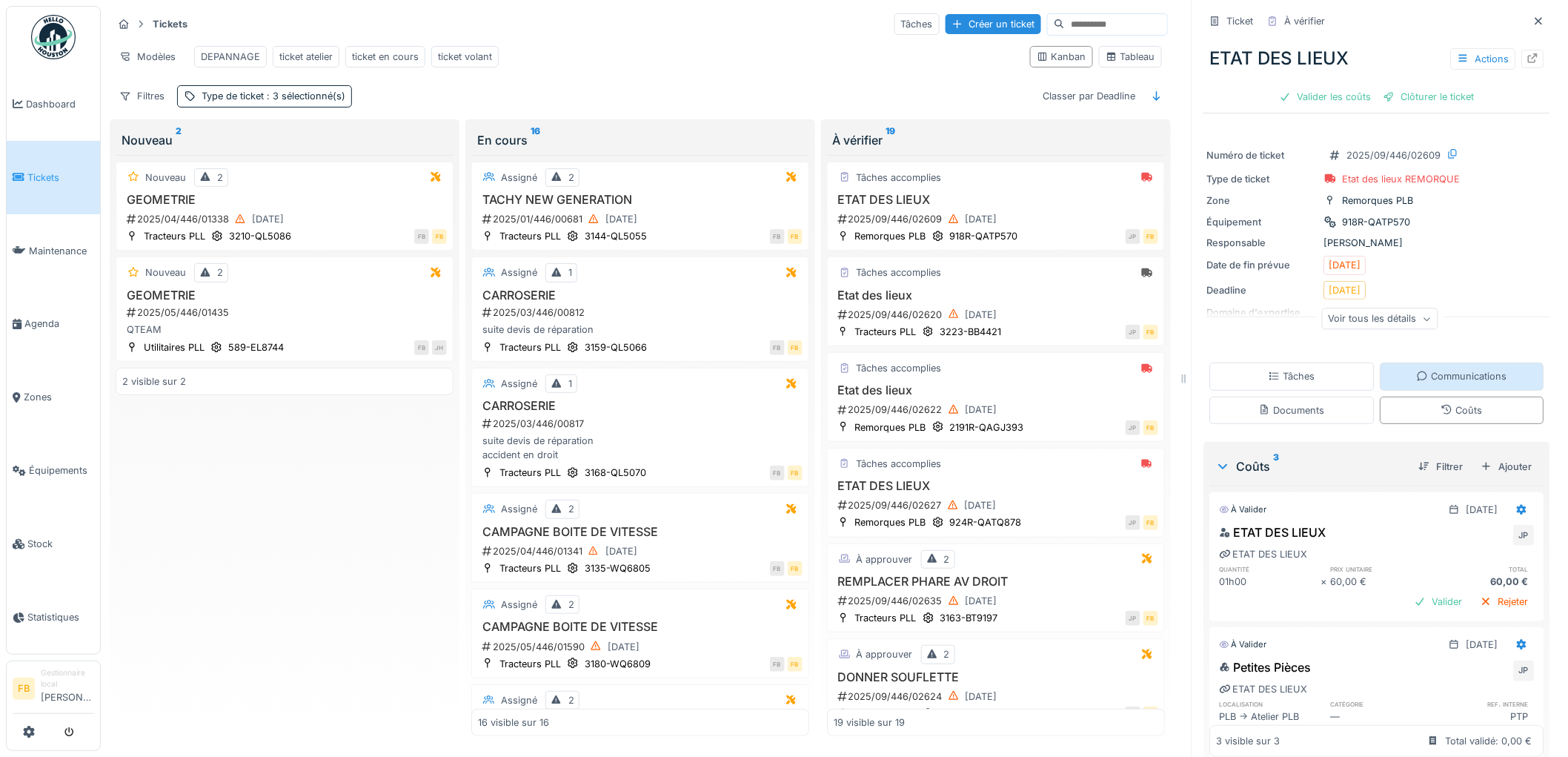
scroll to position [0, 0]
click at [1400, 89] on div "Clôturer le ticket" at bounding box center [1429, 96] width 103 height 20
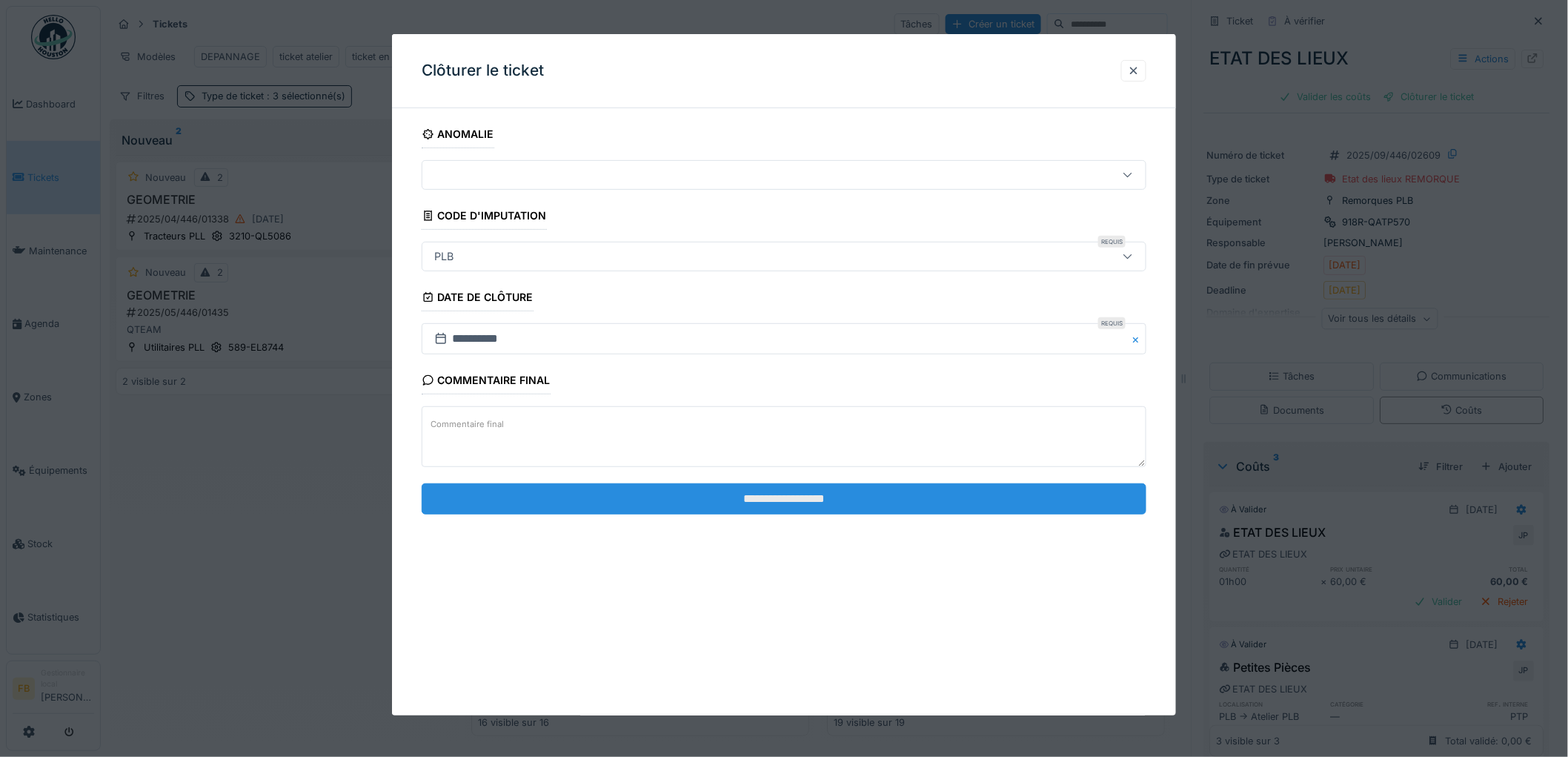
click at [738, 488] on input "**********" at bounding box center [784, 498] width 725 height 31
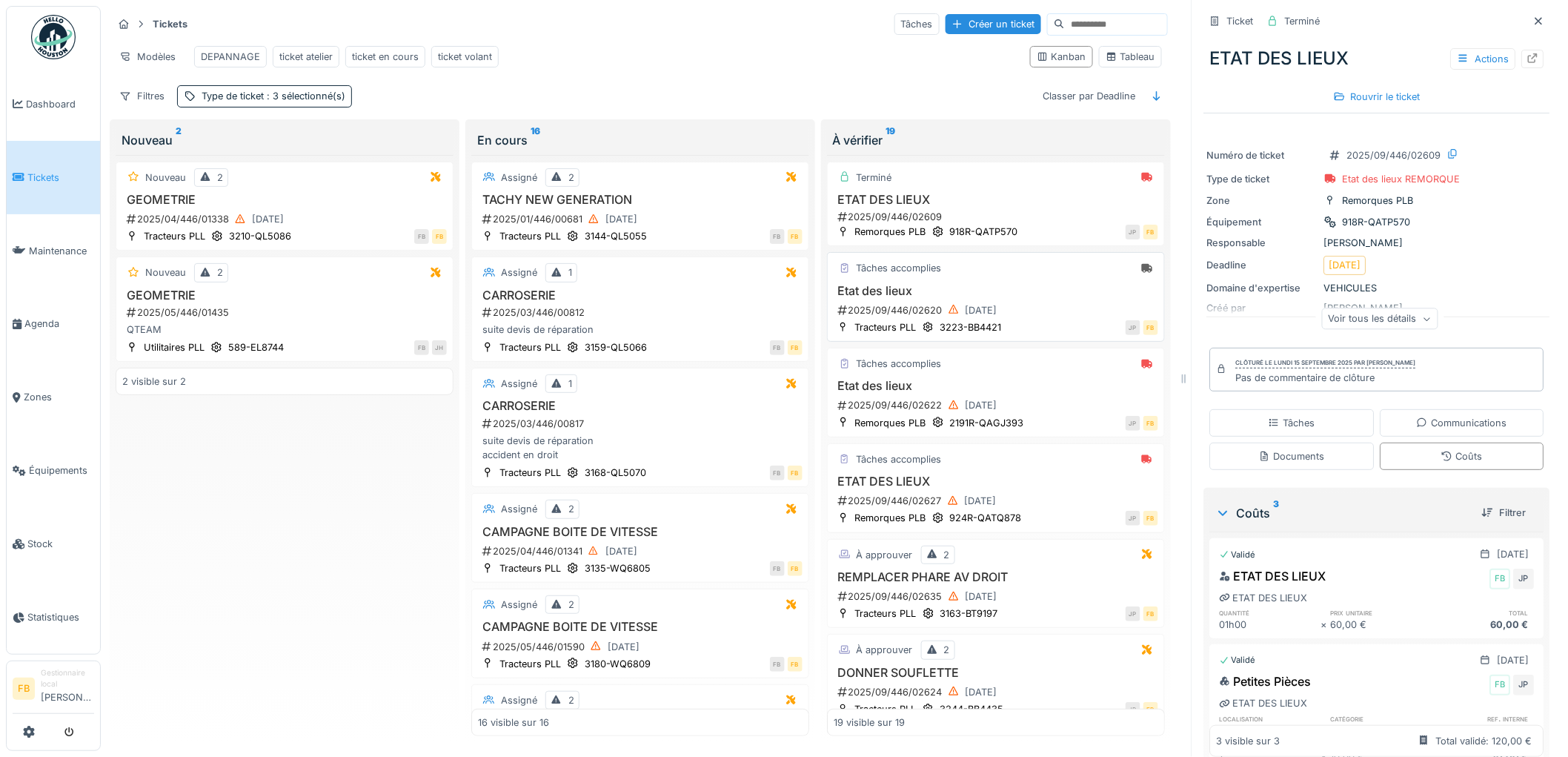
click at [1031, 278] on div "Tâches accomplies" at bounding box center [996, 268] width 324 height 19
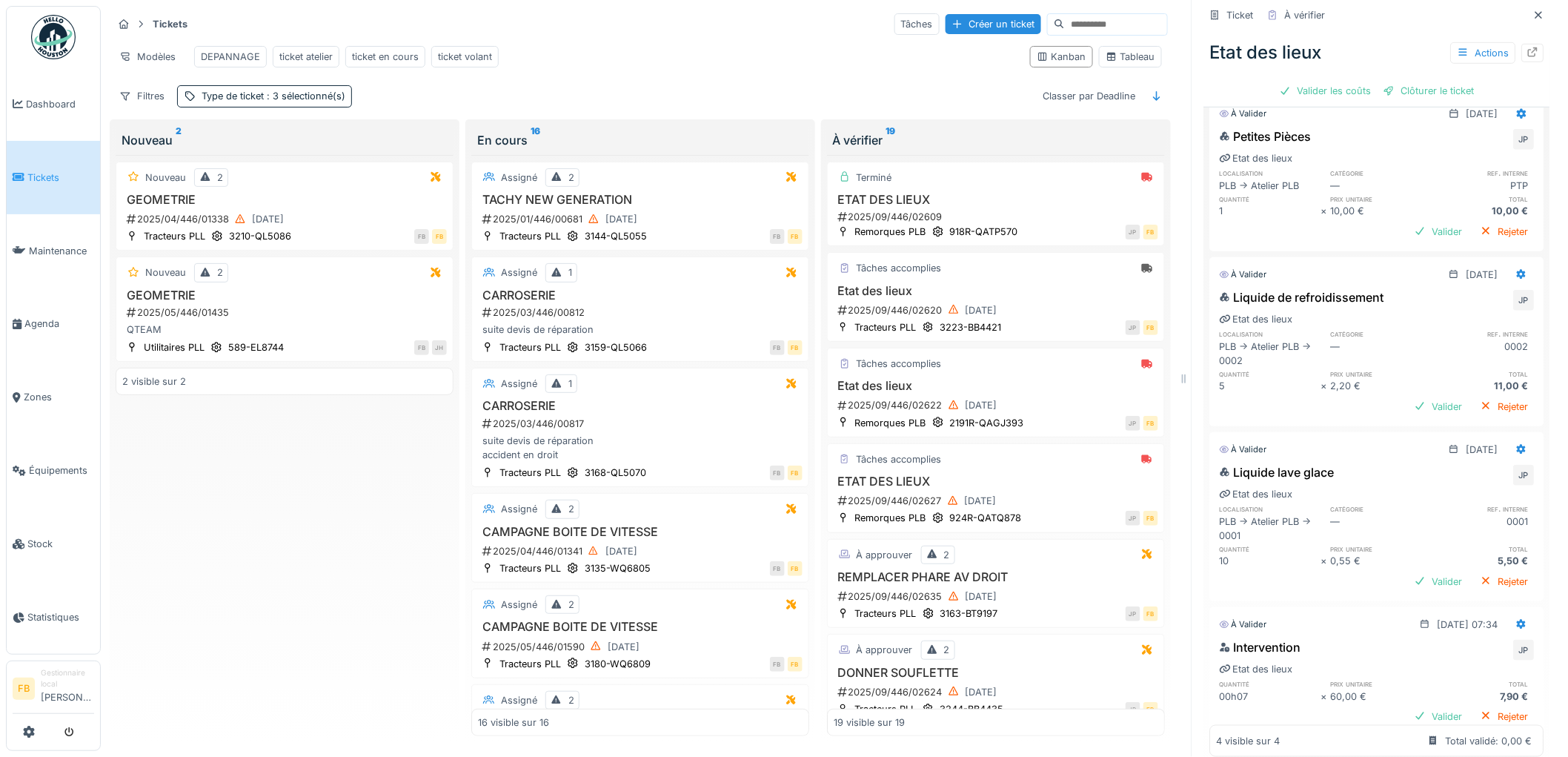
scroll to position [436, 0]
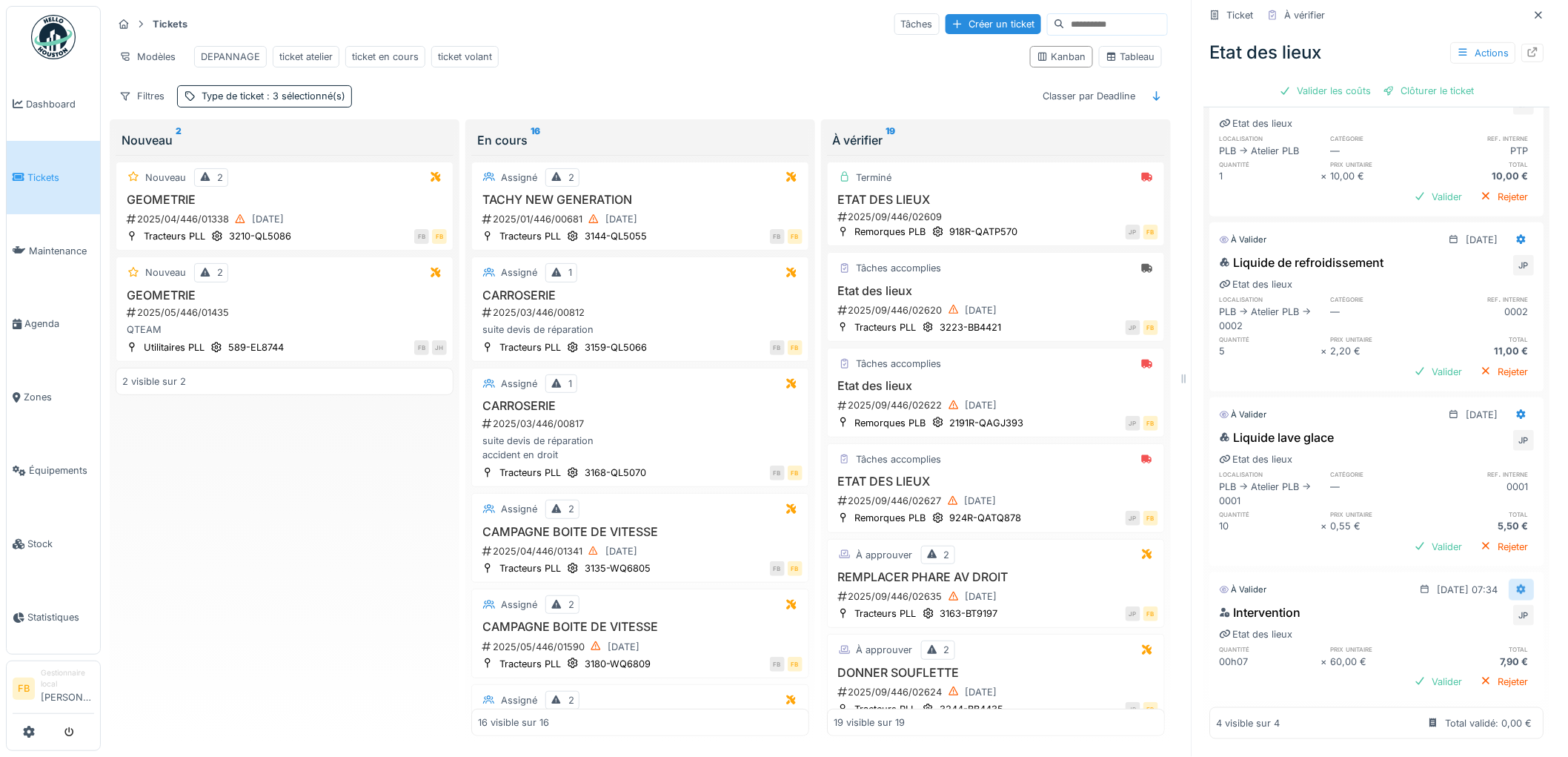
click at [1518, 587] on icon at bounding box center [1523, 589] width 10 height 10
click at [1479, 613] on div "Modifier" at bounding box center [1457, 622] width 71 height 22
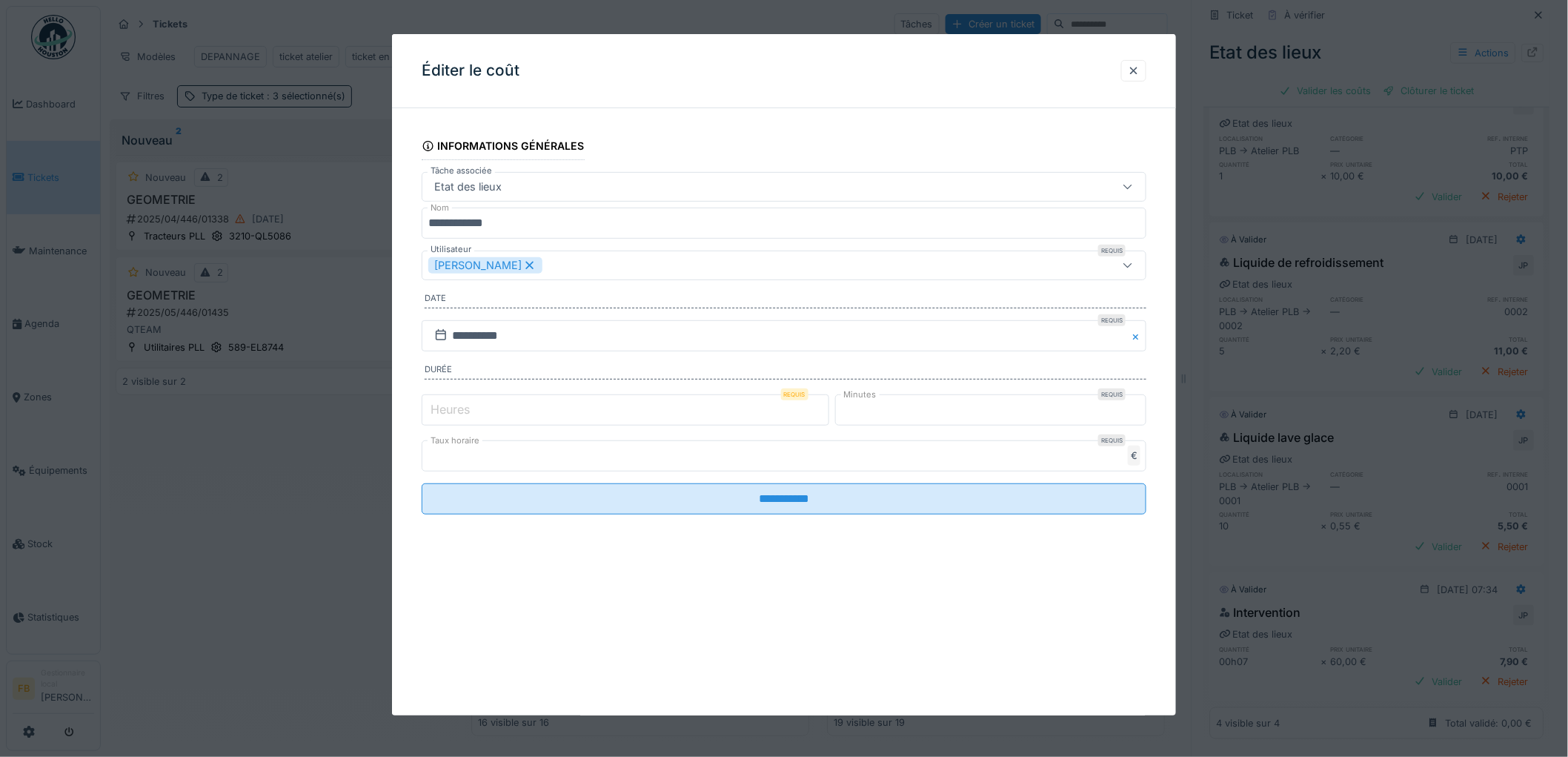
click at [505, 407] on input "*" at bounding box center [625, 410] width 408 height 31
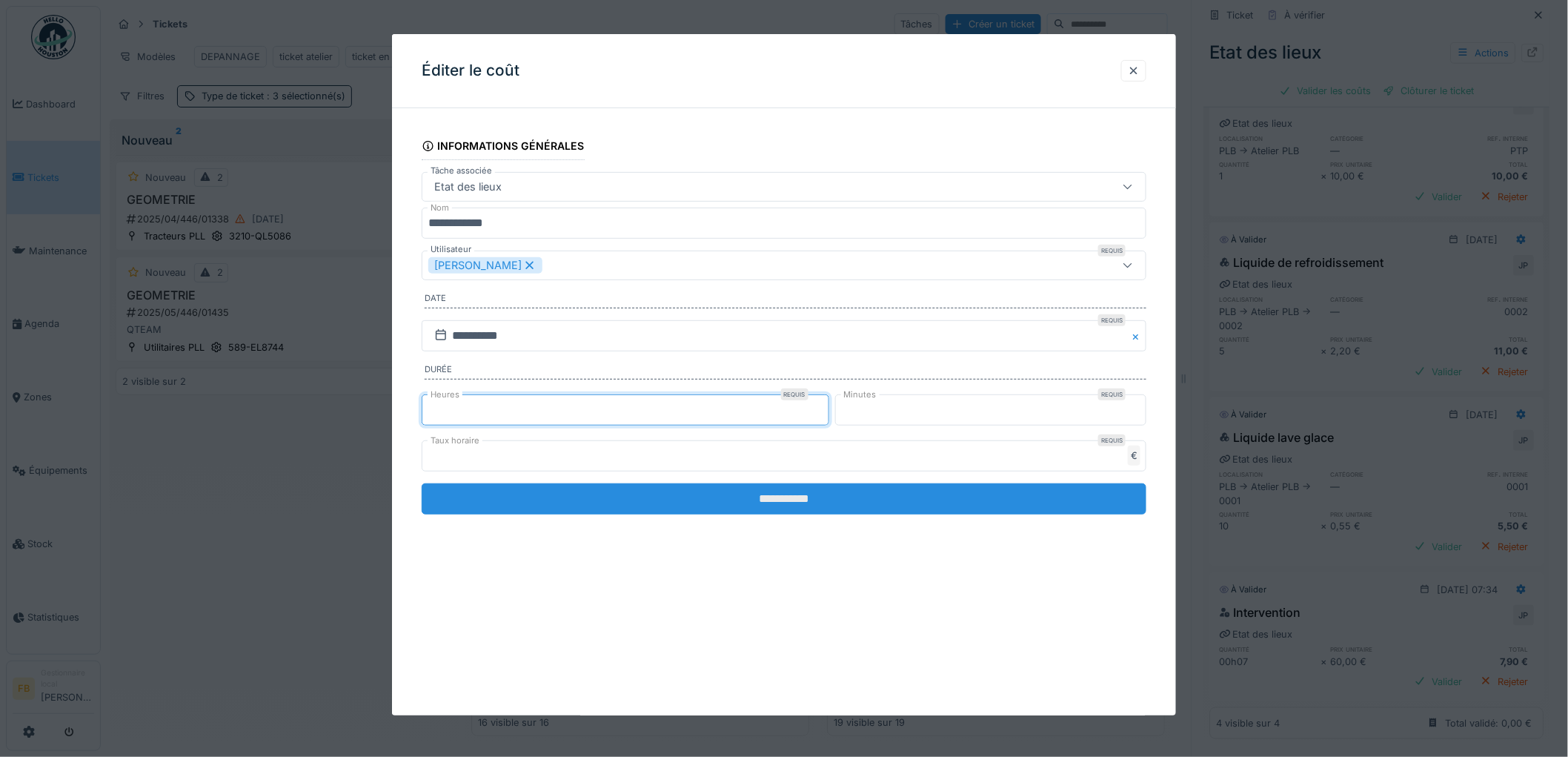
type input "*"
click at [761, 491] on input "**********" at bounding box center [784, 498] width 725 height 31
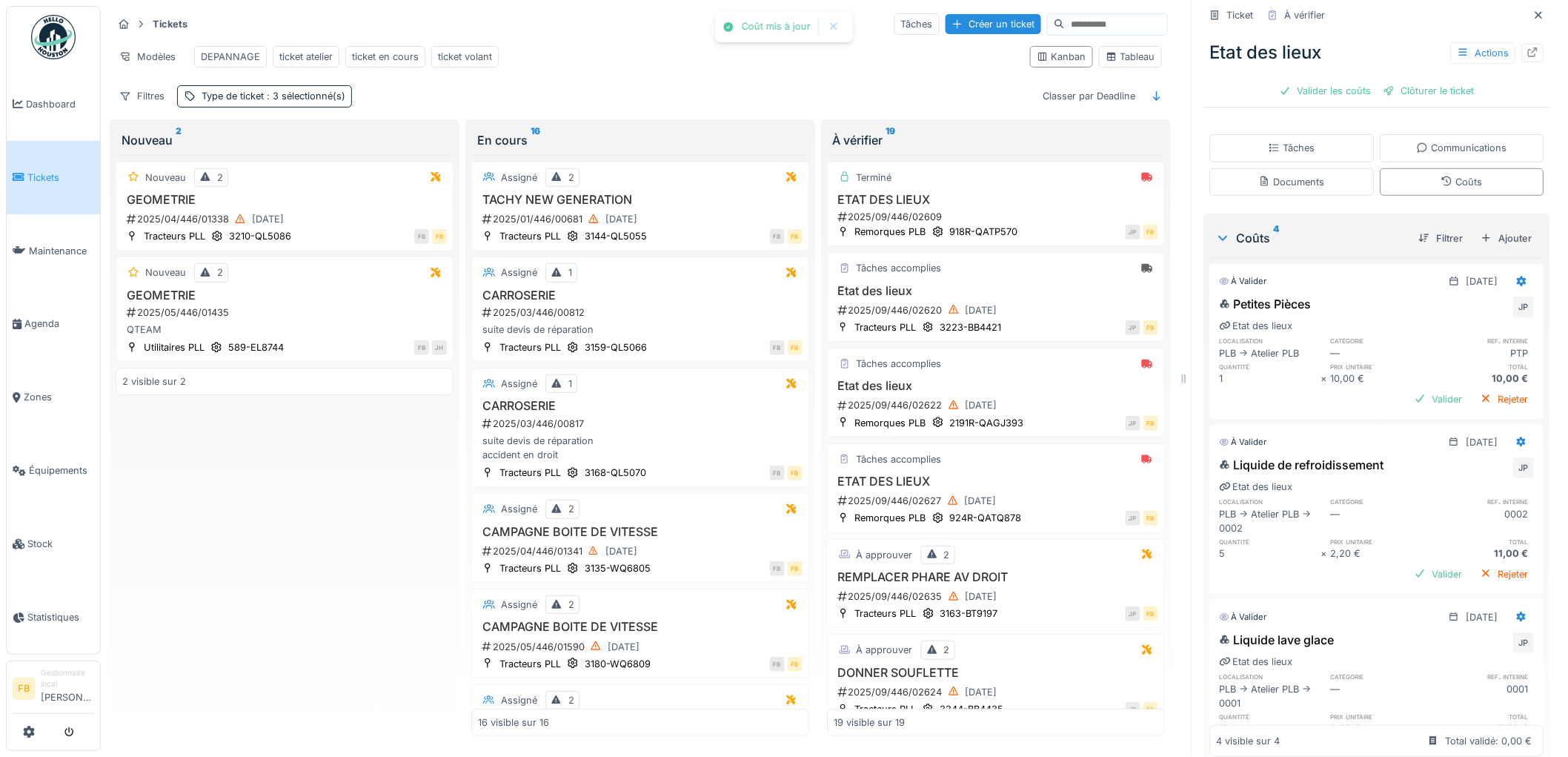
scroll to position [0, 0]
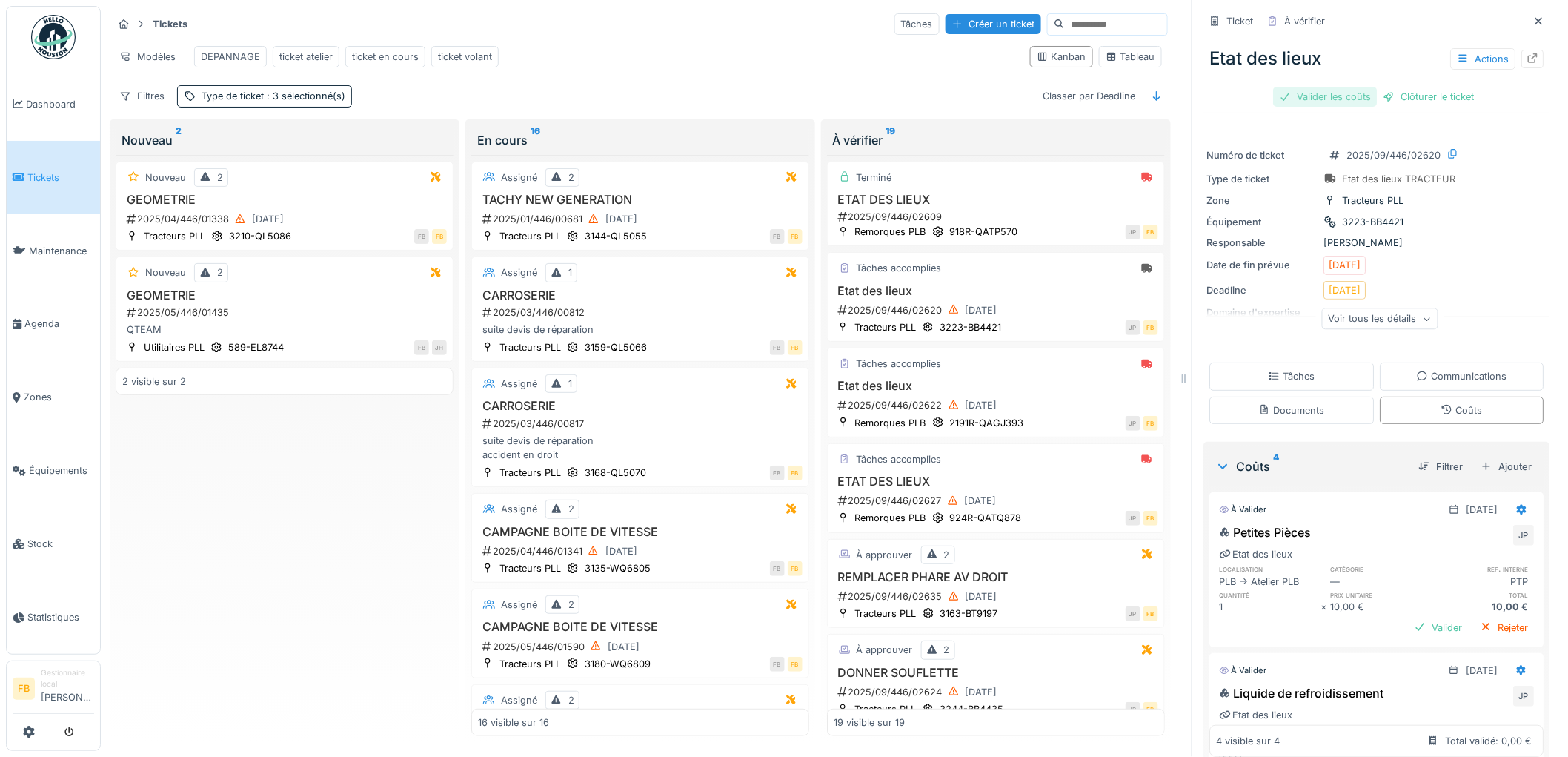
click at [1337, 99] on div "Valider les coûts" at bounding box center [1326, 96] width 104 height 20
click at [1379, 89] on div "Clôturer le ticket" at bounding box center [1378, 96] width 103 height 20
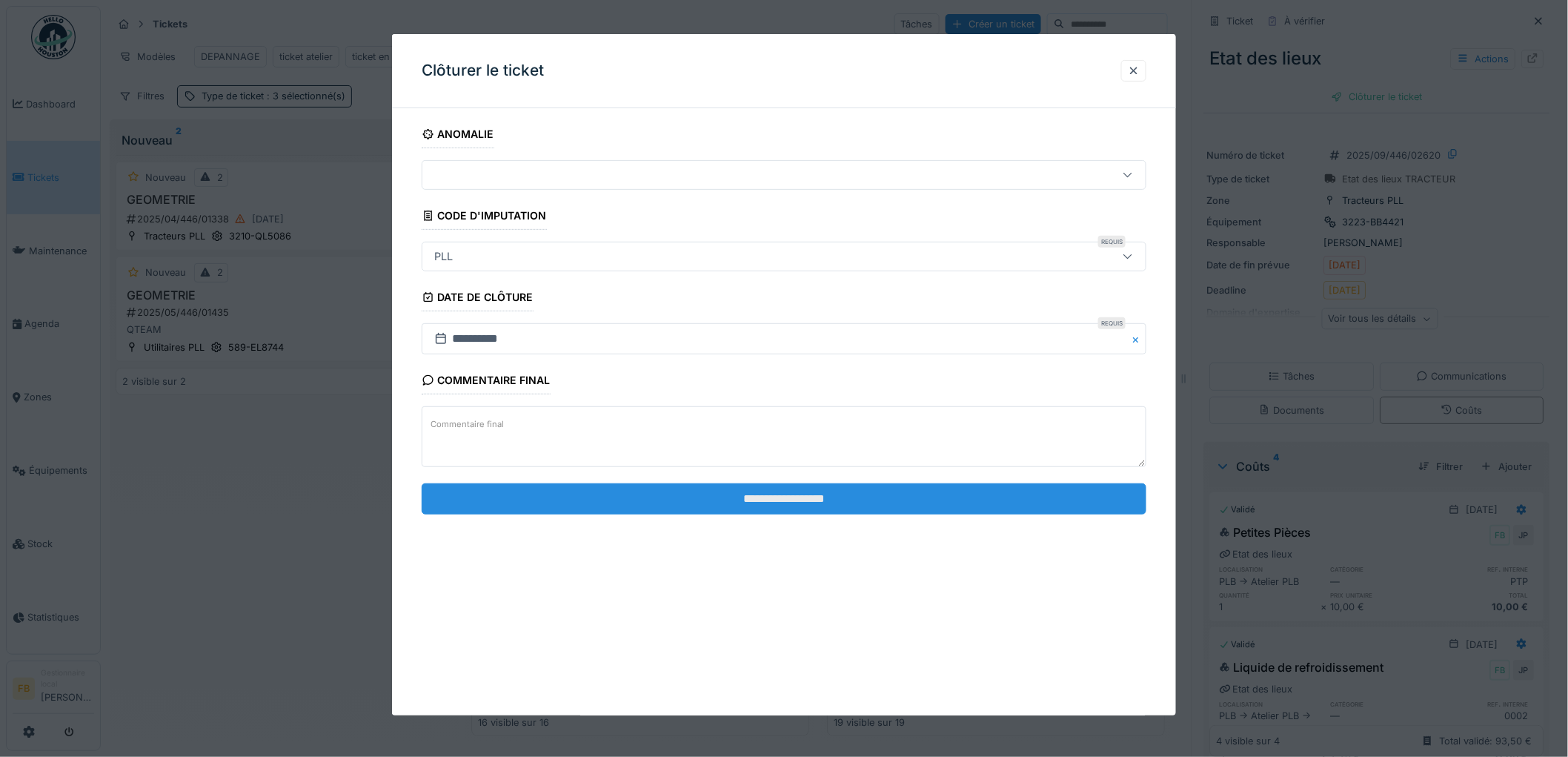
click at [794, 483] on input "**********" at bounding box center [784, 498] width 725 height 31
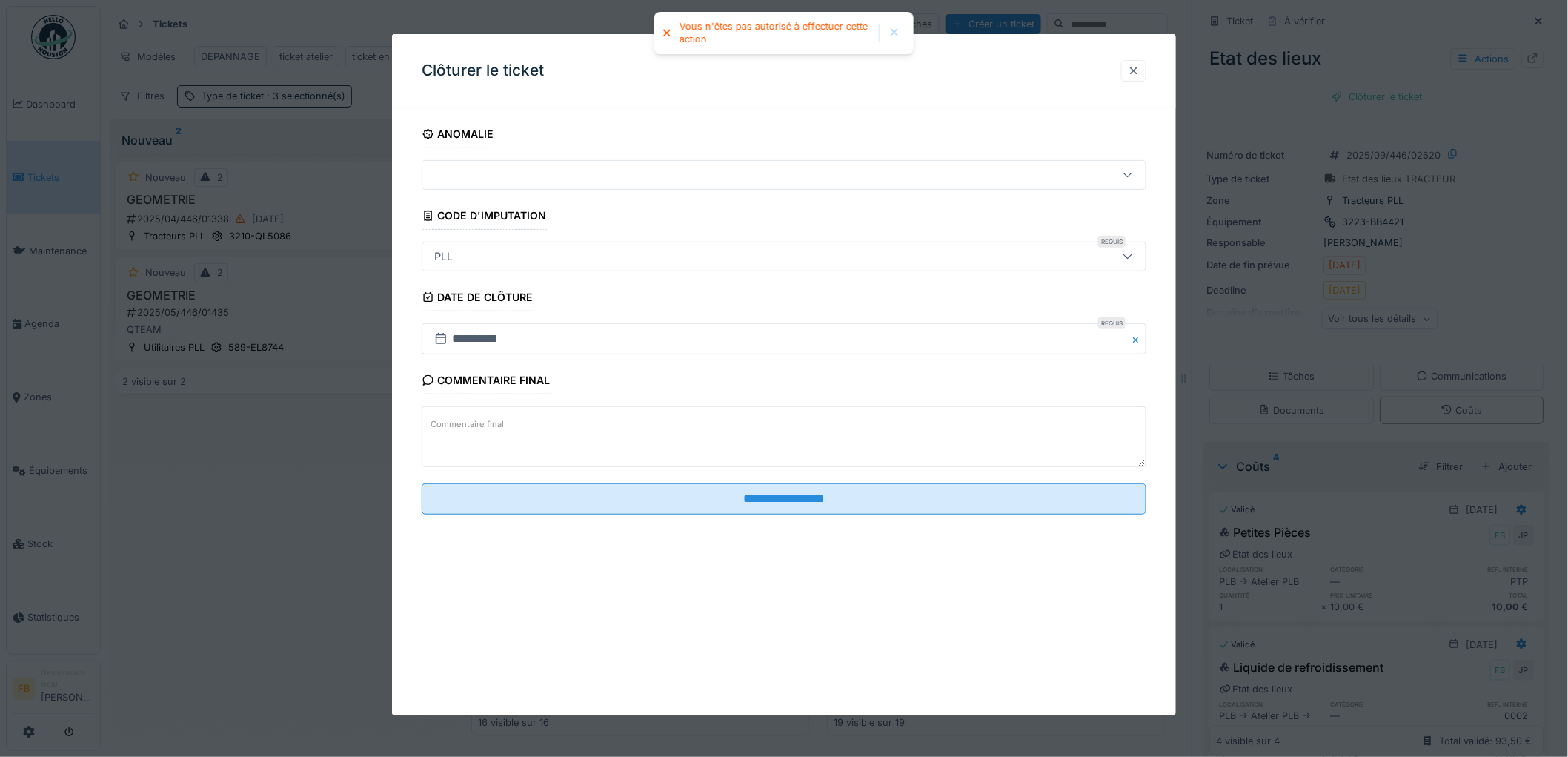
click at [1146, 65] on div at bounding box center [1134, 71] width 25 height 22
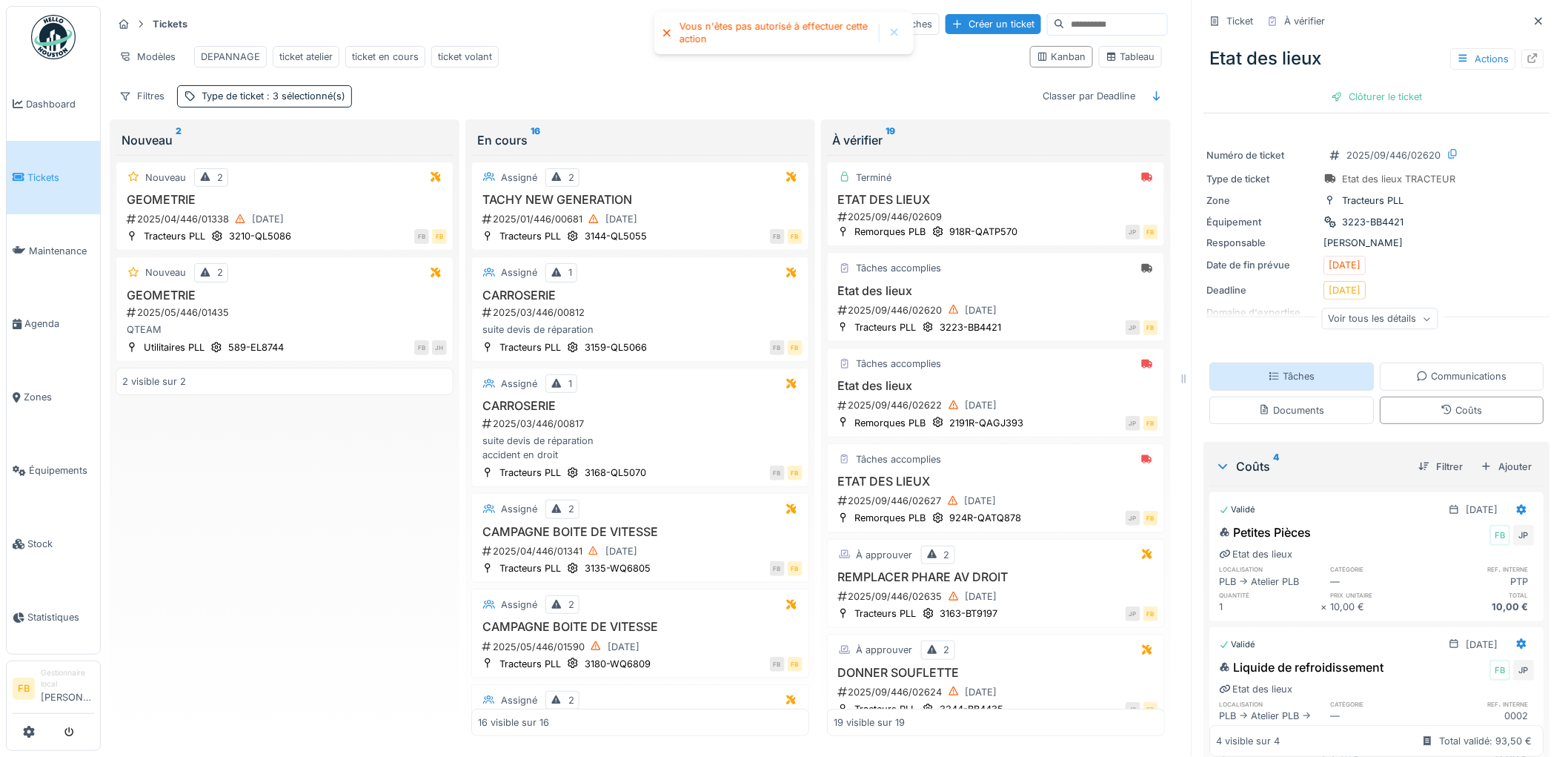
click at [1286, 368] on div "Tâches" at bounding box center [1292, 376] width 165 height 28
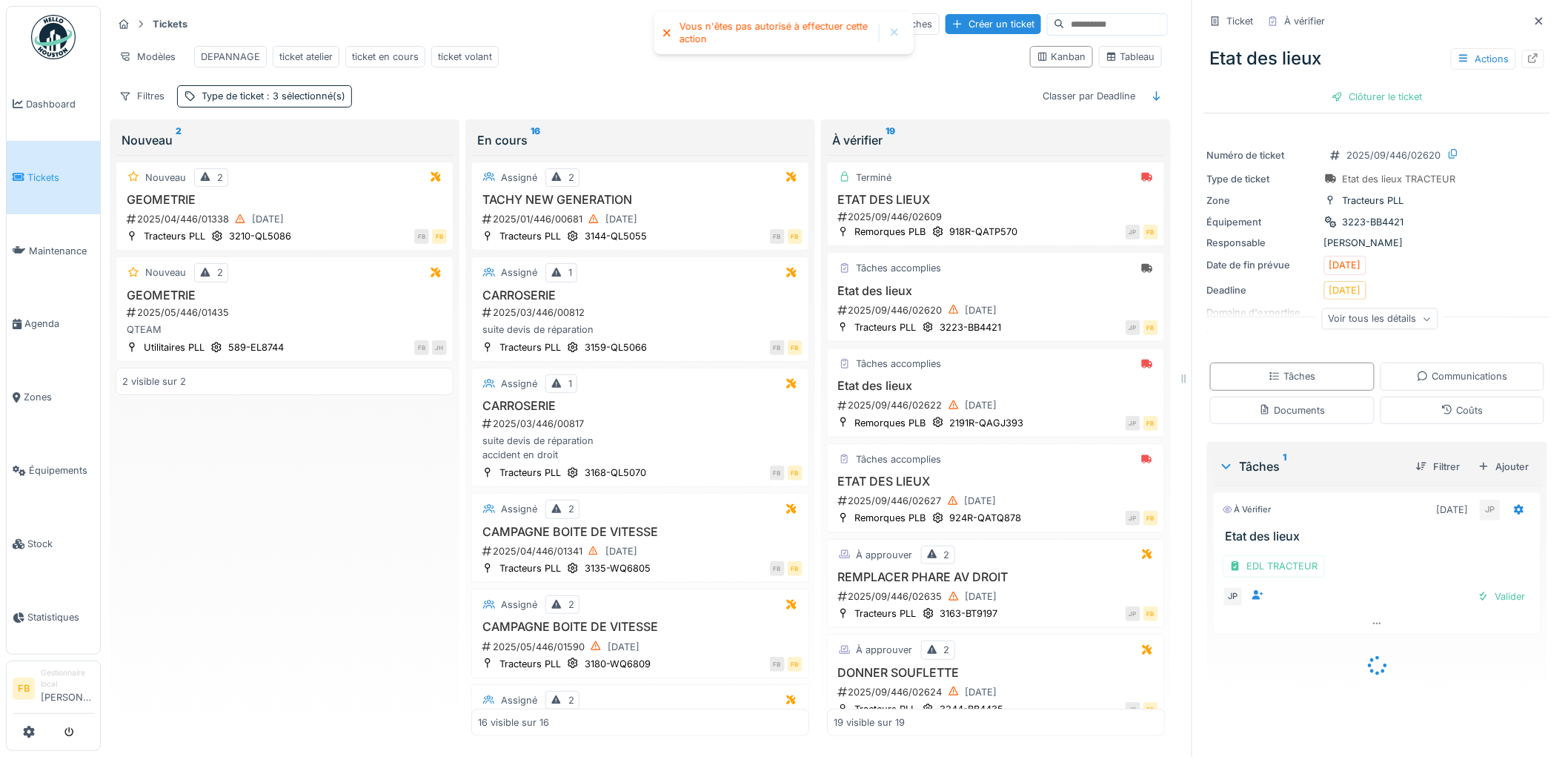
click at [1479, 599] on div "EDL TRACTEUR JP Valider" at bounding box center [1377, 578] width 328 height 69
click at [1477, 587] on div "Valider" at bounding box center [1502, 596] width 60 height 20
click at [1362, 86] on div "Clôturer le ticket" at bounding box center [1378, 96] width 103 height 20
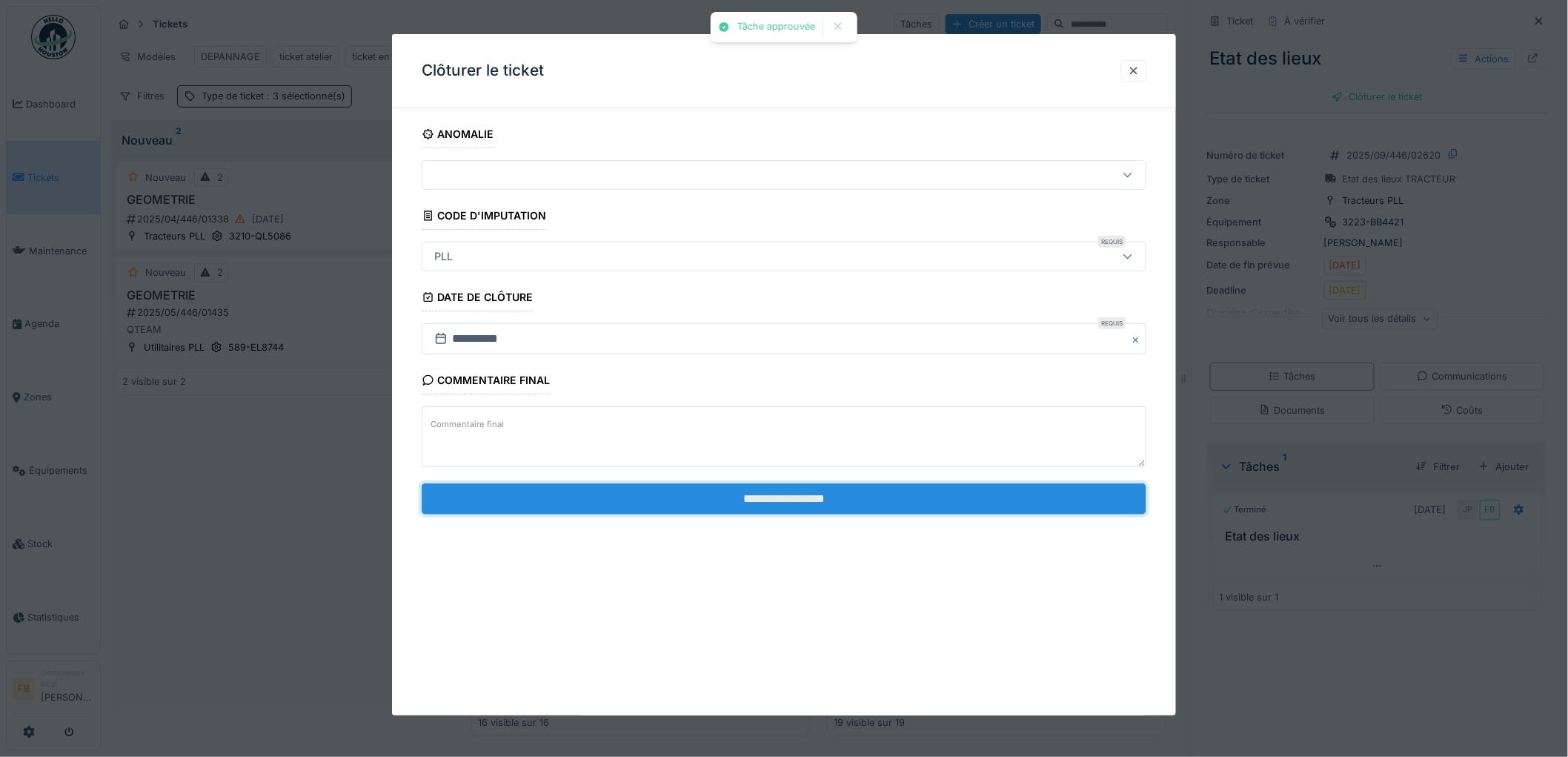
click at [697, 486] on input "**********" at bounding box center [784, 498] width 725 height 31
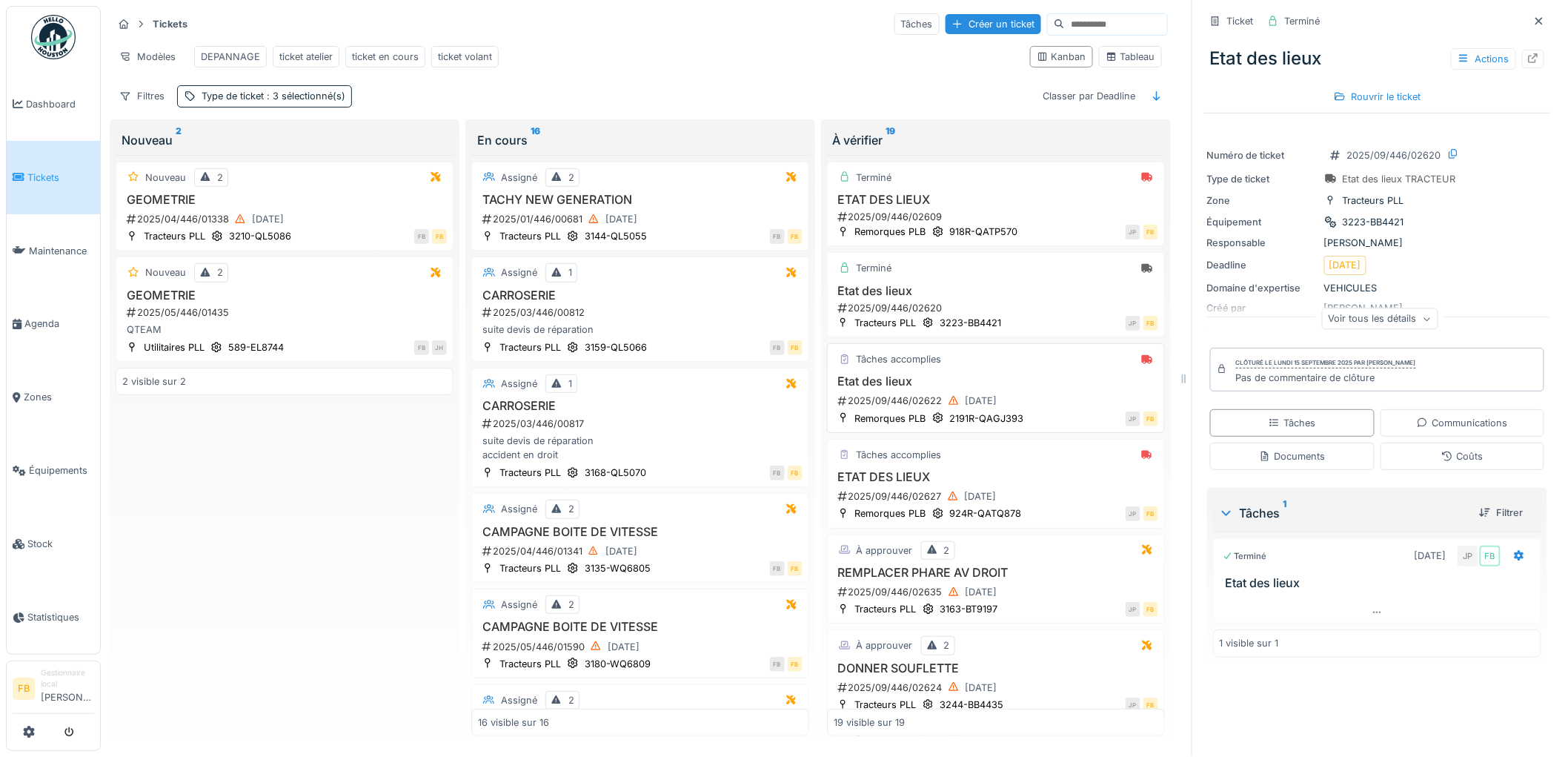
click at [1020, 381] on h3 "Etat des lieux" at bounding box center [996, 381] width 324 height 14
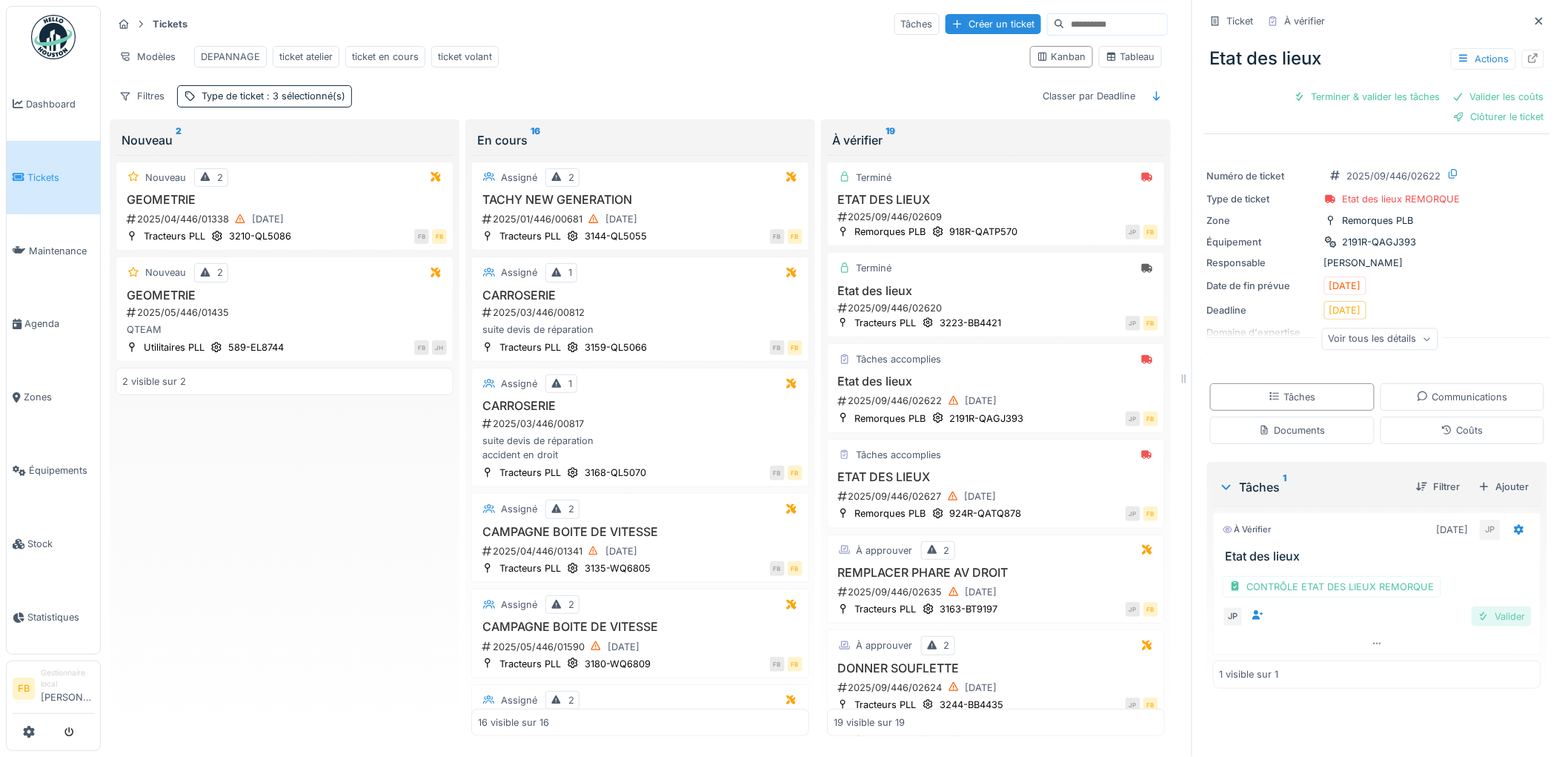
click at [1478, 609] on div at bounding box center [1484, 616] width 12 height 14
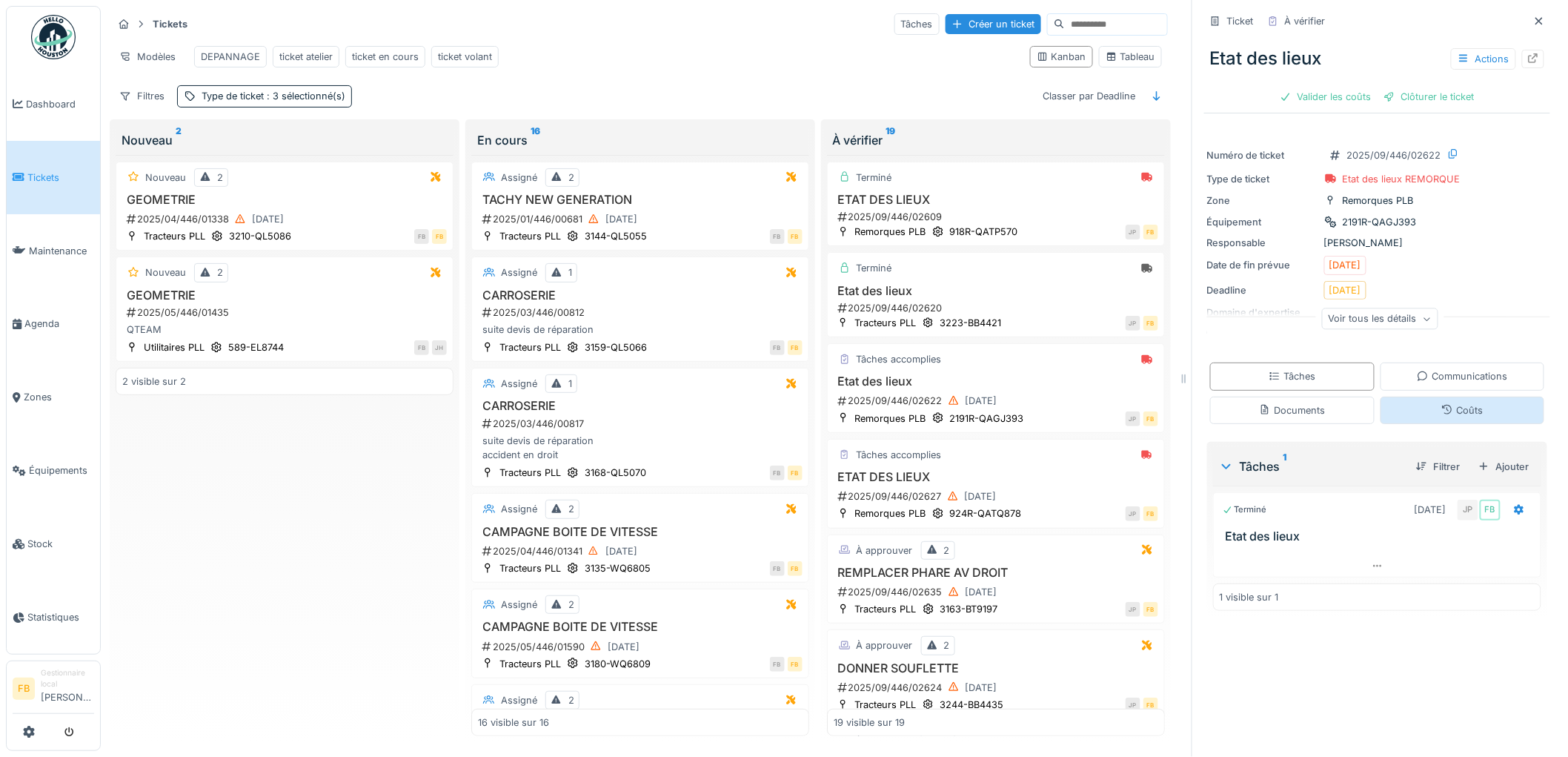
click at [1442, 404] on div "Coûts" at bounding box center [1463, 411] width 42 height 14
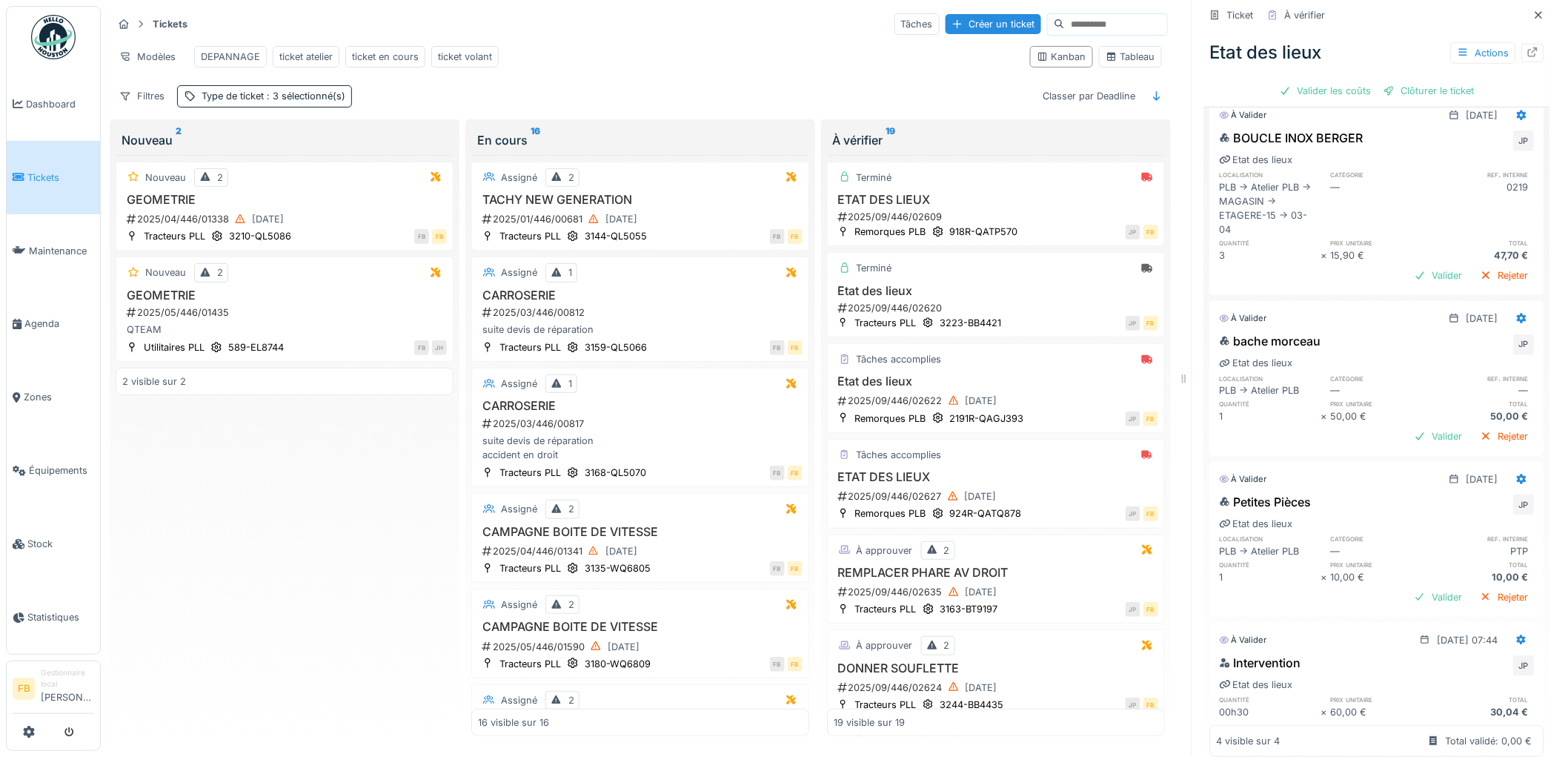
scroll to position [449, 0]
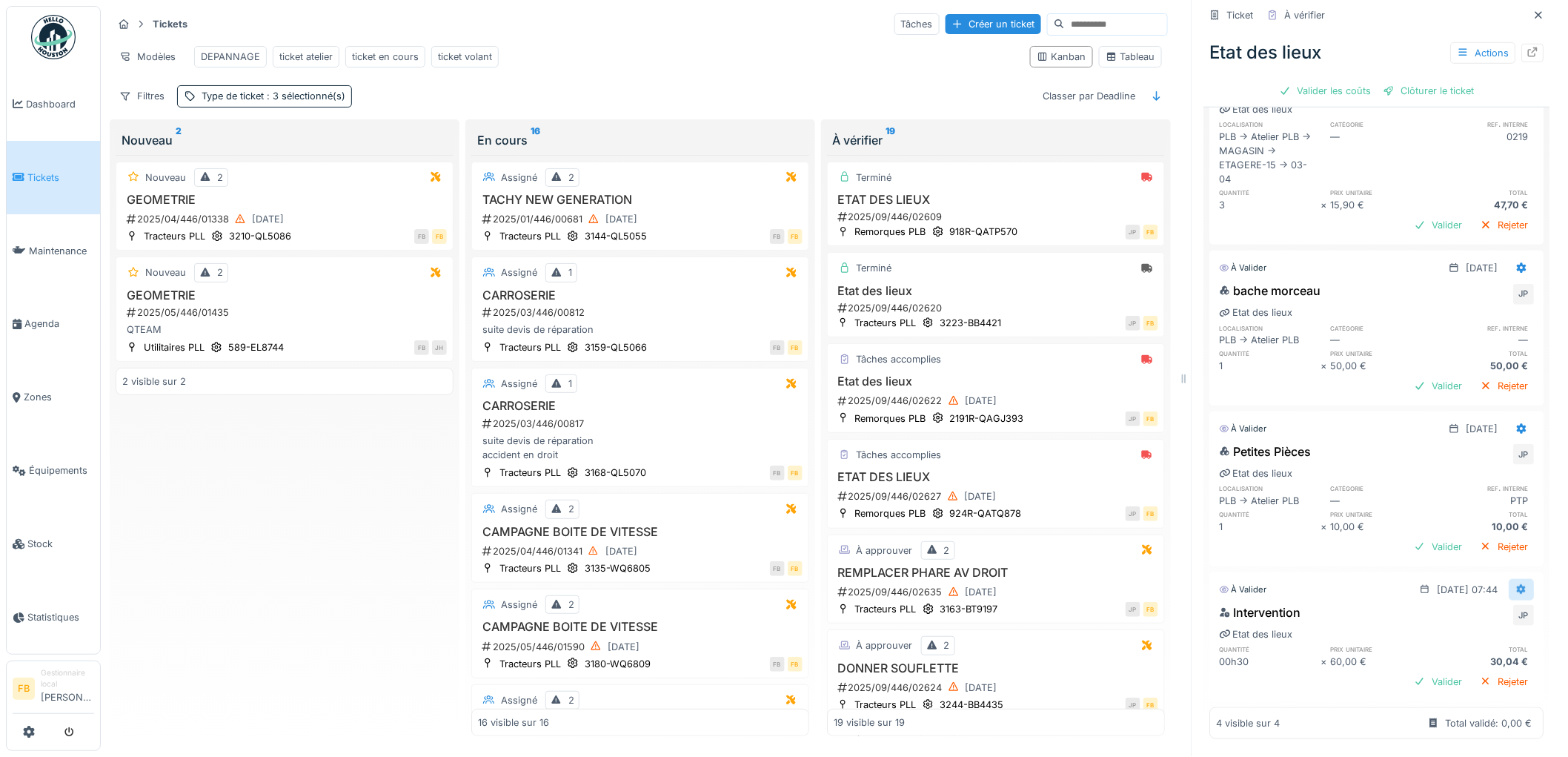
click at [1518, 584] on icon at bounding box center [1523, 589] width 10 height 10
click at [1474, 612] on div "Modifier" at bounding box center [1457, 623] width 71 height 22
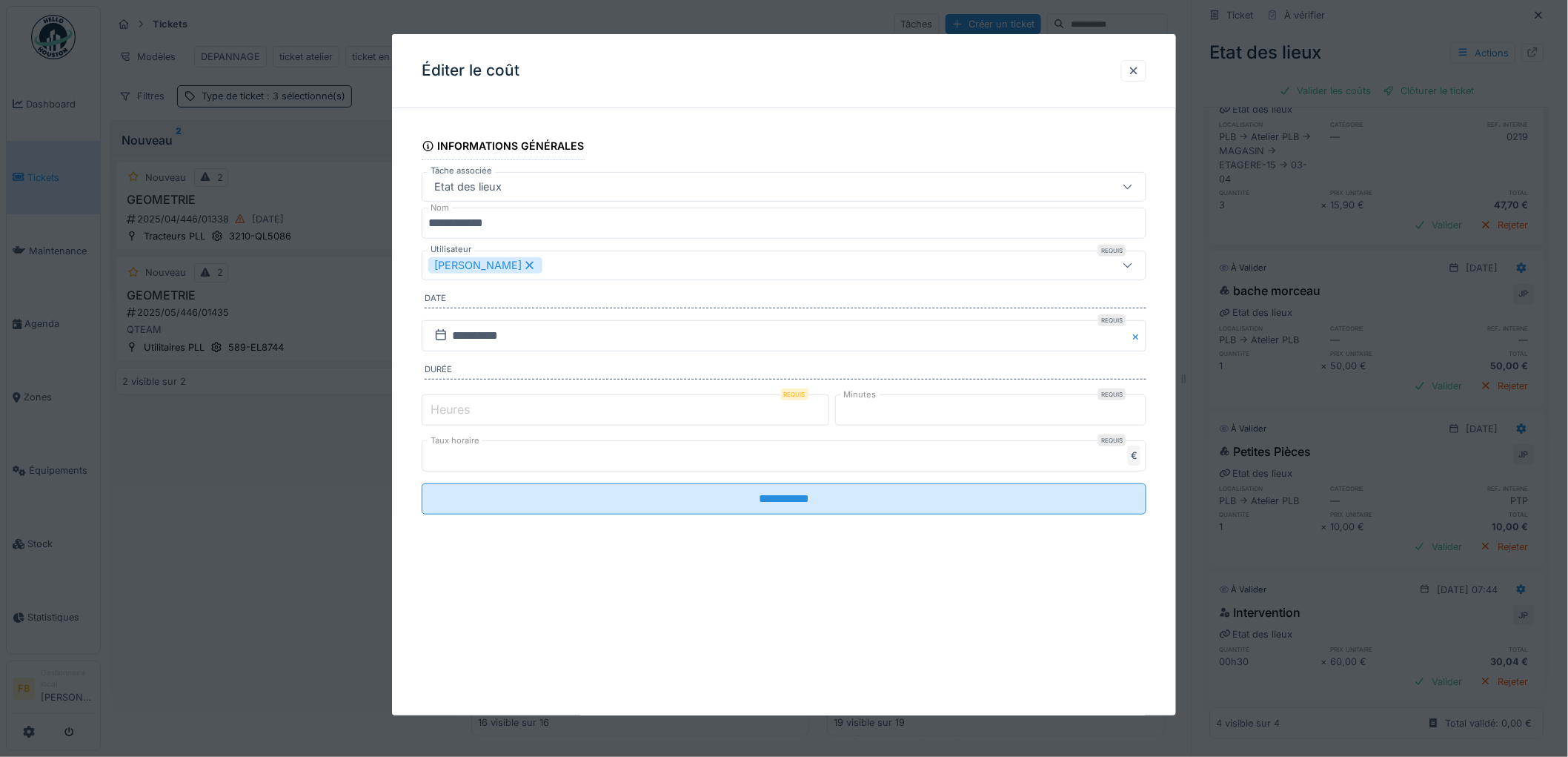
click at [487, 411] on input "*" at bounding box center [625, 410] width 408 height 31
type input "*"
click at [876, 420] on input "**" at bounding box center [991, 410] width 312 height 31
type input "*"
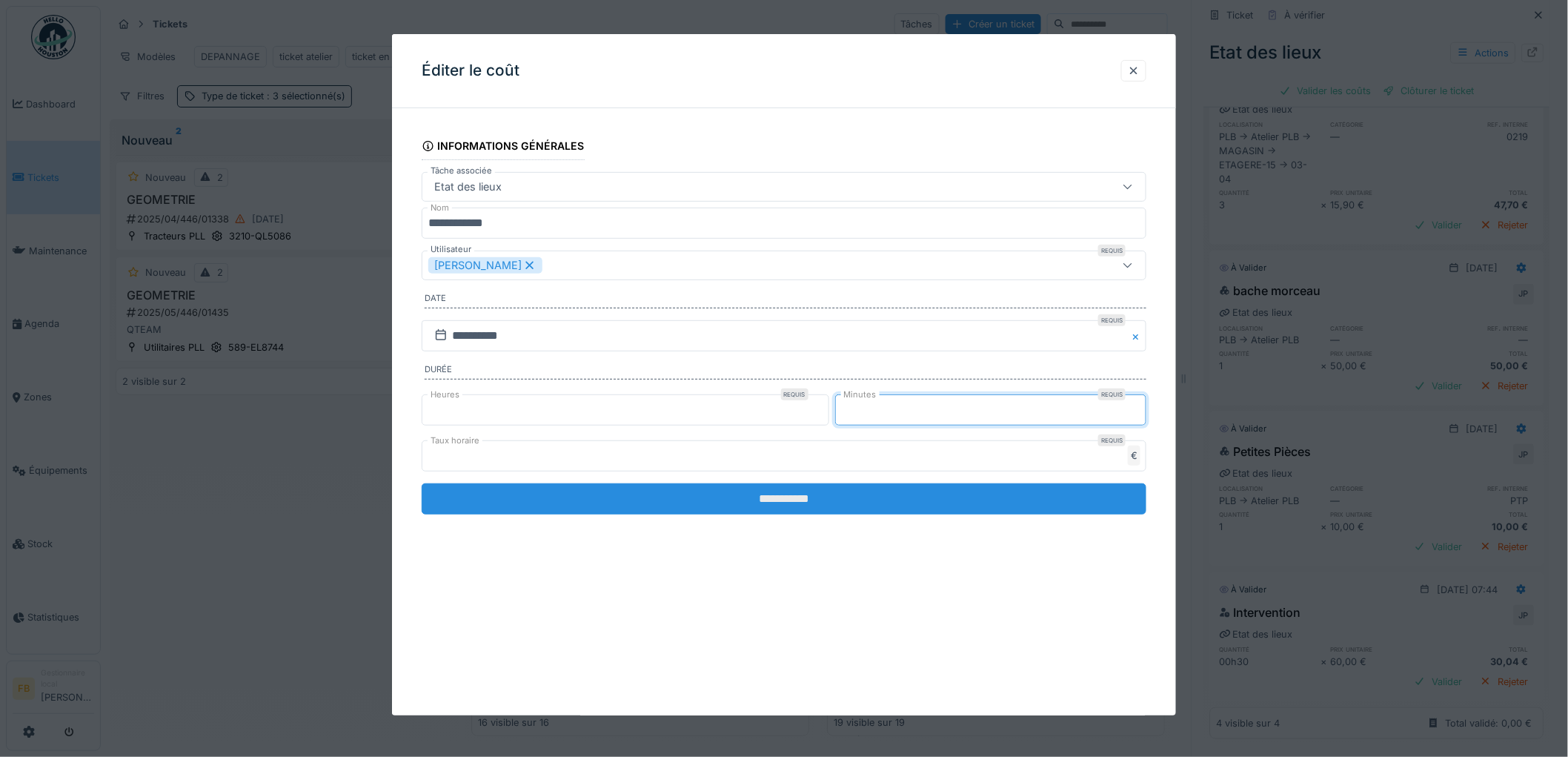
type input "**"
click at [759, 491] on input "**********" at bounding box center [784, 498] width 725 height 31
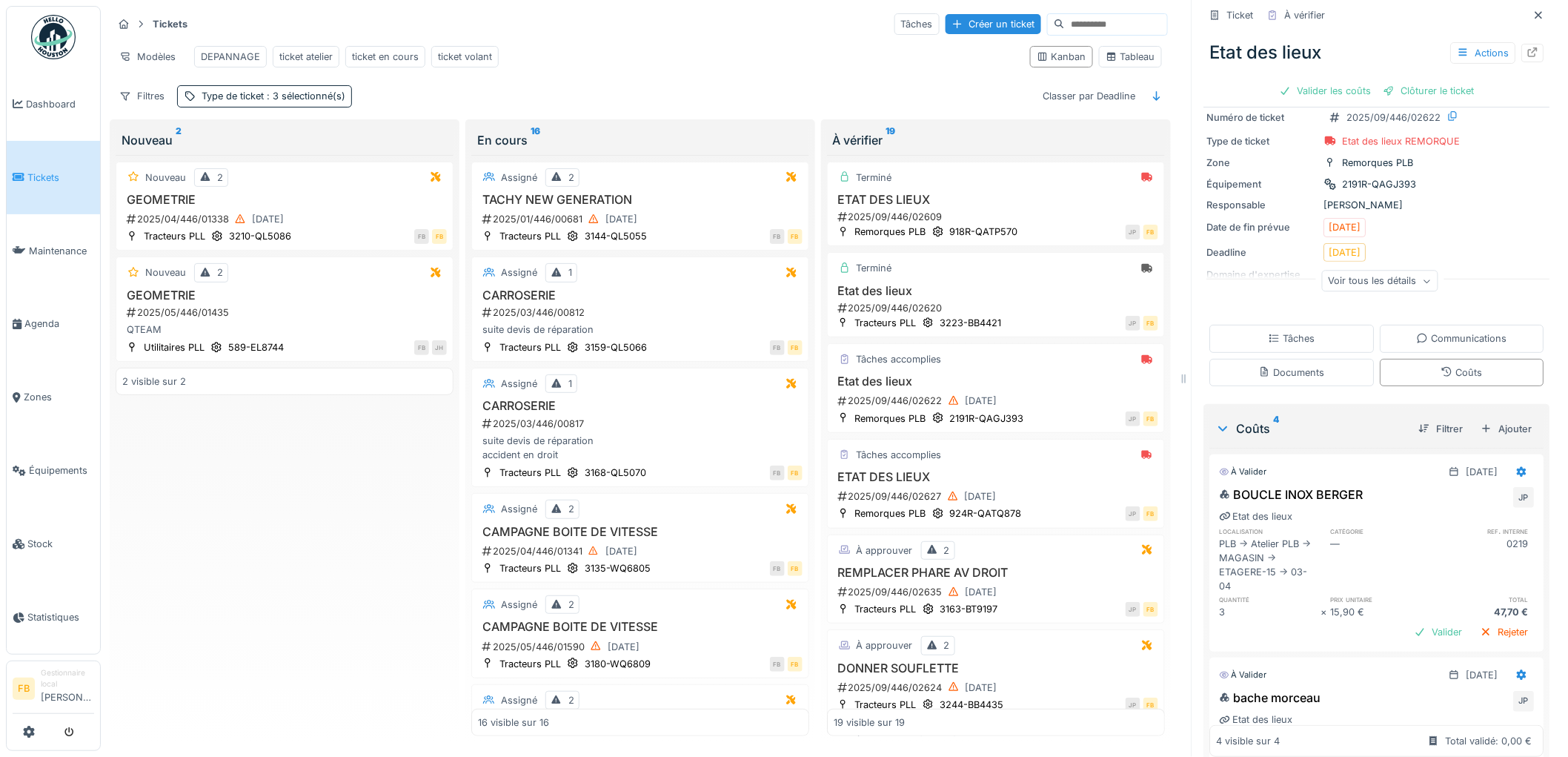
scroll to position [0, 0]
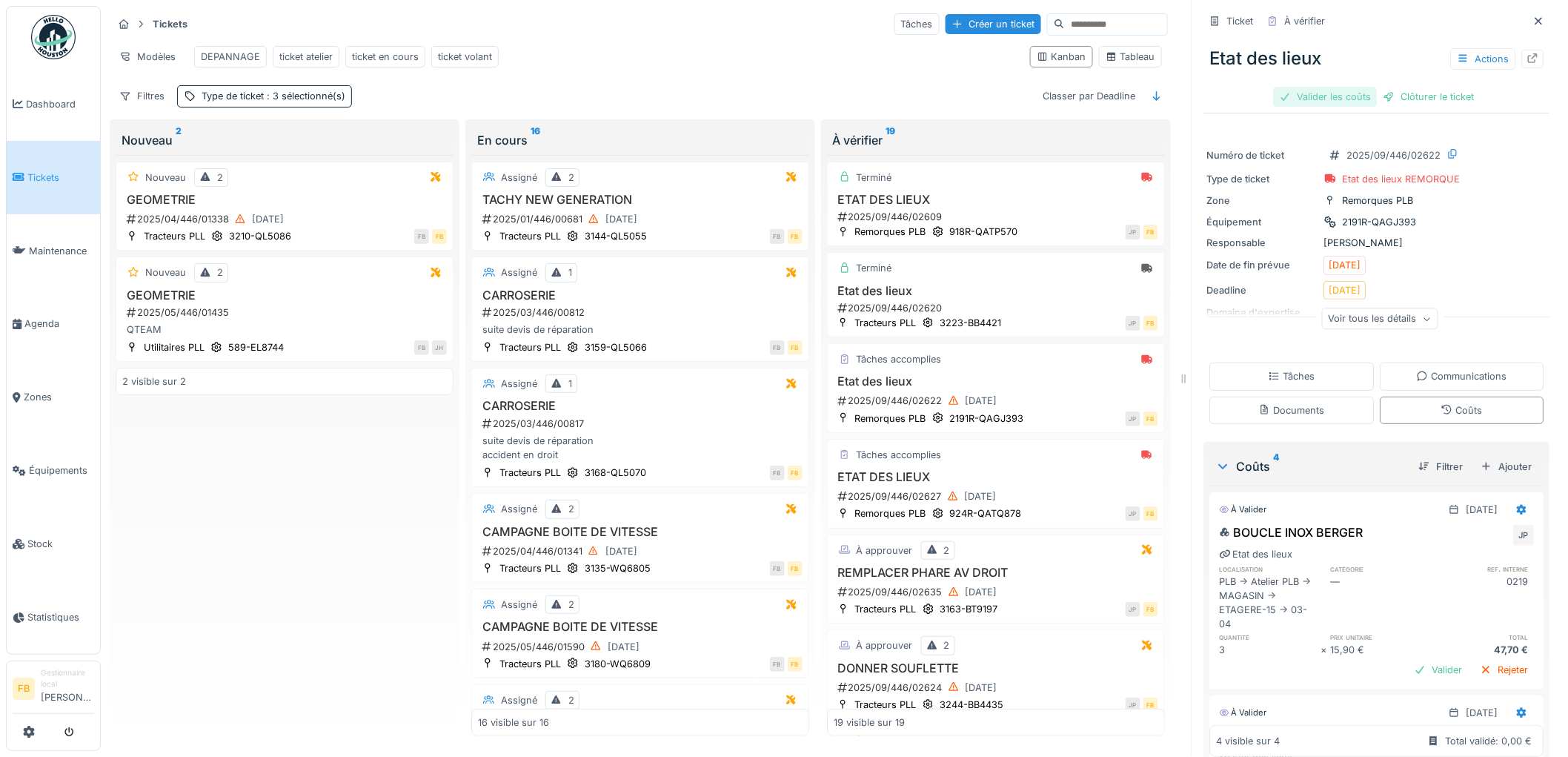
click at [1301, 86] on div "Valider les coûts" at bounding box center [1326, 96] width 104 height 20
